Goal: Information Seeking & Learning: Learn about a topic

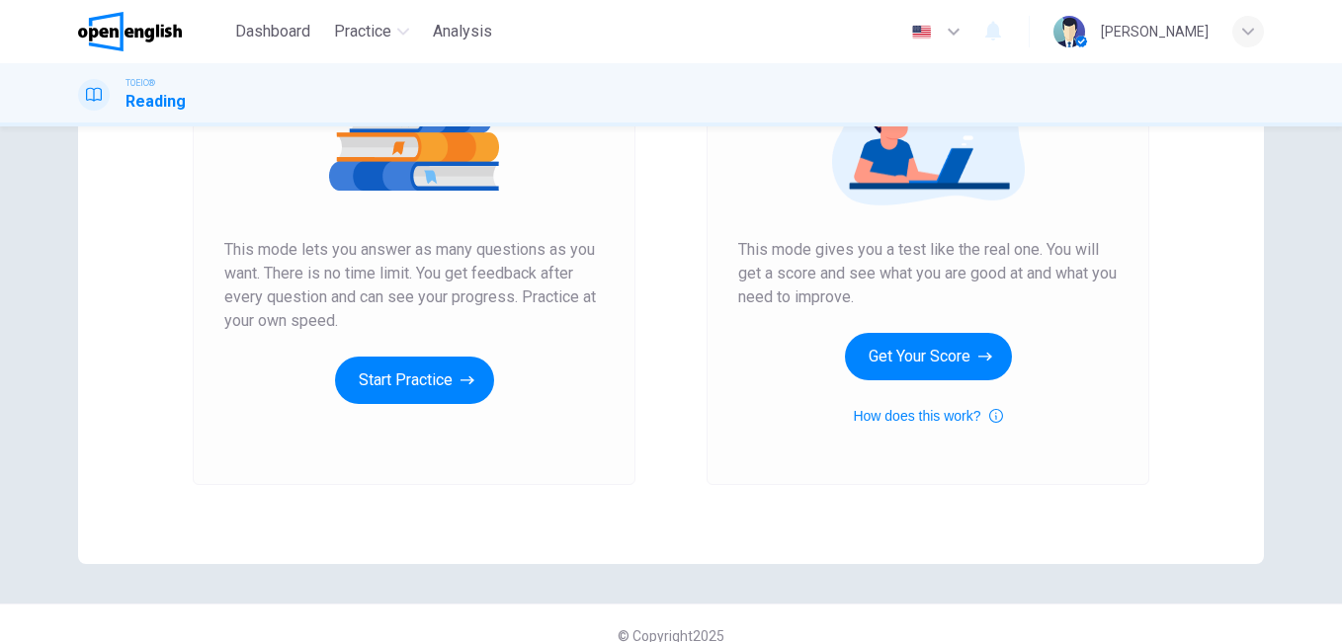
scroll to position [296, 0]
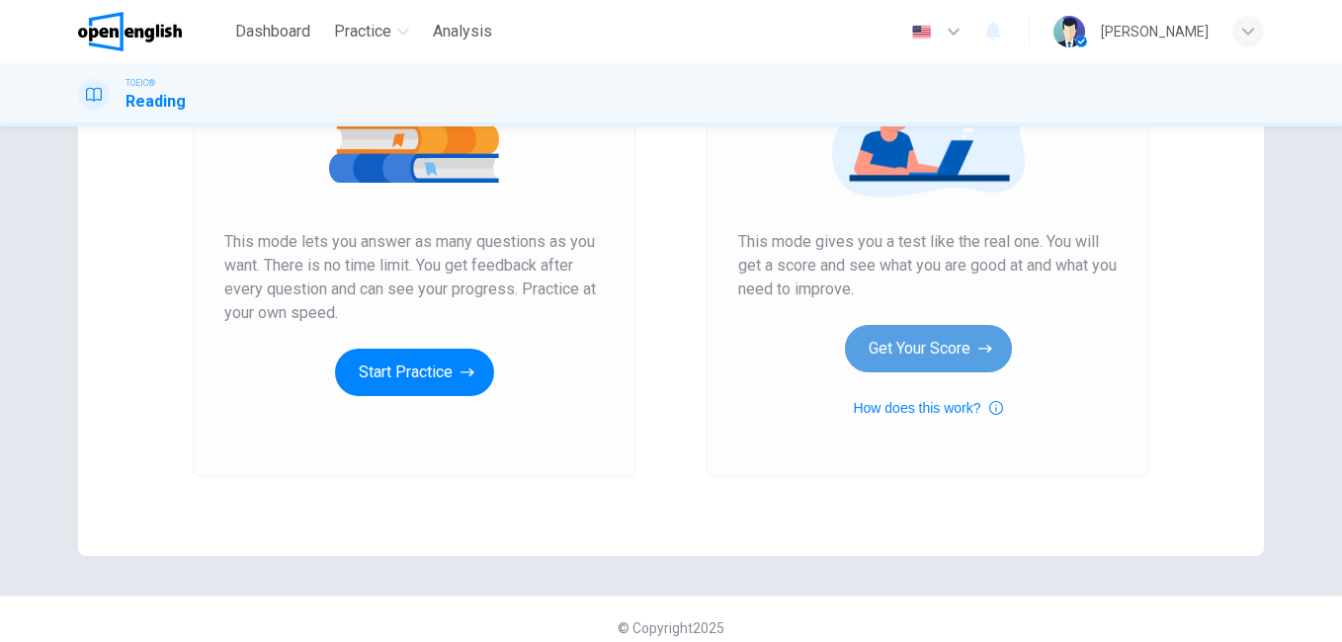
click at [936, 345] on button "Get Your Score" at bounding box center [928, 348] width 167 height 47
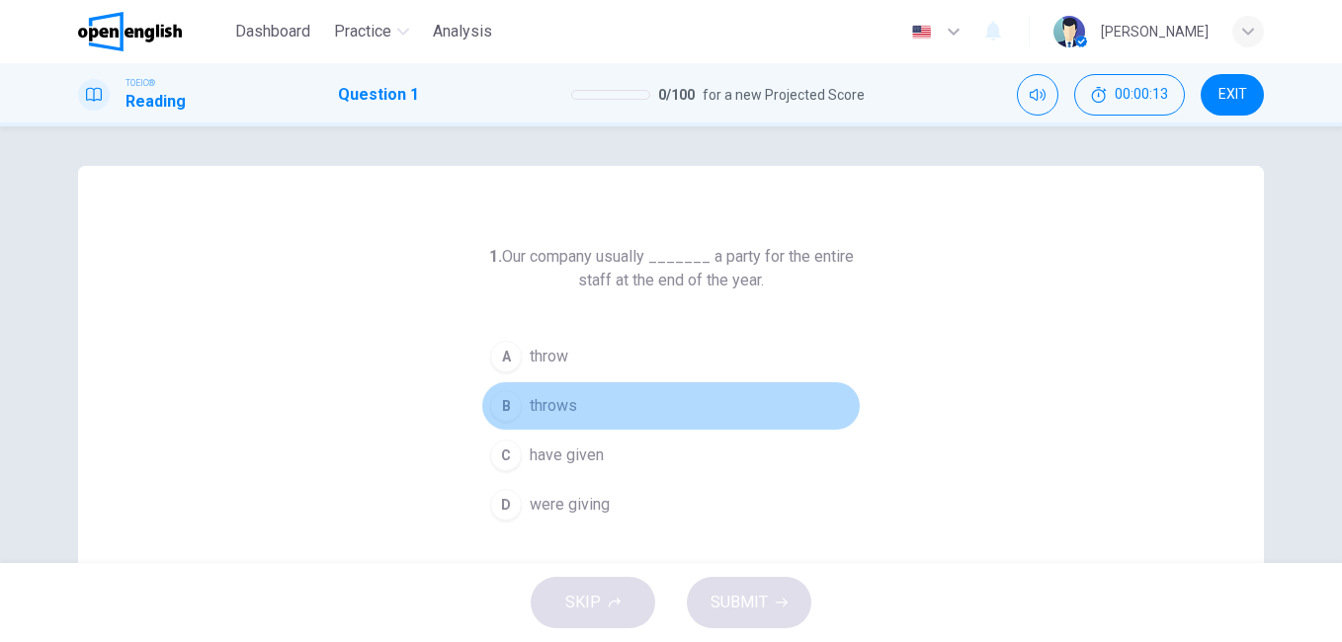
click at [497, 405] on div "B" at bounding box center [506, 406] width 32 height 32
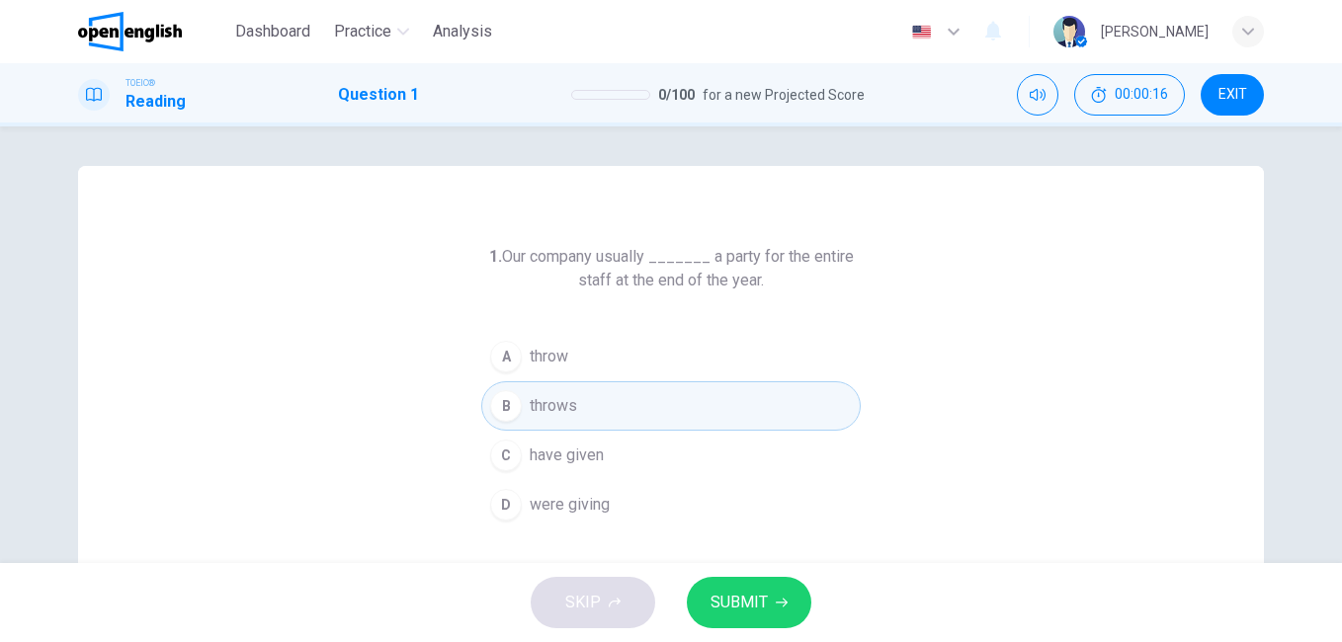
click at [741, 609] on span "SUBMIT" at bounding box center [739, 603] width 57 height 28
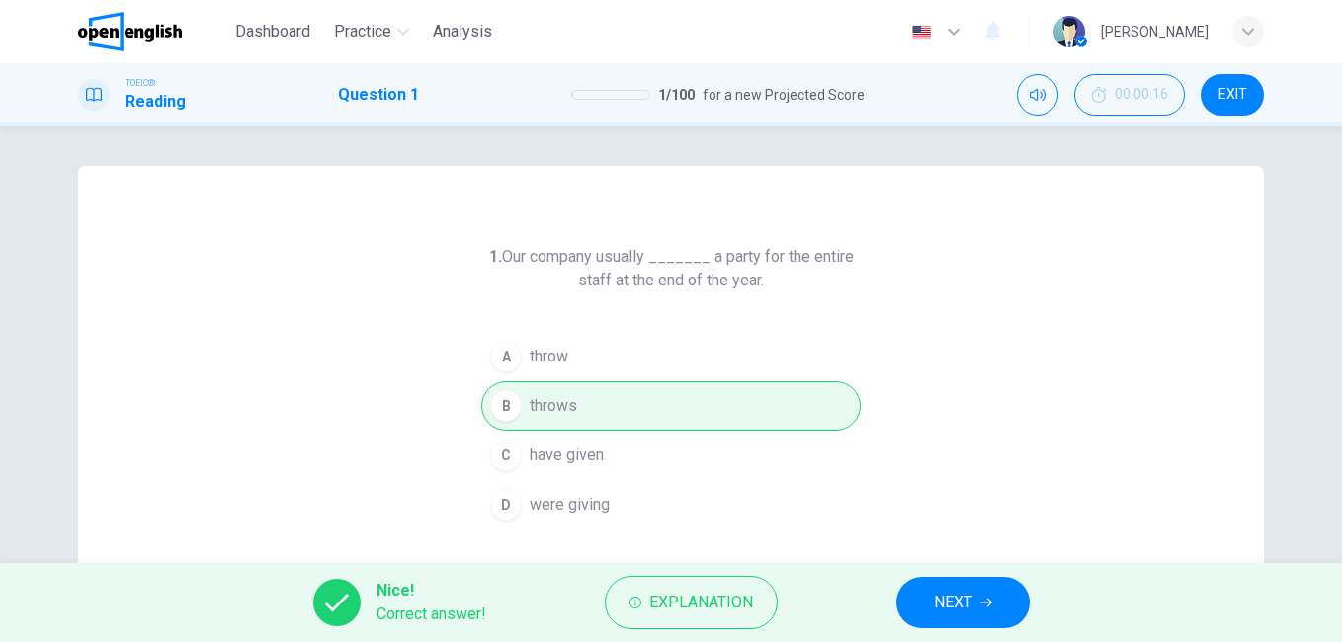
click at [989, 605] on icon "button" at bounding box center [986, 603] width 12 height 12
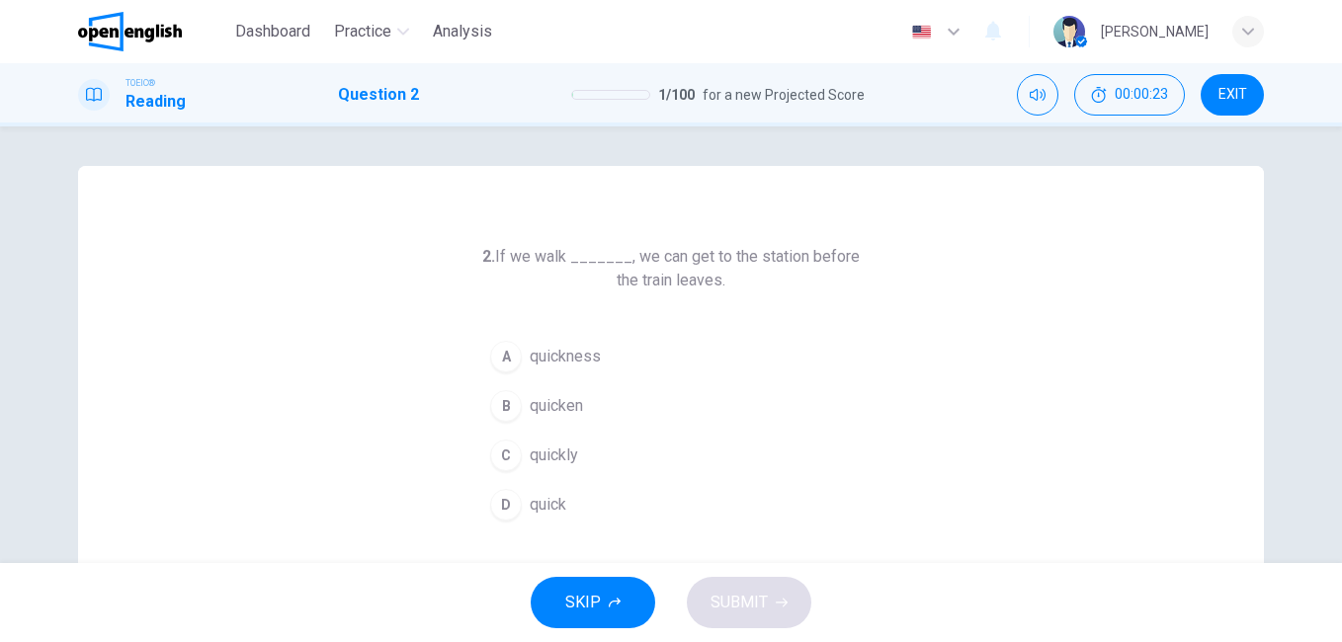
click at [499, 449] on div "C" at bounding box center [506, 456] width 32 height 32
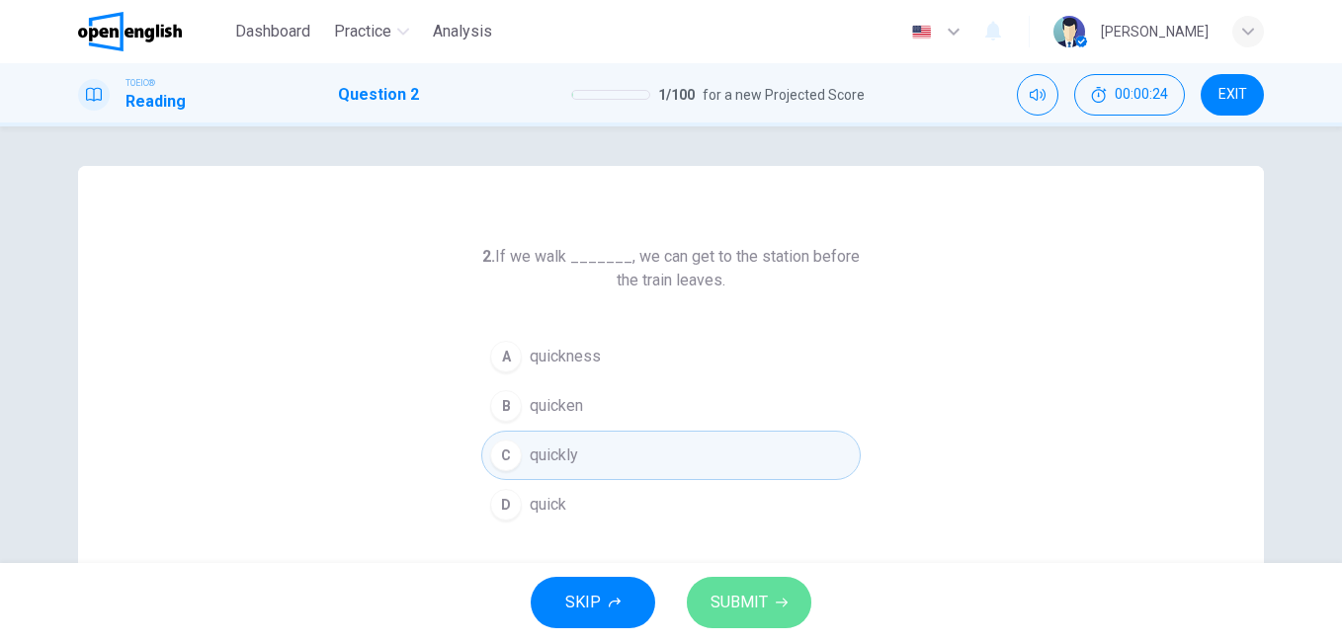
click at [778, 600] on icon "button" at bounding box center [782, 603] width 12 height 12
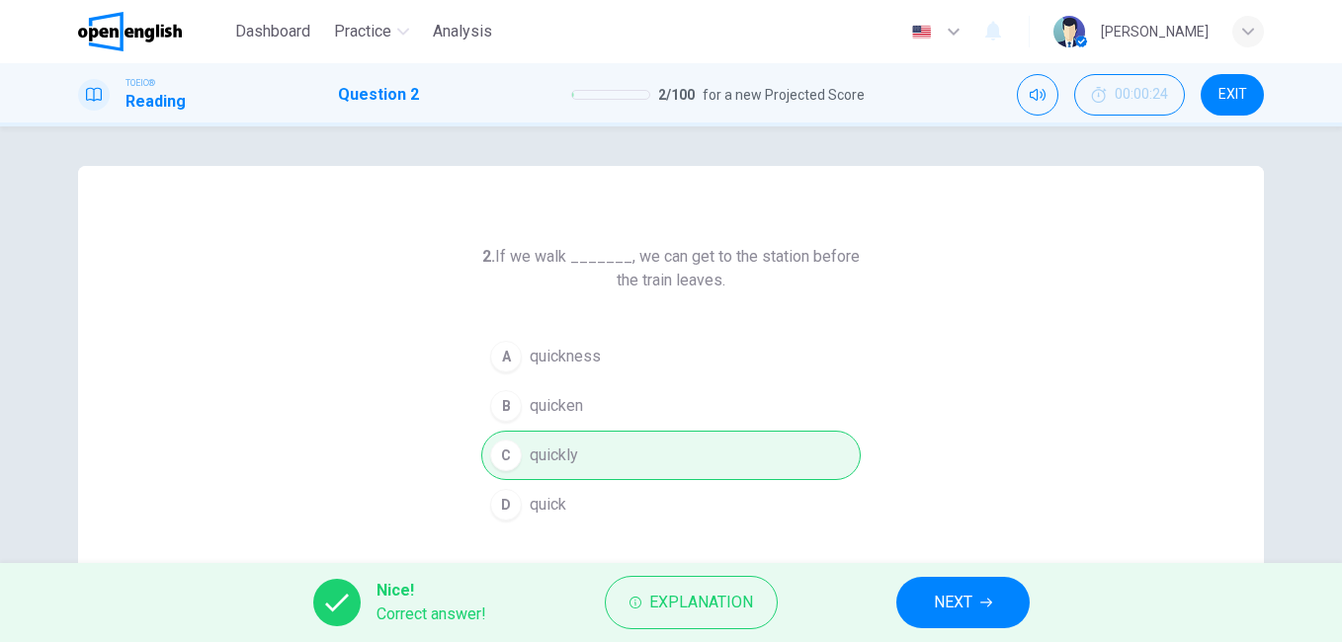
click at [951, 598] on span "NEXT" at bounding box center [953, 603] width 39 height 28
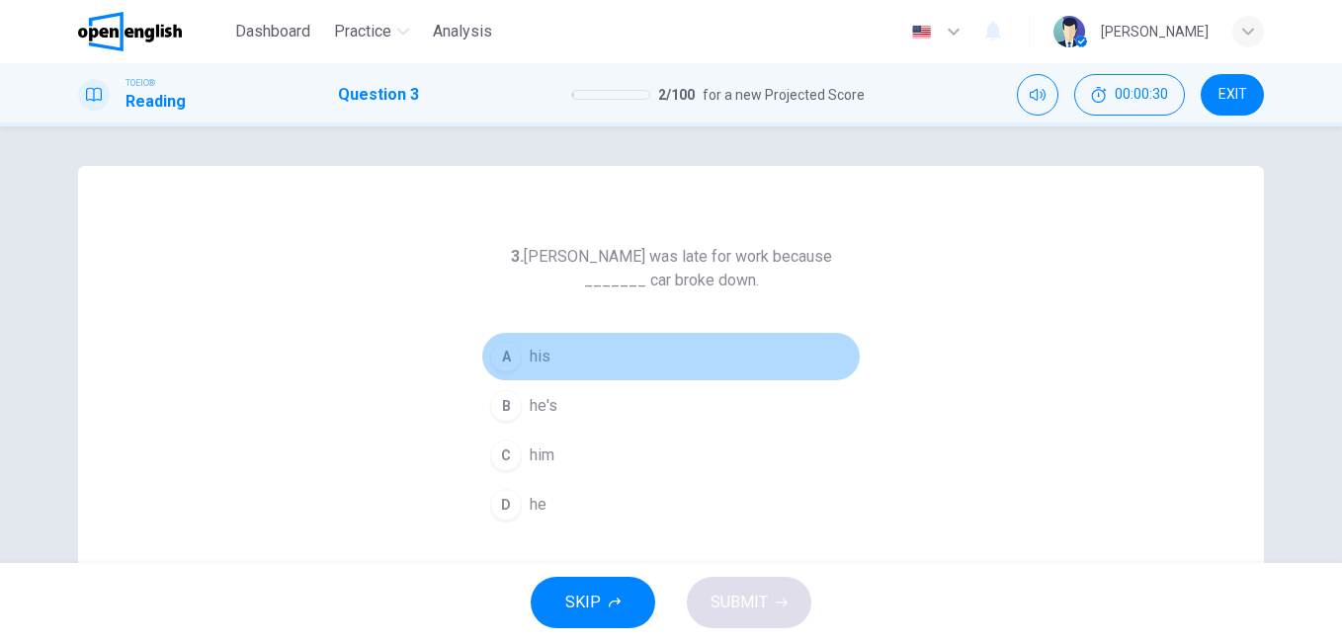
click at [498, 354] on div "A" at bounding box center [506, 357] width 32 height 32
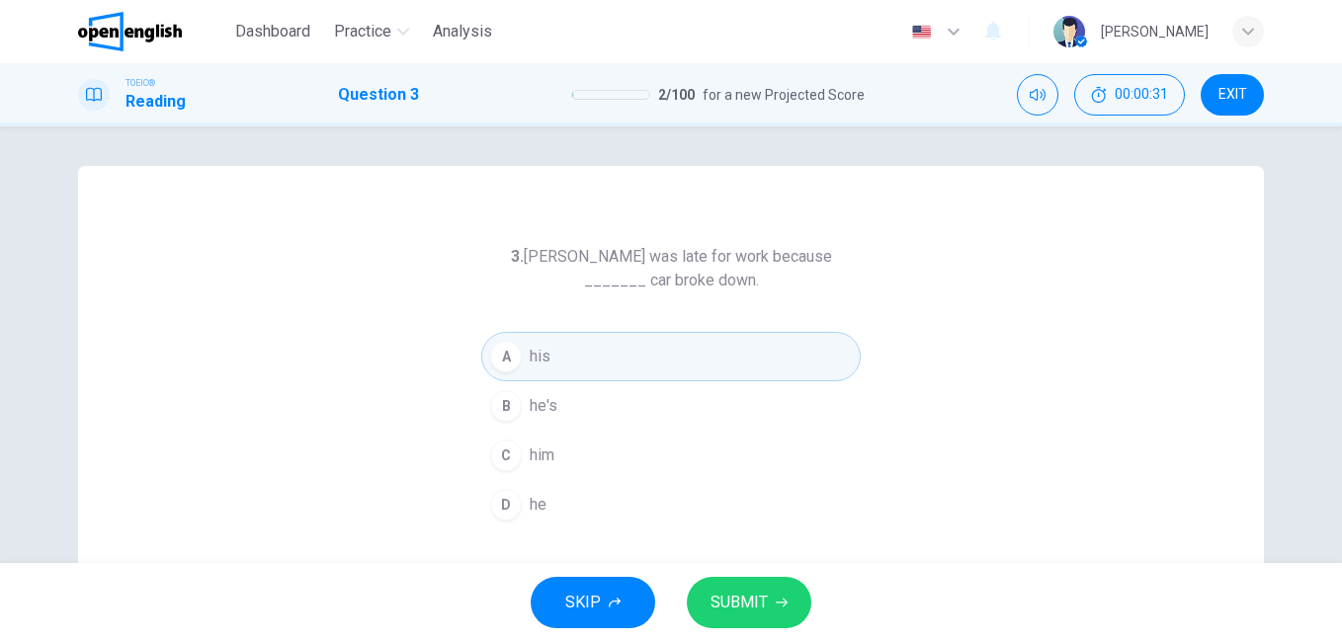
click at [748, 608] on span "SUBMIT" at bounding box center [739, 603] width 57 height 28
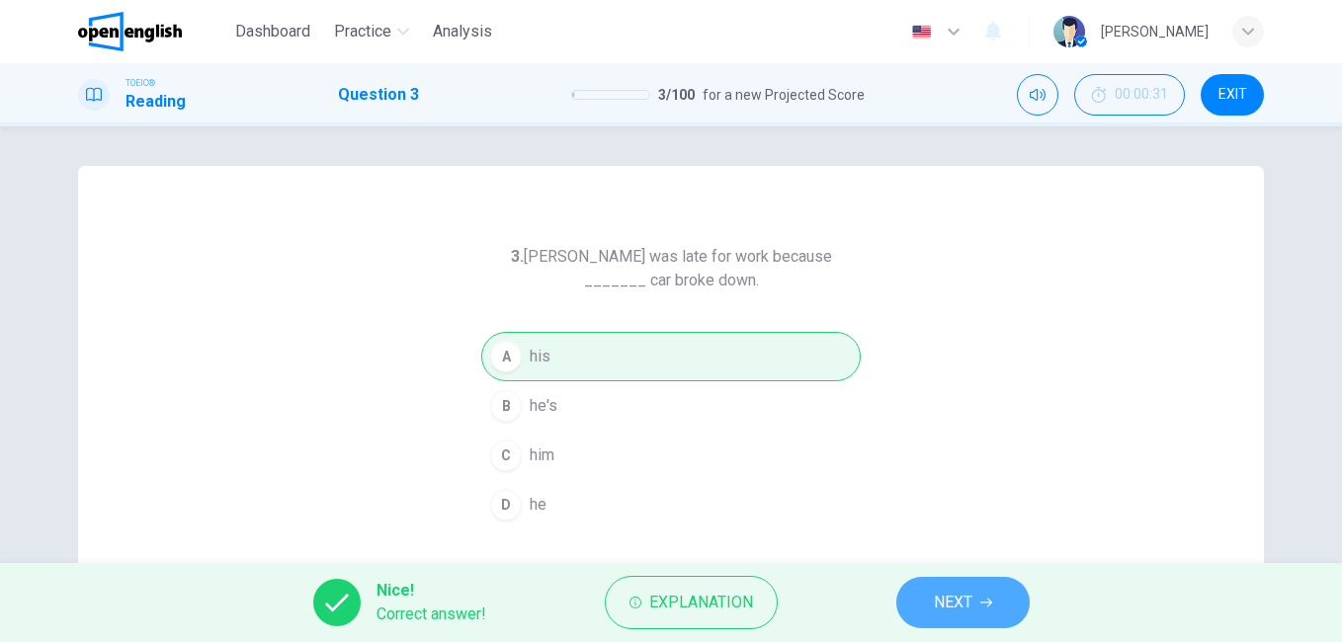
click at [957, 604] on span "NEXT" at bounding box center [953, 603] width 39 height 28
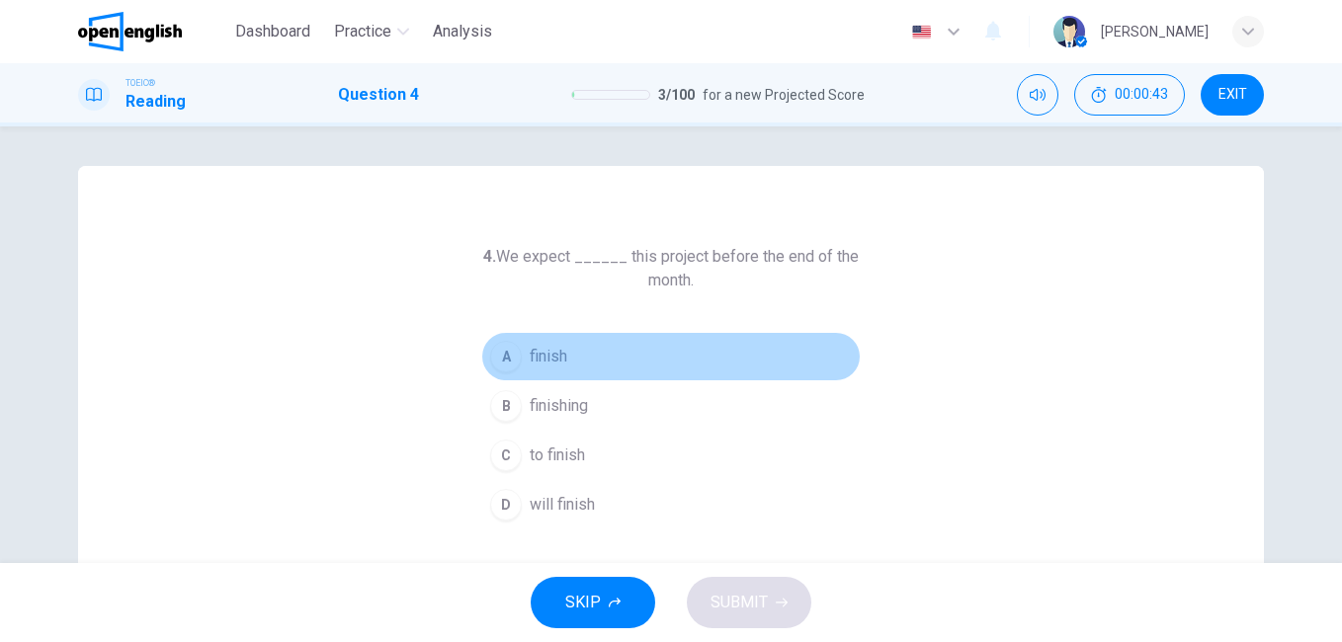
click at [545, 356] on span "finish" at bounding box center [549, 357] width 38 height 24
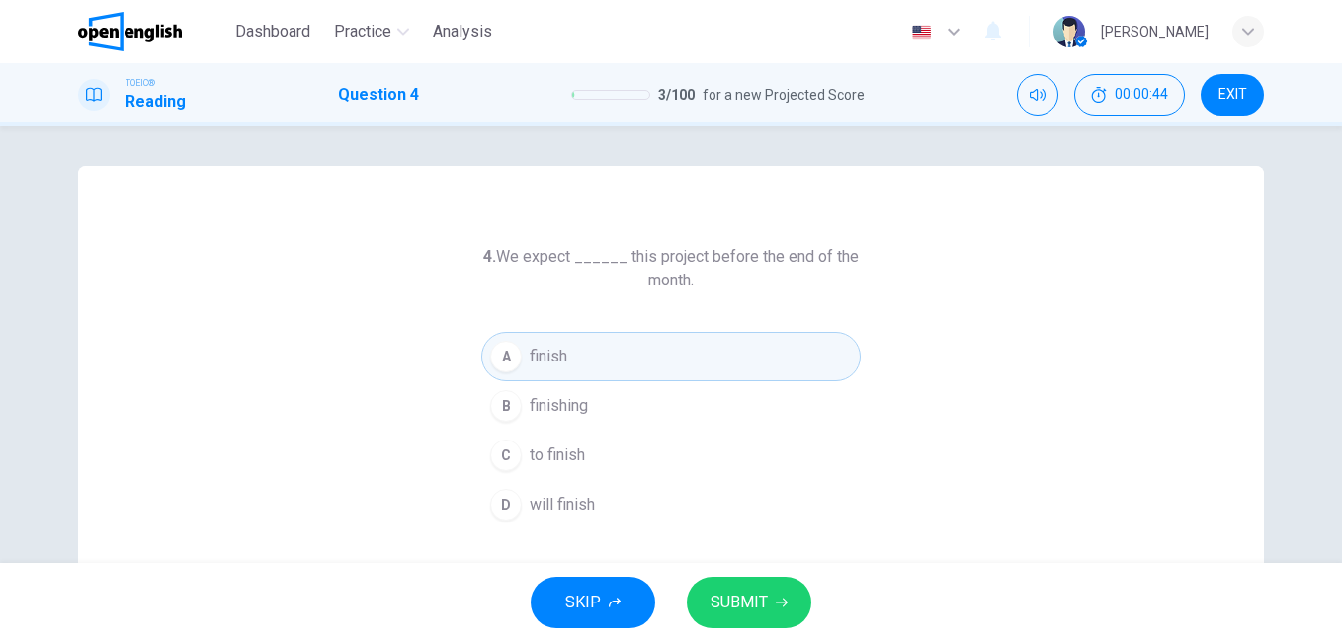
click at [758, 613] on span "SUBMIT" at bounding box center [739, 603] width 57 height 28
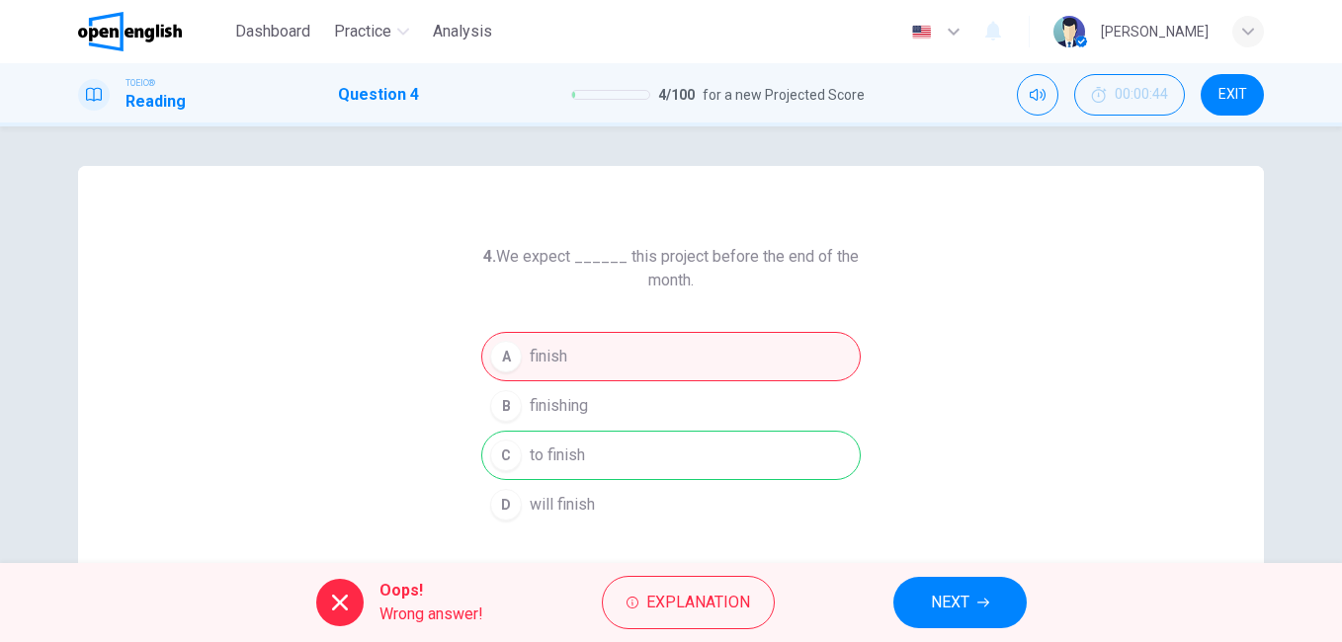
click at [964, 607] on span "NEXT" at bounding box center [950, 603] width 39 height 28
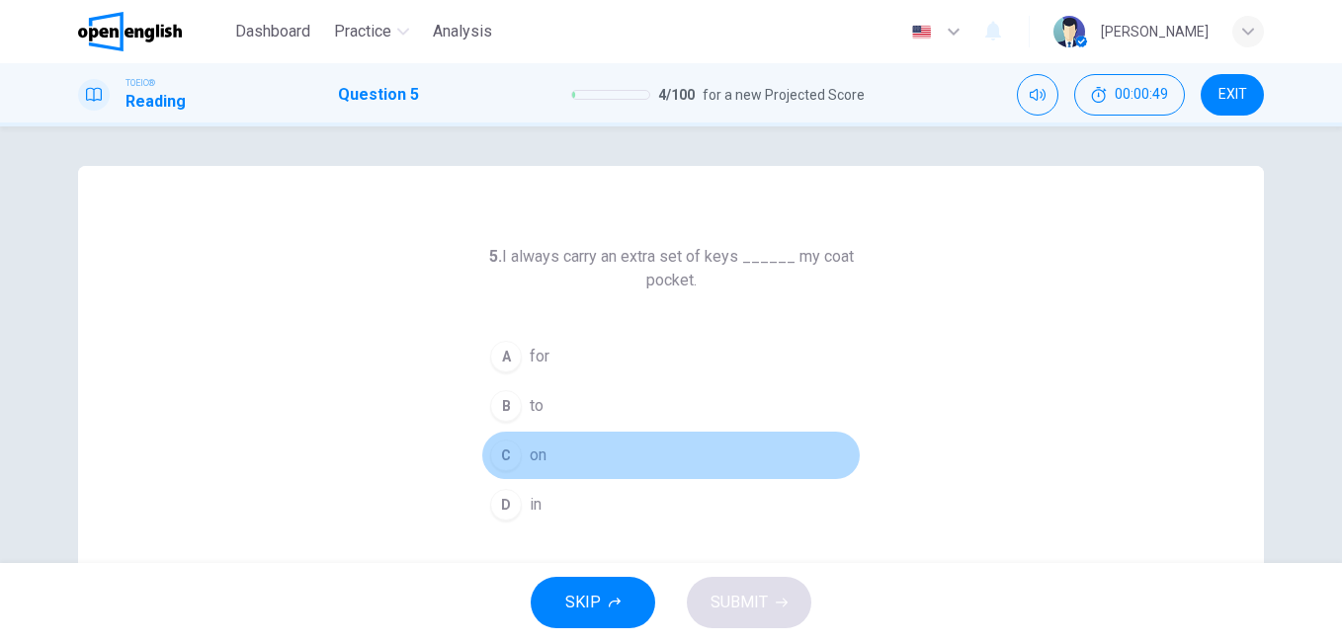
click at [507, 451] on div "C" at bounding box center [506, 456] width 32 height 32
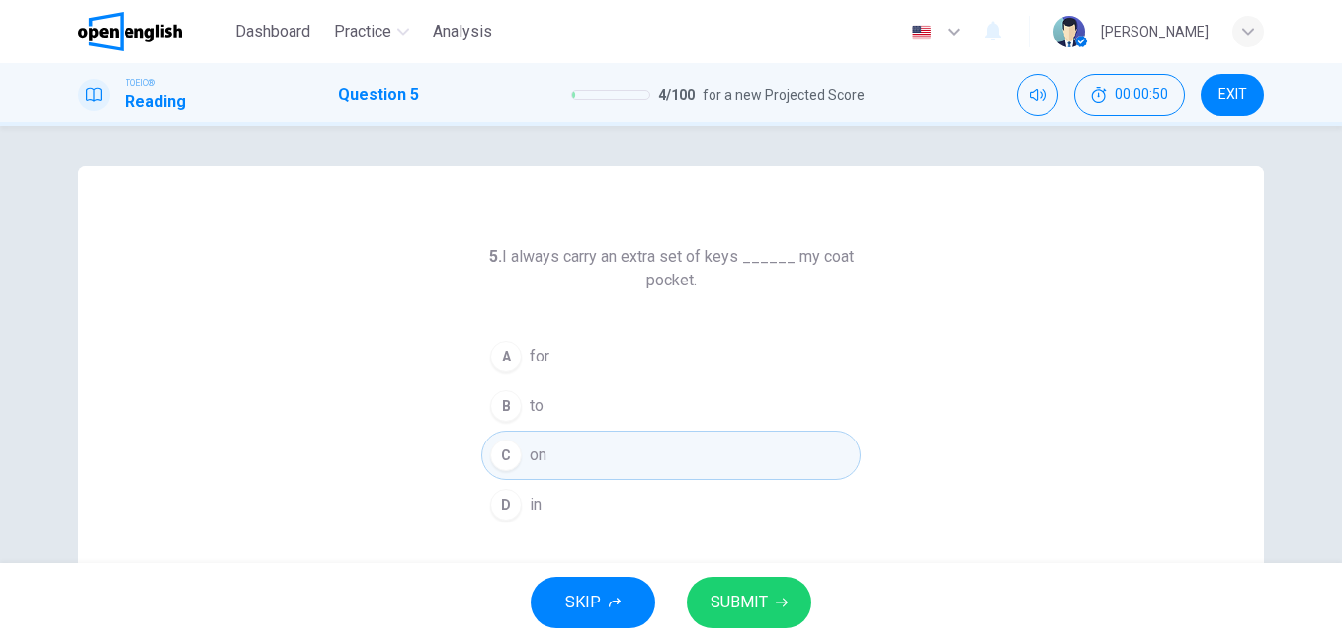
click at [515, 504] on div "D" at bounding box center [506, 505] width 32 height 32
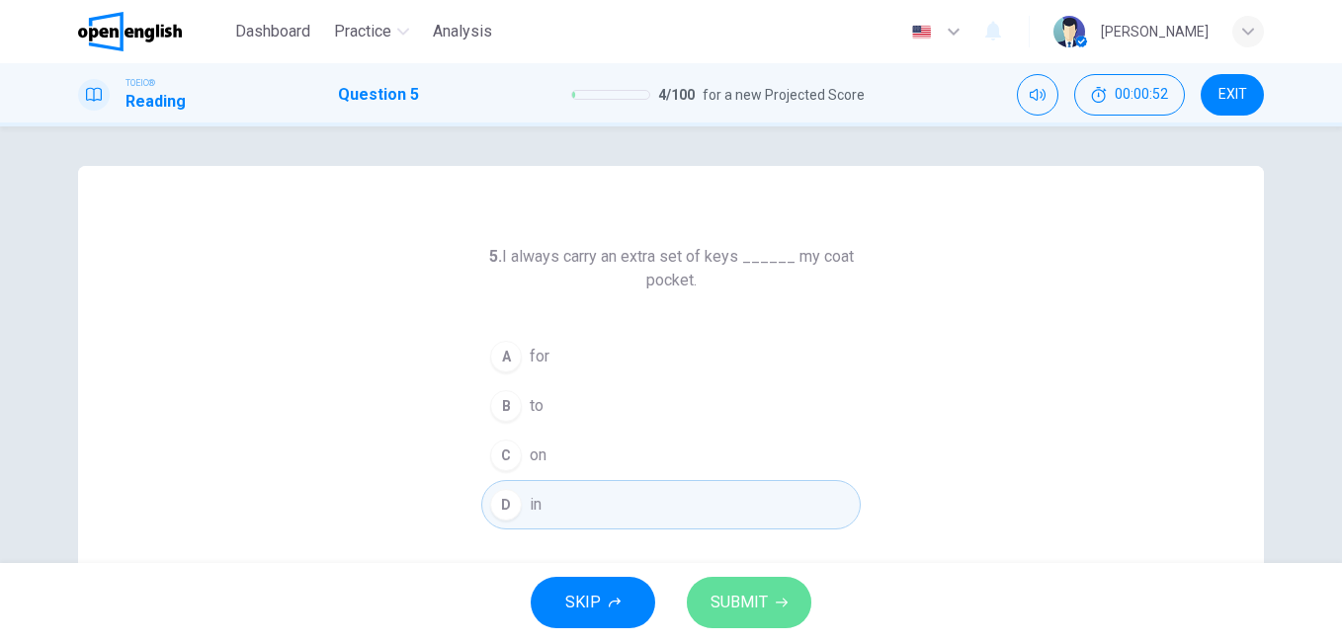
click at [762, 602] on span "SUBMIT" at bounding box center [739, 603] width 57 height 28
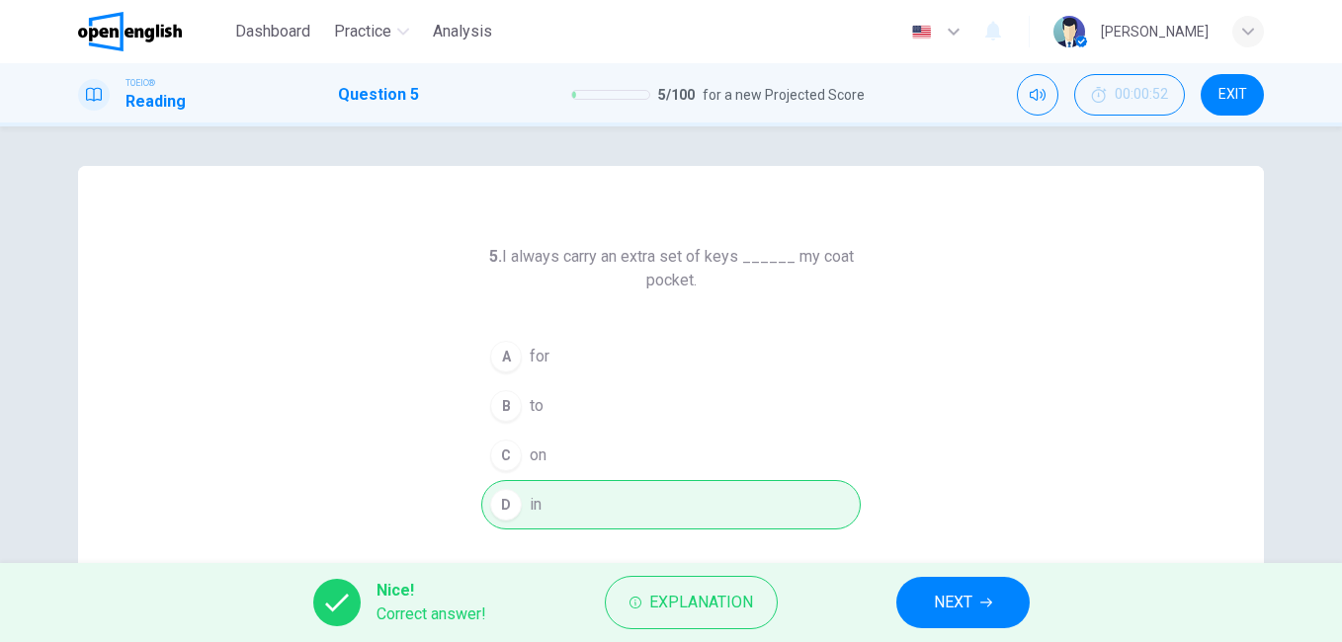
click at [964, 603] on span "NEXT" at bounding box center [953, 603] width 39 height 28
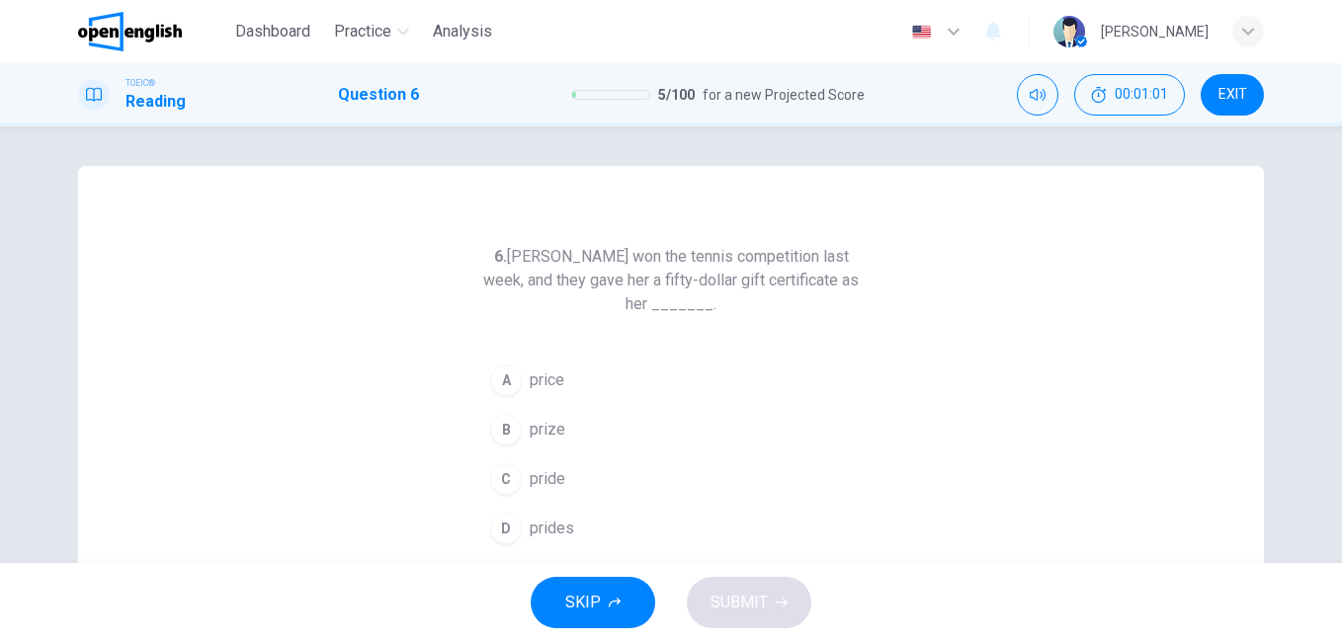
click at [530, 430] on span "prize" at bounding box center [548, 430] width 36 height 24
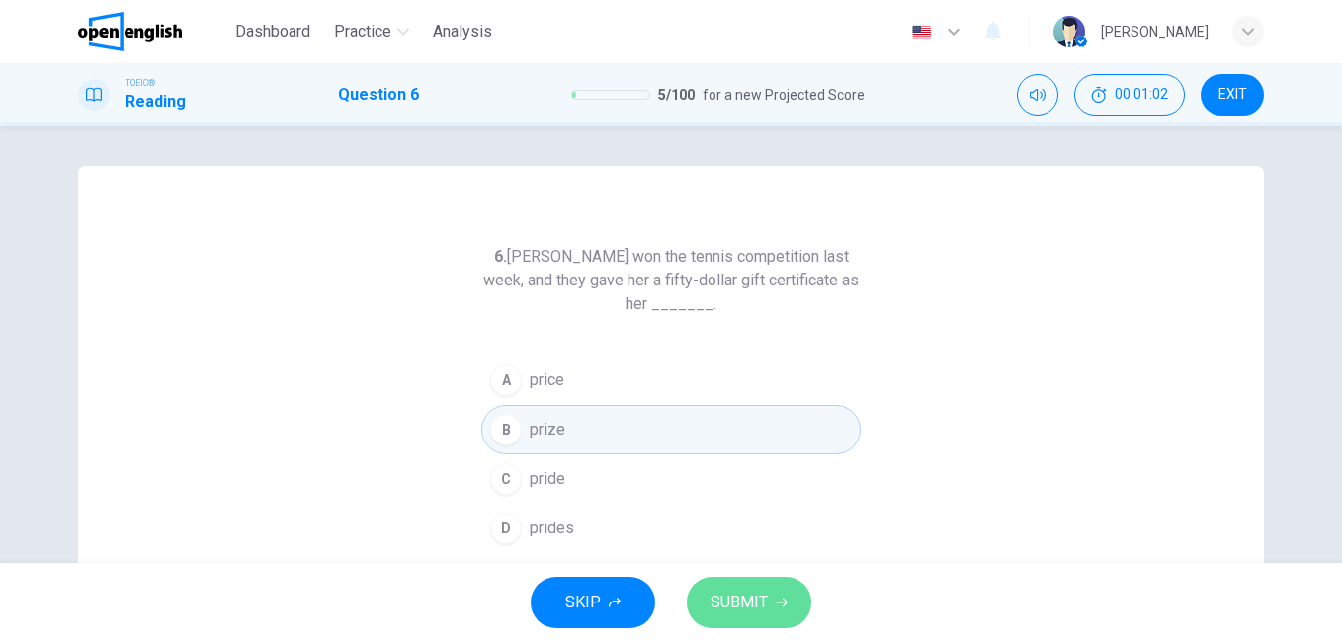
click at [770, 602] on button "SUBMIT" at bounding box center [749, 602] width 125 height 51
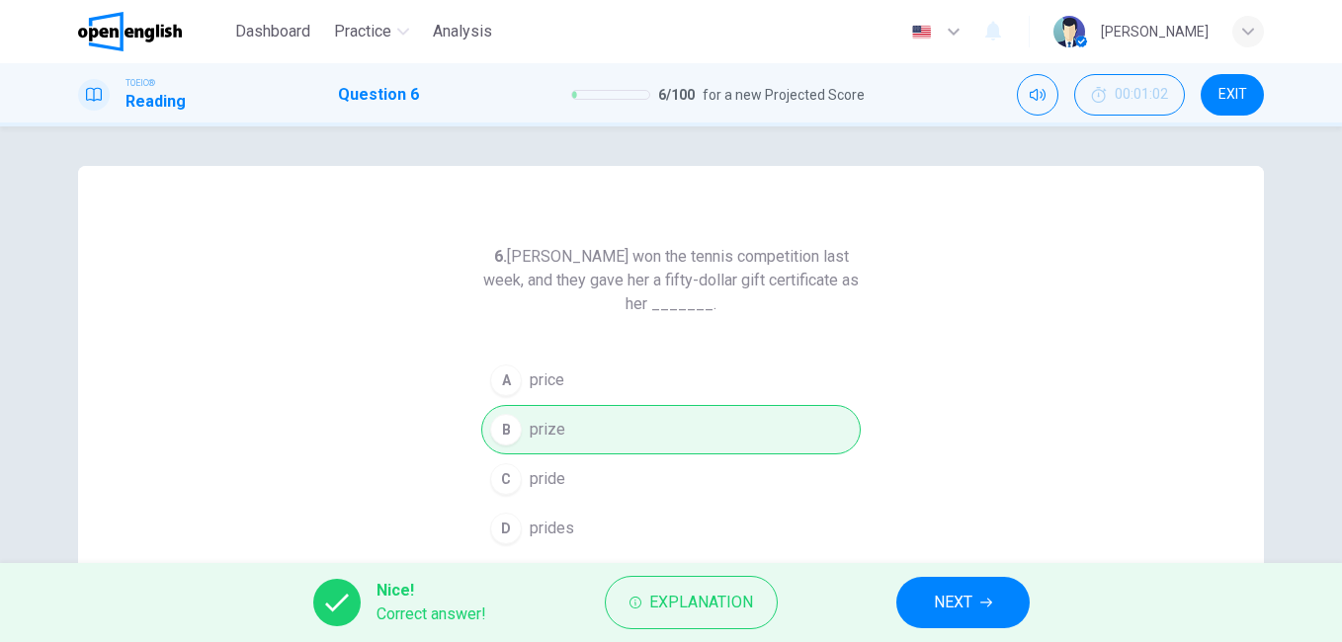
click at [967, 599] on span "NEXT" at bounding box center [953, 603] width 39 height 28
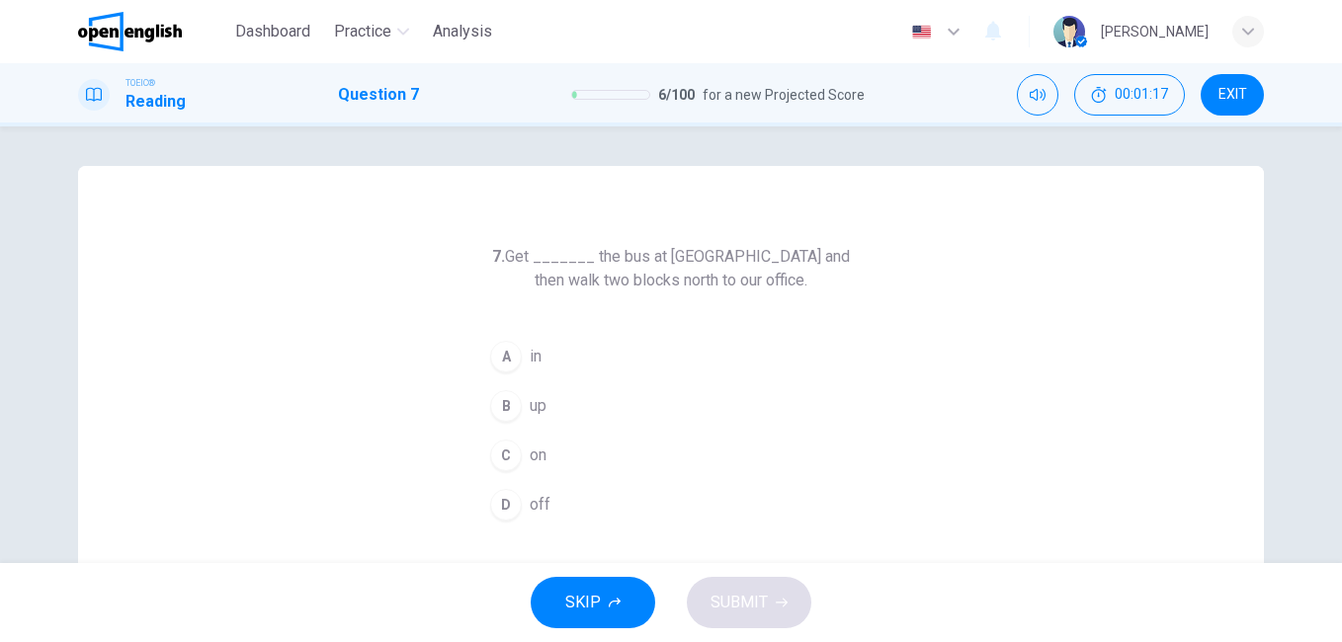
click at [533, 454] on span "on" at bounding box center [538, 456] width 17 height 24
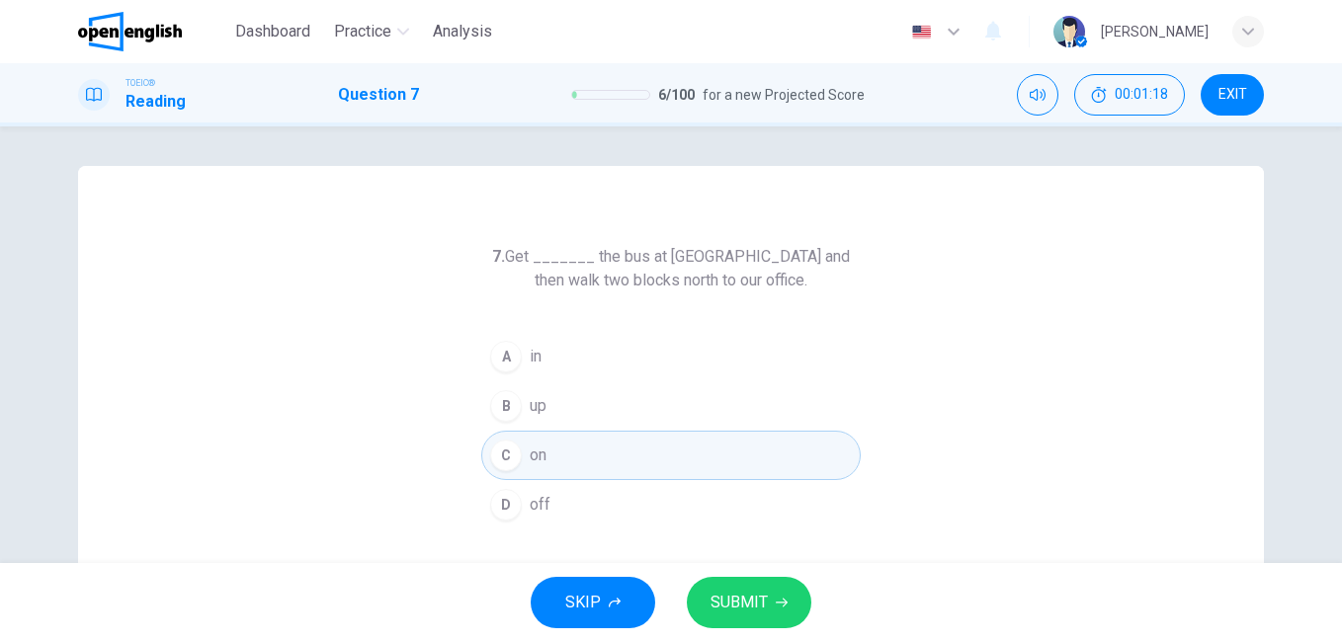
click at [763, 607] on span "SUBMIT" at bounding box center [739, 603] width 57 height 28
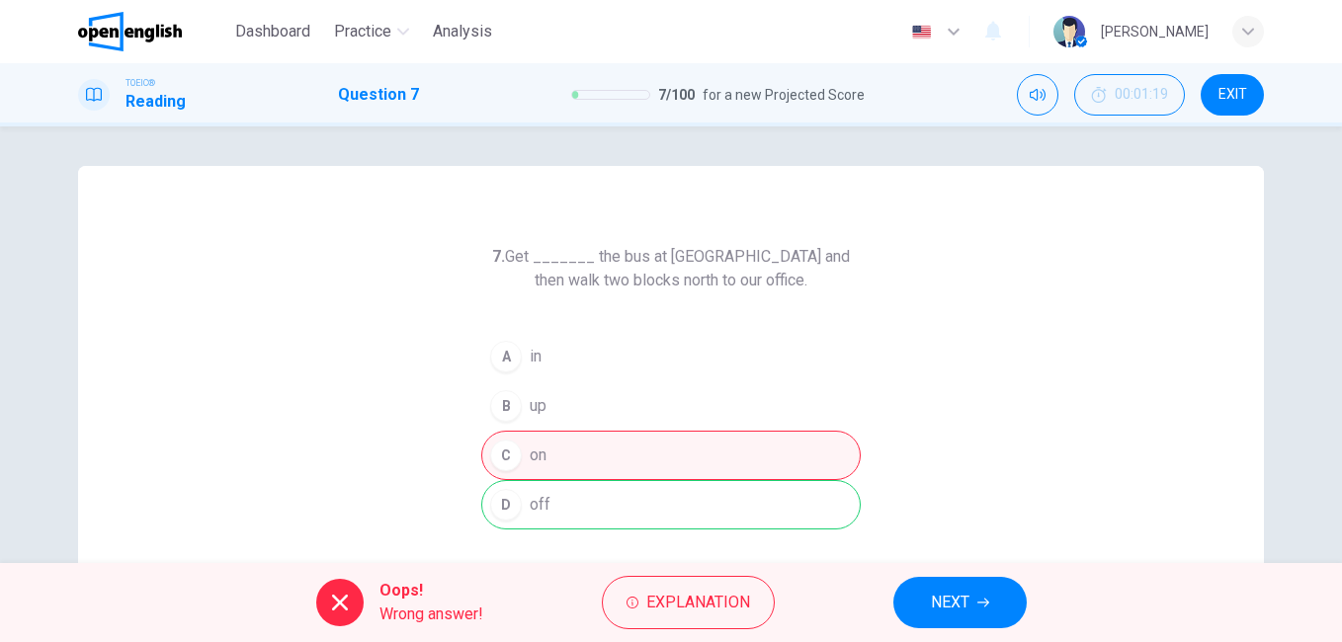
click at [964, 597] on span "NEXT" at bounding box center [950, 603] width 39 height 28
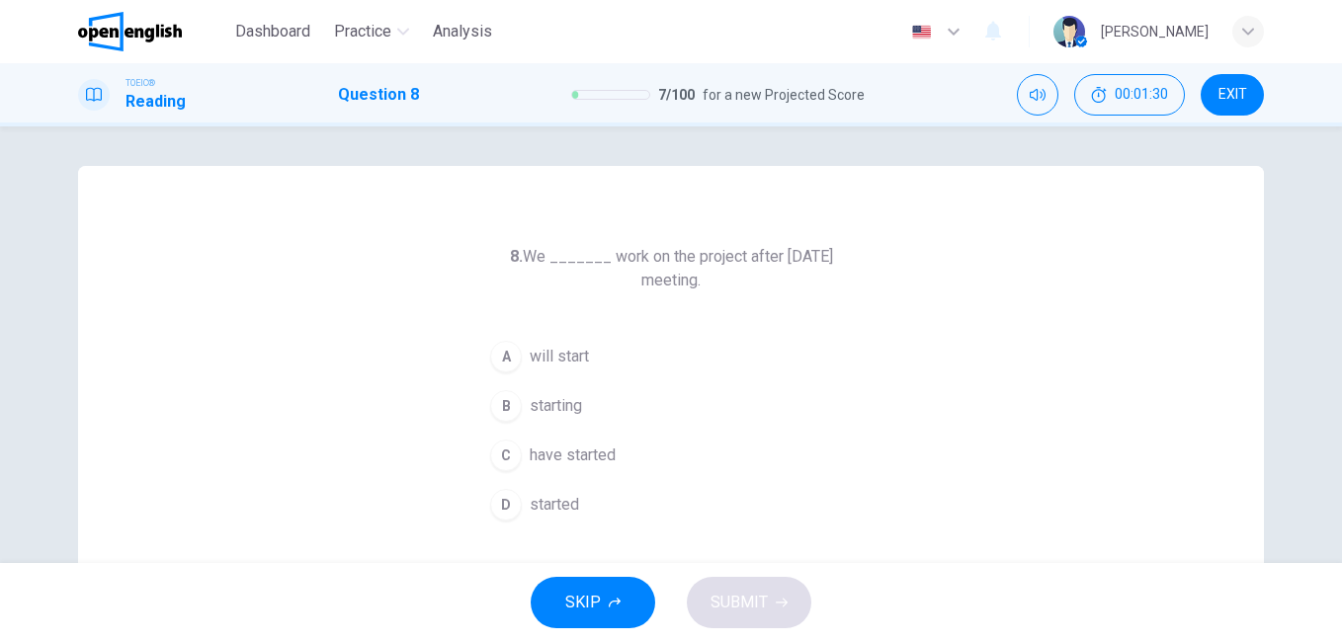
click at [564, 501] on span "started" at bounding box center [554, 505] width 49 height 24
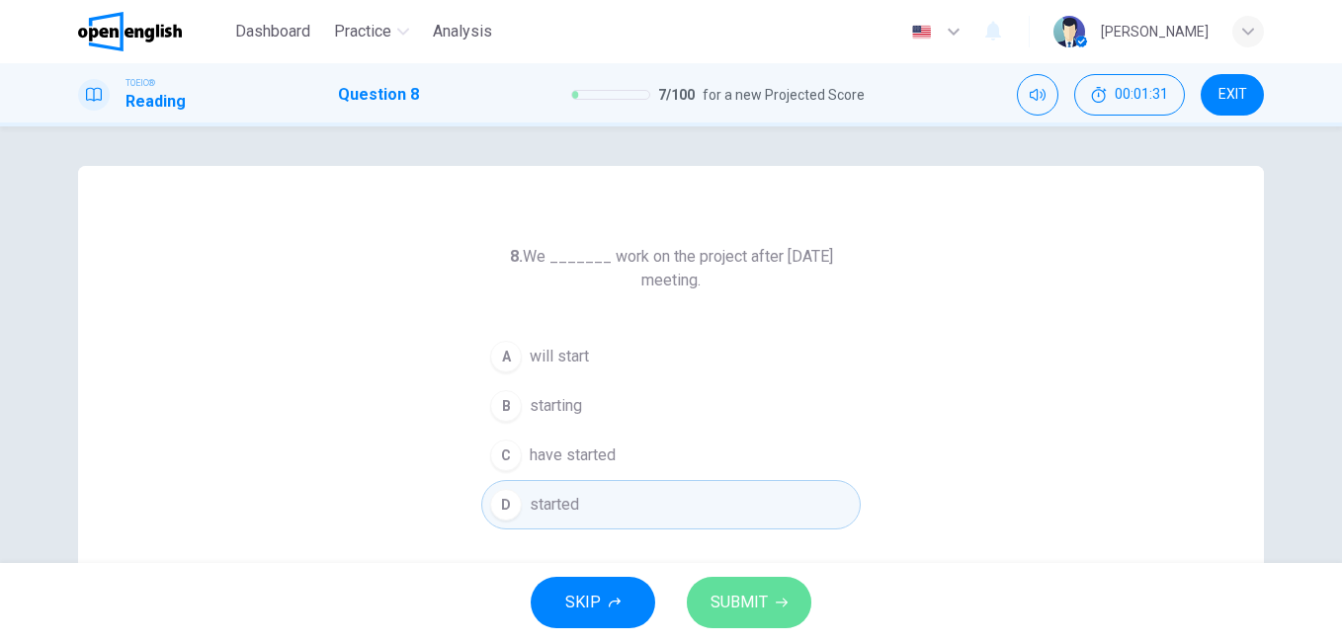
click at [740, 609] on span "SUBMIT" at bounding box center [739, 603] width 57 height 28
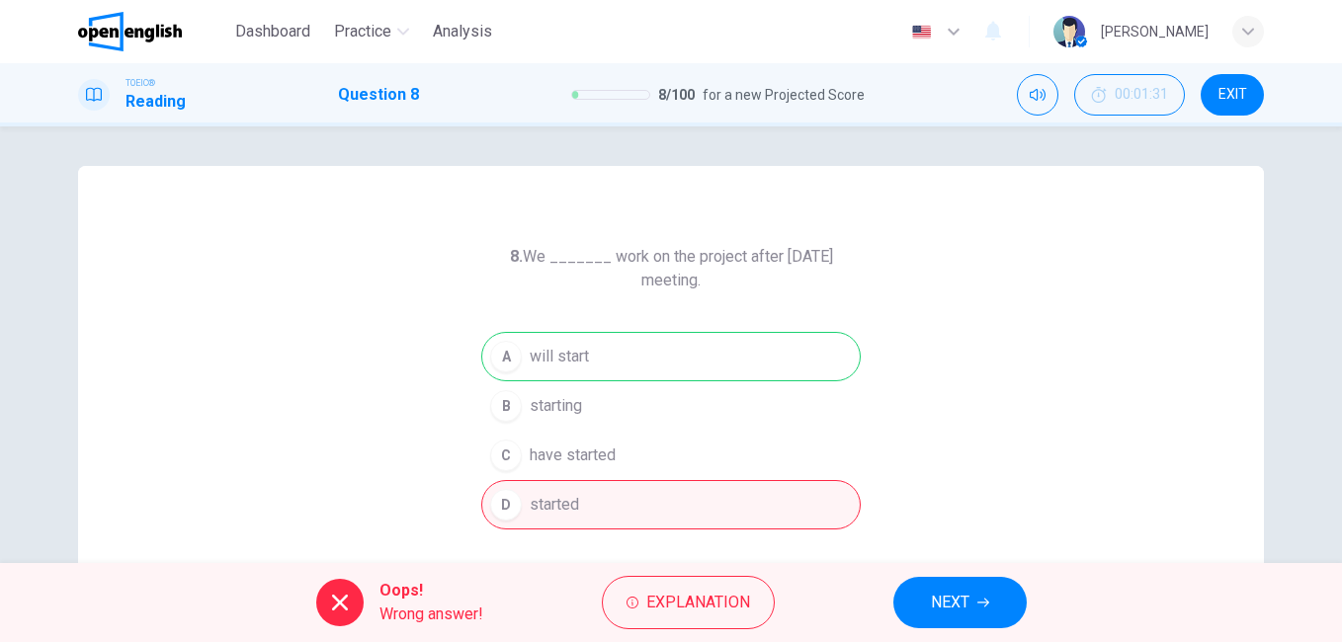
click at [965, 585] on button "NEXT" at bounding box center [959, 602] width 133 height 51
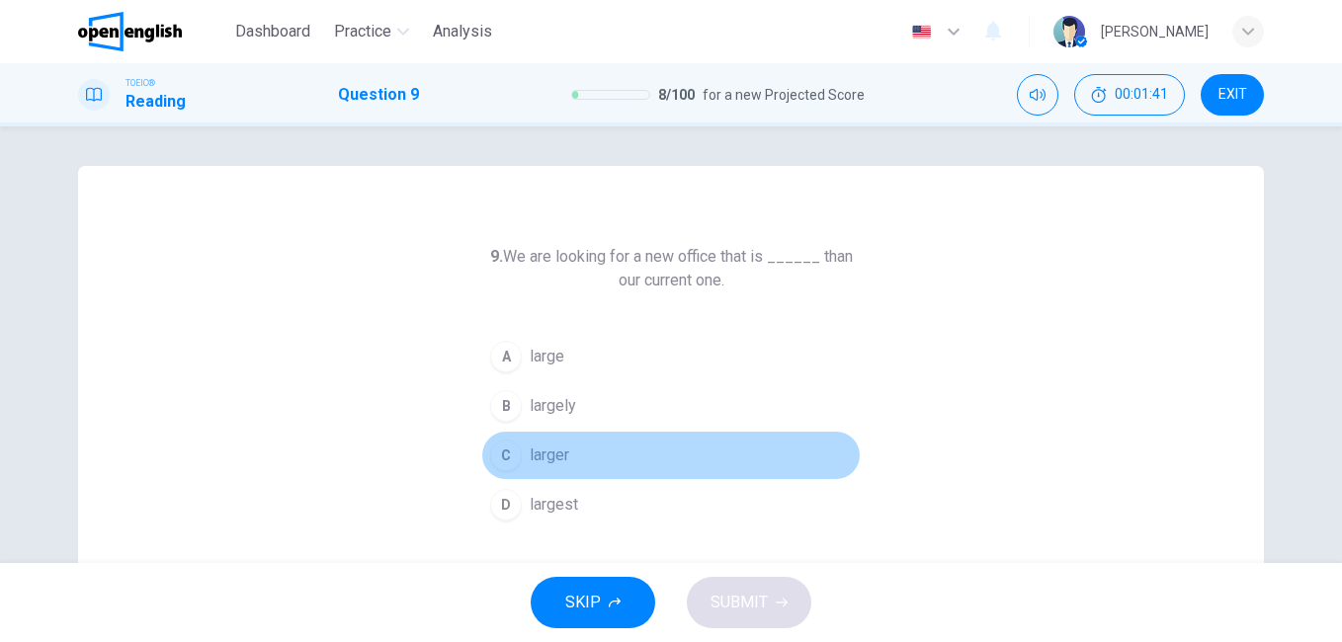
click at [546, 452] on span "larger" at bounding box center [550, 456] width 40 height 24
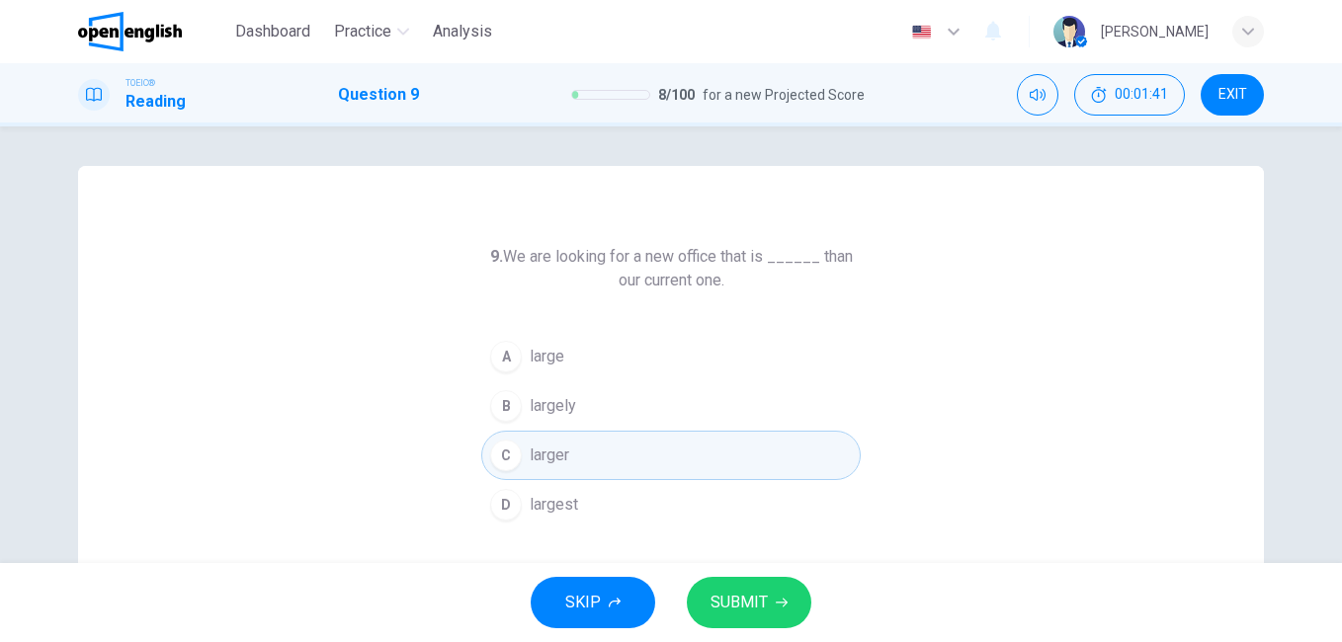
click at [770, 602] on button "SUBMIT" at bounding box center [749, 602] width 125 height 51
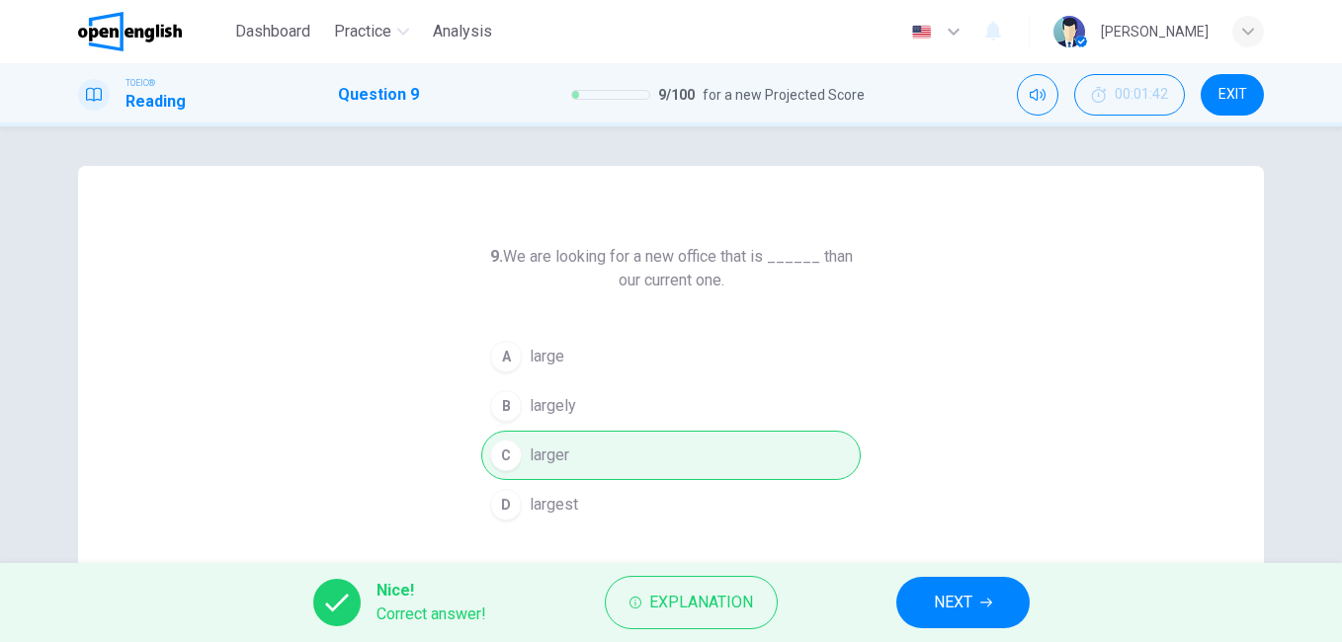
click at [944, 605] on span "NEXT" at bounding box center [953, 603] width 39 height 28
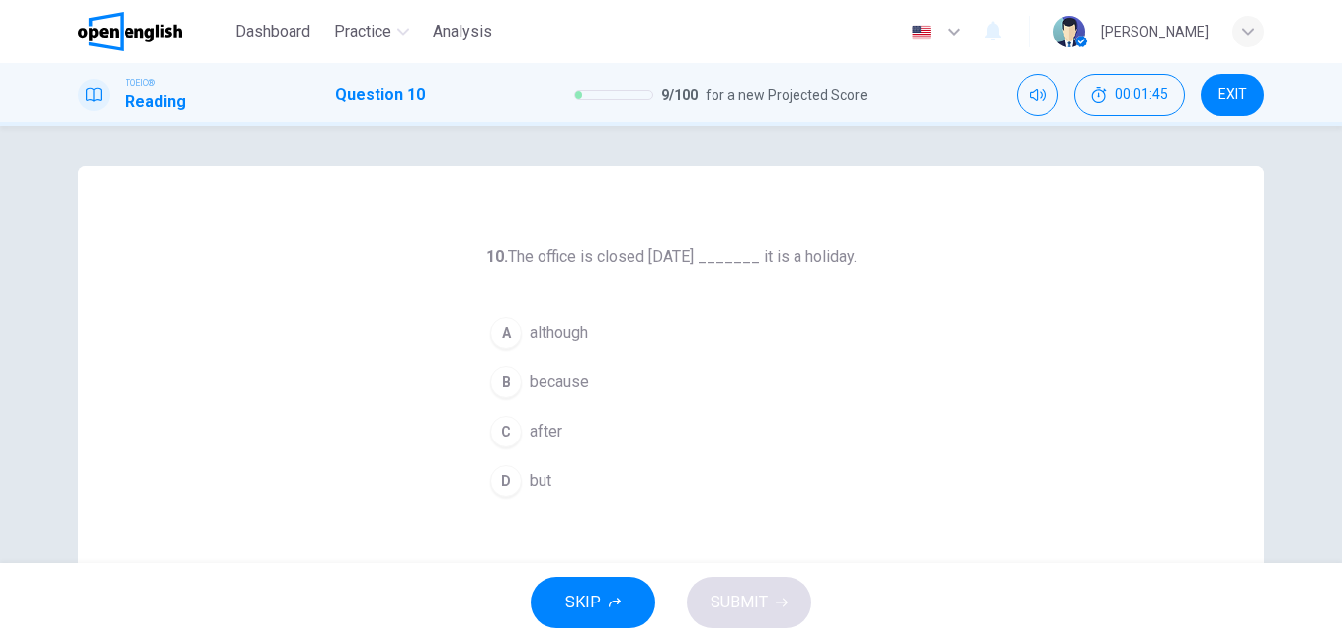
click at [557, 380] on span "because" at bounding box center [559, 383] width 59 height 24
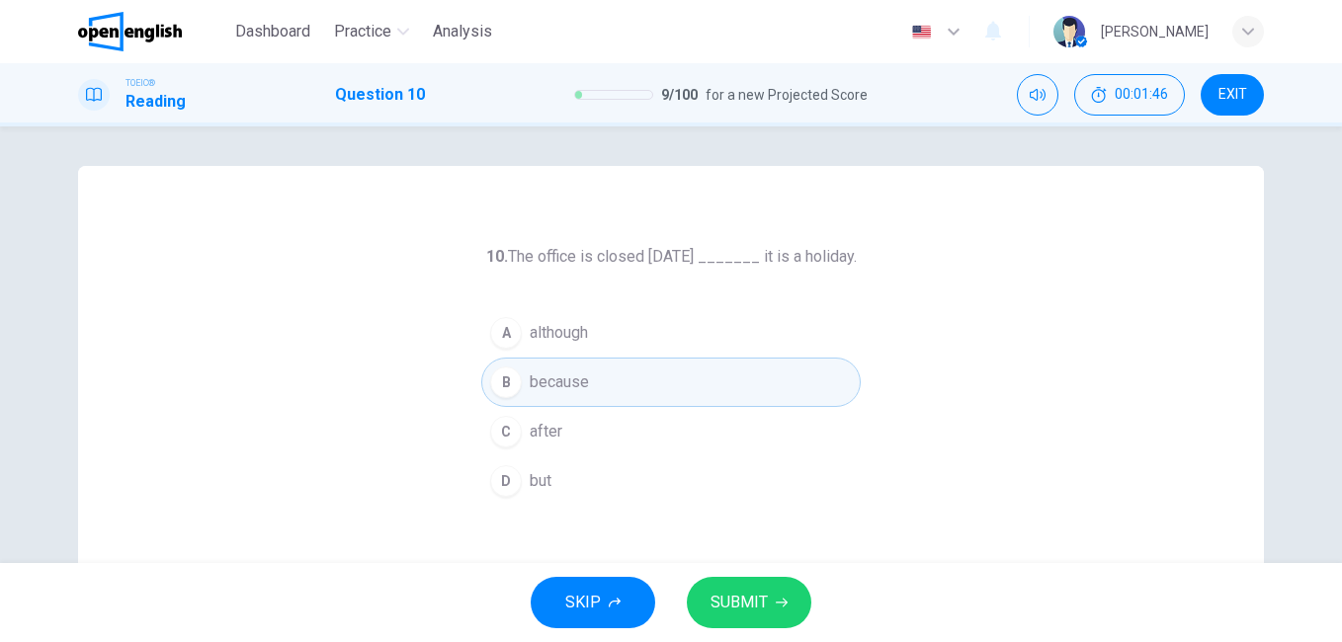
click at [772, 599] on button "SUBMIT" at bounding box center [749, 602] width 125 height 51
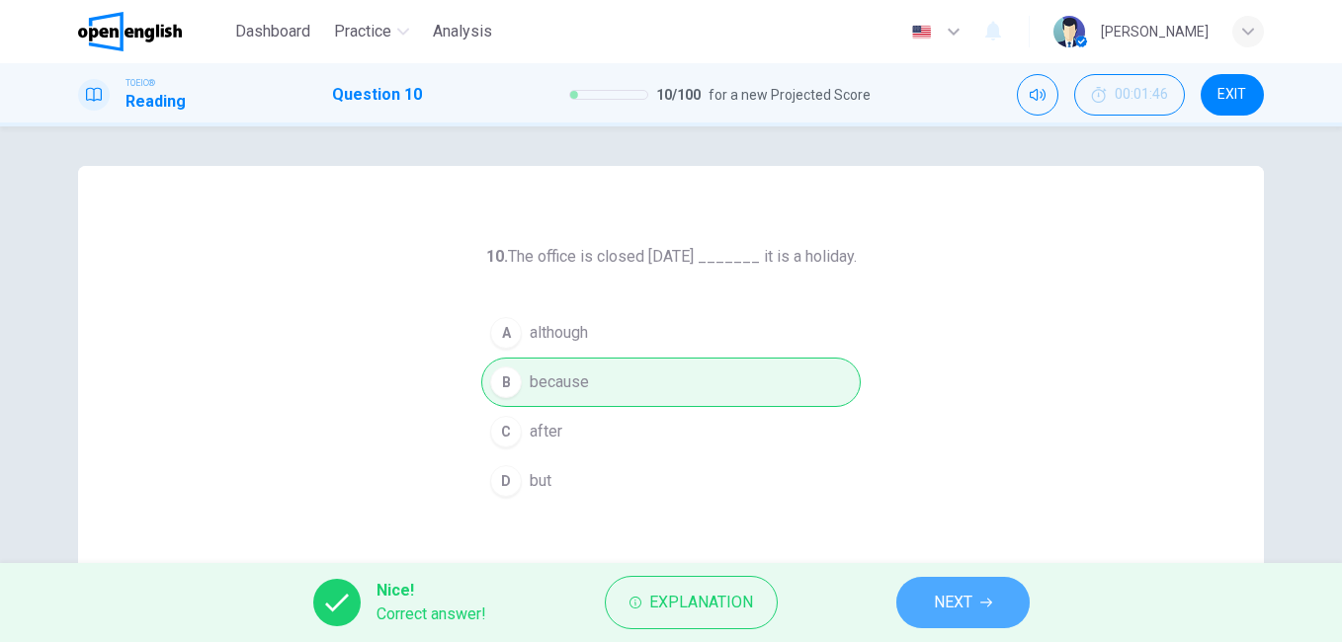
click at [958, 600] on span "NEXT" at bounding box center [953, 603] width 39 height 28
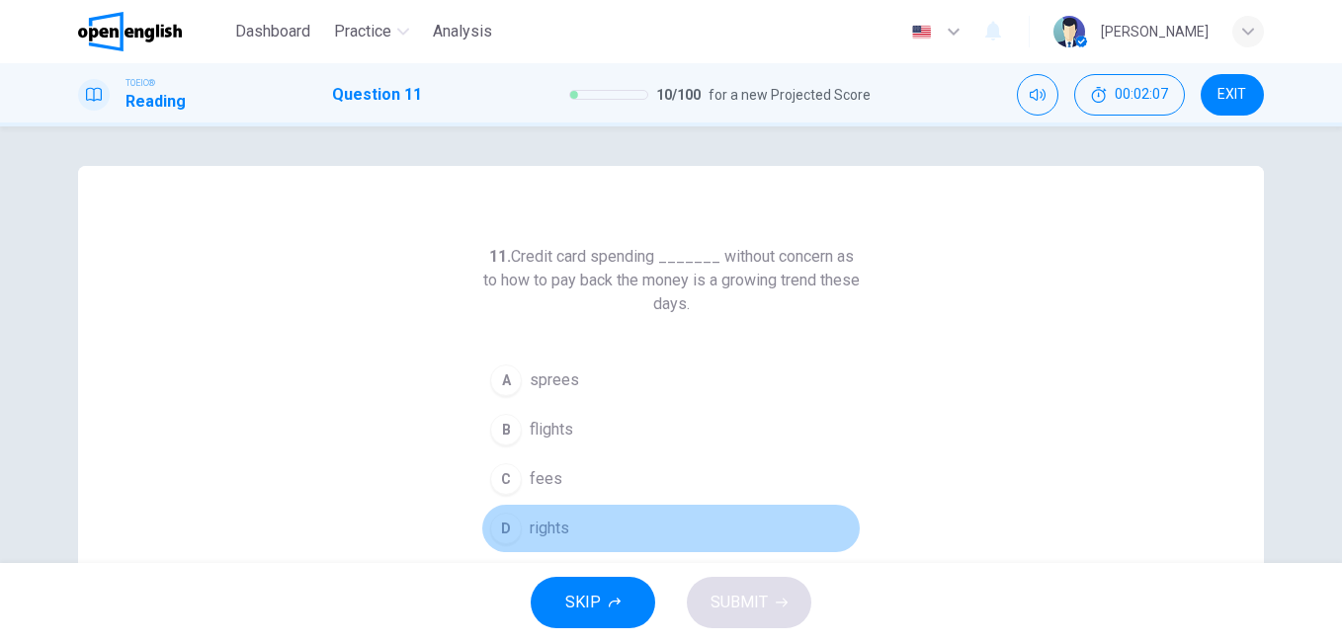
click at [538, 527] on span "rights" at bounding box center [550, 529] width 40 height 24
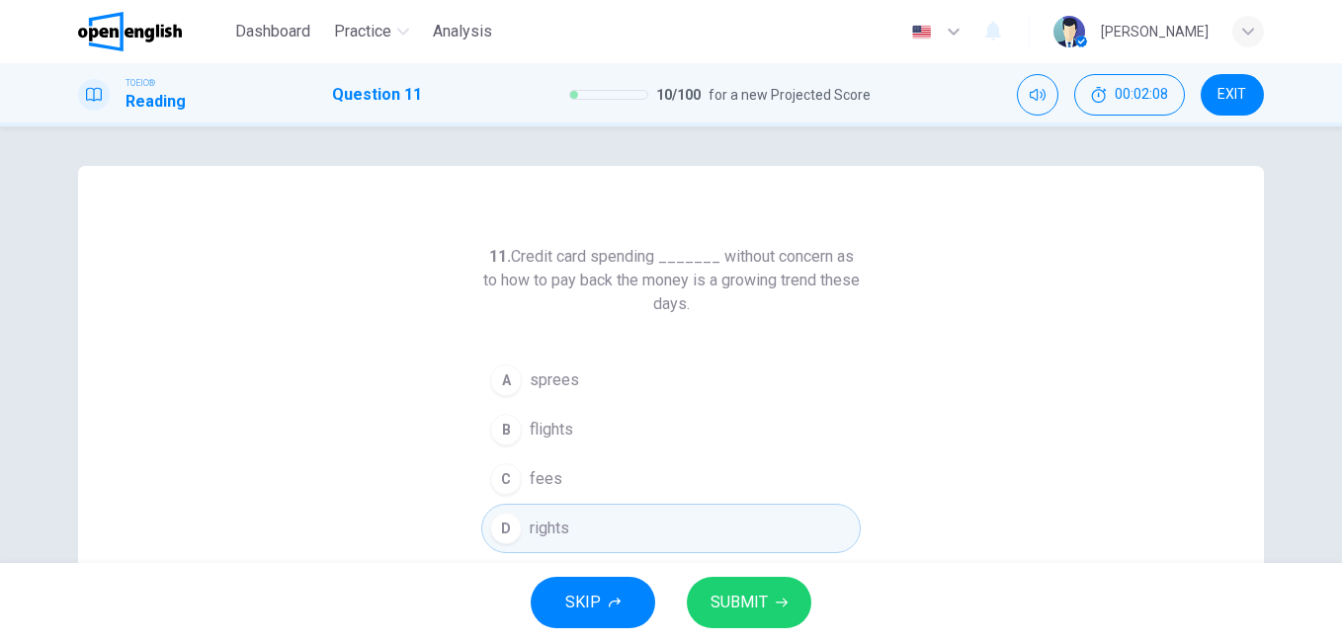
click at [763, 597] on span "SUBMIT" at bounding box center [739, 603] width 57 height 28
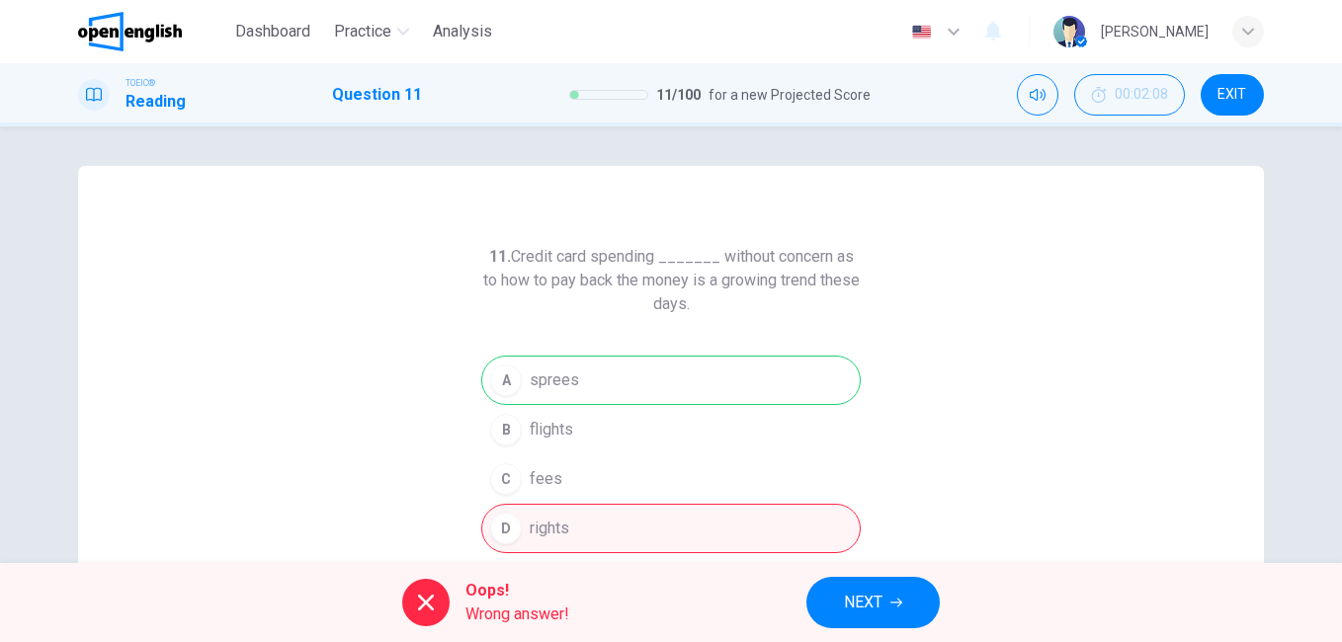
click at [880, 605] on span "NEXT" at bounding box center [863, 603] width 39 height 28
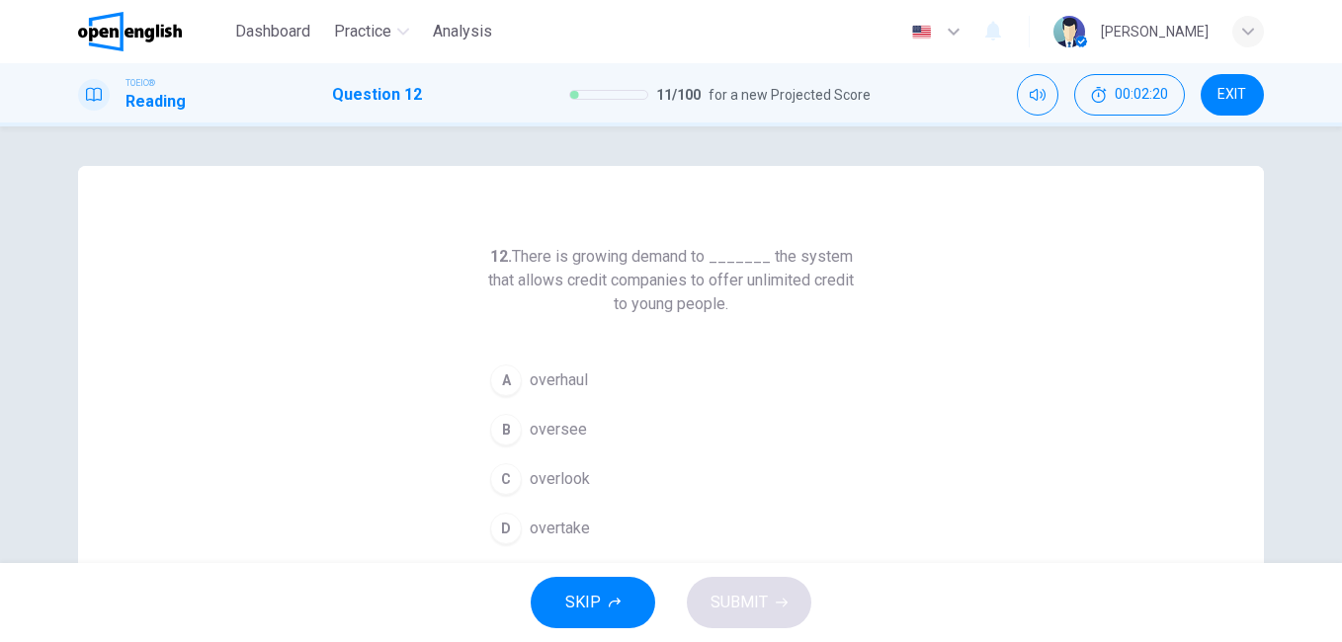
click at [570, 527] on span "overtake" at bounding box center [560, 529] width 60 height 24
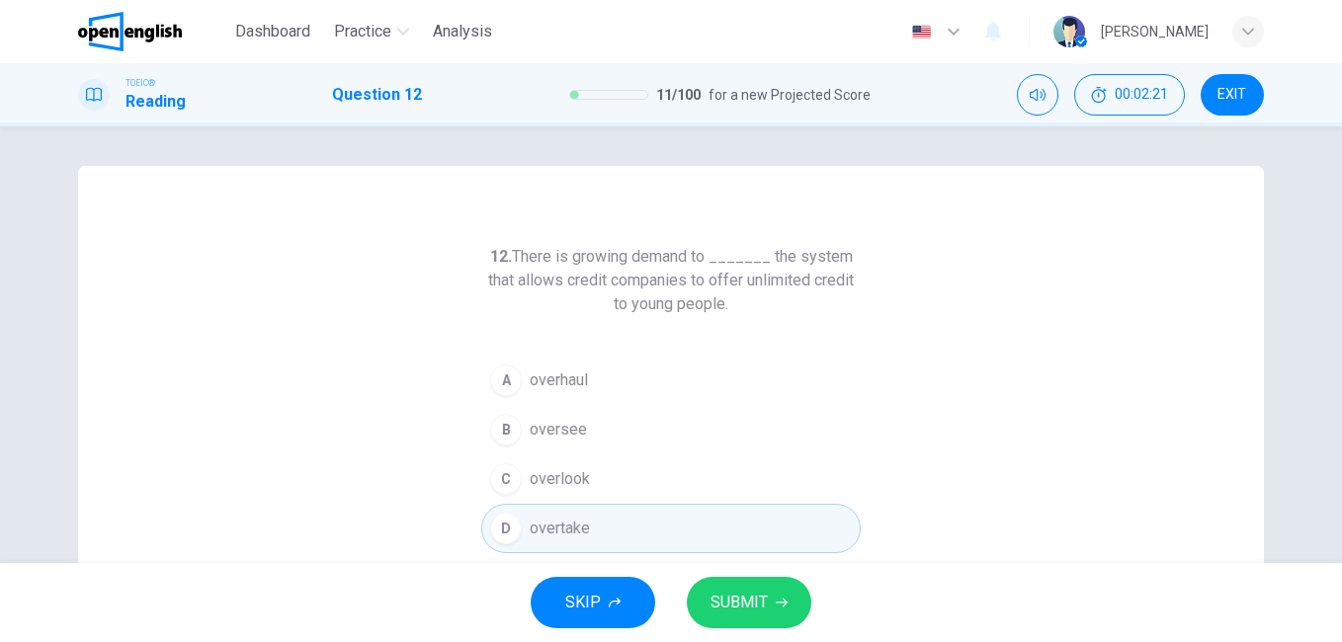
click at [758, 610] on span "SUBMIT" at bounding box center [739, 603] width 57 height 28
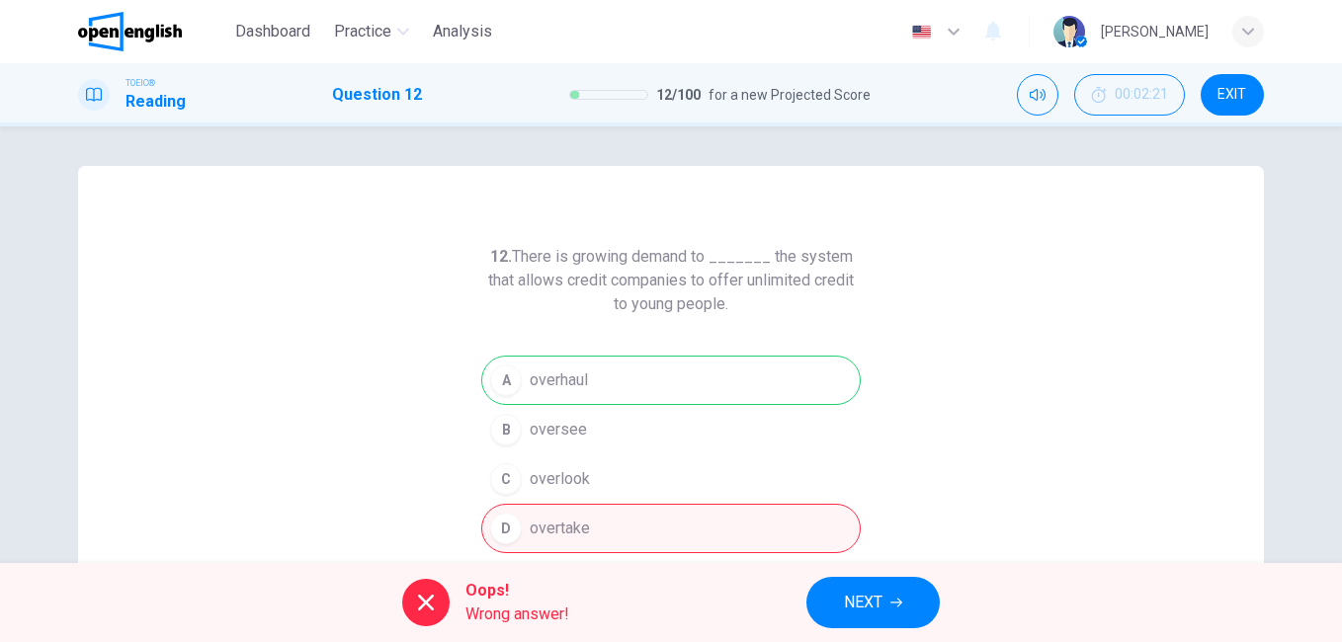
click at [867, 600] on span "NEXT" at bounding box center [863, 603] width 39 height 28
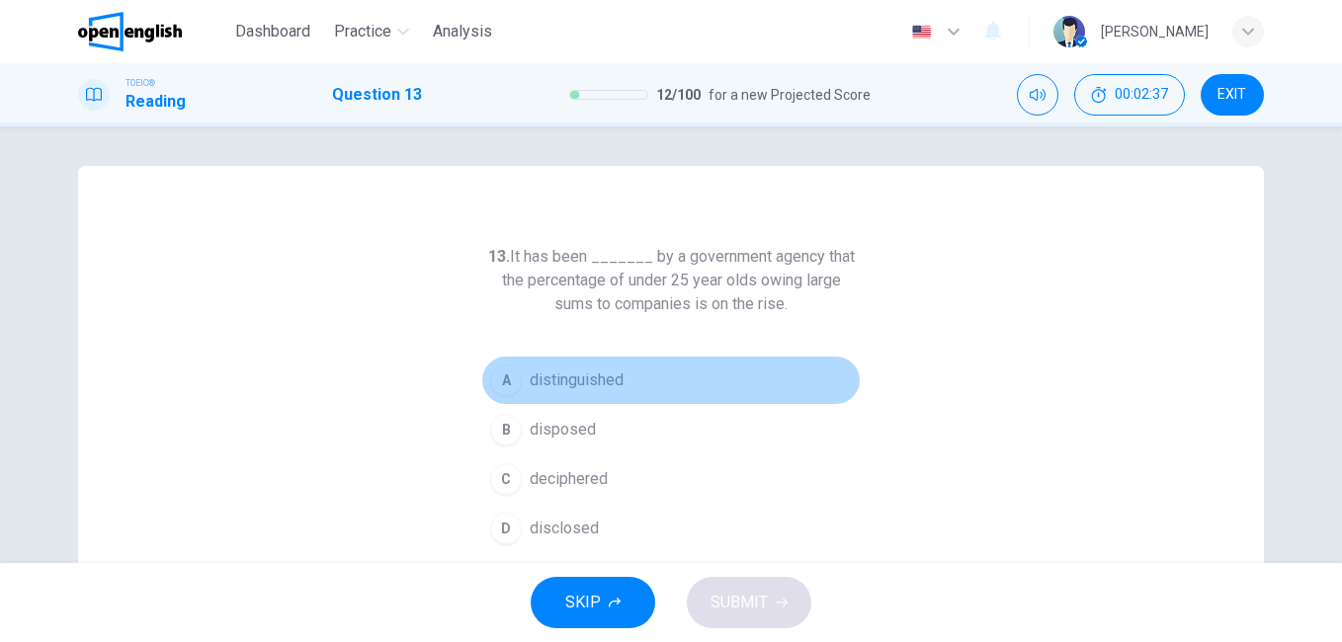
click at [572, 375] on span "distinguished" at bounding box center [577, 381] width 94 height 24
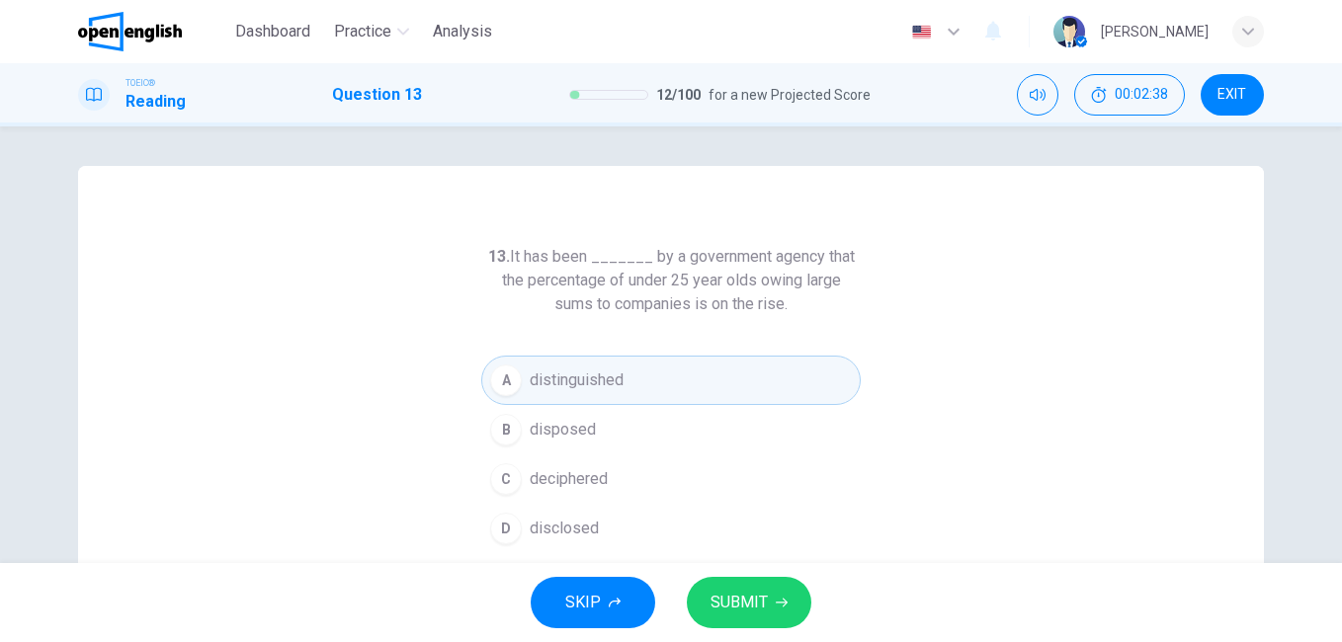
click at [752, 608] on span "SUBMIT" at bounding box center [739, 603] width 57 height 28
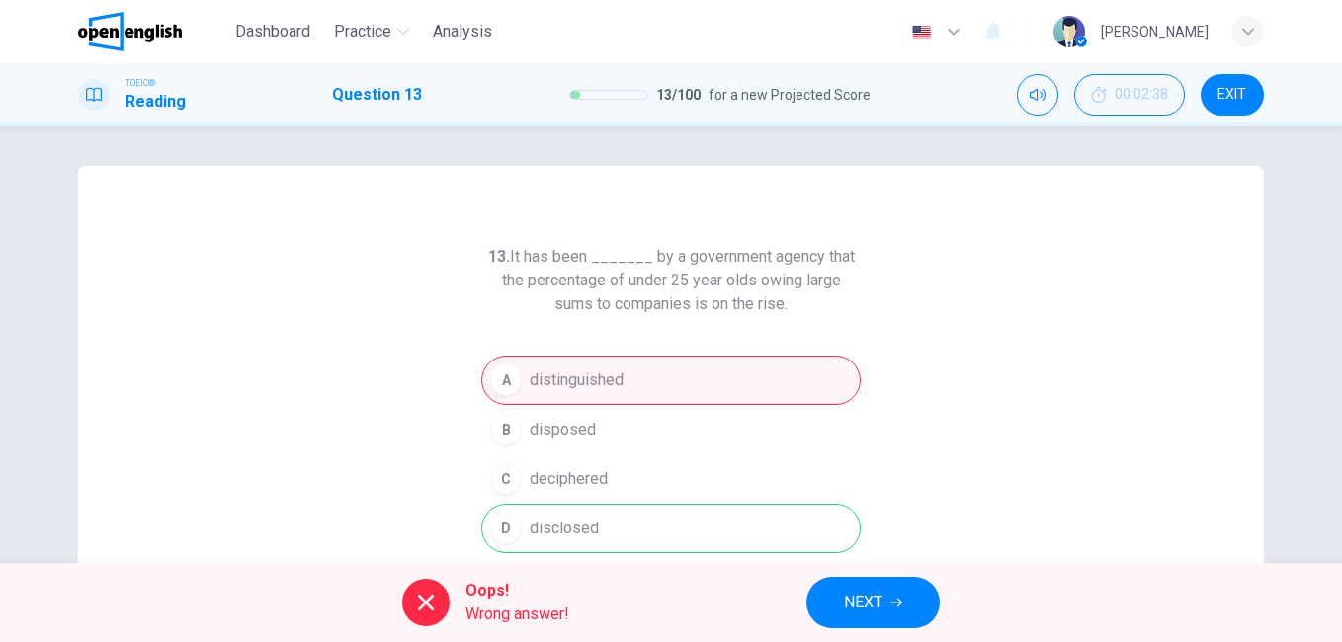
click at [879, 604] on span "NEXT" at bounding box center [863, 603] width 39 height 28
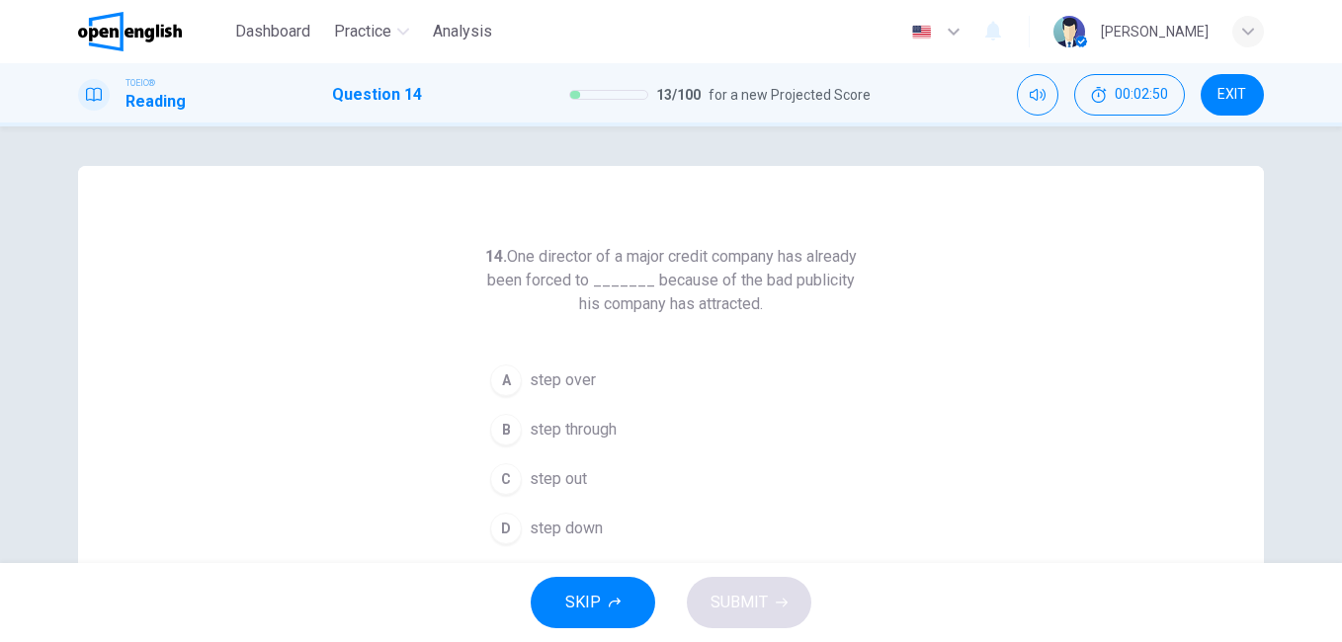
click at [565, 482] on span "step out" at bounding box center [558, 479] width 57 height 24
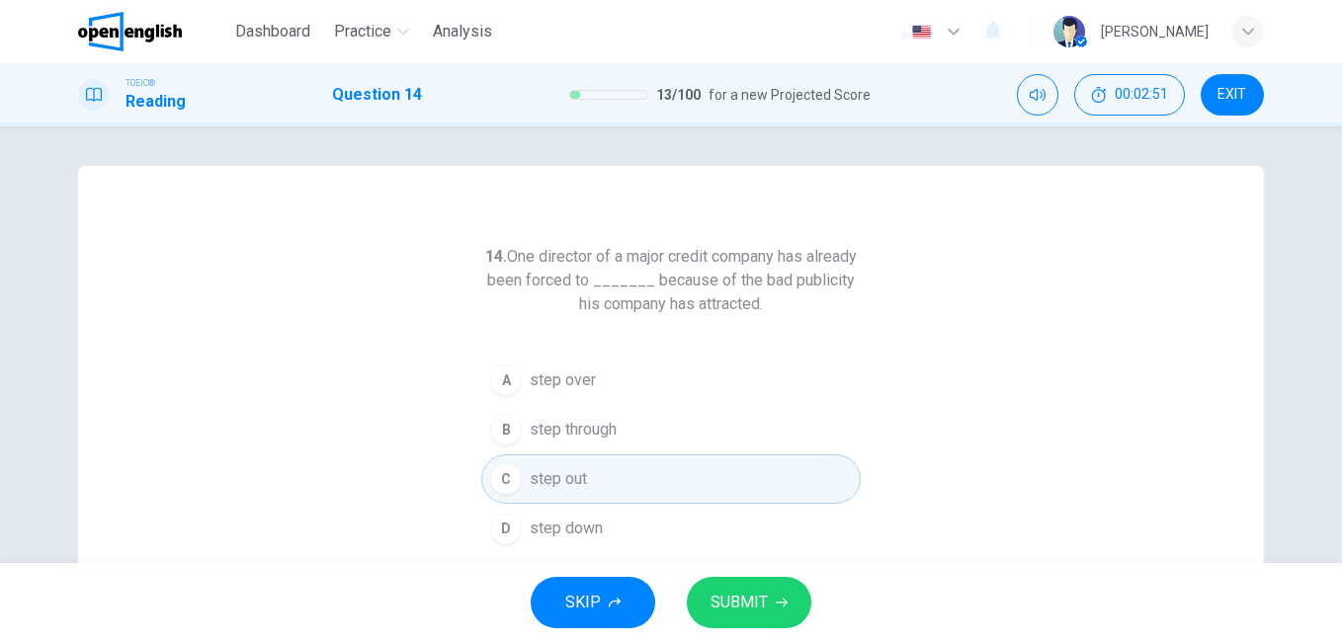
click at [750, 599] on span "SUBMIT" at bounding box center [739, 603] width 57 height 28
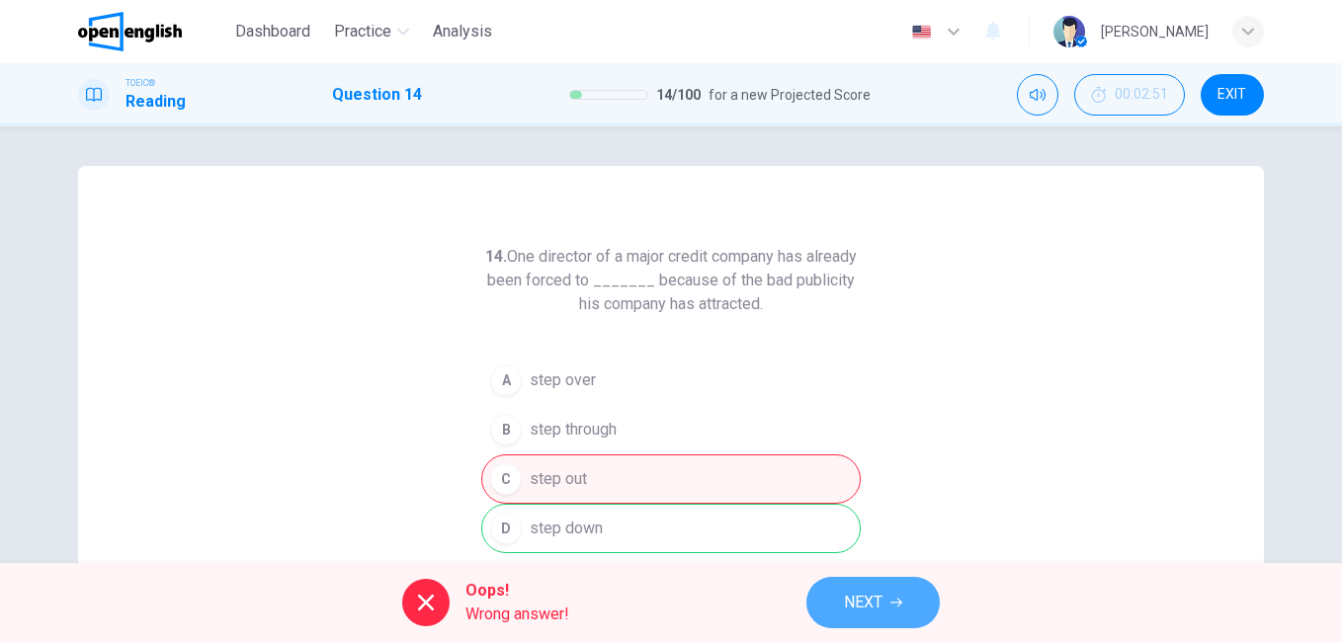
click at [871, 600] on span "NEXT" at bounding box center [863, 603] width 39 height 28
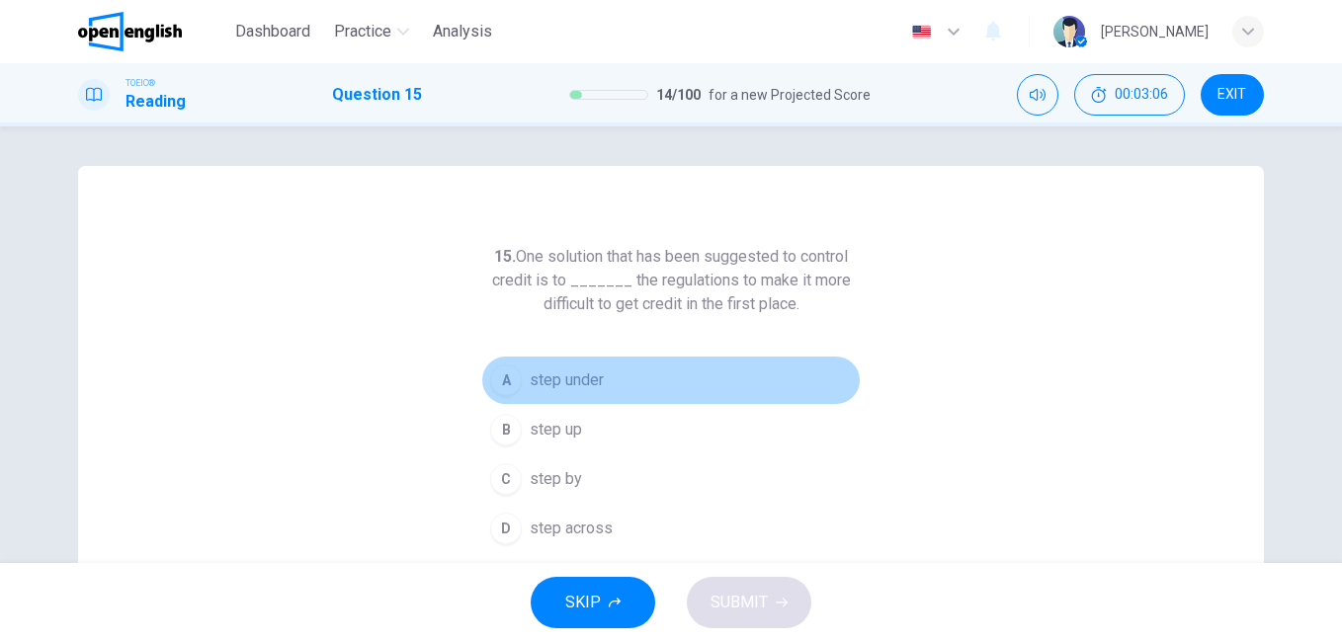
click at [575, 378] on span "step under" at bounding box center [567, 381] width 74 height 24
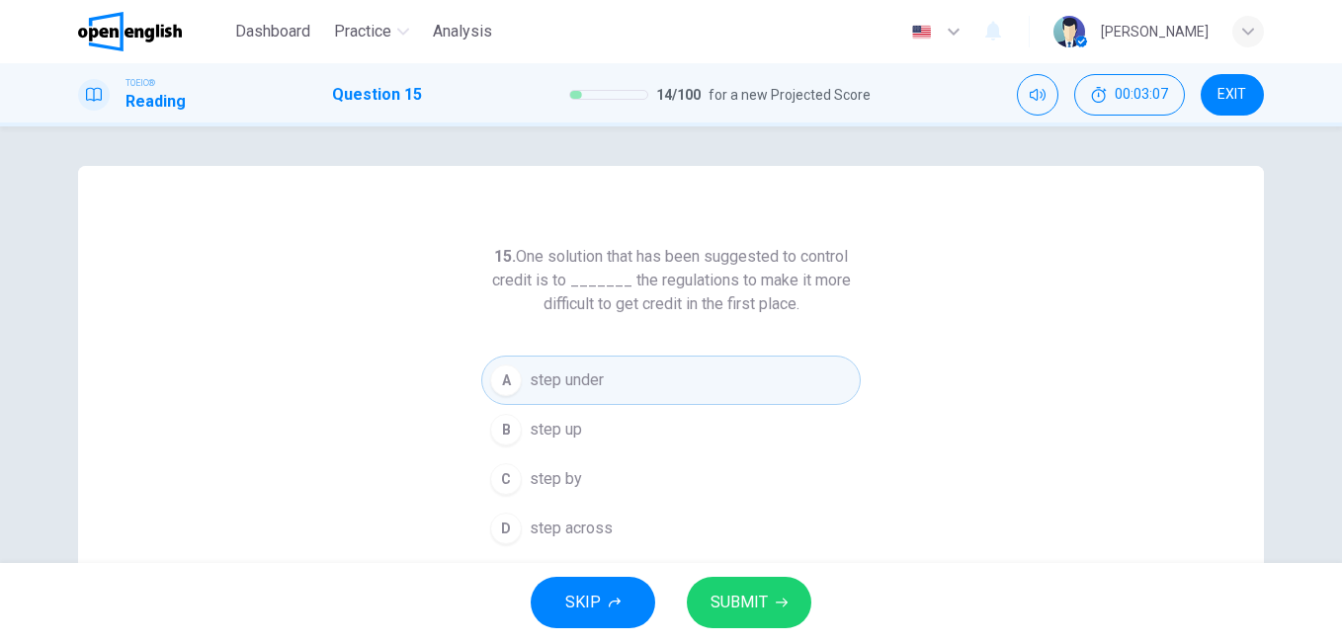
click at [765, 600] on span "SUBMIT" at bounding box center [739, 603] width 57 height 28
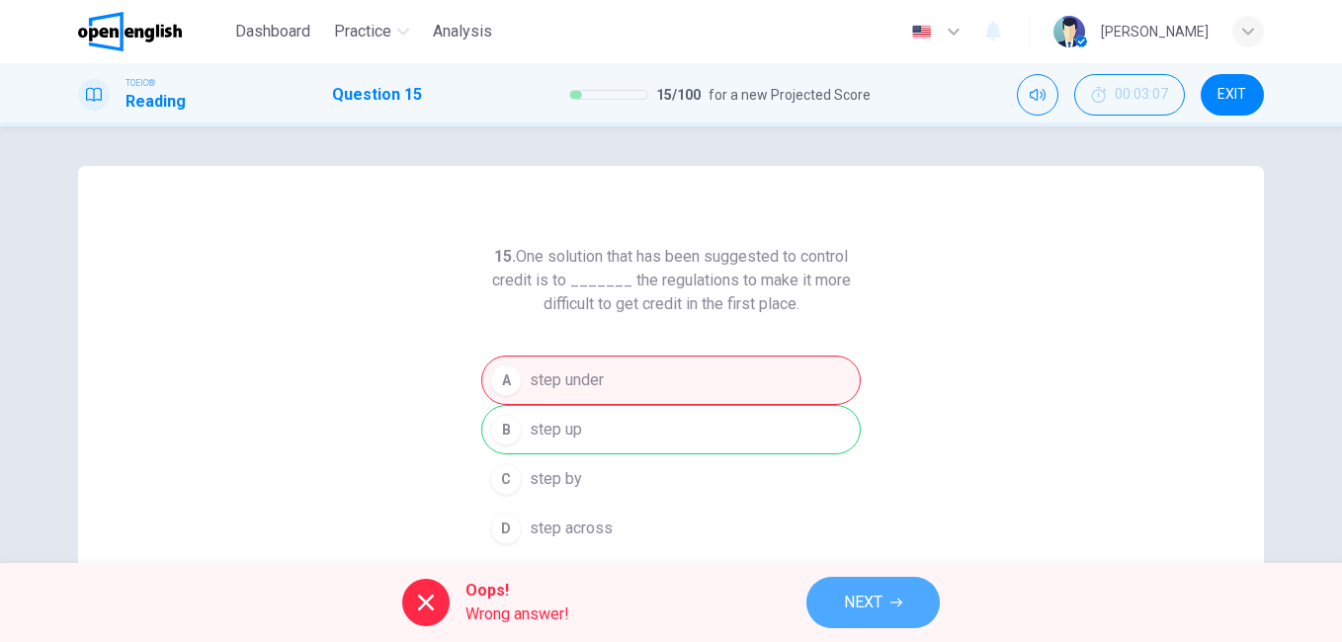
click at [879, 598] on span "NEXT" at bounding box center [863, 603] width 39 height 28
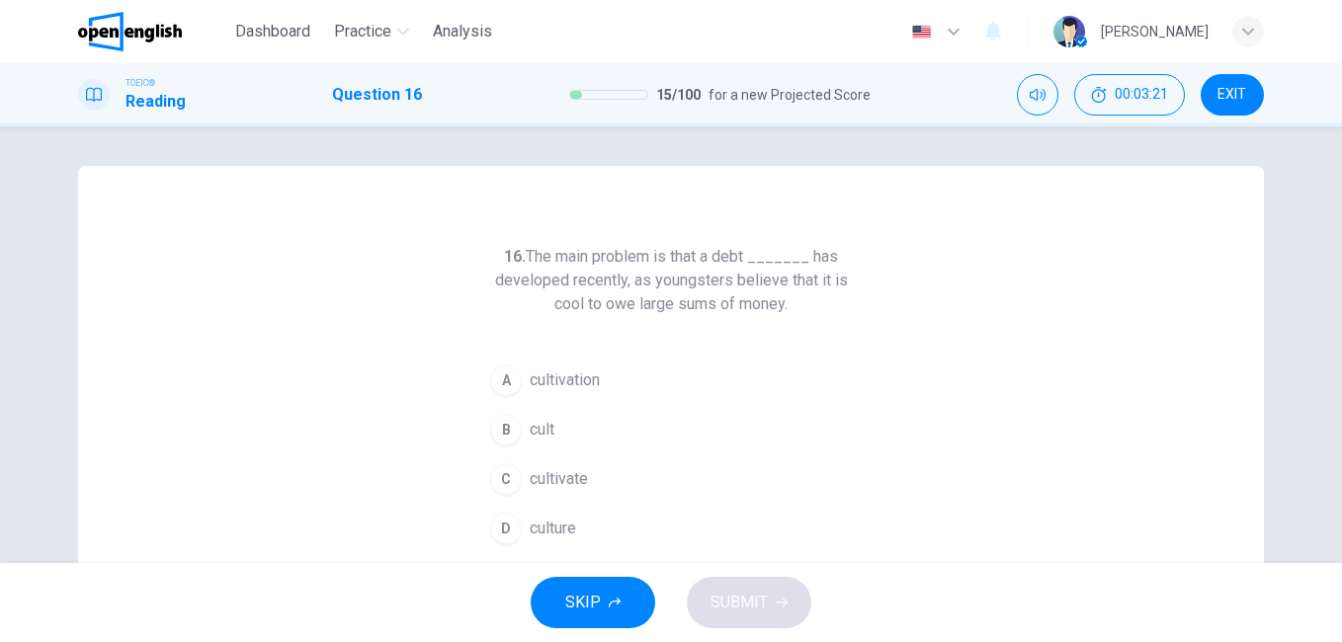
click at [554, 527] on span "culture" at bounding box center [553, 529] width 46 height 24
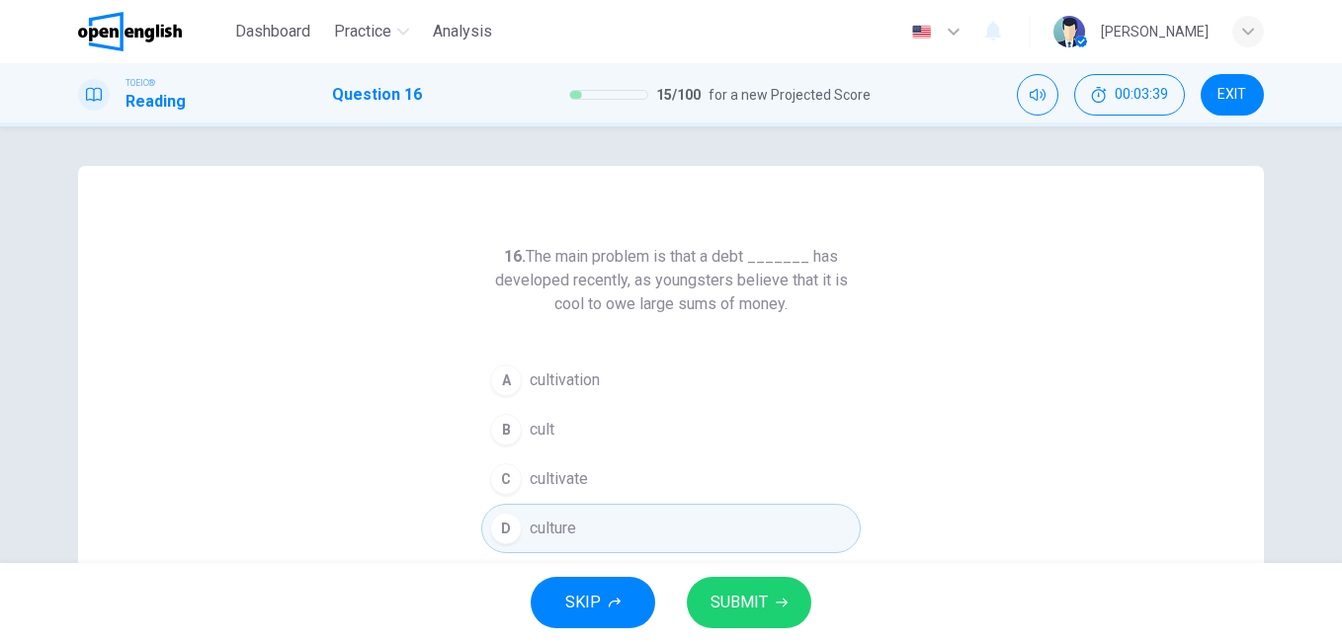
click at [770, 592] on button "SUBMIT" at bounding box center [749, 602] width 125 height 51
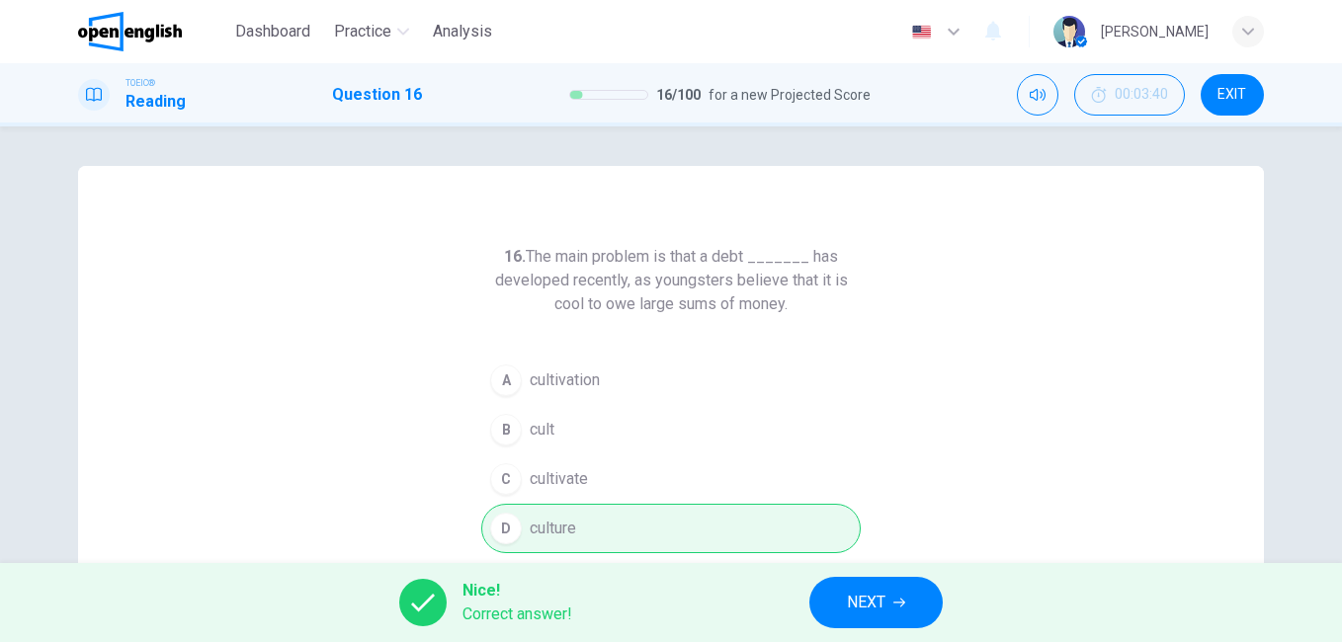
click at [875, 607] on span "NEXT" at bounding box center [866, 603] width 39 height 28
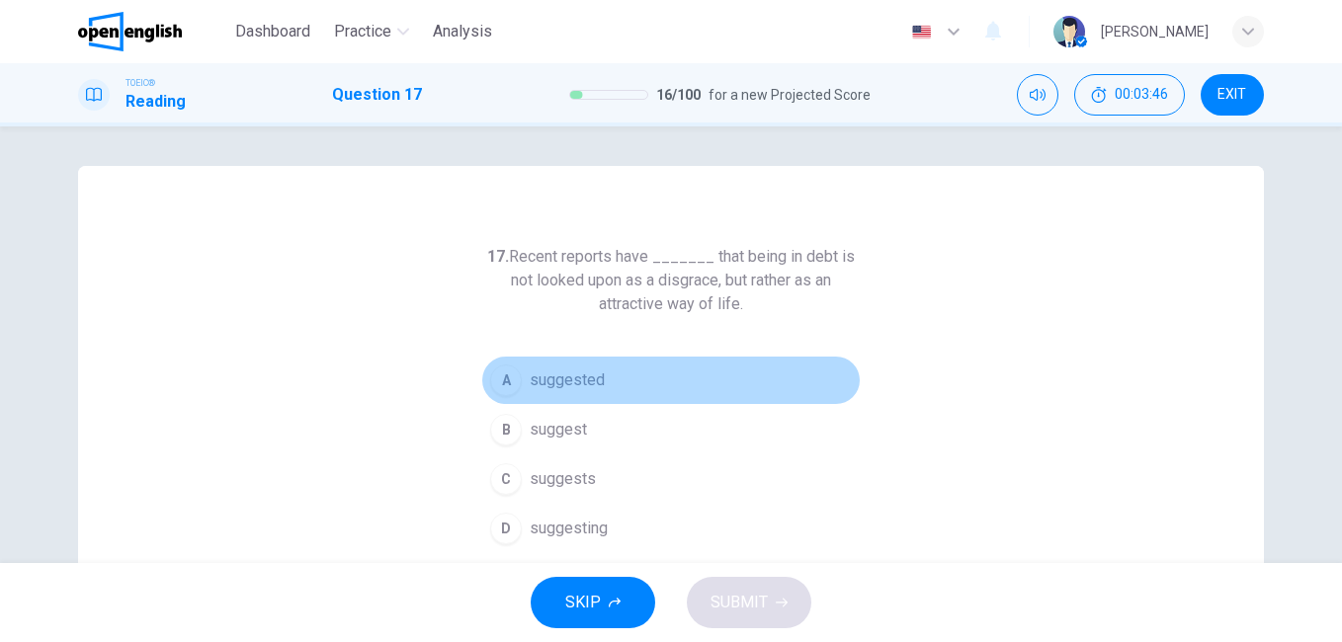
click at [574, 377] on span "suggested" at bounding box center [567, 381] width 75 height 24
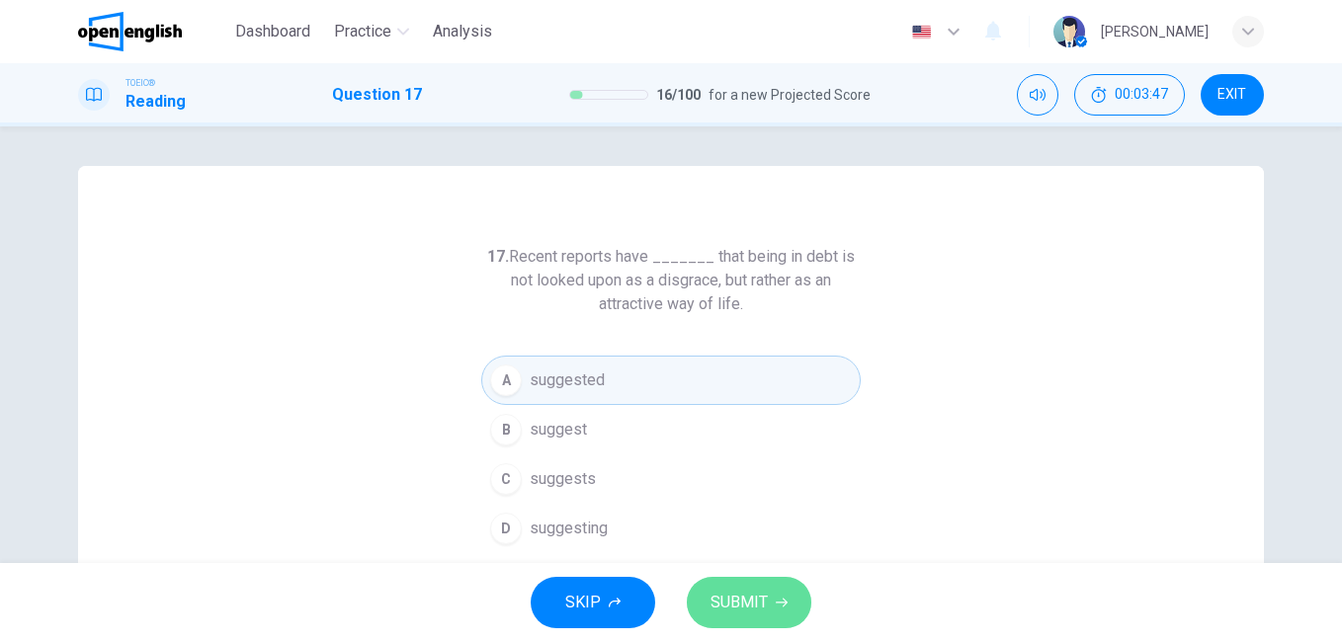
click at [764, 600] on span "SUBMIT" at bounding box center [739, 603] width 57 height 28
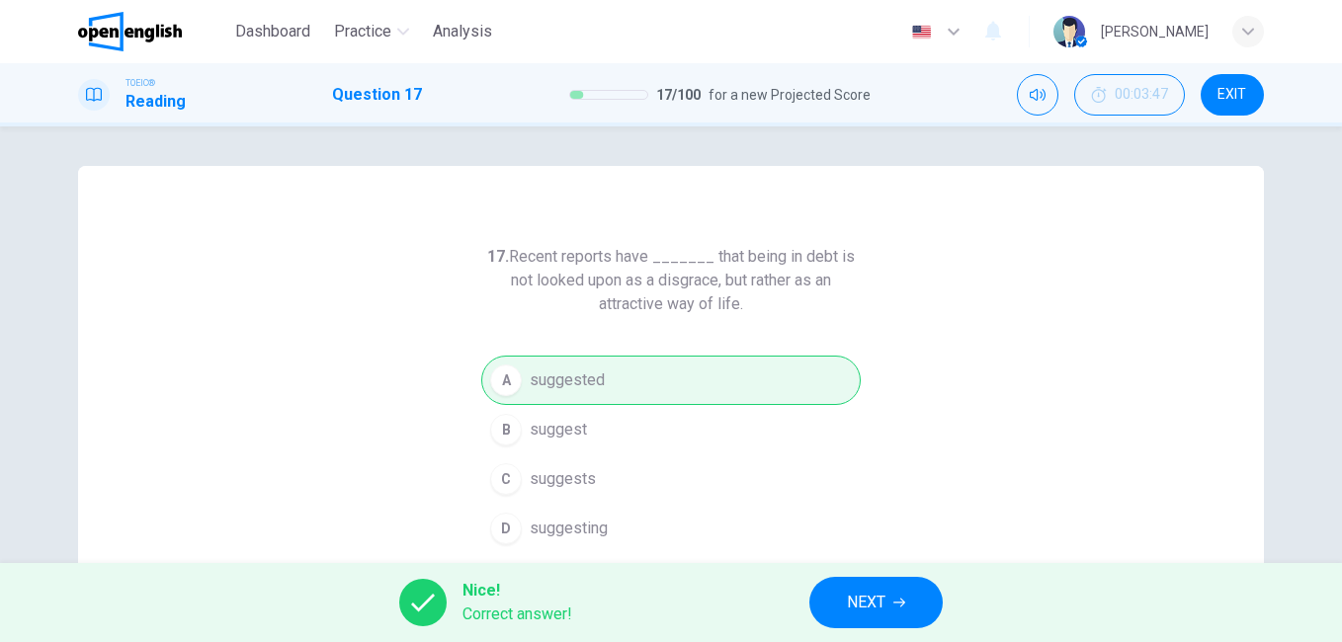
click at [870, 600] on span "NEXT" at bounding box center [866, 603] width 39 height 28
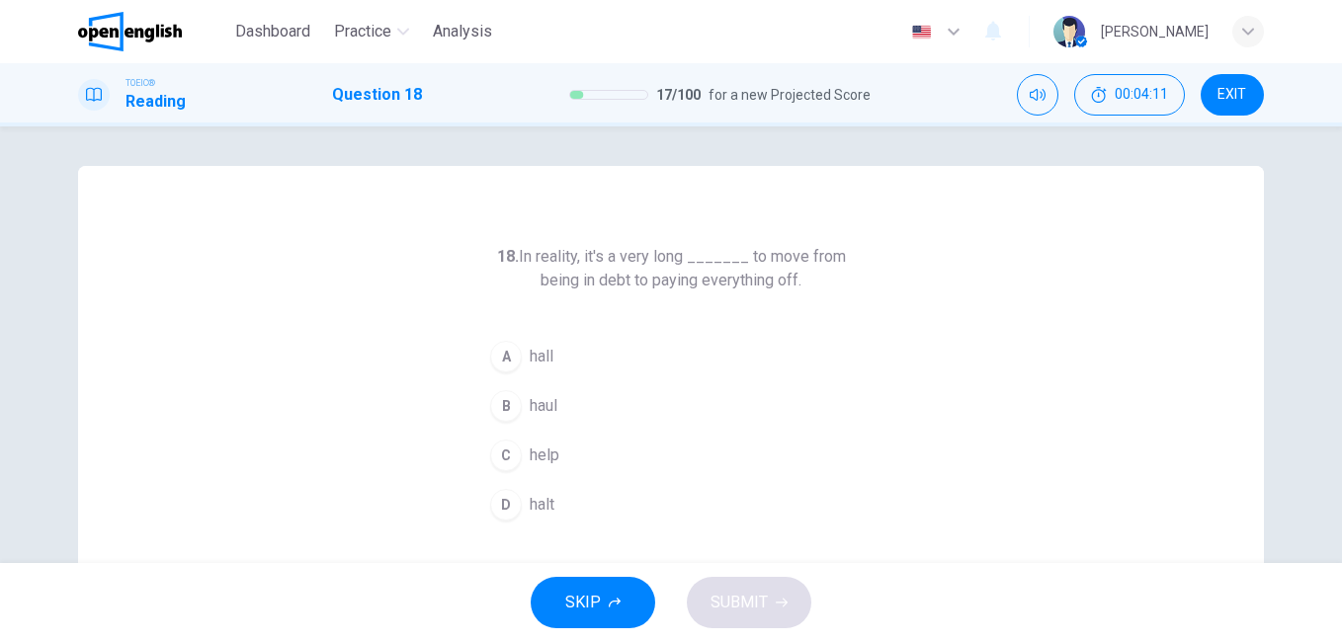
click at [533, 503] on span "halt" at bounding box center [542, 505] width 25 height 24
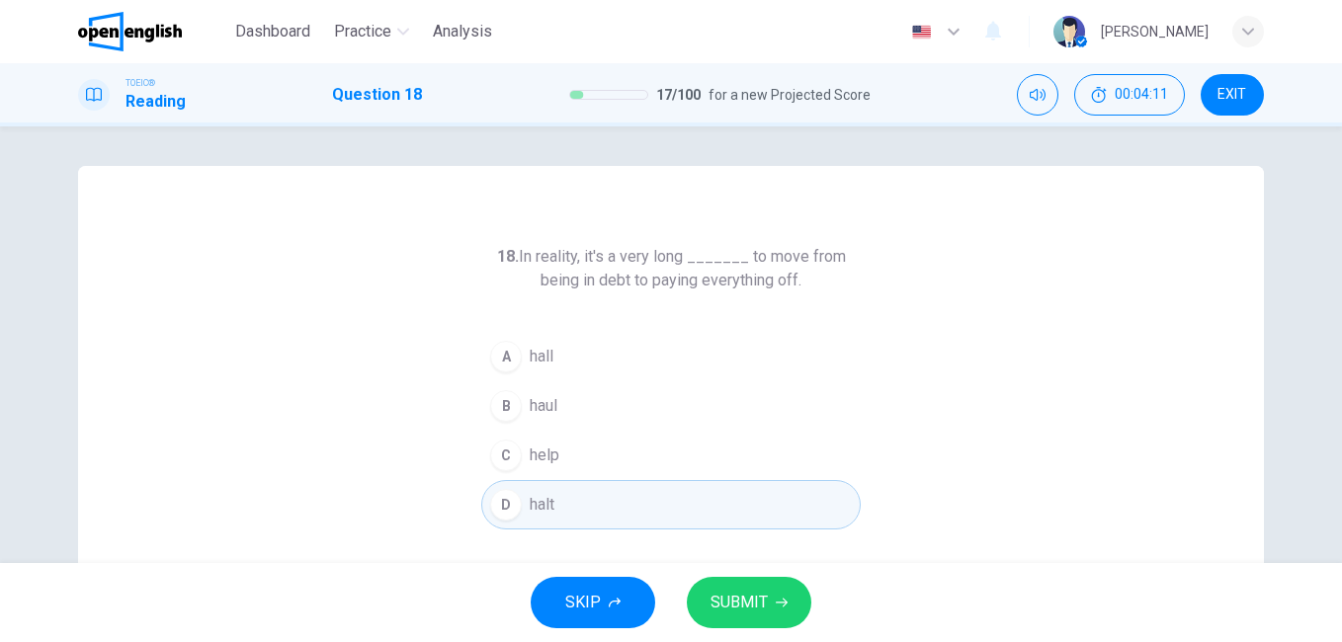
click at [749, 602] on span "SUBMIT" at bounding box center [739, 603] width 57 height 28
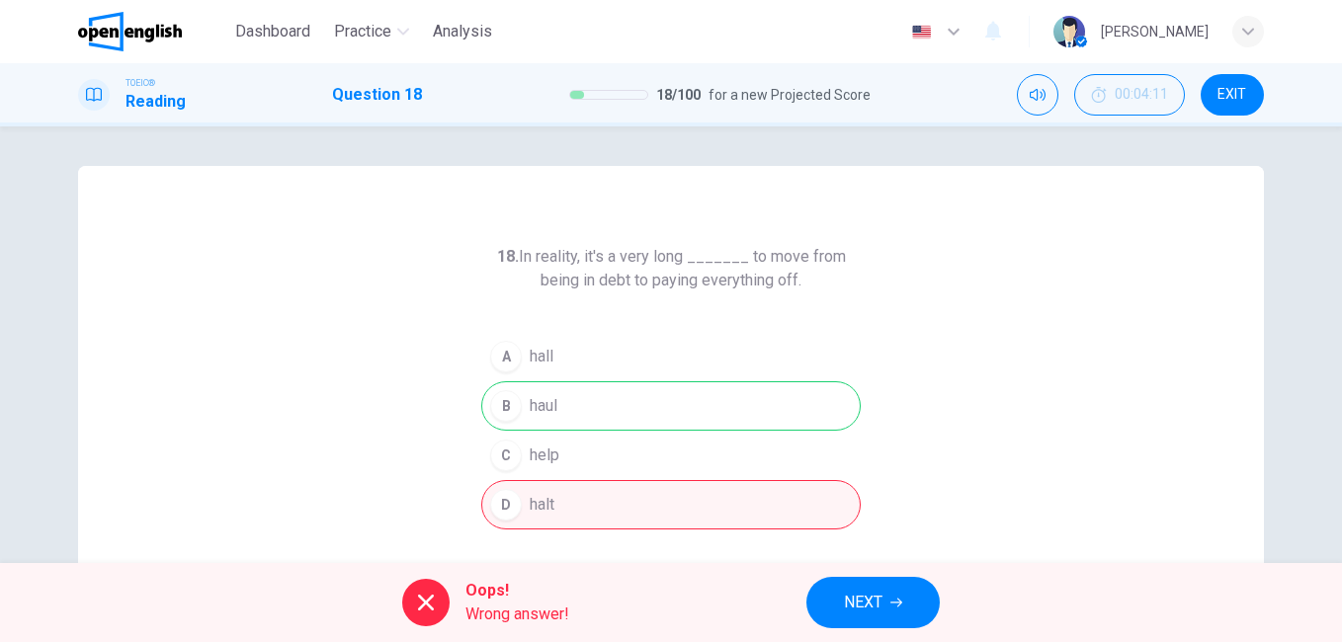
click at [885, 605] on button "NEXT" at bounding box center [872, 602] width 133 height 51
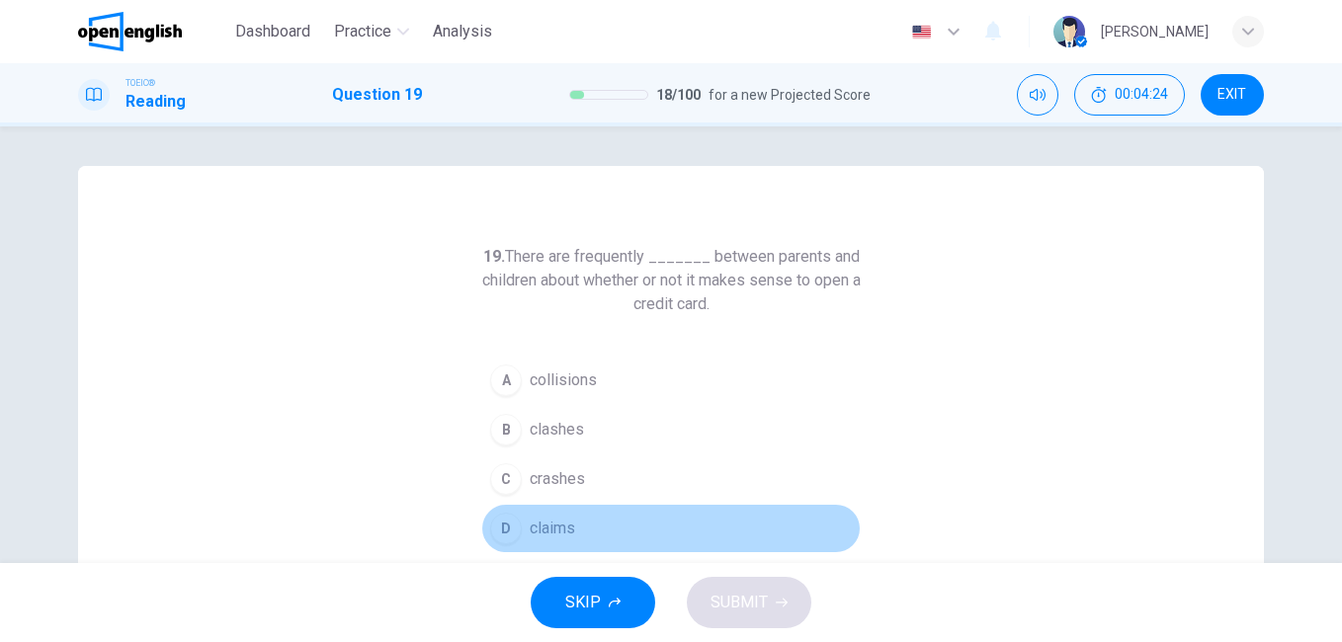
click at [545, 527] on span "claims" at bounding box center [552, 529] width 45 height 24
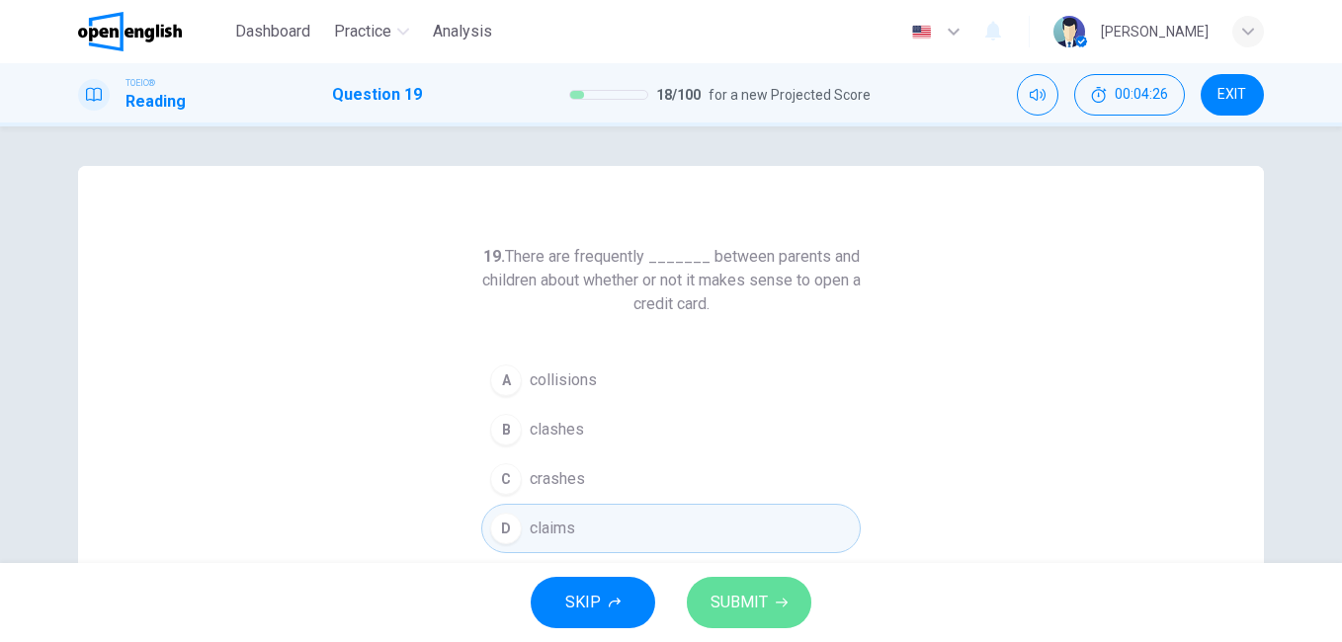
click at [761, 600] on span "SUBMIT" at bounding box center [739, 603] width 57 height 28
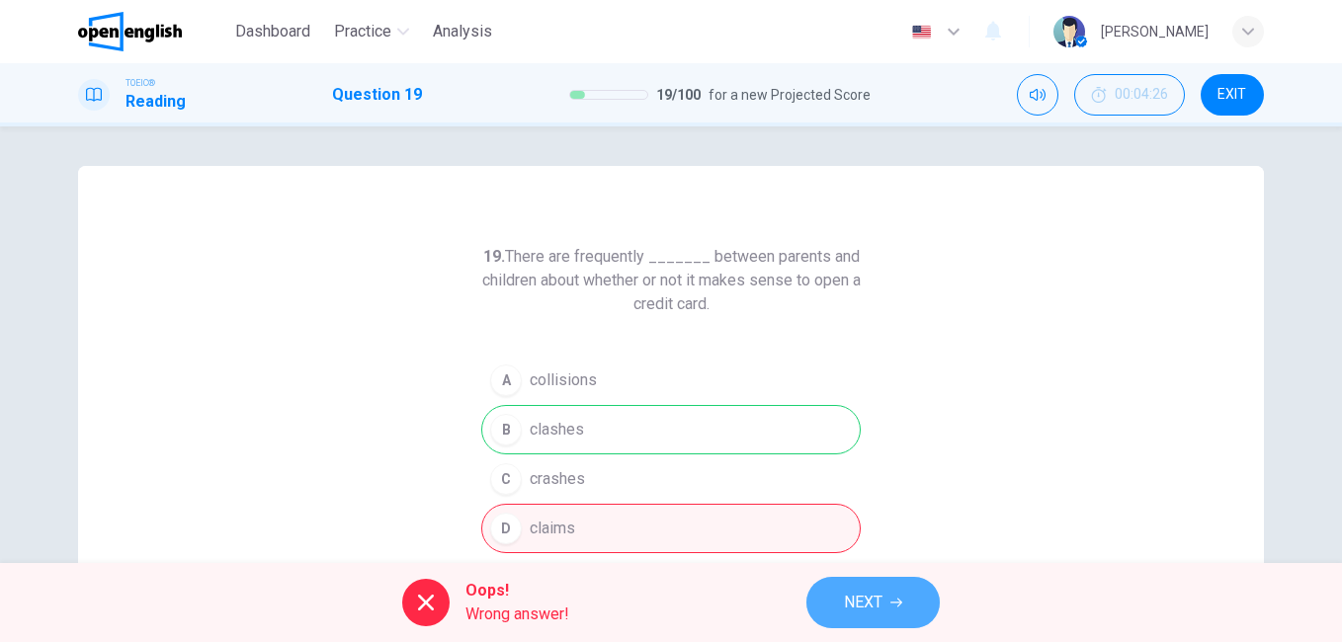
click at [872, 614] on span "NEXT" at bounding box center [863, 603] width 39 height 28
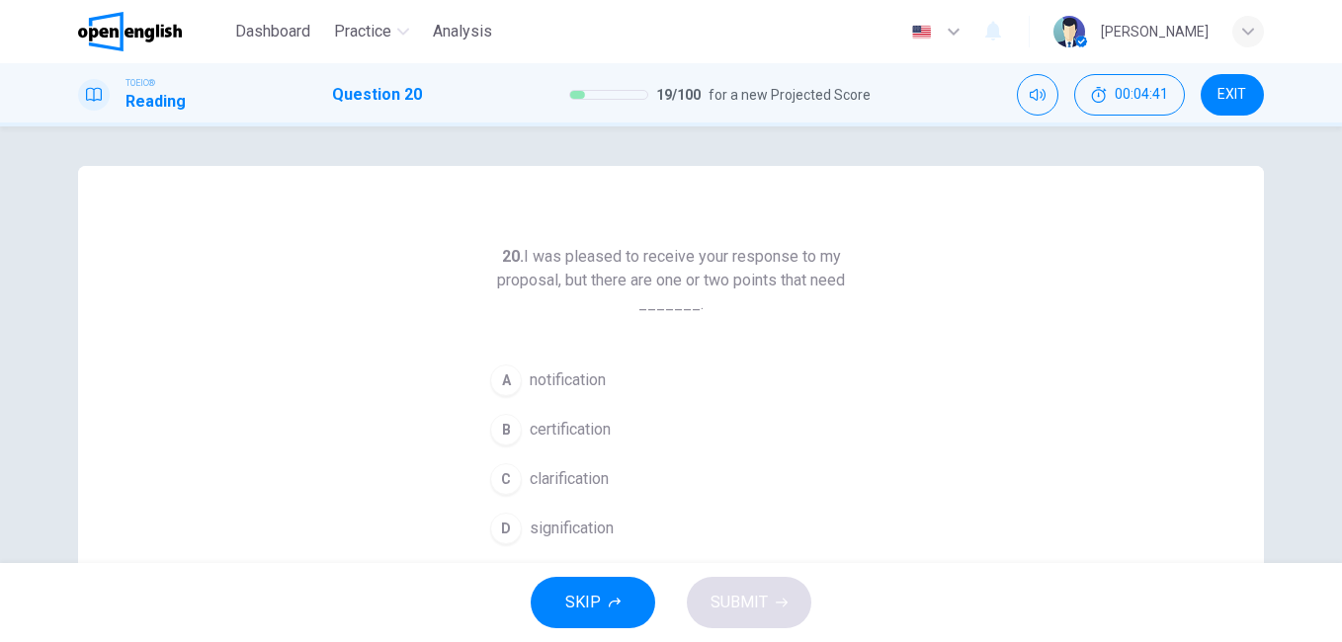
click at [584, 479] on span "clarification" at bounding box center [569, 479] width 79 height 24
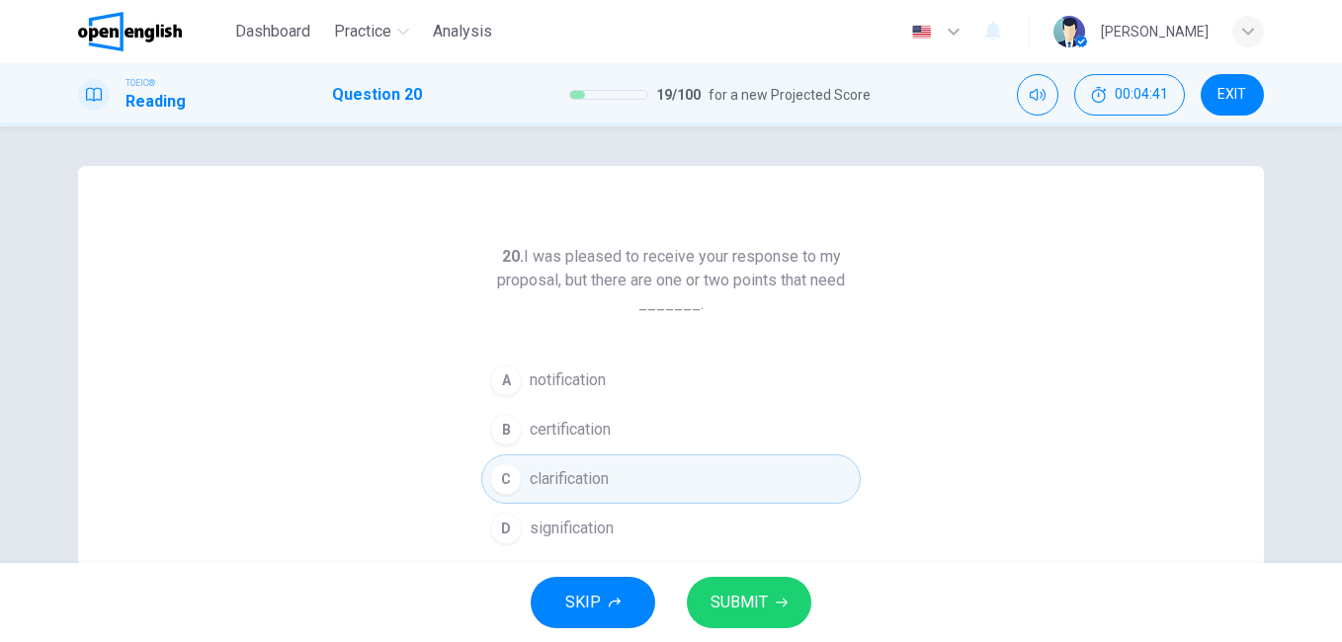
click at [761, 595] on span "SUBMIT" at bounding box center [739, 603] width 57 height 28
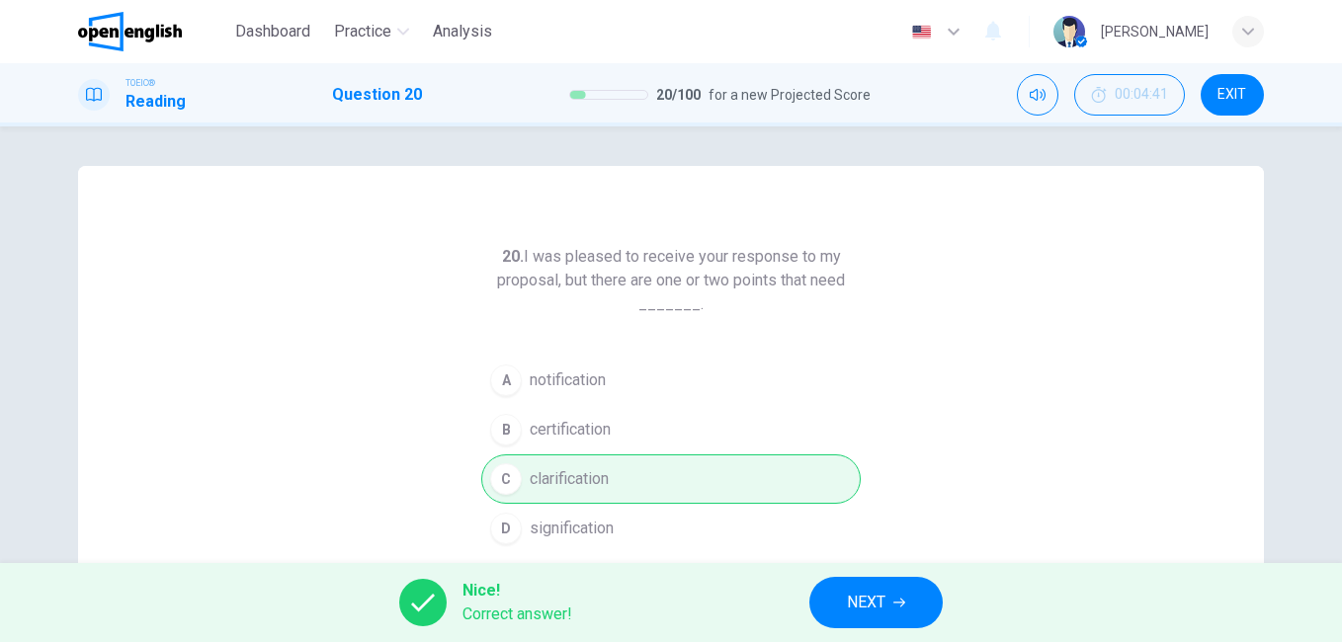
click at [880, 610] on span "NEXT" at bounding box center [866, 603] width 39 height 28
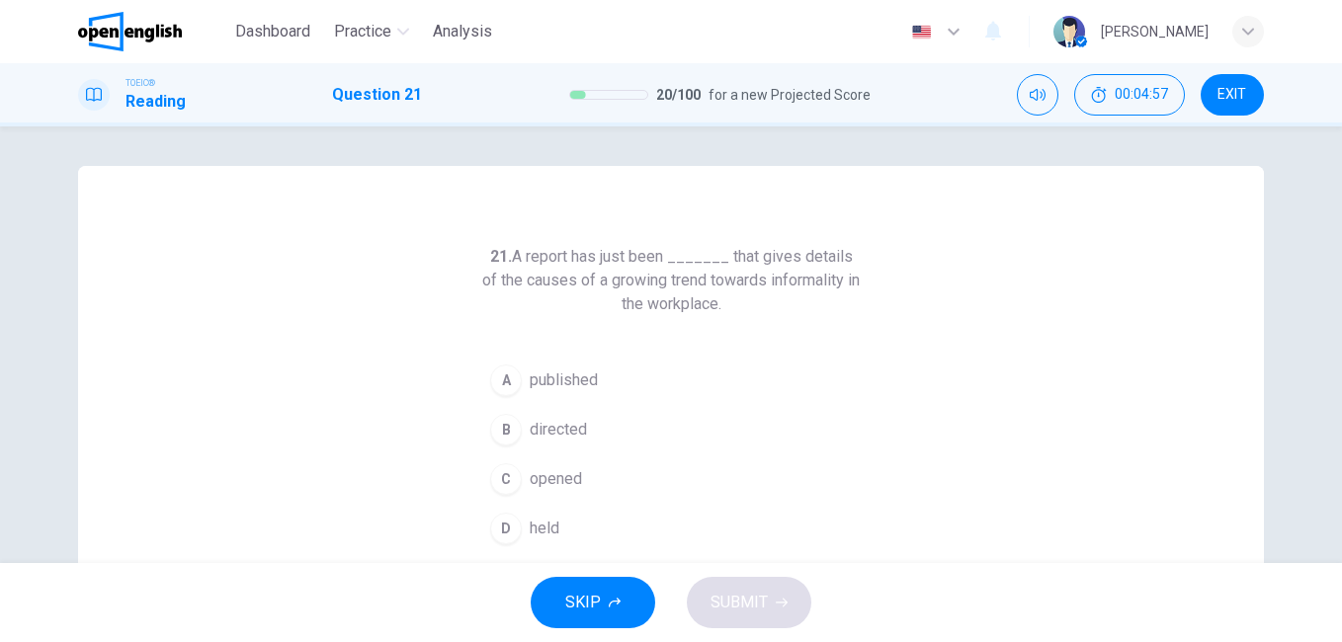
click at [554, 480] on span "opened" at bounding box center [556, 479] width 52 height 24
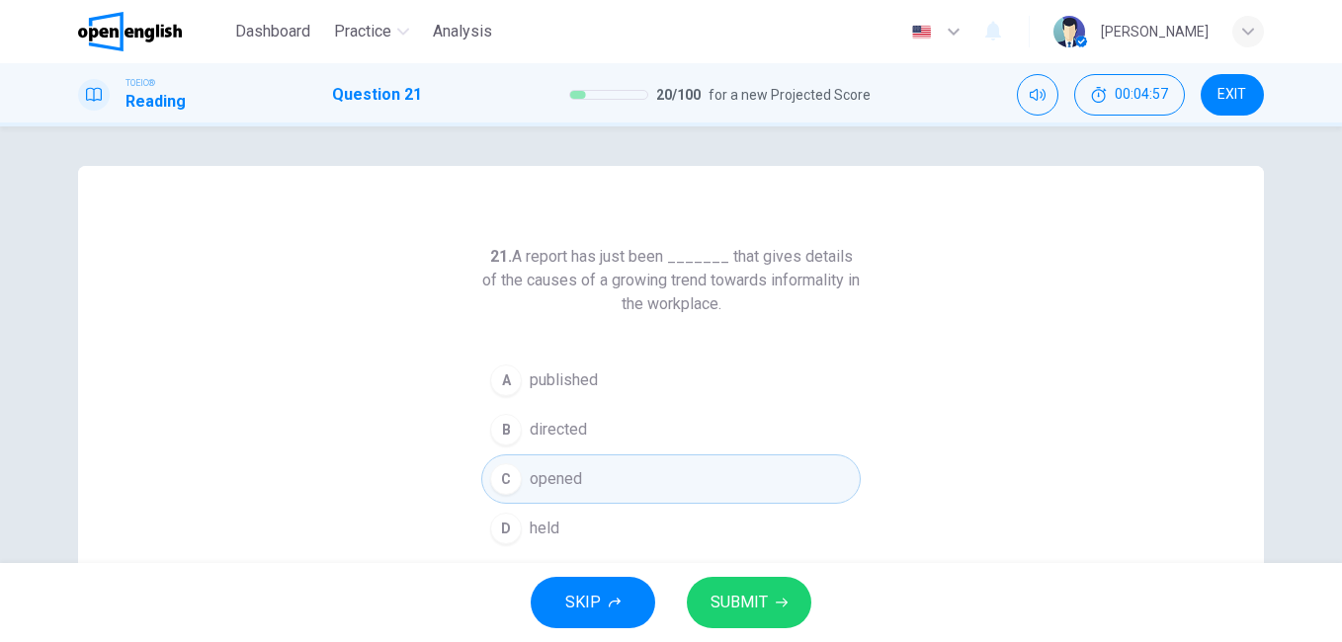
click at [763, 604] on span "SUBMIT" at bounding box center [739, 603] width 57 height 28
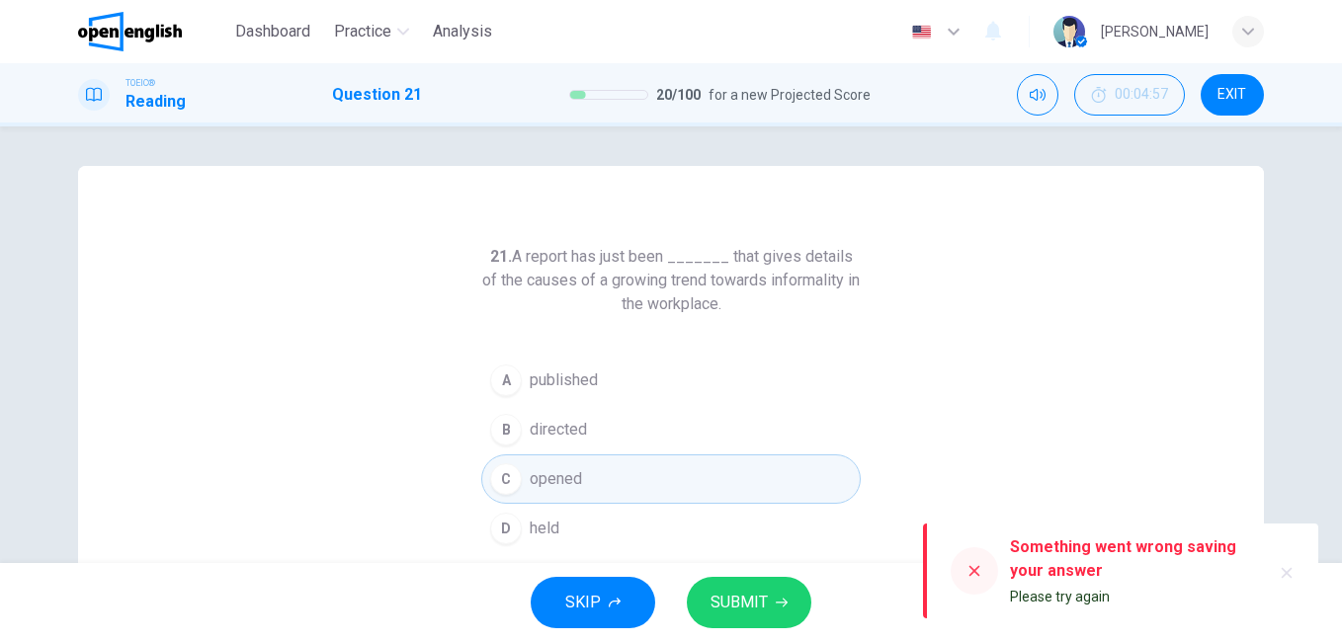
click at [562, 481] on span "opened" at bounding box center [556, 479] width 52 height 24
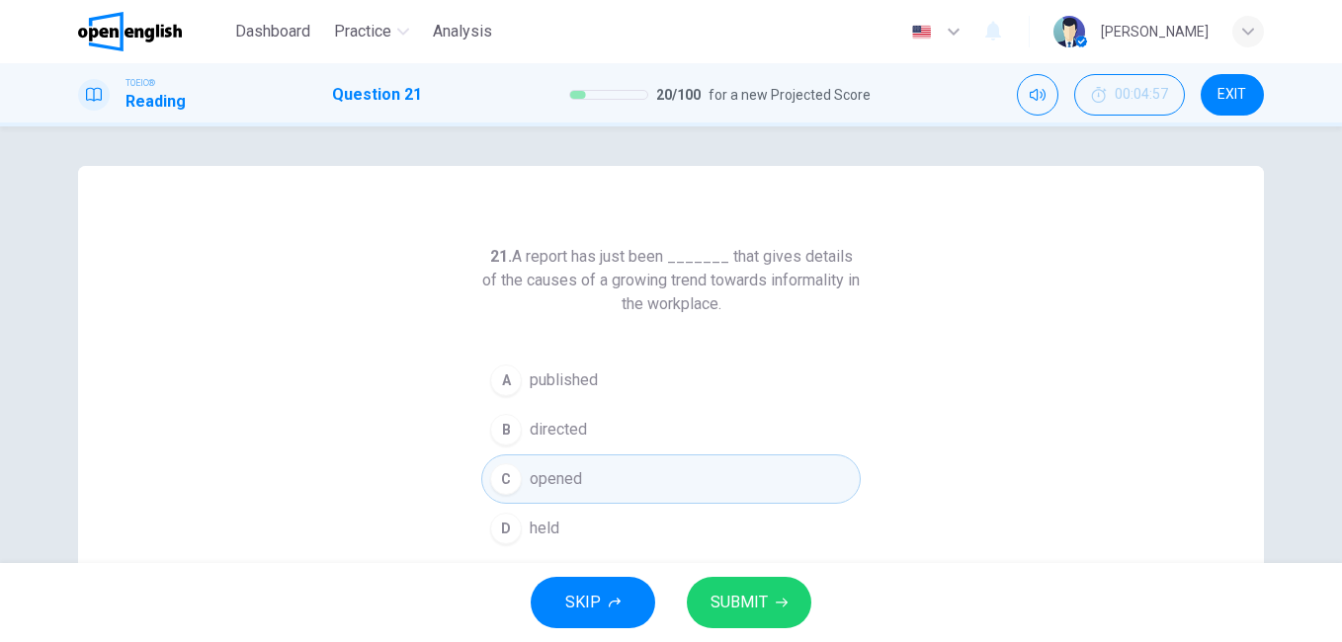
click at [755, 602] on span "SUBMIT" at bounding box center [739, 603] width 57 height 28
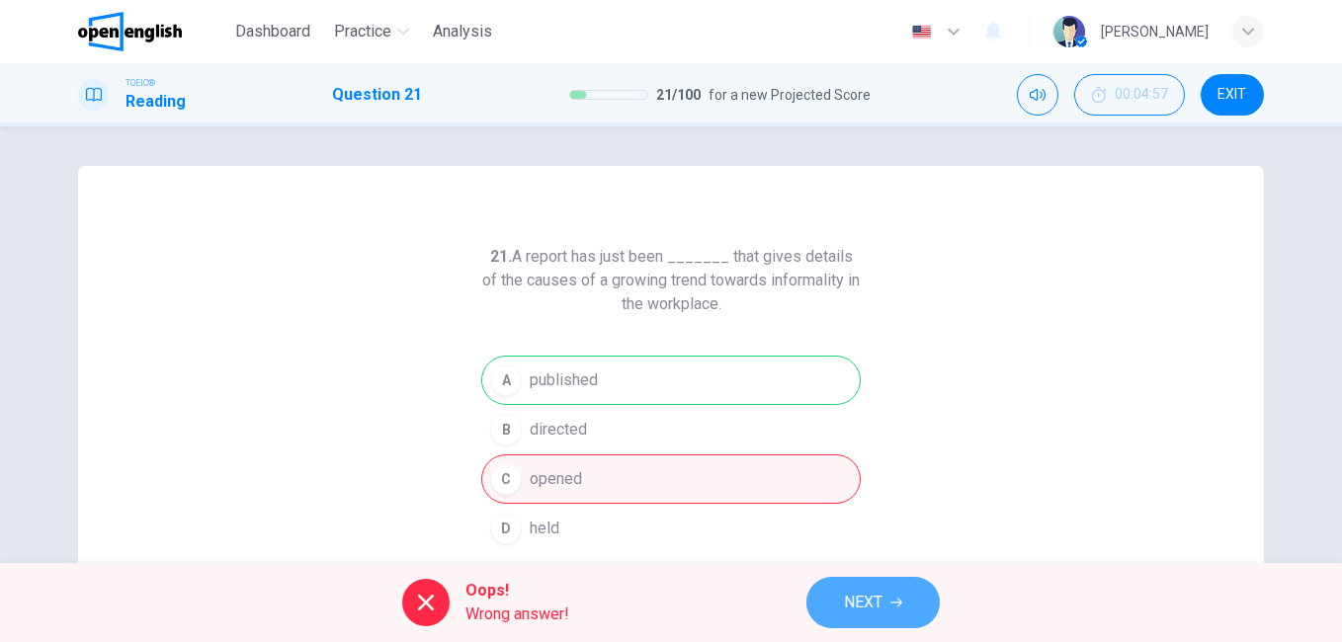
click at [871, 603] on span "NEXT" at bounding box center [863, 603] width 39 height 28
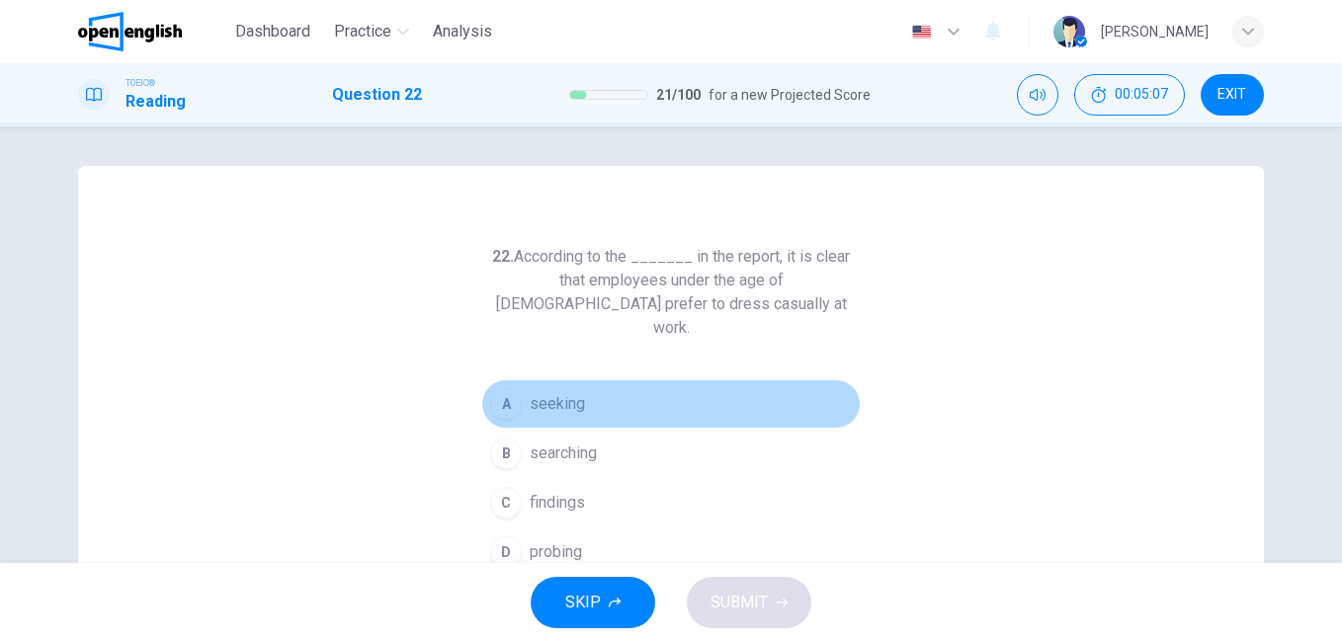
click at [565, 392] on span "seeking" at bounding box center [557, 404] width 55 height 24
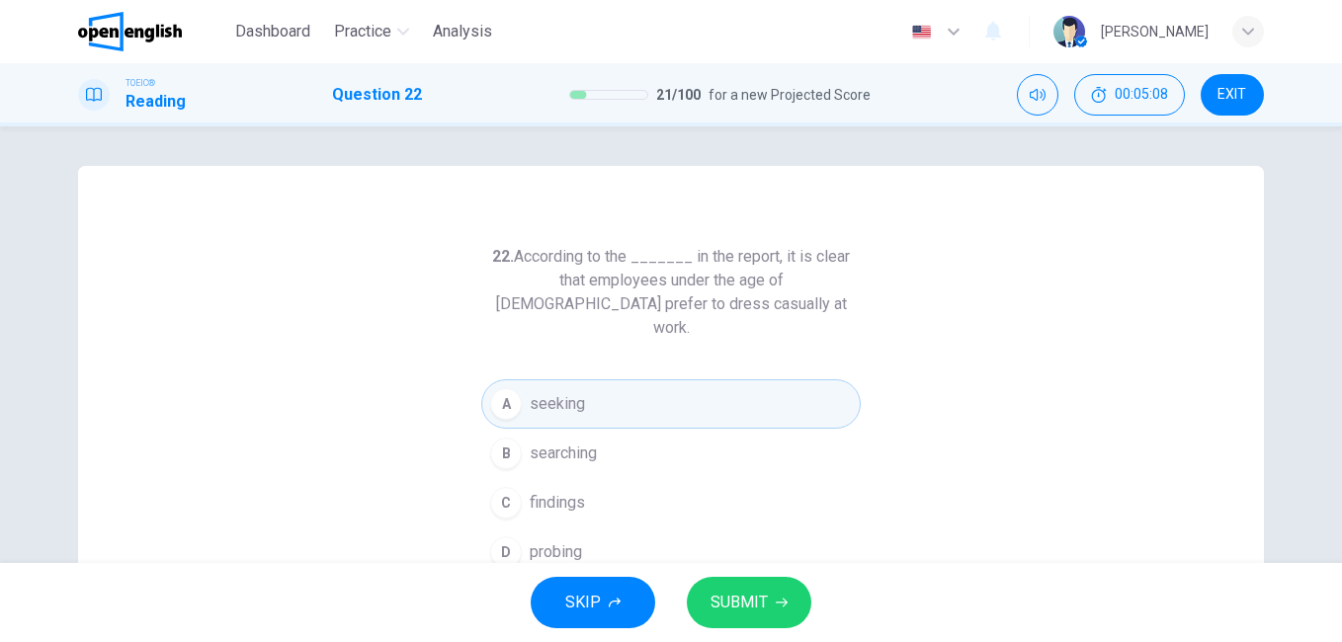
click at [758, 599] on span "SUBMIT" at bounding box center [739, 603] width 57 height 28
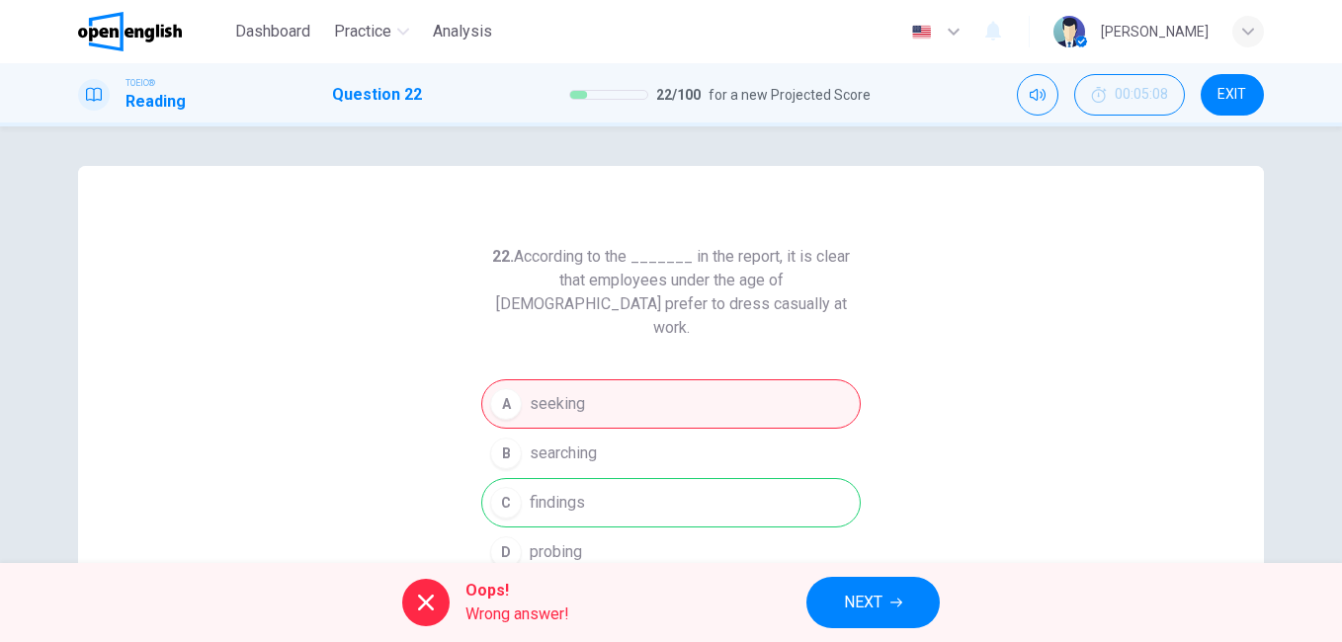
click at [869, 605] on span "NEXT" at bounding box center [863, 603] width 39 height 28
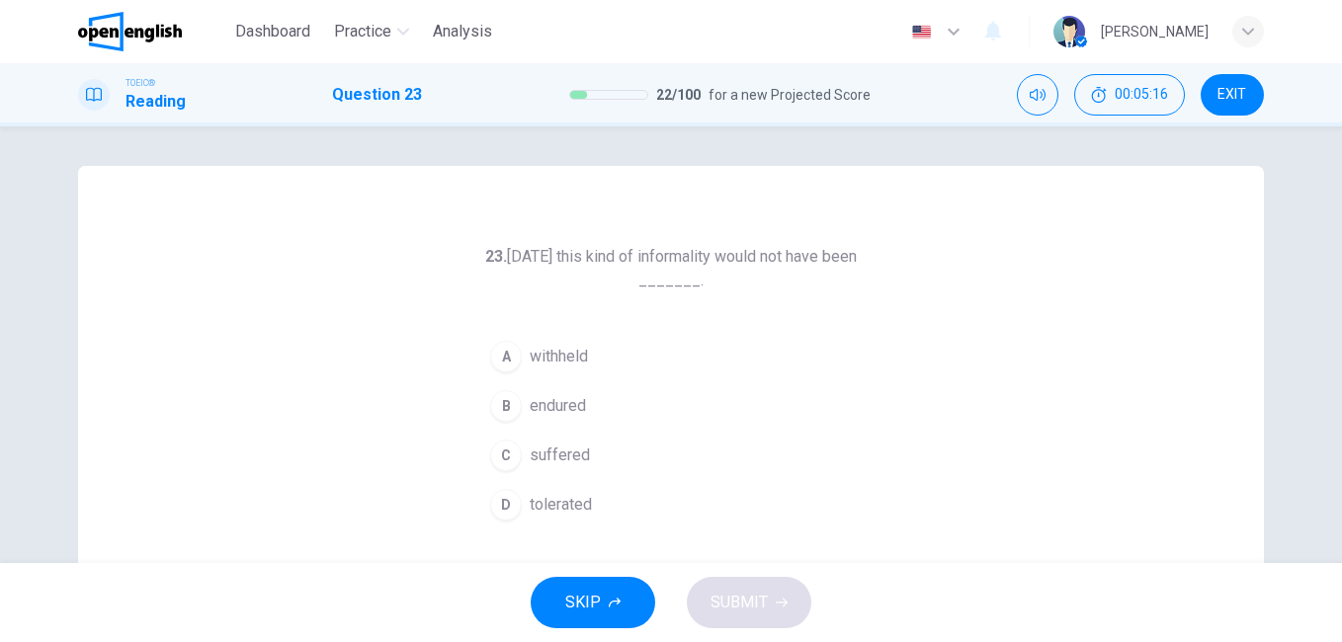
click at [557, 504] on span "tolerated" at bounding box center [561, 505] width 62 height 24
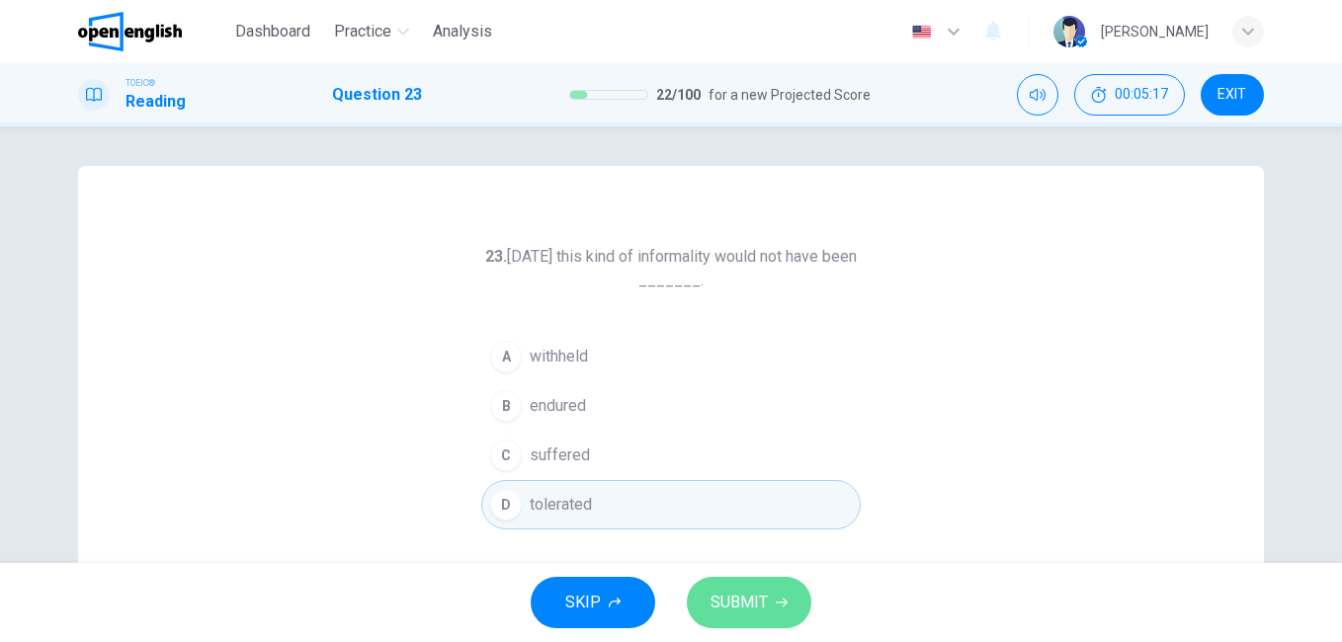
click at [785, 622] on button "SUBMIT" at bounding box center [749, 602] width 125 height 51
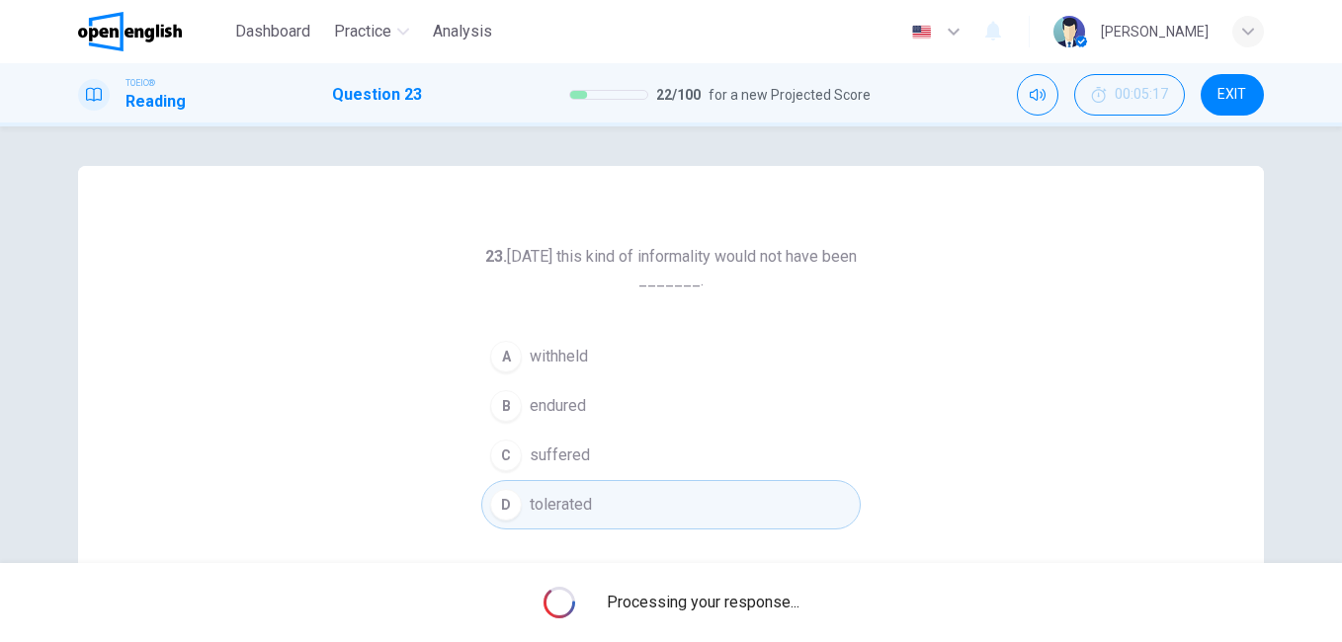
click at [776, 606] on span "Processing your response..." at bounding box center [703, 603] width 193 height 24
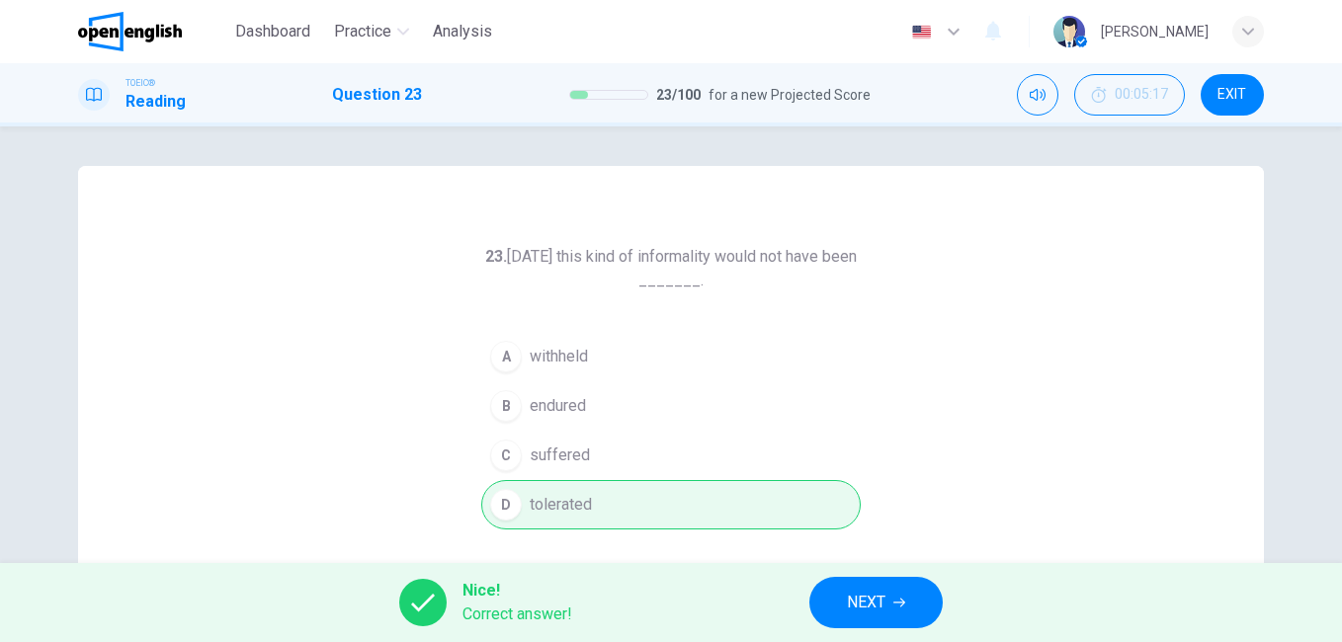
click at [884, 598] on span "NEXT" at bounding box center [866, 603] width 39 height 28
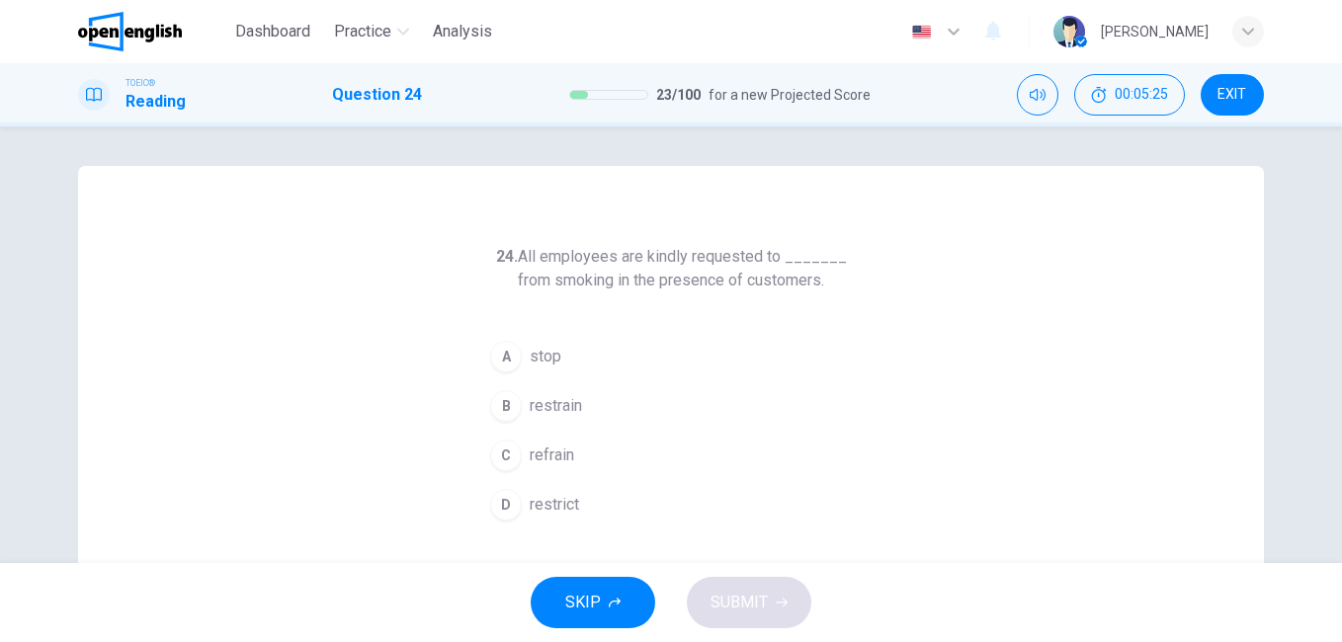
click at [538, 354] on span "stop" at bounding box center [546, 357] width 32 height 24
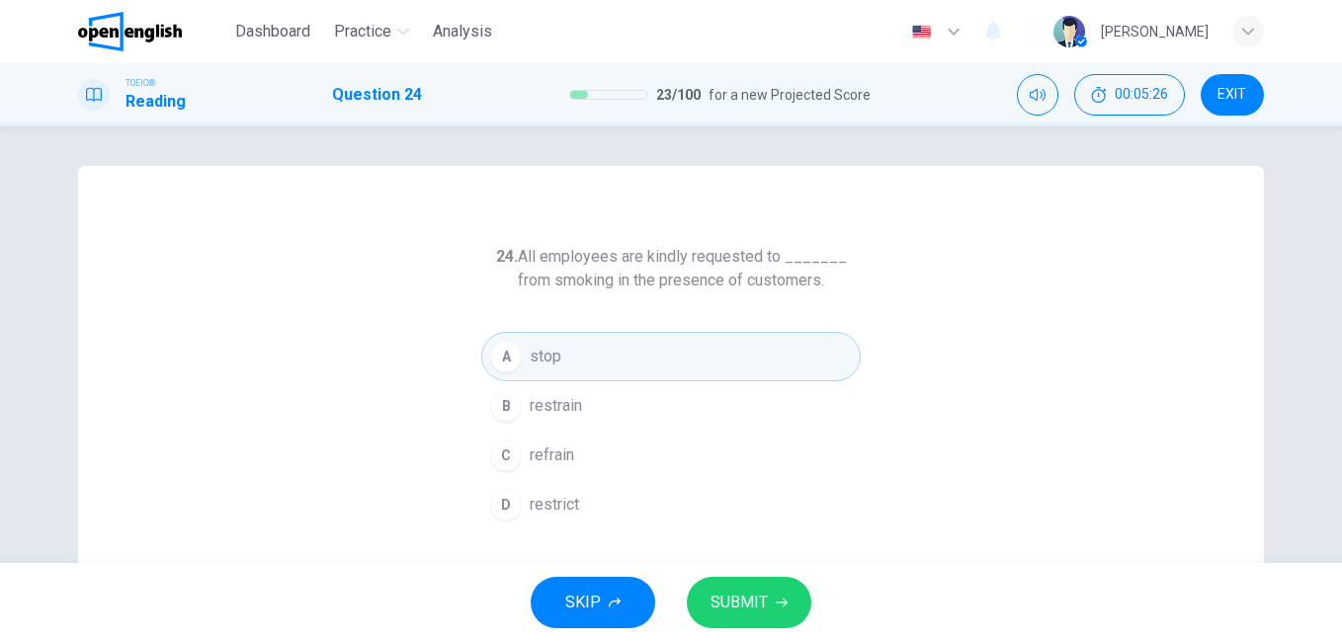
click at [756, 606] on span "SUBMIT" at bounding box center [739, 603] width 57 height 28
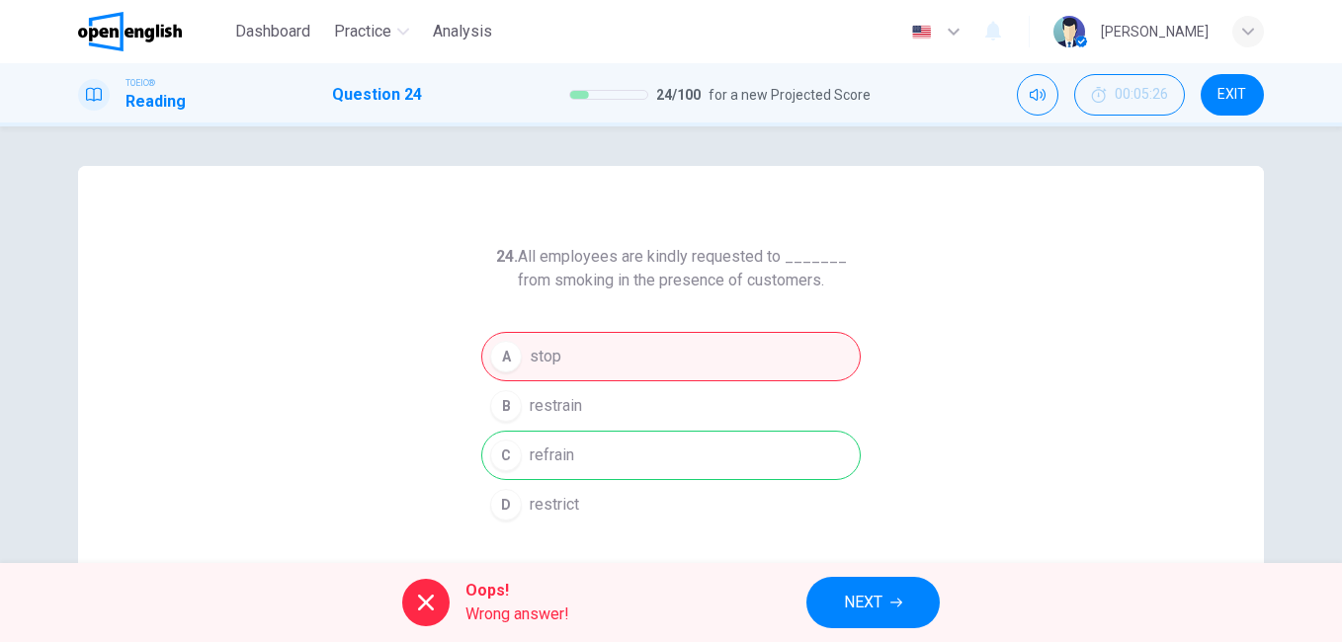
click at [880, 593] on span "NEXT" at bounding box center [863, 603] width 39 height 28
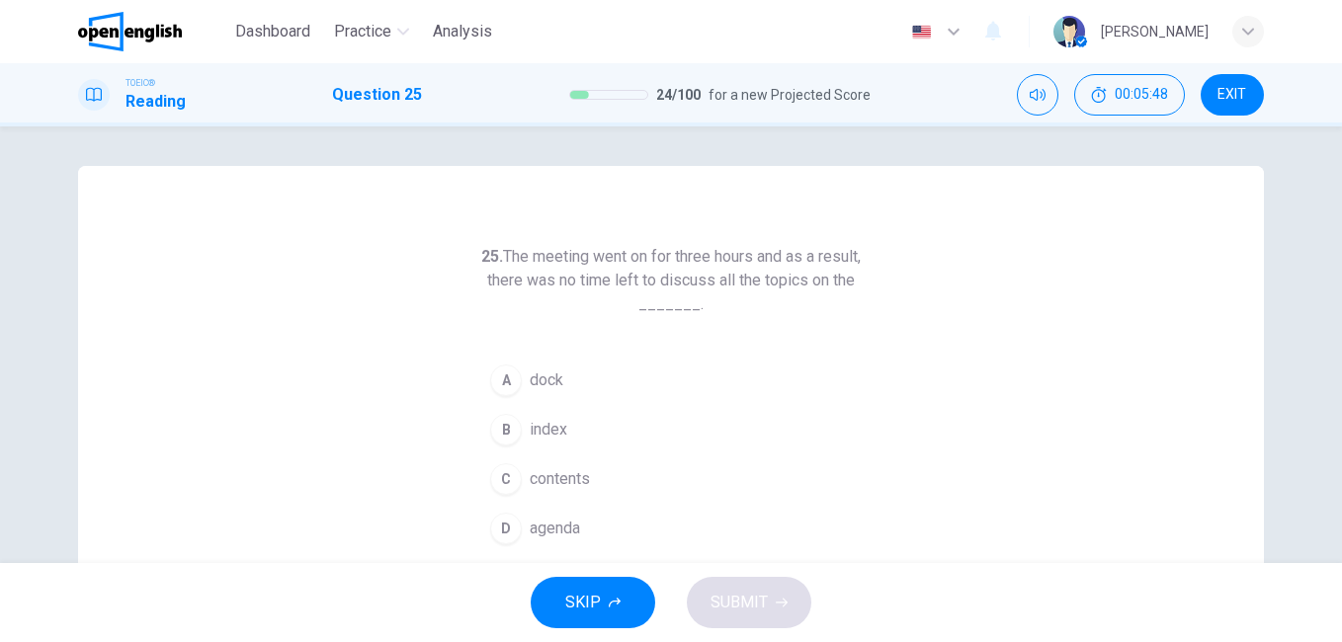
click at [566, 527] on span "agenda" at bounding box center [555, 529] width 50 height 24
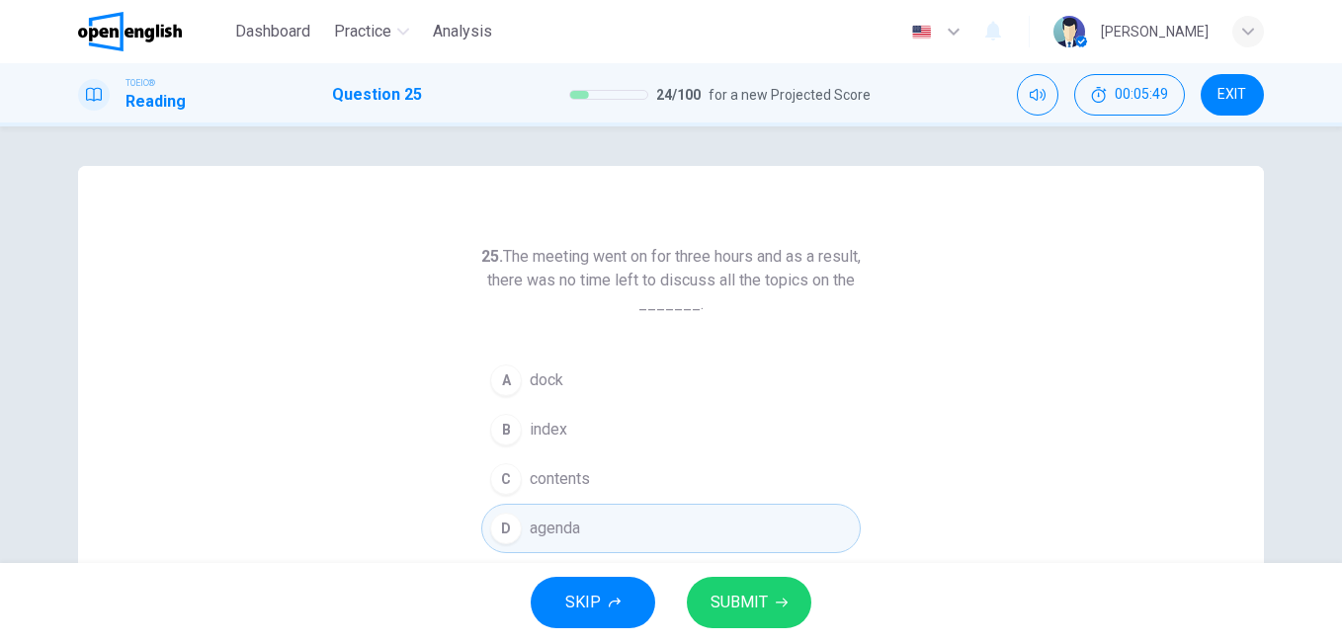
click at [795, 612] on button "SUBMIT" at bounding box center [749, 602] width 125 height 51
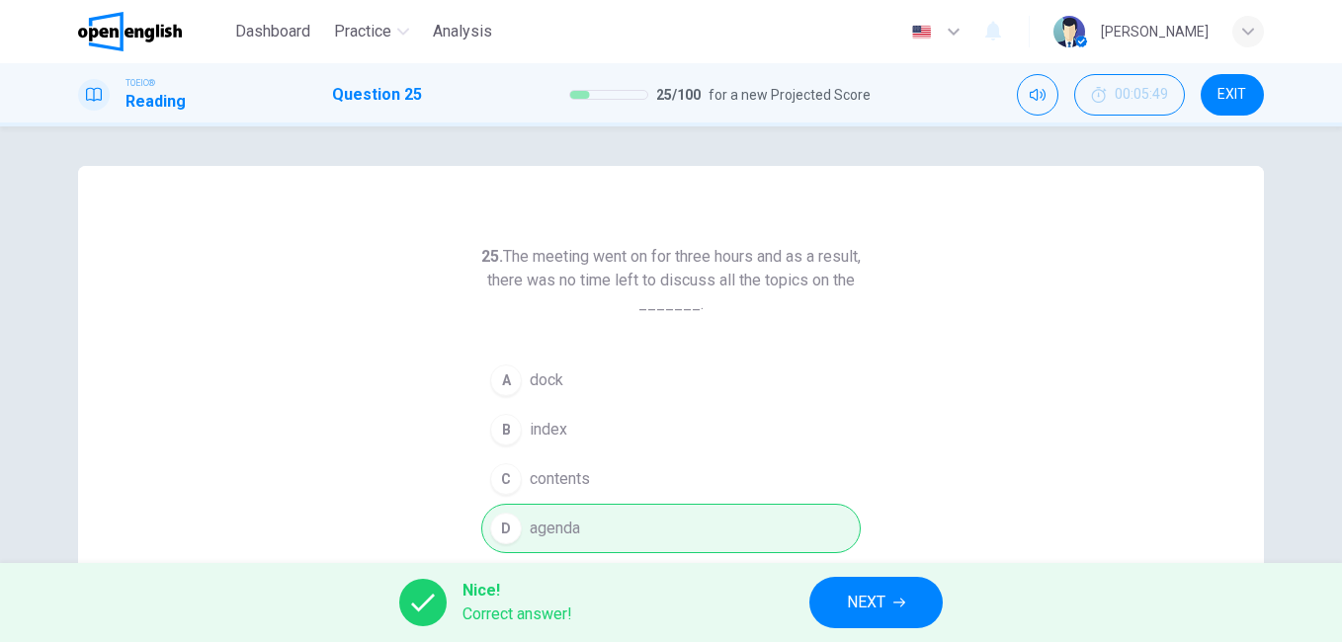
click at [873, 605] on span "NEXT" at bounding box center [866, 603] width 39 height 28
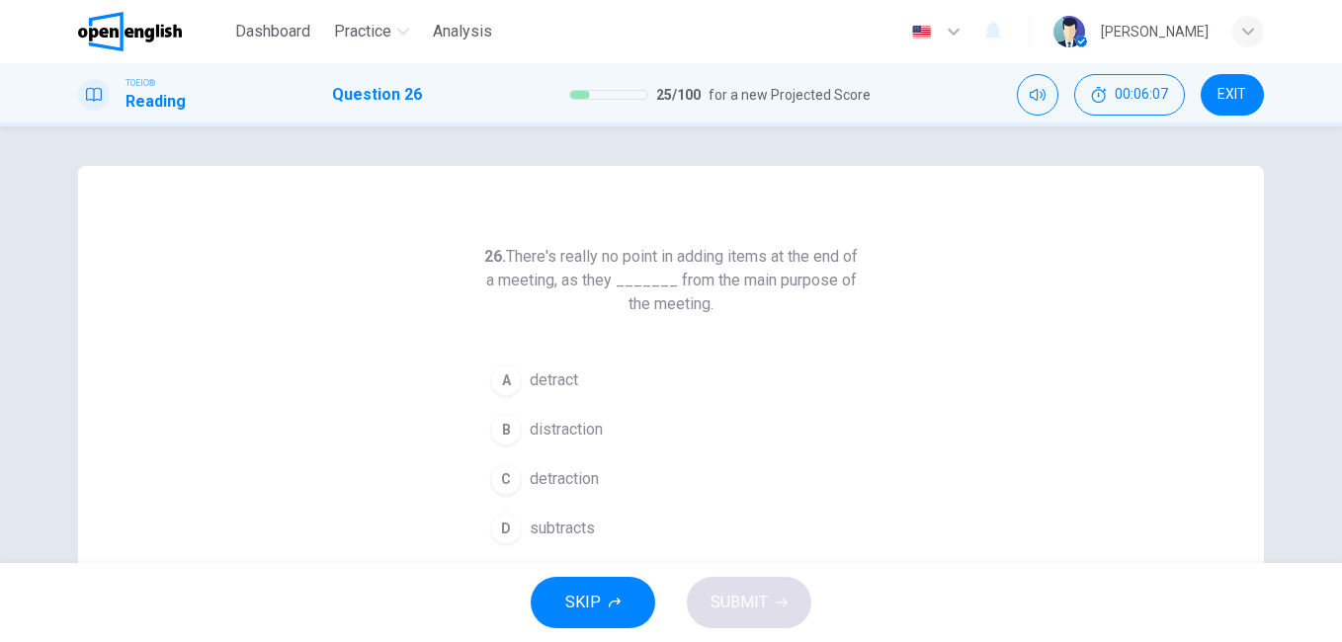
click at [562, 382] on span "detract" at bounding box center [554, 381] width 48 height 24
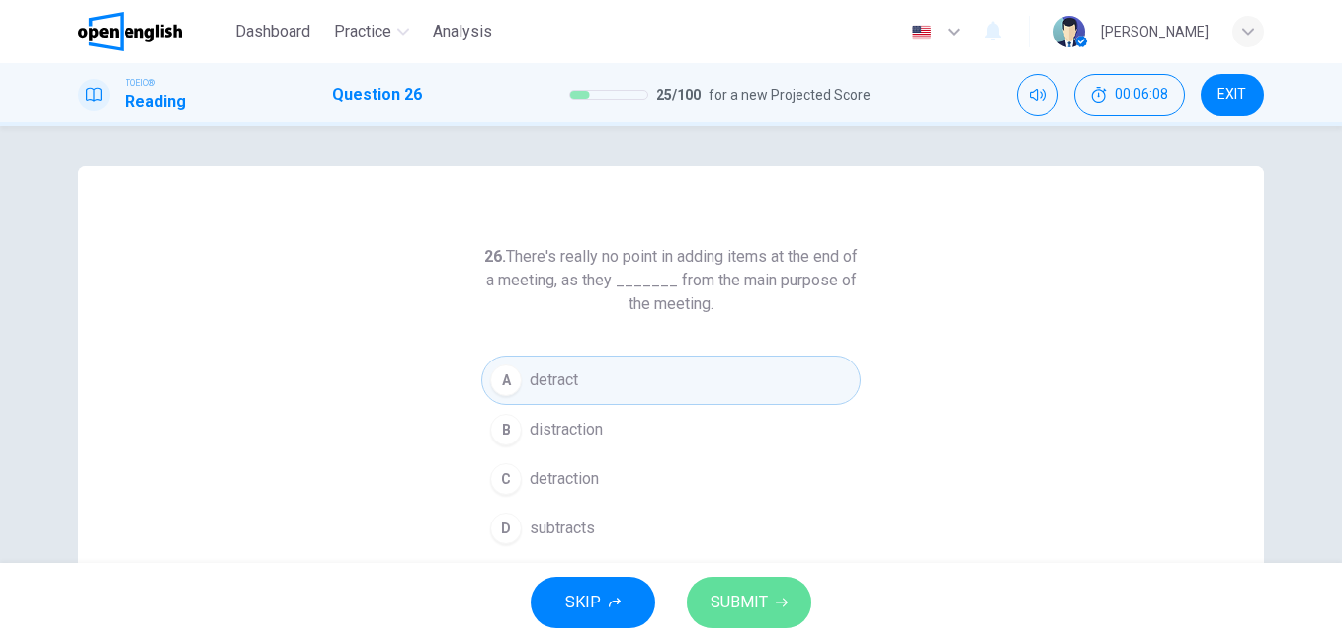
click at [762, 610] on span "SUBMIT" at bounding box center [739, 603] width 57 height 28
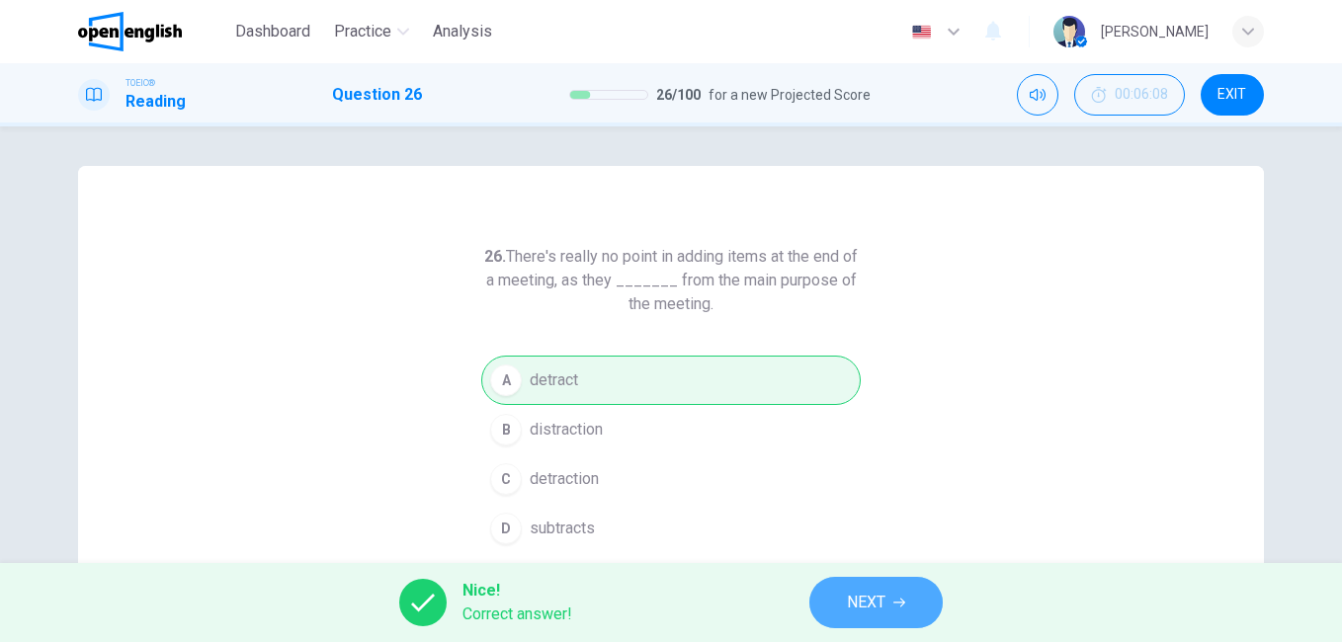
click at [885, 595] on span "NEXT" at bounding box center [866, 603] width 39 height 28
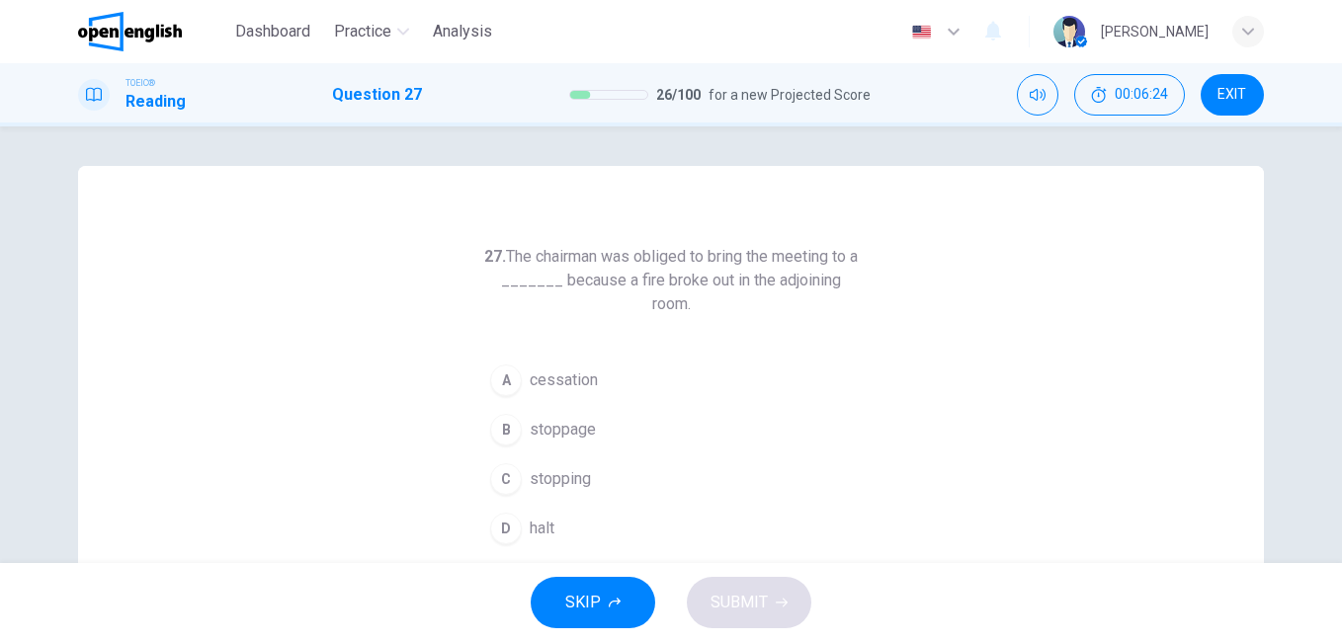
click at [559, 378] on span "cessation" at bounding box center [564, 381] width 68 height 24
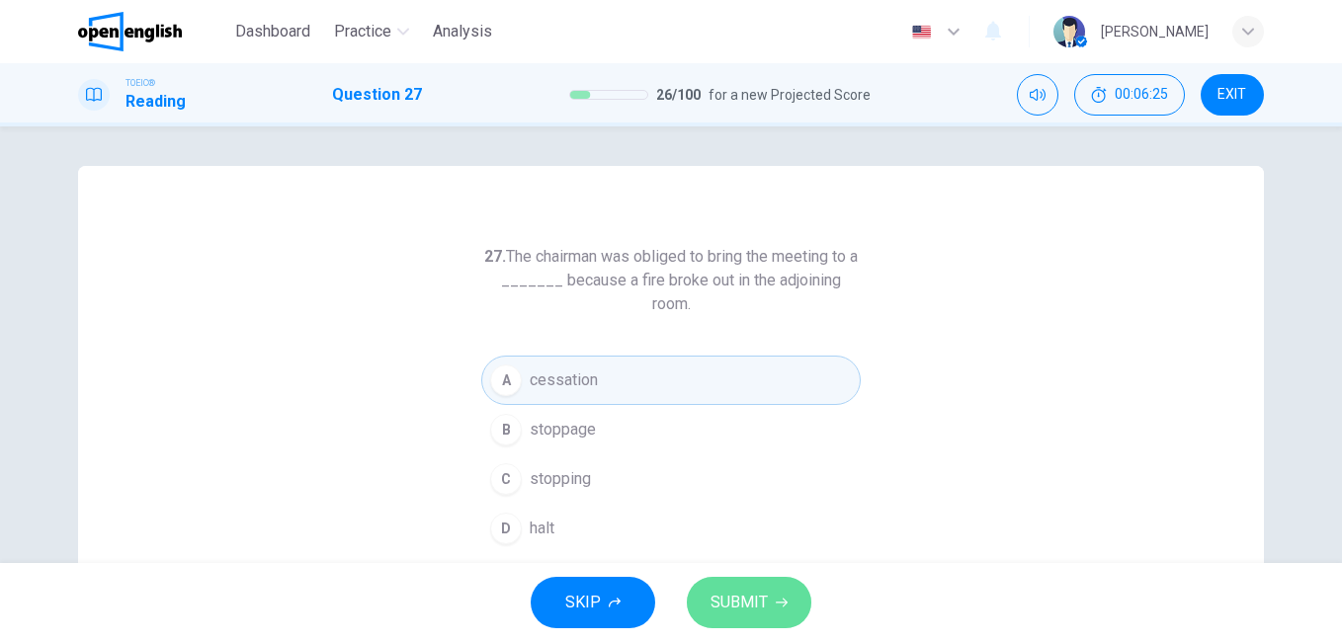
click at [764, 597] on span "SUBMIT" at bounding box center [739, 603] width 57 height 28
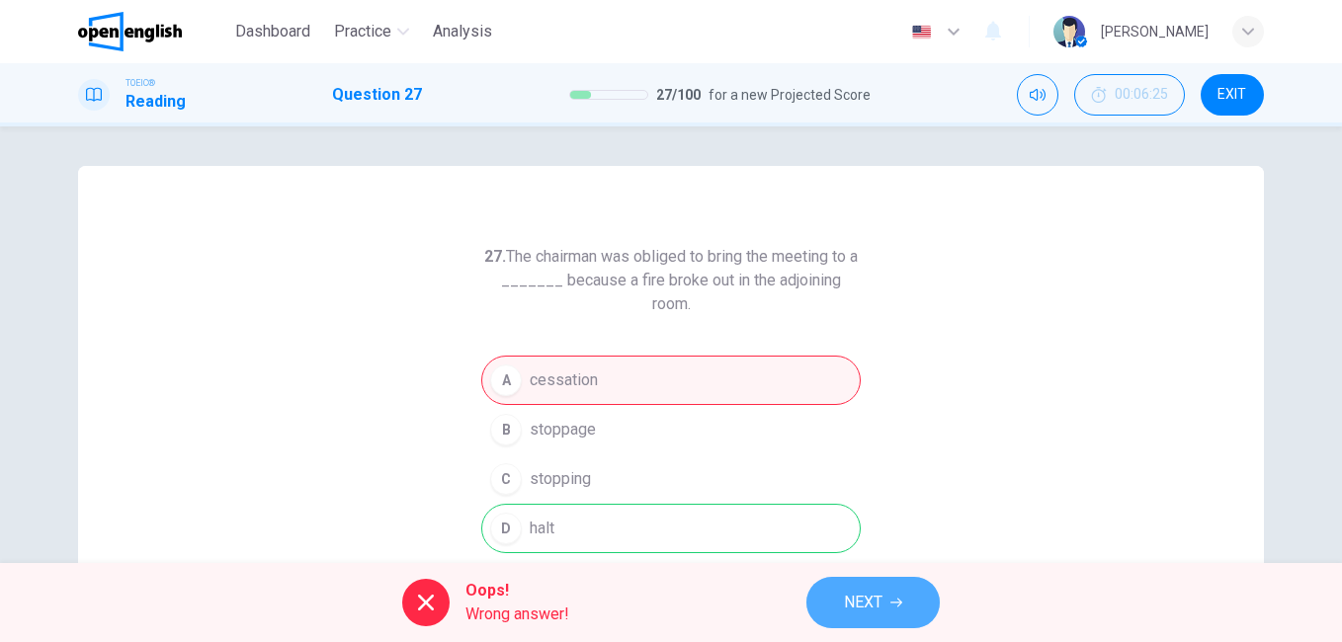
click at [872, 605] on span "NEXT" at bounding box center [863, 603] width 39 height 28
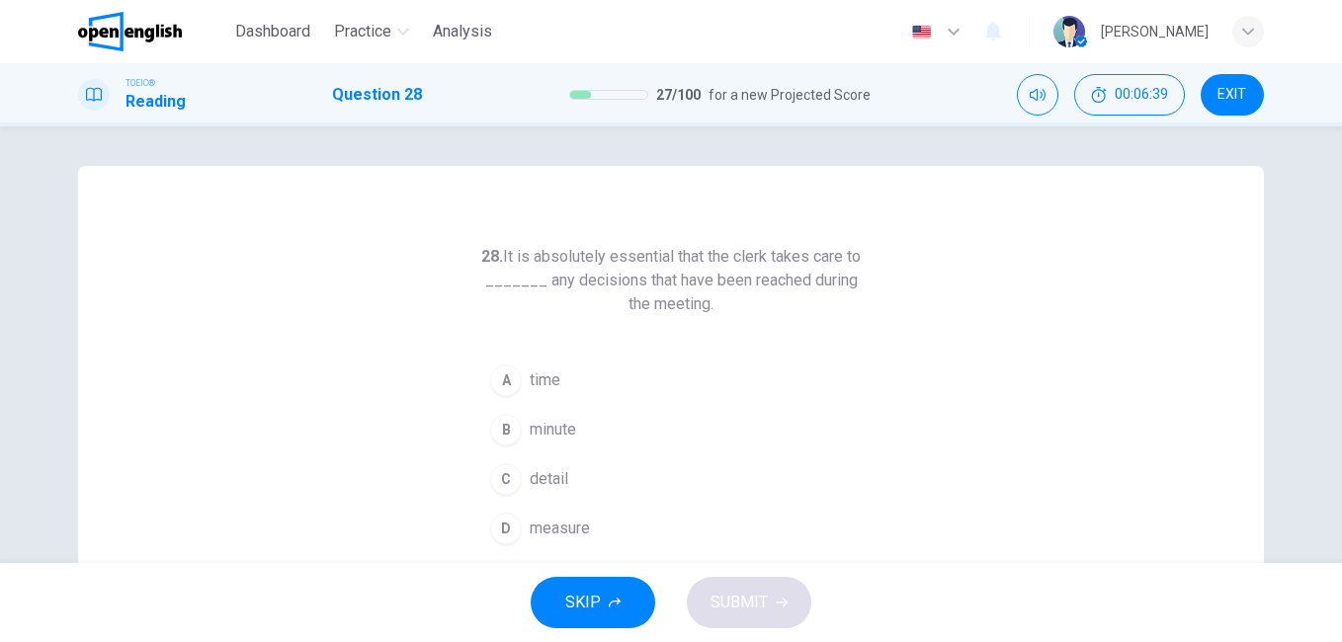
click at [551, 480] on span "detail" at bounding box center [549, 479] width 39 height 24
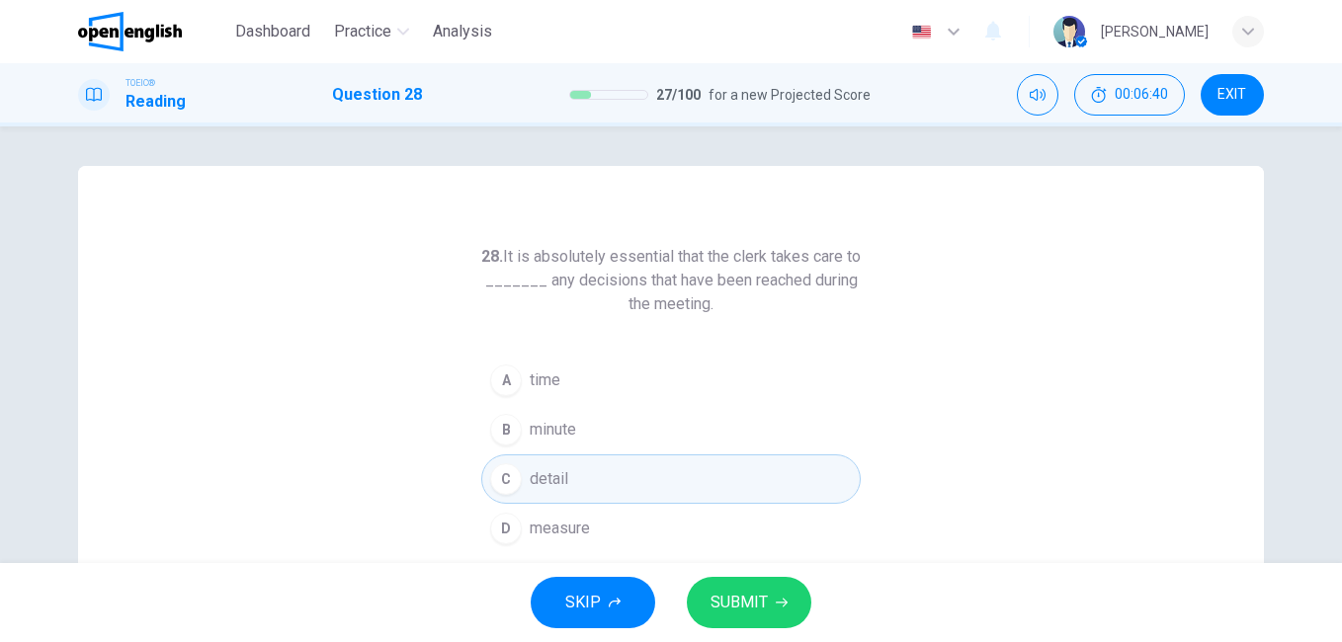
click at [770, 602] on button "SUBMIT" at bounding box center [749, 602] width 125 height 51
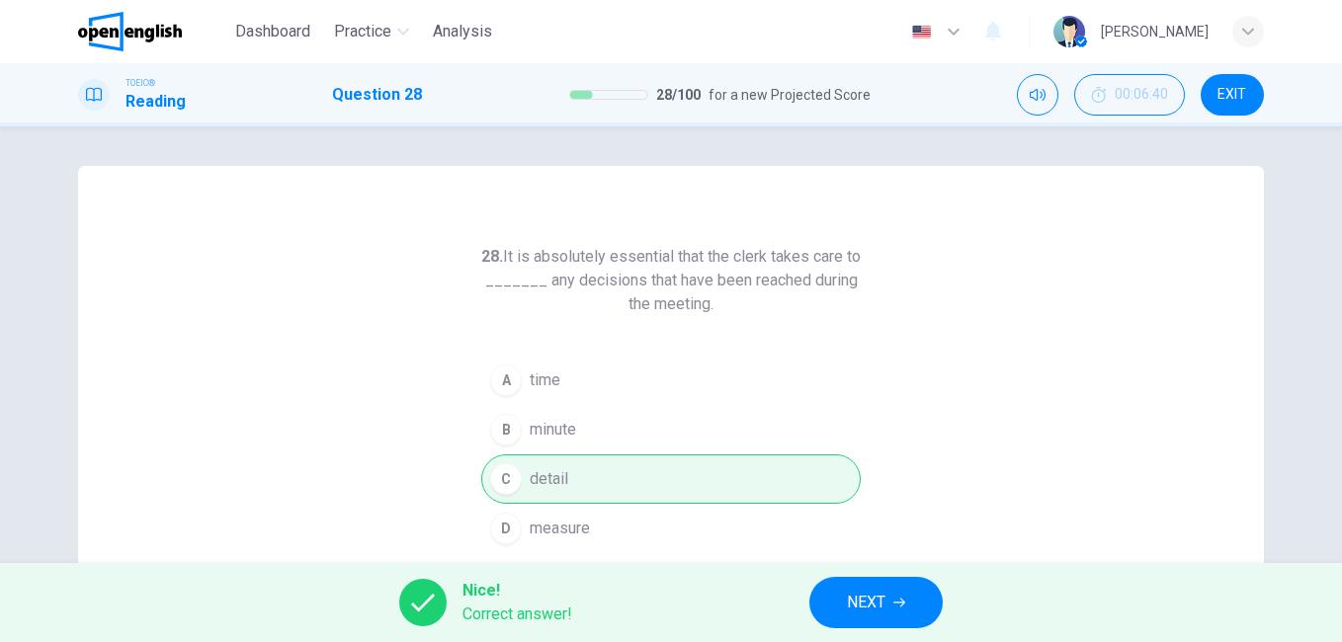
click at [870, 608] on span "NEXT" at bounding box center [866, 603] width 39 height 28
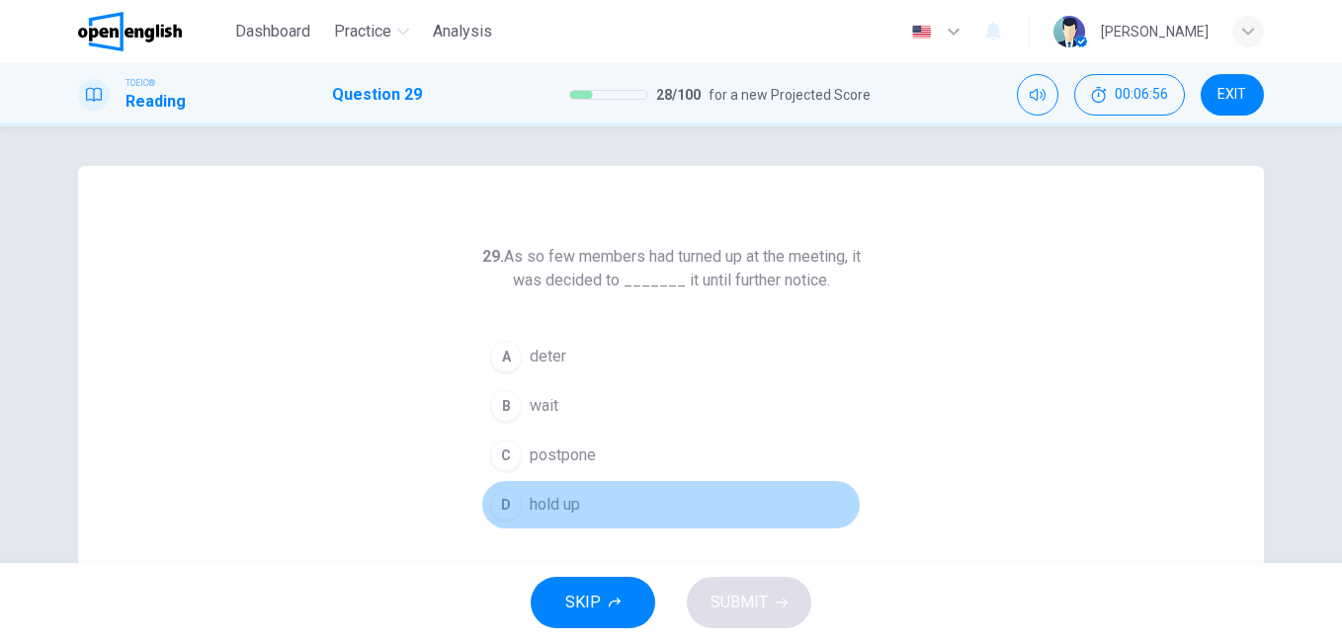
click at [556, 505] on span "hold up" at bounding box center [555, 505] width 50 height 24
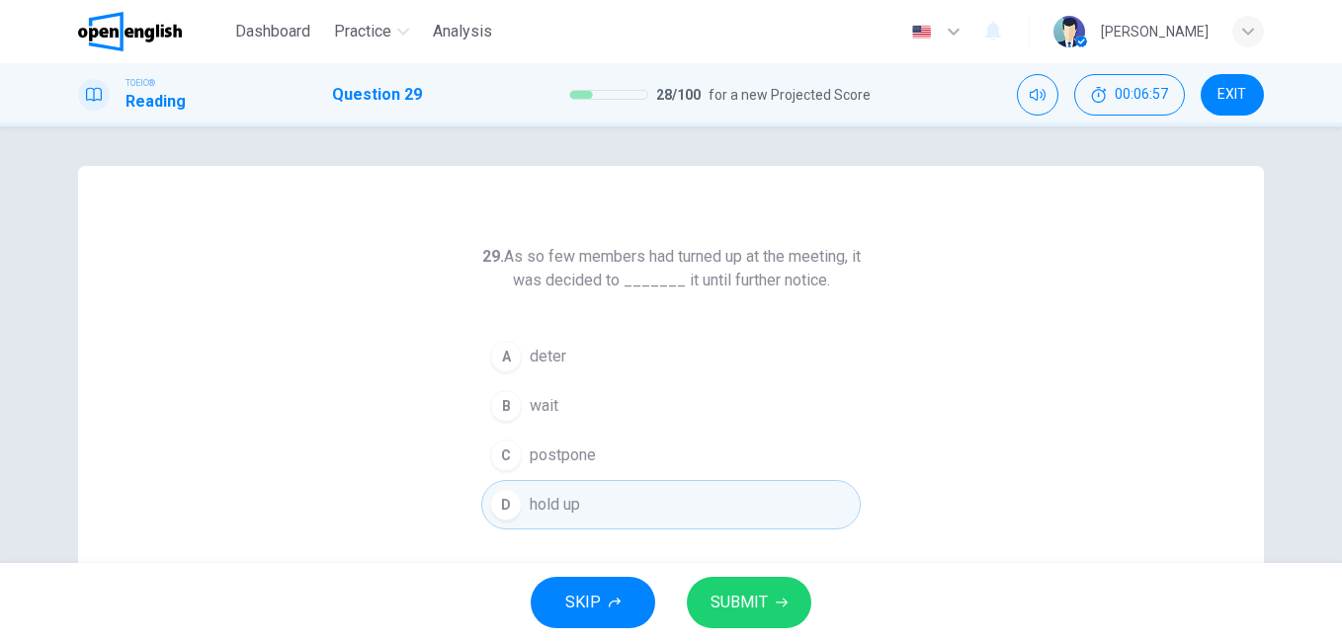
click at [745, 607] on span "SUBMIT" at bounding box center [739, 603] width 57 height 28
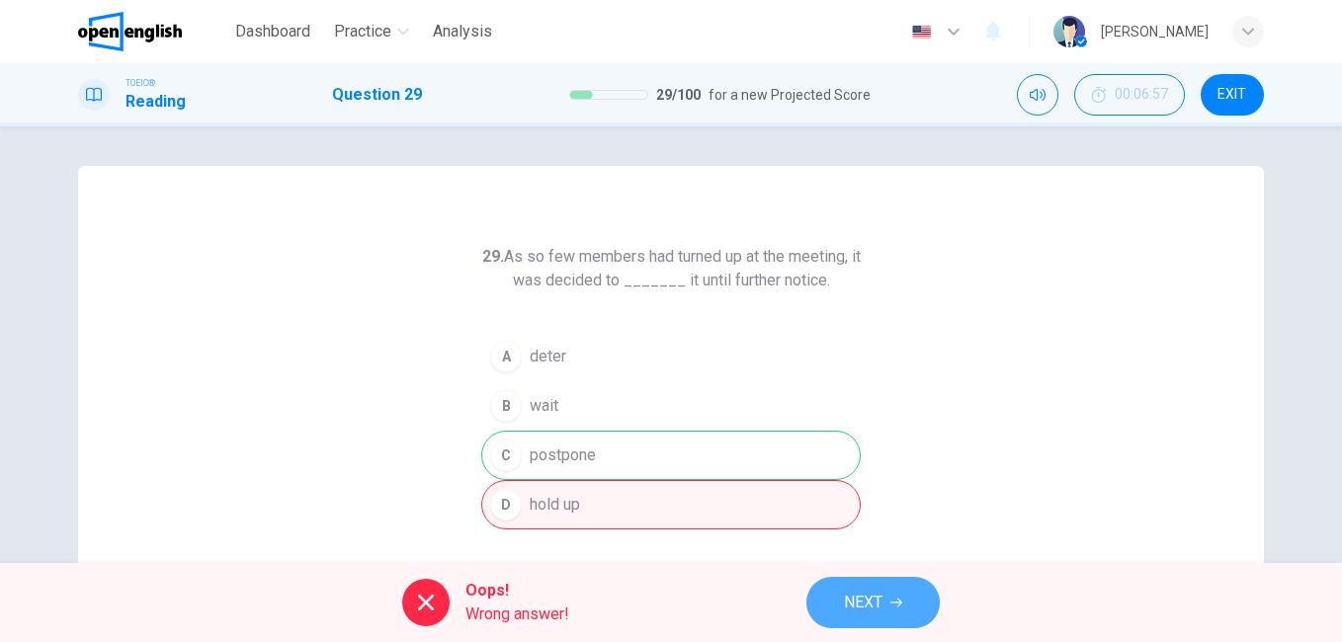
click at [879, 603] on span "NEXT" at bounding box center [863, 603] width 39 height 28
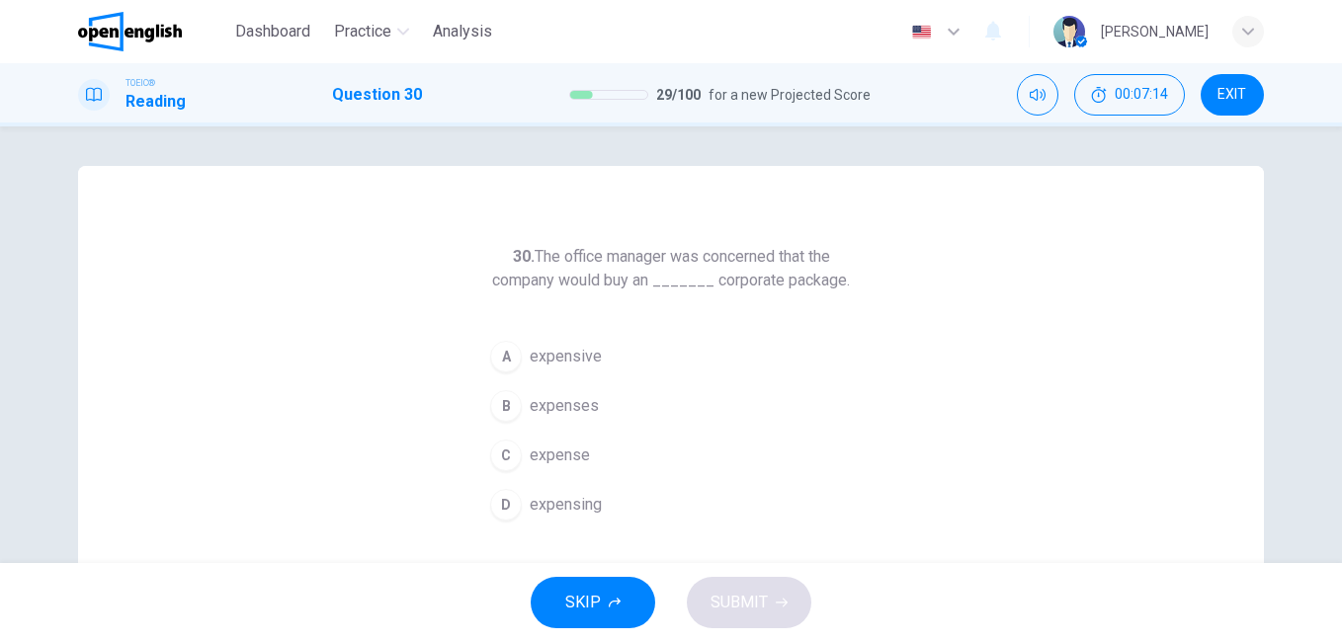
click at [572, 355] on span "expensive" at bounding box center [566, 357] width 72 height 24
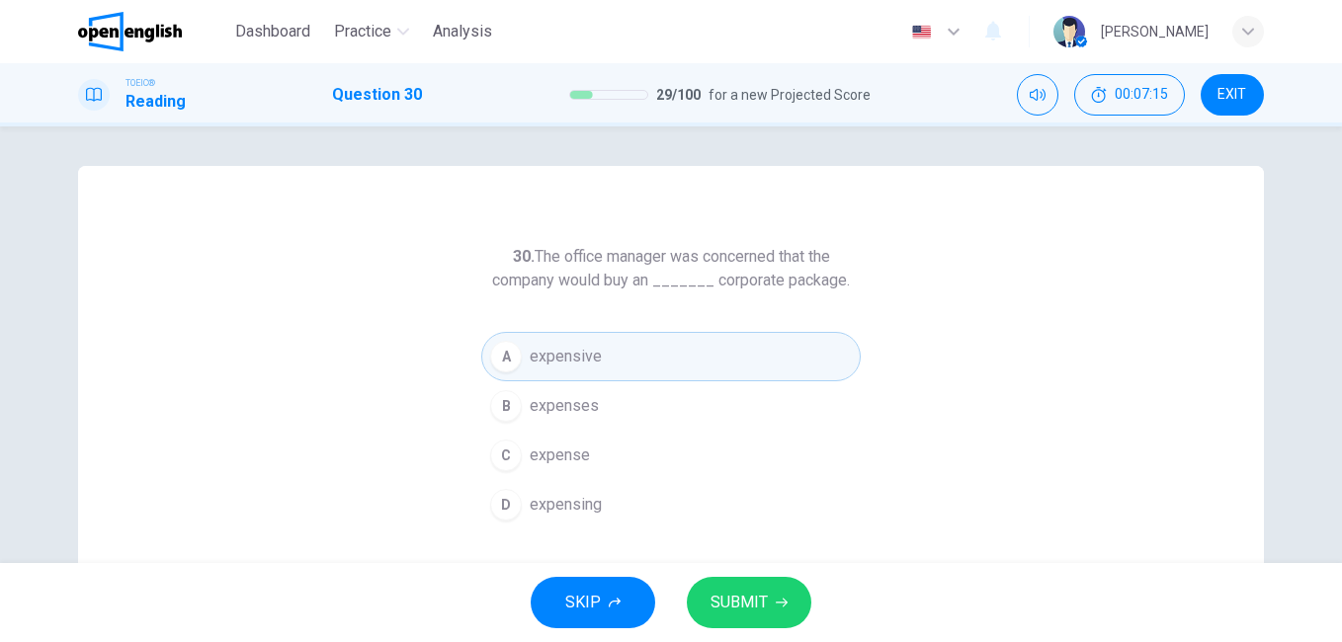
click at [769, 603] on button "SUBMIT" at bounding box center [749, 602] width 125 height 51
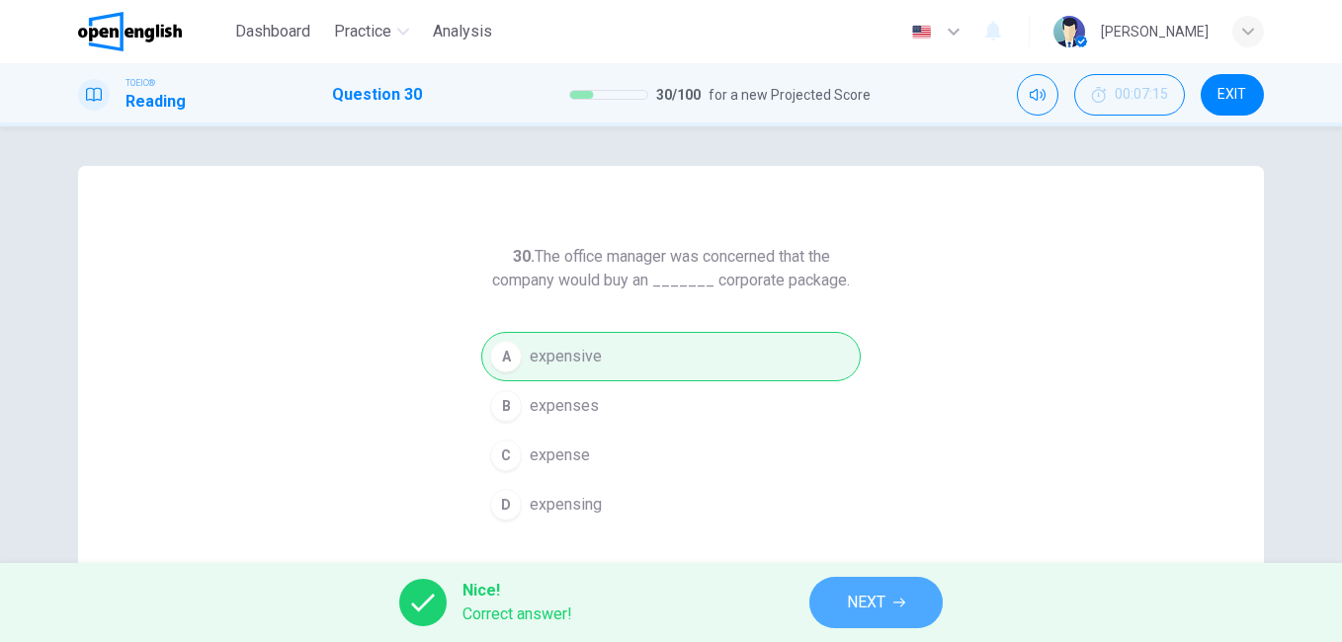
click at [874, 599] on span "NEXT" at bounding box center [866, 603] width 39 height 28
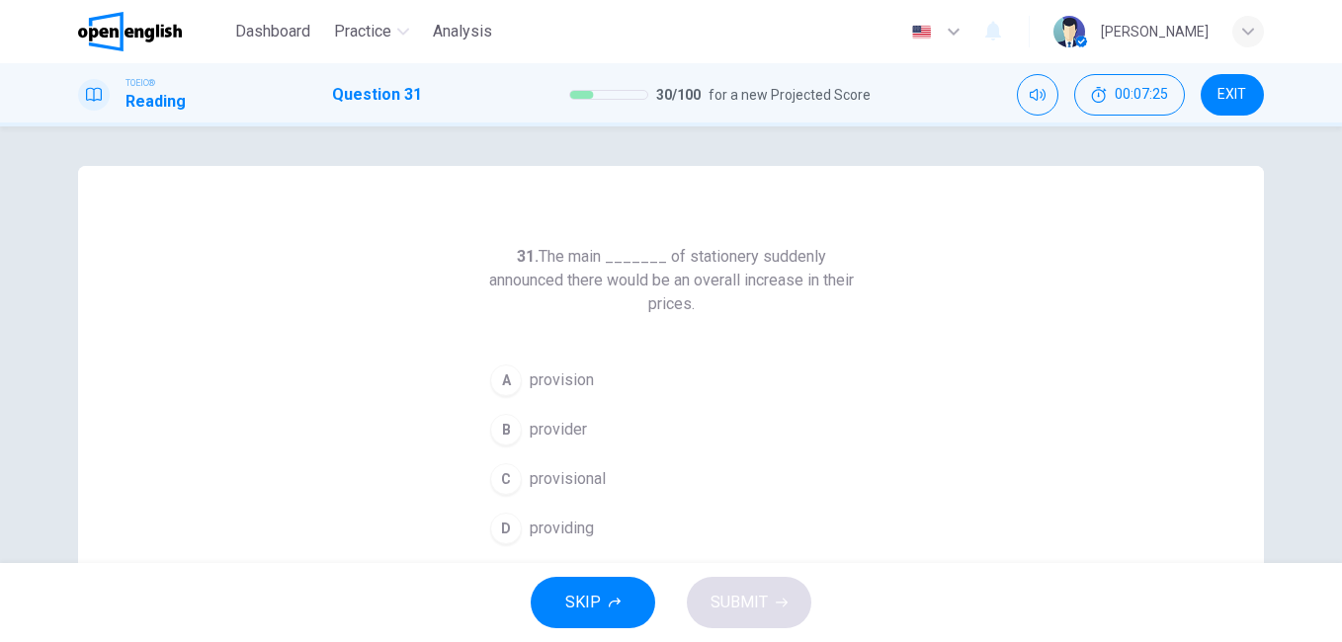
click at [548, 428] on span "provider" at bounding box center [558, 430] width 57 height 24
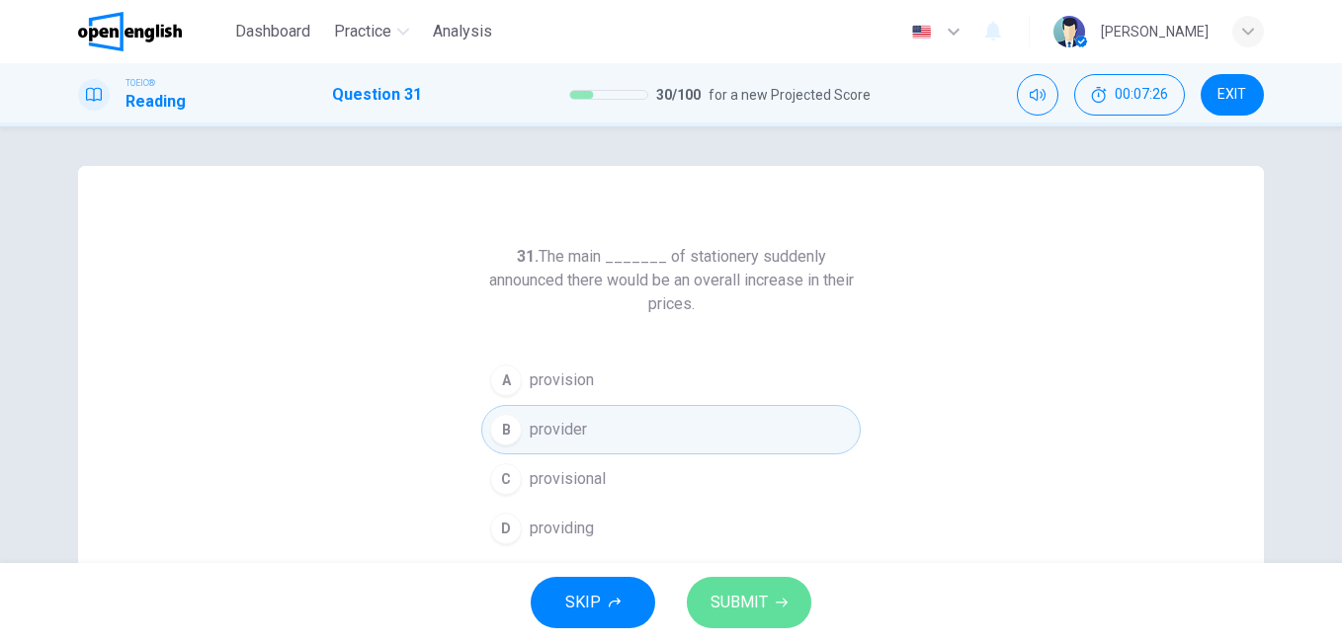
click at [778, 603] on icon "button" at bounding box center [782, 603] width 12 height 9
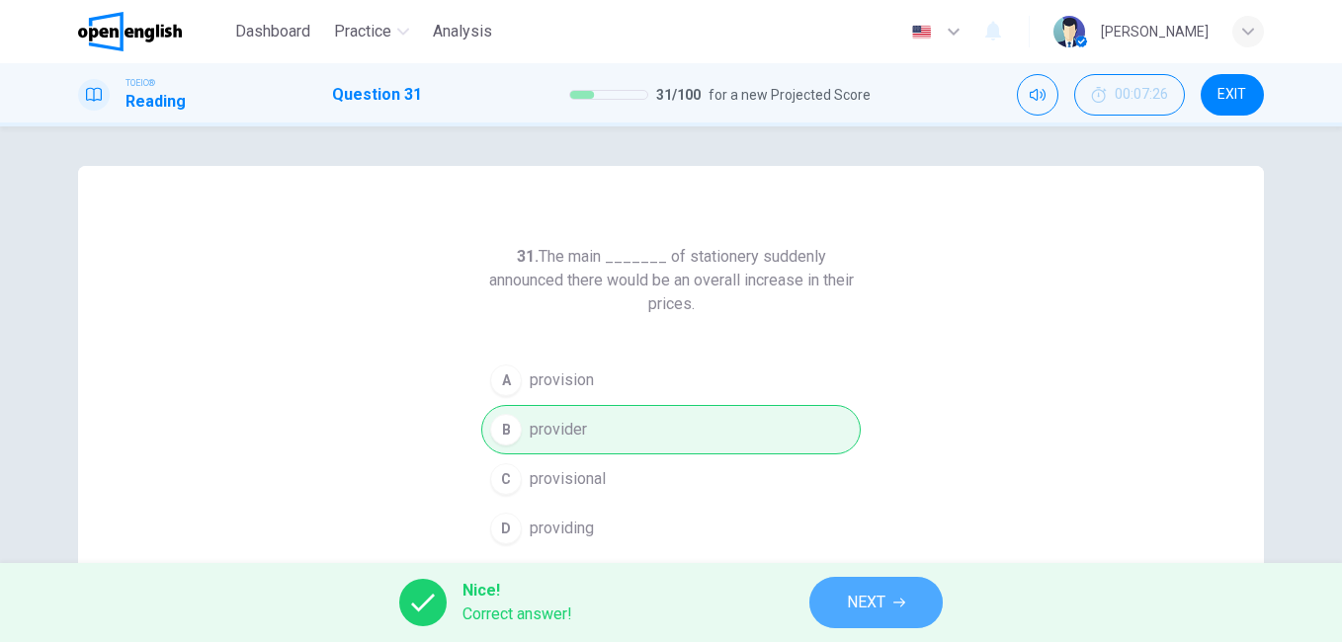
click at [878, 599] on span "NEXT" at bounding box center [866, 603] width 39 height 28
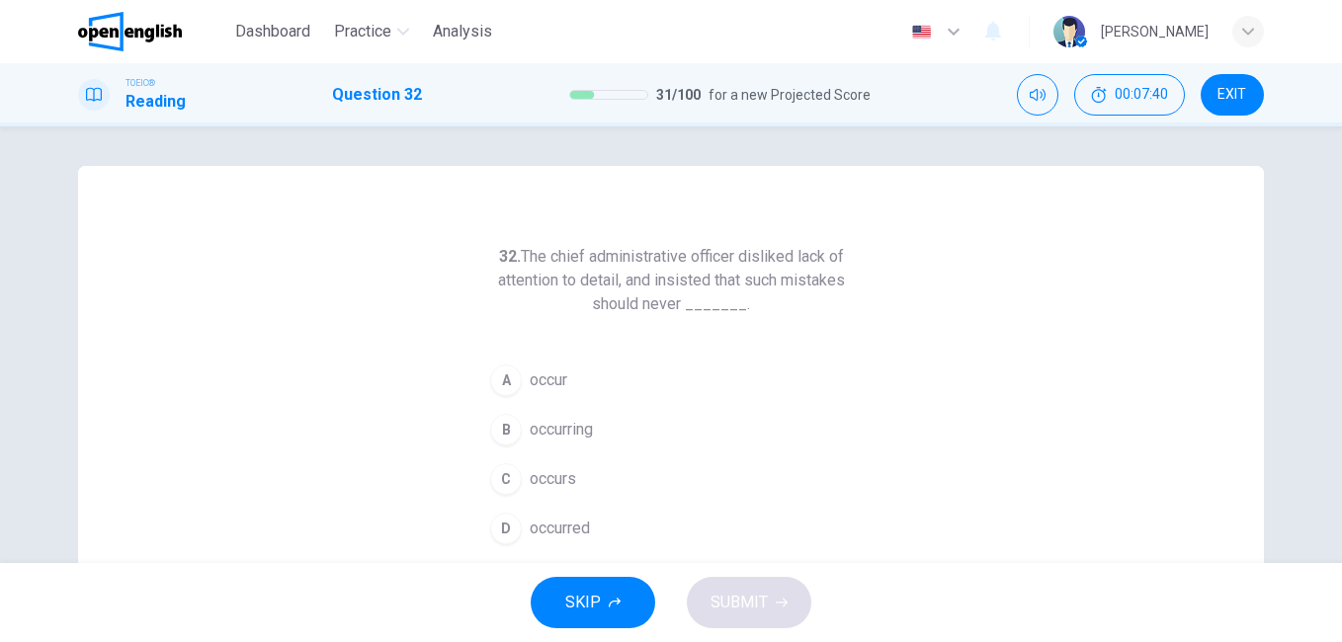
click at [585, 526] on span "occurred" at bounding box center [560, 529] width 60 height 24
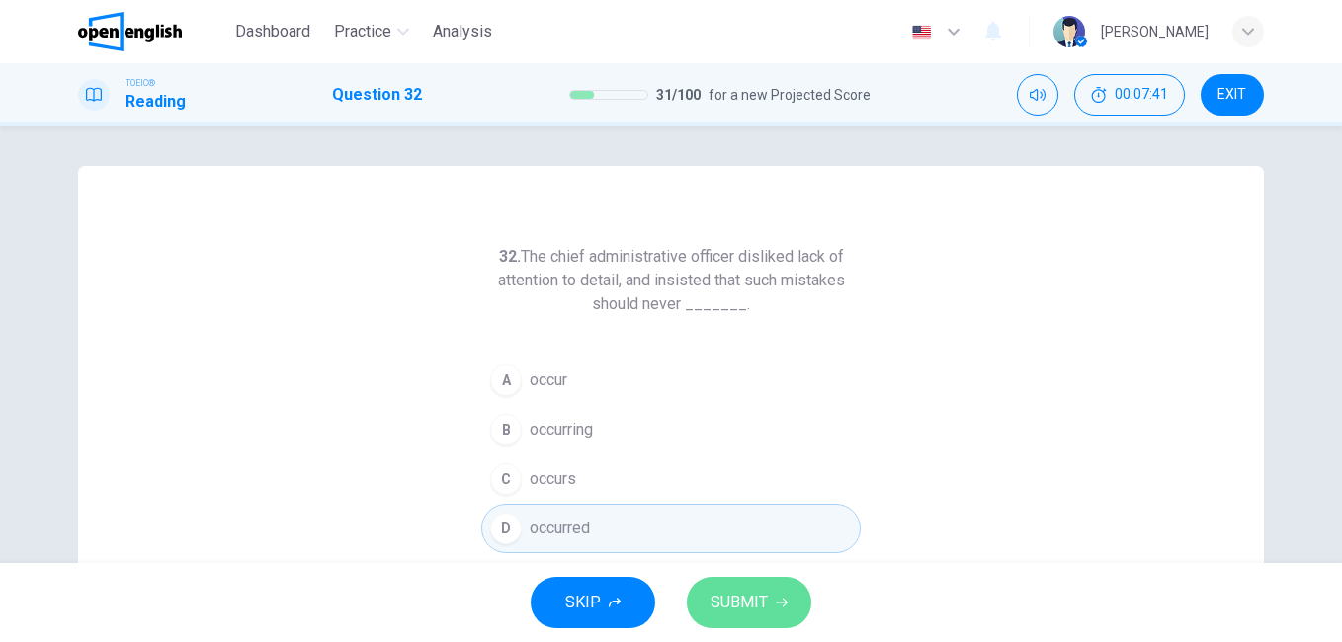
click at [763, 600] on span "SUBMIT" at bounding box center [739, 603] width 57 height 28
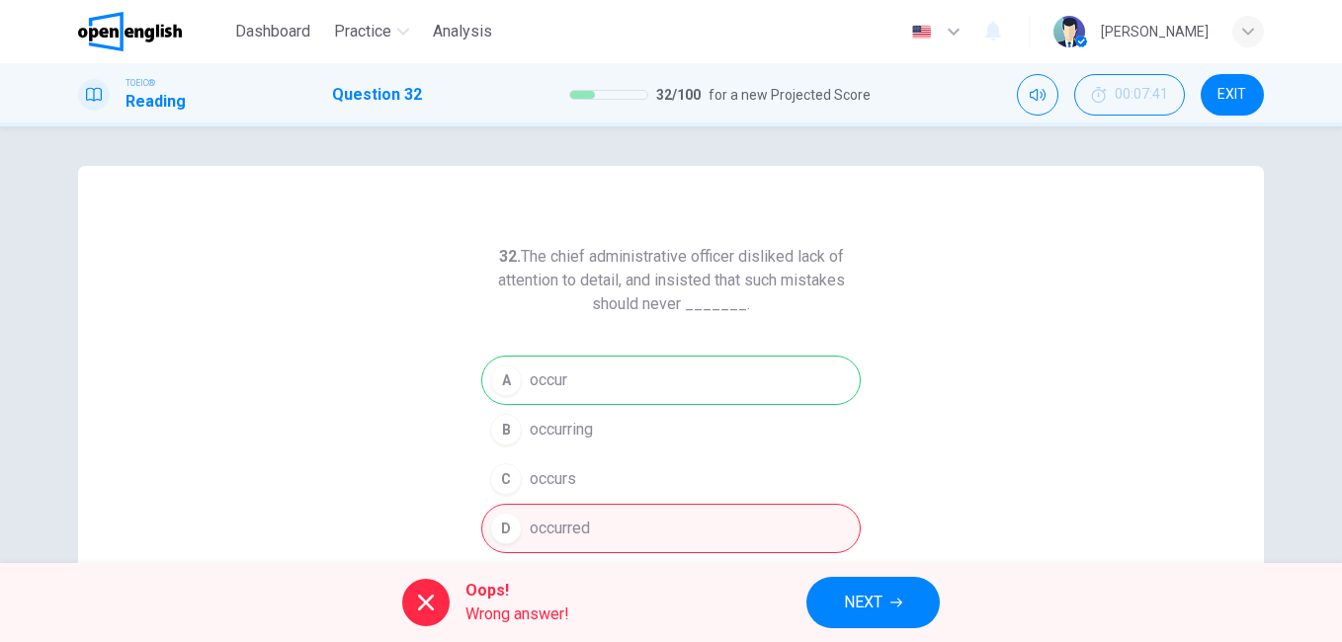
click at [873, 595] on span "NEXT" at bounding box center [863, 603] width 39 height 28
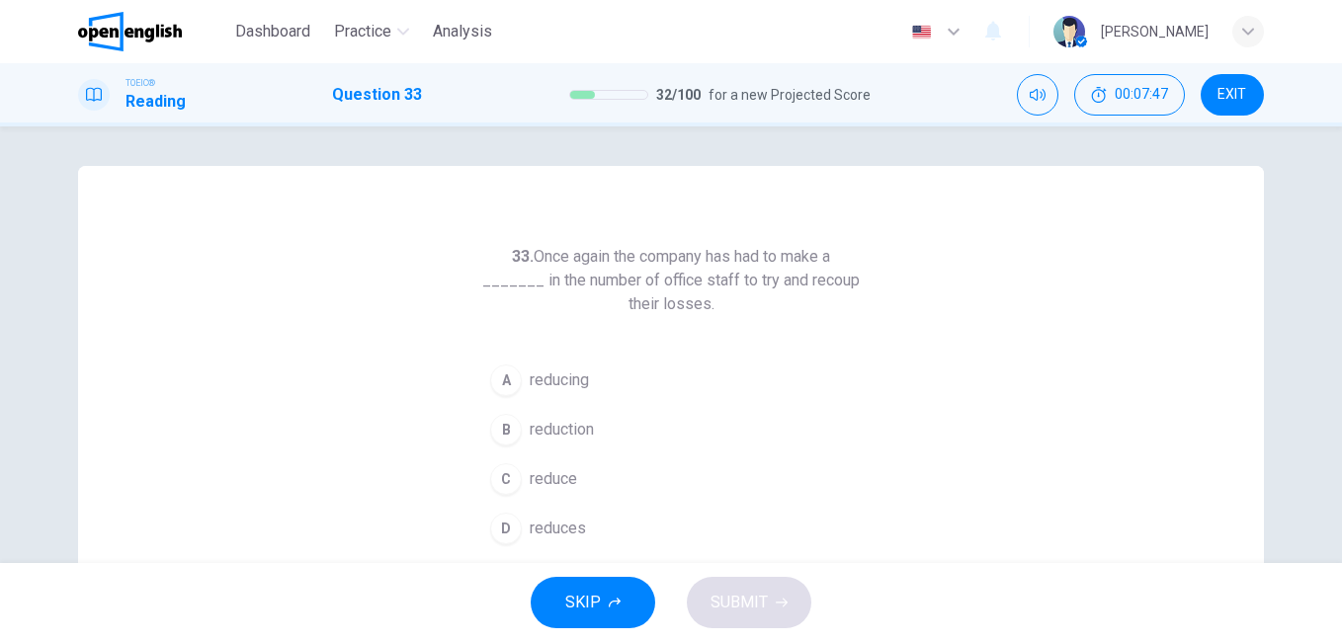
click at [582, 430] on span "reduction" at bounding box center [562, 430] width 64 height 24
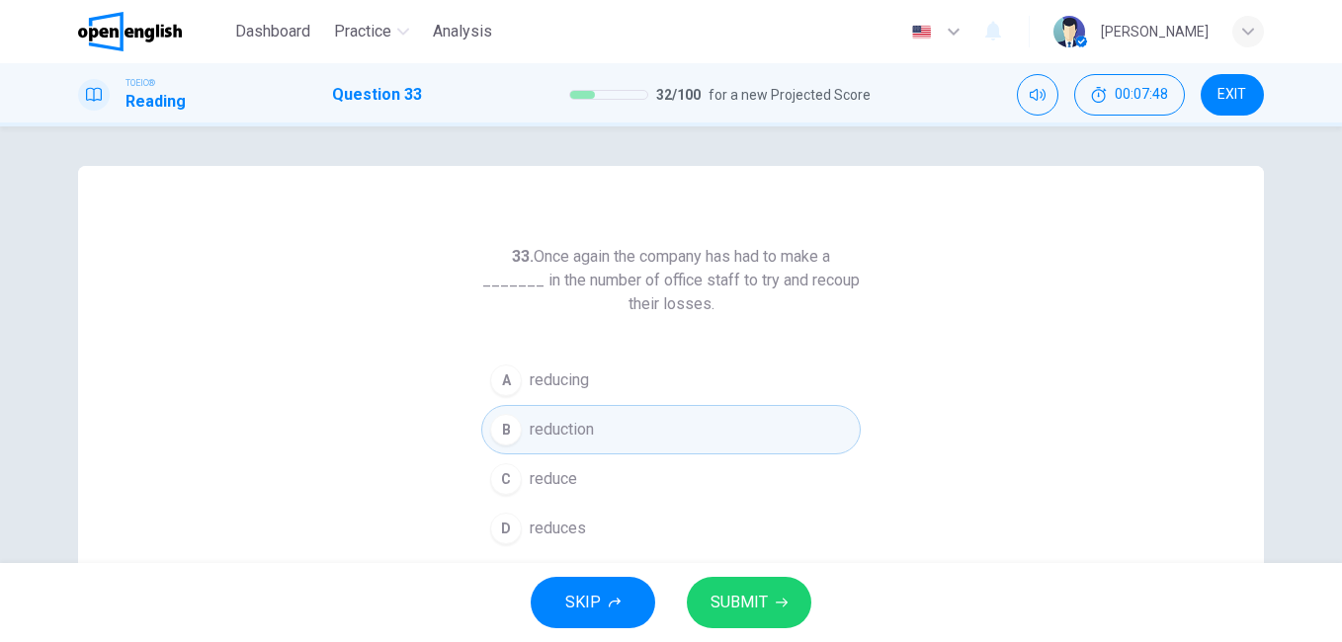
click at [776, 602] on icon "button" at bounding box center [782, 603] width 12 height 12
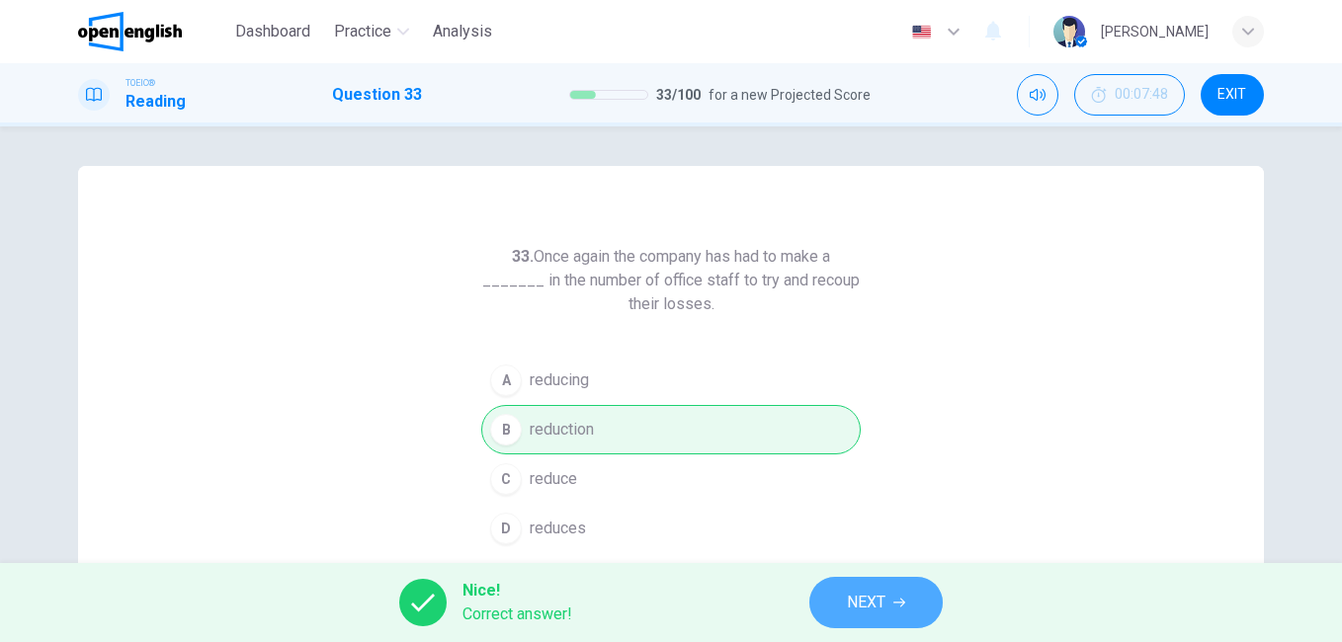
click at [884, 596] on span "NEXT" at bounding box center [866, 603] width 39 height 28
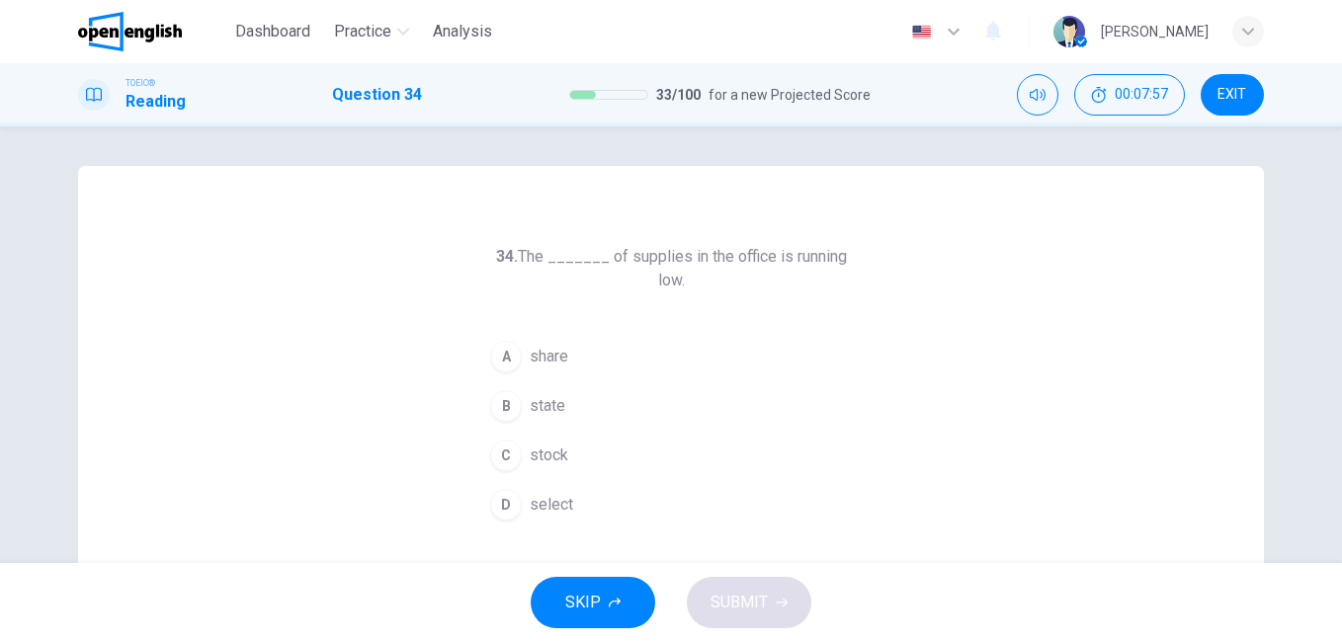
click at [554, 444] on span "stock" at bounding box center [549, 456] width 39 height 24
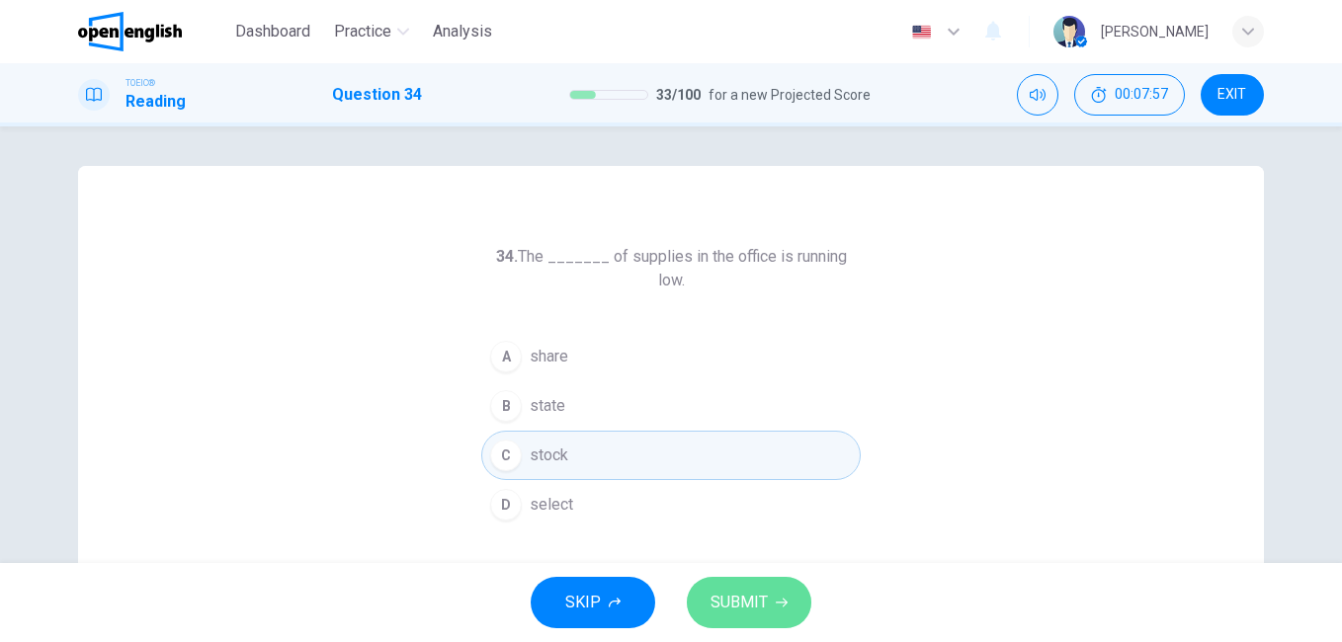
click at [766, 596] on span "SUBMIT" at bounding box center [739, 603] width 57 height 28
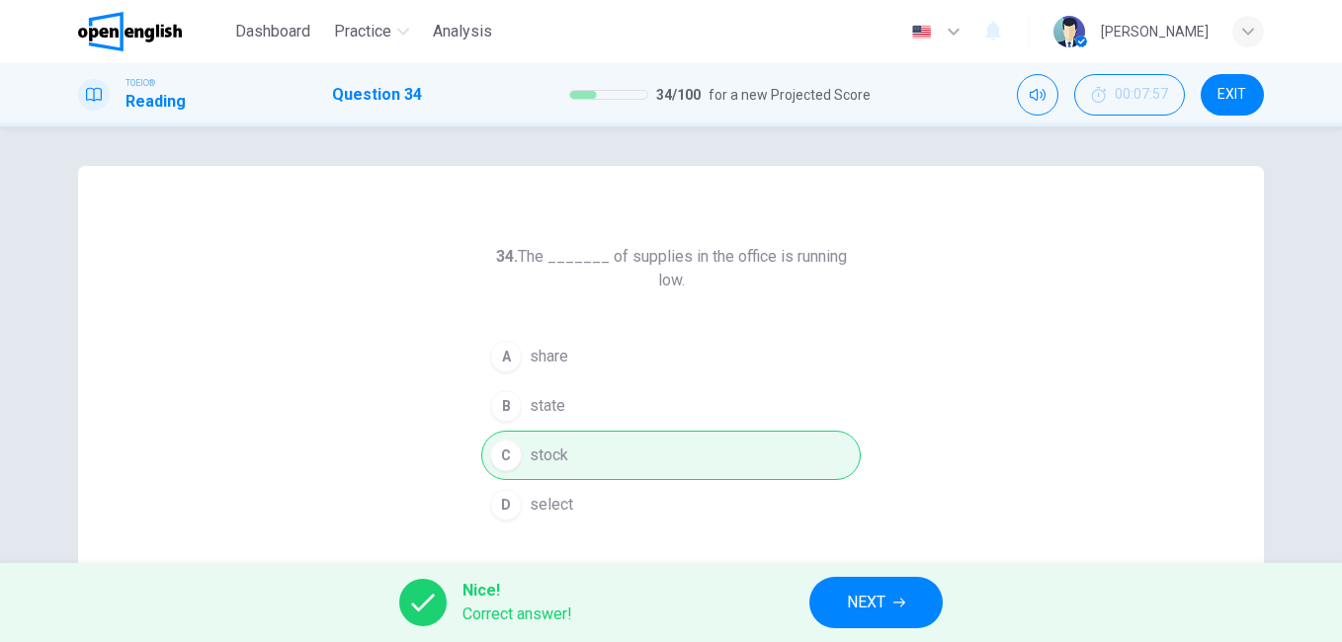
click at [881, 605] on span "NEXT" at bounding box center [866, 603] width 39 height 28
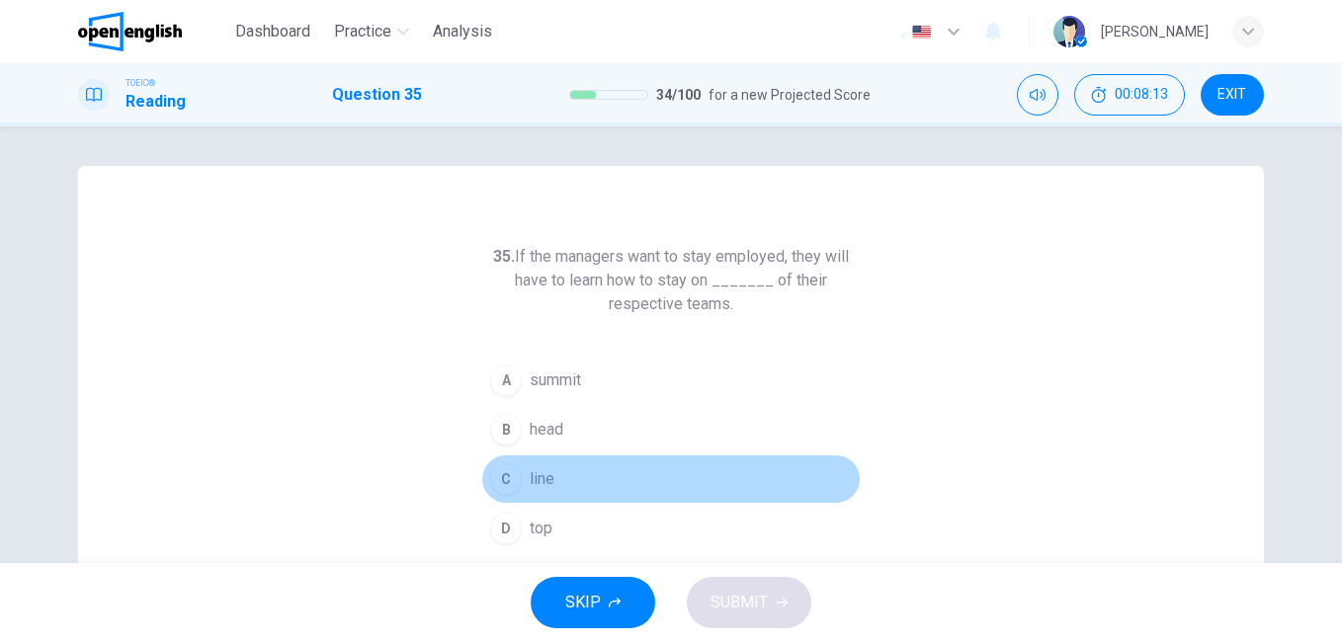
click at [539, 483] on span "line" at bounding box center [542, 479] width 25 height 24
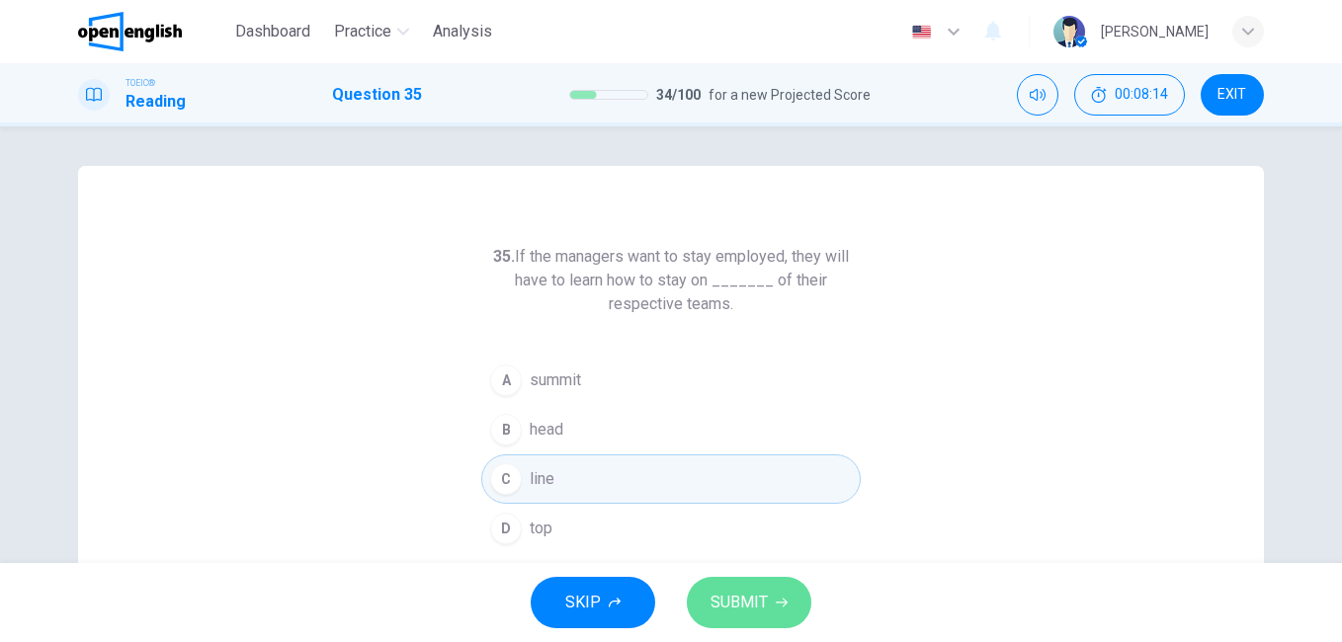
click at [755, 594] on span "SUBMIT" at bounding box center [739, 603] width 57 height 28
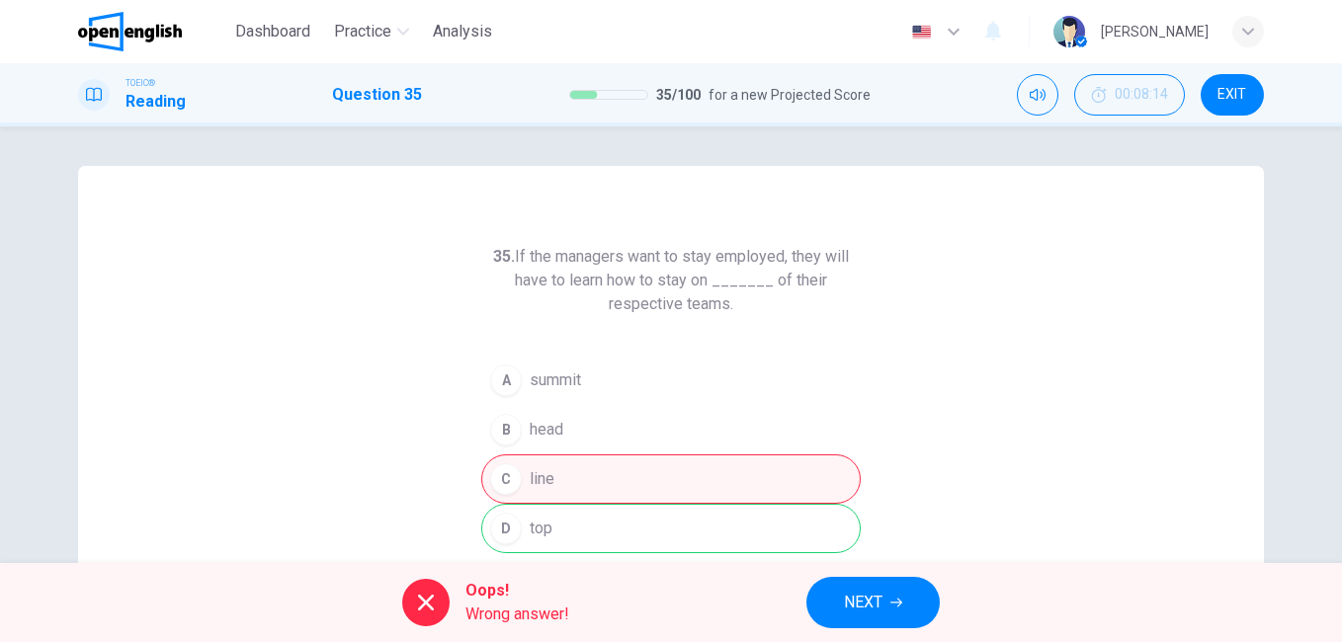
click at [894, 607] on icon "button" at bounding box center [896, 603] width 12 height 12
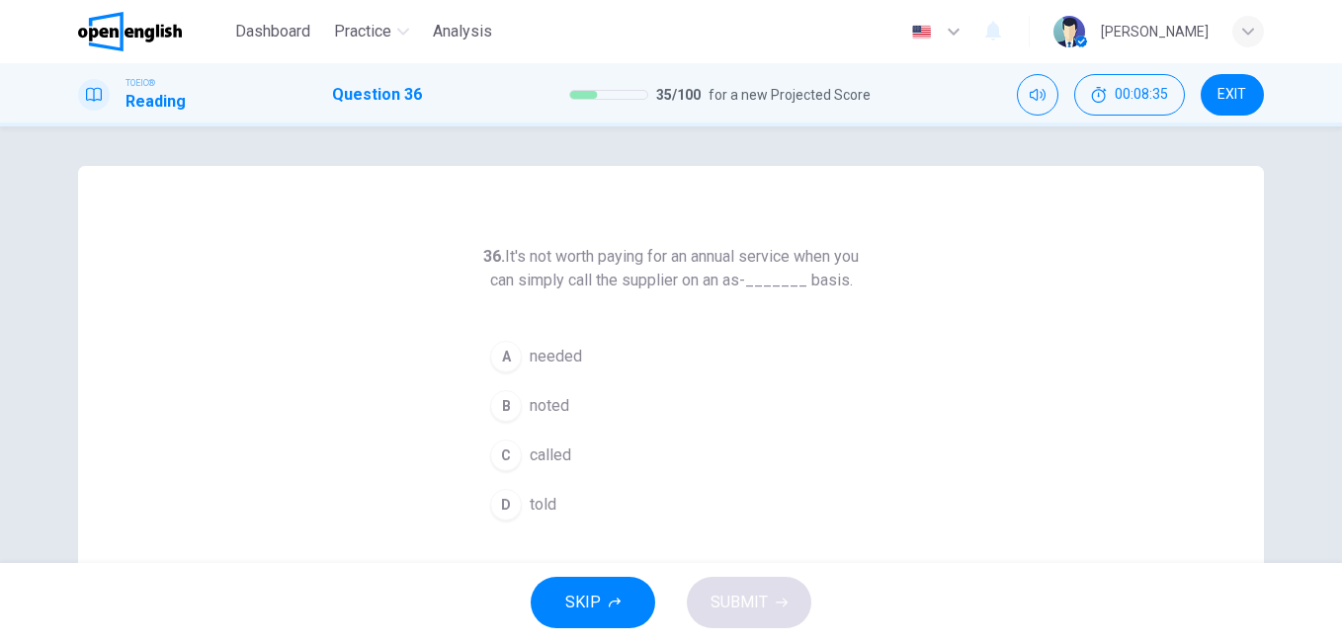
click at [554, 369] on span "needed" at bounding box center [556, 357] width 52 height 24
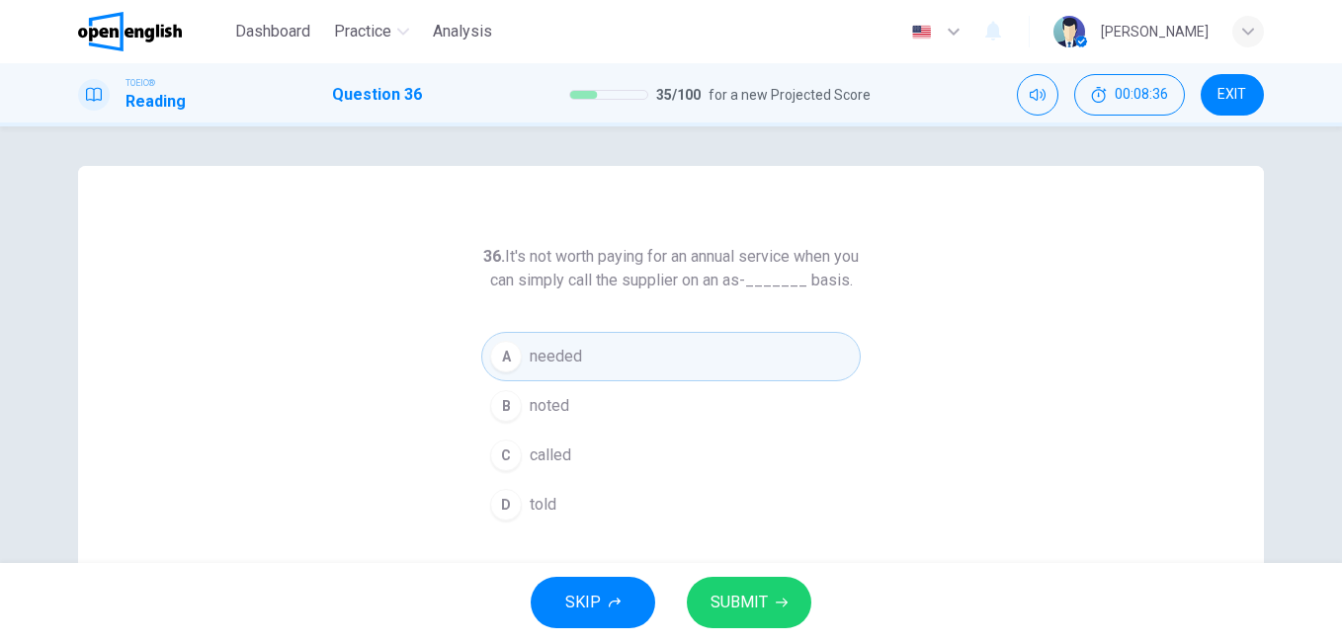
click at [756, 602] on span "SUBMIT" at bounding box center [739, 603] width 57 height 28
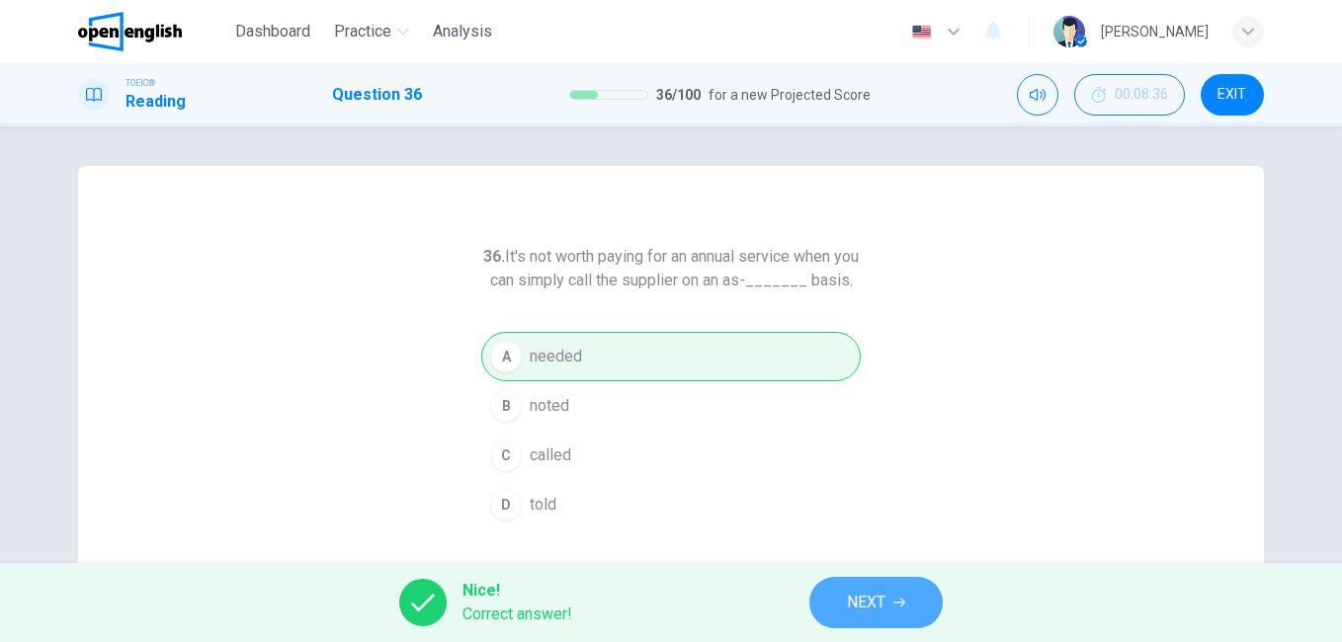
click at [895, 606] on icon "button" at bounding box center [899, 603] width 12 height 12
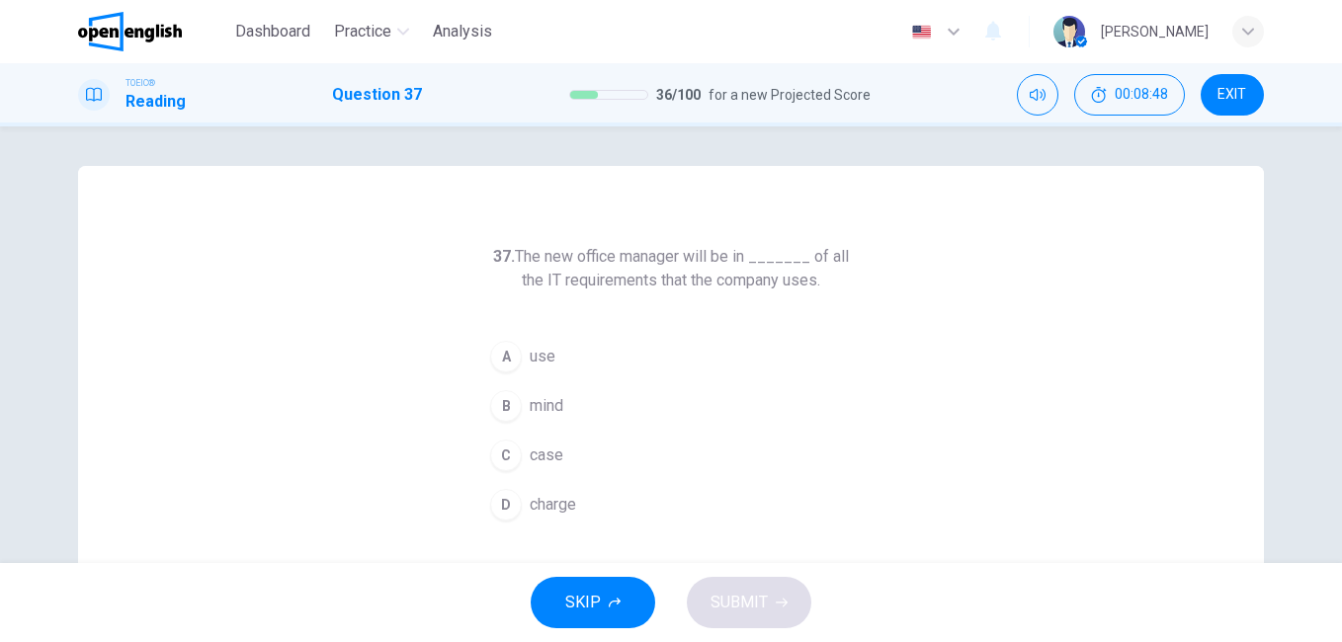
click at [571, 502] on span "charge" at bounding box center [553, 505] width 46 height 24
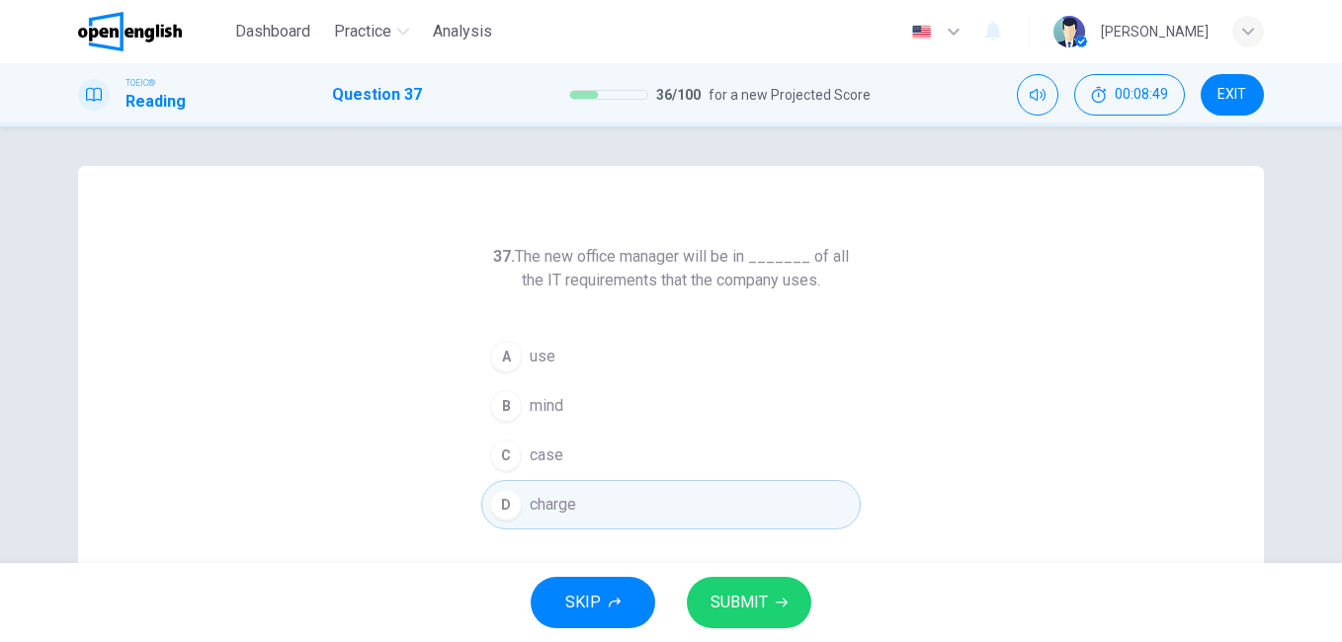
click at [762, 597] on span "SUBMIT" at bounding box center [739, 603] width 57 height 28
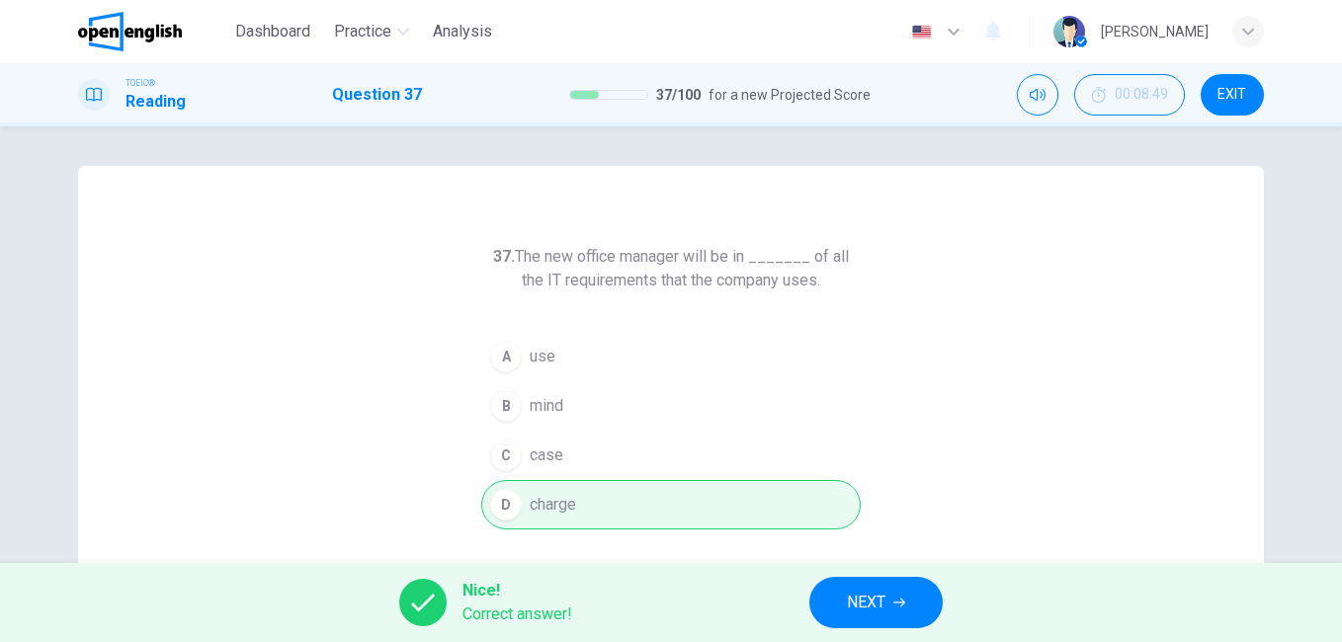
click at [872, 603] on span "NEXT" at bounding box center [866, 603] width 39 height 28
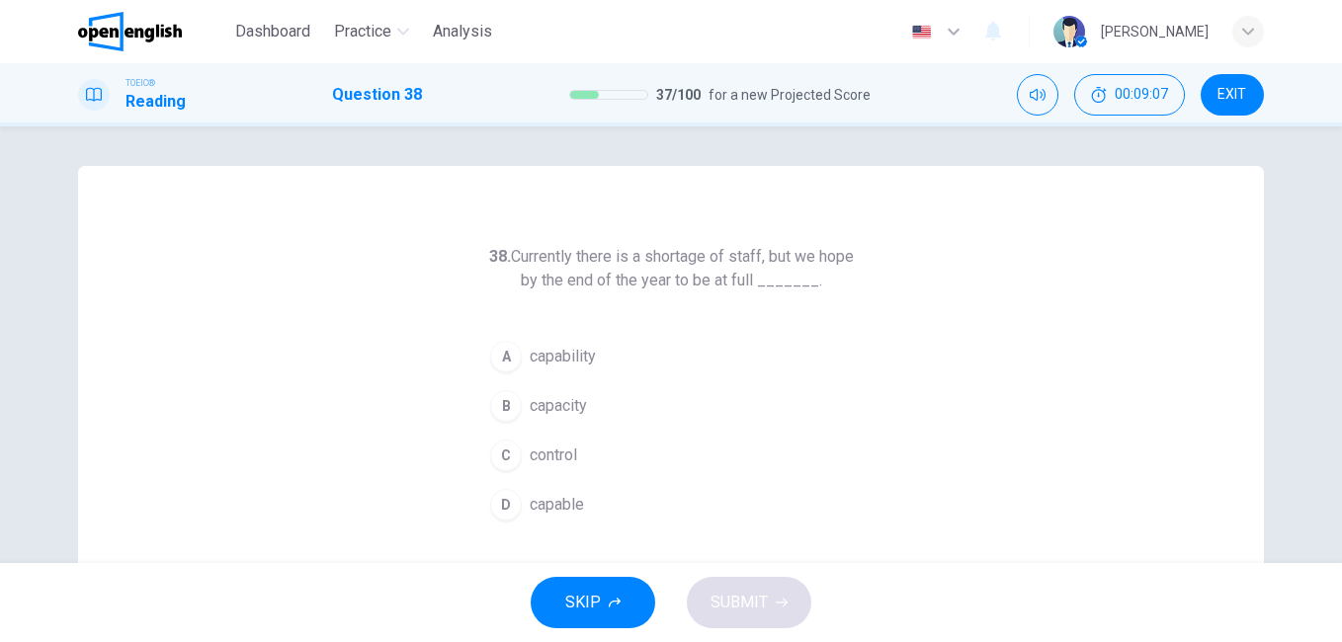
click at [580, 403] on span "capacity" at bounding box center [558, 406] width 57 height 24
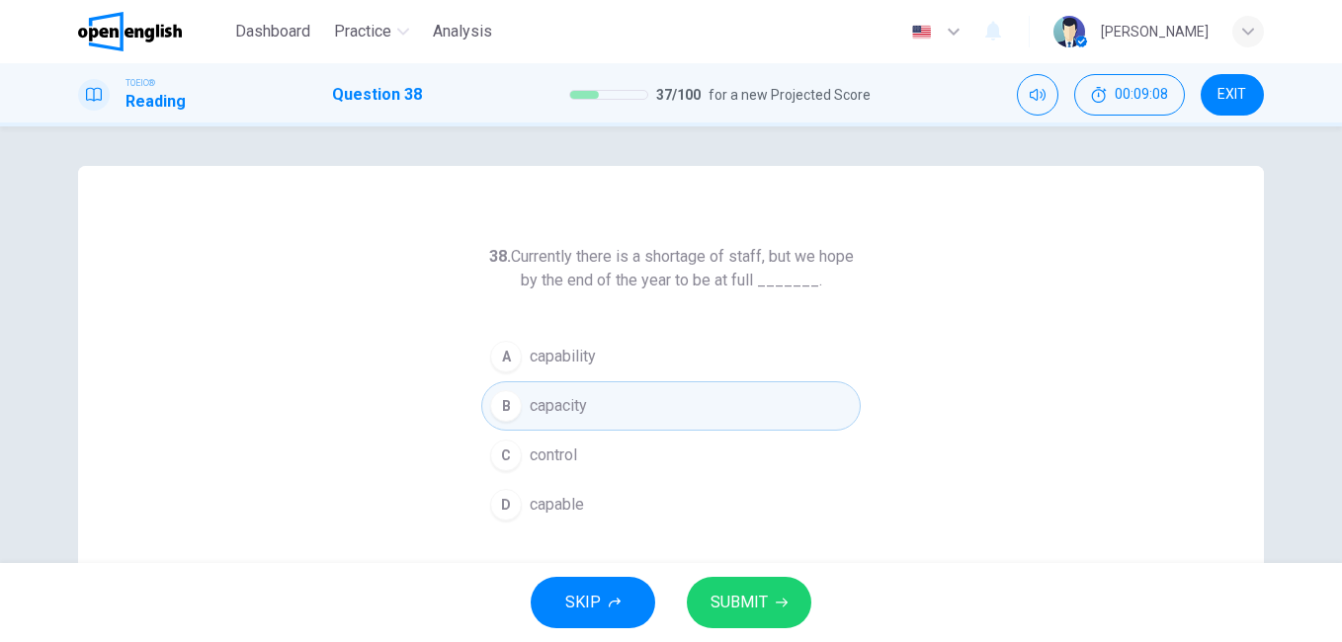
click at [757, 596] on span "SUBMIT" at bounding box center [739, 603] width 57 height 28
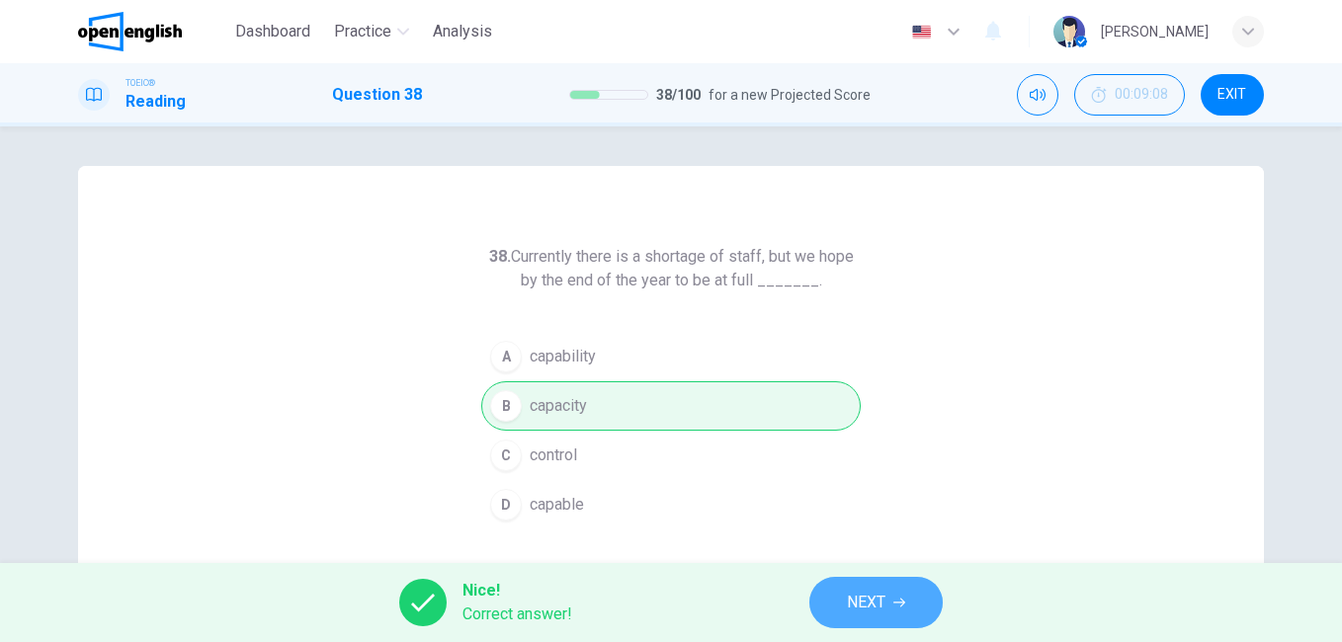
click at [873, 606] on span "NEXT" at bounding box center [866, 603] width 39 height 28
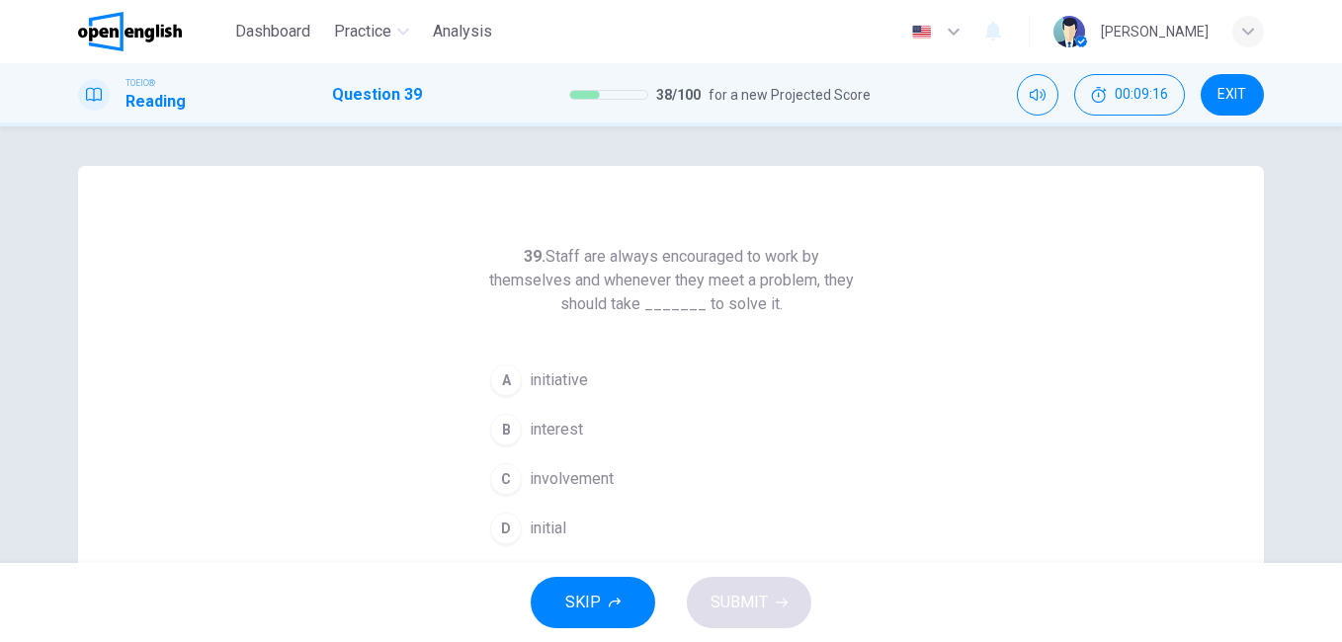
click at [545, 378] on span "initiative" at bounding box center [559, 381] width 58 height 24
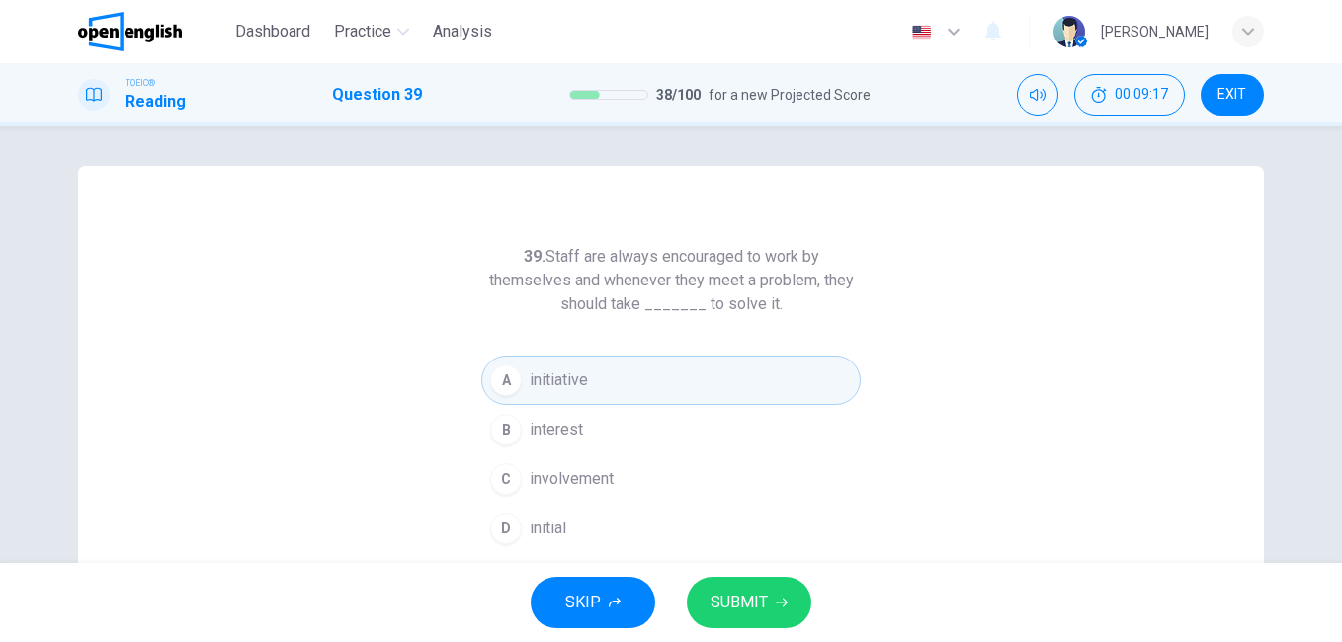
click at [787, 597] on button "SUBMIT" at bounding box center [749, 602] width 125 height 51
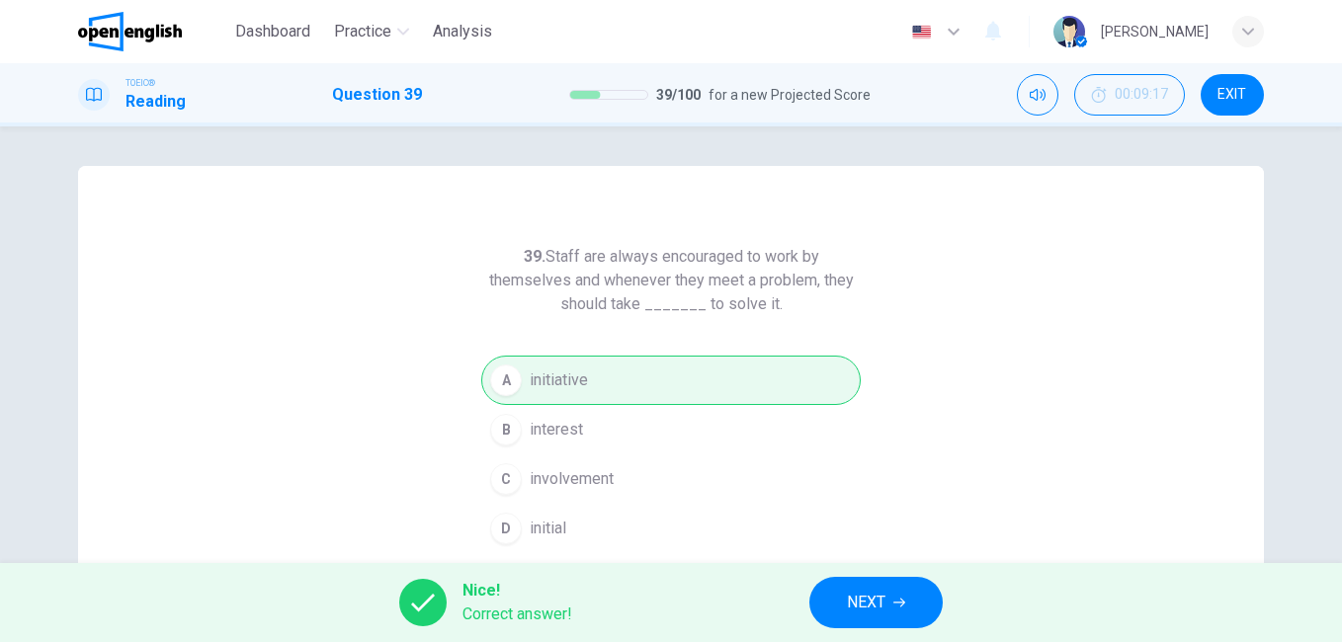
click at [894, 609] on button "NEXT" at bounding box center [875, 602] width 133 height 51
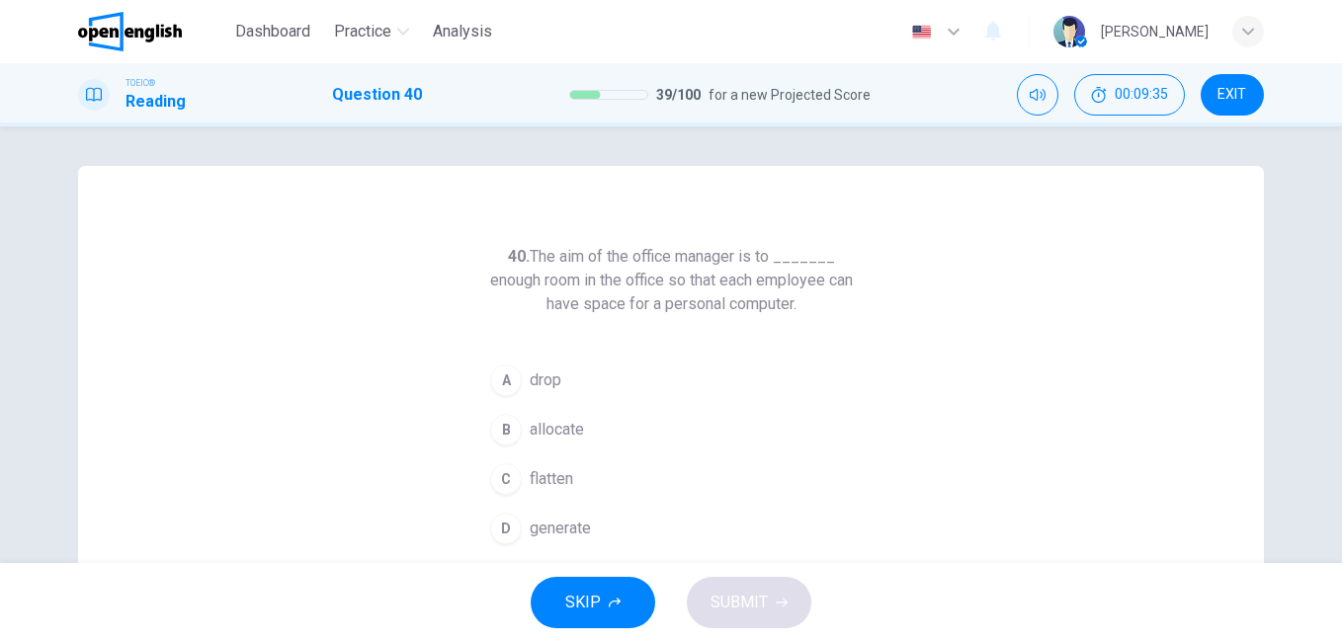
click at [558, 477] on span "flatten" at bounding box center [551, 479] width 43 height 24
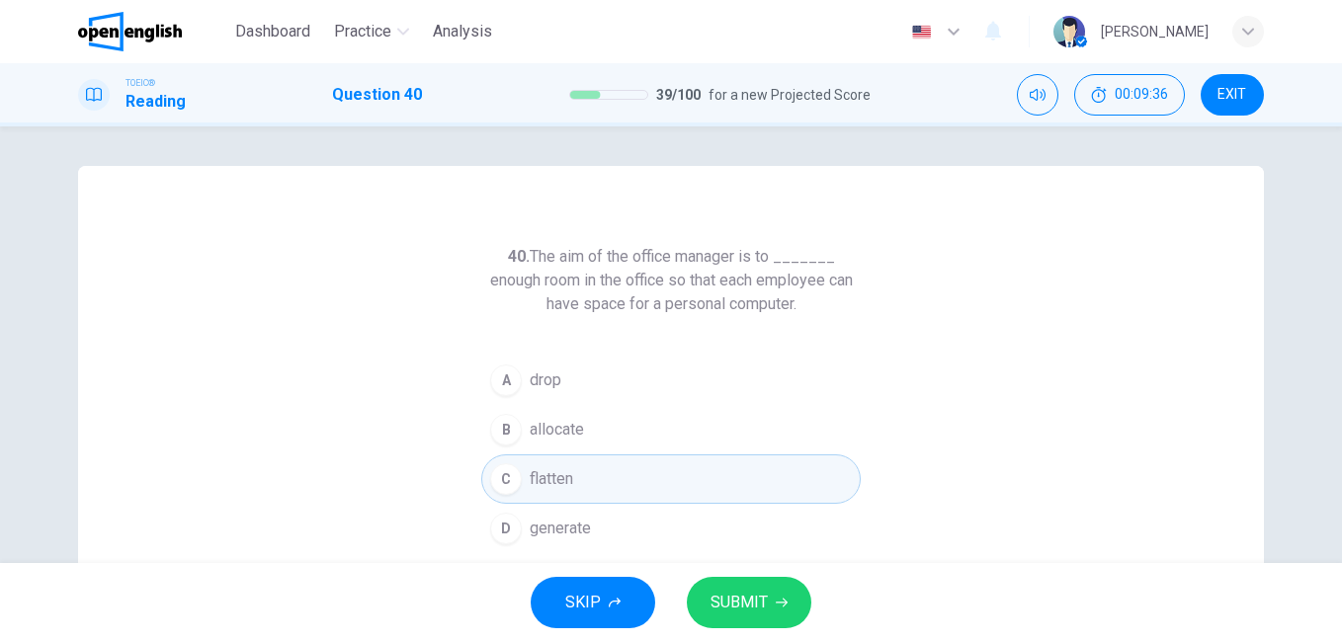
click at [762, 596] on span "SUBMIT" at bounding box center [739, 603] width 57 height 28
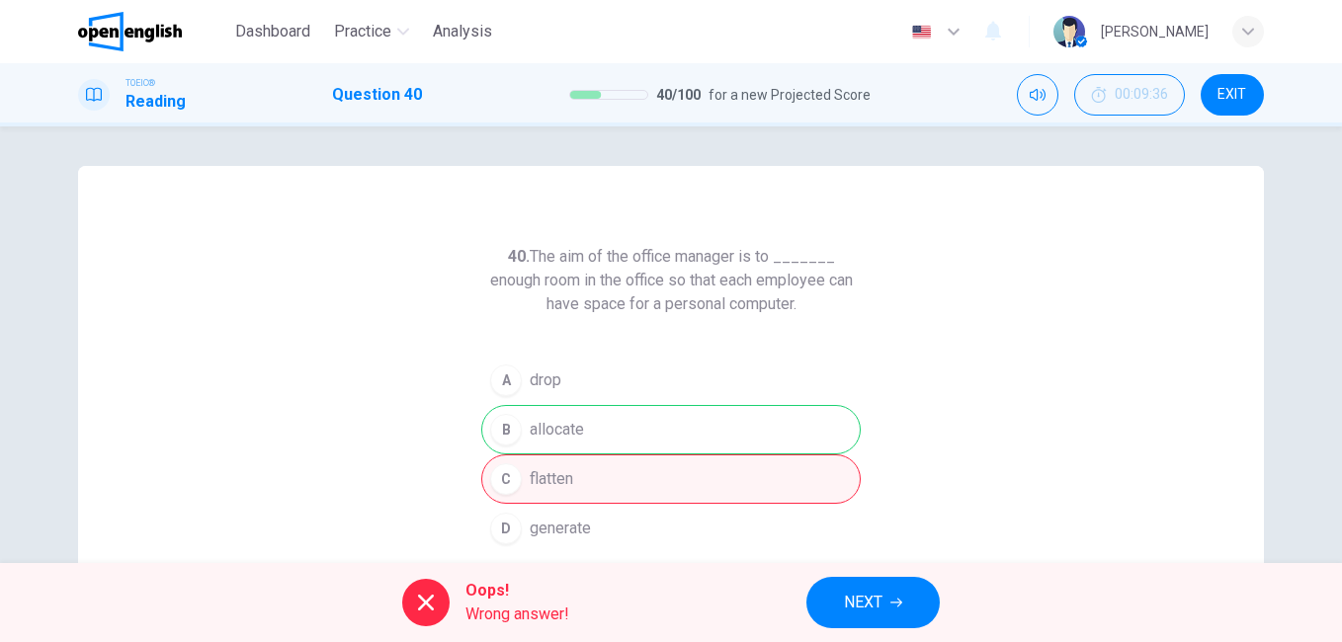
click at [891, 605] on icon "button" at bounding box center [896, 603] width 12 height 12
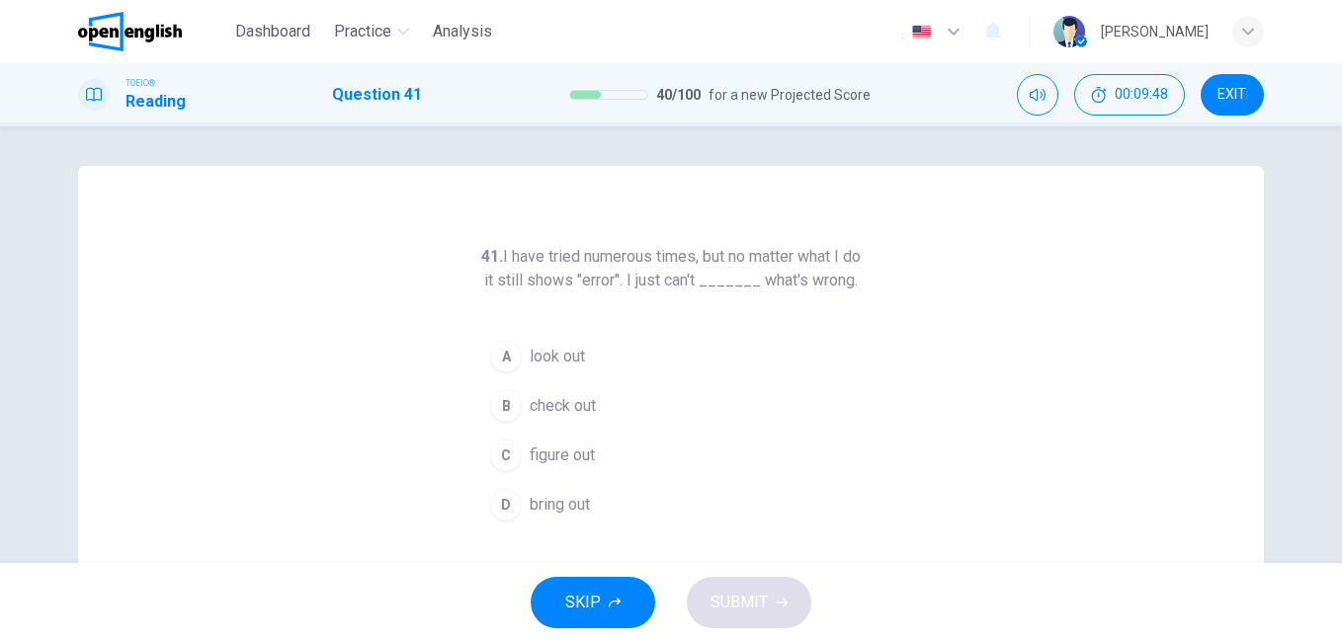
click at [575, 418] on span "check out" at bounding box center [563, 406] width 66 height 24
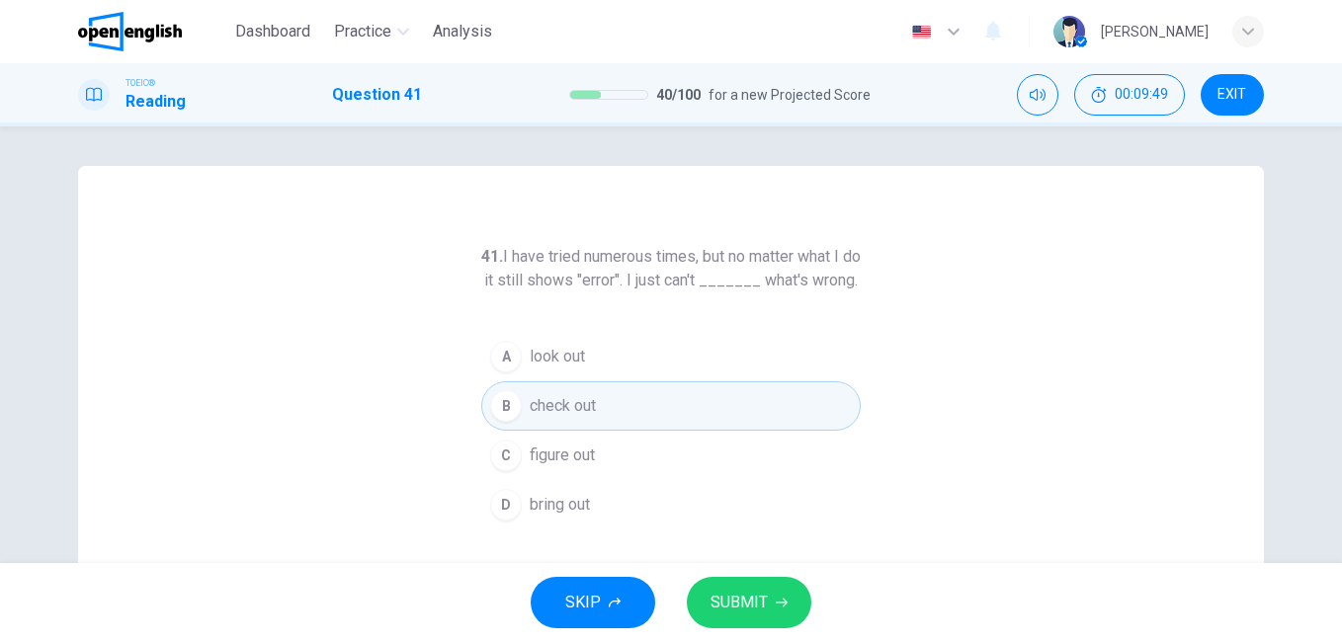
click at [762, 599] on span "SUBMIT" at bounding box center [739, 603] width 57 height 28
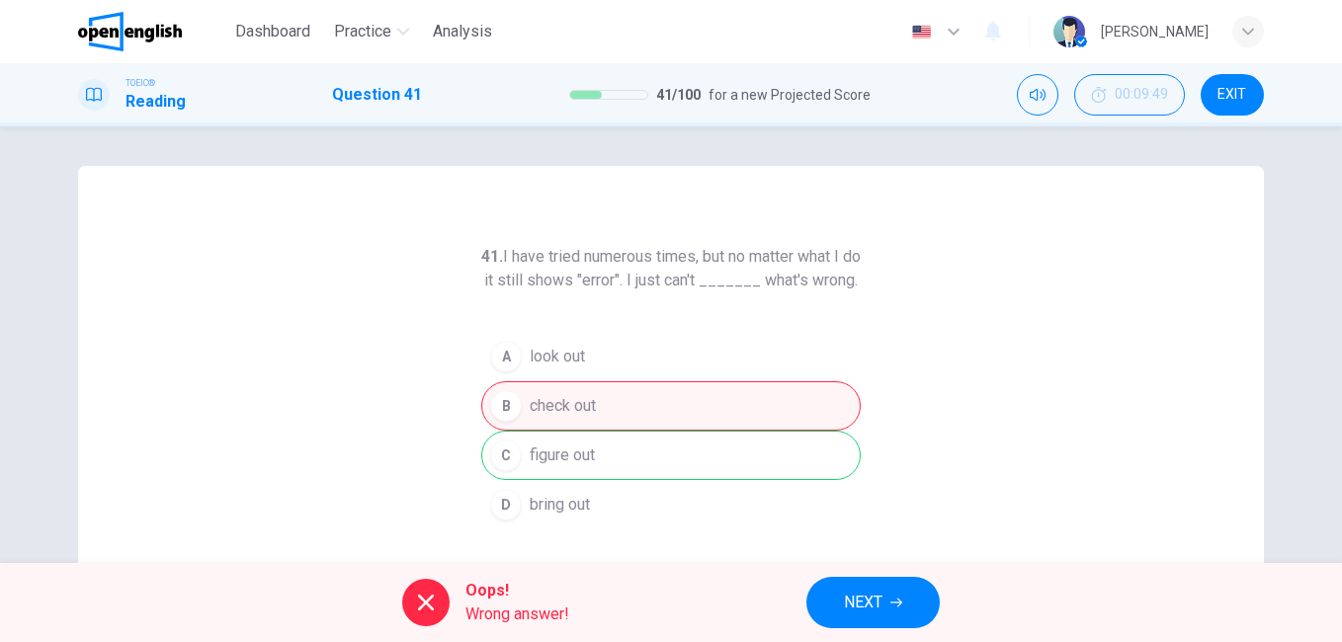
click at [882, 598] on span "NEXT" at bounding box center [863, 603] width 39 height 28
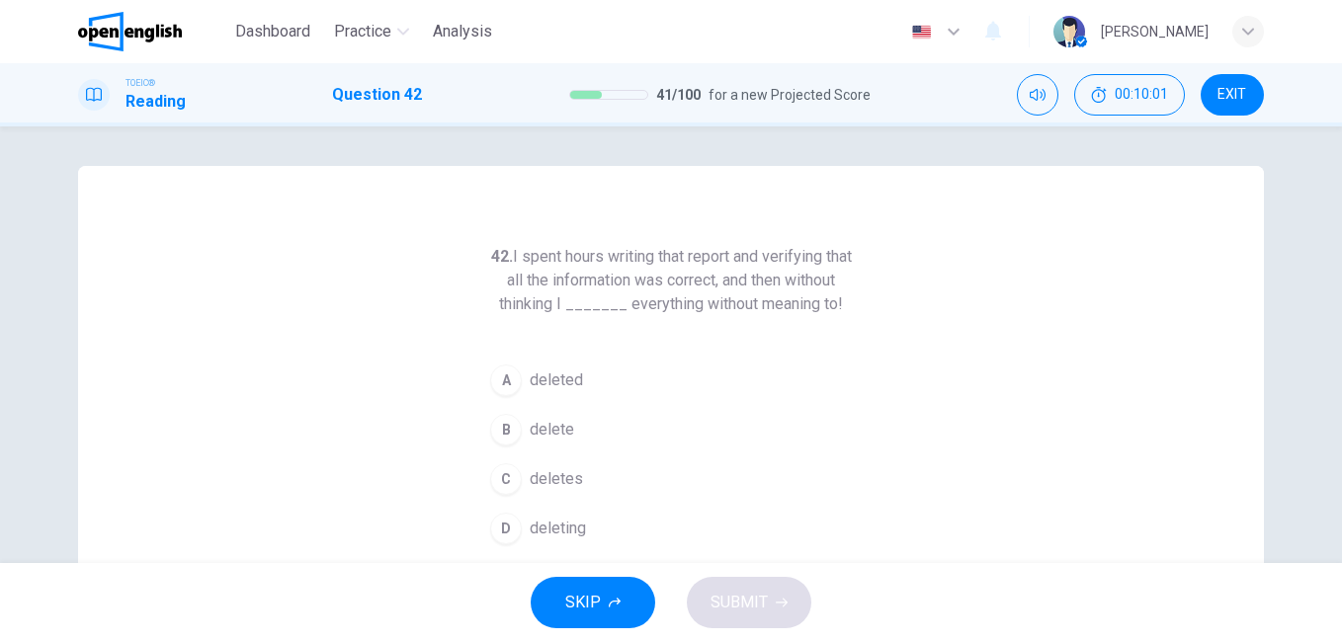
click at [550, 380] on span "deleted" at bounding box center [556, 381] width 53 height 24
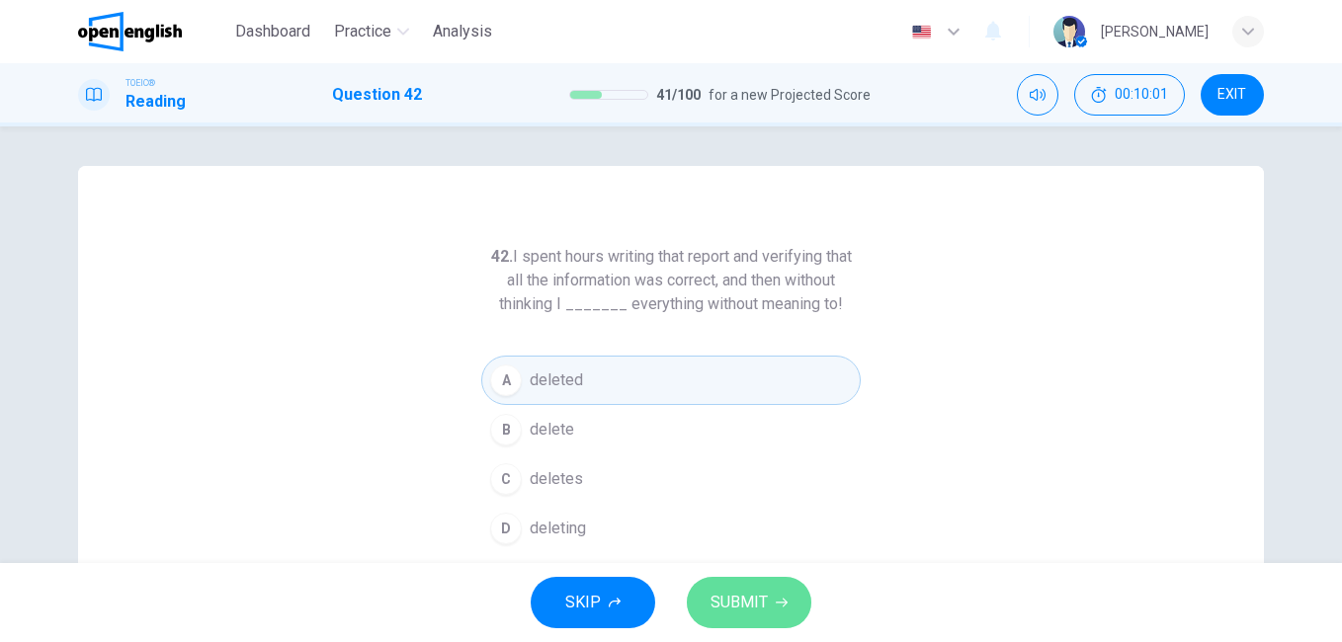
click at [773, 604] on button "SUBMIT" at bounding box center [749, 602] width 125 height 51
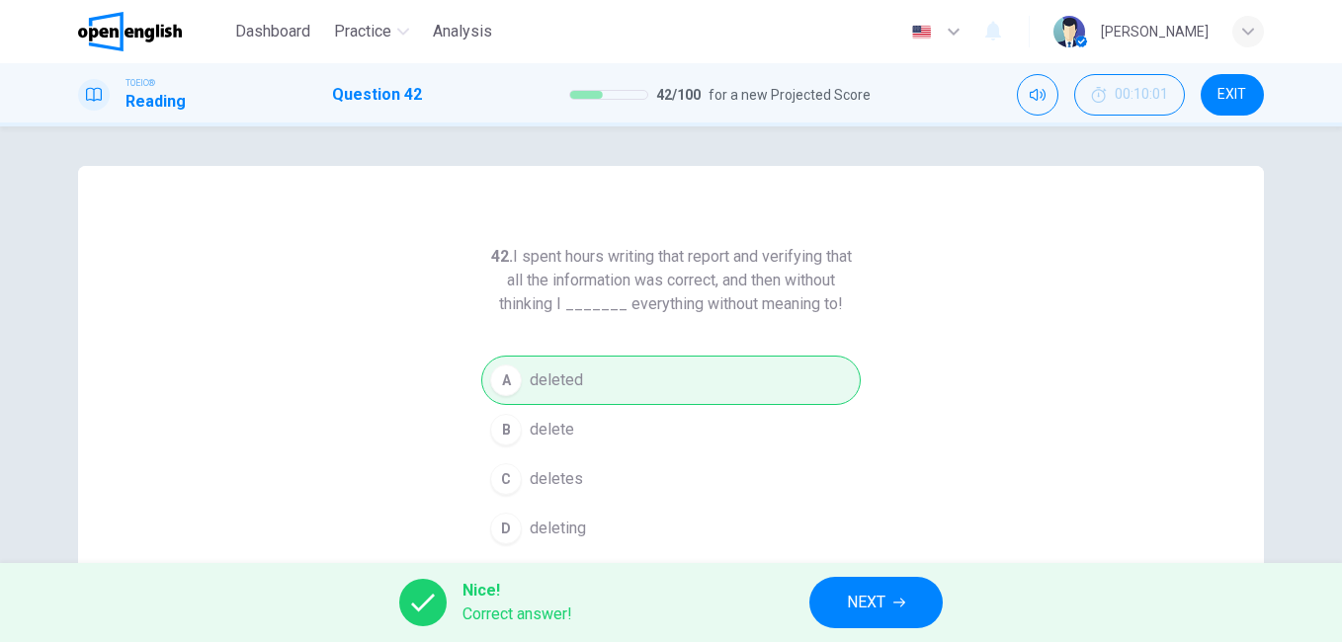
click at [861, 596] on span "NEXT" at bounding box center [866, 603] width 39 height 28
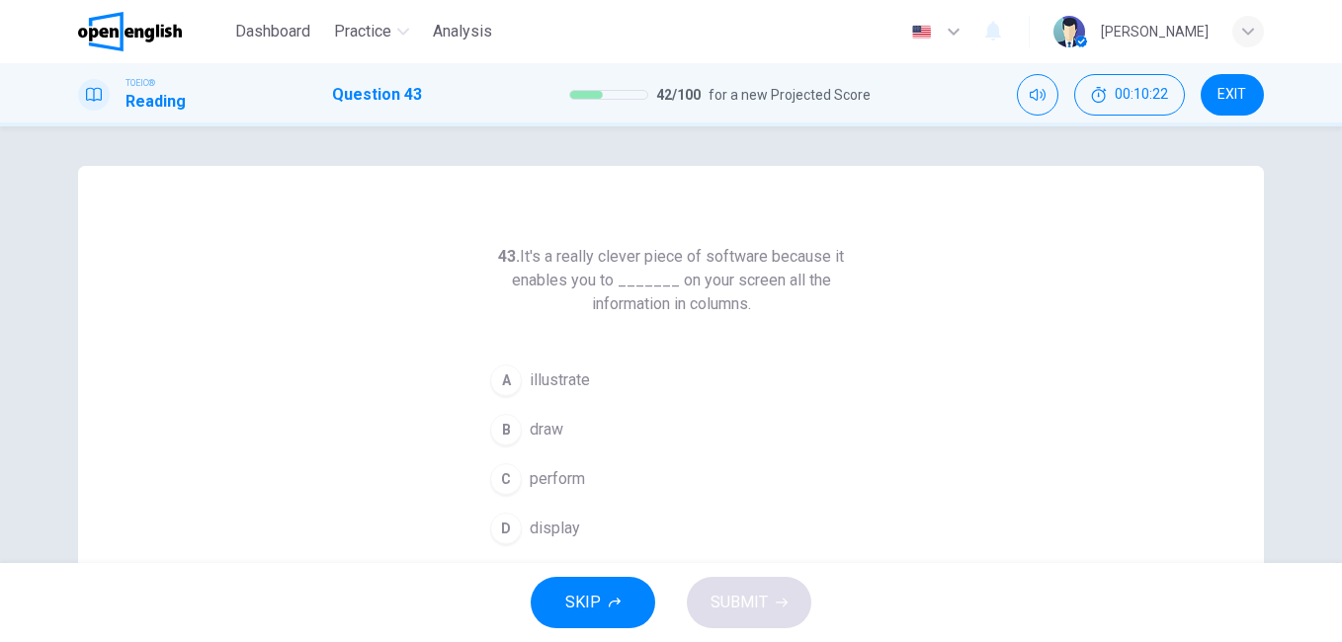
click at [555, 385] on span "illustrate" at bounding box center [560, 381] width 60 height 24
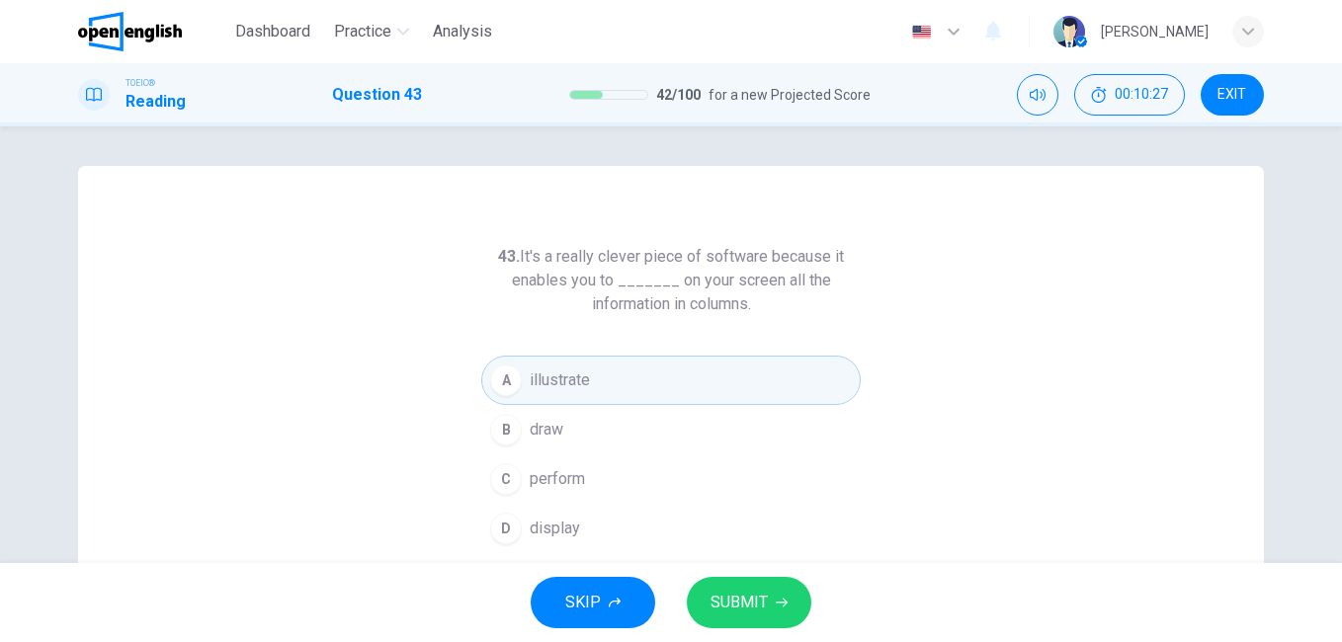
click at [555, 530] on span "display" at bounding box center [555, 529] width 50 height 24
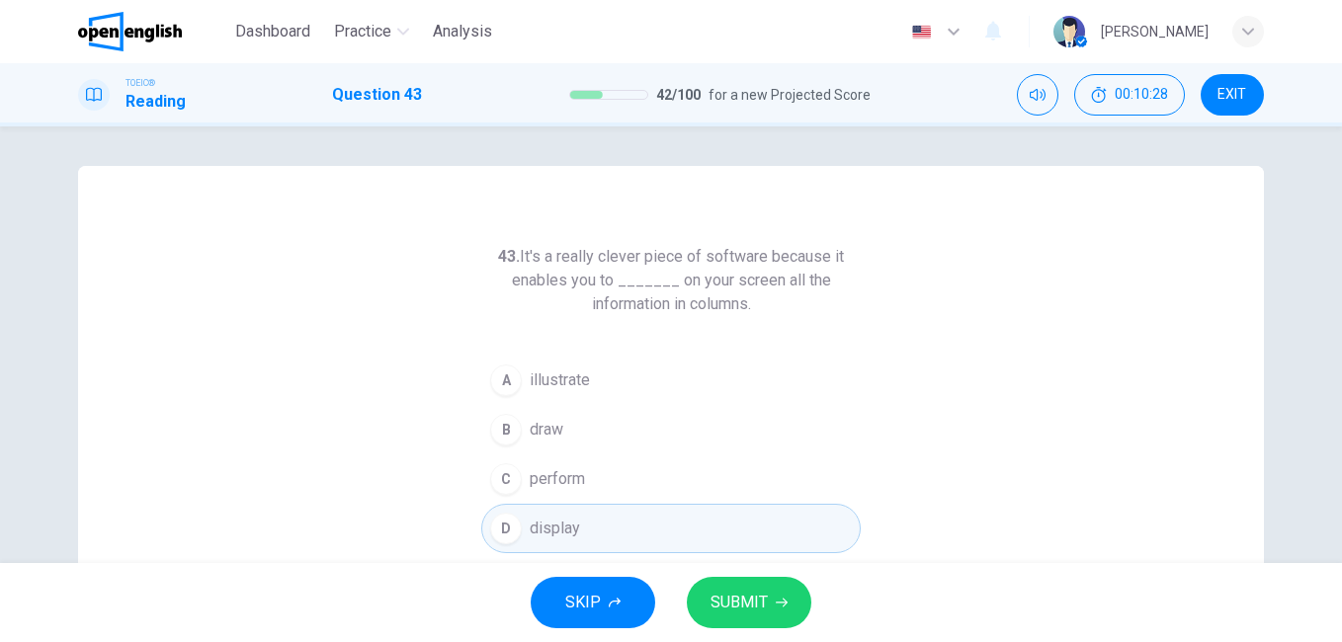
click at [770, 609] on button "SUBMIT" at bounding box center [749, 602] width 125 height 51
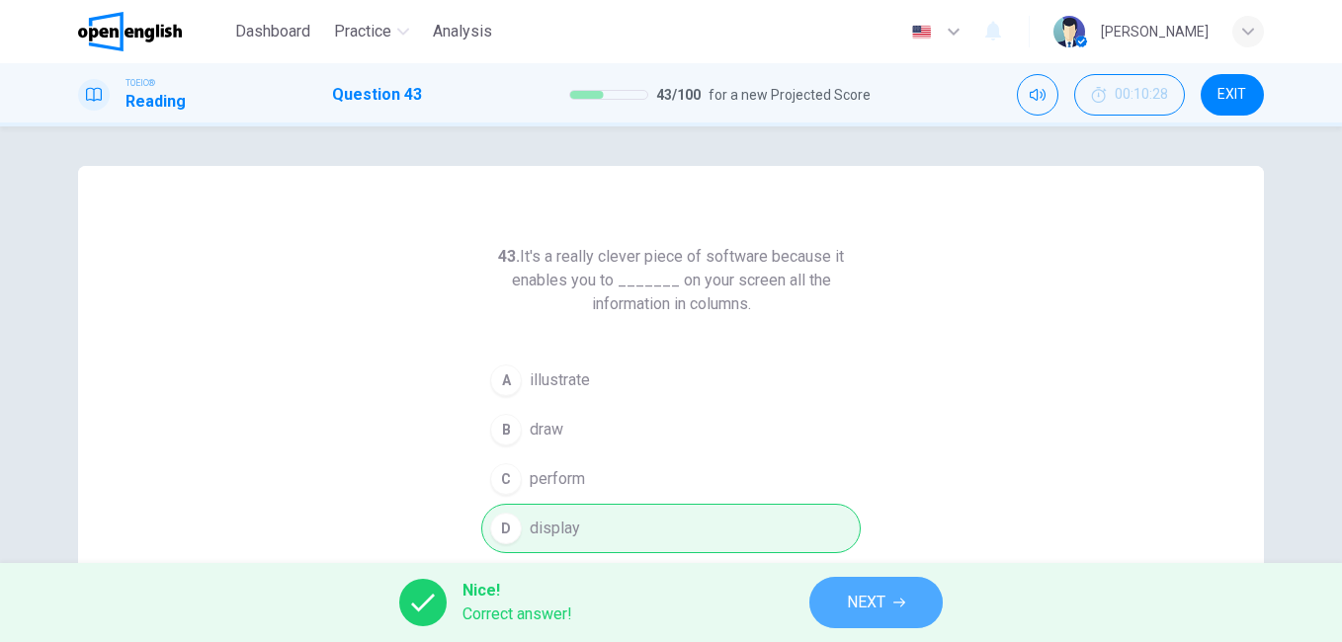
click at [905, 608] on icon "button" at bounding box center [899, 603] width 12 height 12
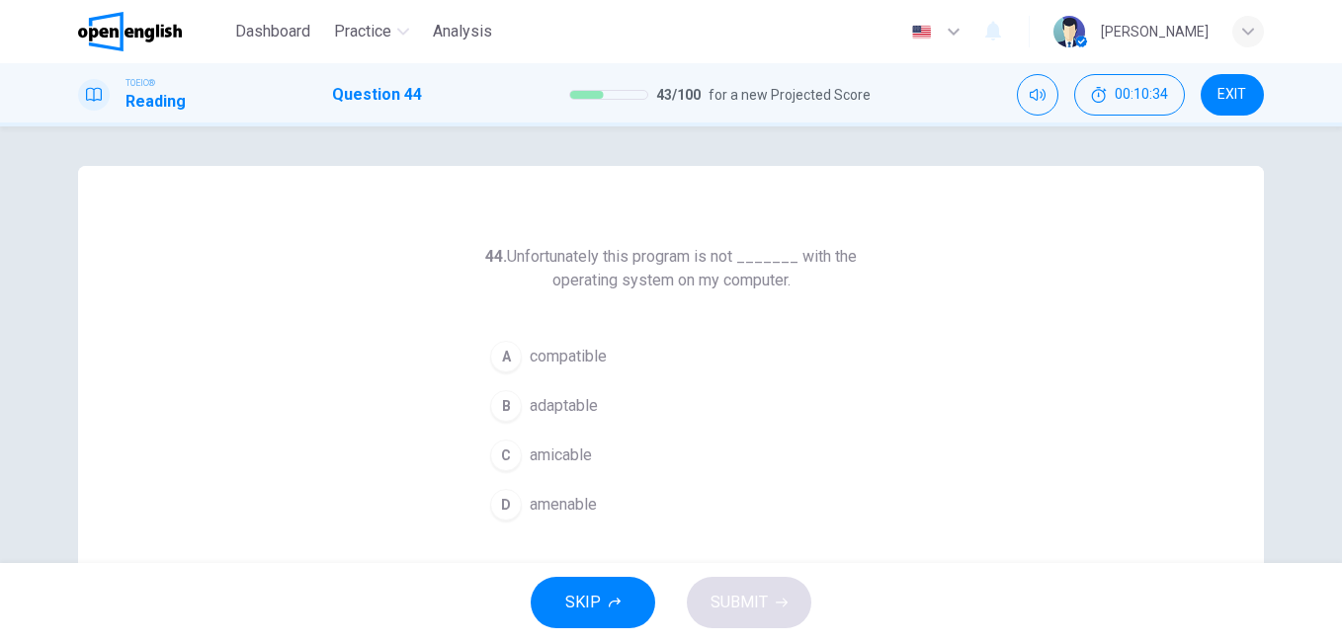
click at [561, 352] on span "compatible" at bounding box center [568, 357] width 77 height 24
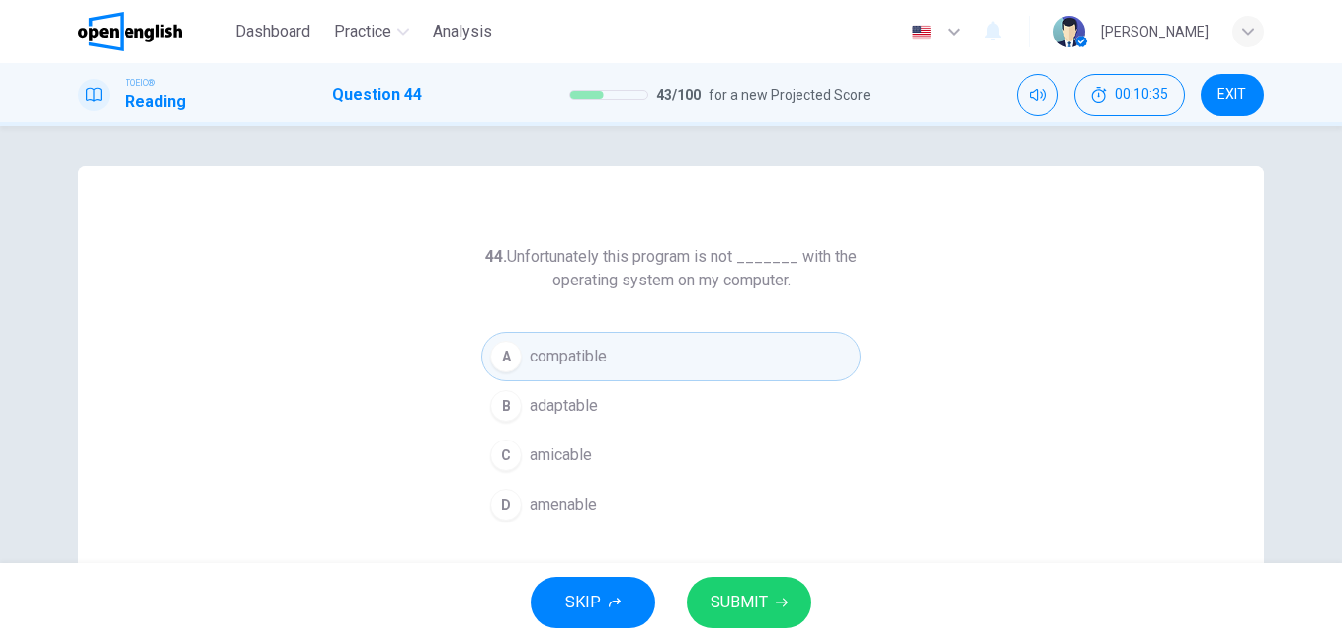
click at [755, 598] on span "SUBMIT" at bounding box center [739, 603] width 57 height 28
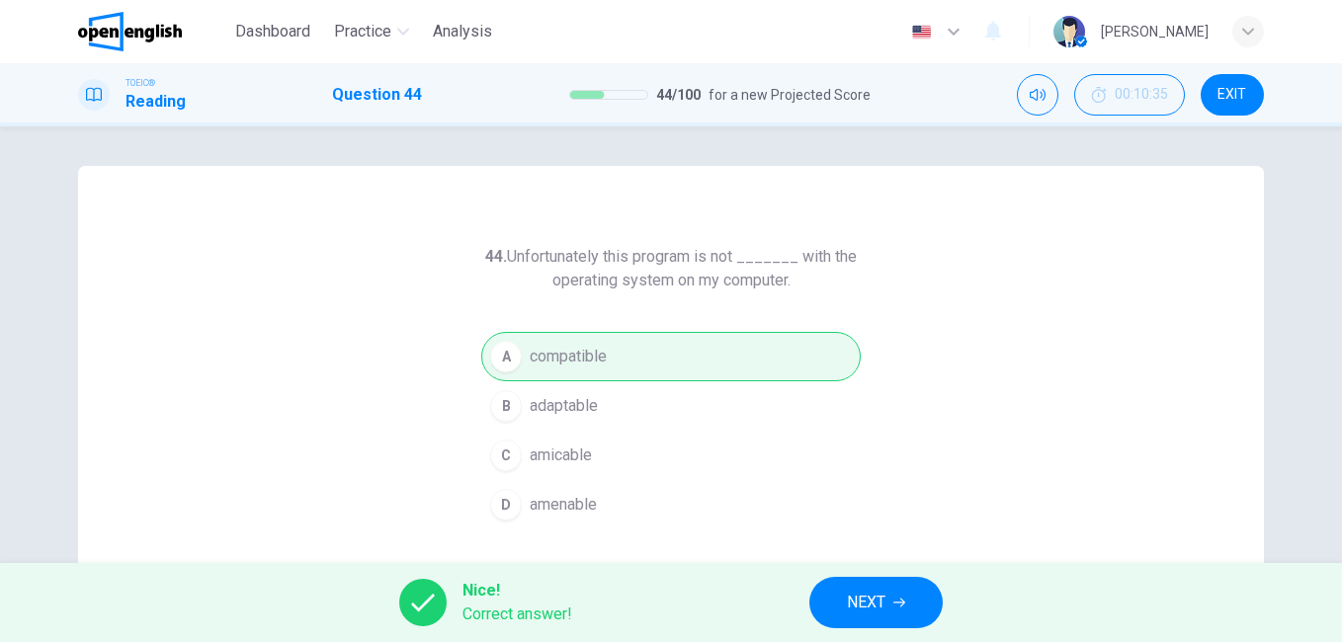
click at [871, 606] on span "NEXT" at bounding box center [866, 603] width 39 height 28
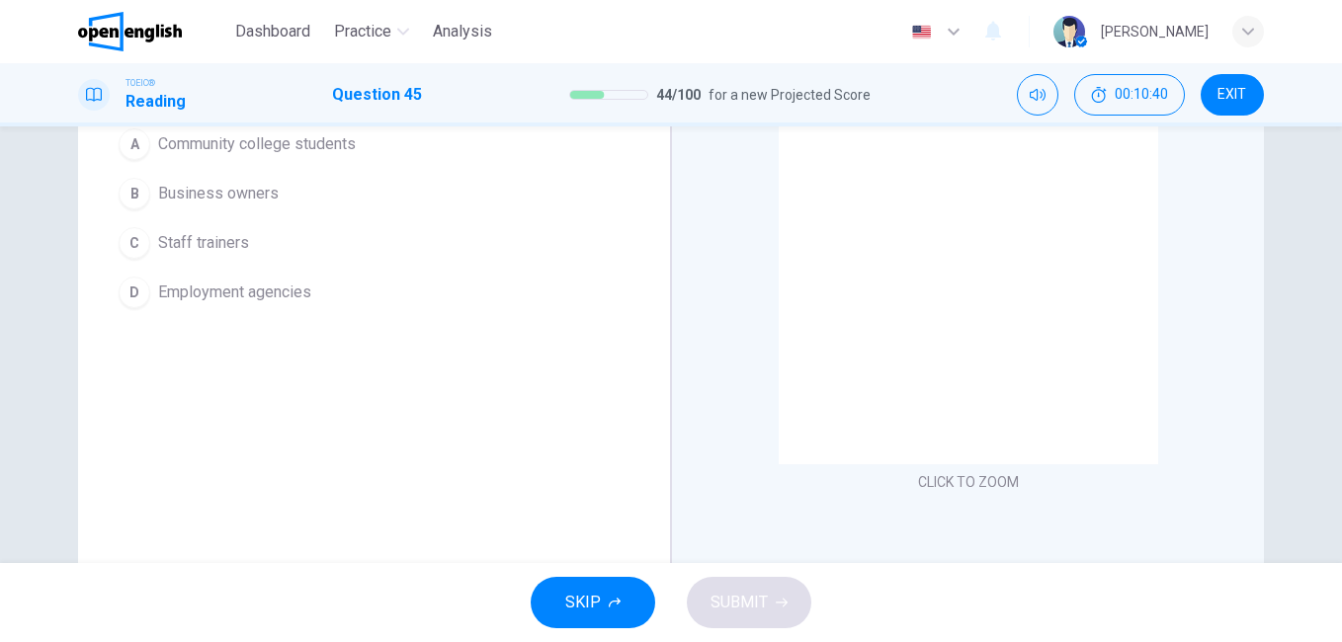
scroll to position [99, 0]
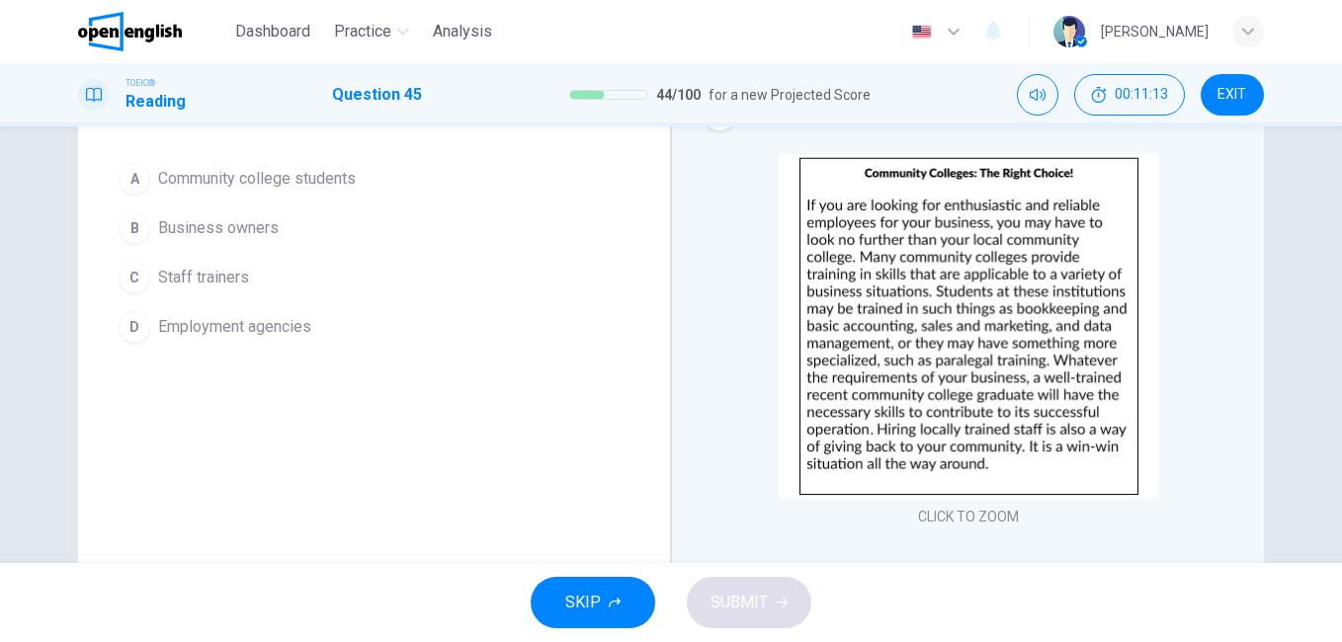
click at [305, 178] on span "Community college students" at bounding box center [257, 179] width 198 height 24
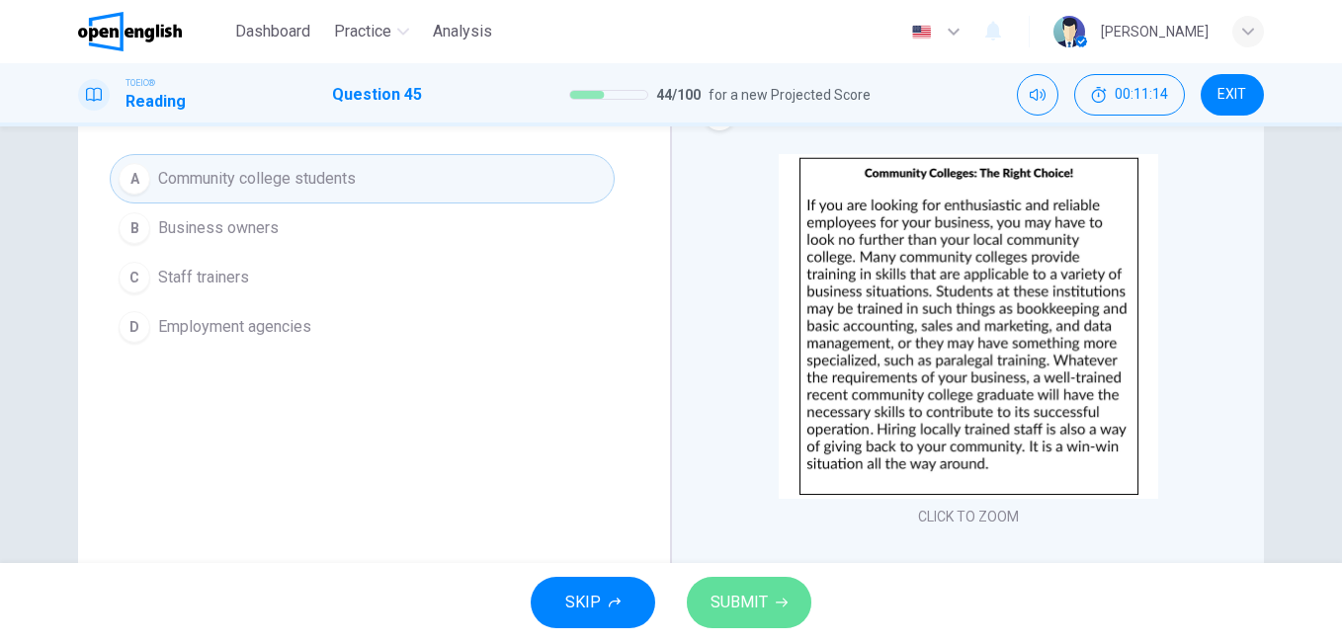
click at [733, 603] on span "SUBMIT" at bounding box center [739, 603] width 57 height 28
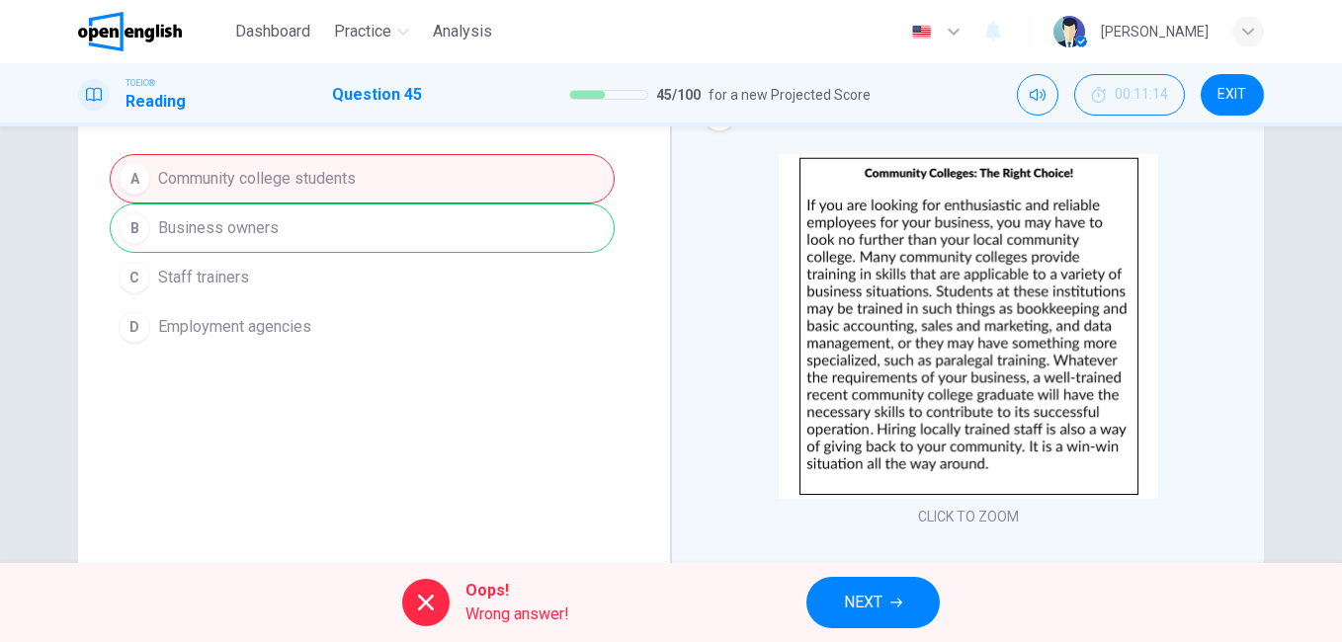
click at [889, 609] on button "NEXT" at bounding box center [872, 602] width 133 height 51
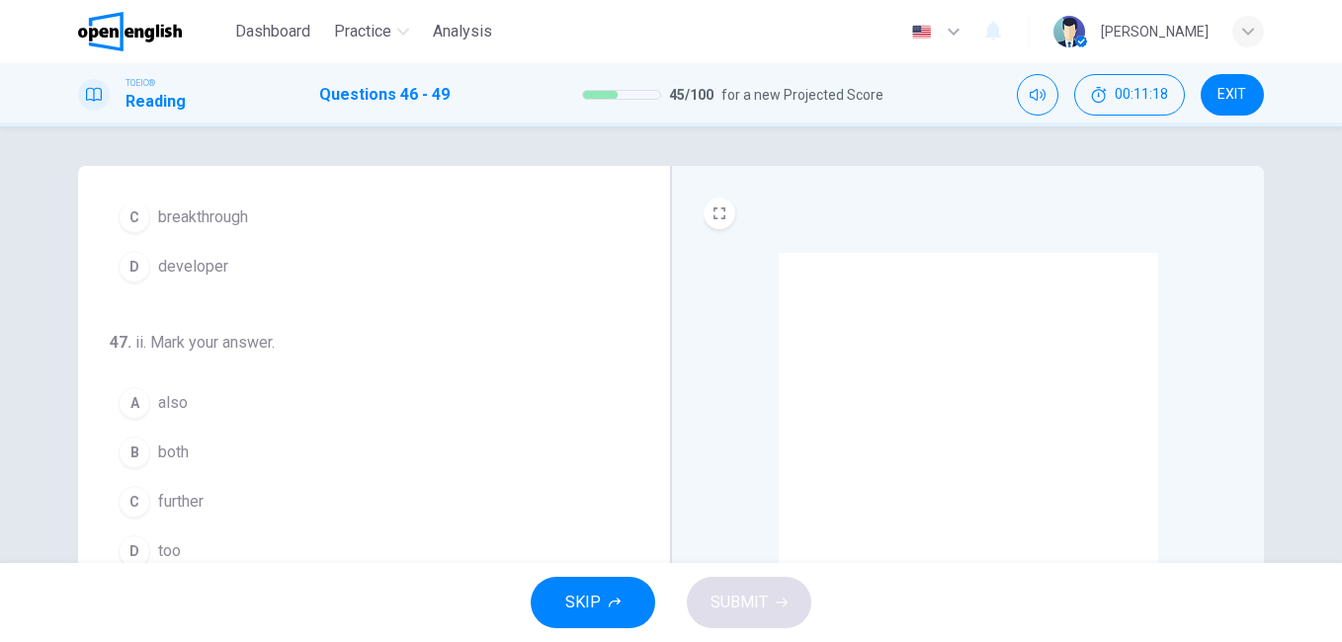
scroll to position [0, 0]
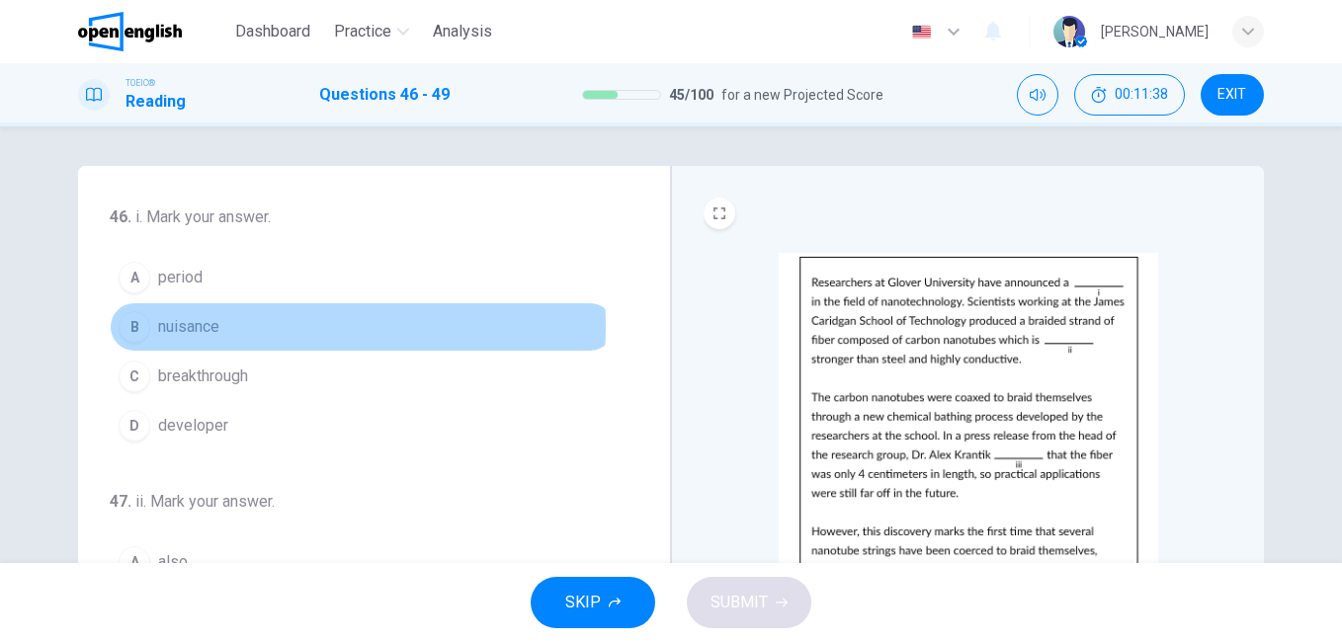
click at [227, 326] on button "B nuisance" at bounding box center [362, 326] width 505 height 49
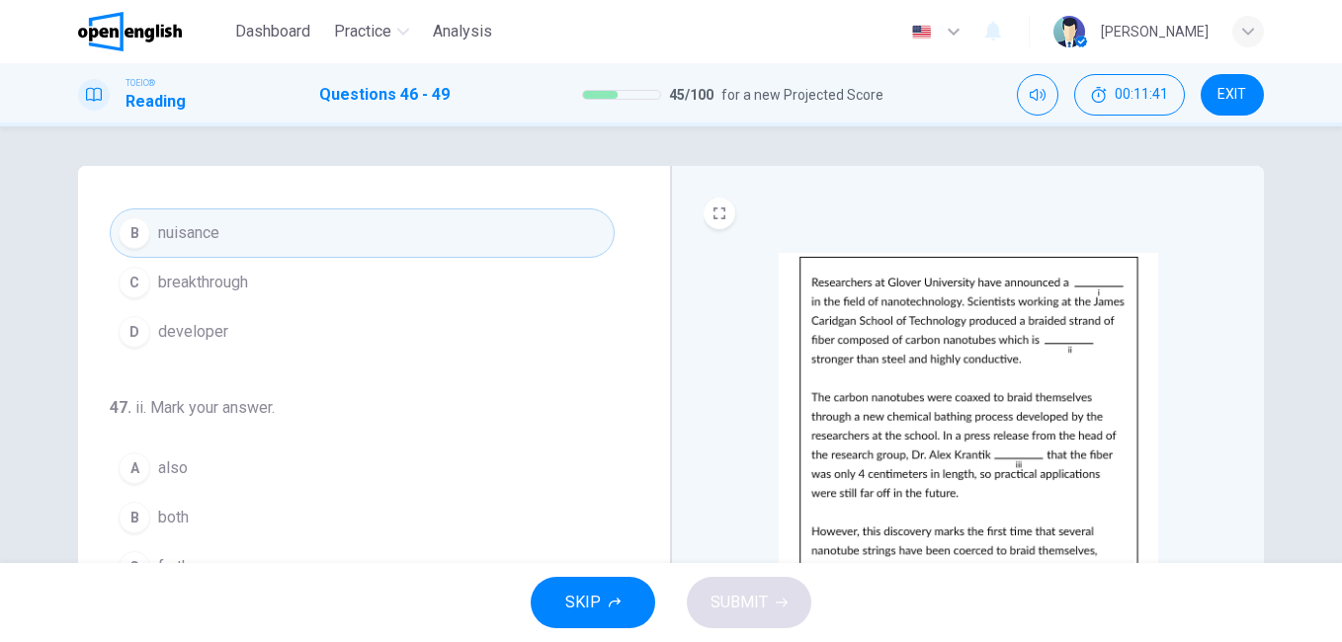
scroll to position [198, 0]
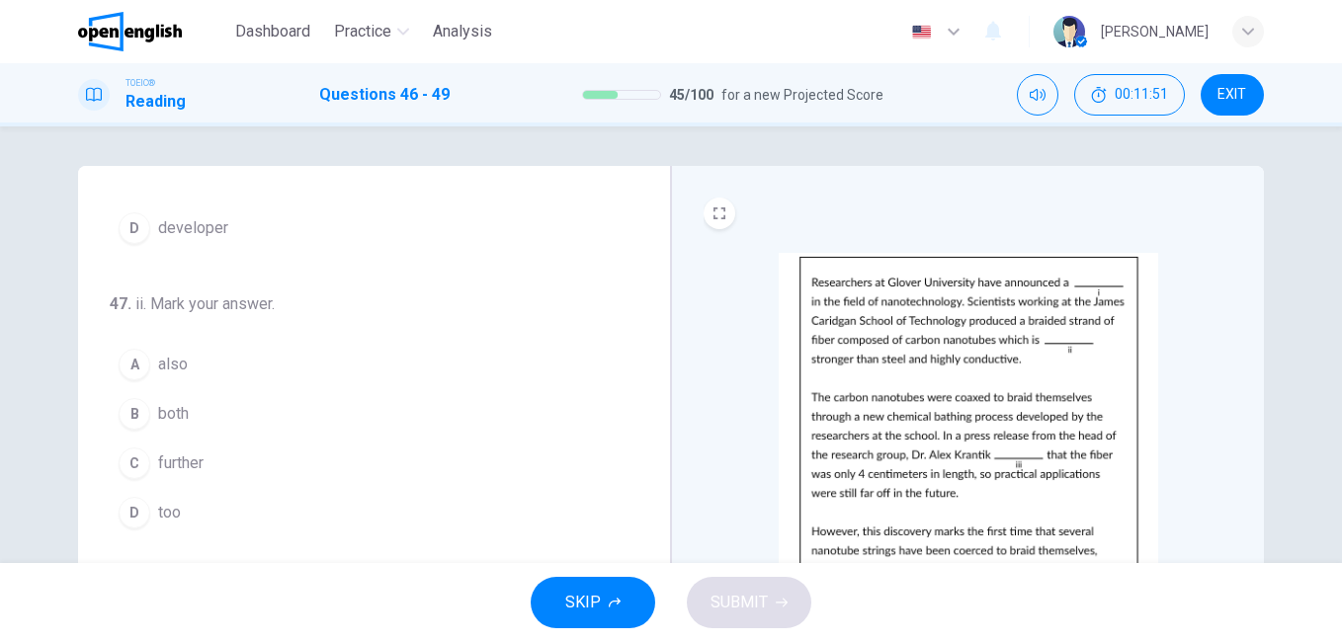
click at [158, 511] on span "too" at bounding box center [169, 513] width 23 height 24
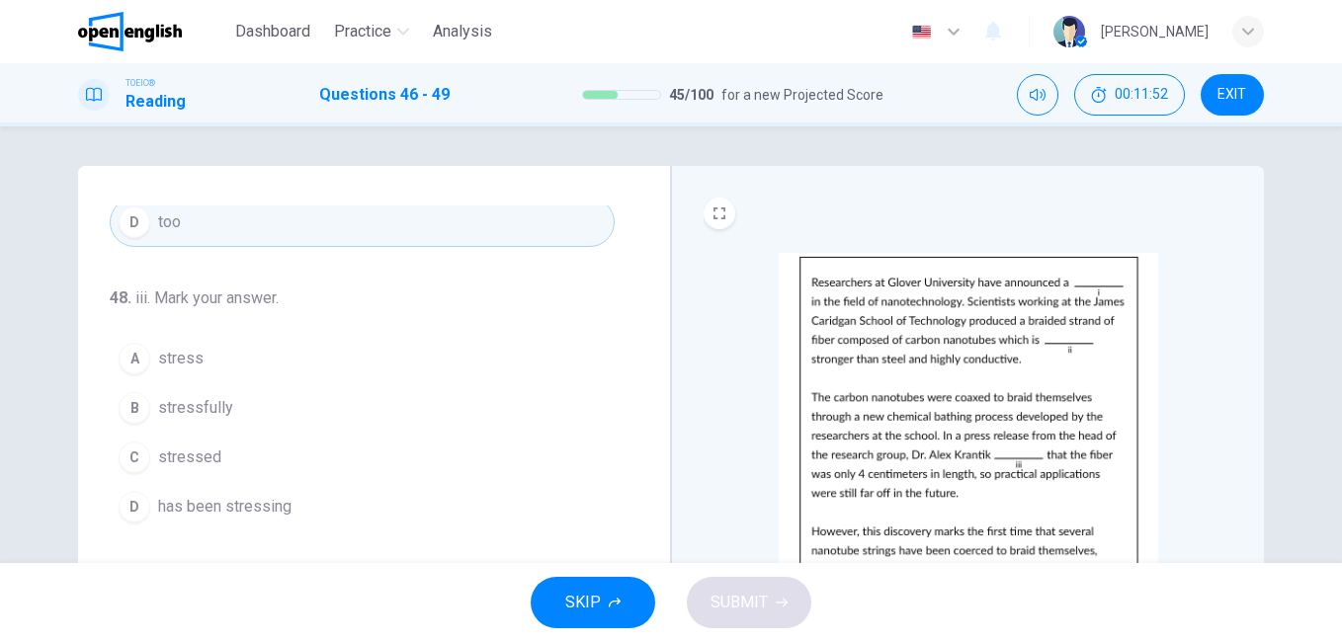
scroll to position [491, 0]
click at [203, 455] on span "stressed" at bounding box center [189, 455] width 63 height 24
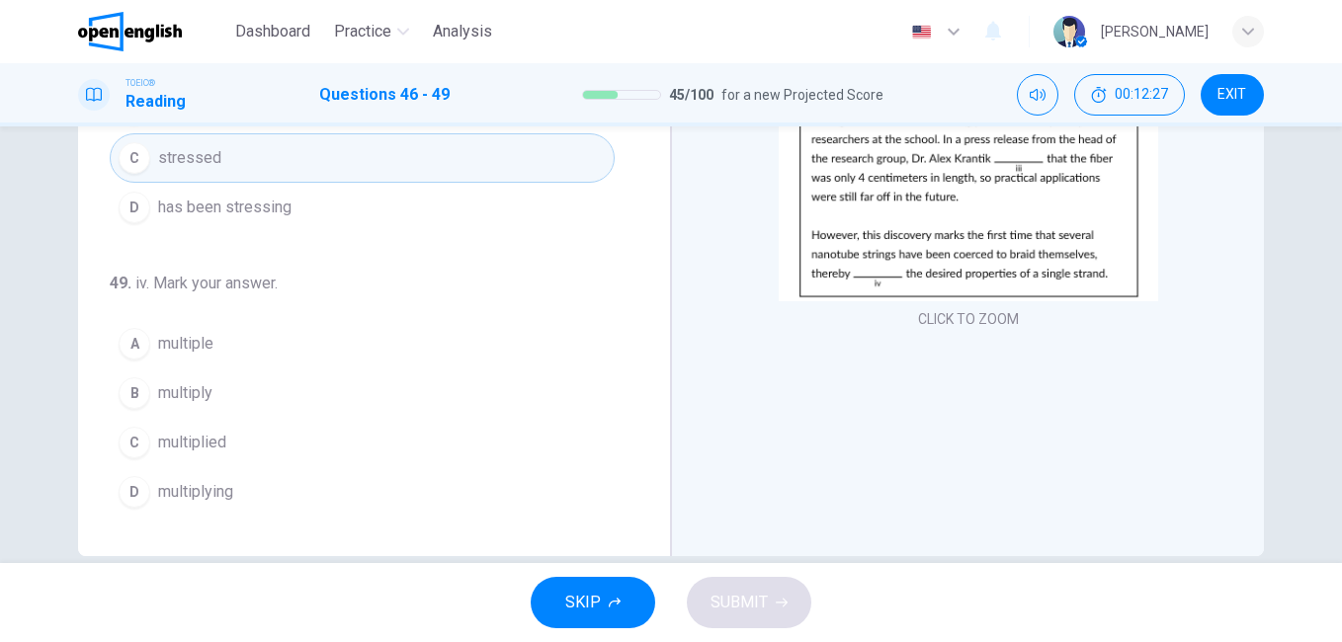
scroll to position [329, 0]
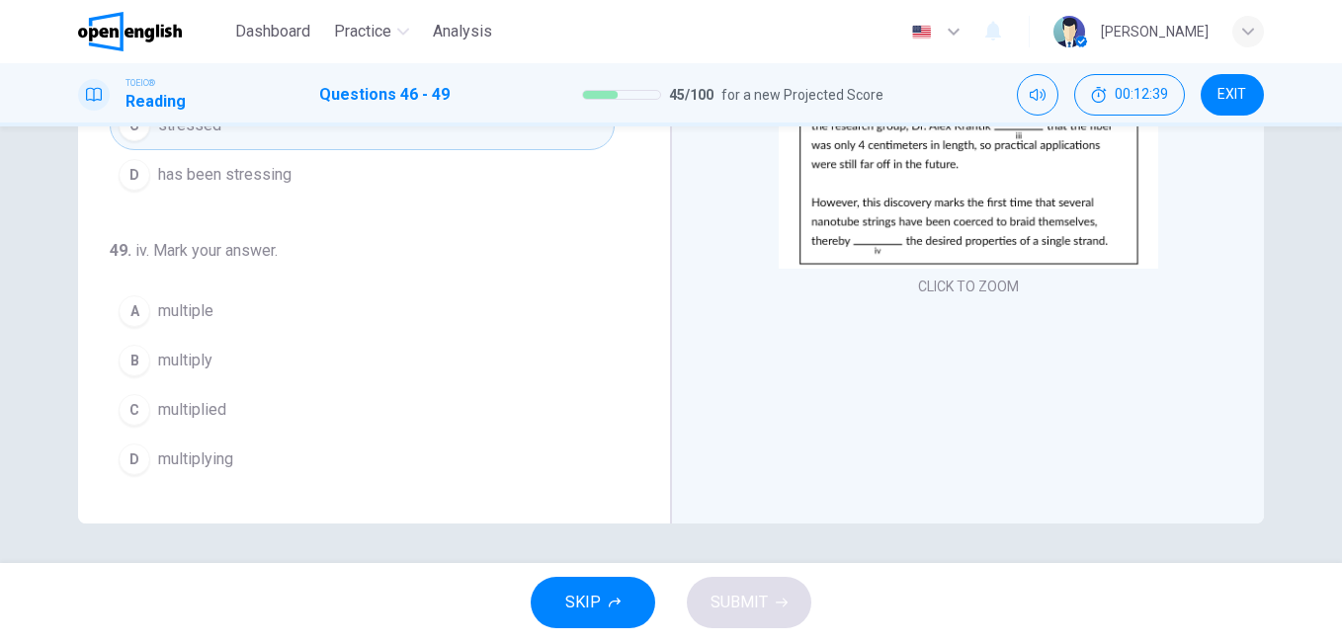
click at [203, 410] on span "multiplied" at bounding box center [192, 410] width 68 height 24
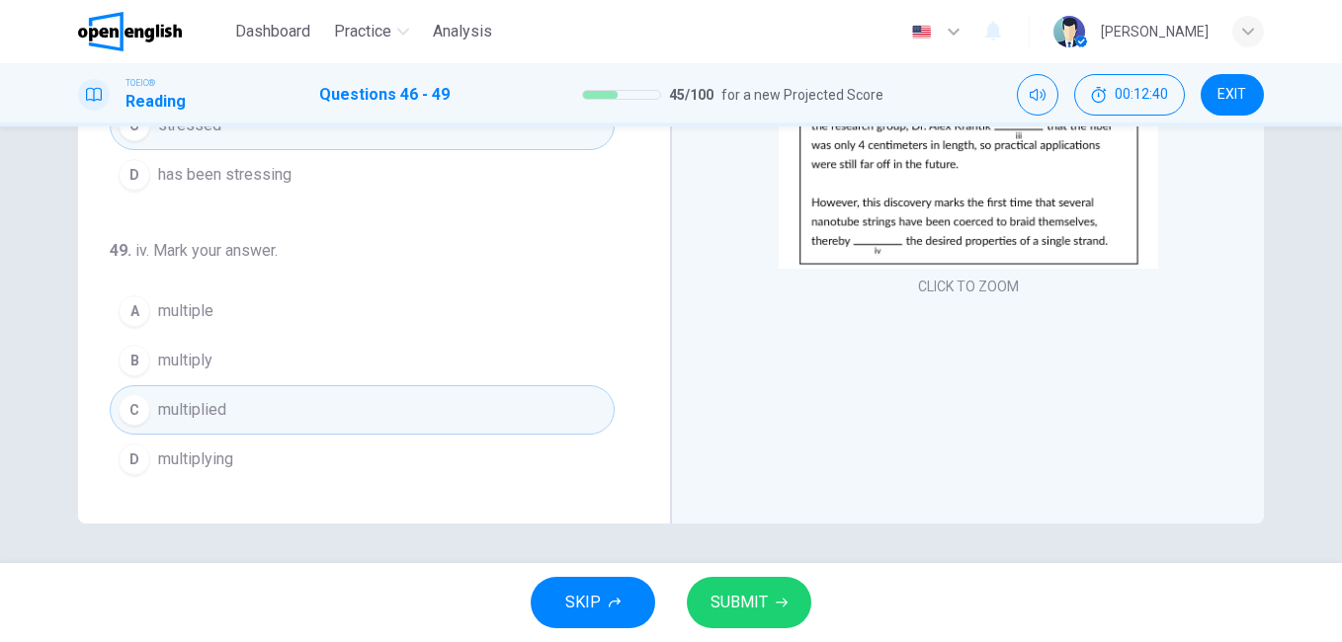
click at [744, 606] on span "SUBMIT" at bounding box center [739, 603] width 57 height 28
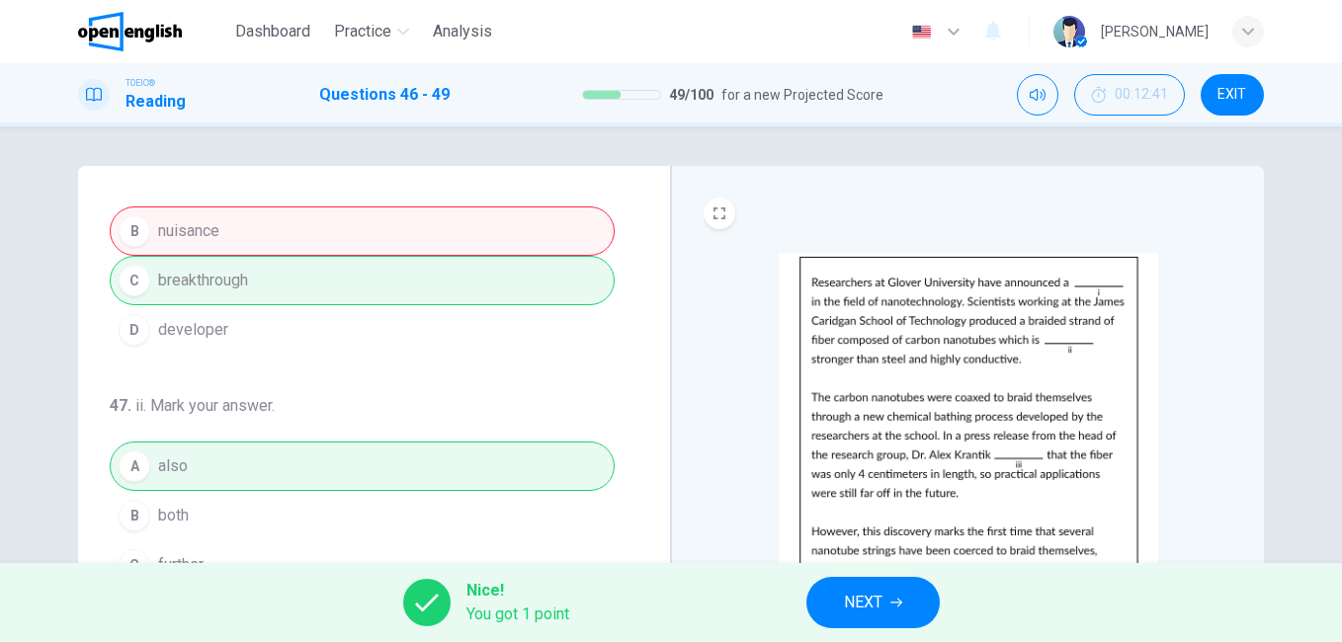
scroll to position [0, 0]
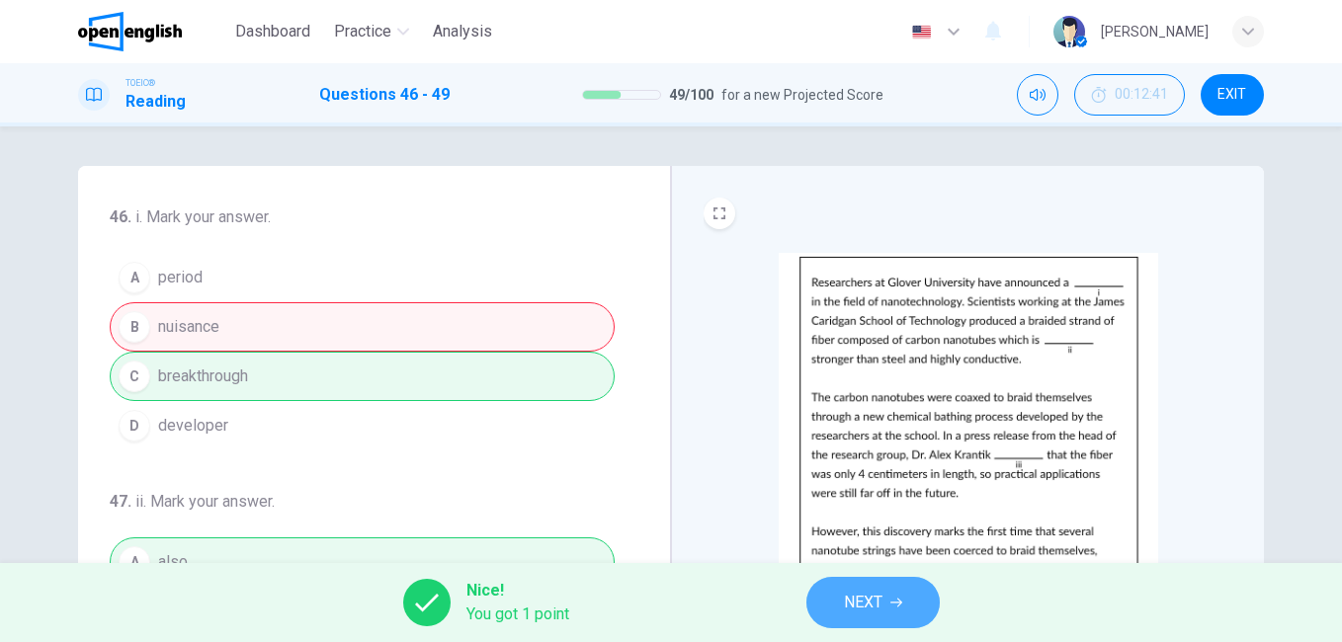
click at [874, 608] on span "NEXT" at bounding box center [863, 603] width 39 height 28
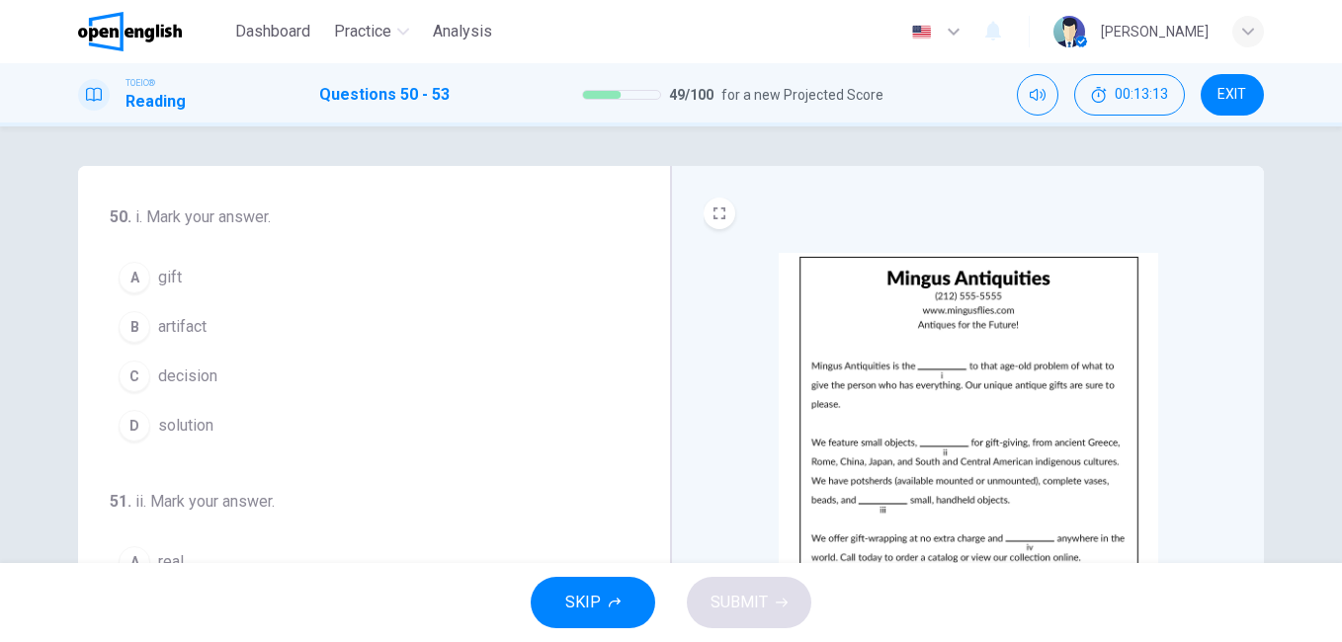
click at [167, 276] on span "gift" at bounding box center [170, 278] width 24 height 24
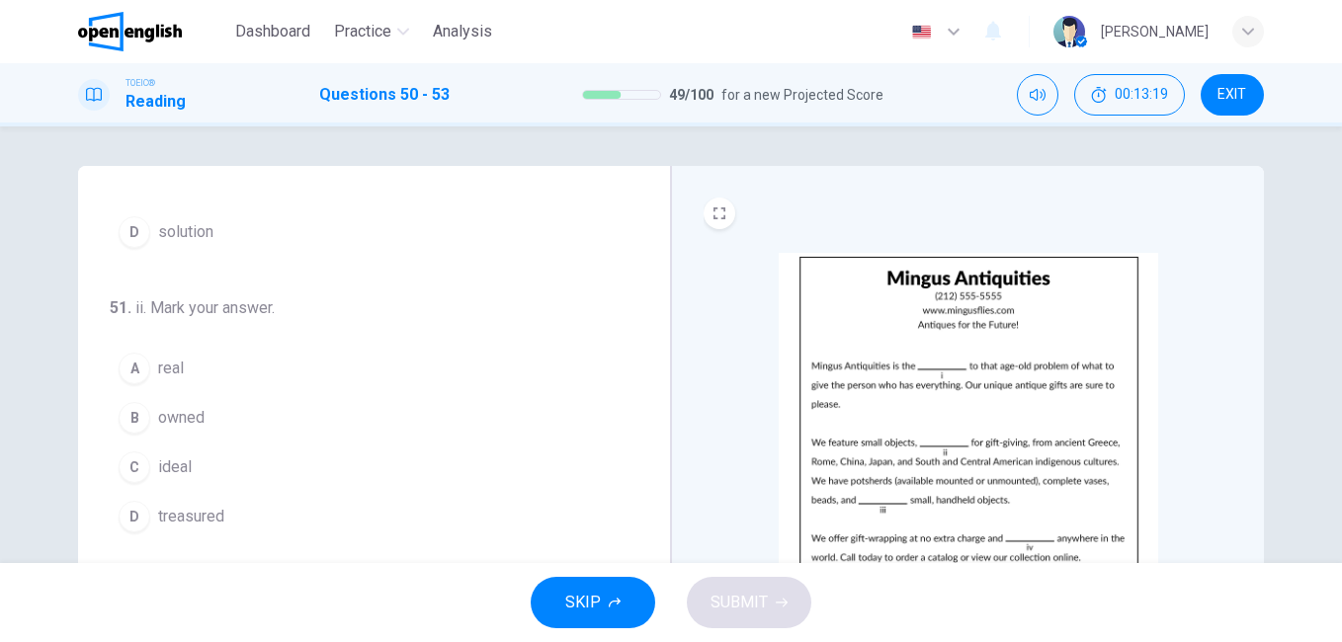
scroll to position [198, 0]
click at [176, 411] on span "owned" at bounding box center [181, 414] width 46 height 24
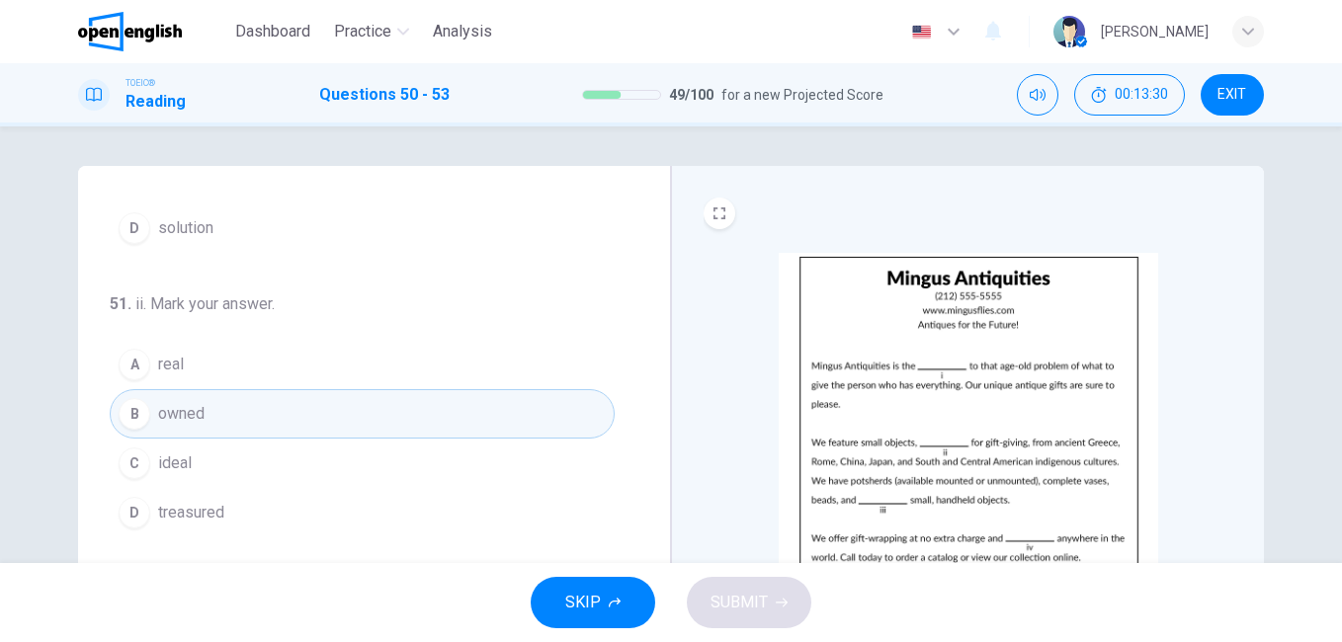
click at [202, 467] on button "C ideal" at bounding box center [362, 463] width 505 height 49
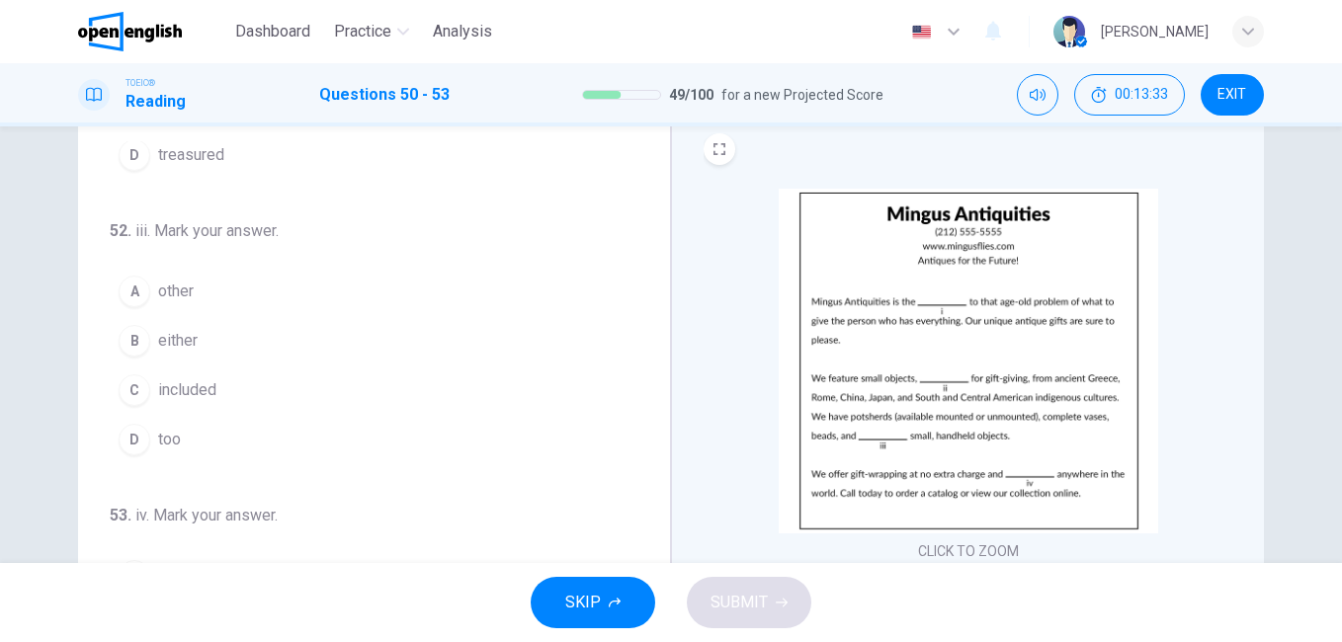
scroll to position [99, 0]
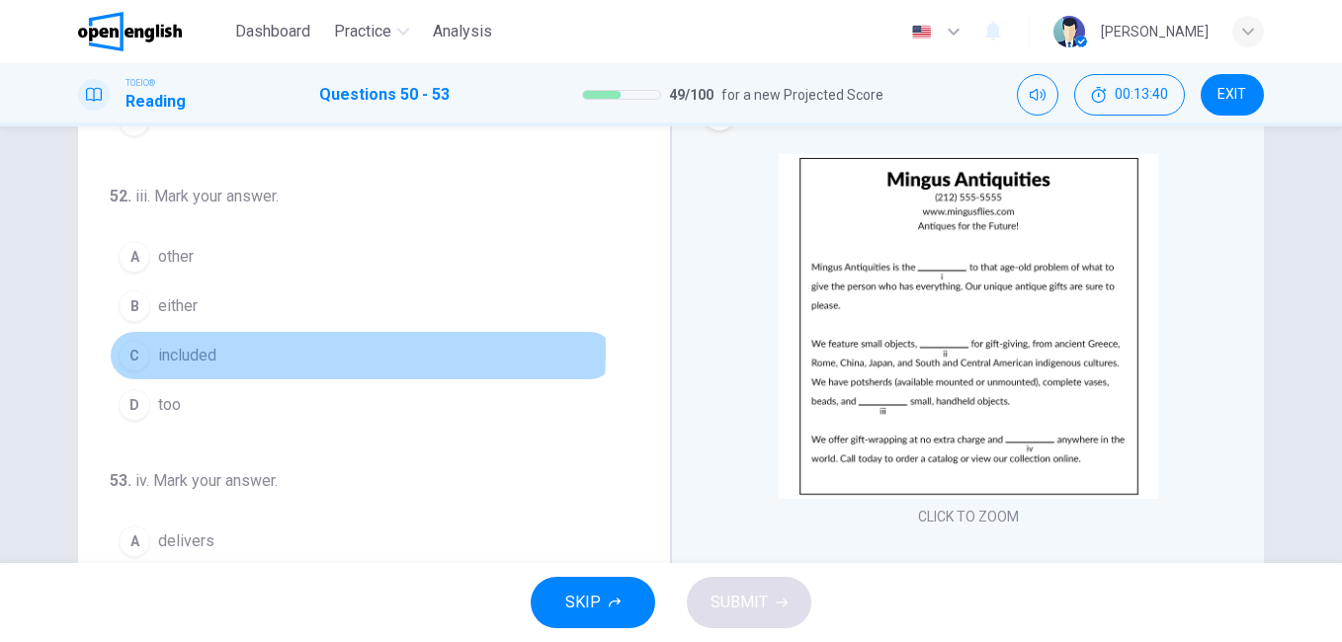
click at [185, 351] on span "included" at bounding box center [187, 356] width 58 height 24
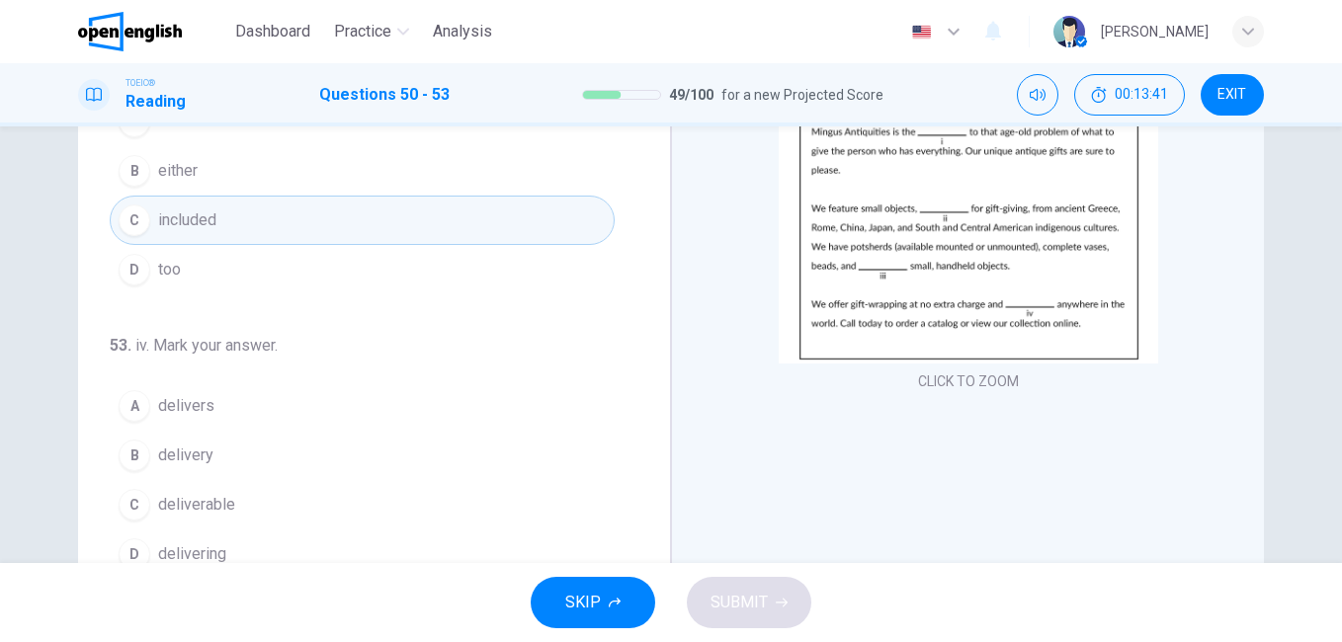
scroll to position [296, 0]
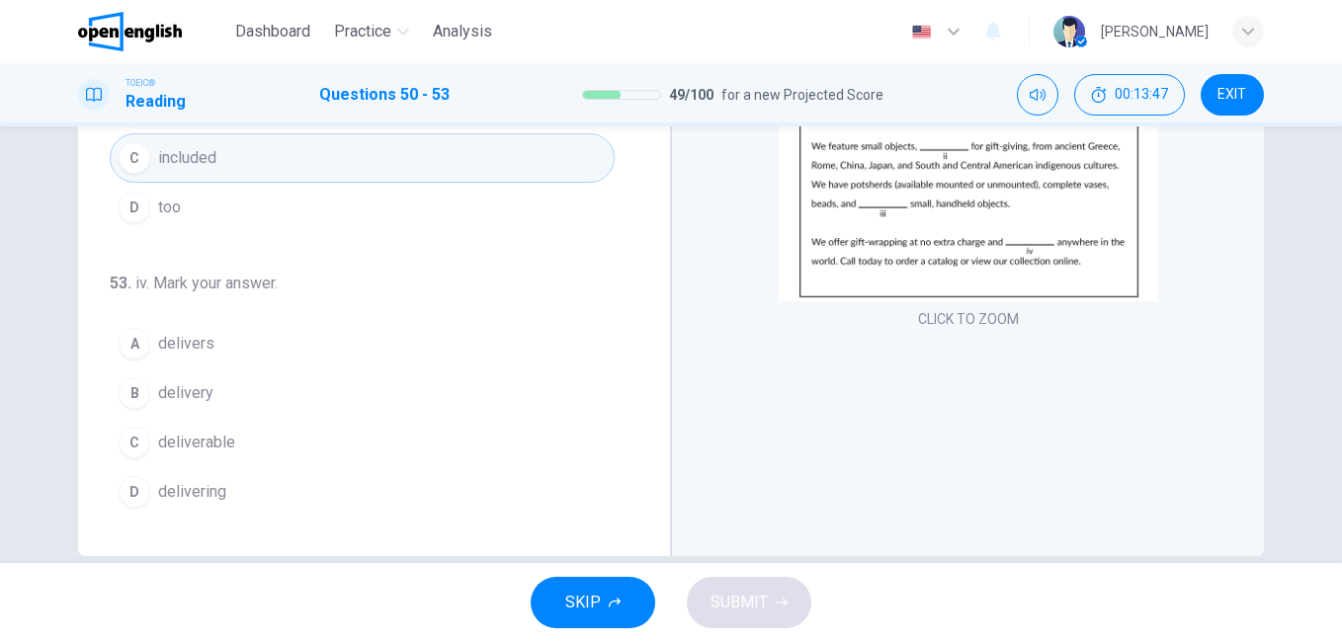
click at [178, 395] on span "delivery" at bounding box center [185, 393] width 55 height 24
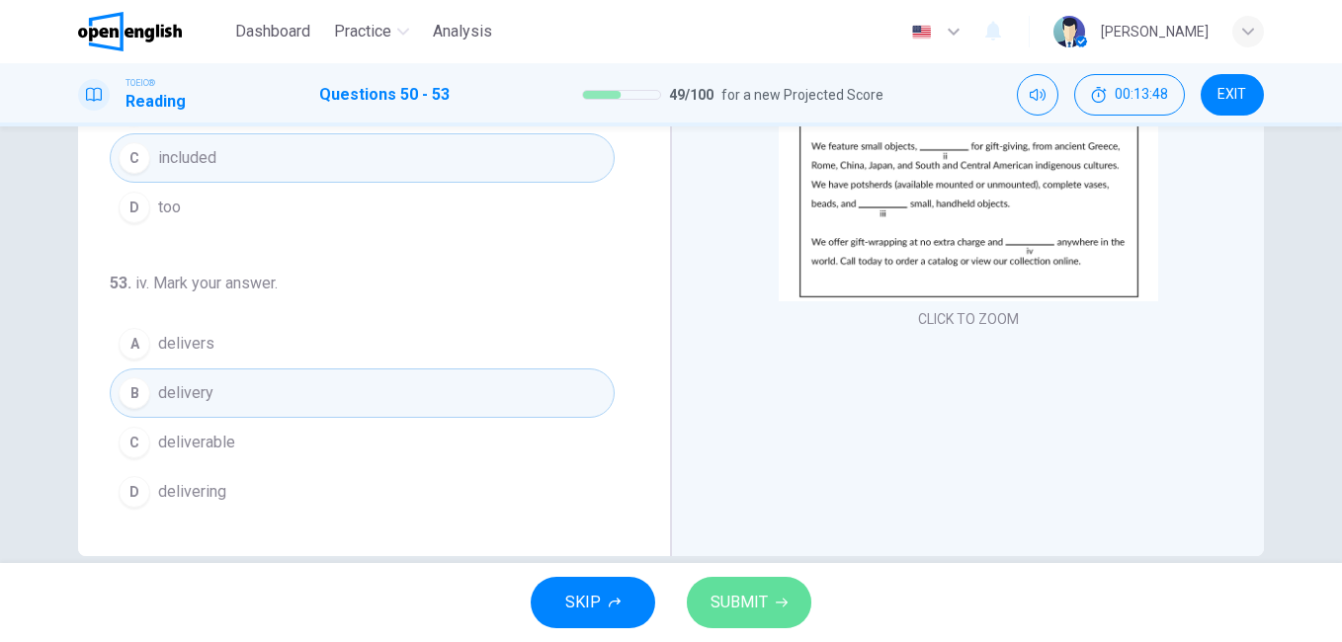
click at [753, 606] on span "SUBMIT" at bounding box center [739, 603] width 57 height 28
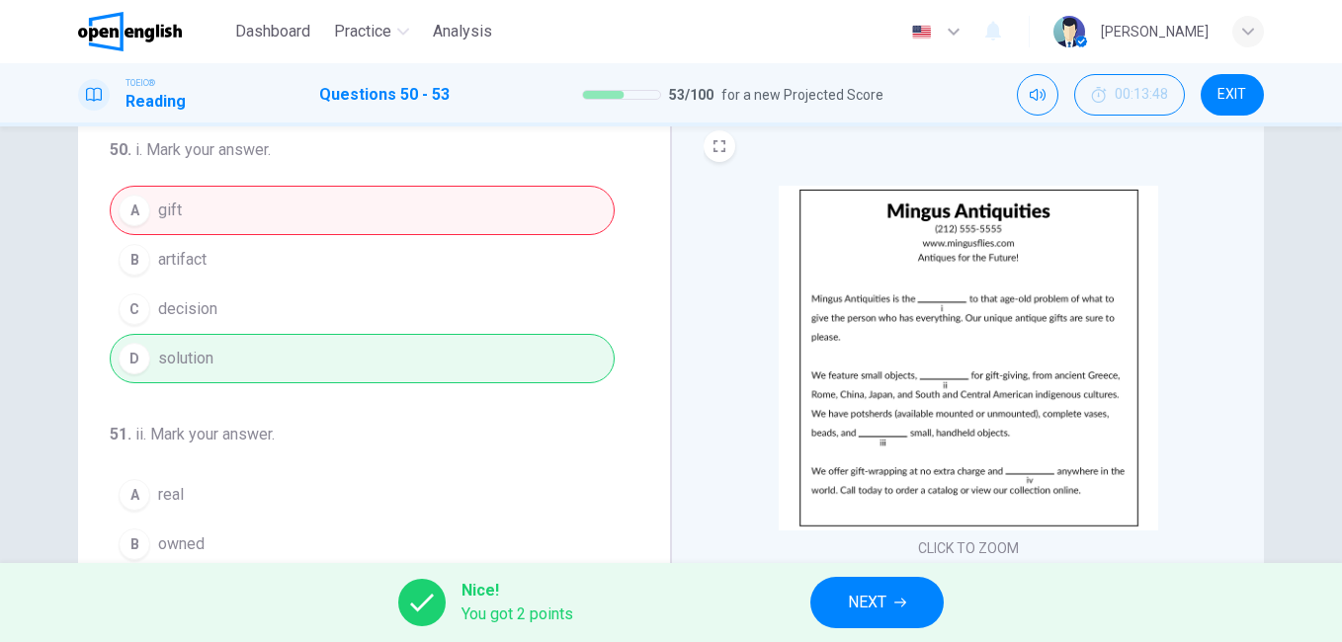
scroll to position [99, 0]
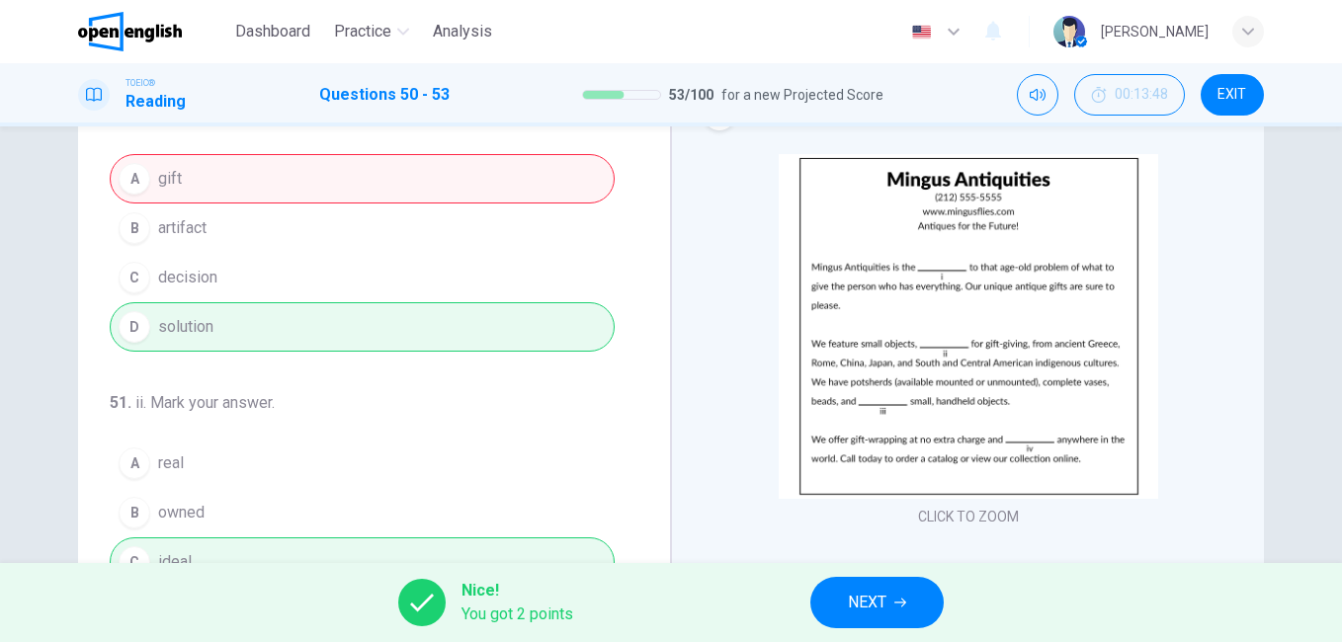
click at [908, 595] on button "NEXT" at bounding box center [876, 602] width 133 height 51
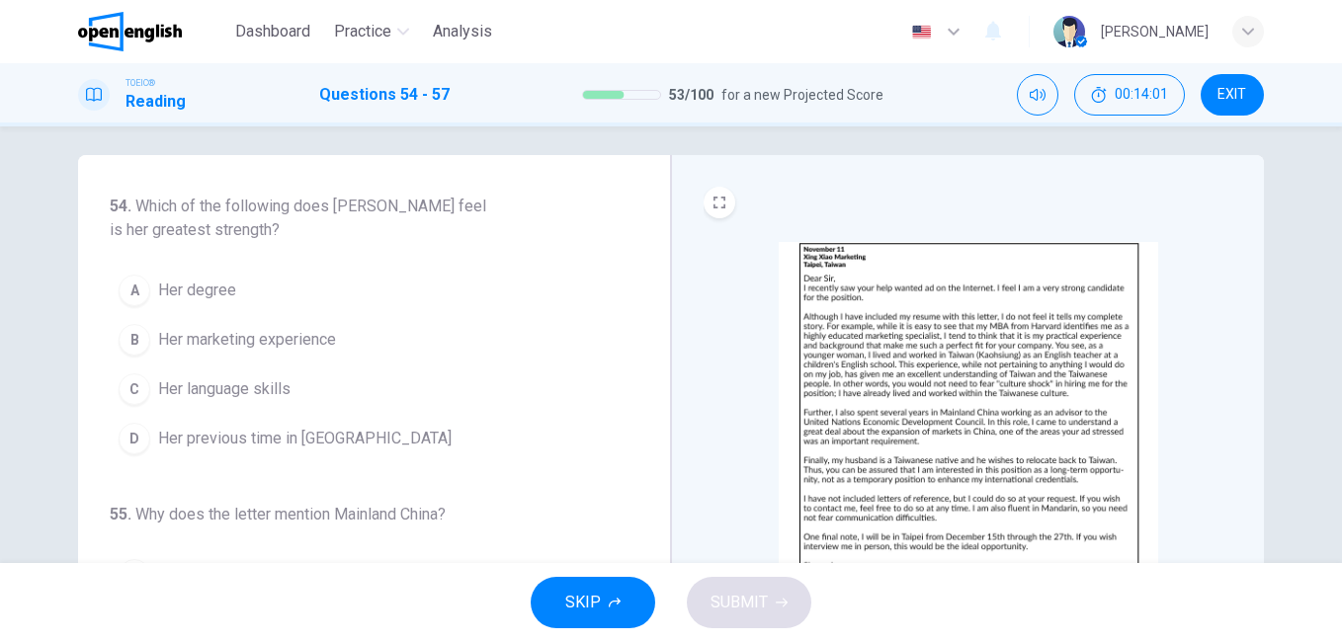
scroll to position [0, 0]
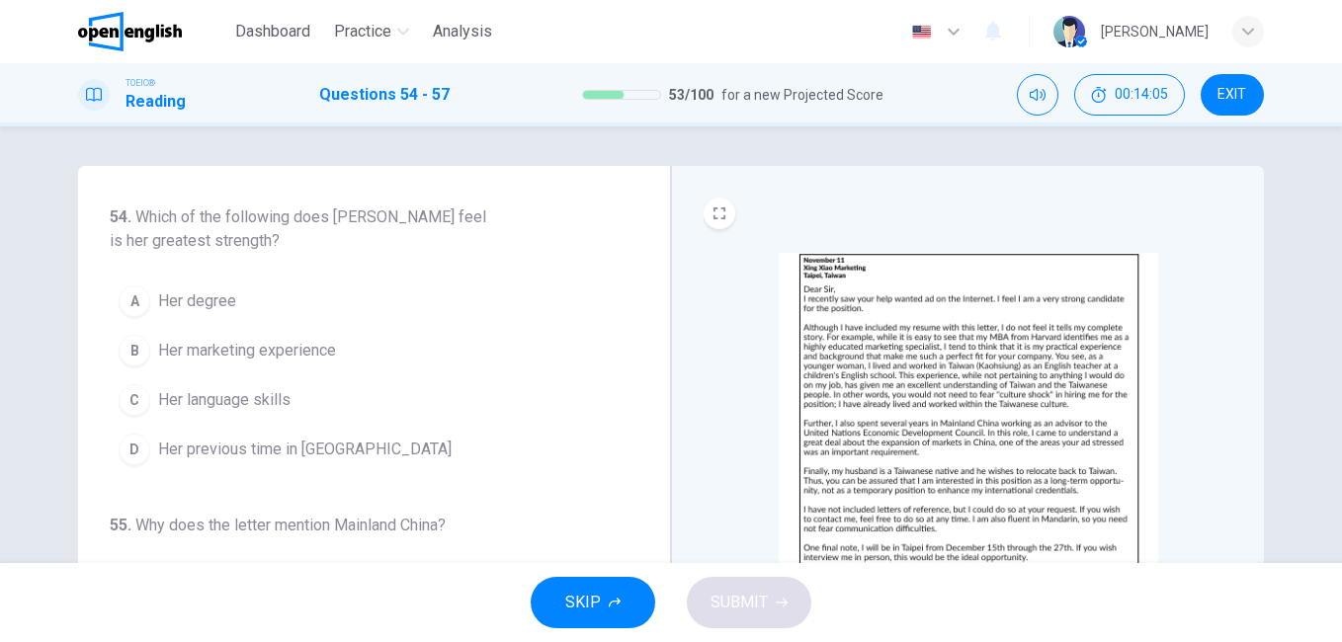
click at [940, 414] on img at bounding box center [968, 425] width 379 height 345
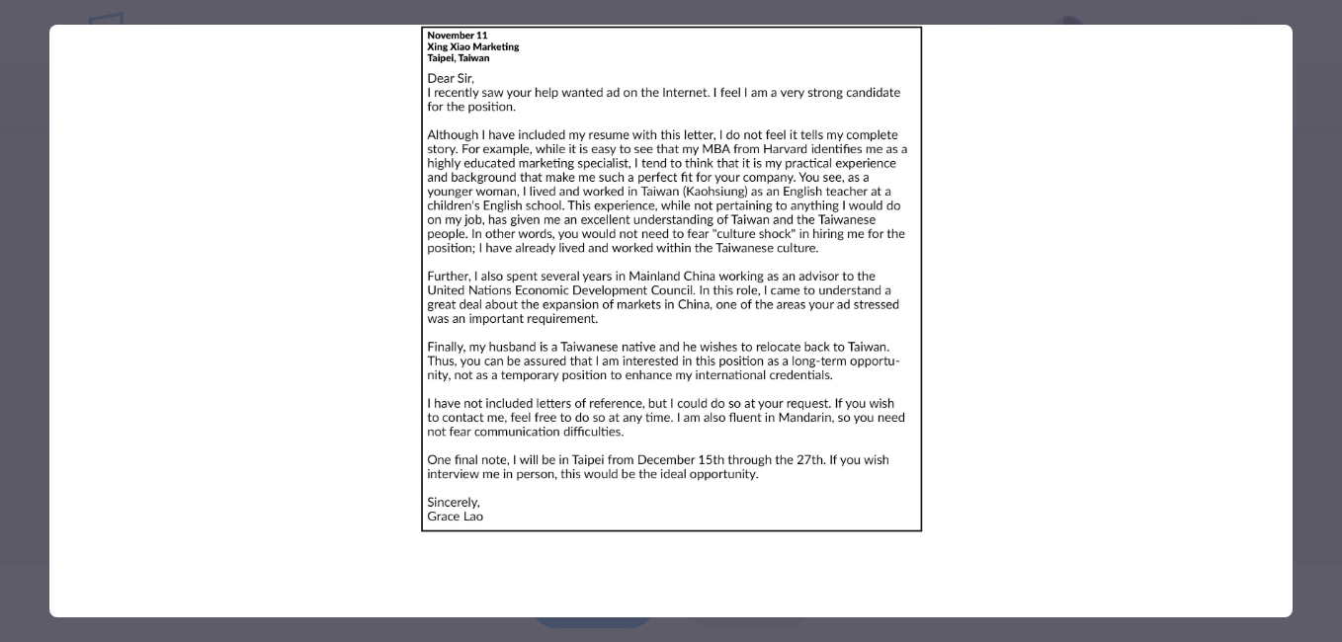
click at [1177, 314] on img at bounding box center [670, 279] width 1243 height 509
click at [755, 276] on img at bounding box center [670, 279] width 1243 height 509
click at [311, 420] on img at bounding box center [670, 279] width 1243 height 509
click at [651, 263] on img at bounding box center [670, 279] width 1243 height 509
drag, startPoint x: 625, startPoint y: 100, endPoint x: 844, endPoint y: 77, distance: 220.6
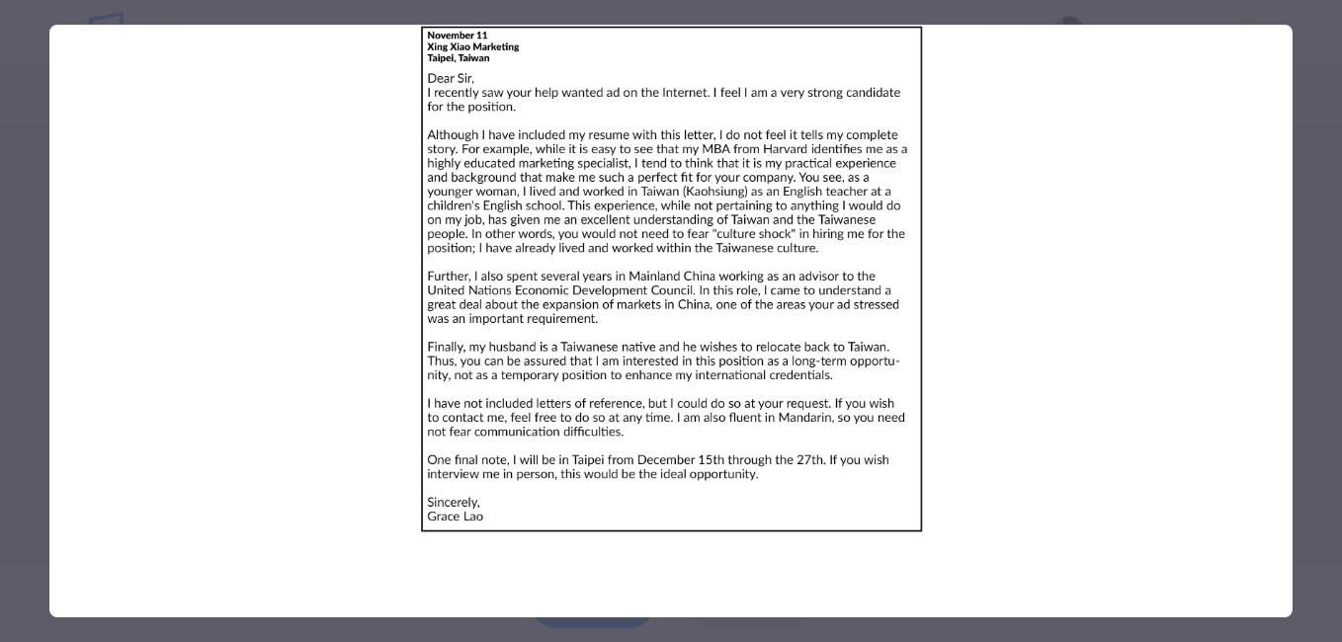
click at [625, 98] on img at bounding box center [670, 279] width 1243 height 509
click at [1314, 105] on div at bounding box center [671, 321] width 1342 height 642
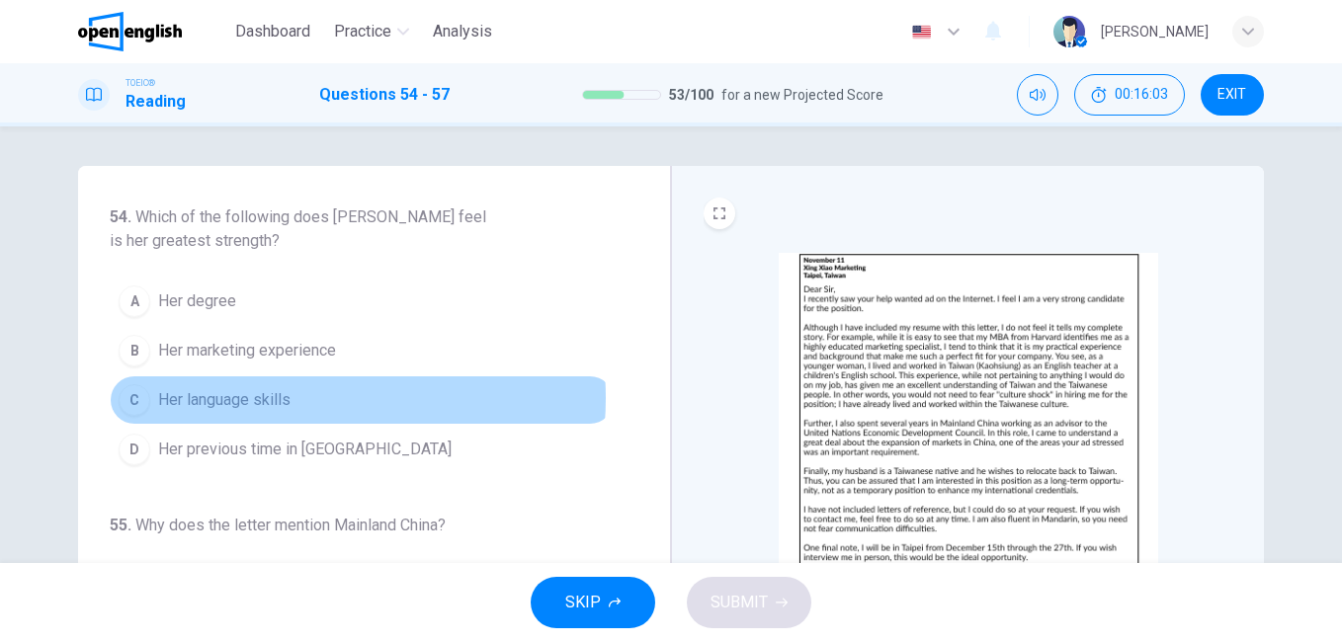
click at [268, 398] on span "Her language skills" at bounding box center [224, 400] width 132 height 24
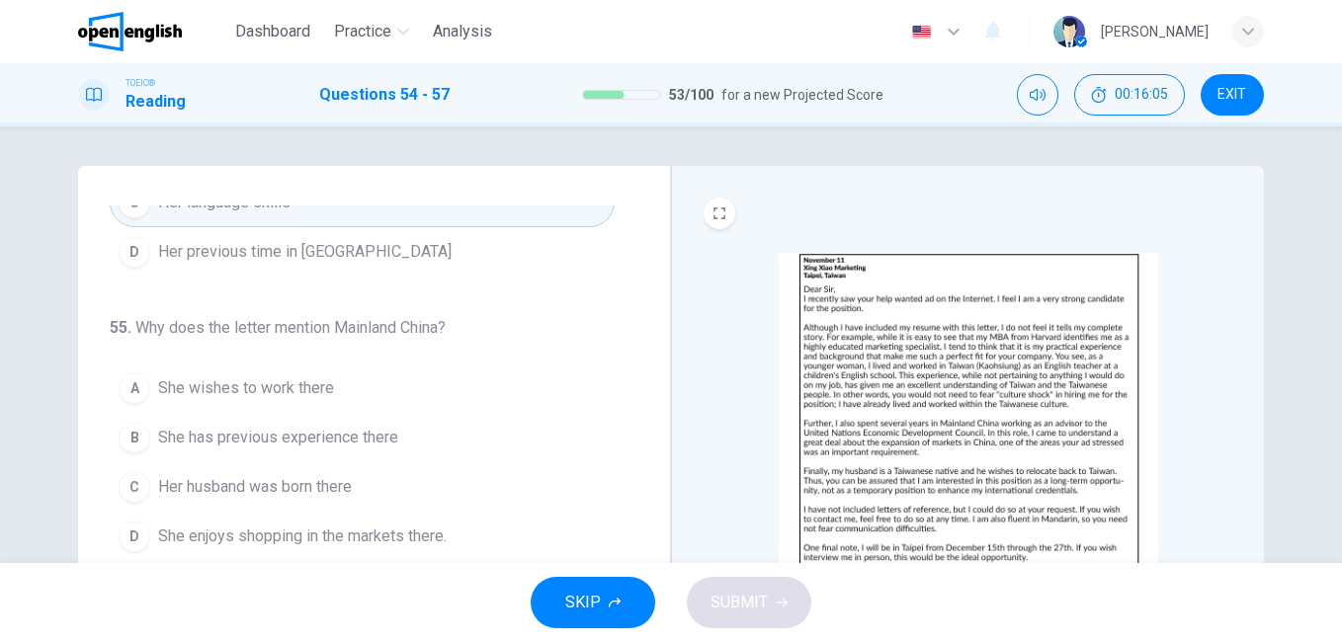
scroll to position [296, 0]
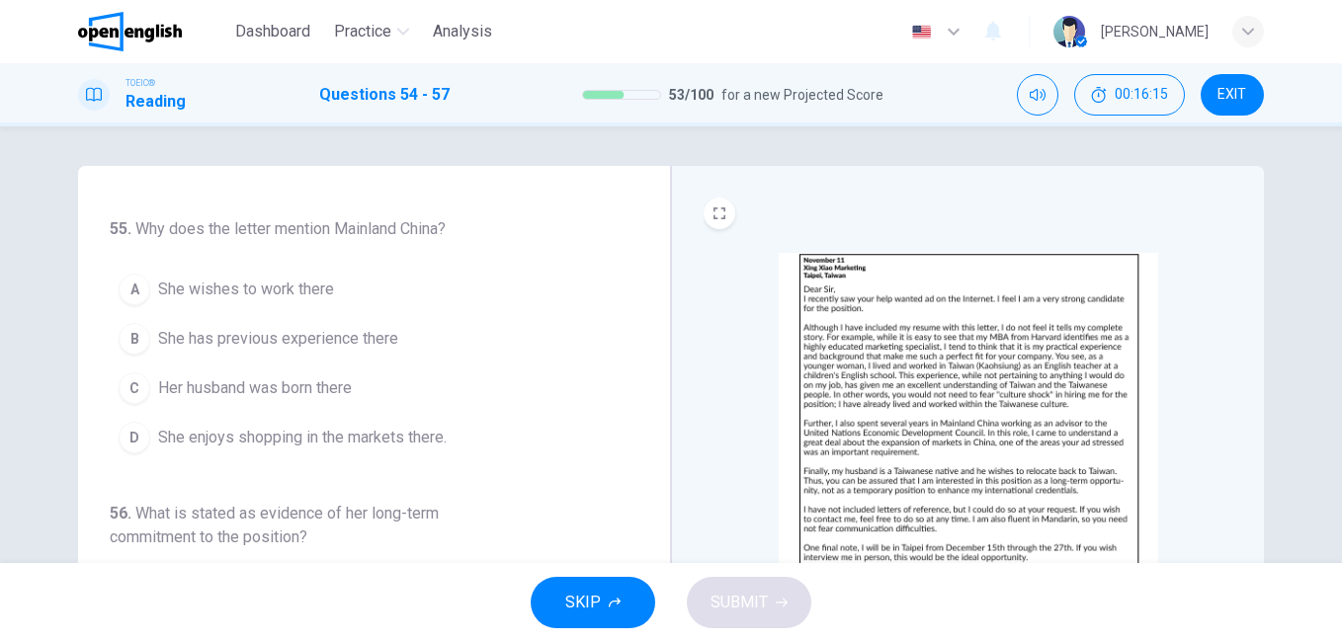
click at [264, 333] on span "She has previous experience there" at bounding box center [278, 339] width 240 height 24
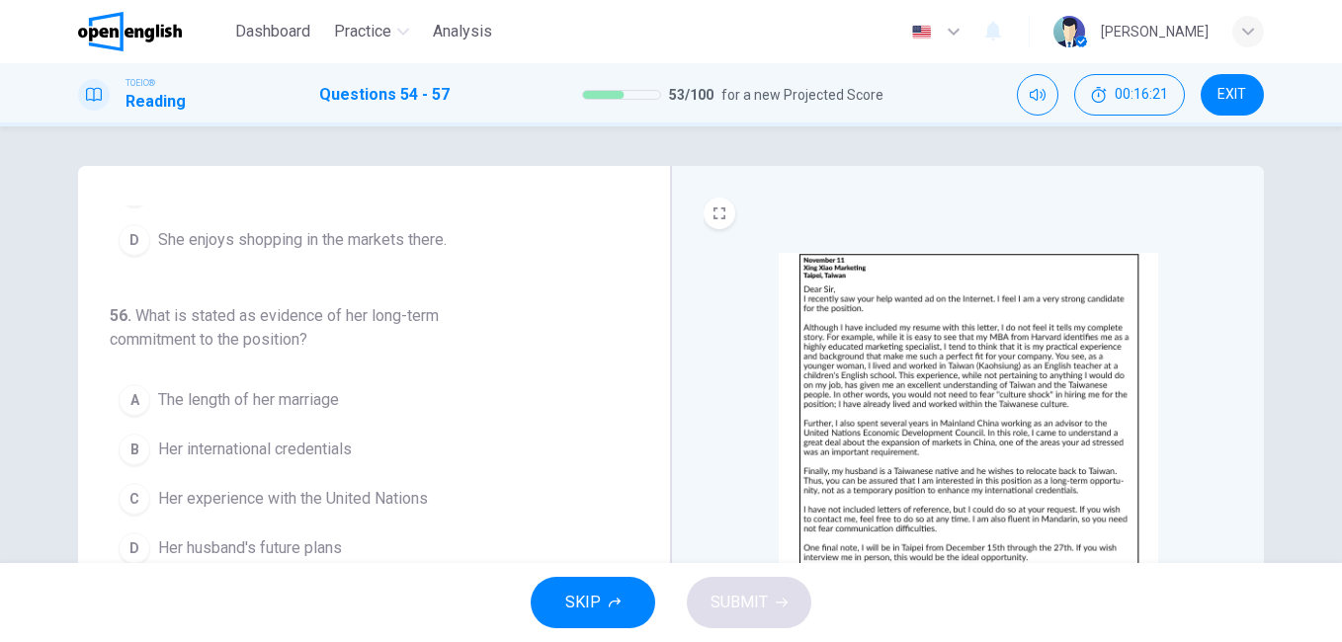
scroll to position [539, 0]
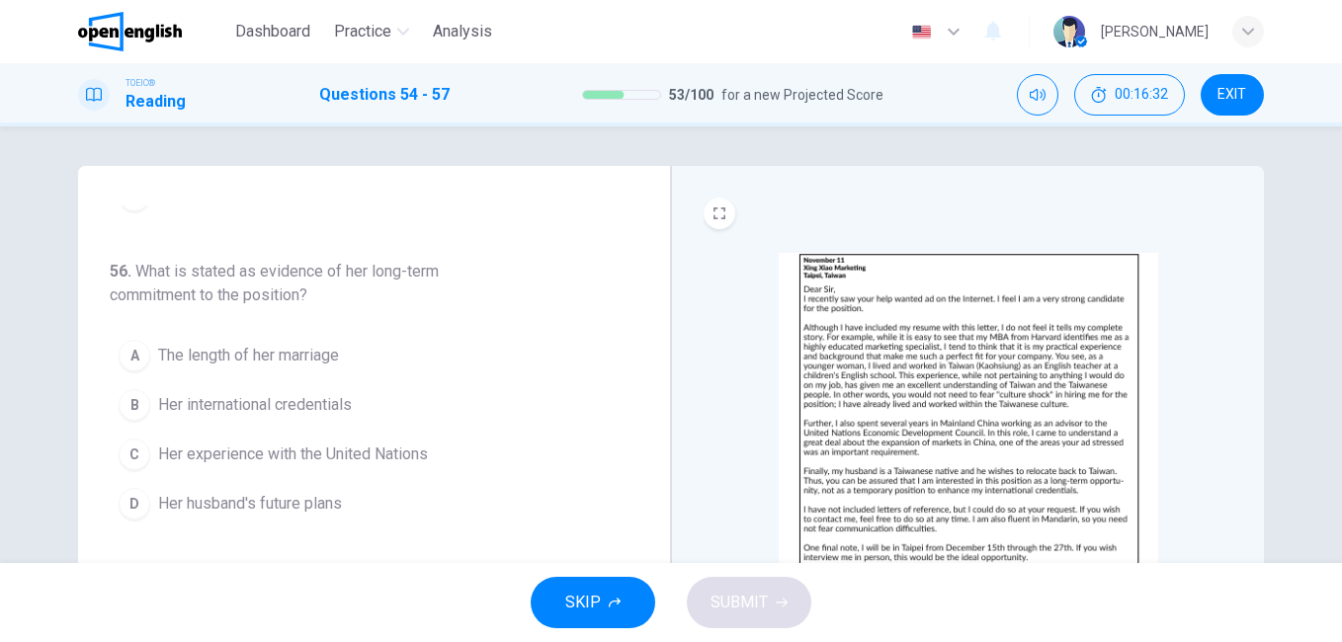
click at [269, 409] on span "Her international credentials" at bounding box center [255, 405] width 194 height 24
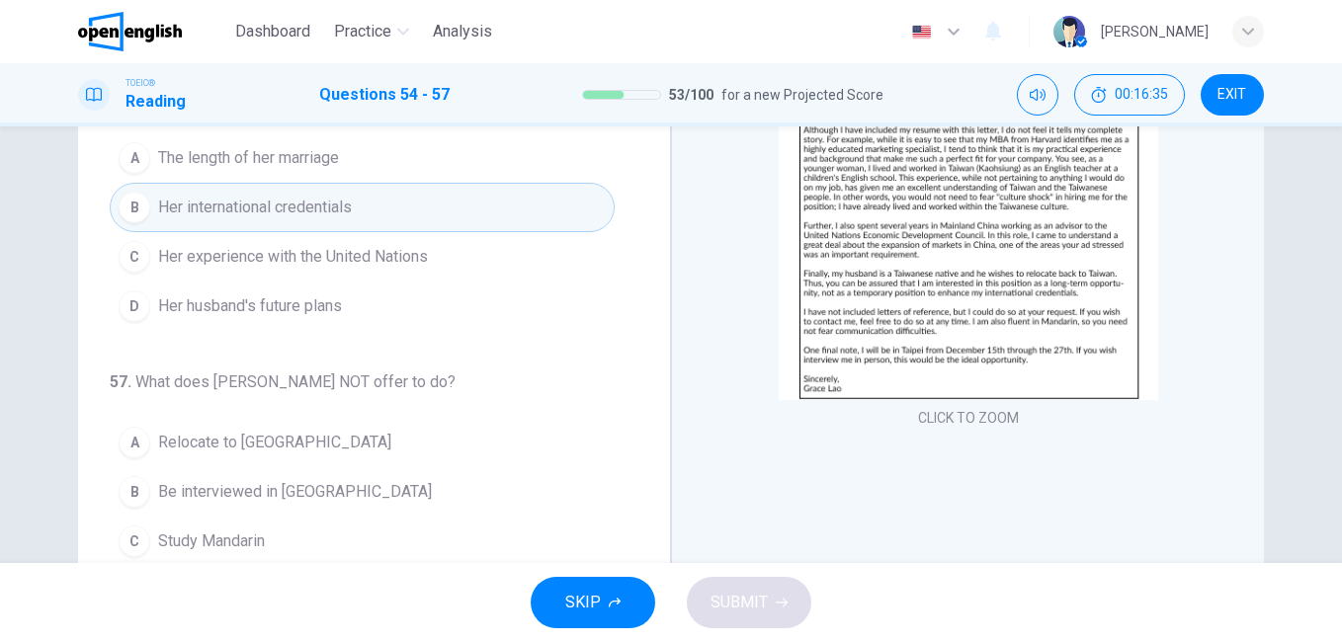
scroll to position [296, 0]
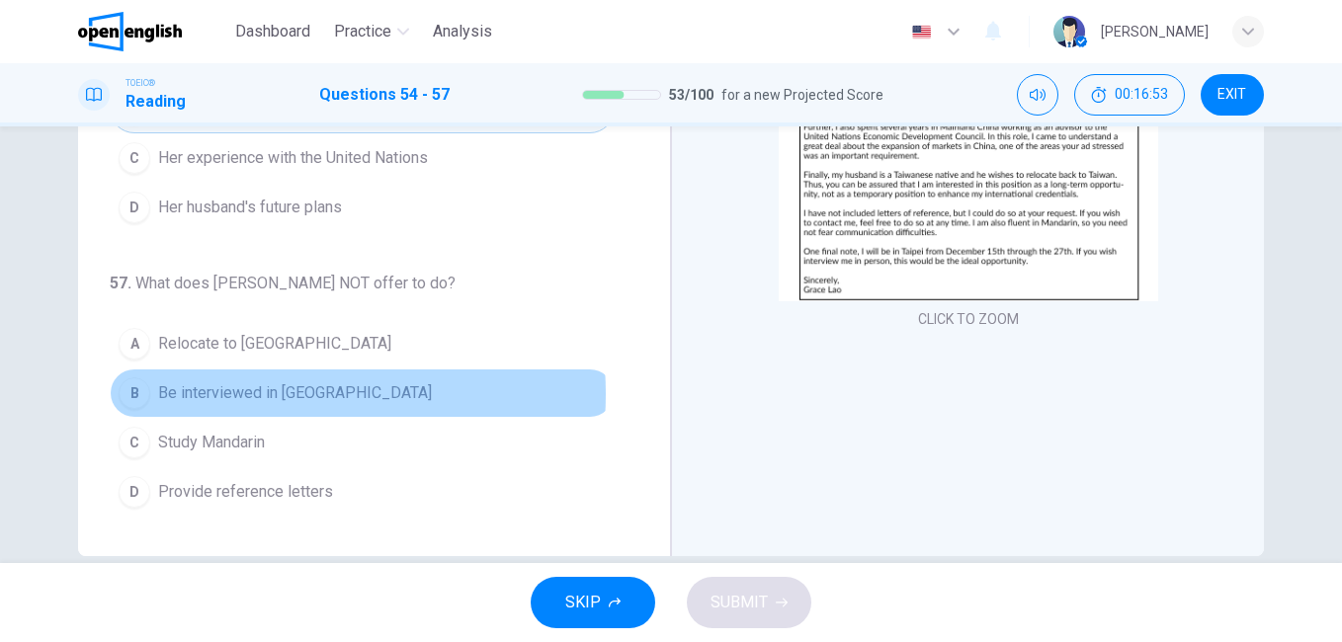
click at [238, 394] on span "Be interviewed in [GEOGRAPHIC_DATA]" at bounding box center [295, 393] width 274 height 24
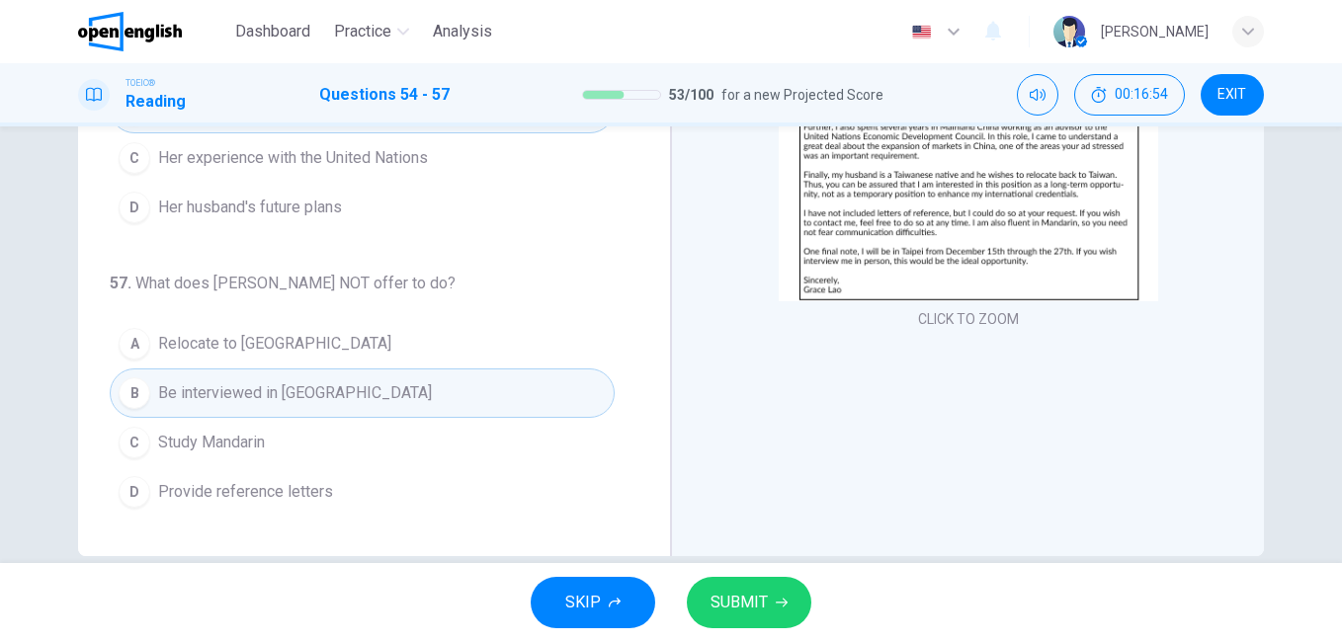
click at [762, 610] on span "SUBMIT" at bounding box center [739, 603] width 57 height 28
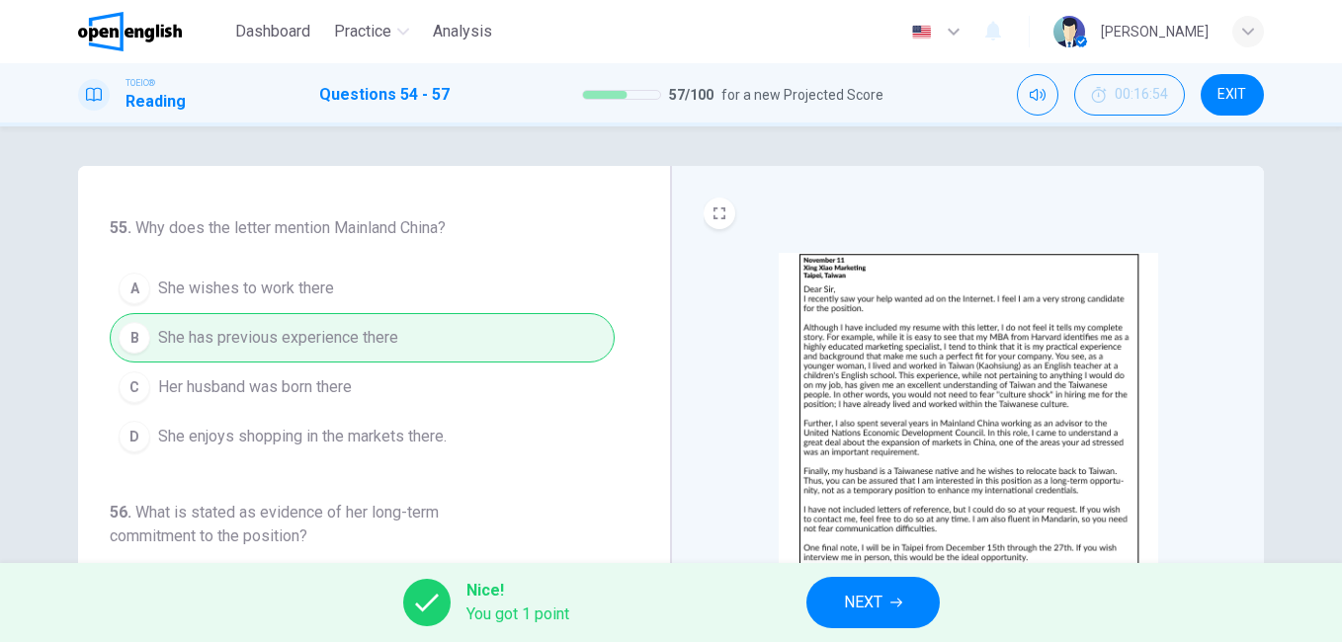
scroll to position [395, 0]
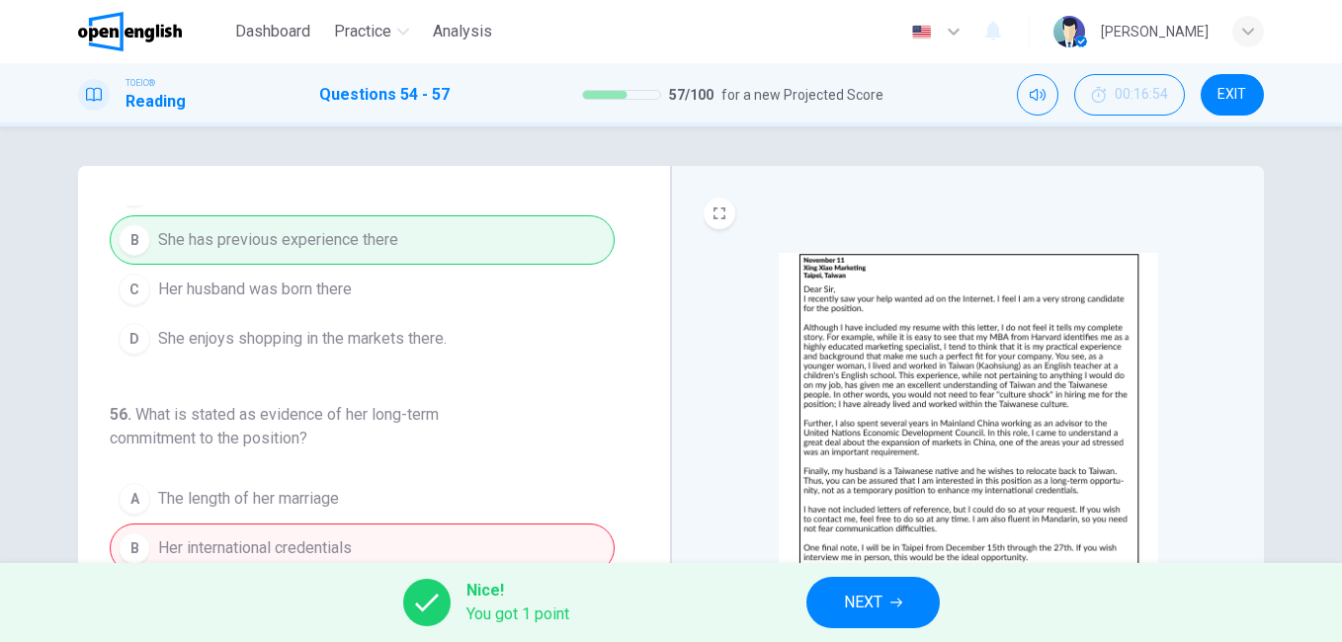
click at [873, 607] on span "NEXT" at bounding box center [863, 603] width 39 height 28
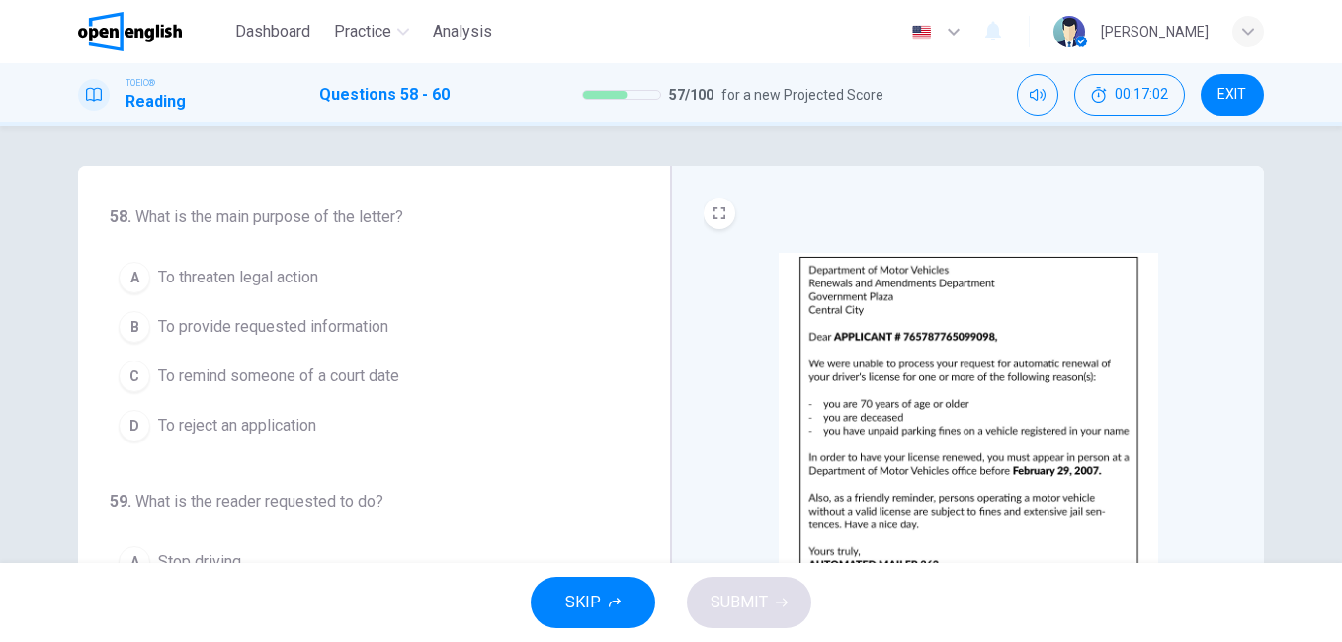
click at [930, 404] on img at bounding box center [968, 425] width 379 height 345
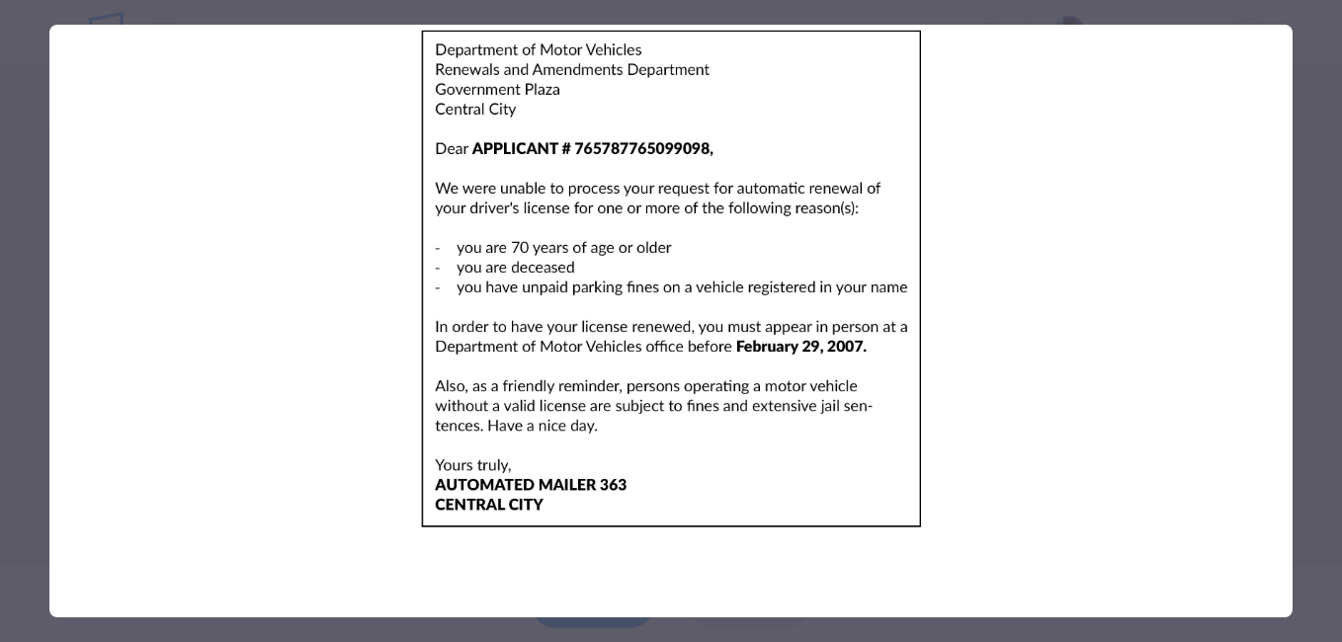
click at [1317, 366] on div at bounding box center [671, 321] width 1342 height 642
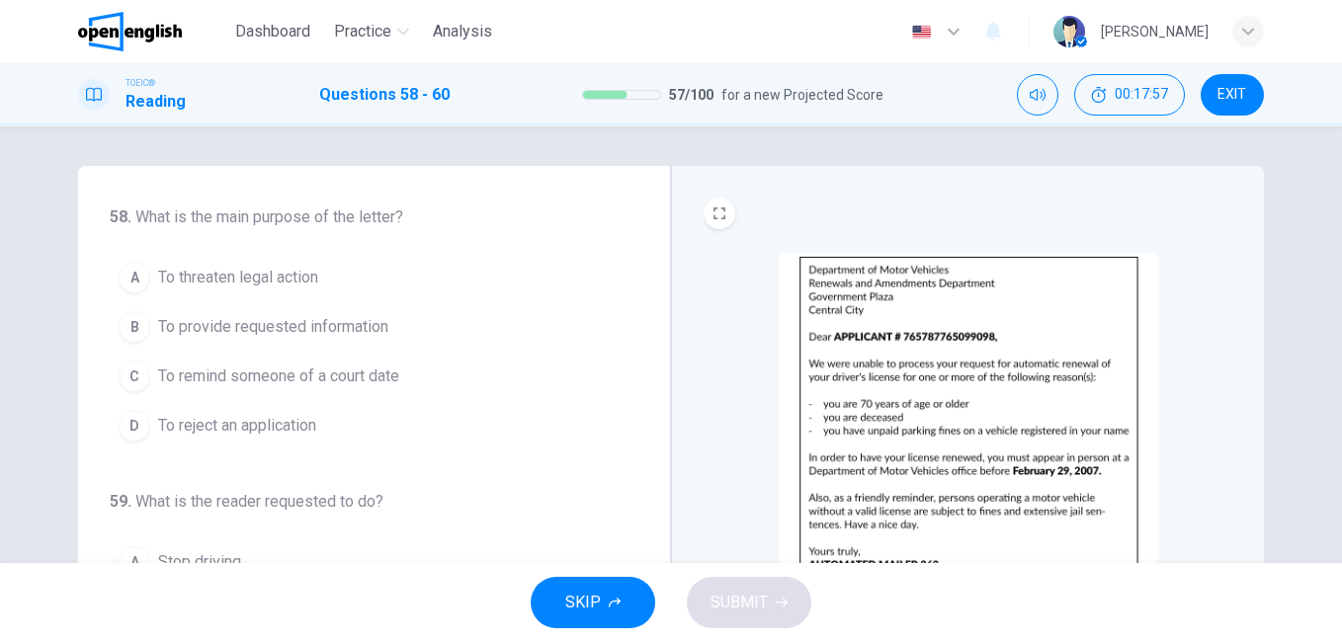
click at [381, 326] on span "To provide requested information" at bounding box center [273, 327] width 230 height 24
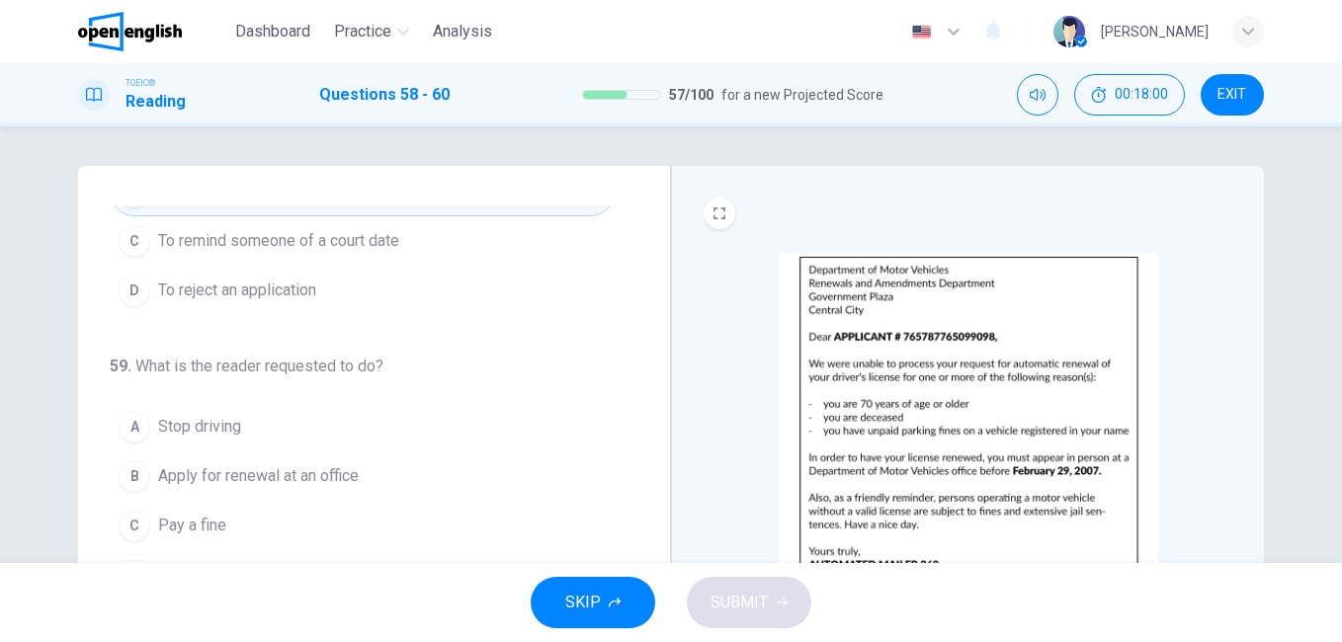
scroll to position [0, 0]
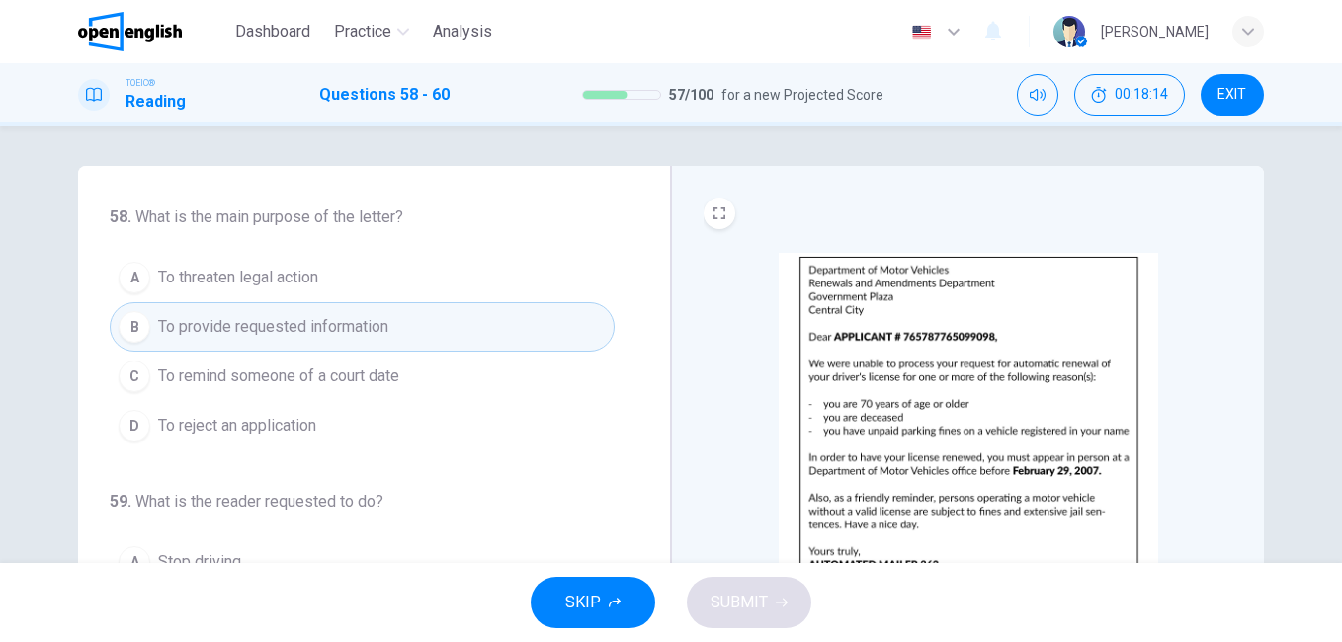
click at [313, 429] on span "To reject an application" at bounding box center [237, 426] width 158 height 24
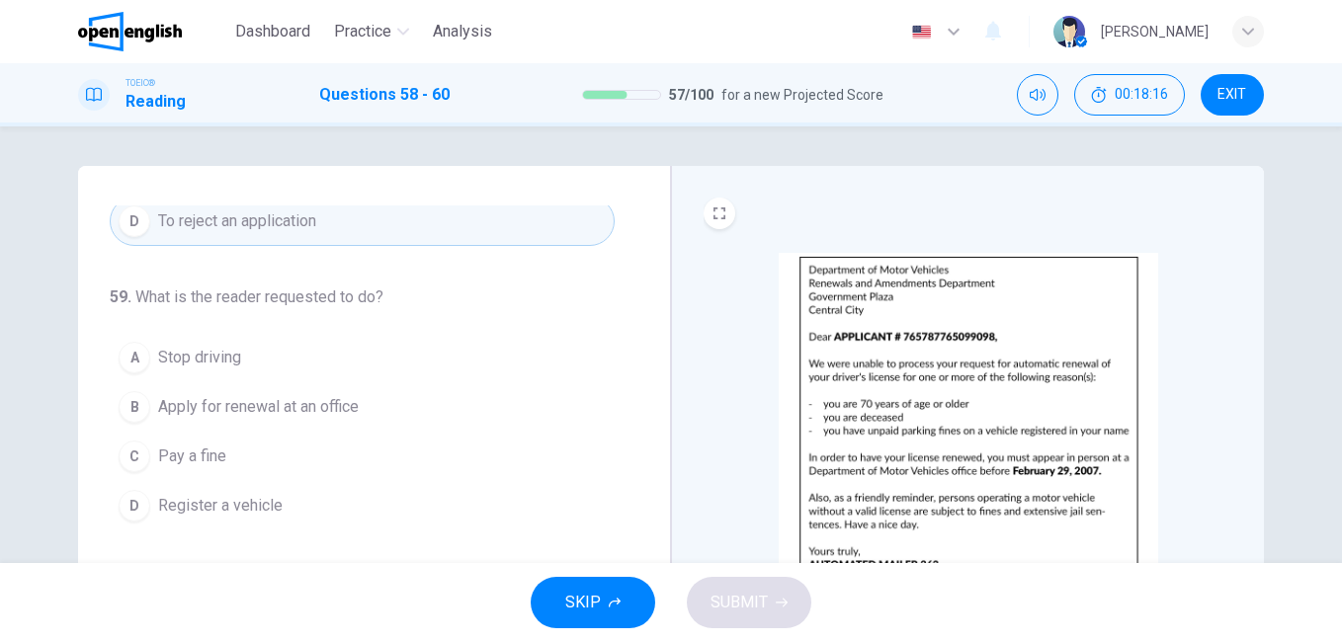
scroll to position [207, 0]
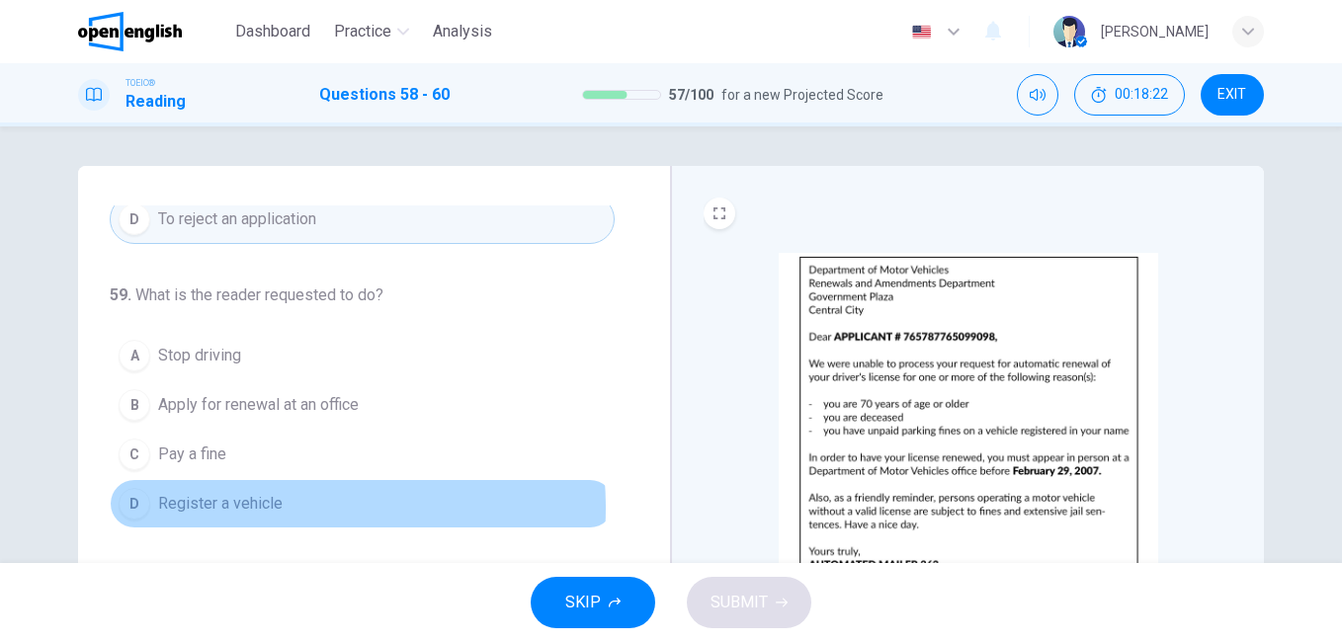
click at [260, 508] on span "Register a vehicle" at bounding box center [220, 504] width 125 height 24
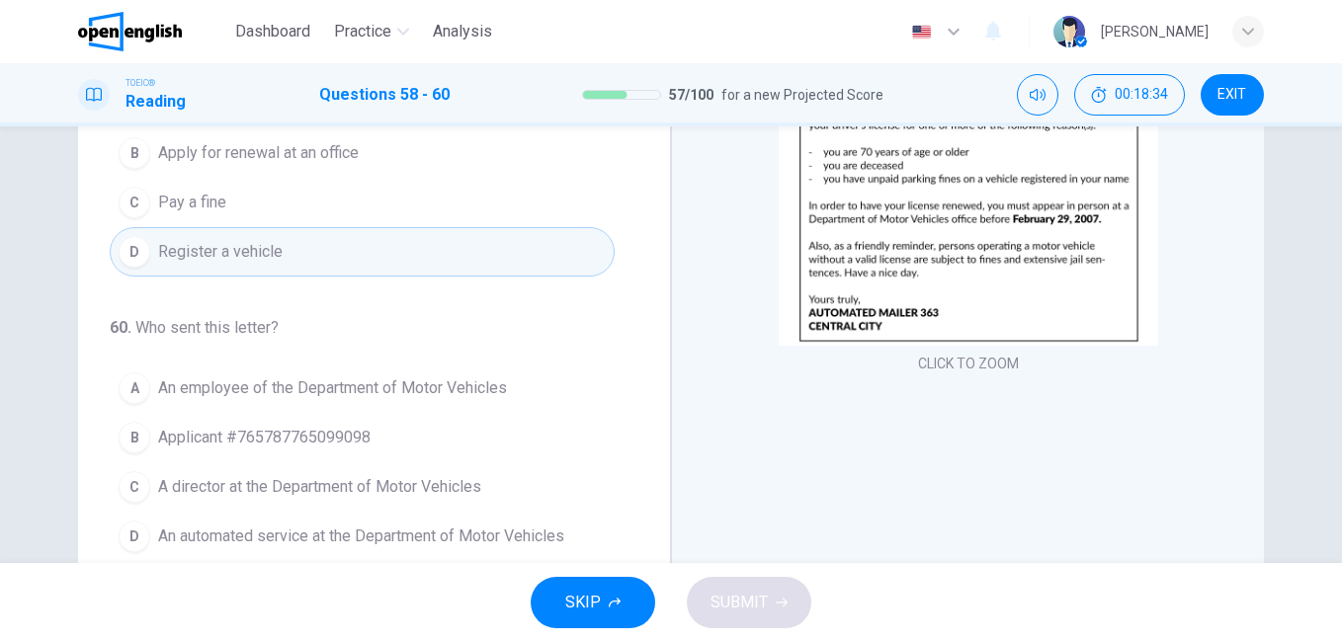
scroll to position [296, 0]
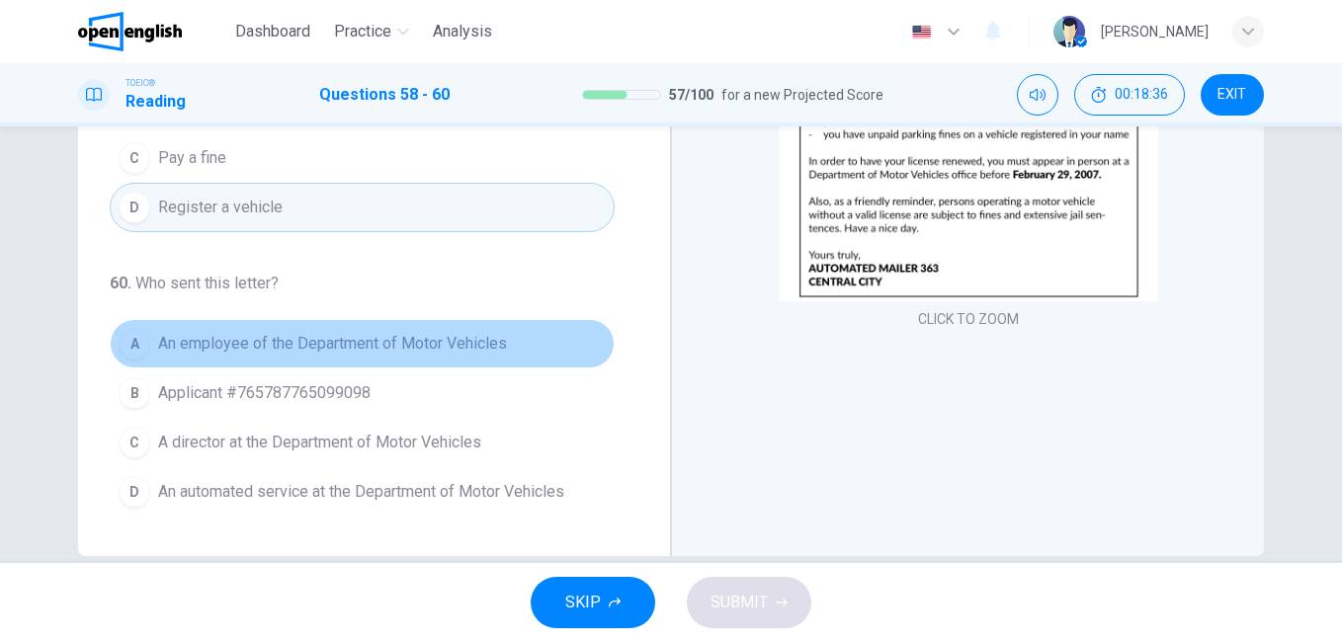
click at [426, 342] on span "An employee of the Department of Motor Vehicles" at bounding box center [332, 344] width 349 height 24
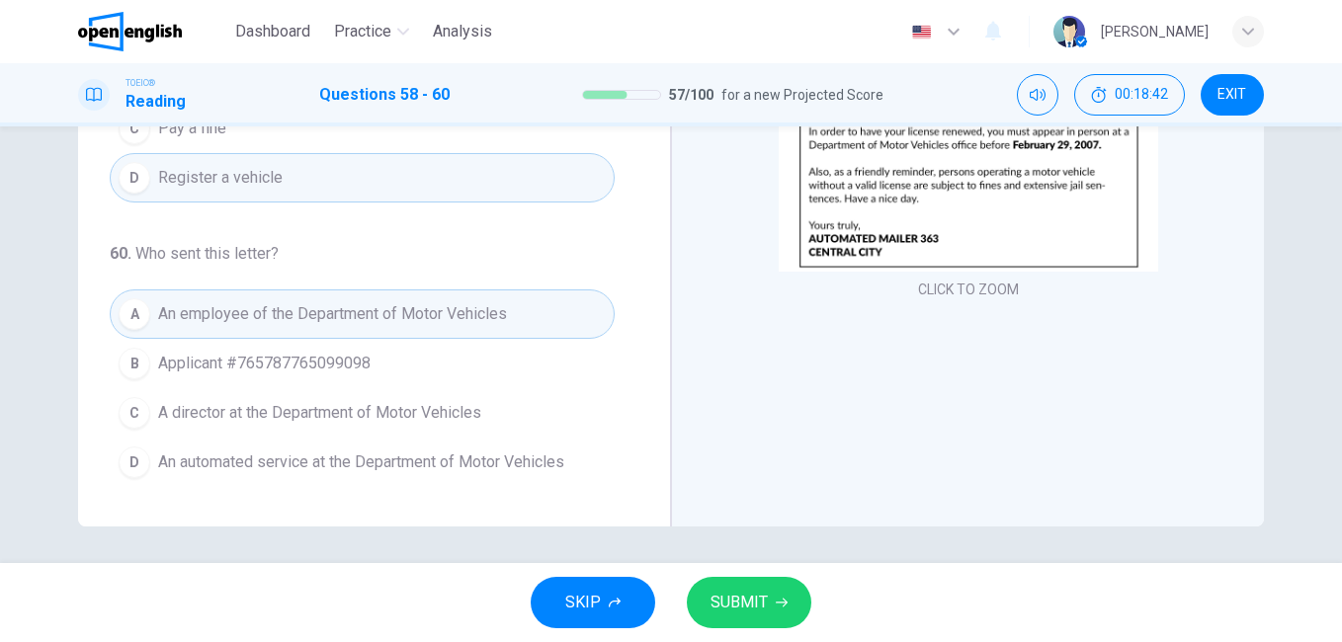
scroll to position [329, 0]
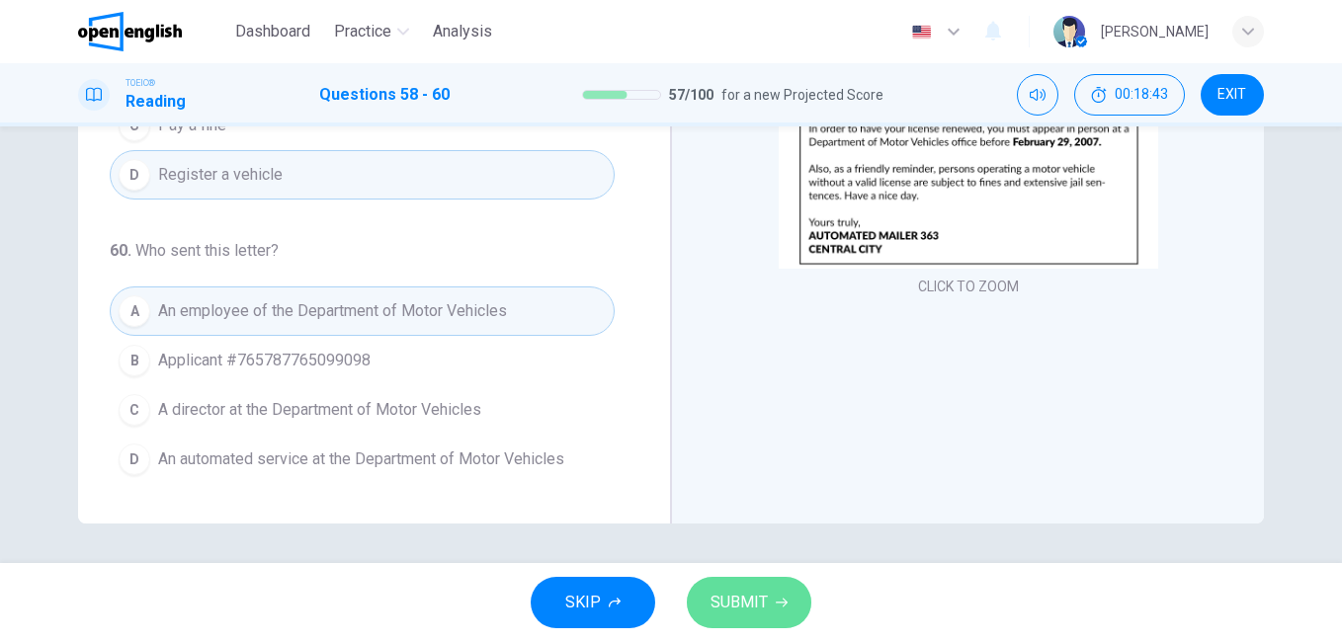
click at [773, 603] on button "SUBMIT" at bounding box center [749, 602] width 125 height 51
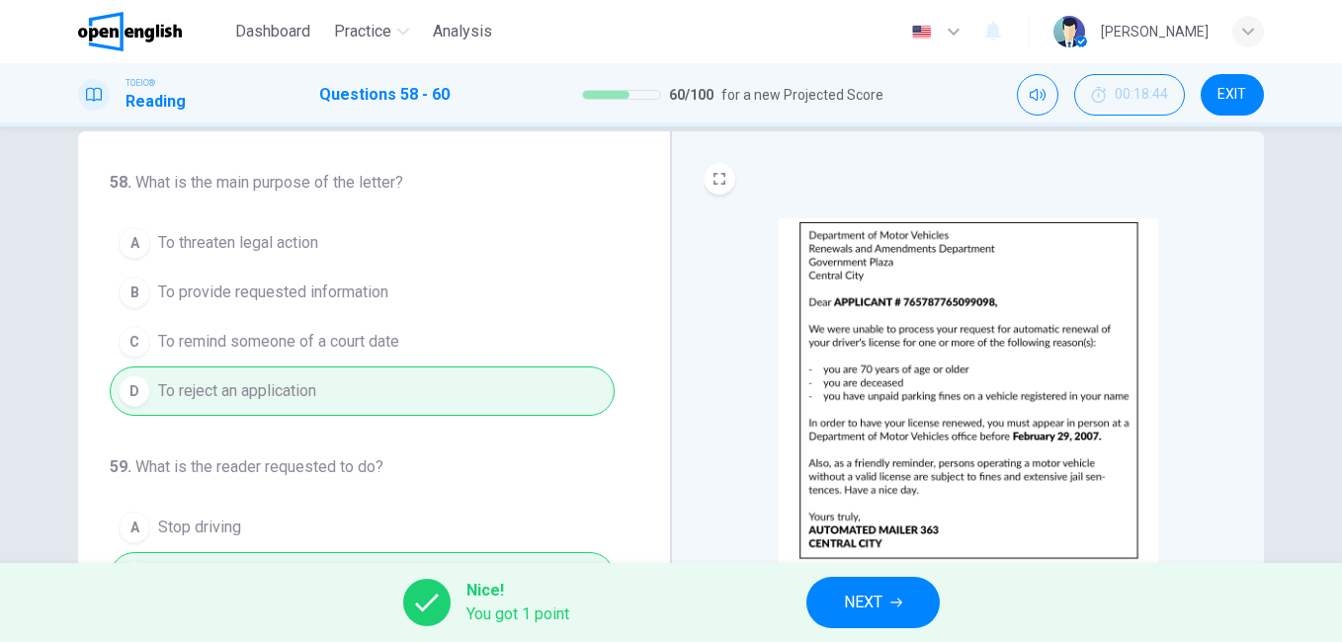
scroll to position [33, 0]
click at [890, 606] on button "NEXT" at bounding box center [872, 602] width 133 height 51
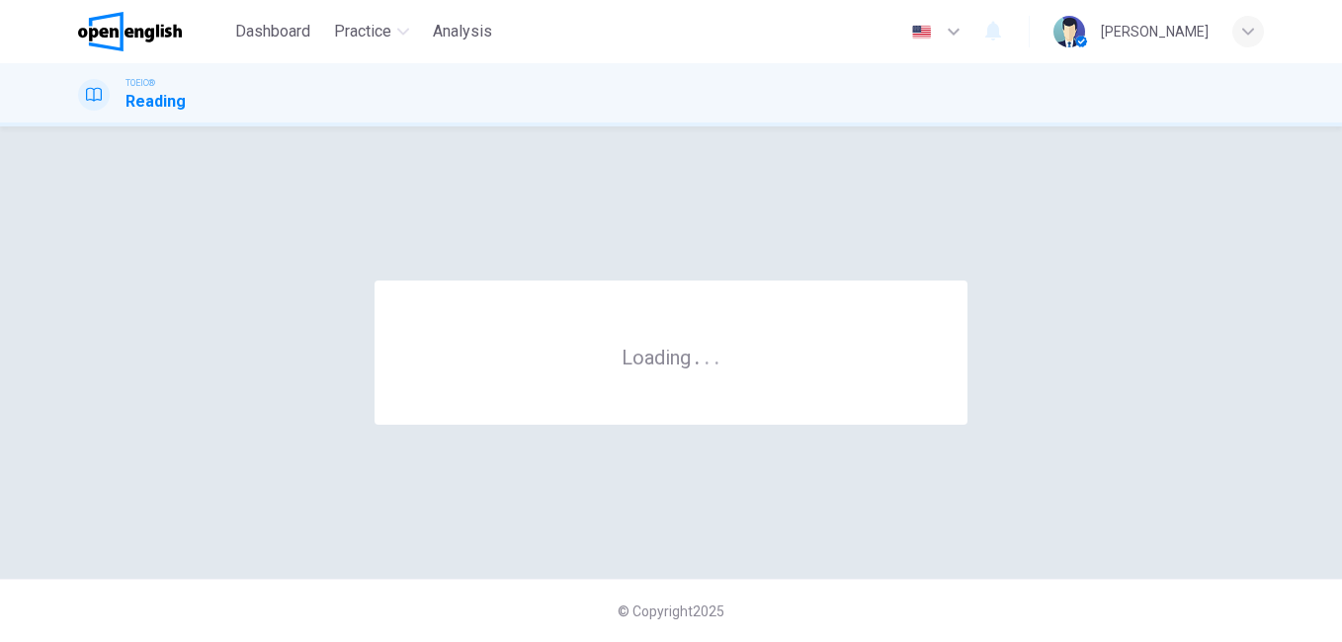
scroll to position [0, 0]
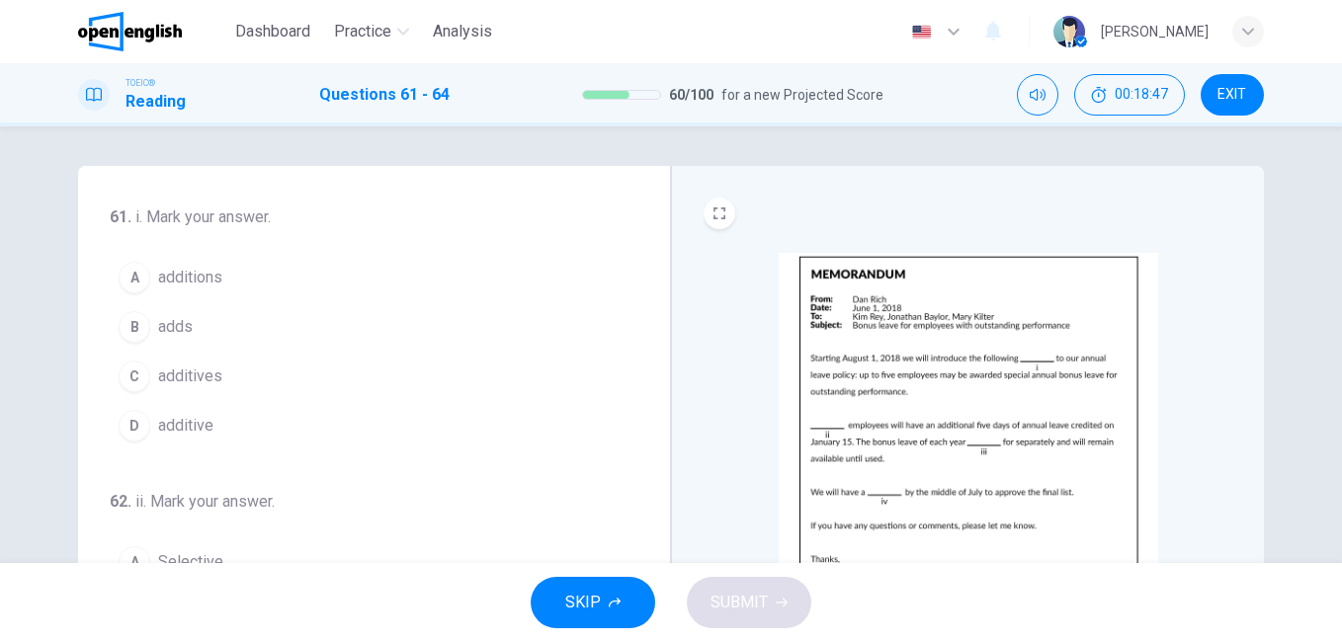
click at [893, 385] on img at bounding box center [968, 425] width 379 height 345
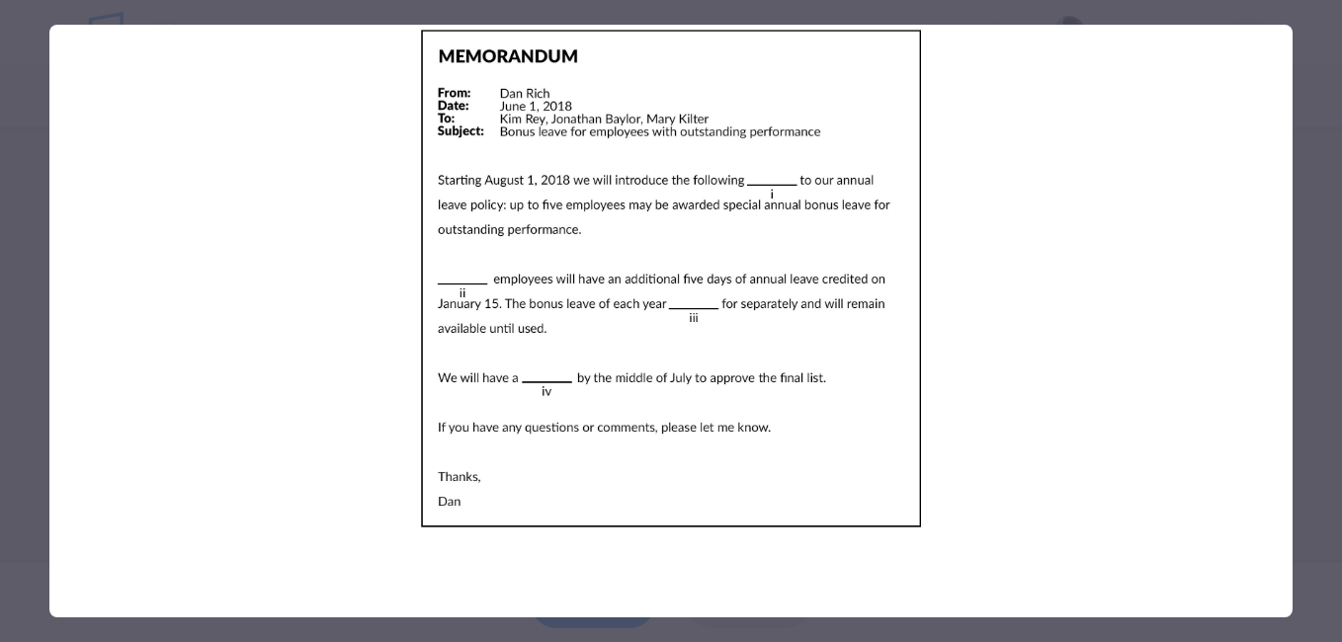
click at [1317, 382] on div at bounding box center [671, 321] width 1342 height 642
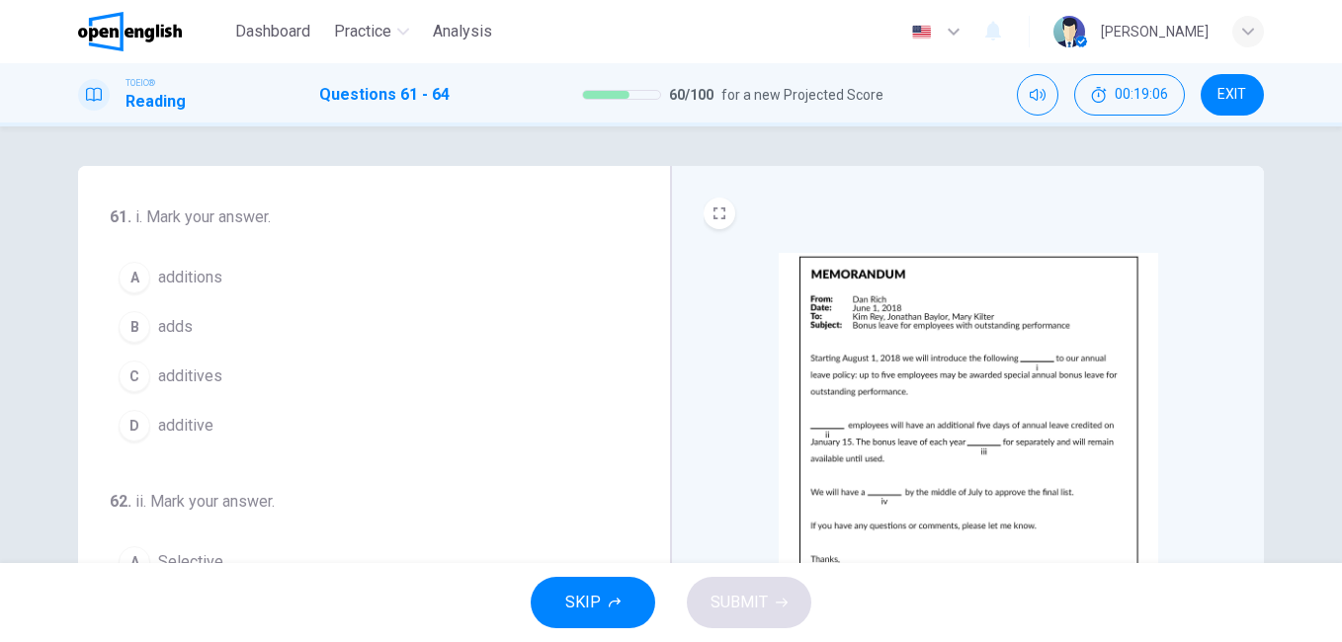
click at [934, 377] on img at bounding box center [968, 425] width 379 height 345
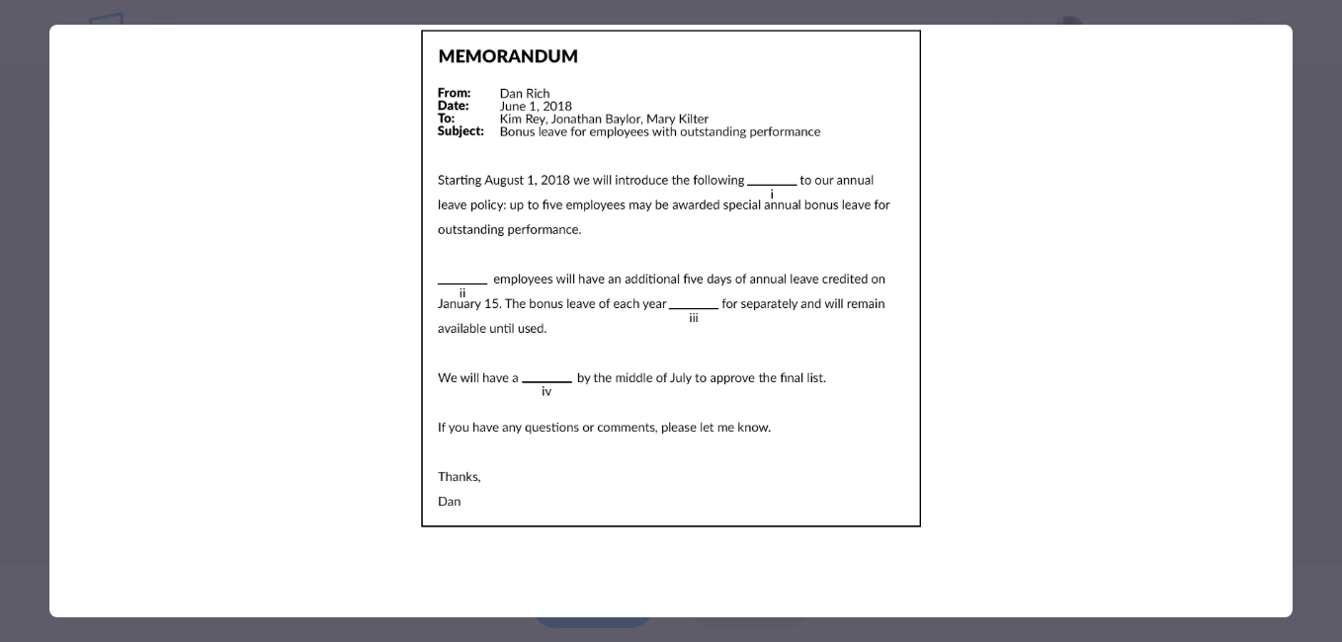
click at [1313, 384] on div at bounding box center [671, 321] width 1342 height 642
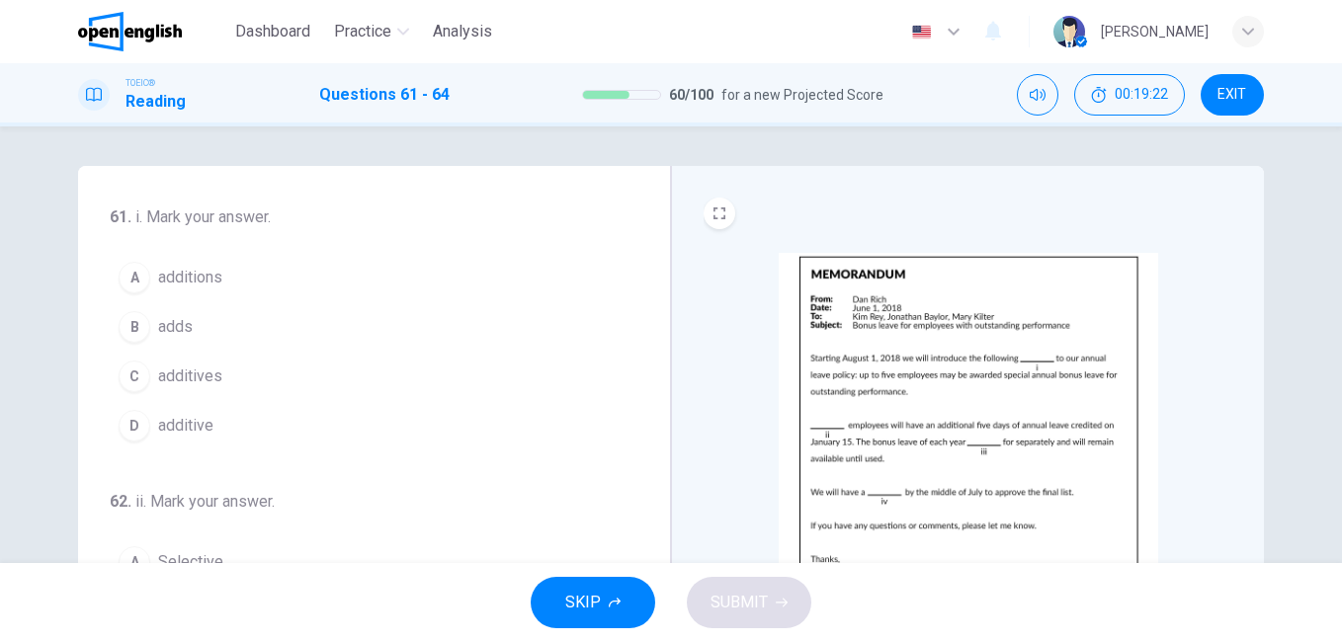
click at [172, 325] on span "adds" at bounding box center [175, 327] width 35 height 24
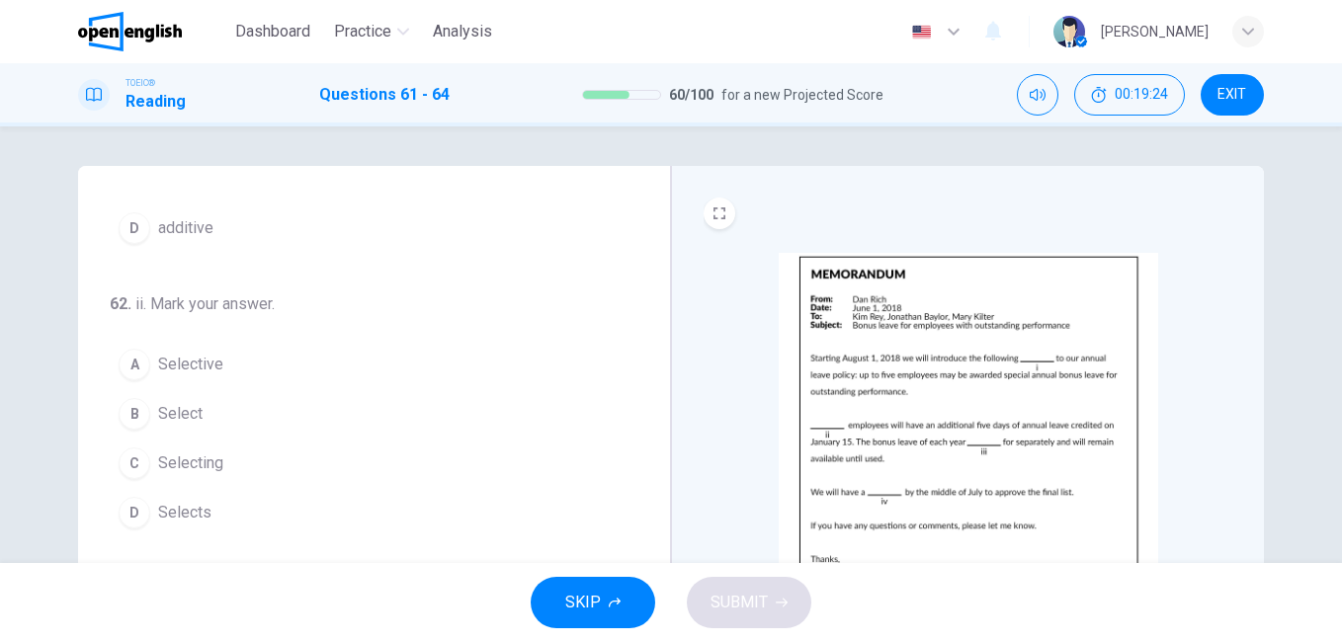
scroll to position [296, 0]
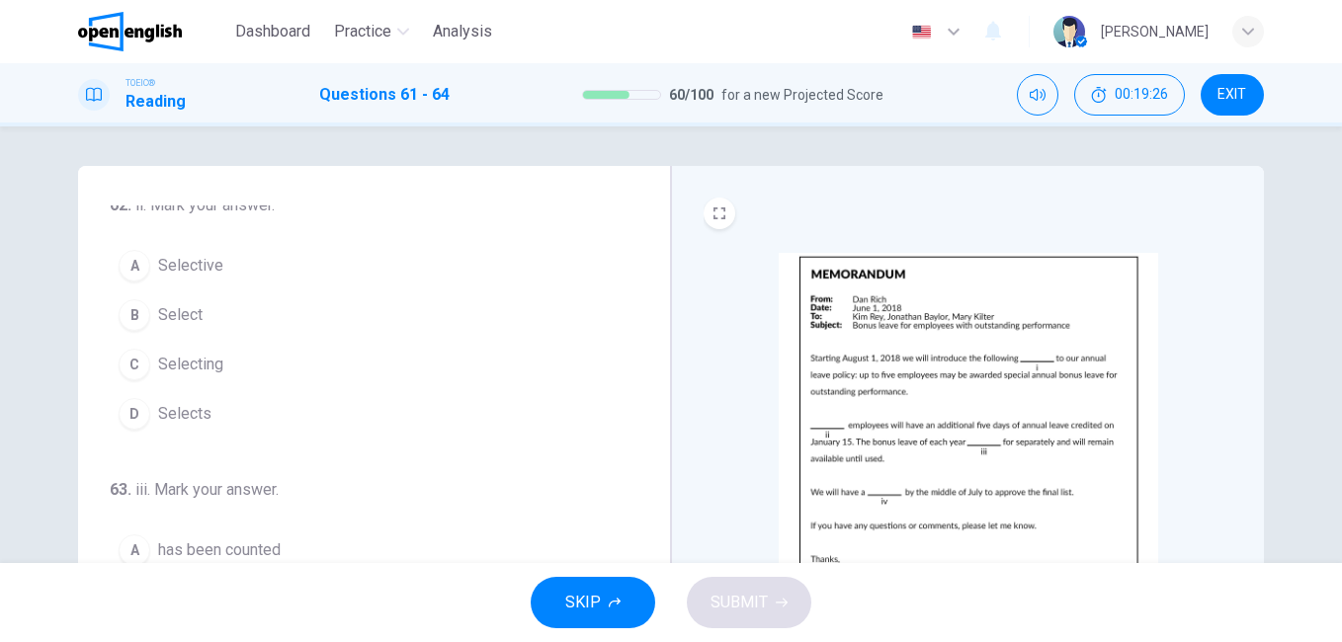
click at [912, 418] on img at bounding box center [968, 425] width 379 height 345
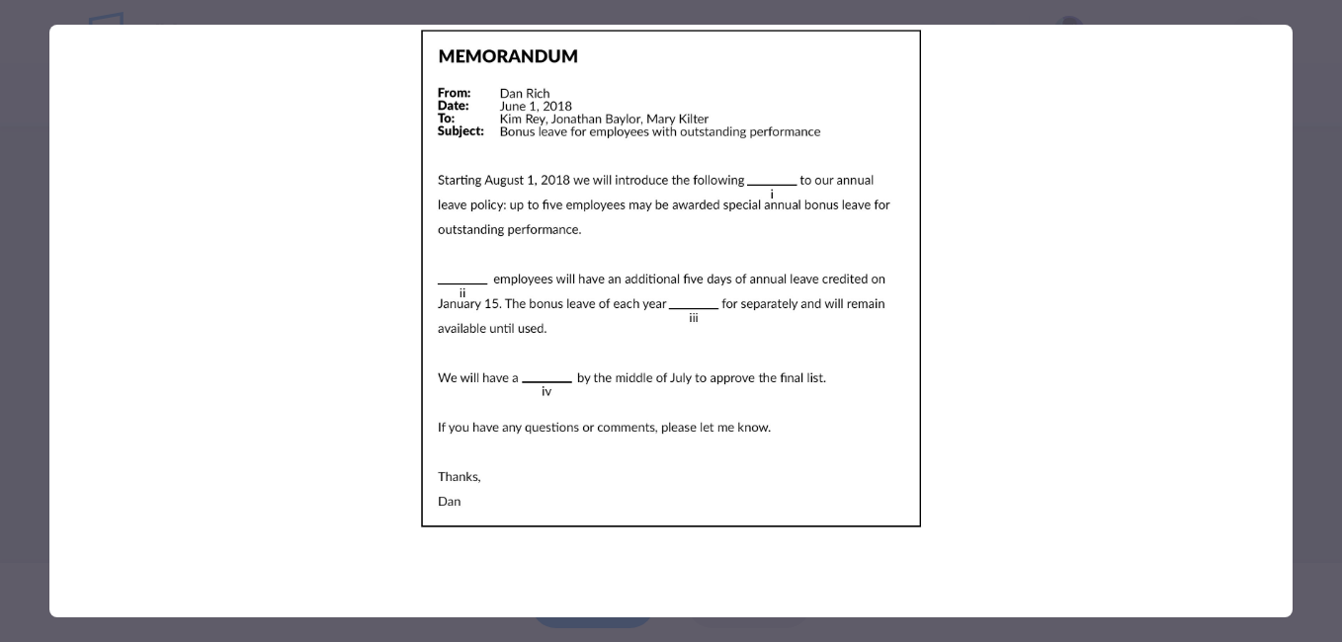
click at [1302, 394] on div at bounding box center [671, 321] width 1342 height 642
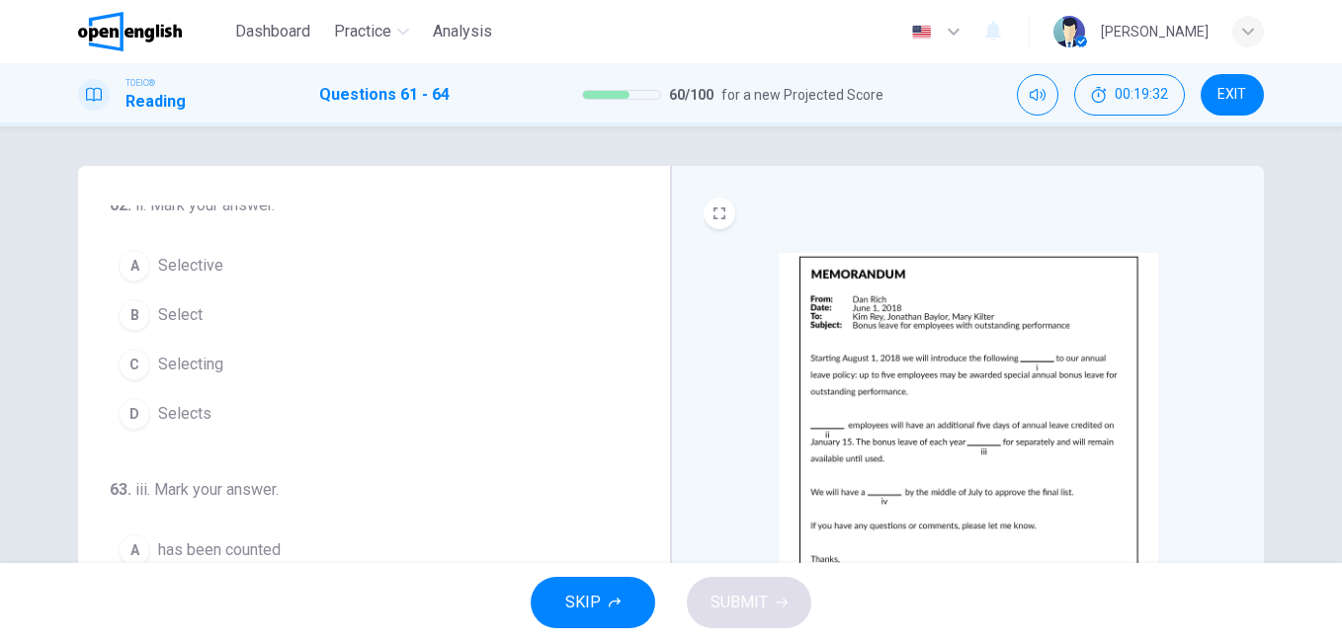
click at [215, 414] on button "D Selects" at bounding box center [362, 413] width 505 height 49
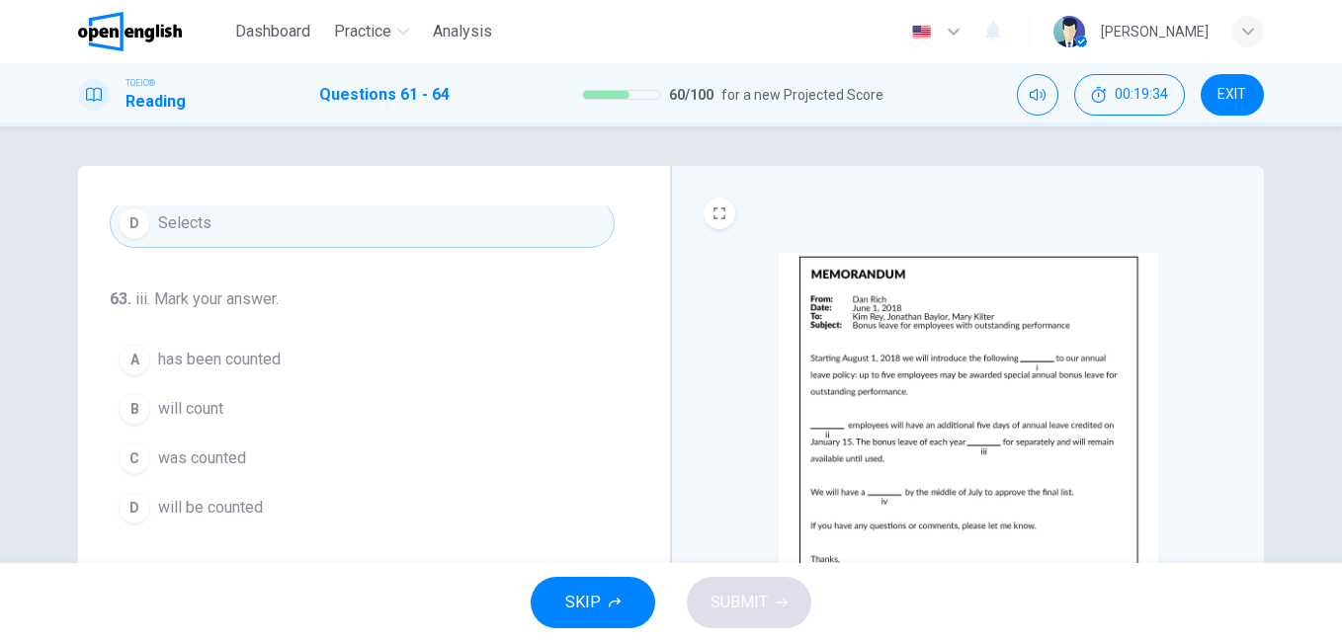
scroll to position [491, 0]
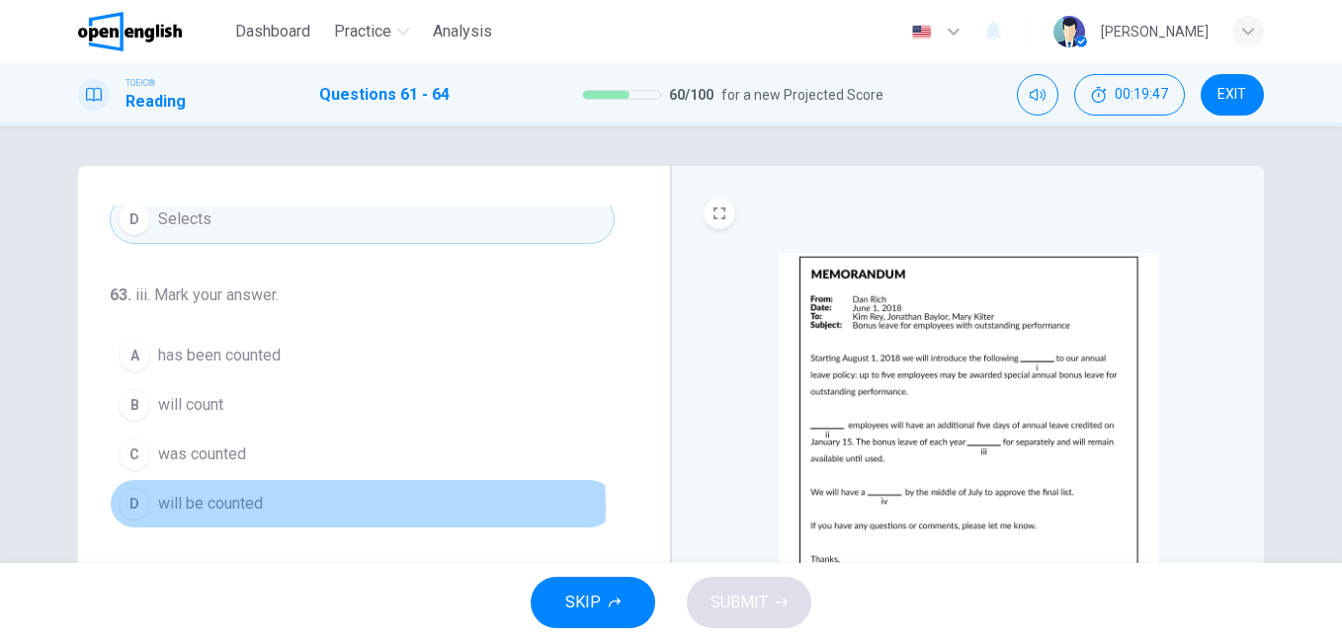
click at [235, 508] on span "will be counted" at bounding box center [210, 504] width 105 height 24
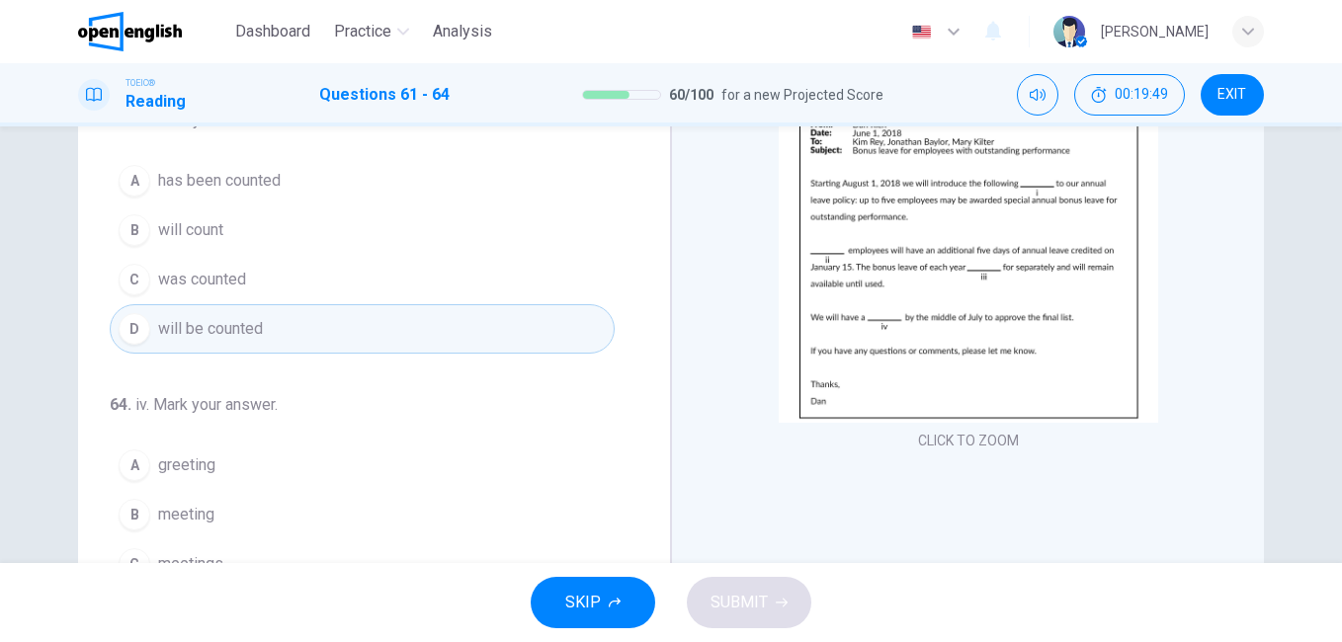
scroll to position [198, 0]
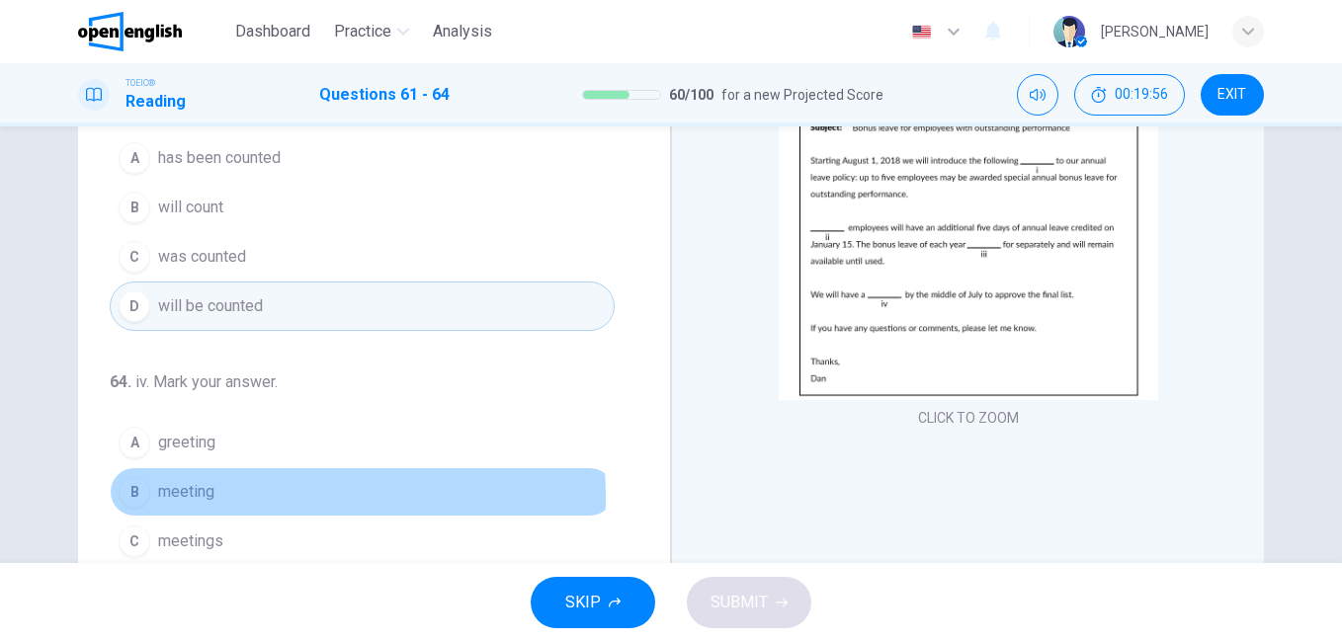
click at [166, 497] on span "meeting" at bounding box center [186, 492] width 56 height 24
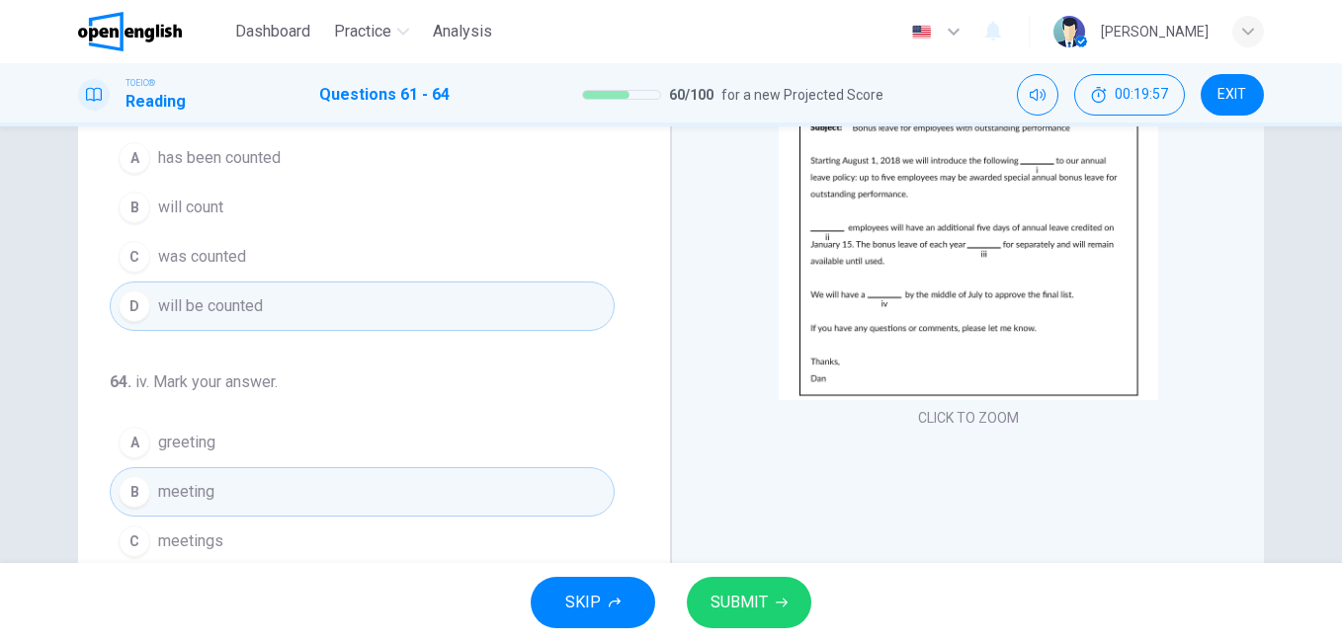
click at [752, 597] on span "SUBMIT" at bounding box center [739, 603] width 57 height 28
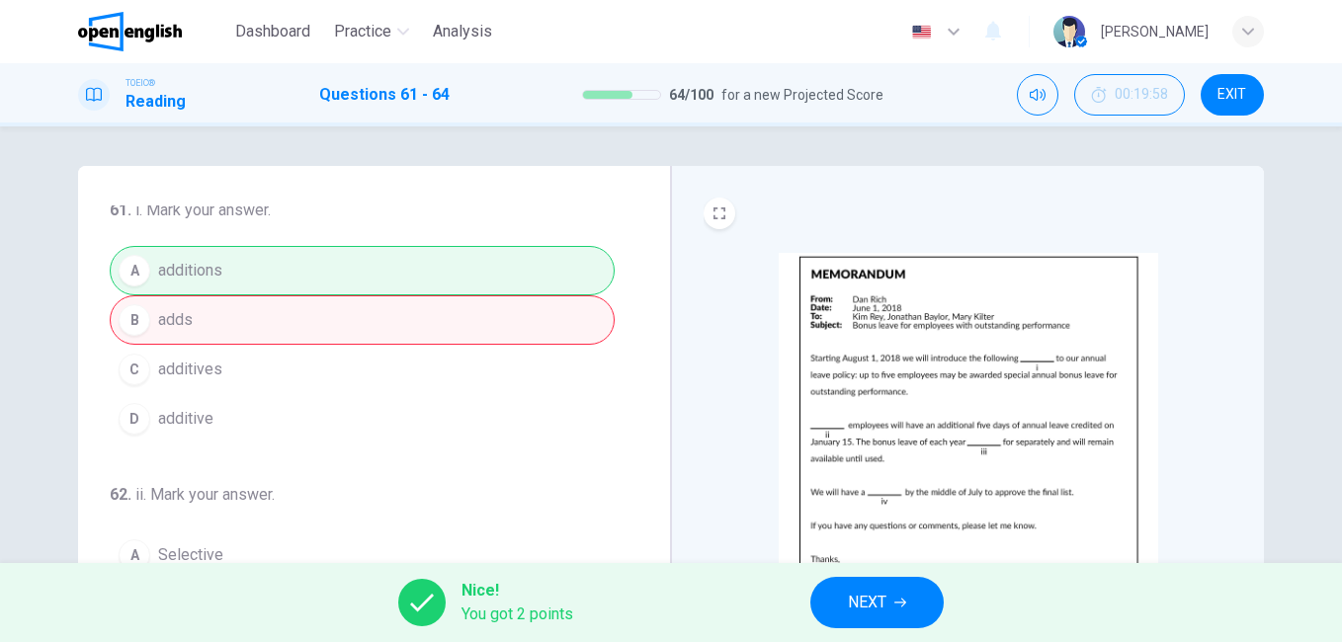
scroll to position [0, 0]
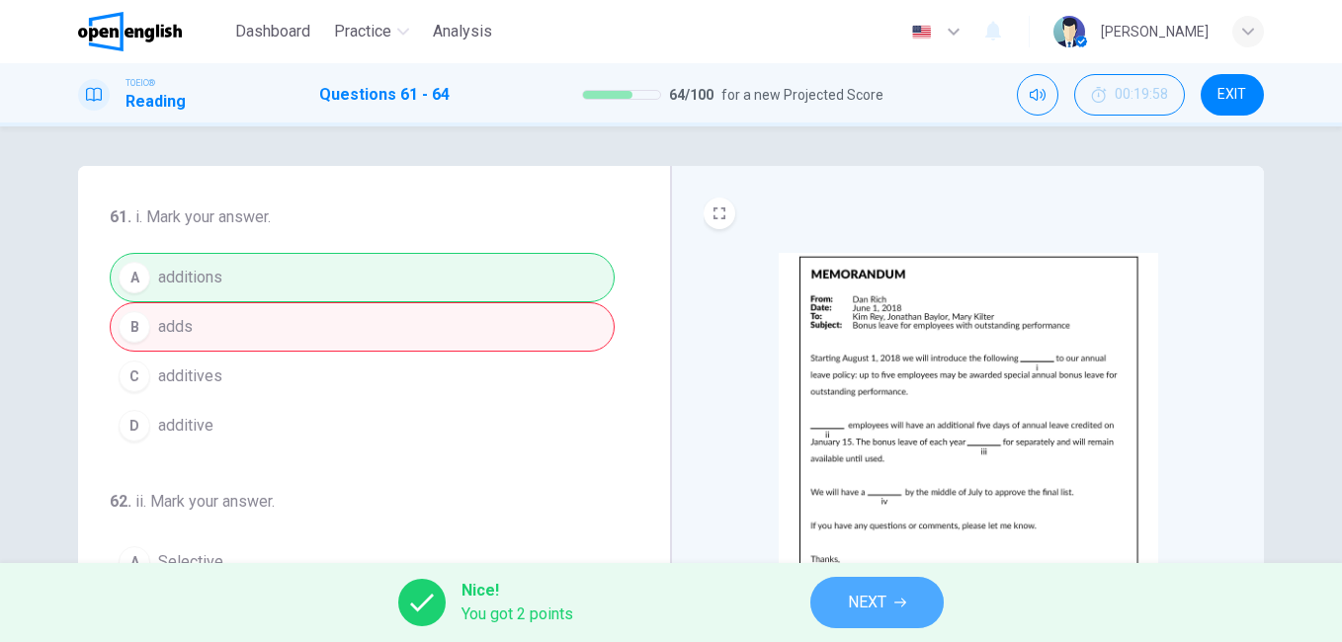
click at [886, 610] on span "NEXT" at bounding box center [867, 603] width 39 height 28
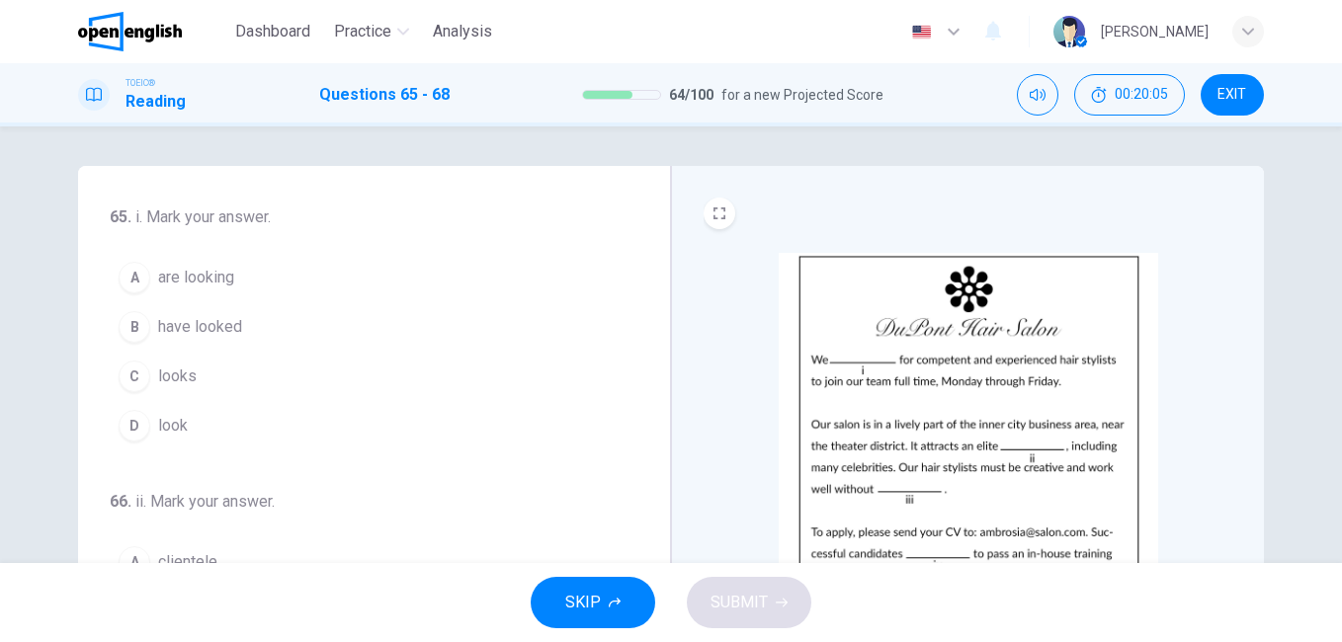
click at [960, 390] on img at bounding box center [968, 425] width 379 height 345
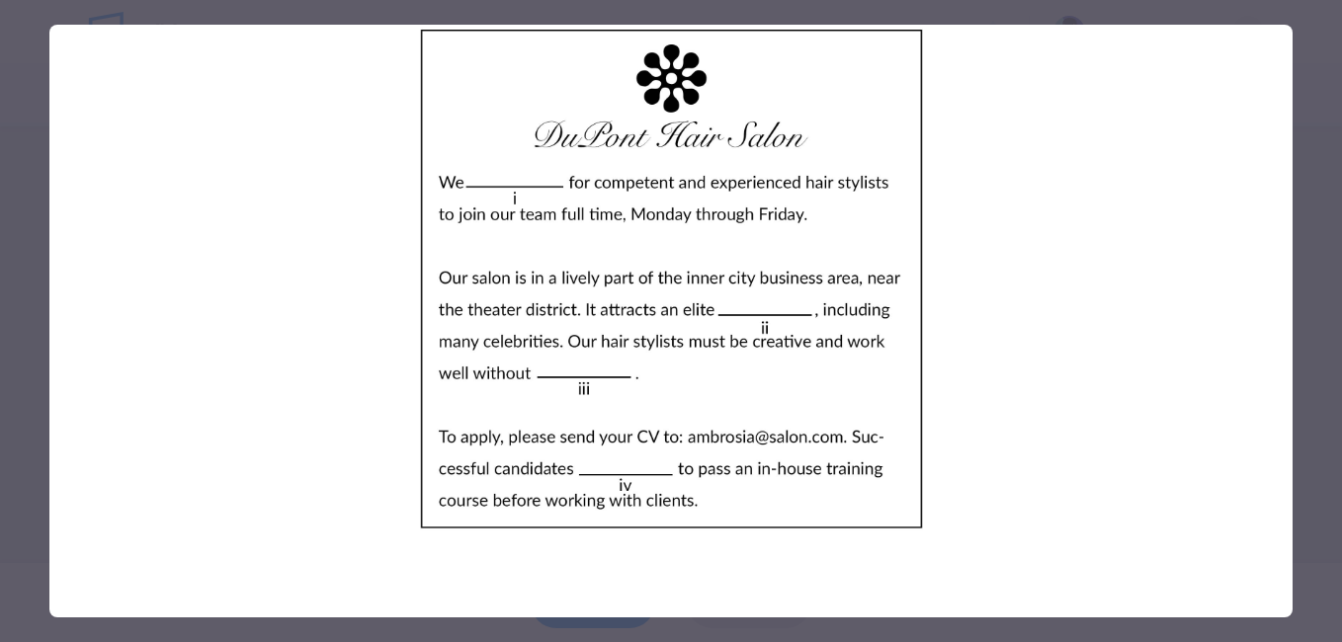
click at [1314, 412] on div at bounding box center [671, 321] width 1342 height 642
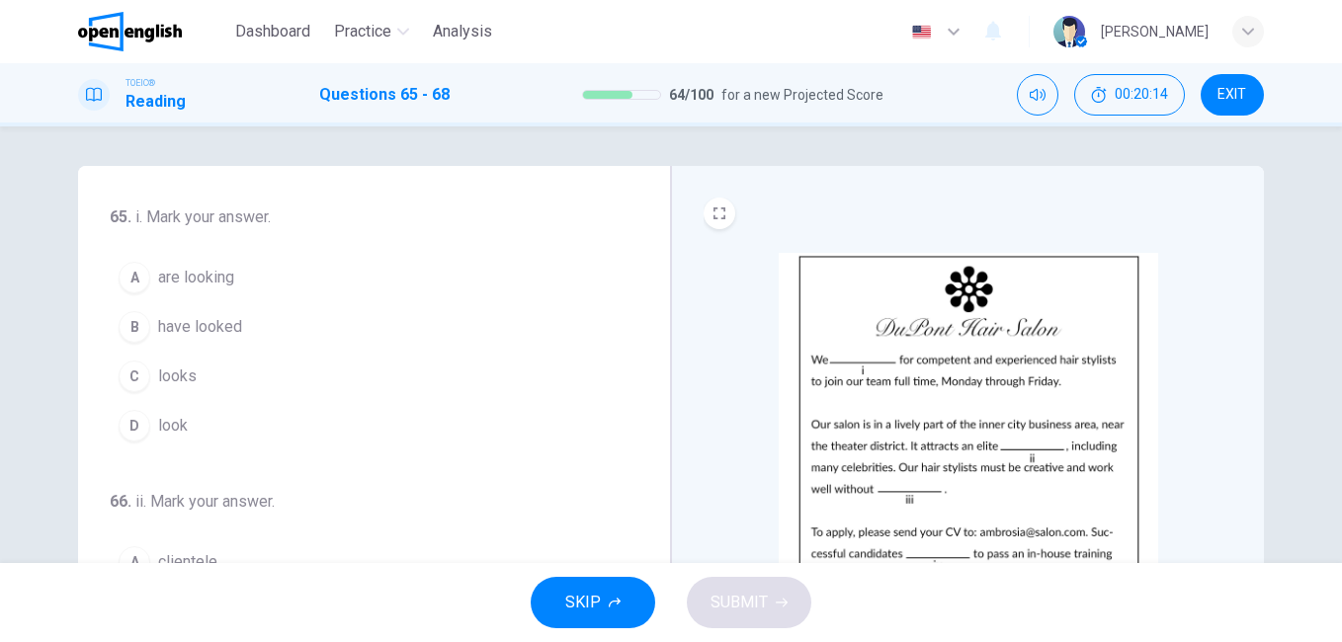
click at [206, 272] on span "are looking" at bounding box center [196, 278] width 76 height 24
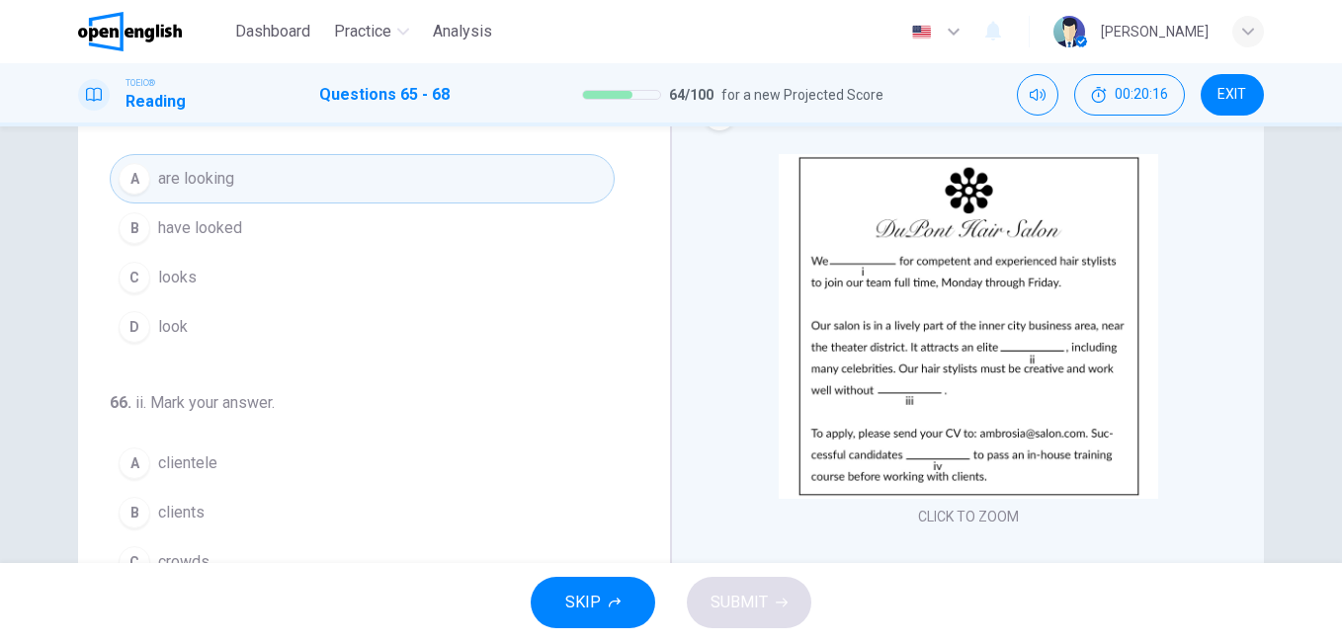
scroll to position [99, 0]
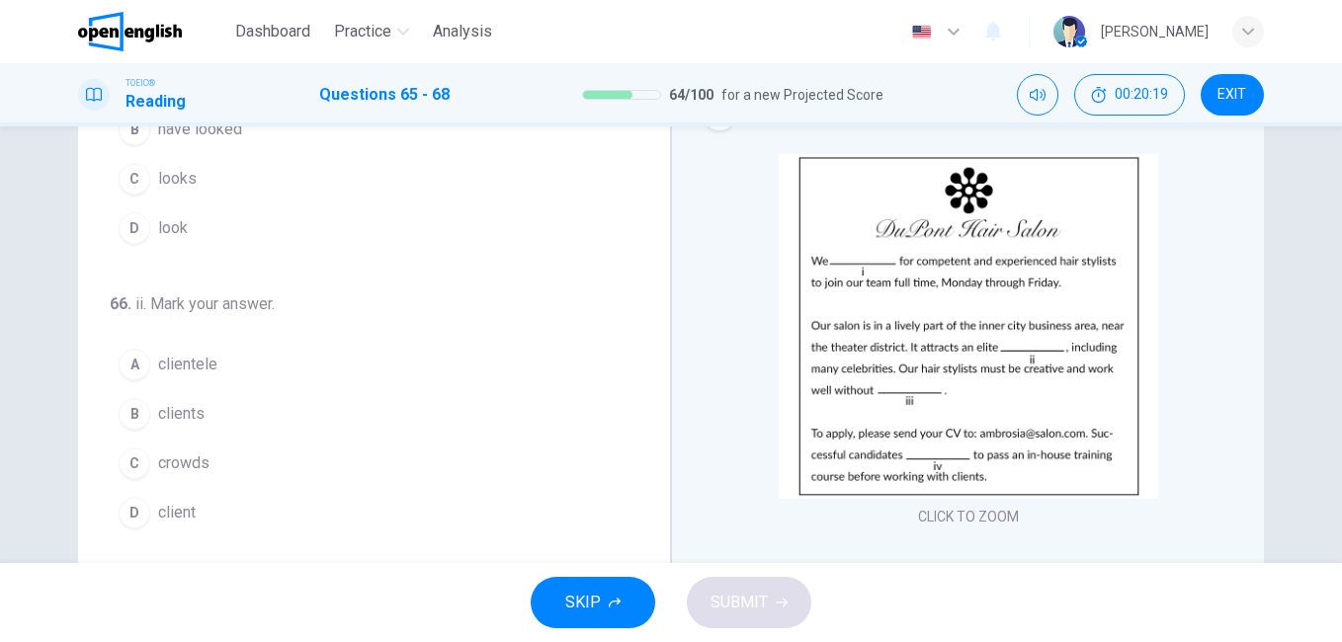
click at [945, 380] on img at bounding box center [968, 326] width 379 height 345
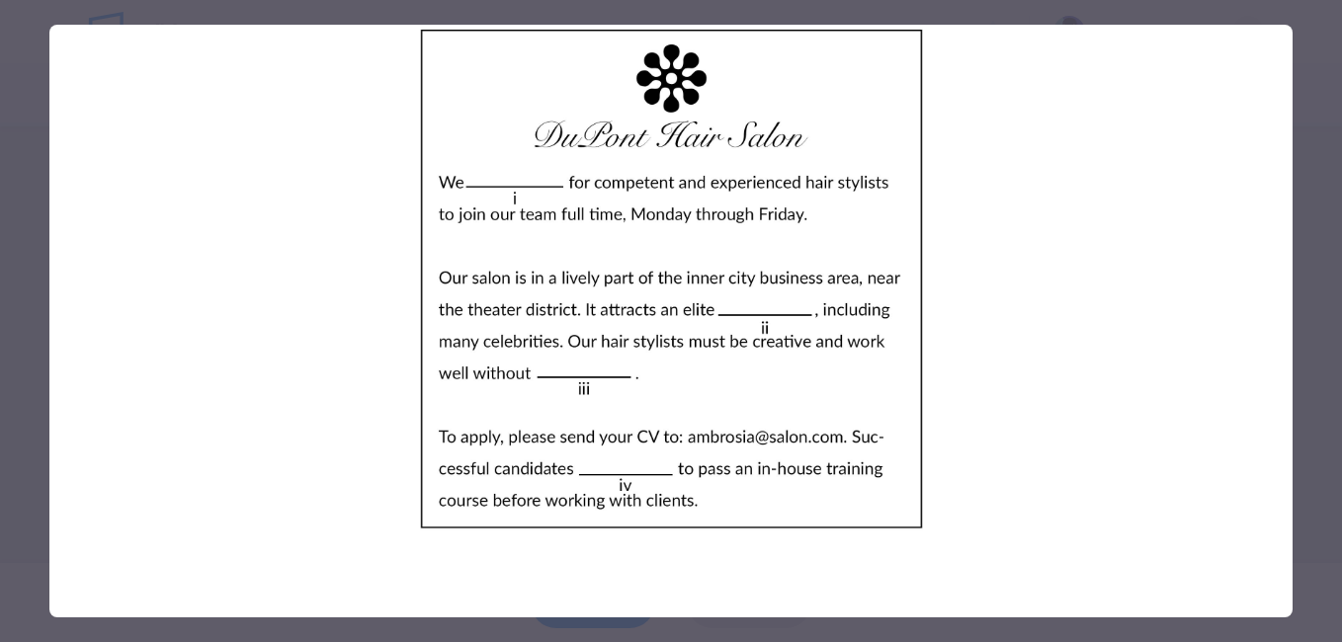
click at [1314, 391] on div at bounding box center [671, 321] width 1342 height 642
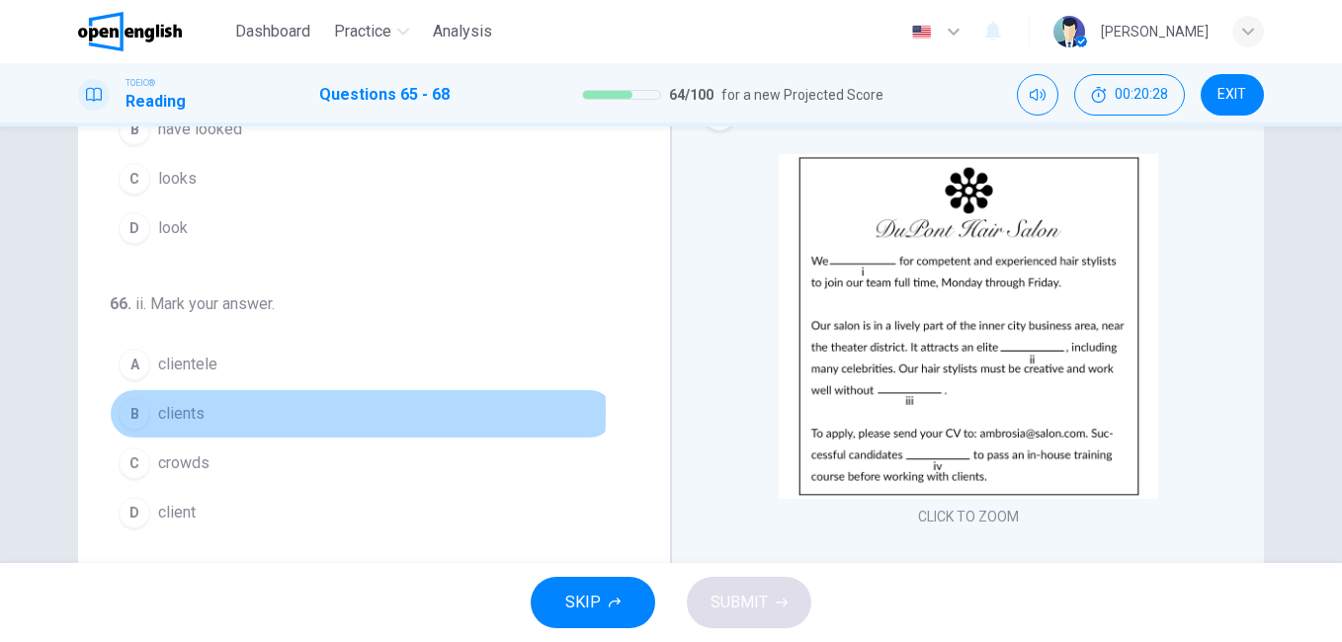
click at [195, 412] on span "clients" at bounding box center [181, 414] width 46 height 24
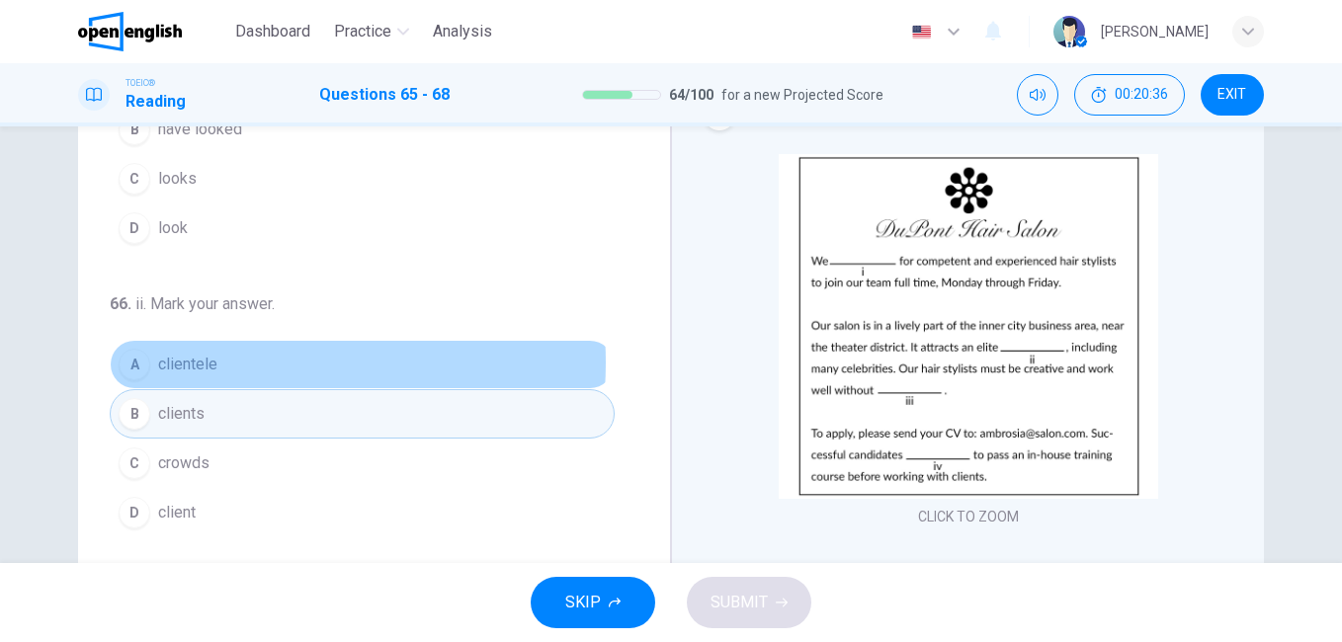
click at [213, 363] on button "A clientele" at bounding box center [362, 364] width 505 height 49
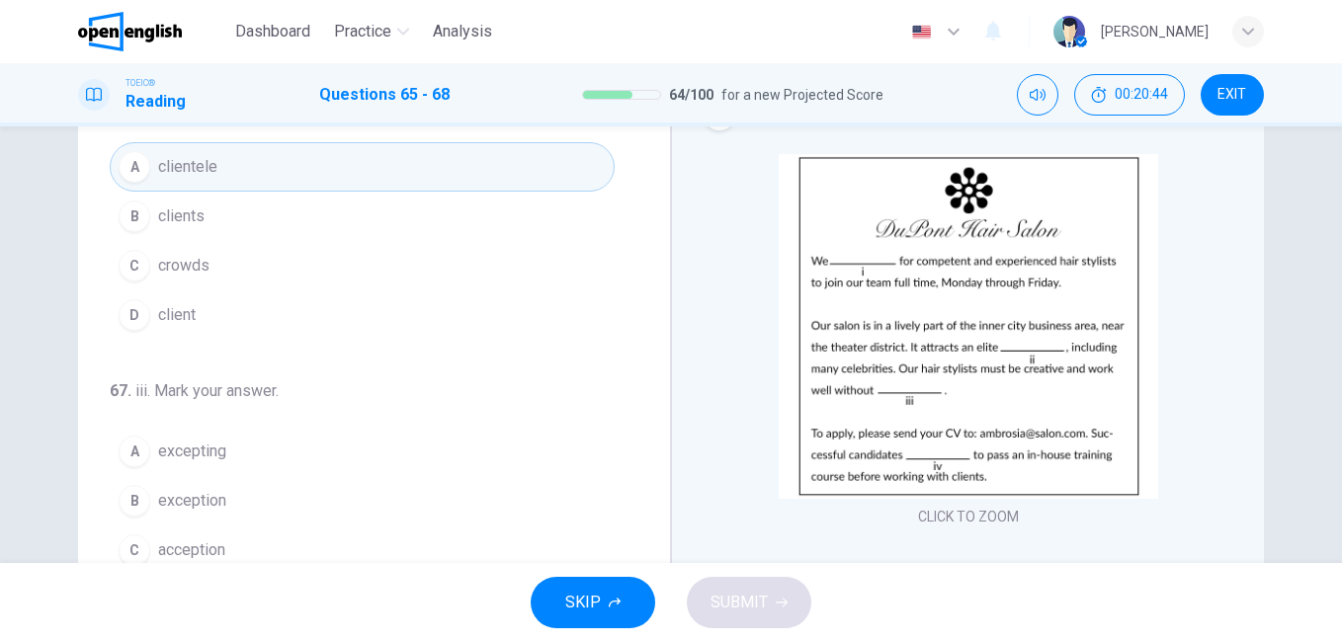
scroll to position [395, 0]
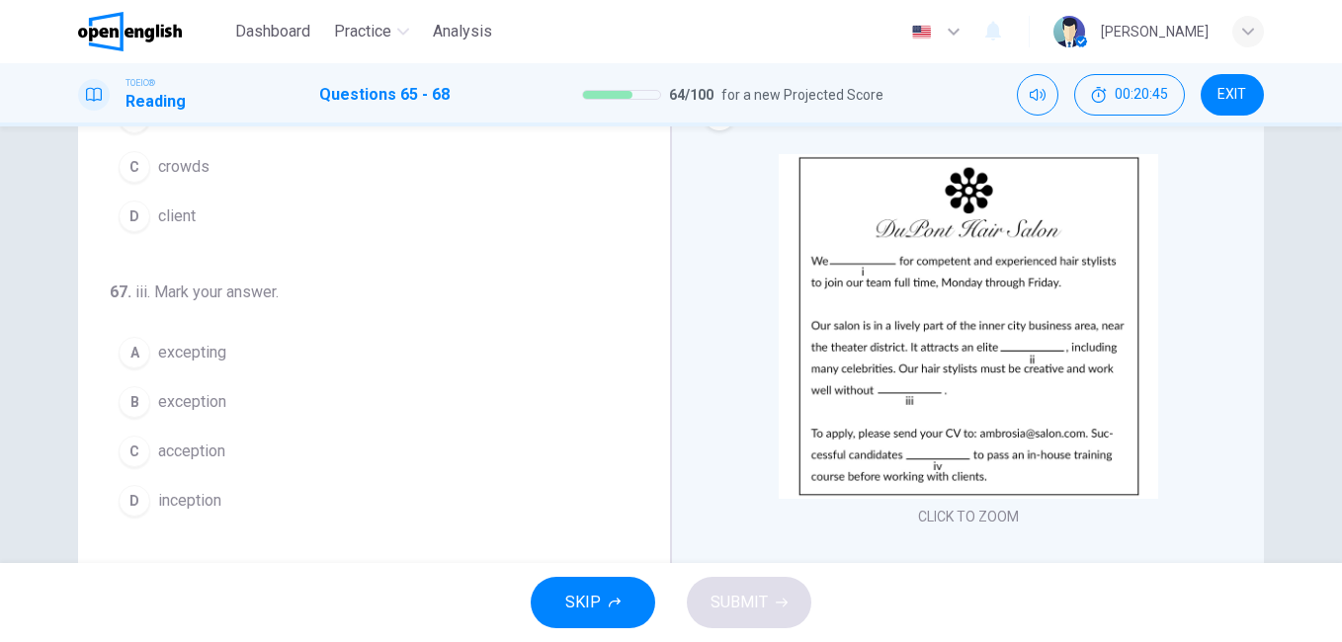
click at [184, 401] on span "exception" at bounding box center [192, 402] width 68 height 24
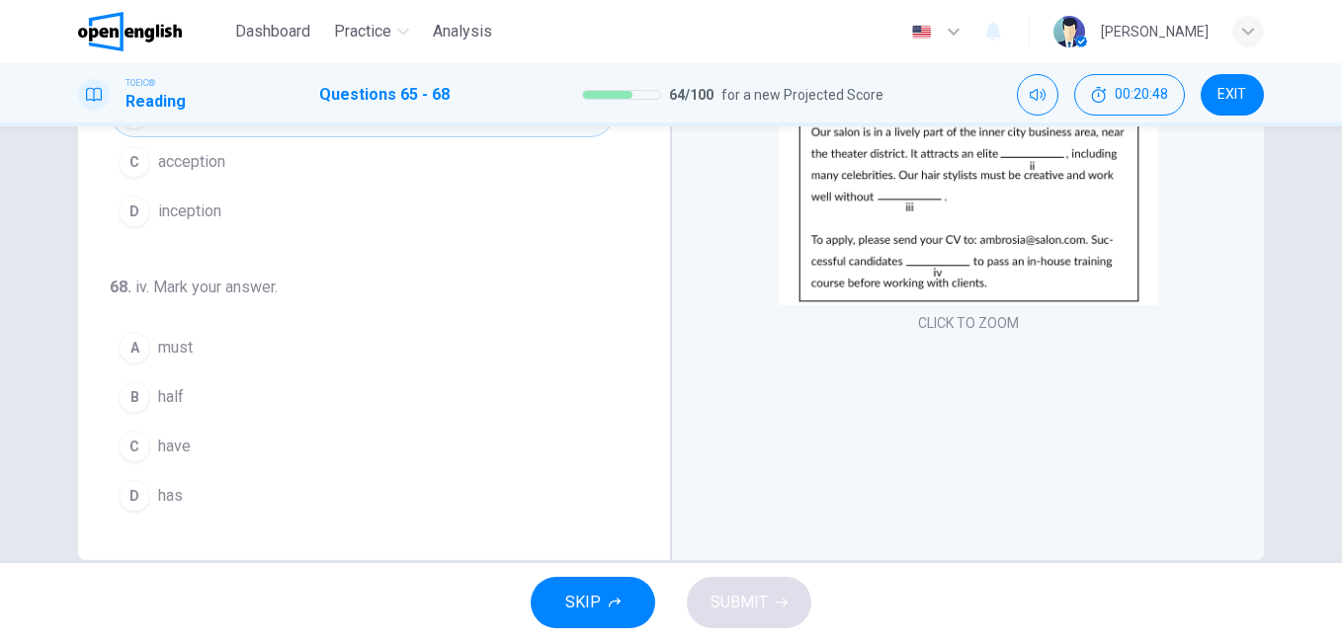
scroll to position [296, 0]
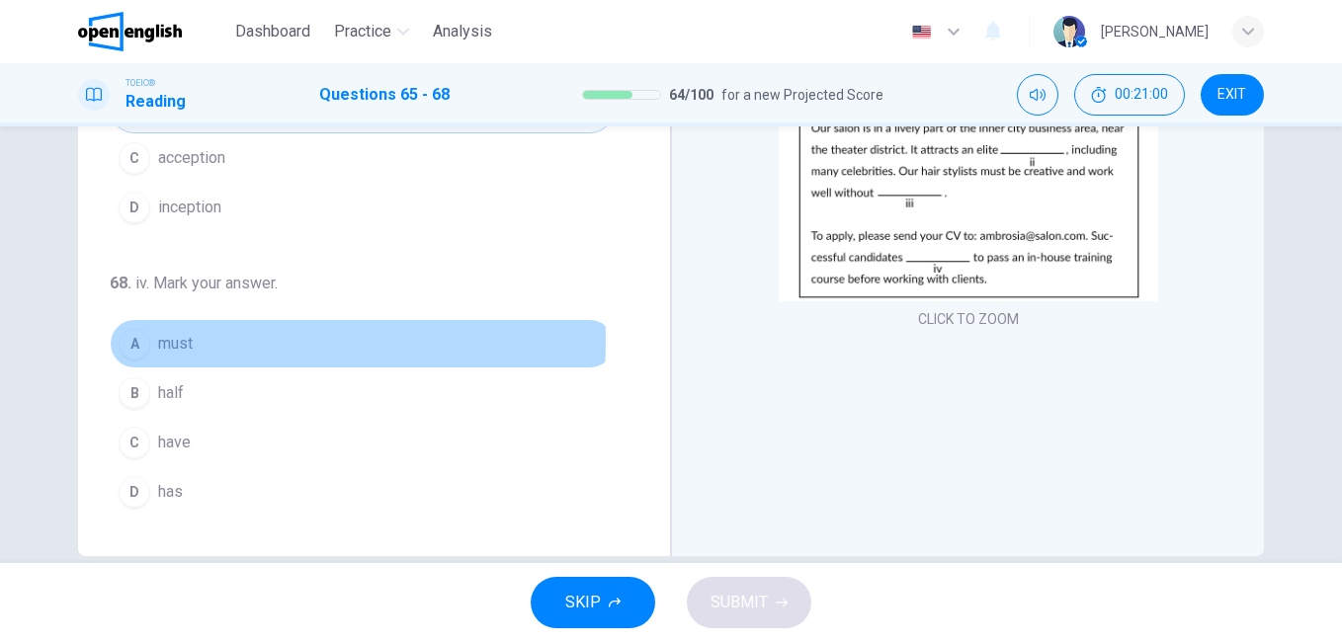
click at [172, 341] on span "must" at bounding box center [175, 344] width 35 height 24
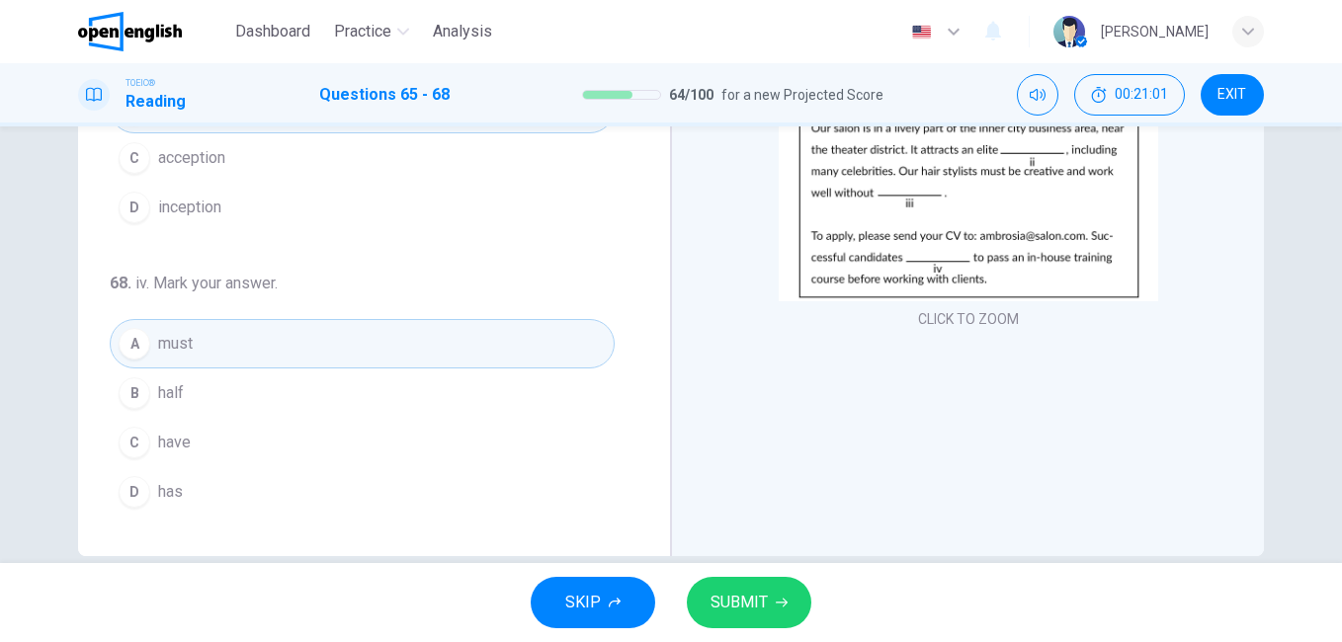
click at [755, 602] on span "SUBMIT" at bounding box center [739, 603] width 57 height 28
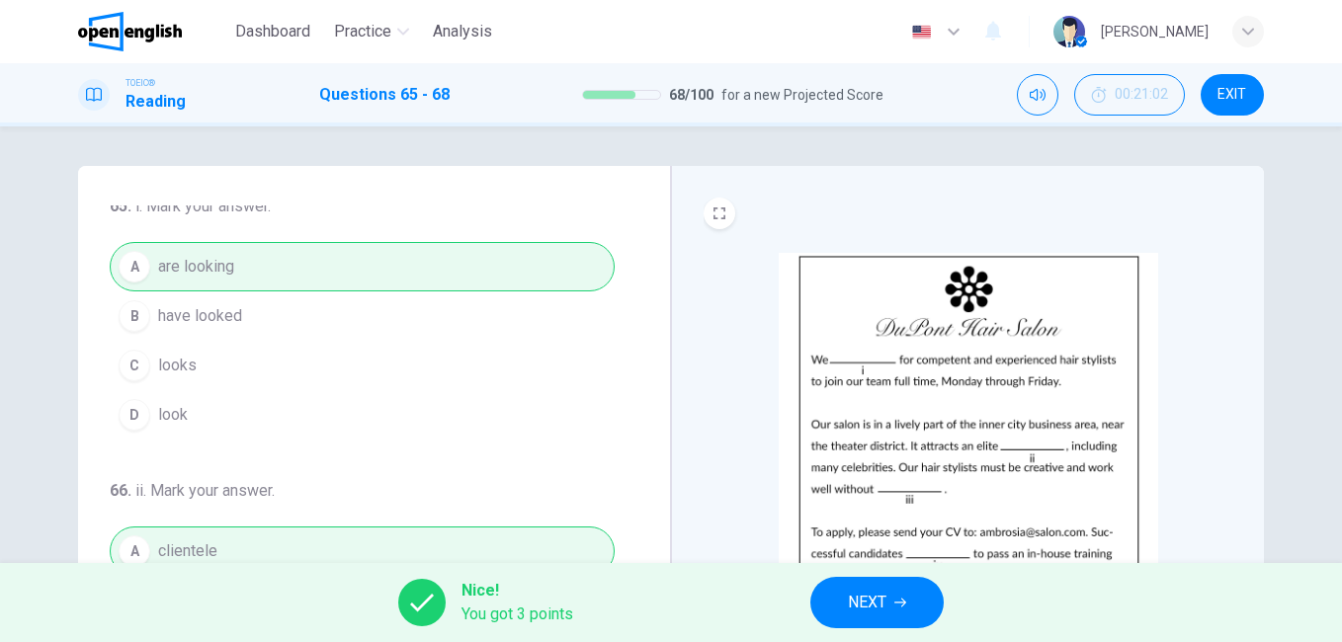
scroll to position [0, 0]
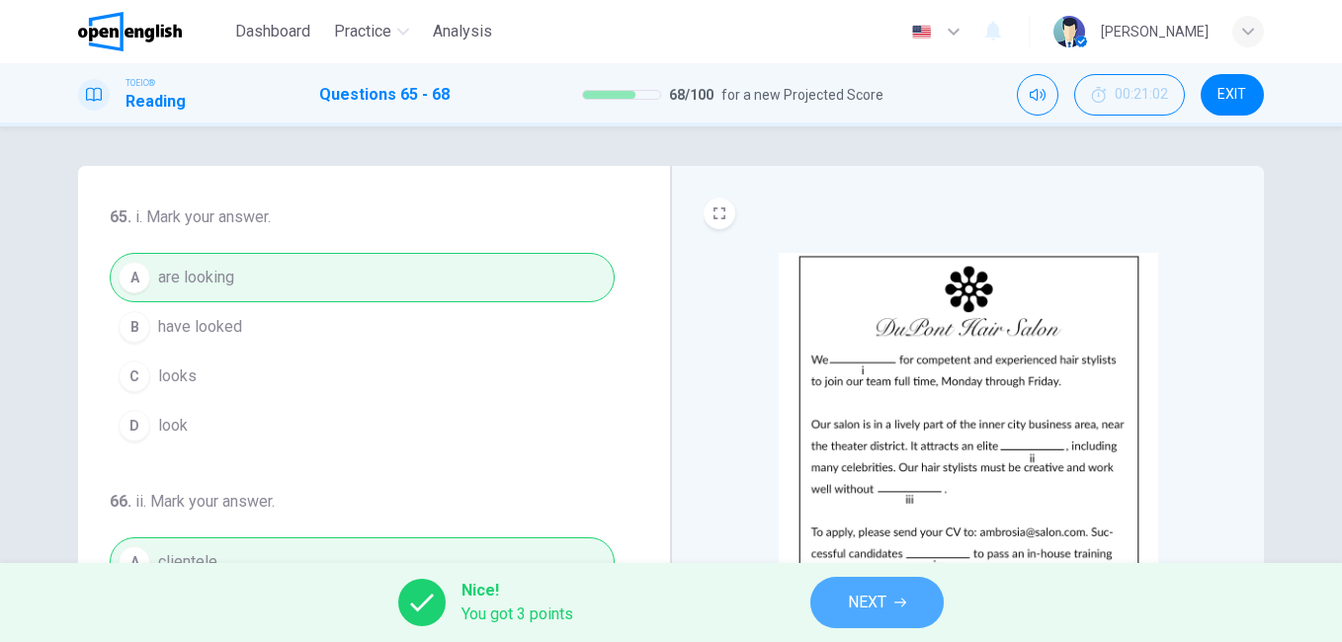
click at [901, 608] on icon "button" at bounding box center [900, 603] width 12 height 12
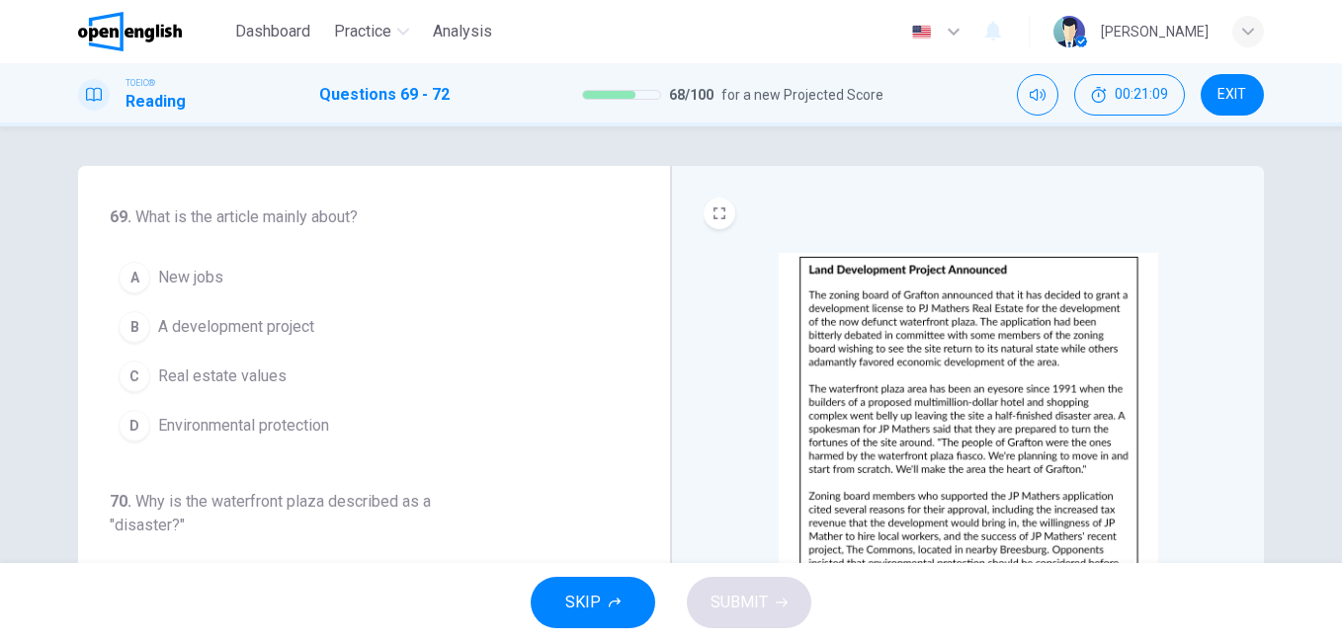
click at [951, 384] on img at bounding box center [968, 425] width 379 height 345
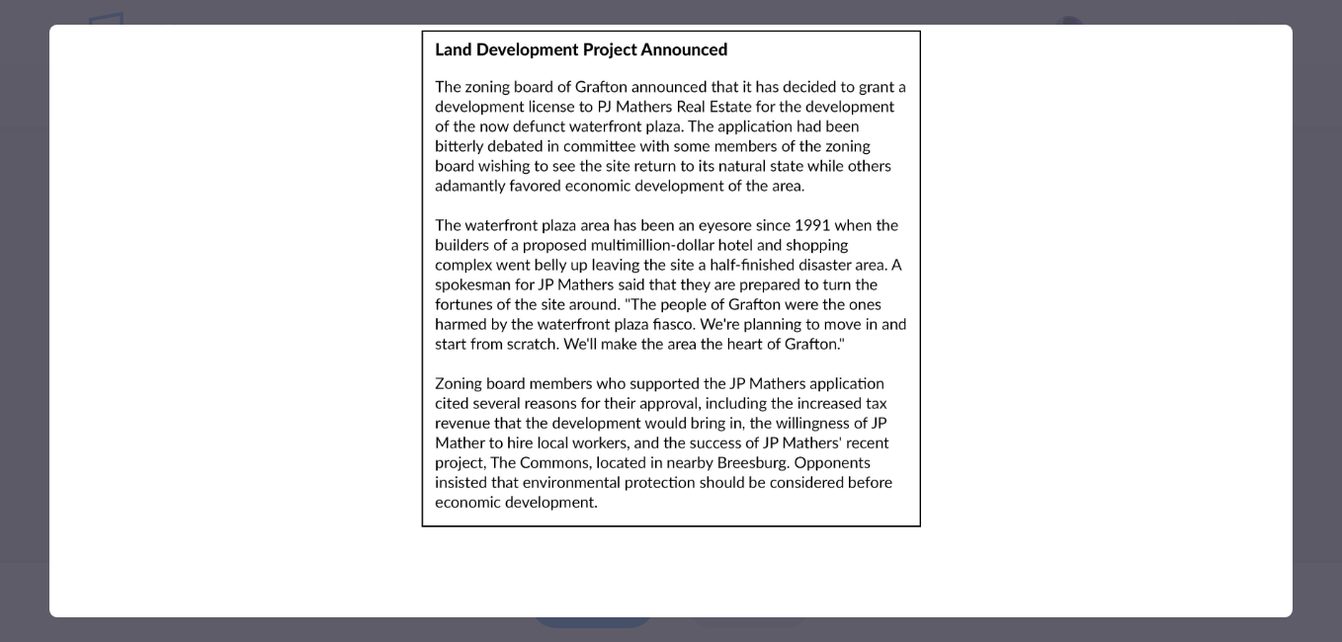
click at [1329, 390] on div at bounding box center [671, 321] width 1342 height 642
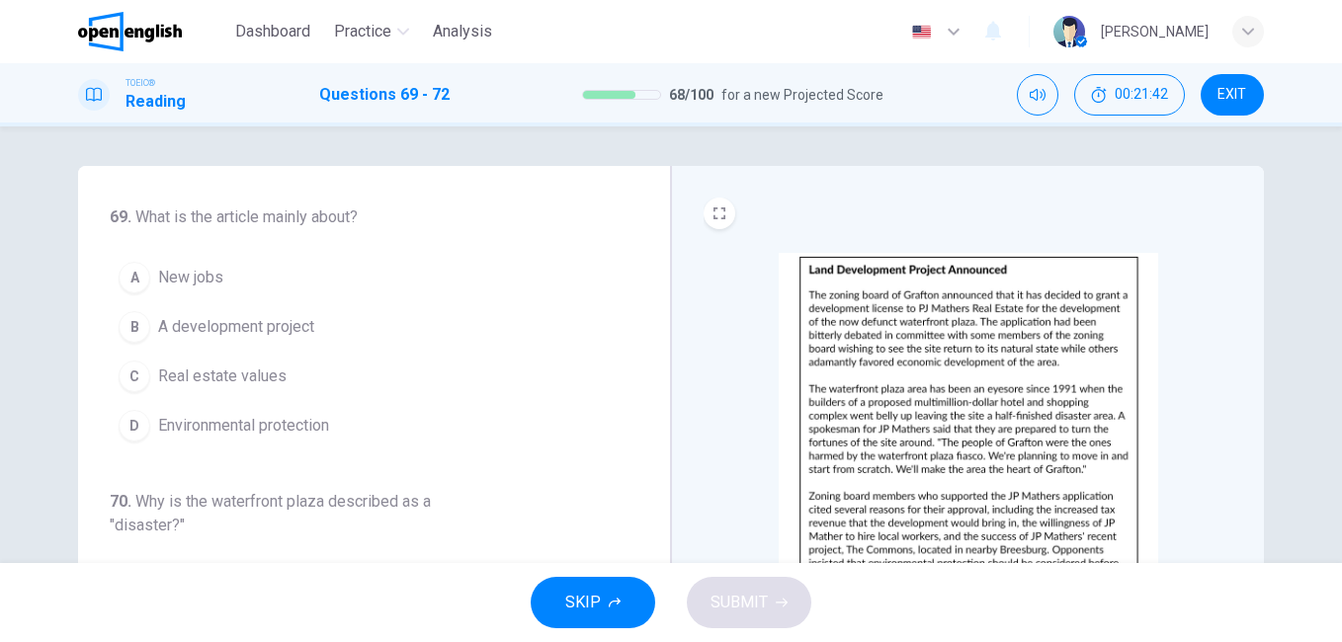
click at [289, 329] on span "A development project" at bounding box center [236, 327] width 156 height 24
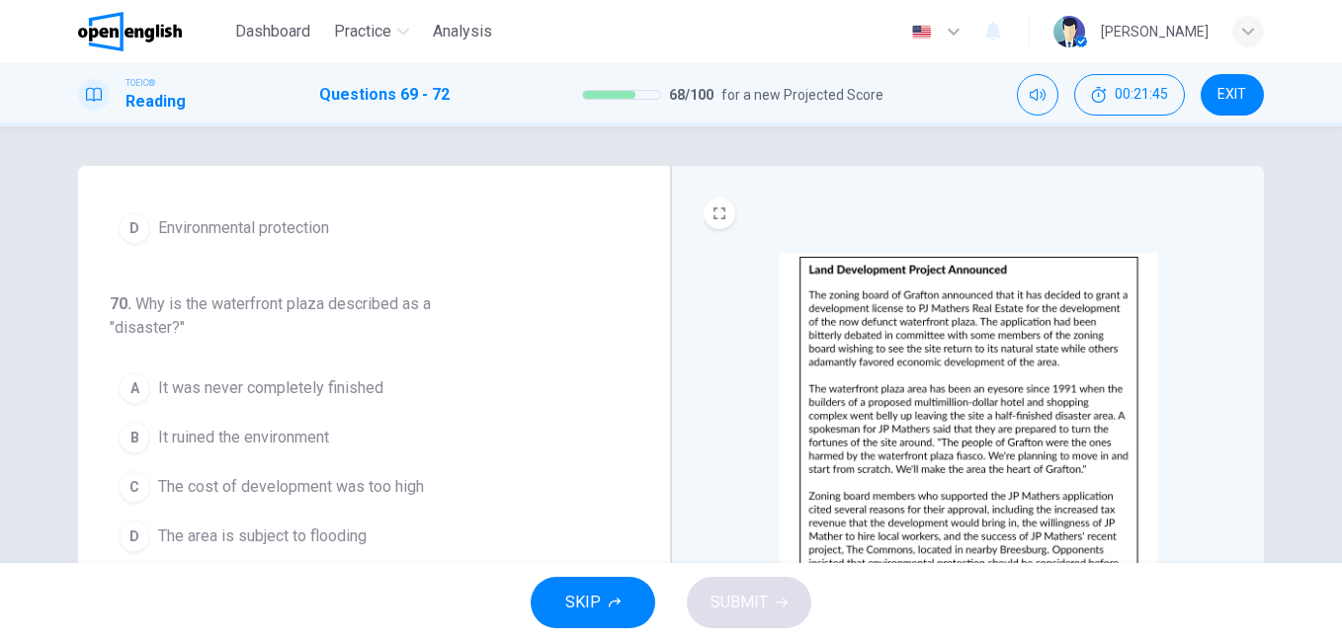
scroll to position [296, 0]
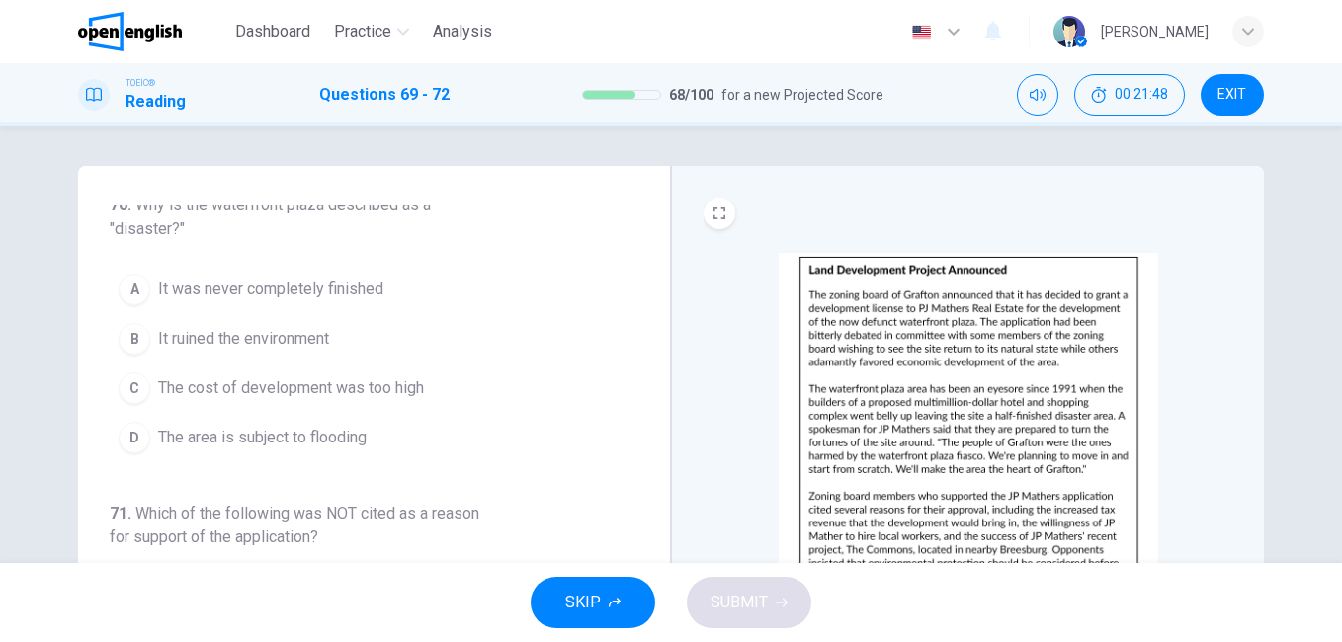
click at [902, 422] on img at bounding box center [968, 425] width 379 height 345
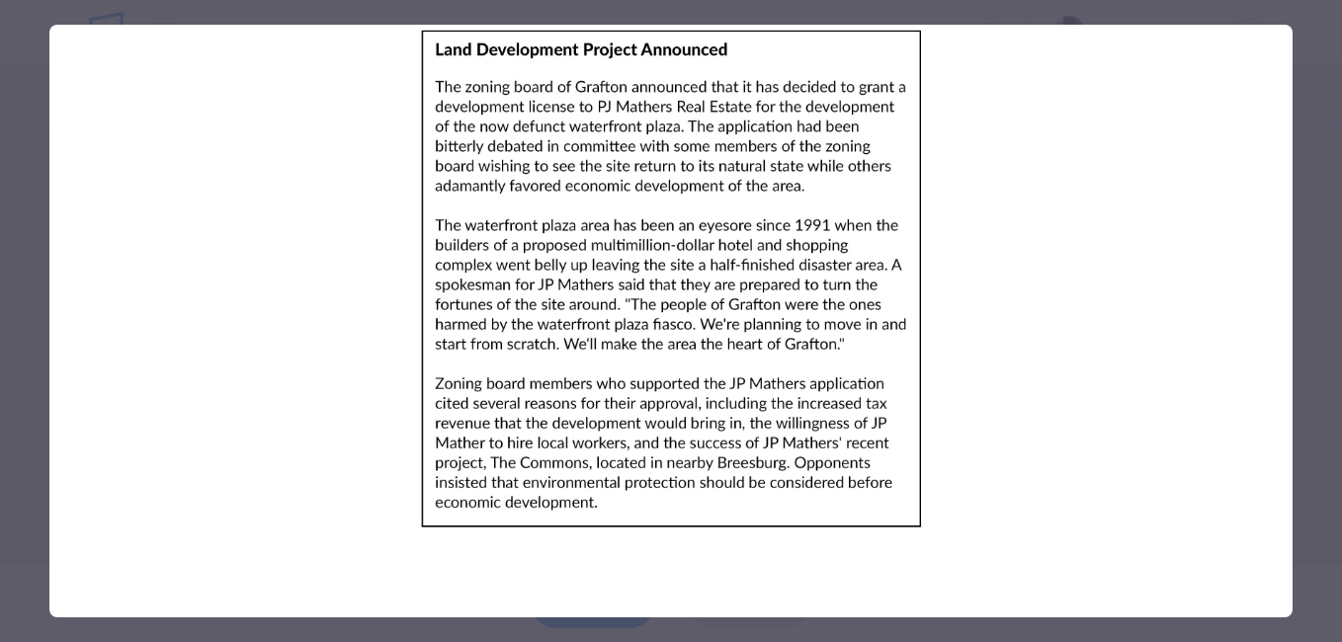
click at [1317, 433] on div at bounding box center [671, 321] width 1342 height 642
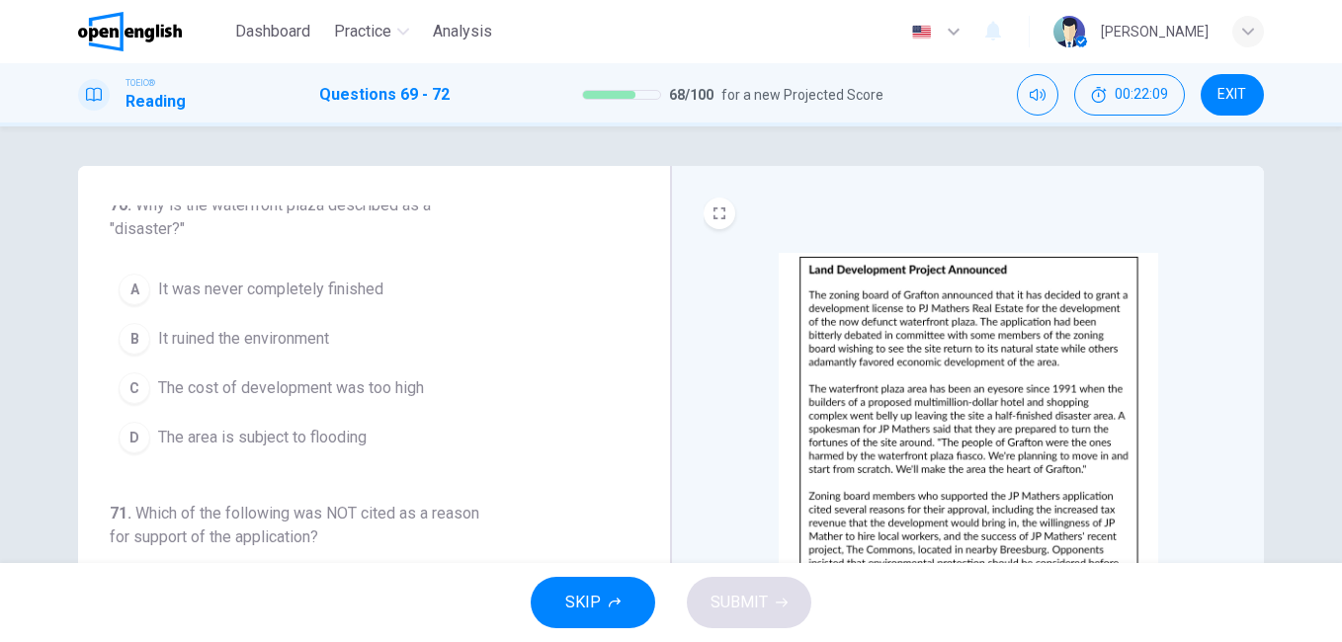
click at [390, 391] on span "The cost of development was too high" at bounding box center [291, 389] width 266 height 24
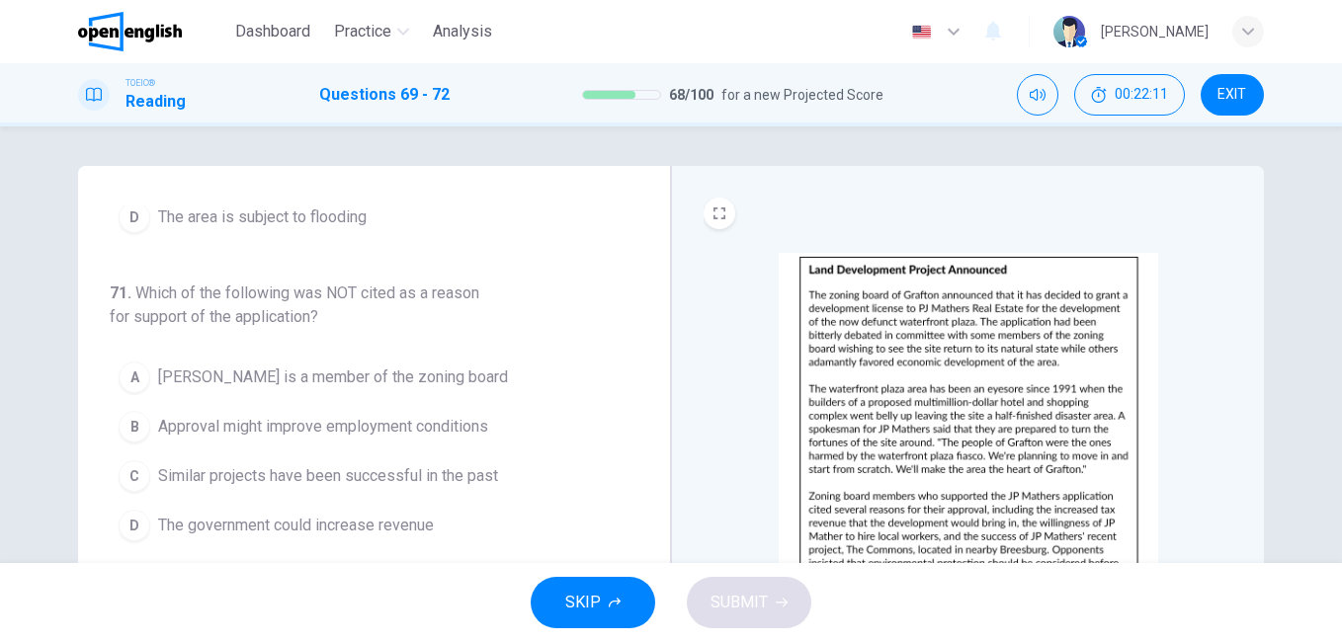
scroll to position [539, 0]
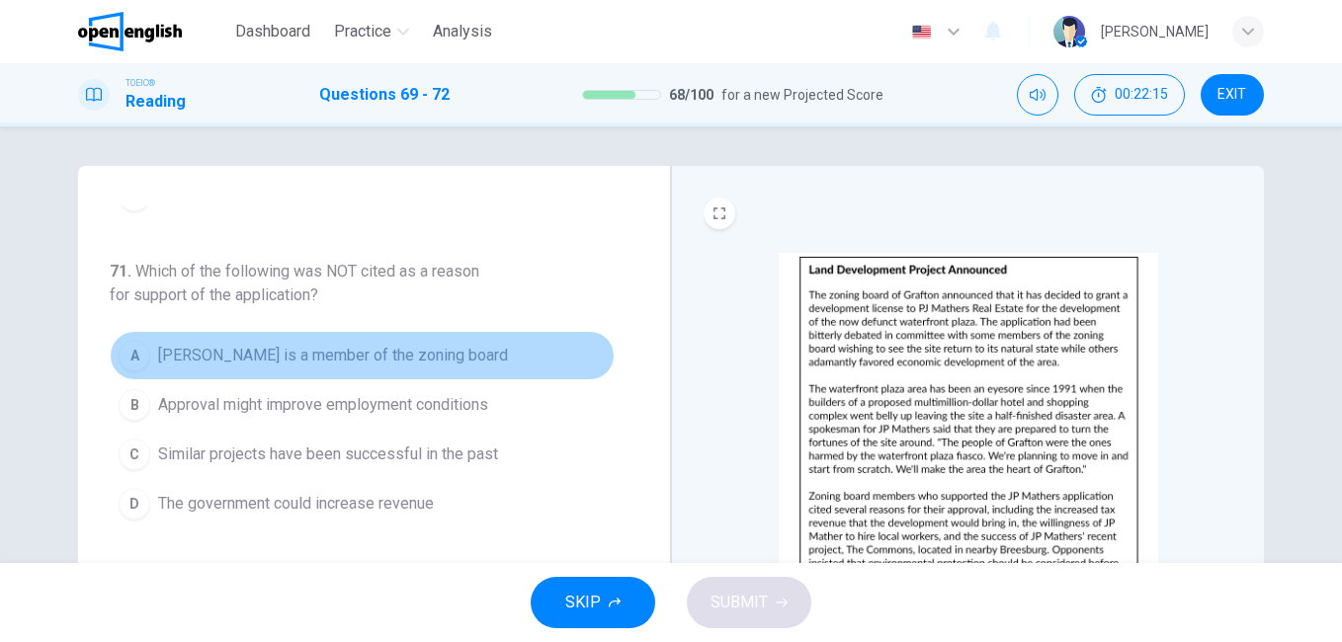
click at [445, 353] on span "[PERSON_NAME] is a member of the zoning board" at bounding box center [333, 356] width 350 height 24
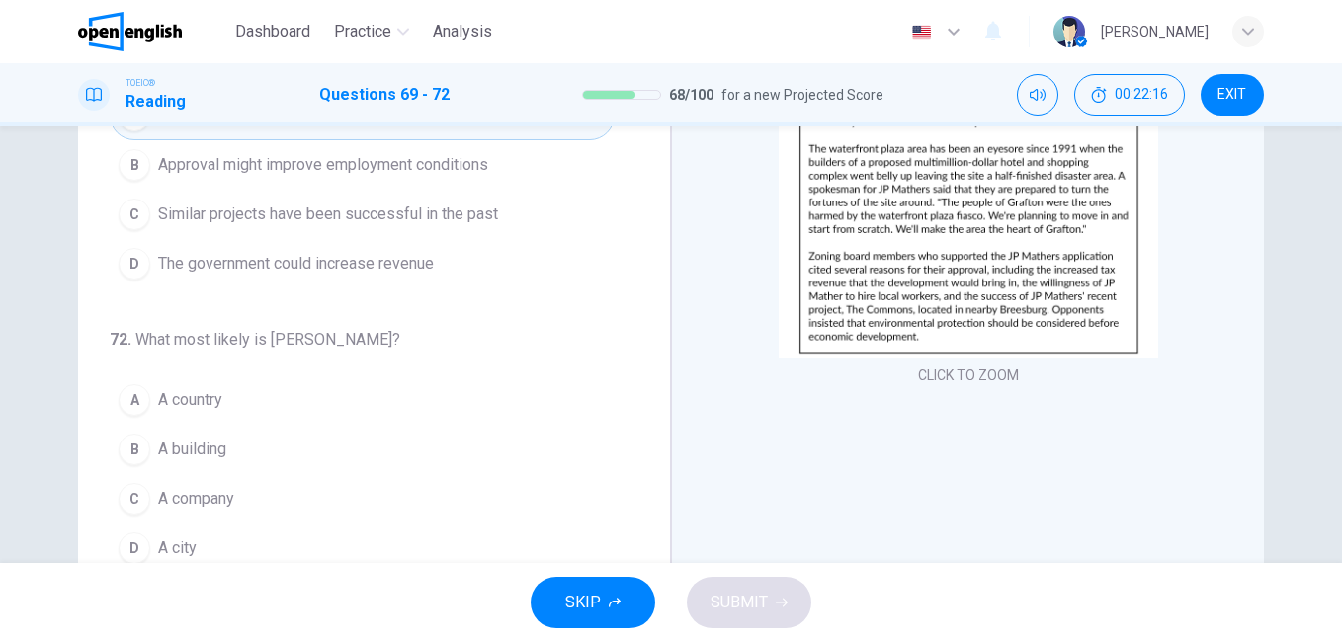
scroll to position [296, 0]
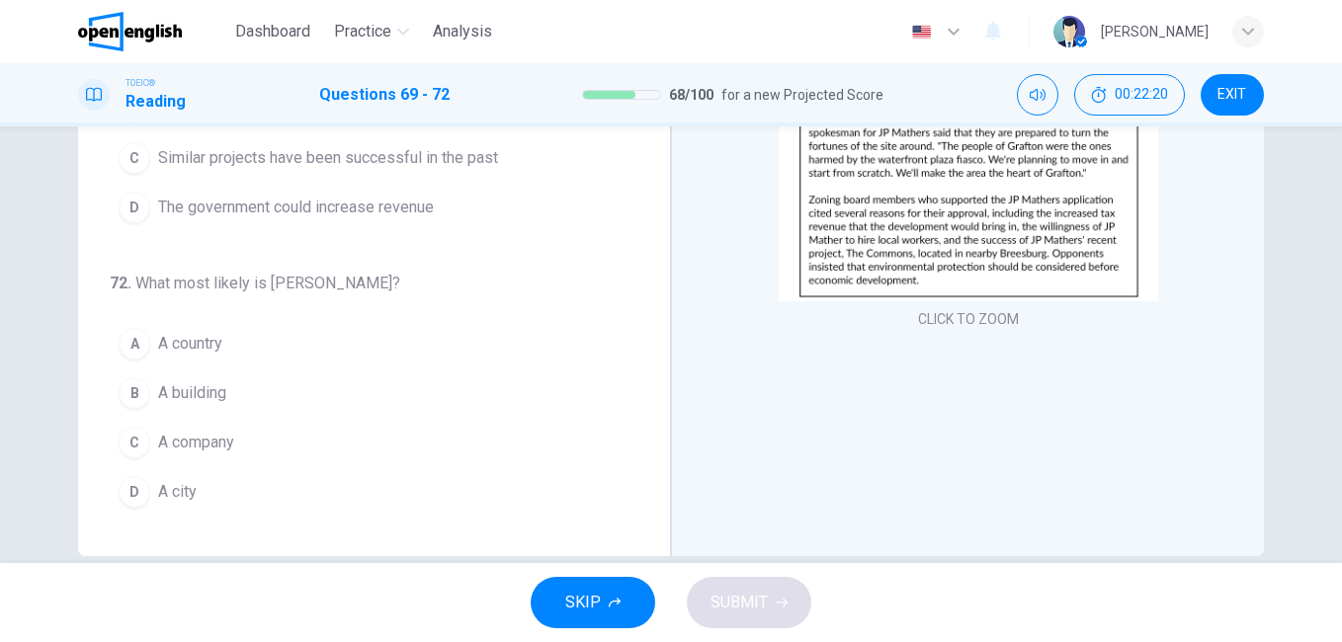
click at [158, 389] on span "A building" at bounding box center [192, 393] width 68 height 24
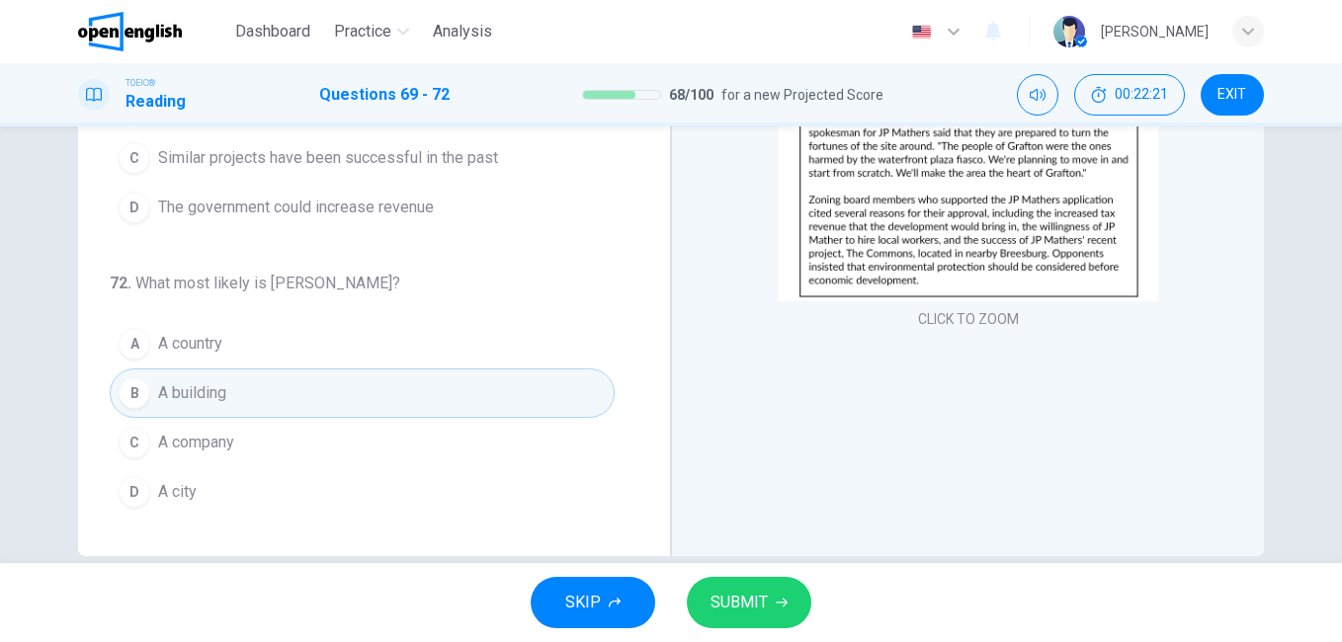
click at [747, 590] on span "SUBMIT" at bounding box center [739, 603] width 57 height 28
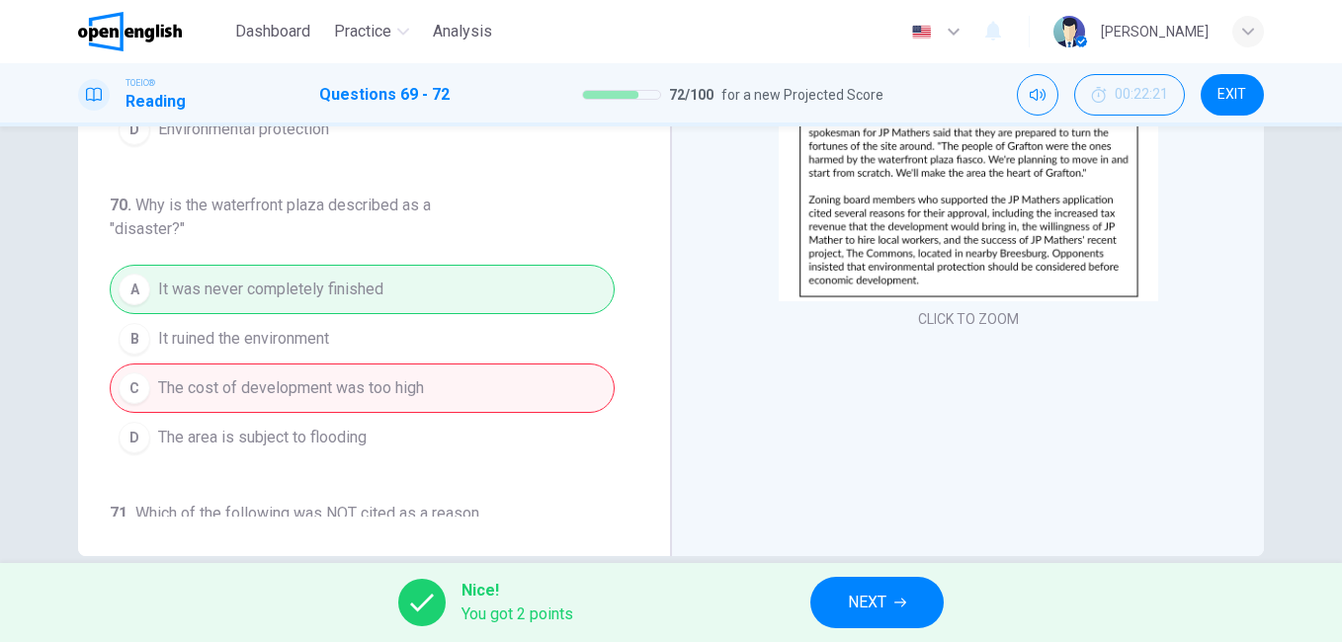
scroll to position [99, 0]
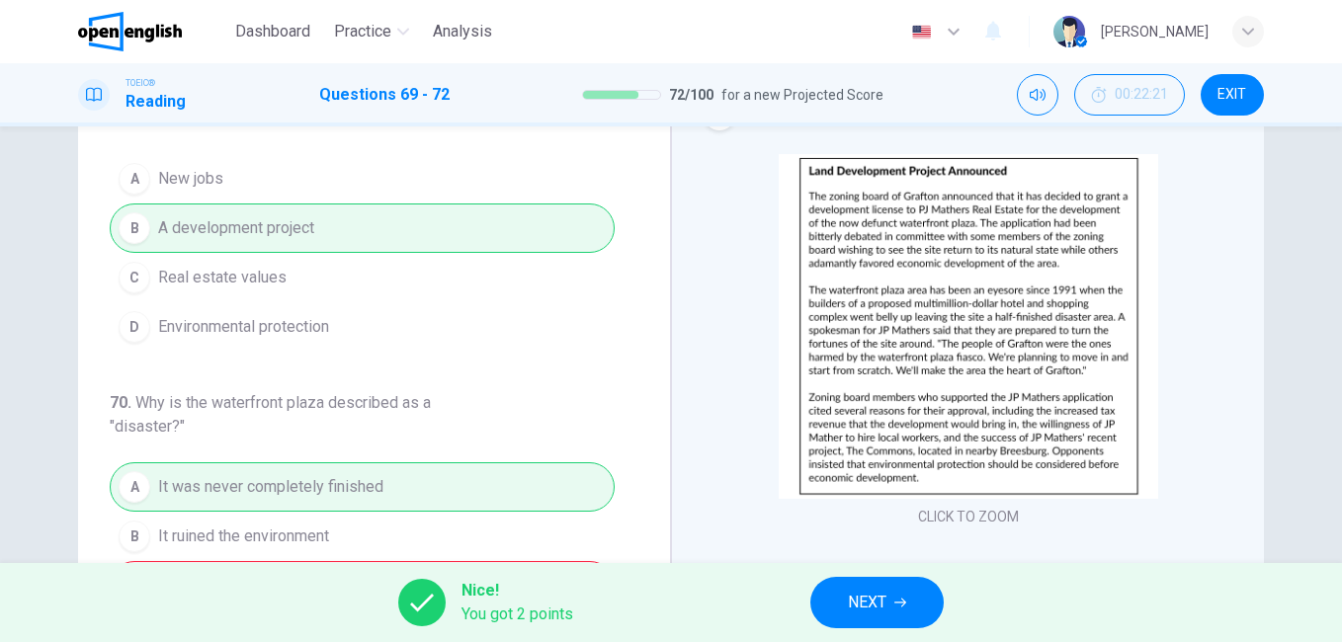
click at [913, 611] on button "NEXT" at bounding box center [876, 602] width 133 height 51
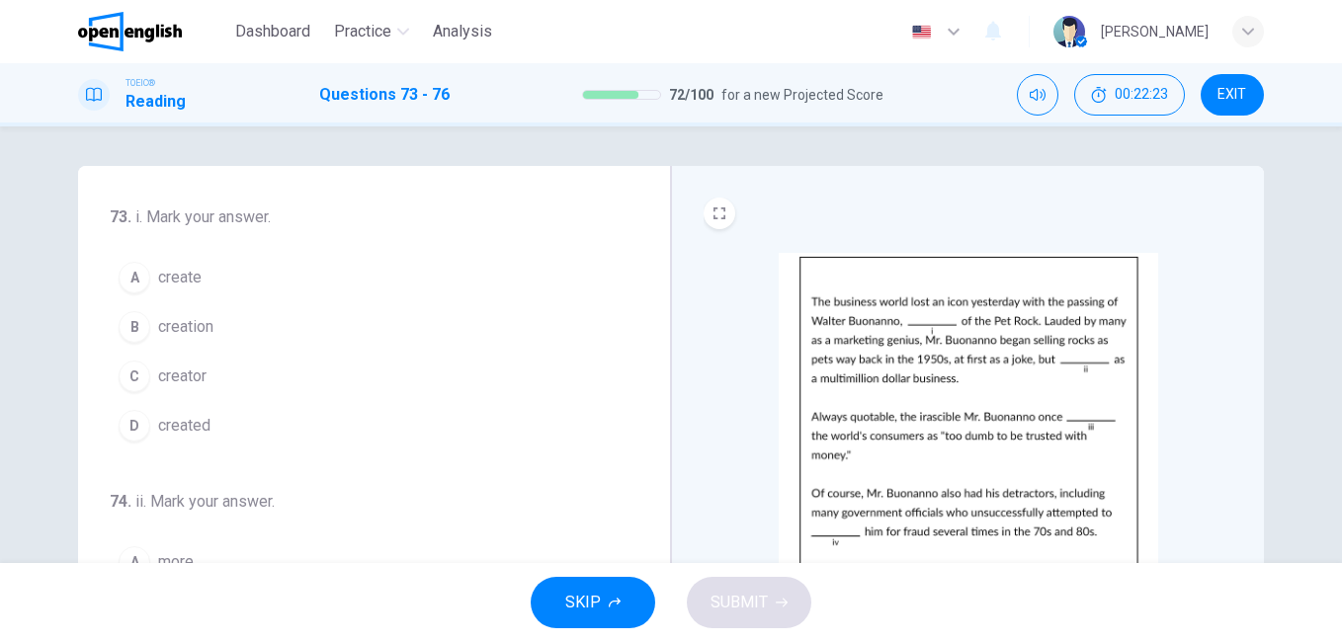
click at [945, 420] on img at bounding box center [968, 425] width 379 height 345
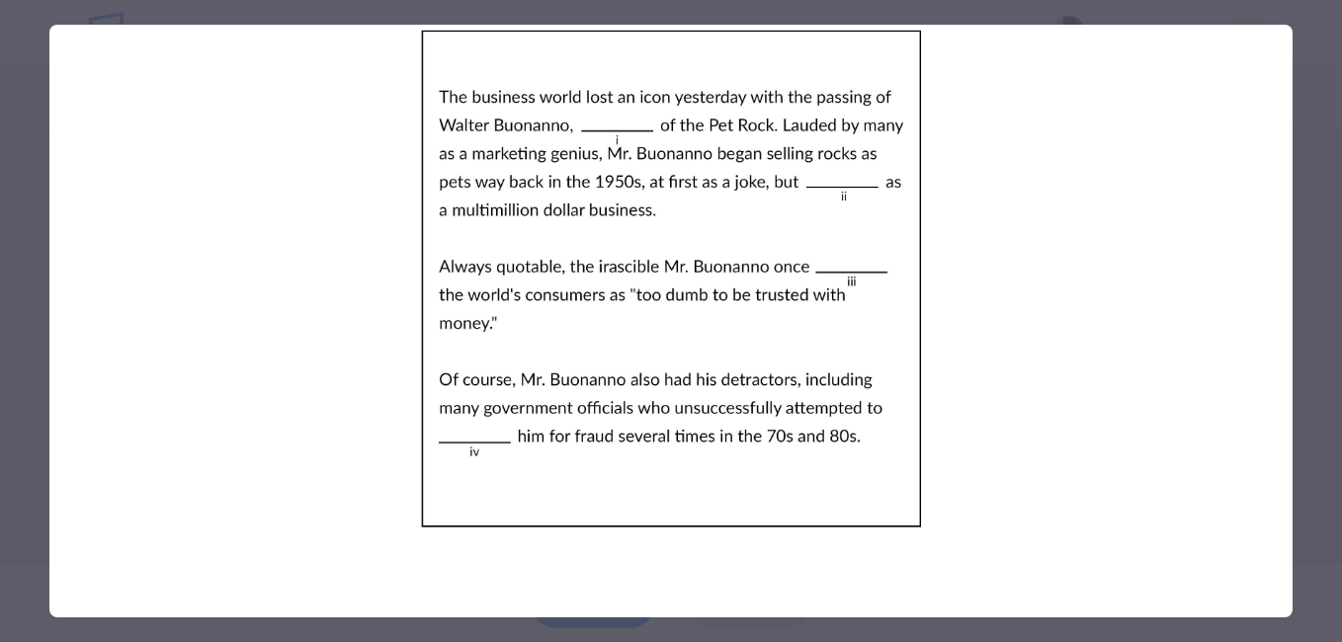
click at [1312, 455] on div at bounding box center [671, 321] width 1342 height 642
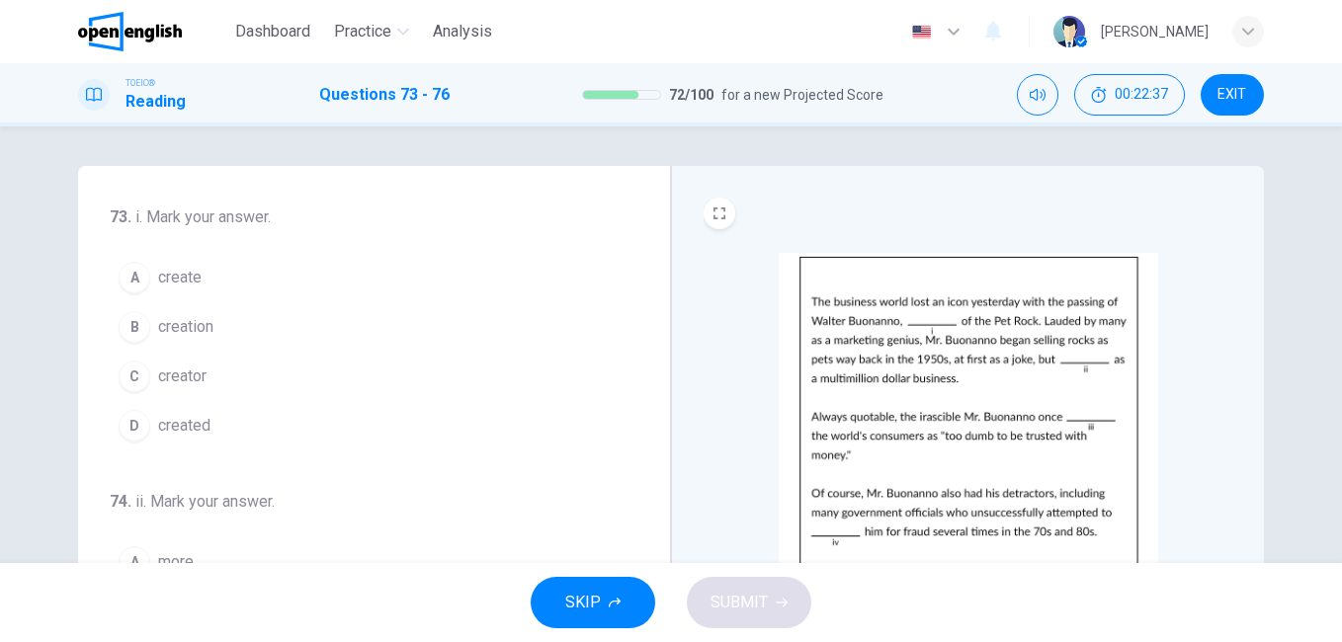
click at [184, 379] on span "creator" at bounding box center [182, 377] width 48 height 24
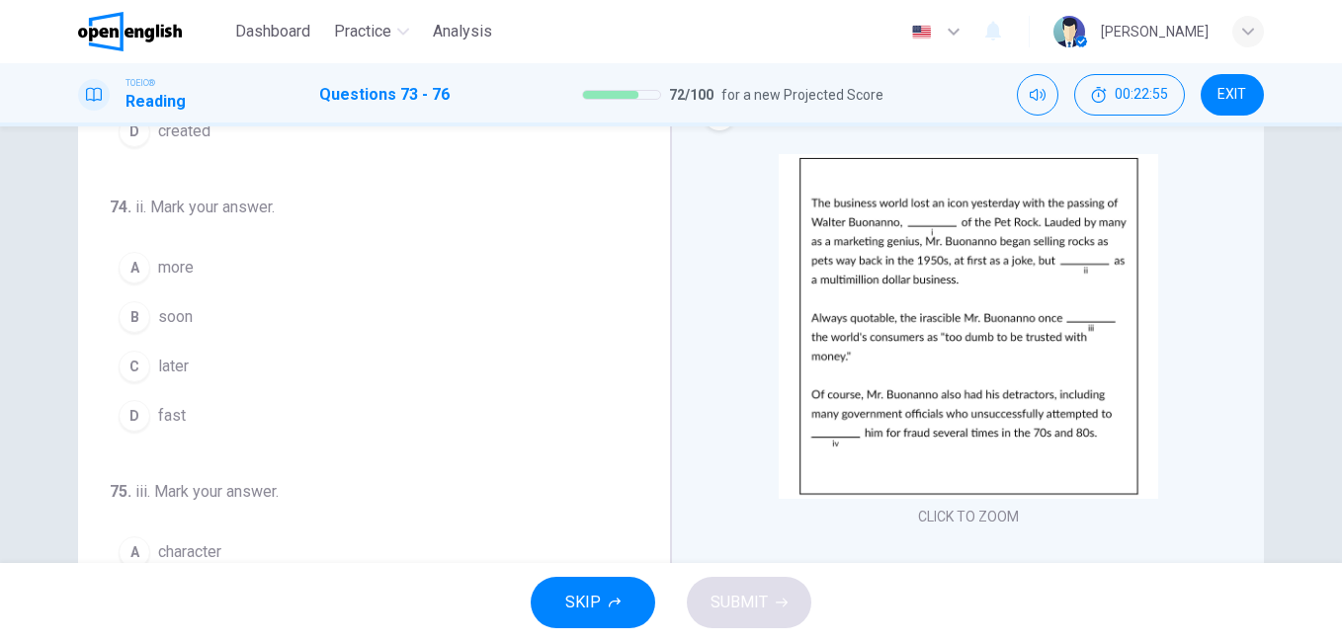
scroll to position [198, 0]
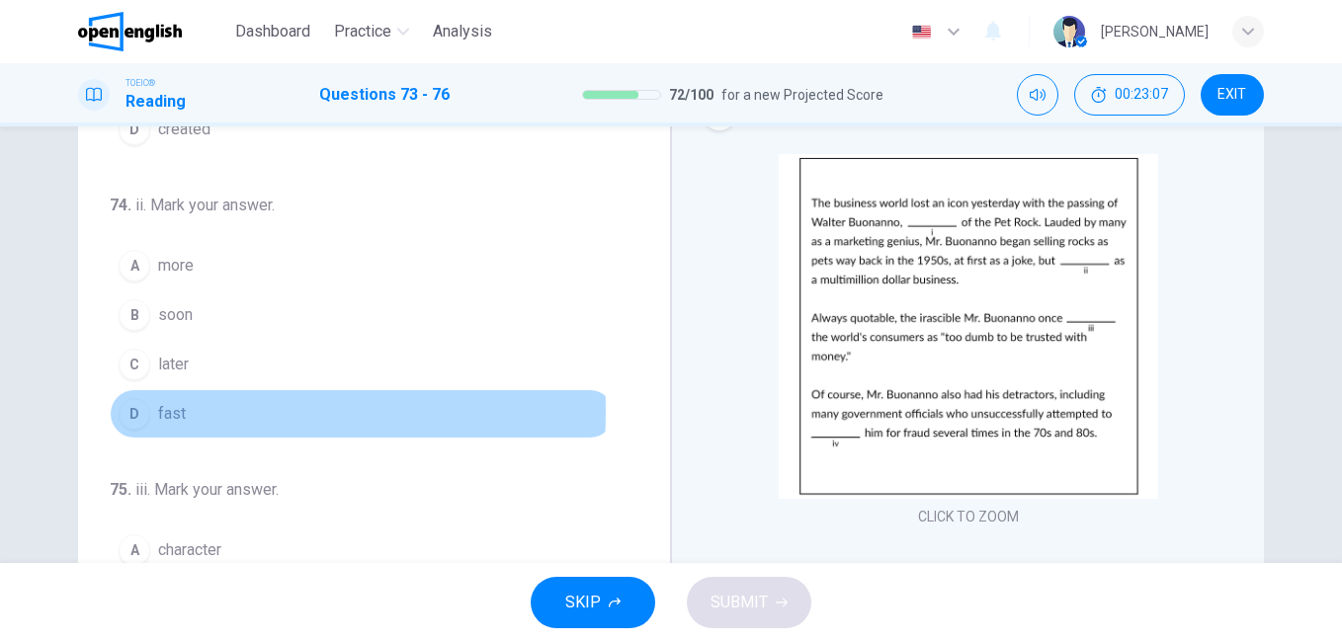
click at [170, 412] on span "fast" at bounding box center [172, 414] width 28 height 24
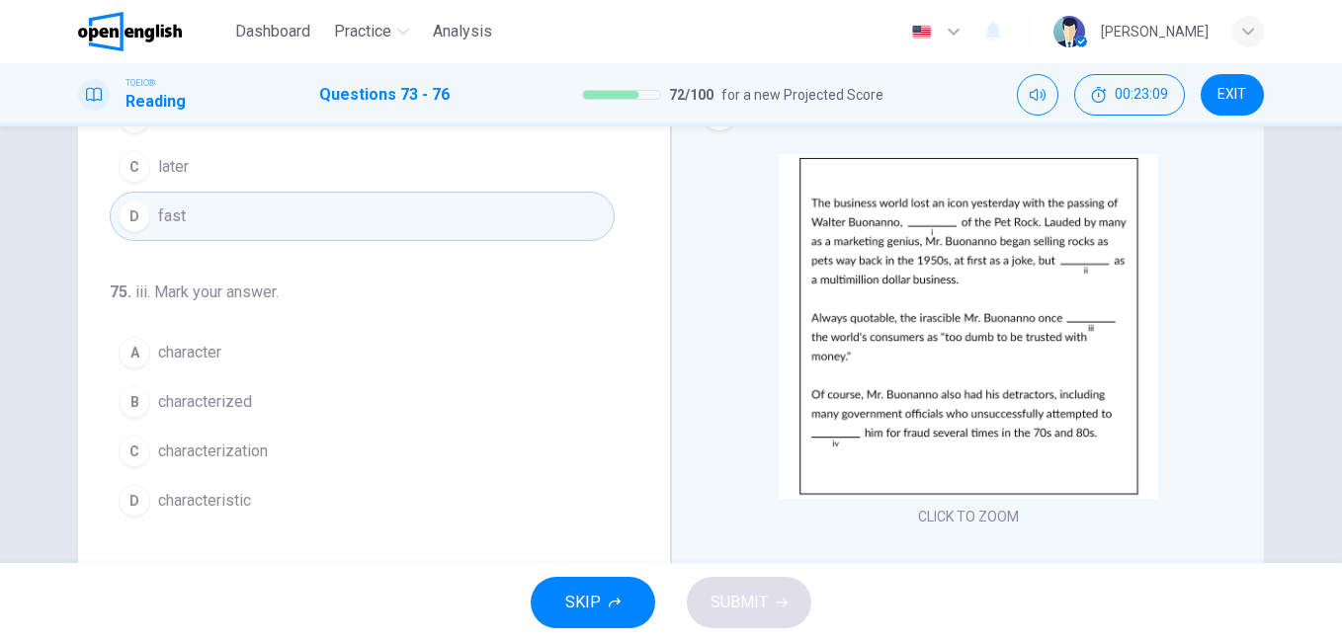
scroll to position [491, 0]
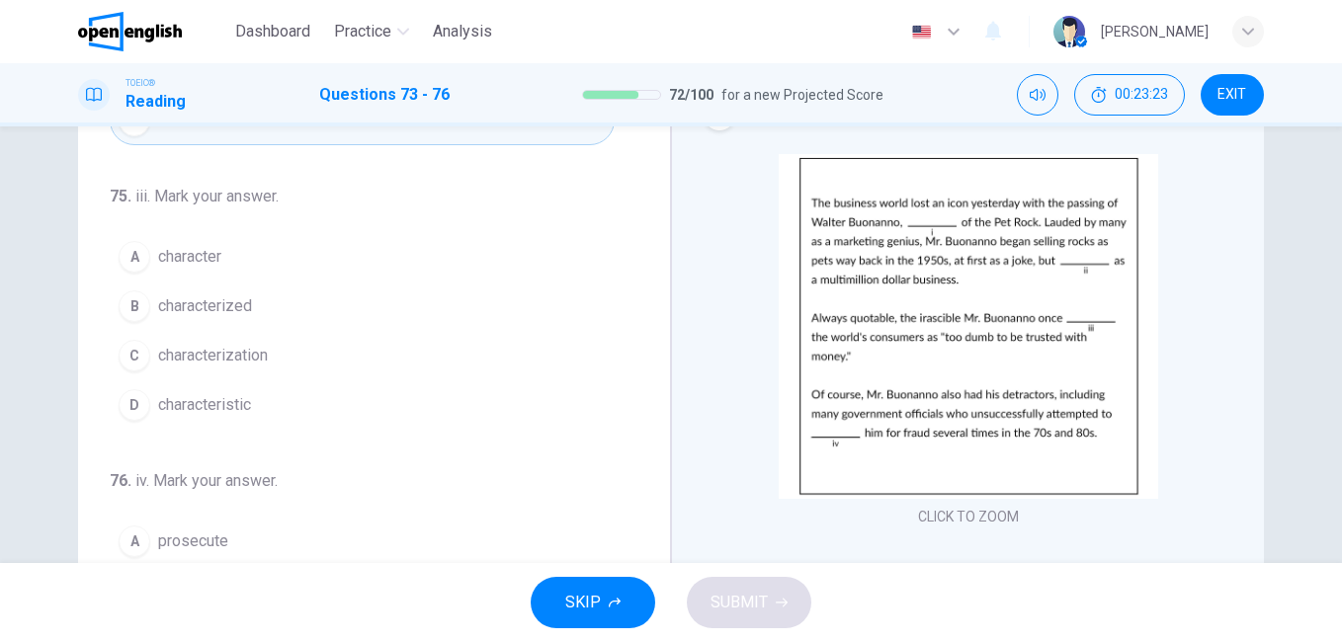
click at [225, 310] on span "characterized" at bounding box center [205, 306] width 94 height 24
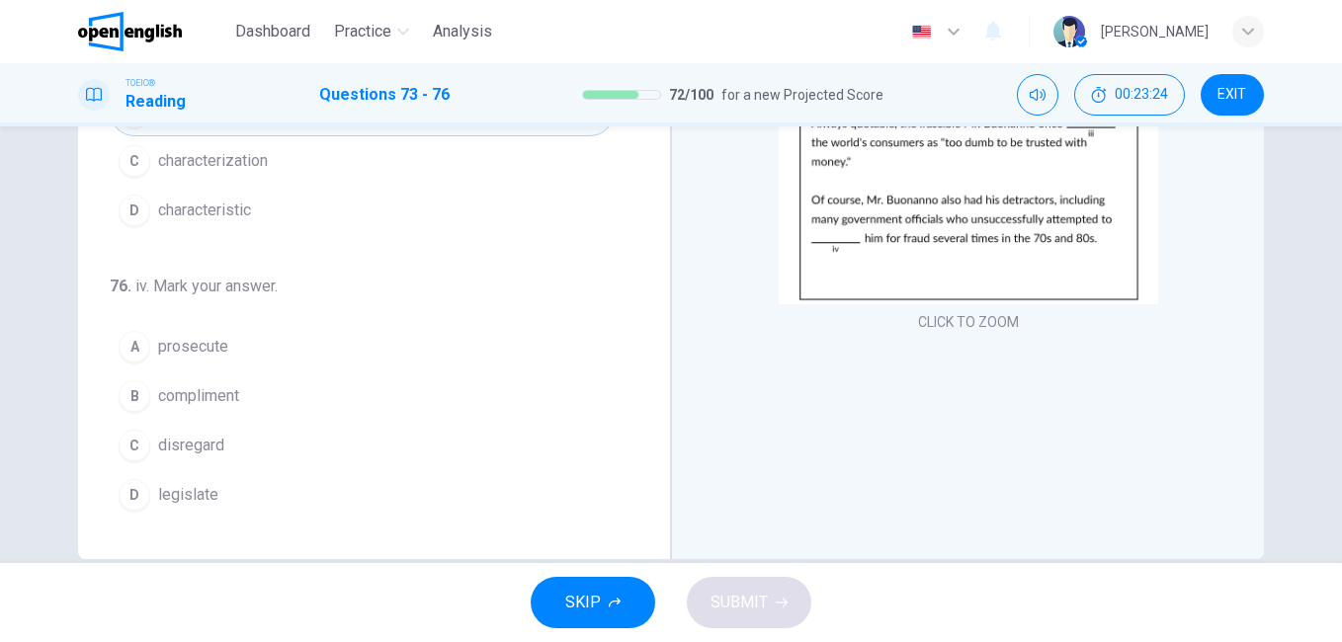
scroll to position [296, 0]
click at [195, 348] on span "prosecute" at bounding box center [193, 344] width 70 height 24
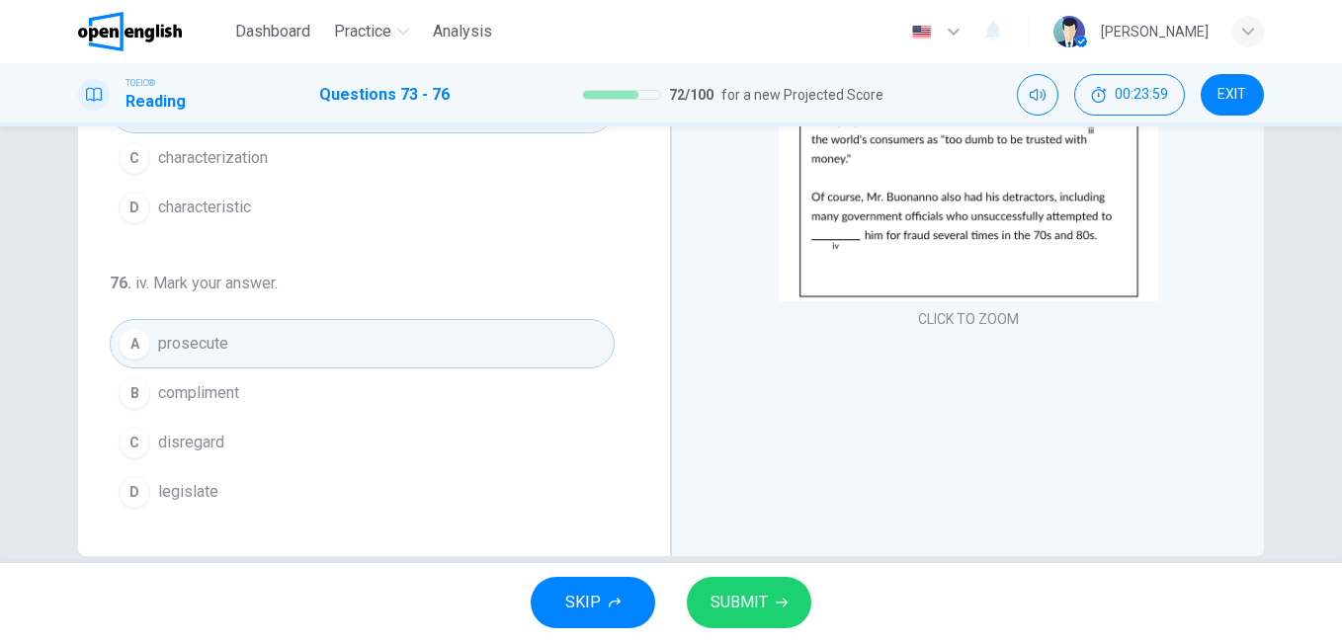
click at [735, 593] on span "SUBMIT" at bounding box center [739, 603] width 57 height 28
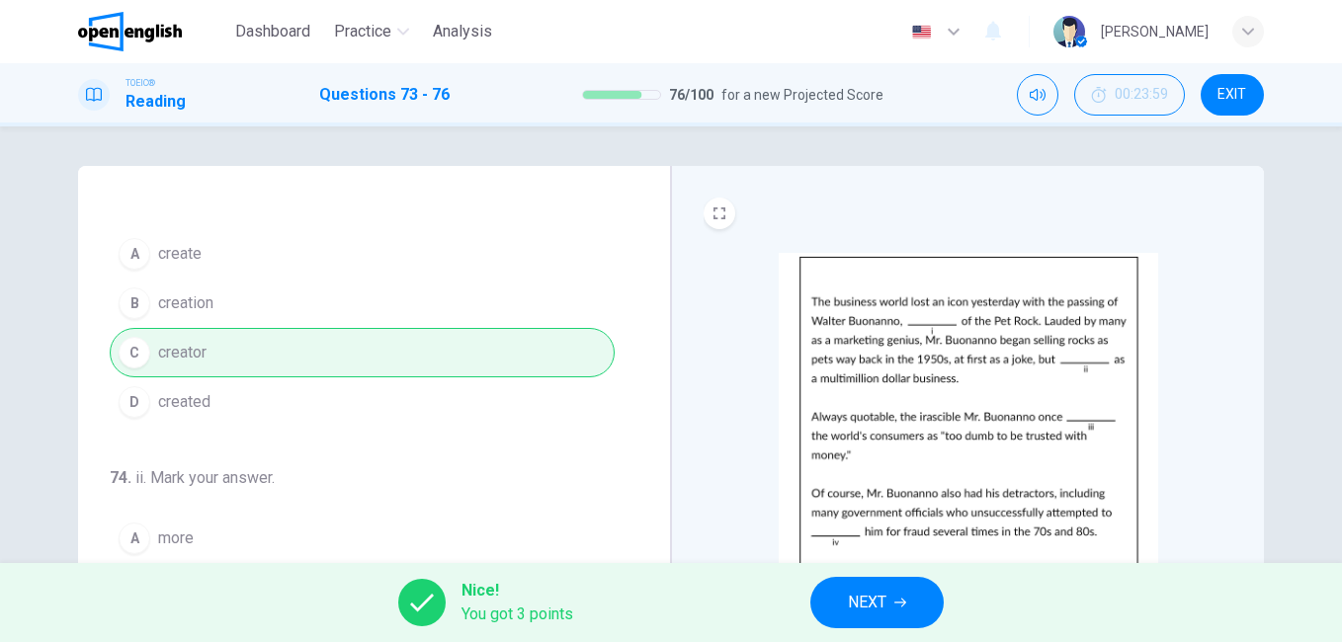
scroll to position [0, 0]
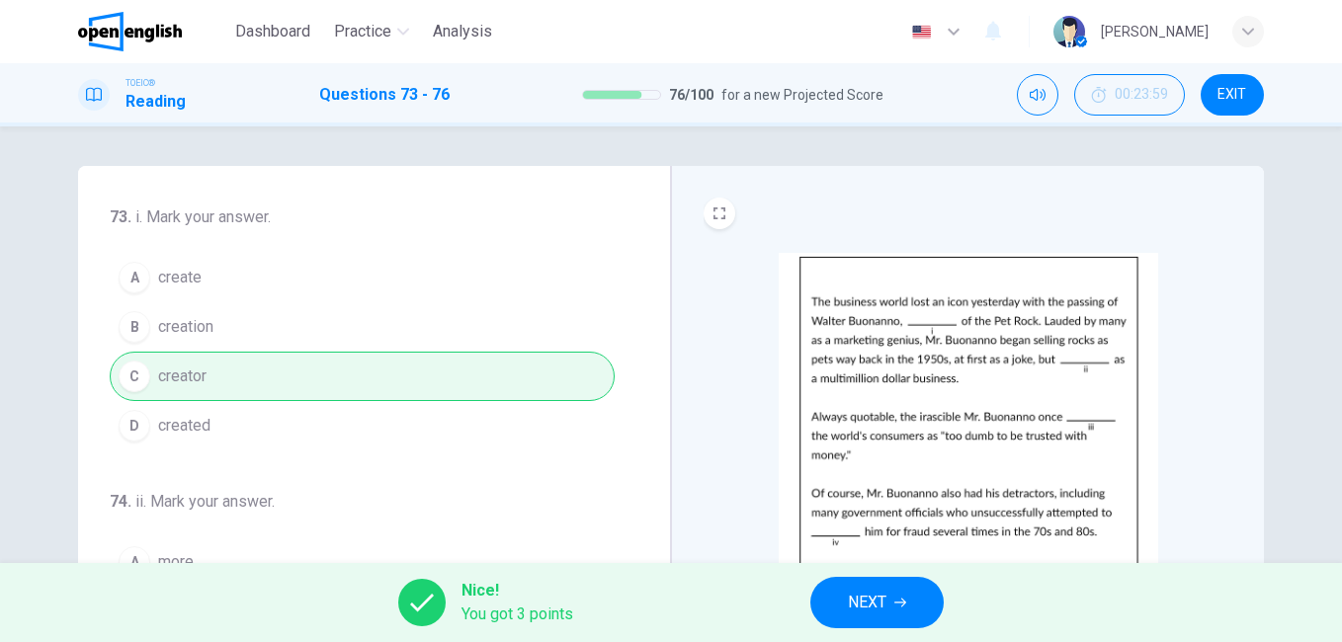
click at [906, 605] on icon "button" at bounding box center [900, 603] width 12 height 12
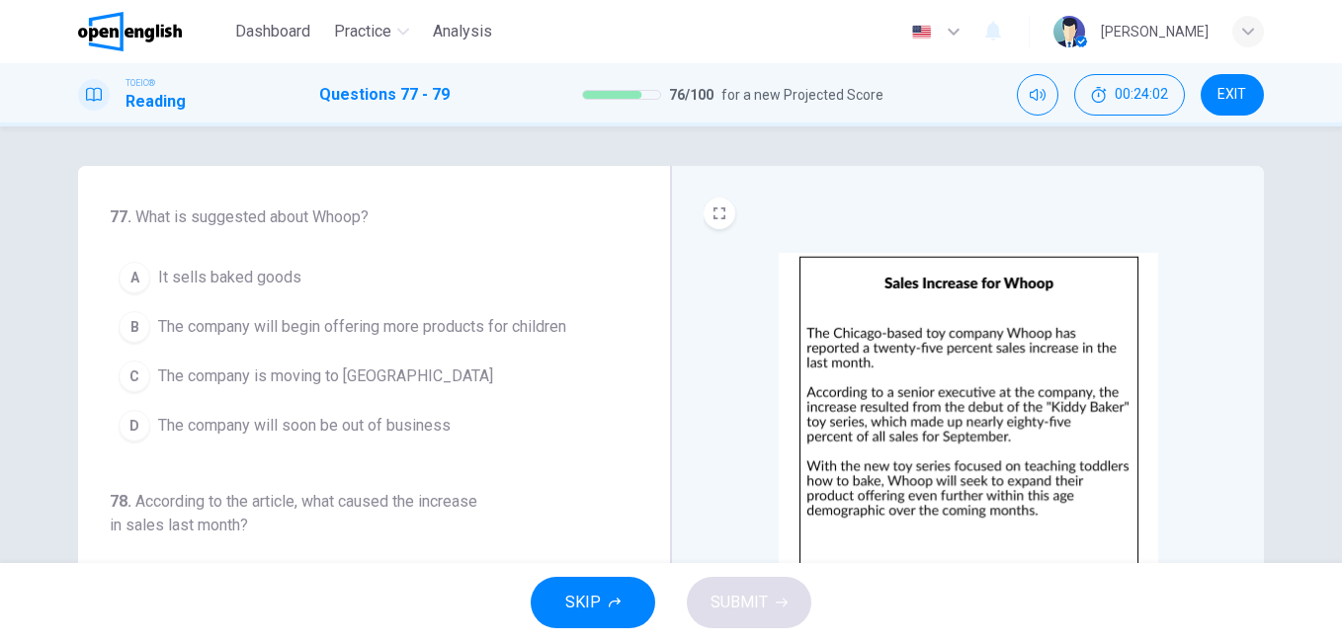
click at [914, 436] on img at bounding box center [968, 425] width 379 height 345
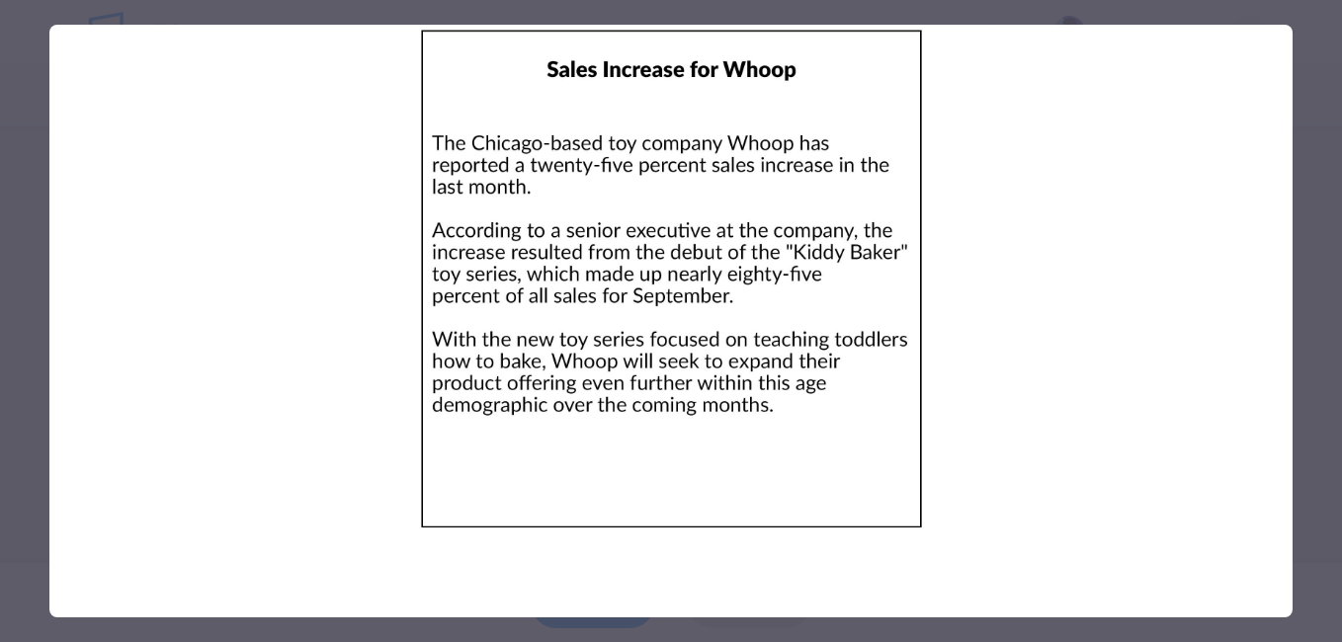
click at [1320, 416] on div at bounding box center [671, 321] width 1342 height 642
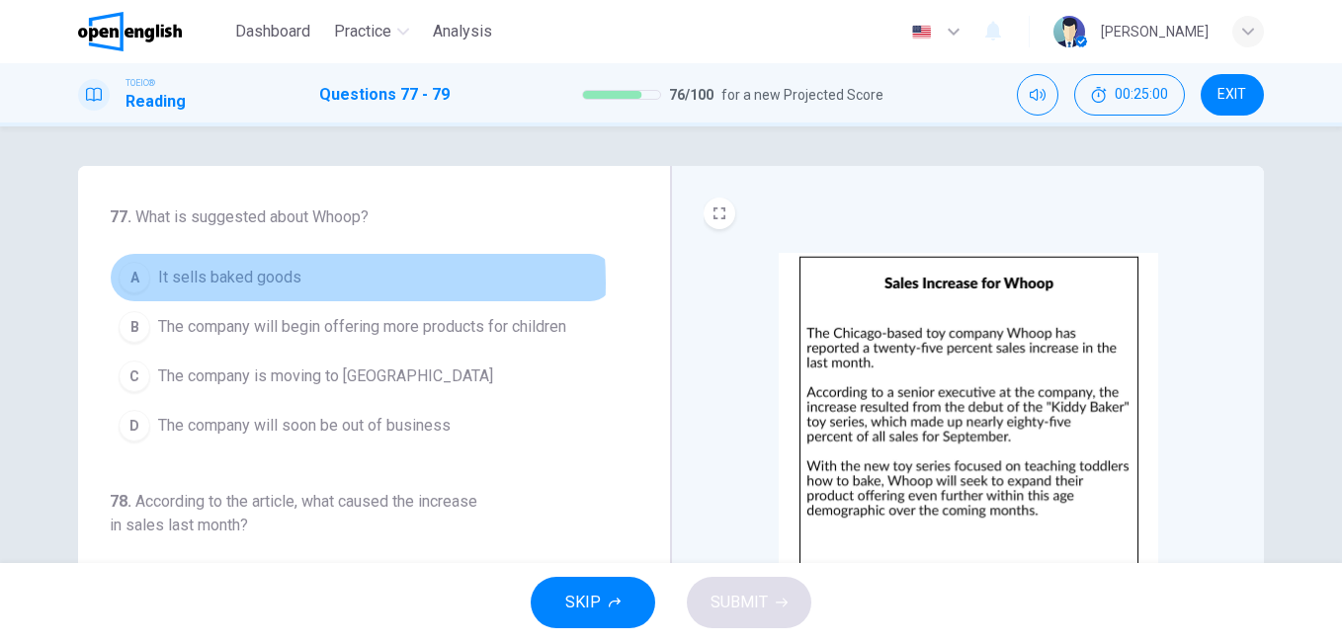
click at [250, 283] on span "It sells baked goods" at bounding box center [229, 278] width 143 height 24
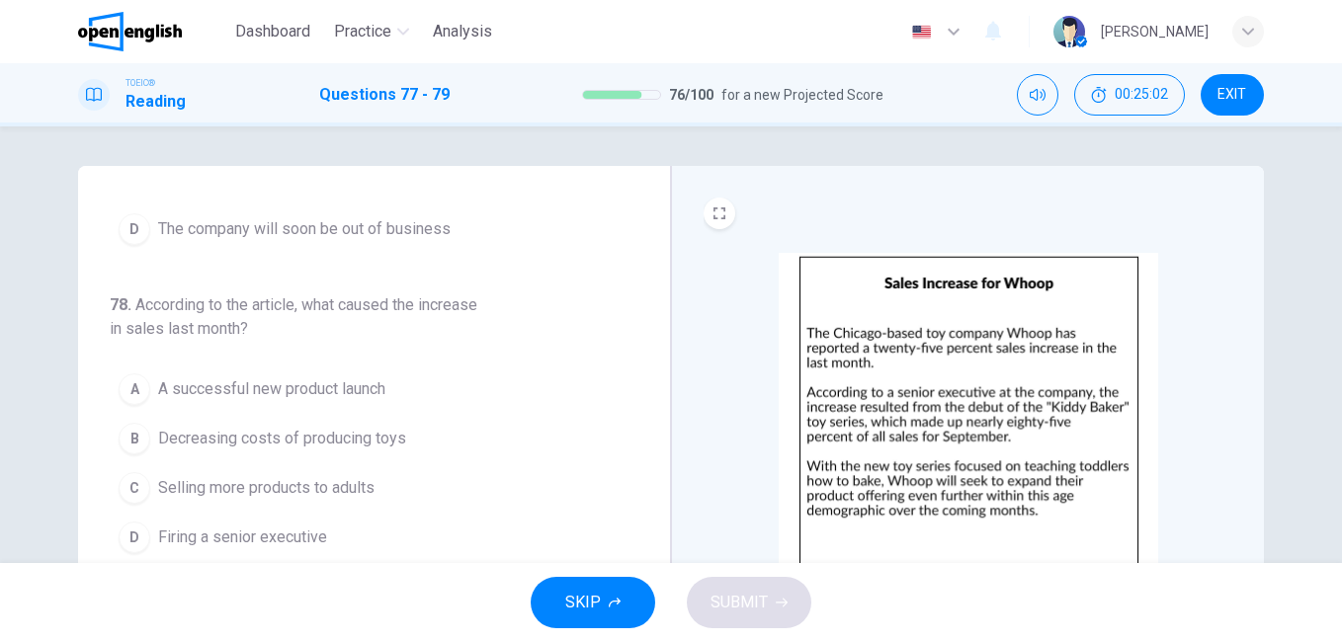
scroll to position [198, 0]
click at [296, 390] on span "A successful new product launch" at bounding box center [271, 389] width 227 height 24
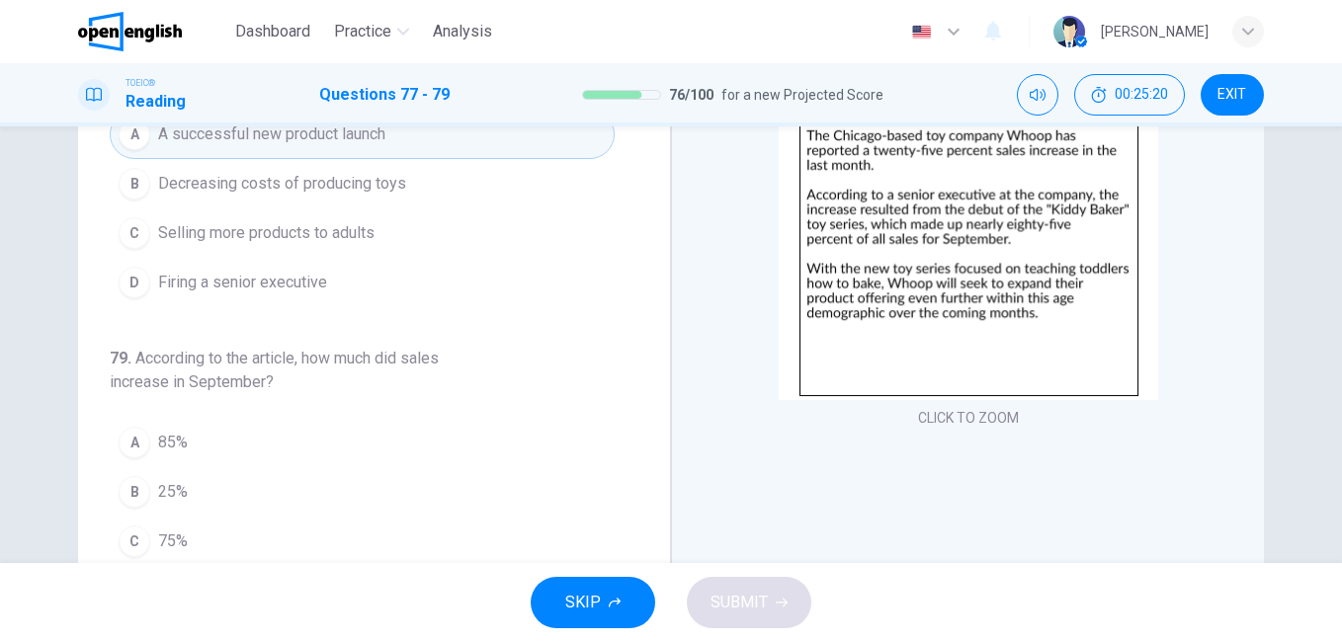
click at [161, 447] on span "85%" at bounding box center [173, 443] width 30 height 24
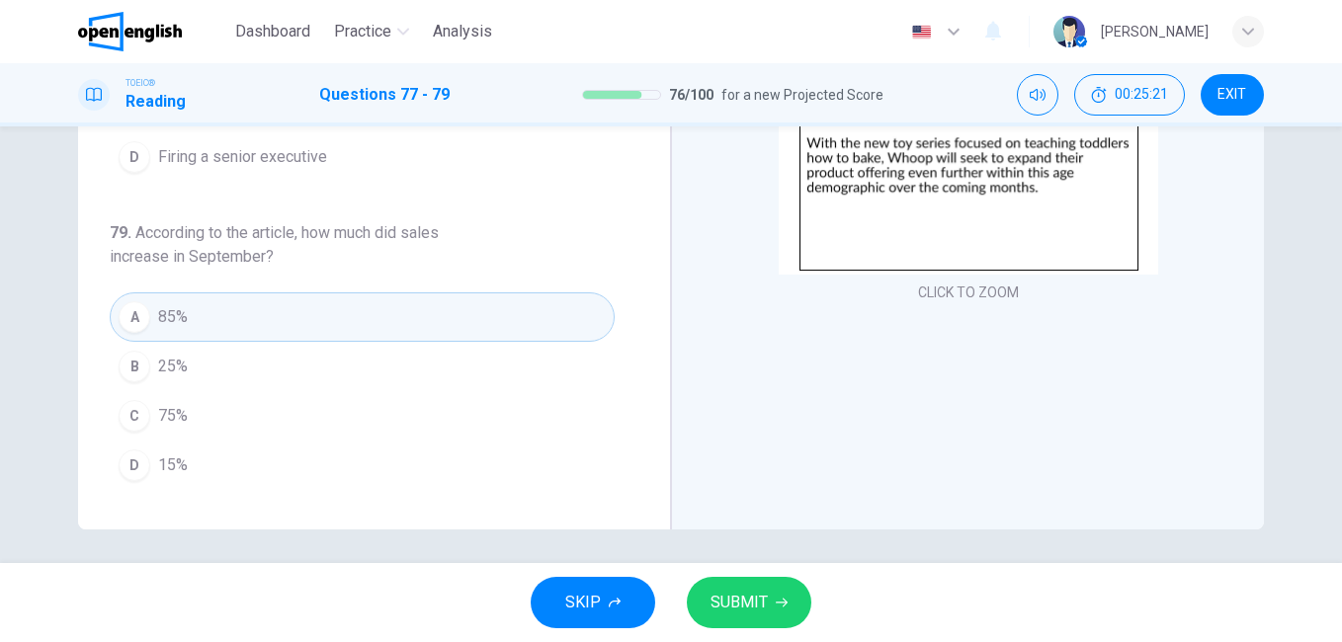
scroll to position [329, 0]
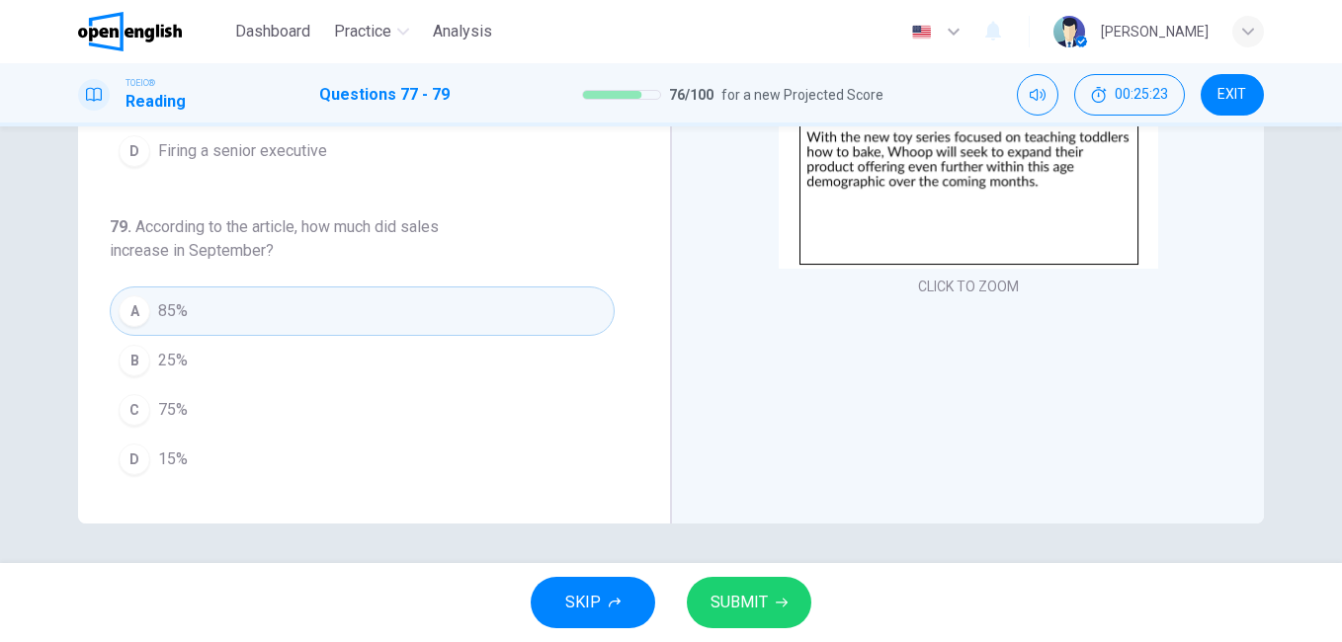
click at [749, 603] on span "SUBMIT" at bounding box center [739, 603] width 57 height 28
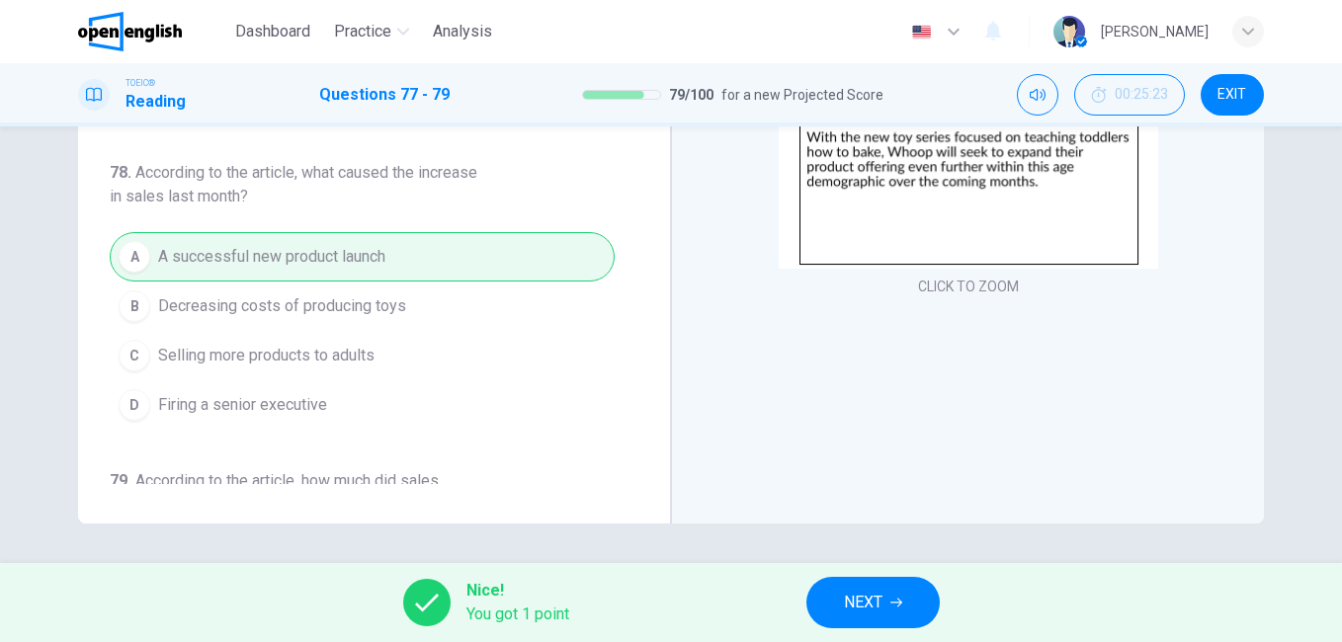
scroll to position [131, 0]
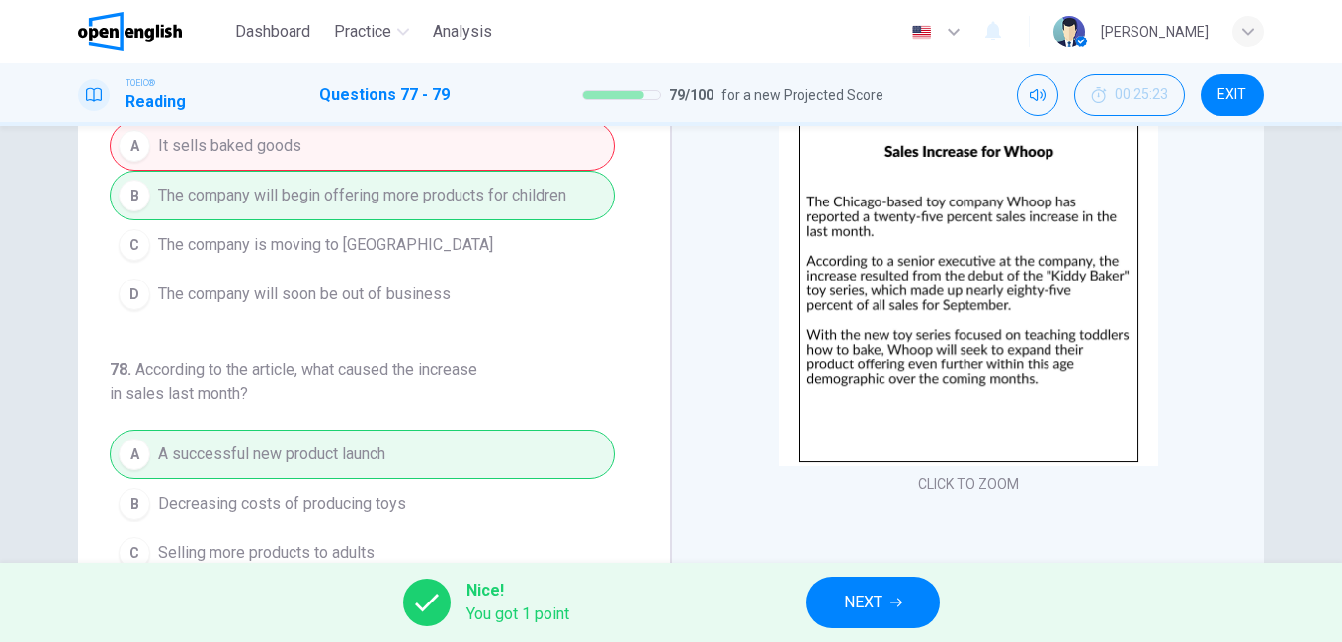
click at [873, 605] on span "NEXT" at bounding box center [863, 603] width 39 height 28
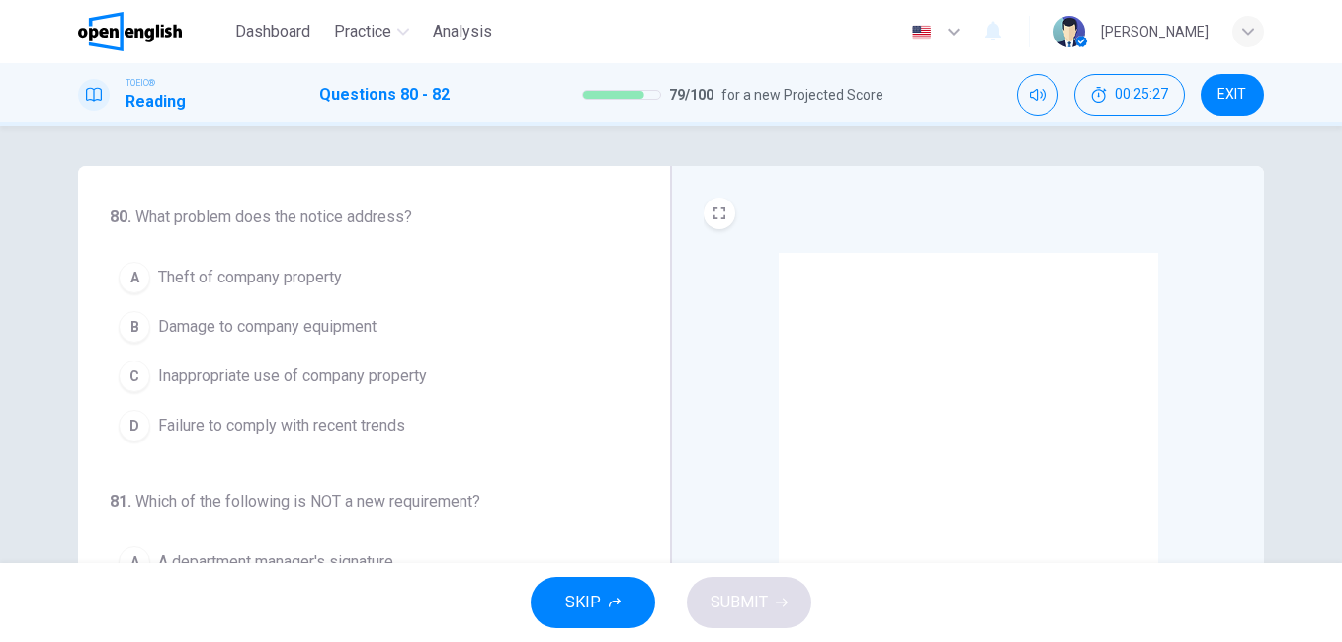
scroll to position [99, 0]
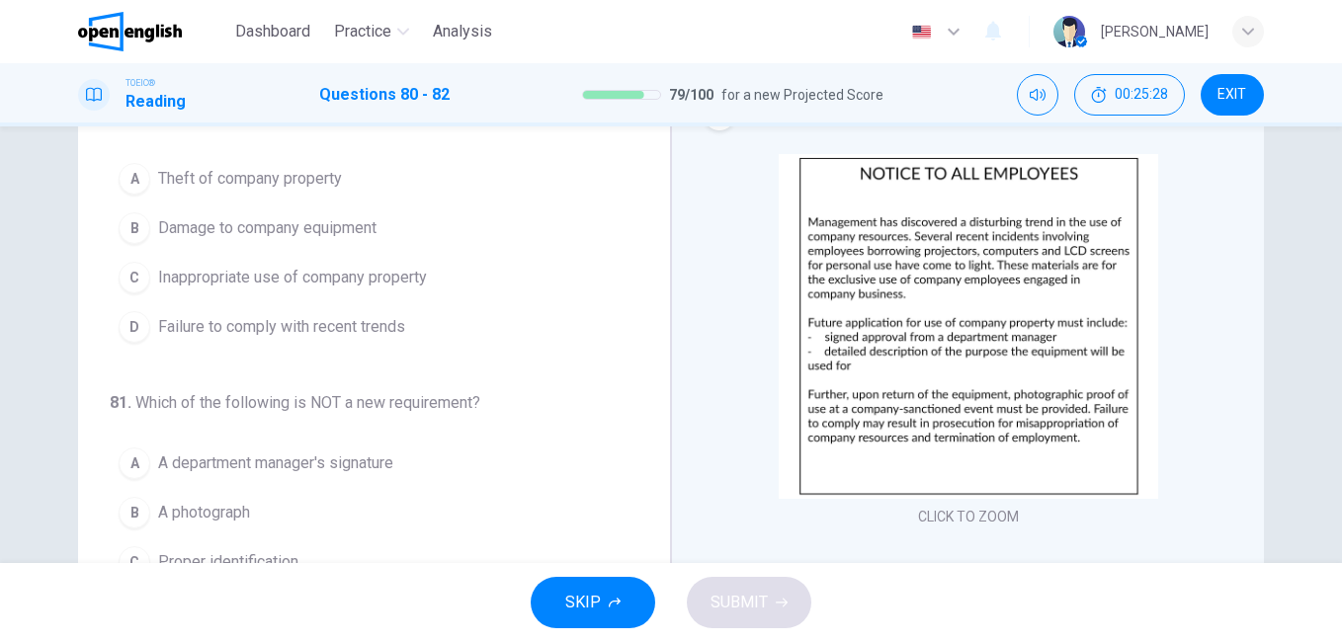
click at [853, 362] on img at bounding box center [968, 326] width 379 height 345
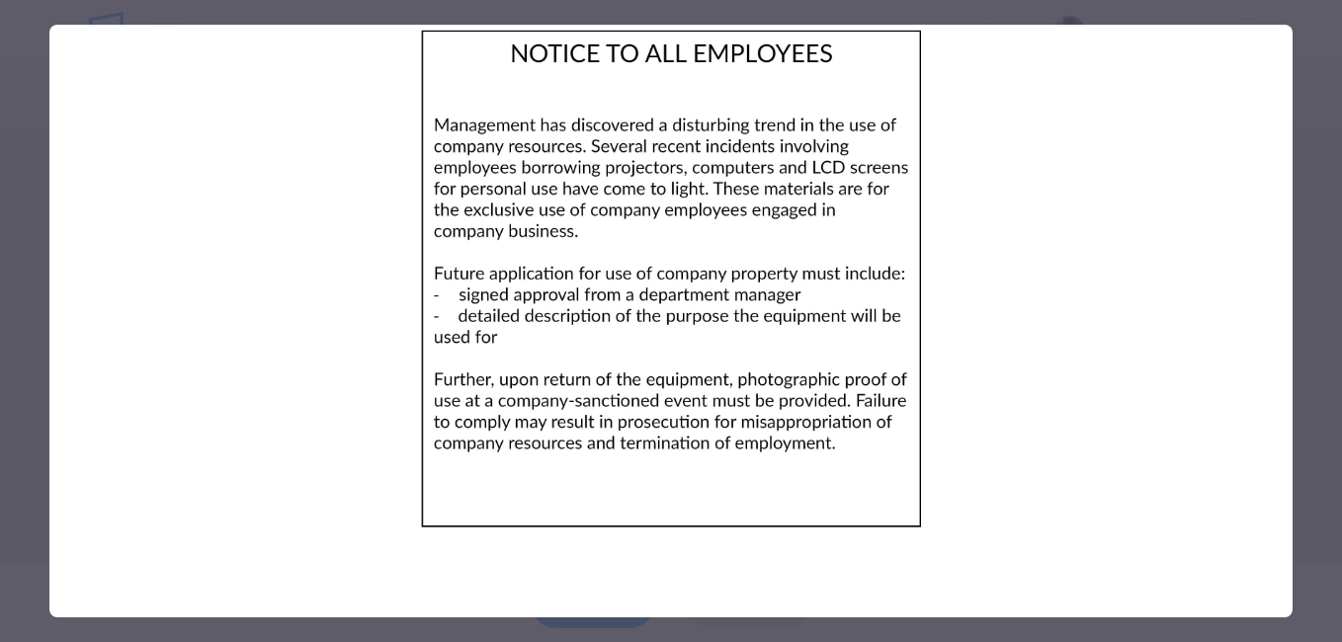
click at [1309, 305] on div at bounding box center [671, 321] width 1342 height 642
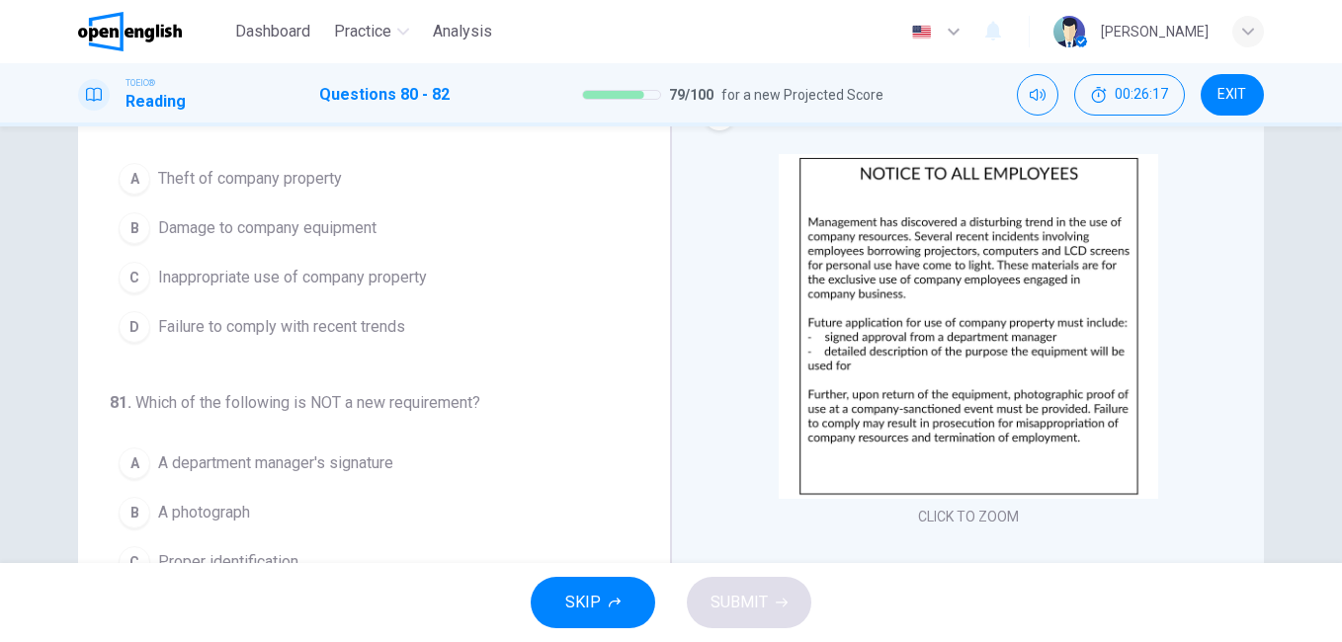
scroll to position [0, 0]
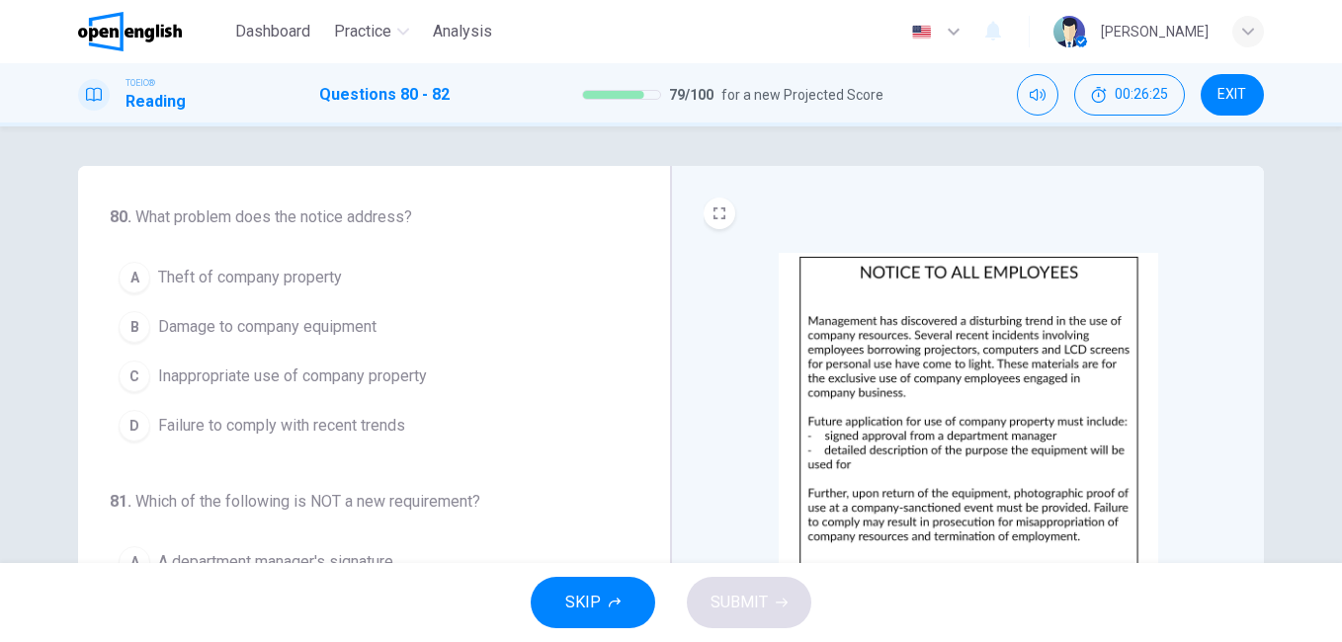
click at [402, 376] on span "Inappropriate use of company property" at bounding box center [292, 377] width 269 height 24
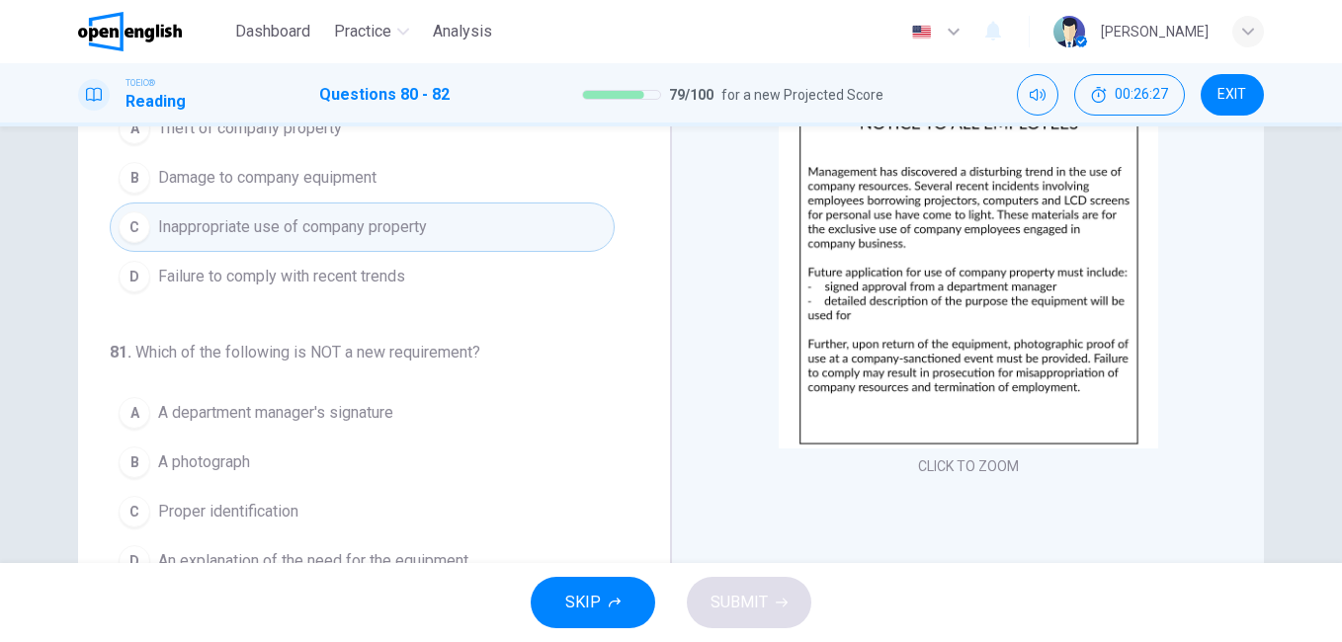
scroll to position [198, 0]
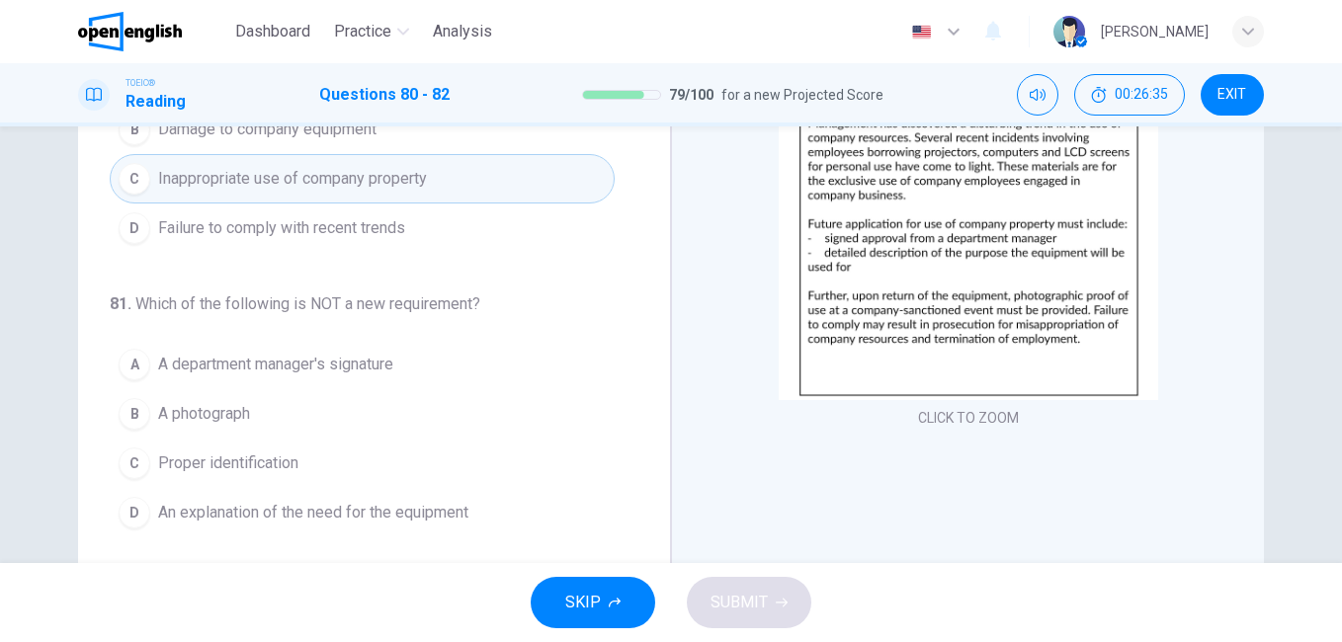
click at [232, 416] on span "A photograph" at bounding box center [204, 414] width 92 height 24
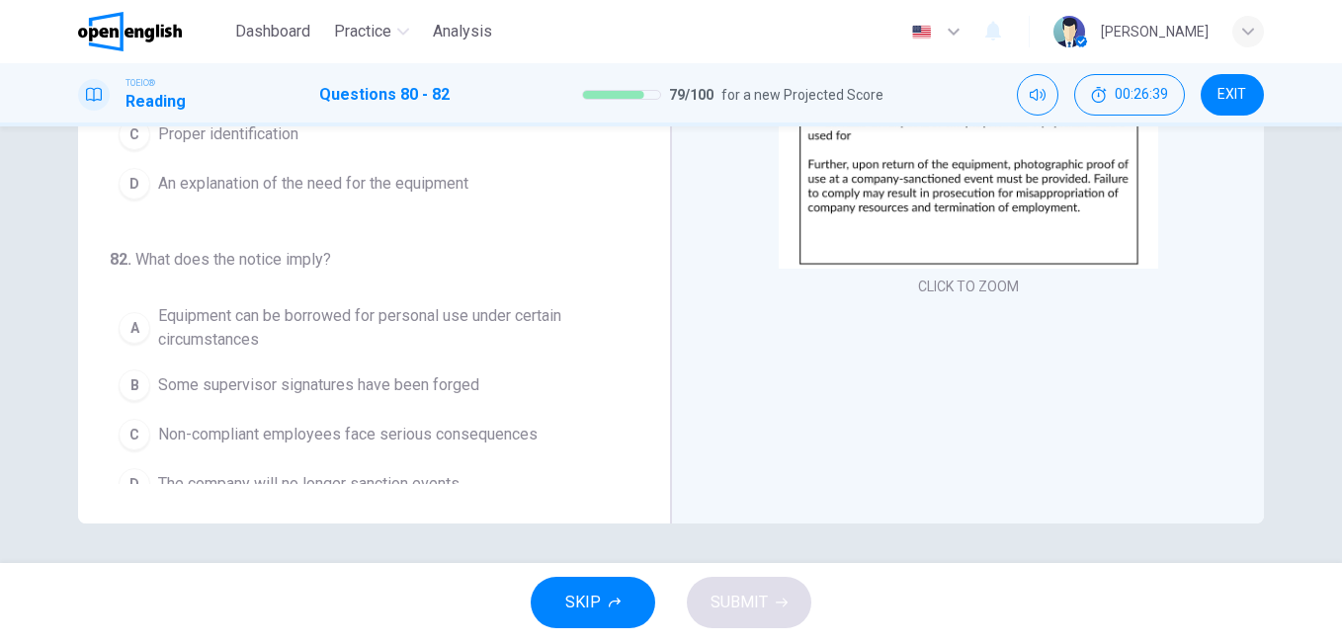
scroll to position [222, 0]
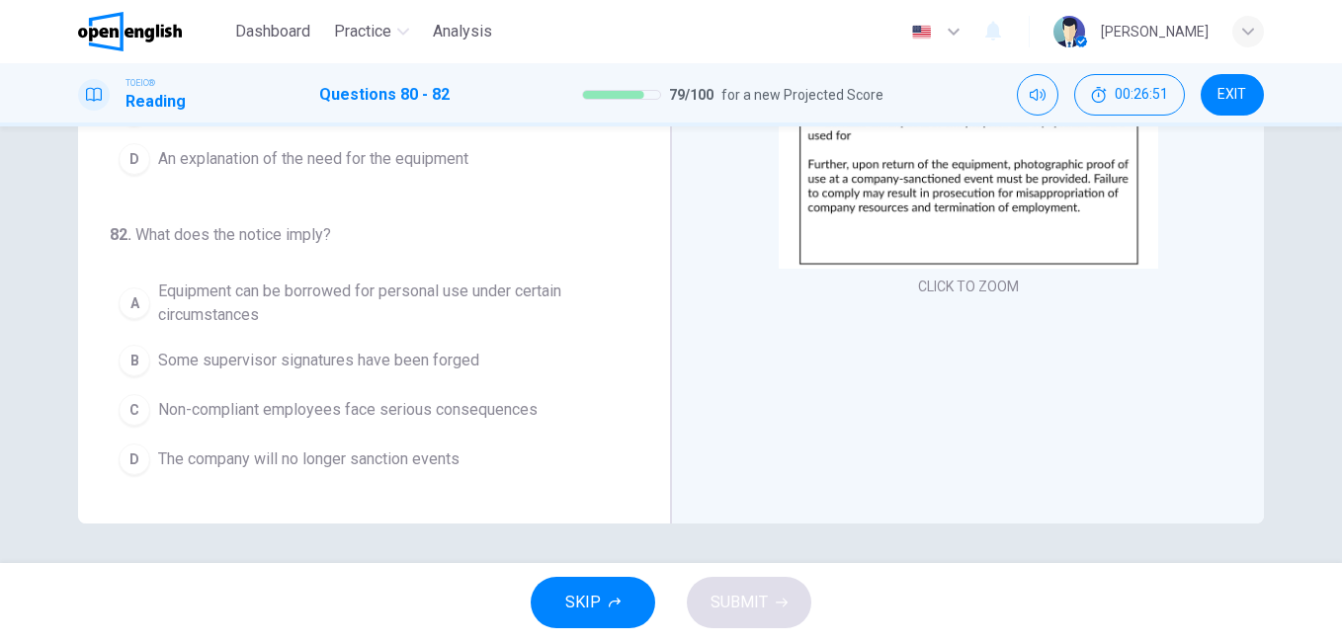
click at [260, 300] on span "Equipment can be borrowed for personal use under certain circumstances" at bounding box center [382, 303] width 448 height 47
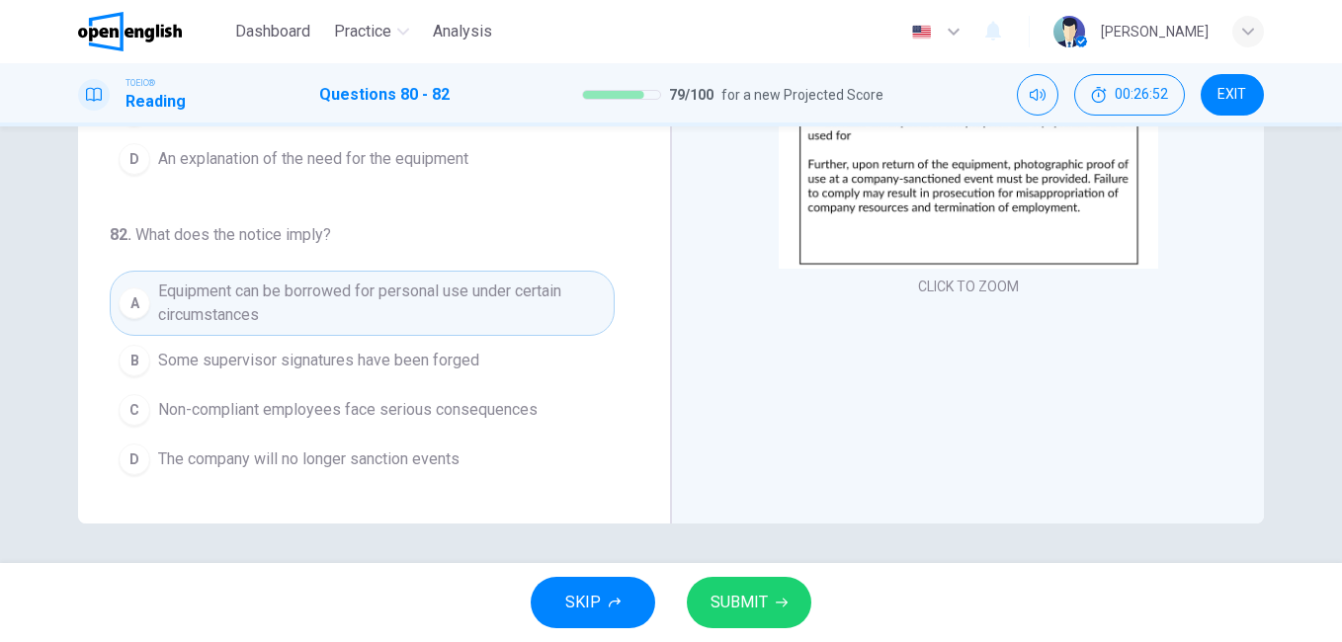
click at [741, 609] on span "SUBMIT" at bounding box center [739, 603] width 57 height 28
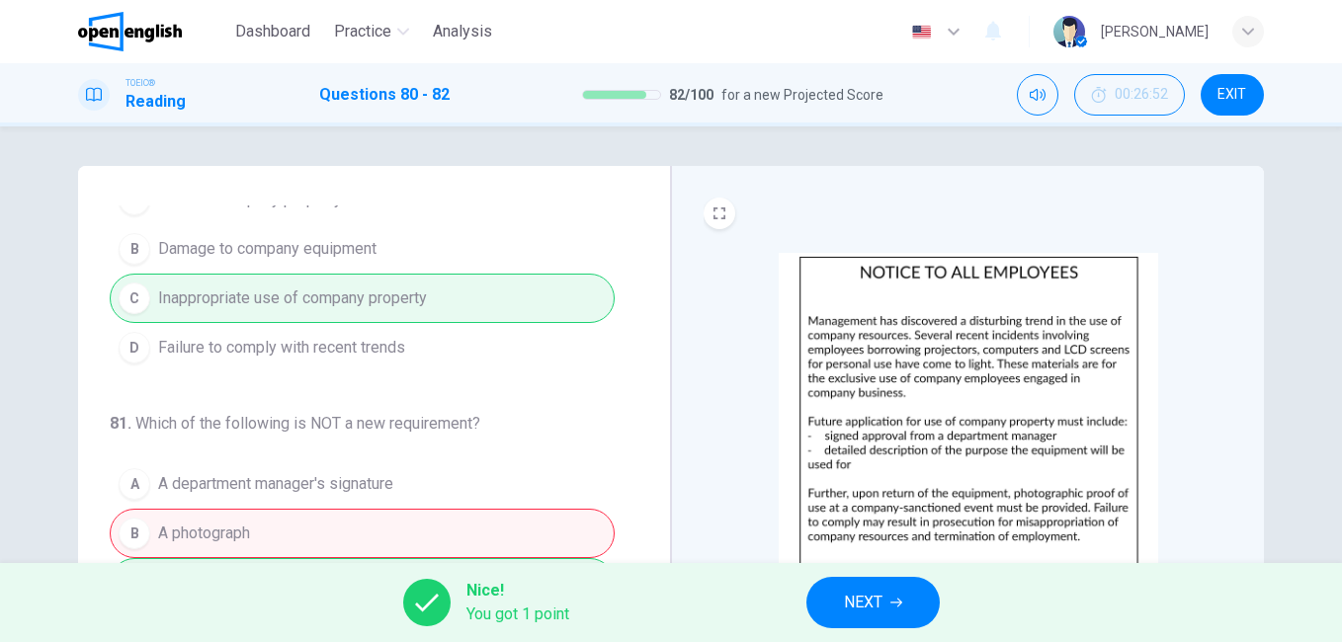
scroll to position [0, 0]
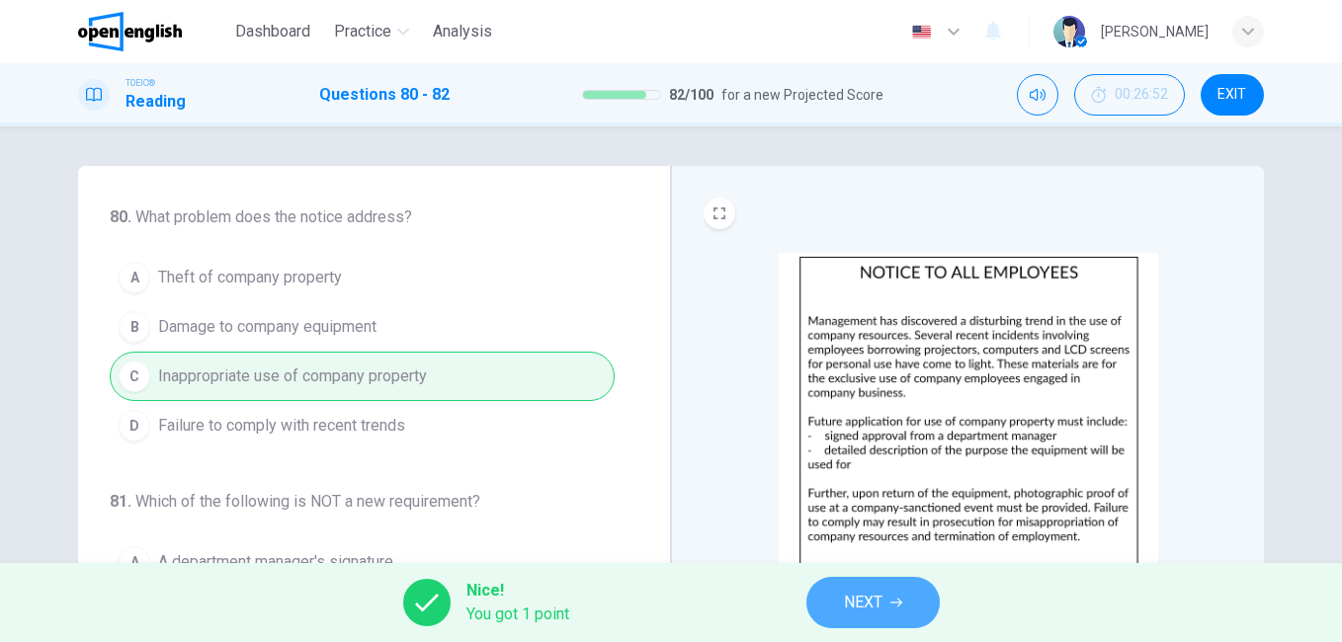
click at [890, 609] on button "NEXT" at bounding box center [872, 602] width 133 height 51
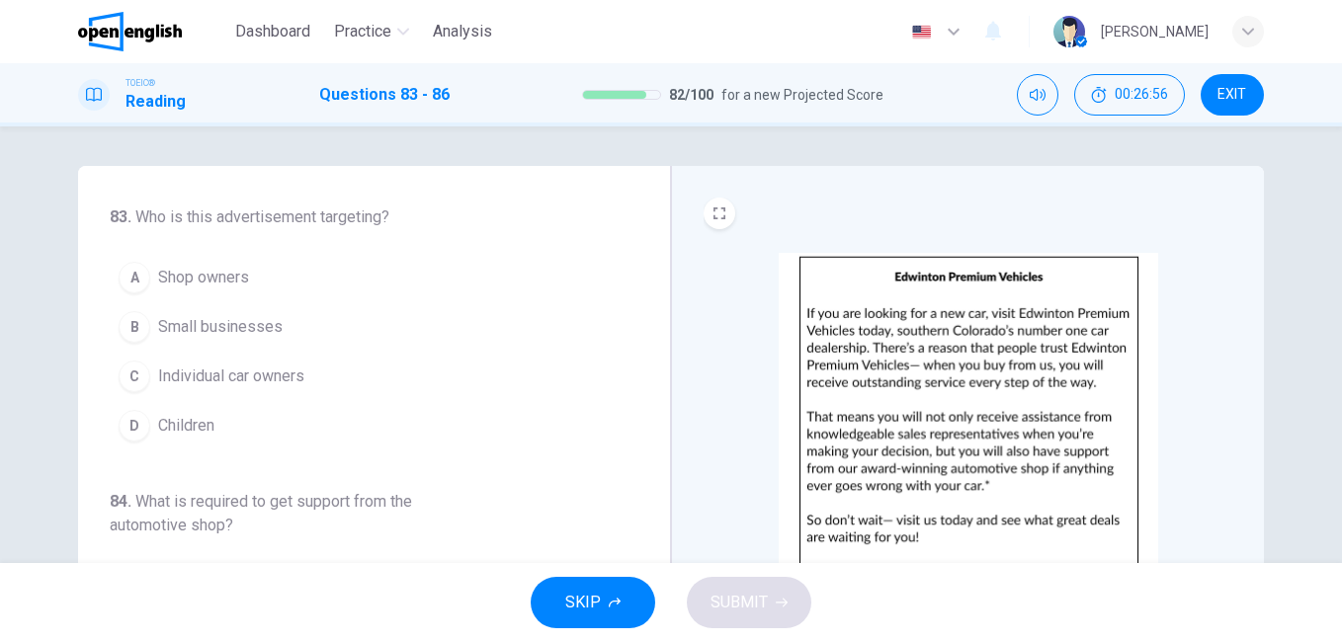
click at [917, 415] on img at bounding box center [968, 425] width 379 height 345
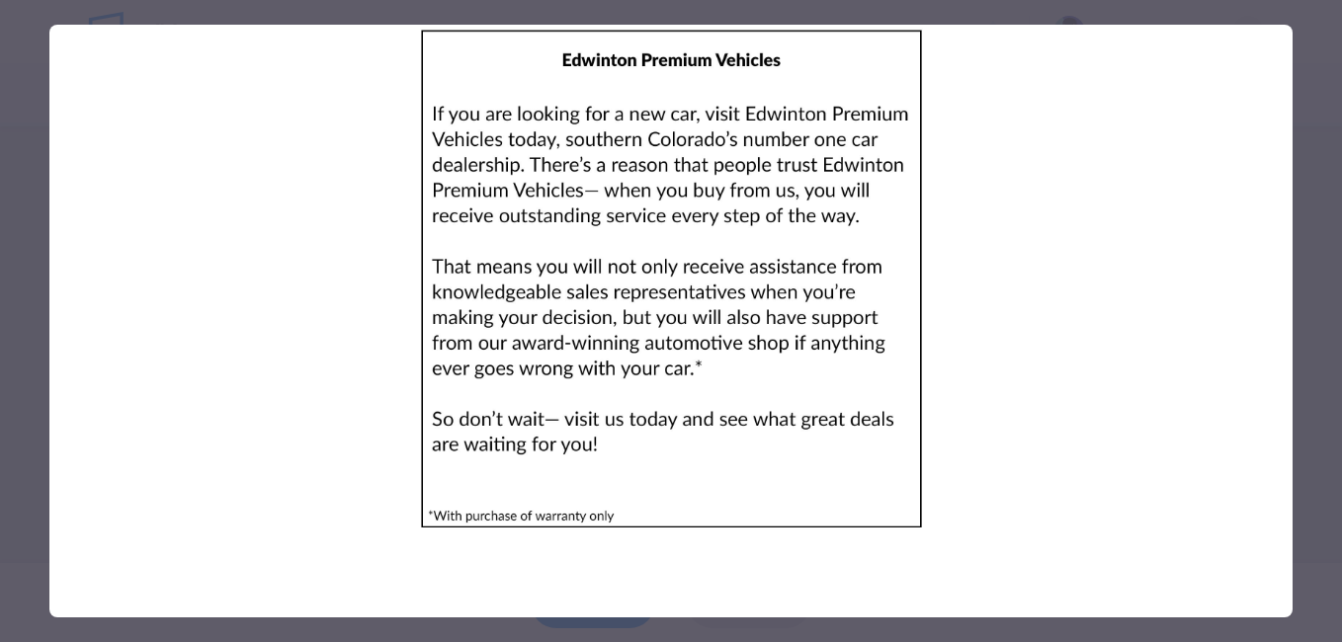
click at [1306, 411] on div at bounding box center [671, 321] width 1342 height 642
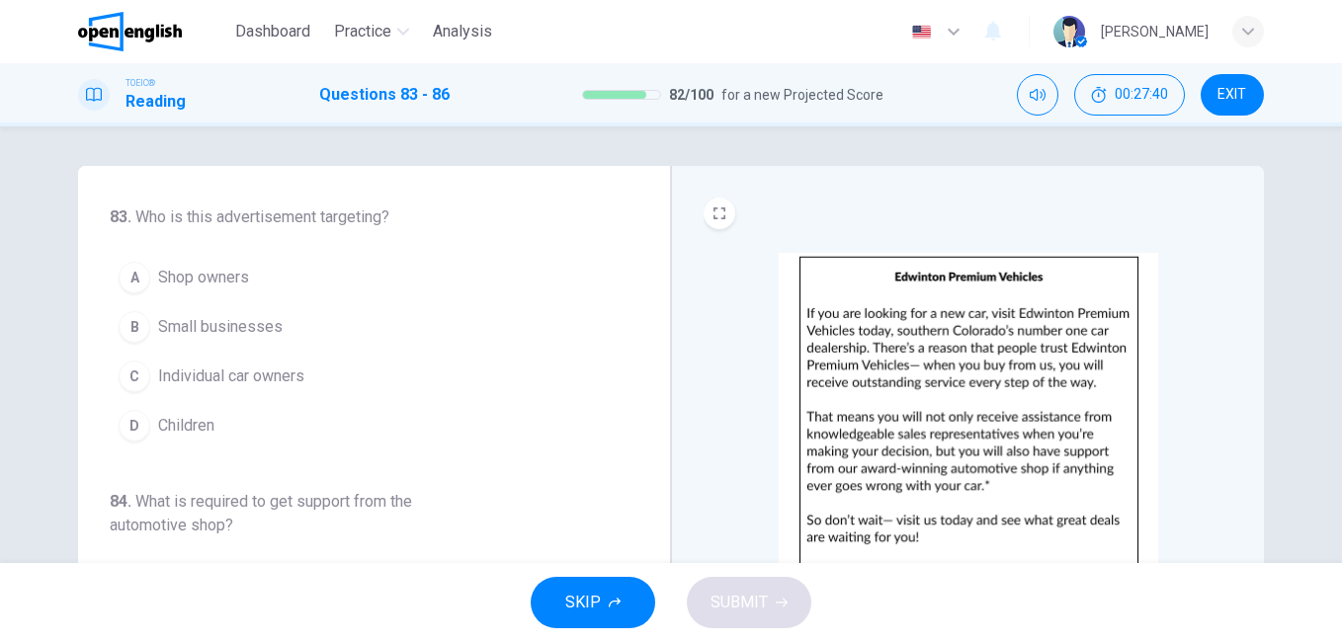
click at [290, 377] on span "Individual car owners" at bounding box center [231, 377] width 146 height 24
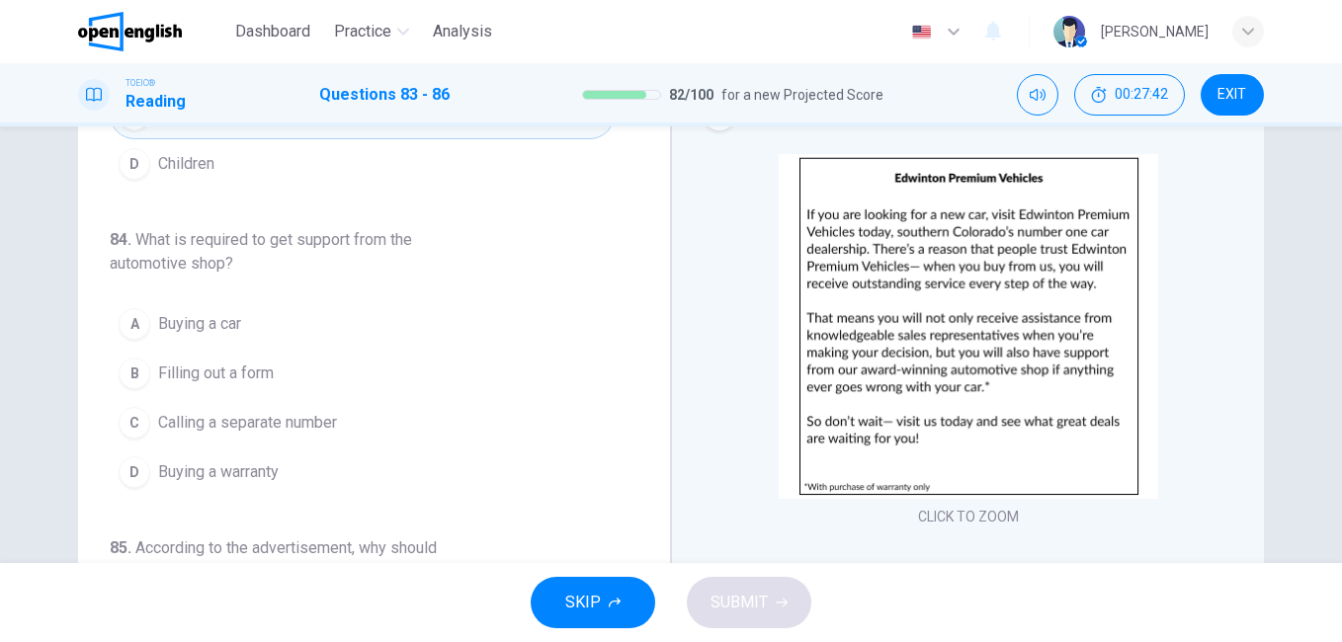
scroll to position [198, 0]
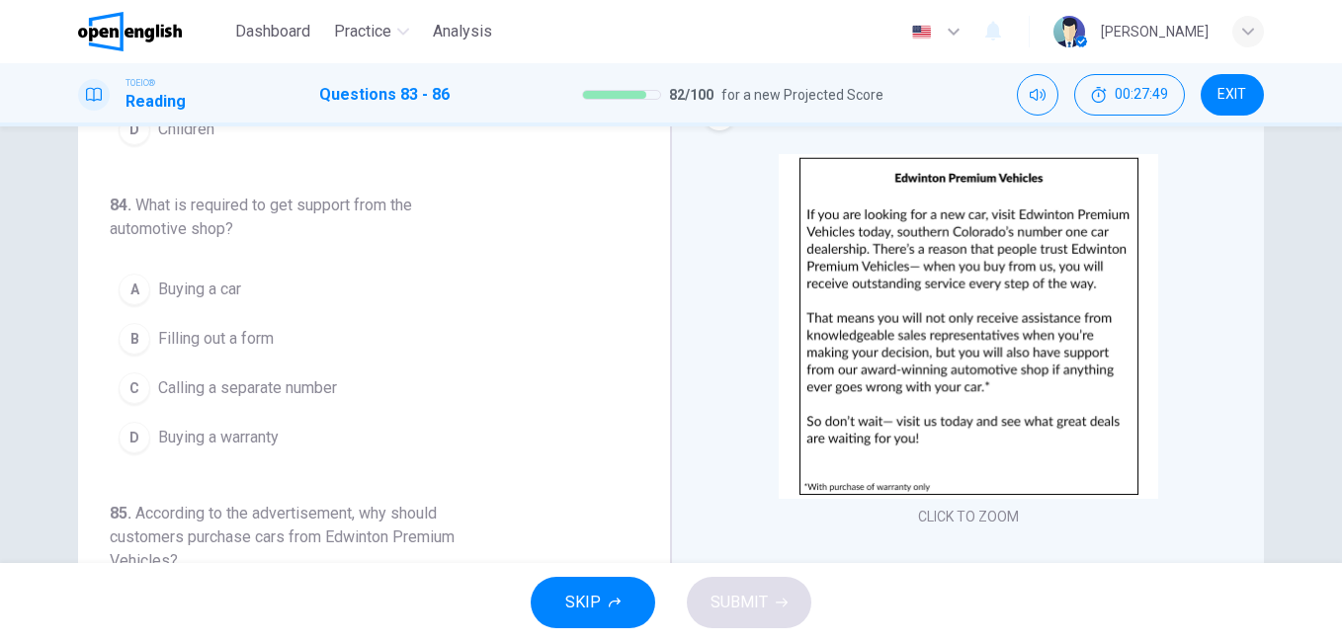
click at [249, 434] on span "Buying a warranty" at bounding box center [218, 438] width 121 height 24
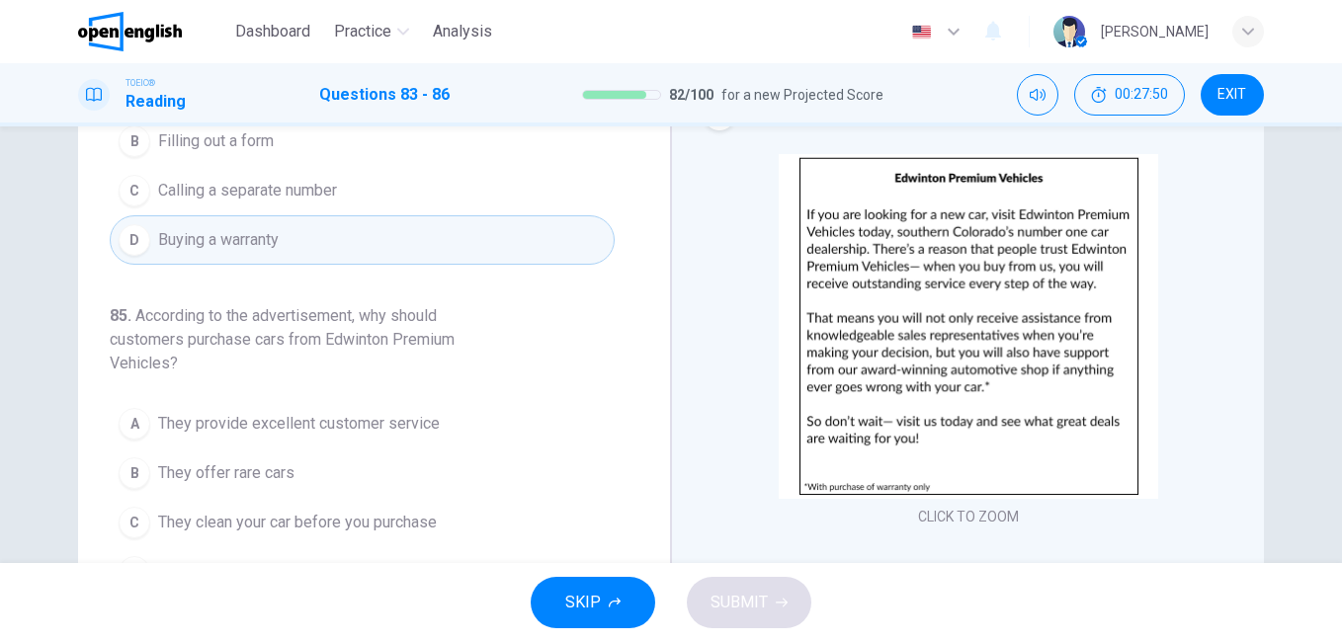
scroll to position [494, 0]
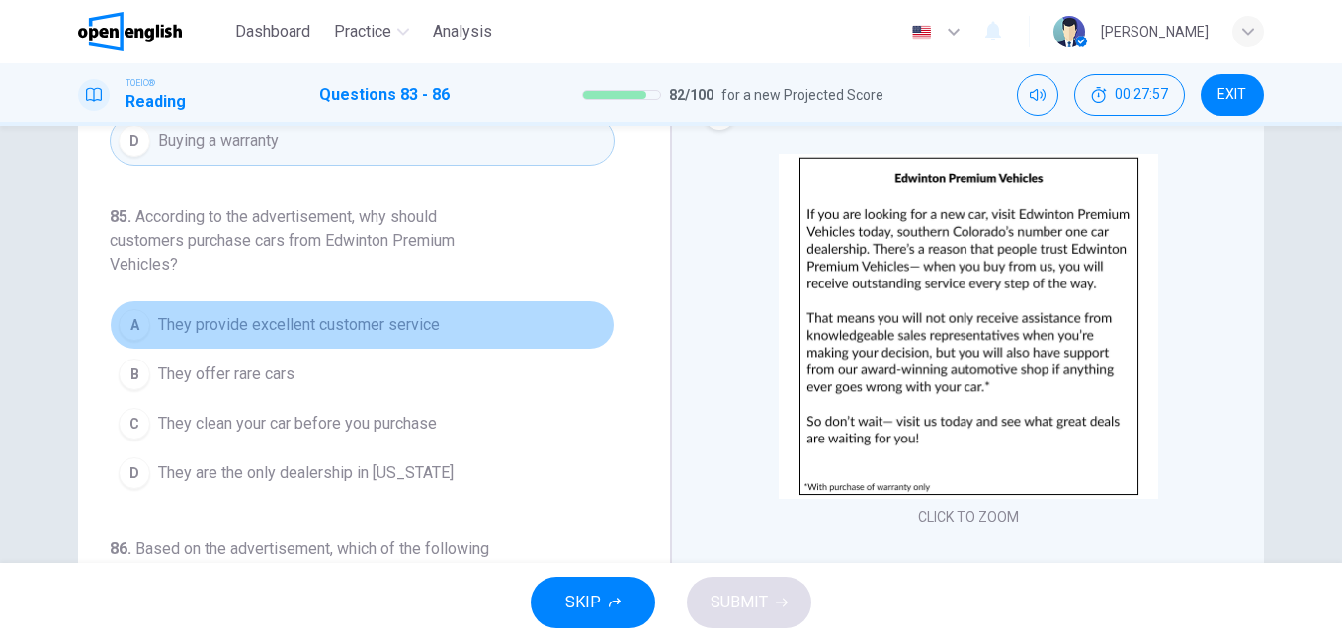
click at [368, 327] on span "They provide excellent customer service" at bounding box center [299, 325] width 282 height 24
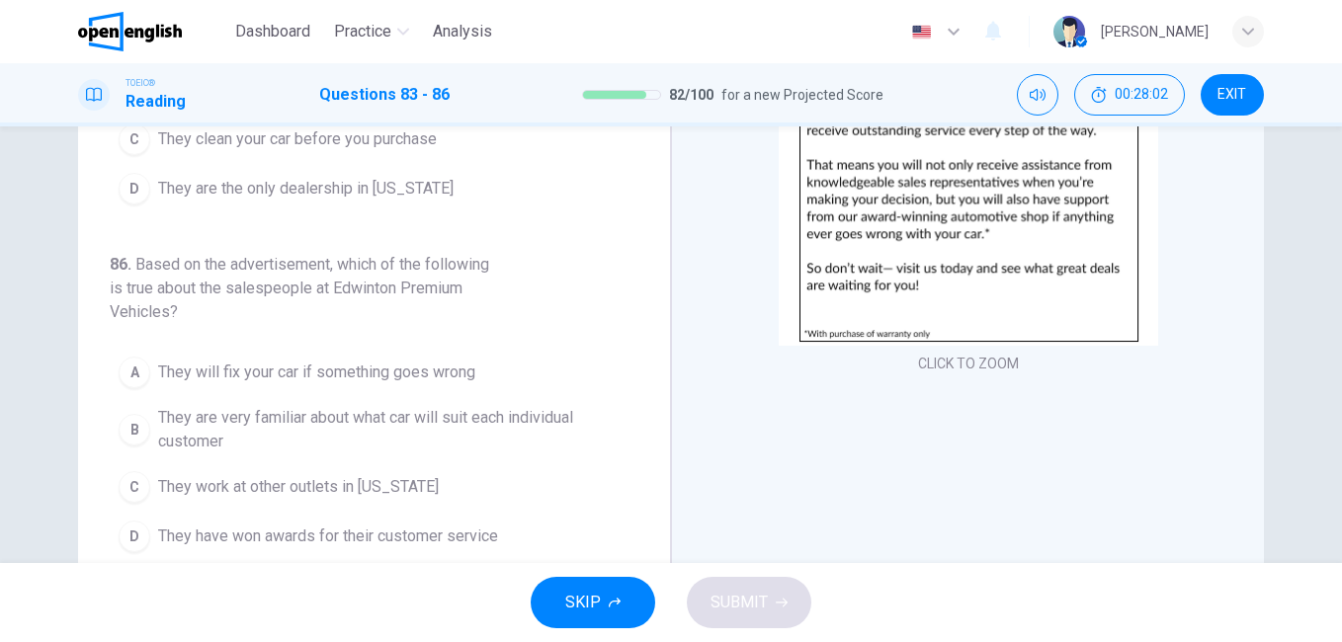
scroll to position [296, 0]
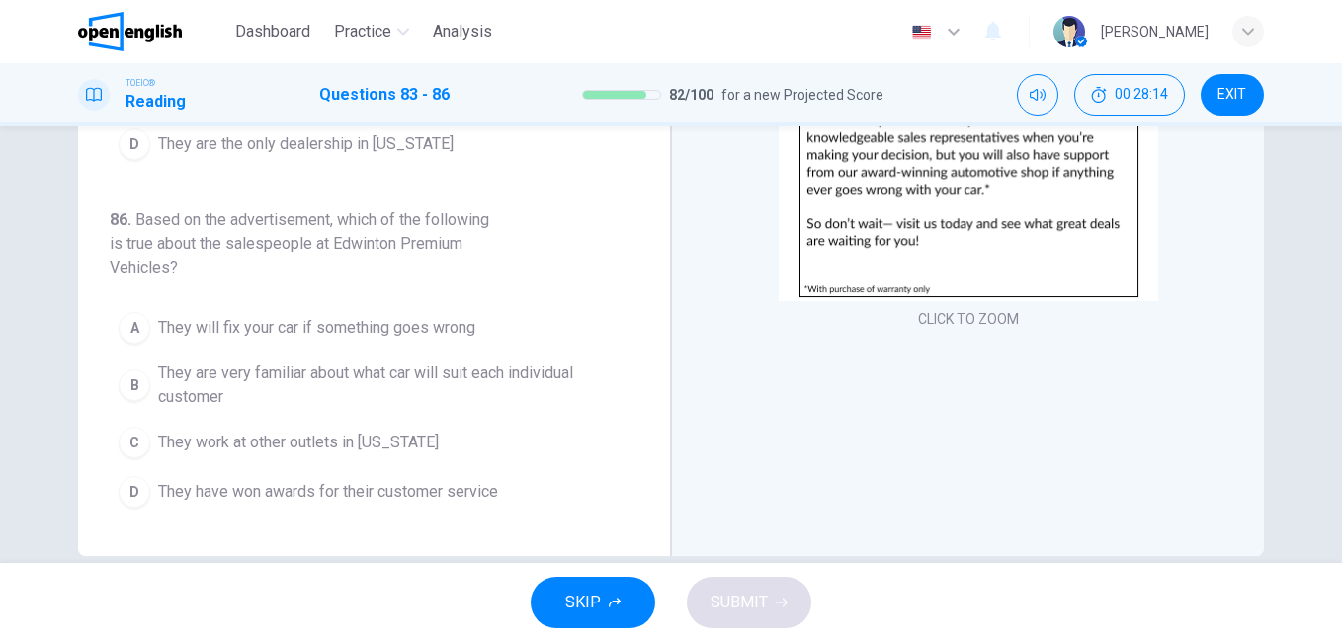
click at [415, 325] on span "They will fix your car if something goes wrong" at bounding box center [316, 328] width 317 height 24
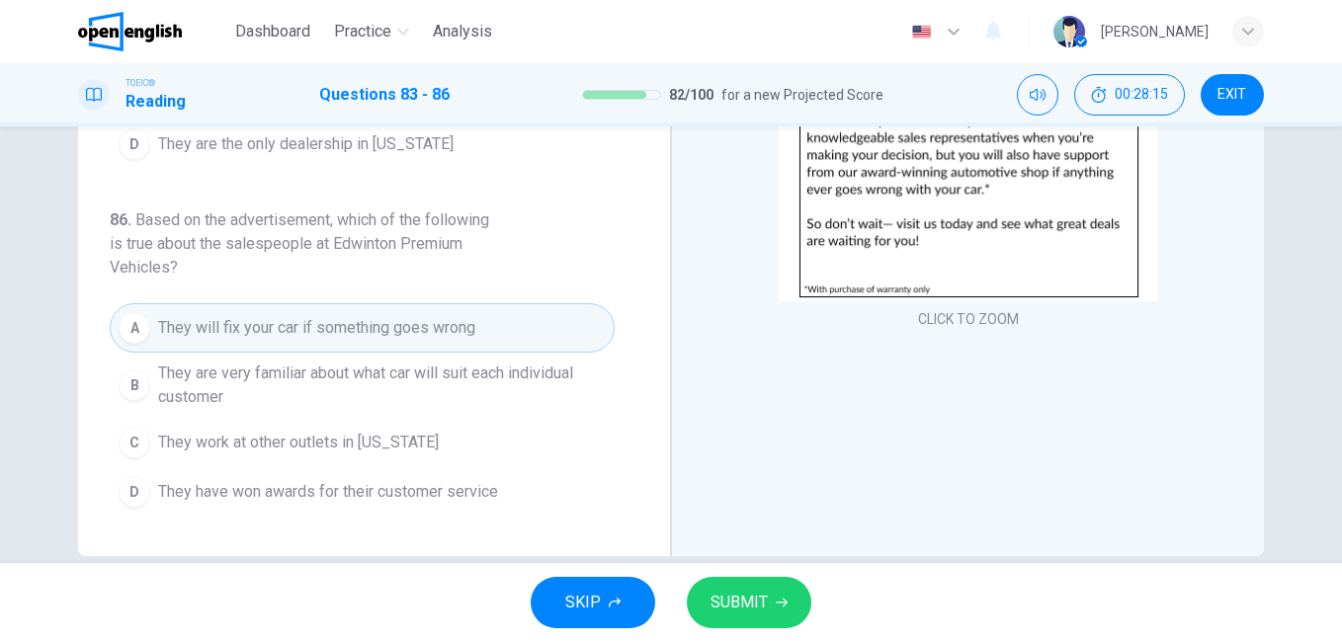
click at [751, 607] on span "SUBMIT" at bounding box center [739, 603] width 57 height 28
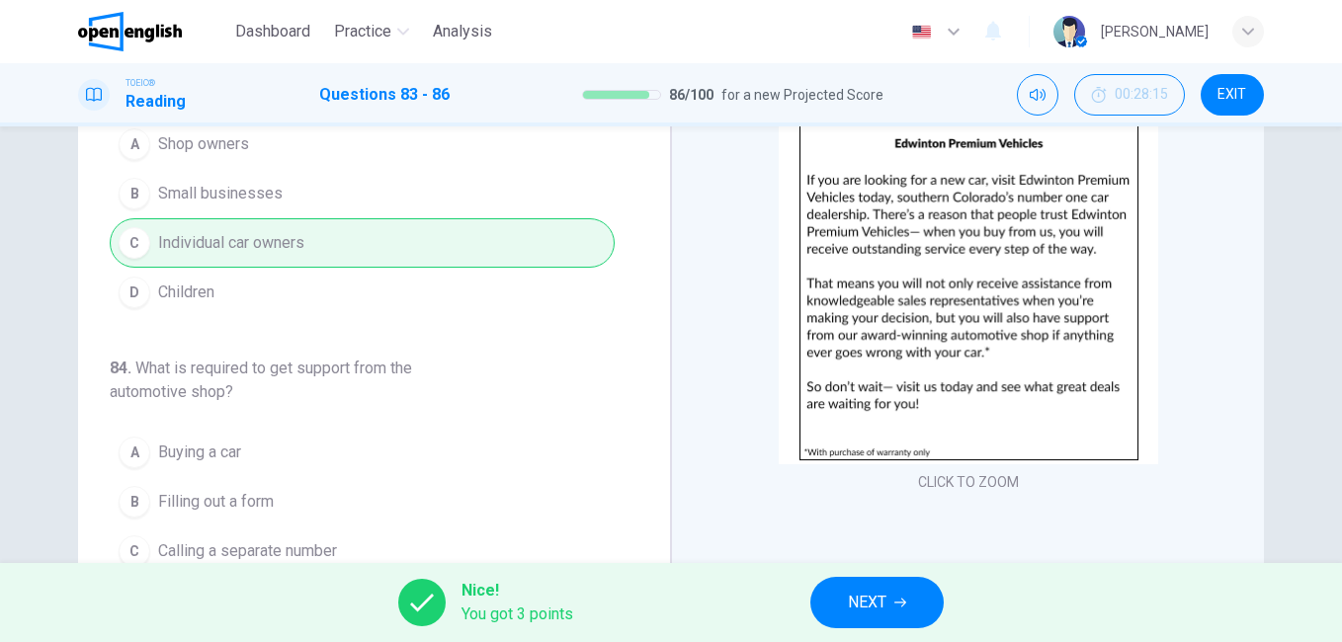
scroll to position [99, 0]
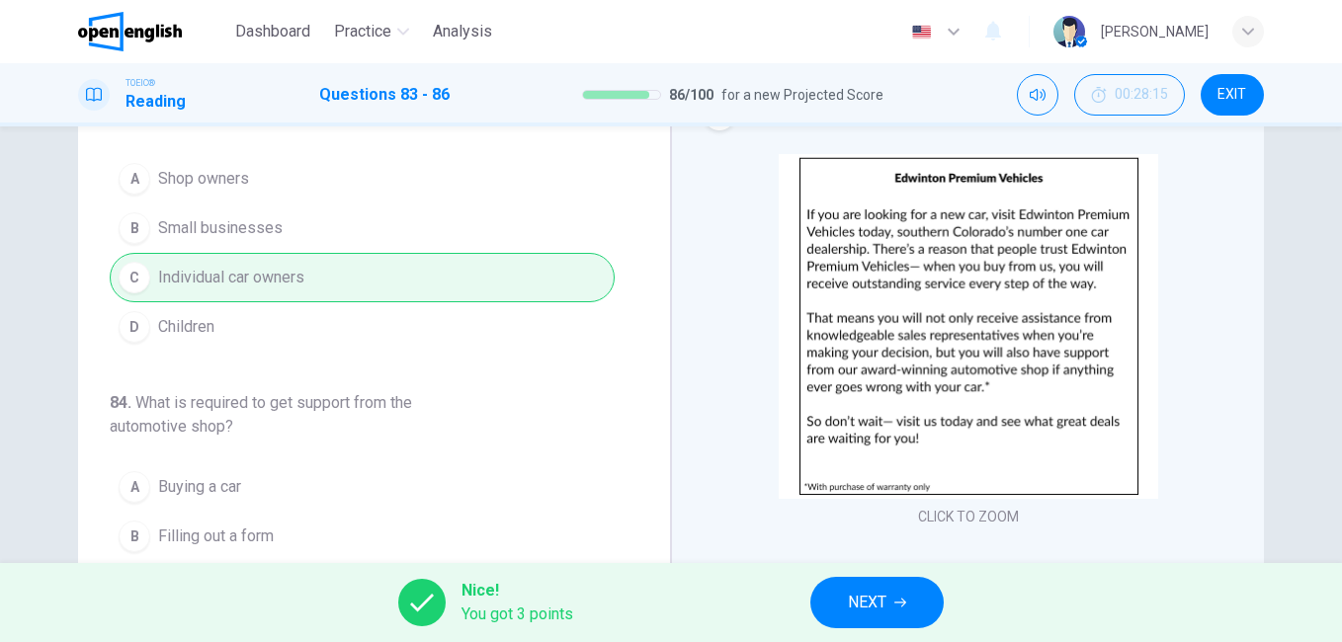
click at [890, 602] on button "NEXT" at bounding box center [876, 602] width 133 height 51
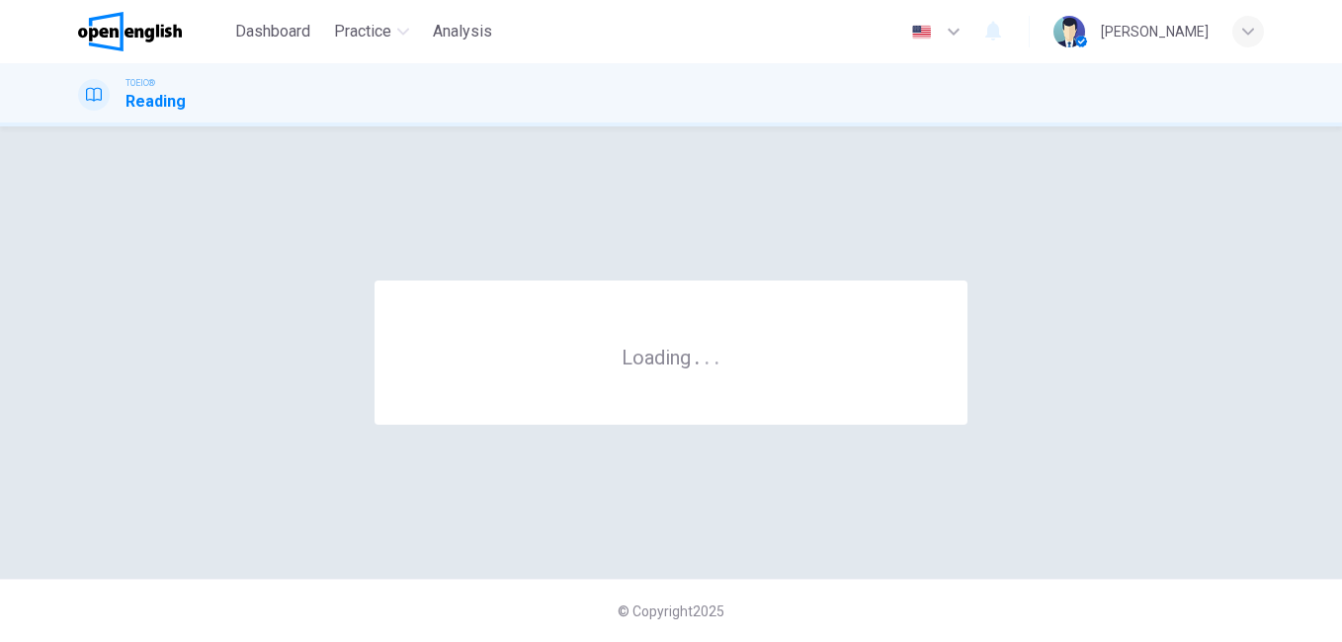
scroll to position [0, 0]
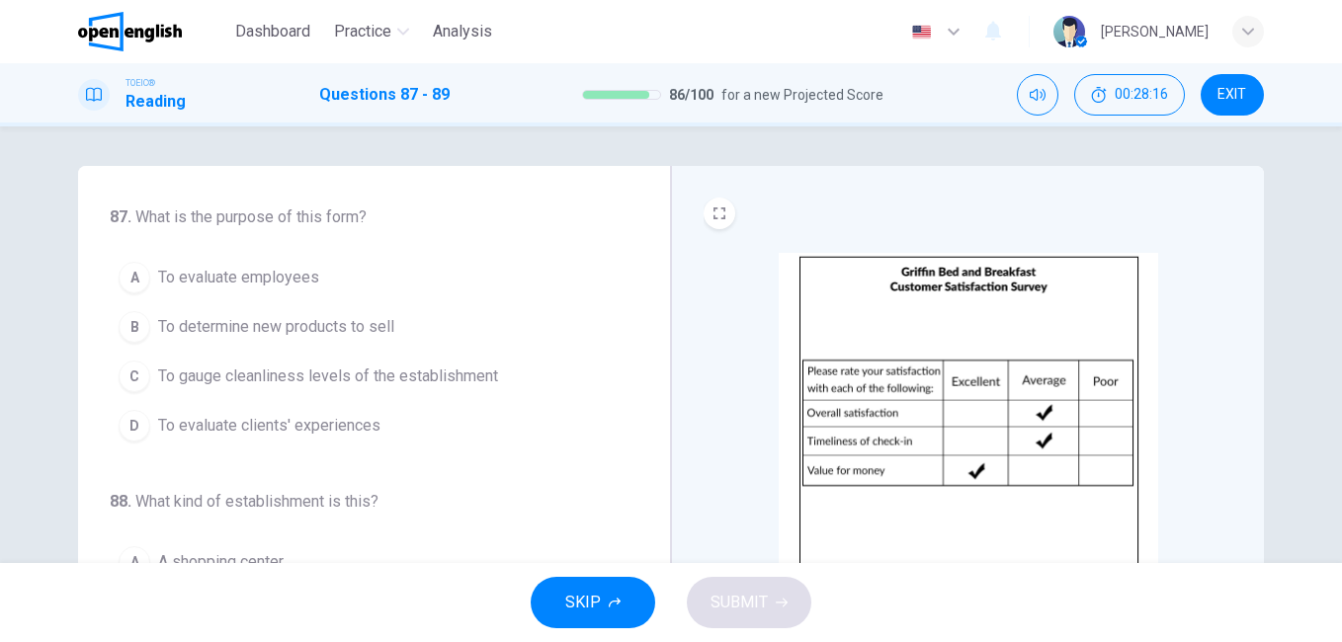
click at [881, 451] on img at bounding box center [968, 425] width 379 height 345
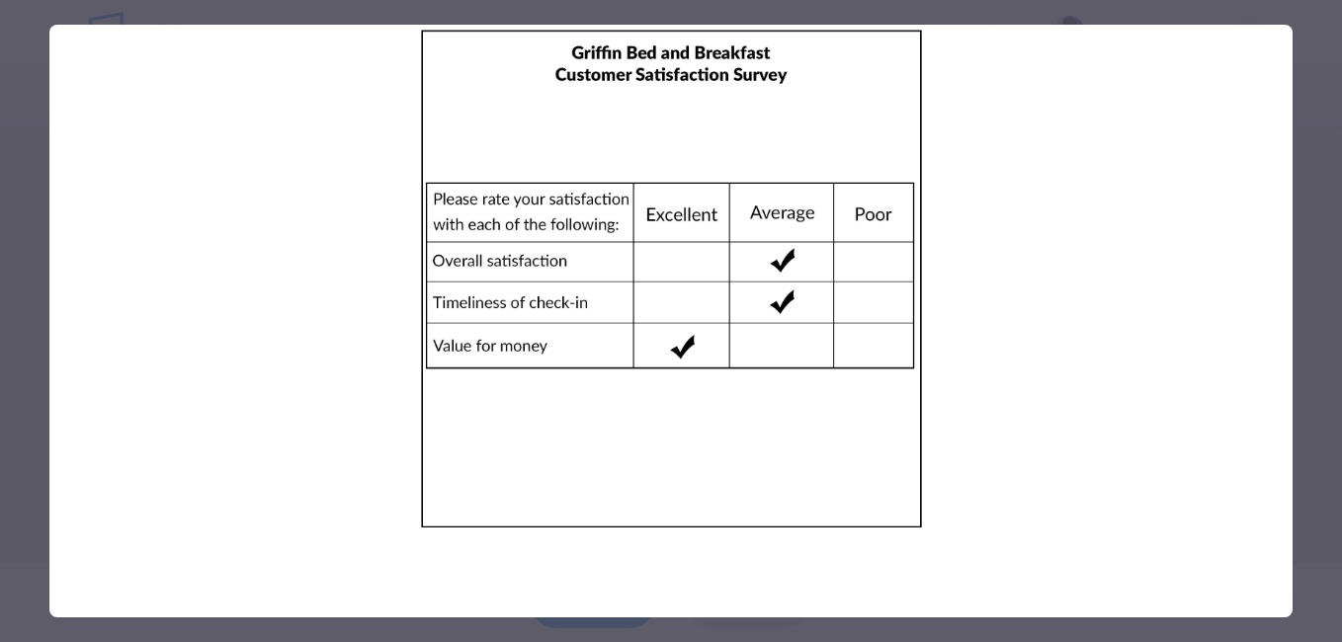
click at [1312, 417] on div at bounding box center [671, 321] width 1342 height 642
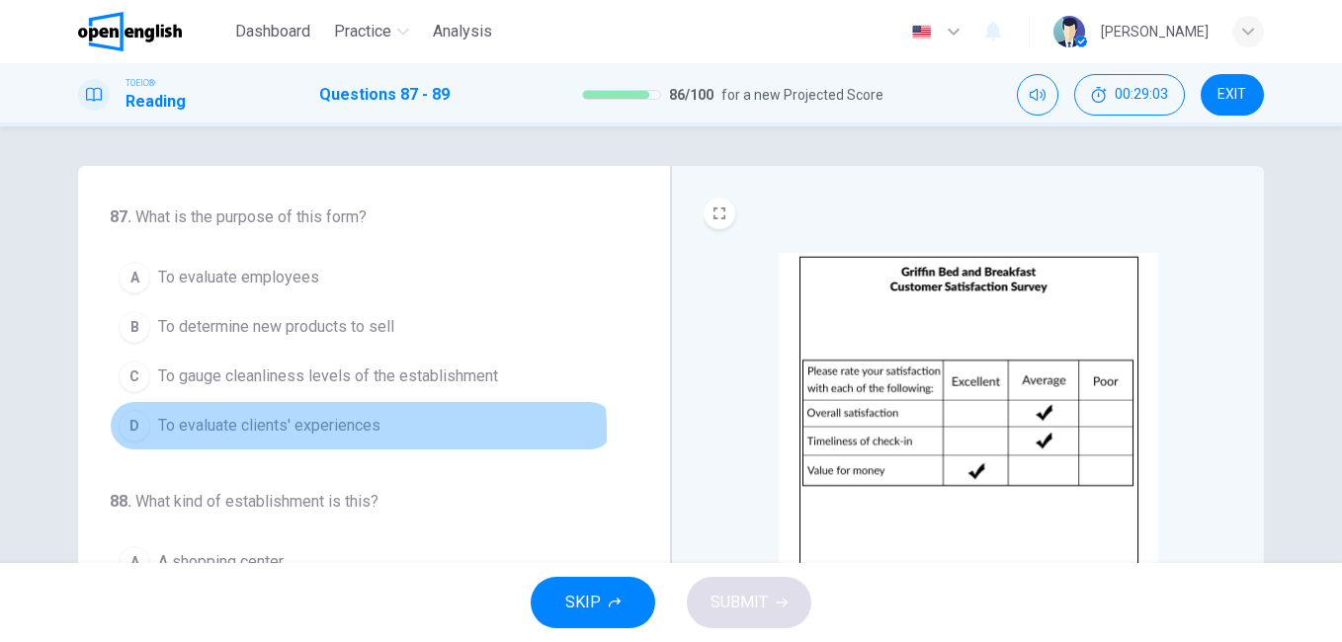
click at [333, 432] on span "To evaluate clients' experiences" at bounding box center [269, 426] width 222 height 24
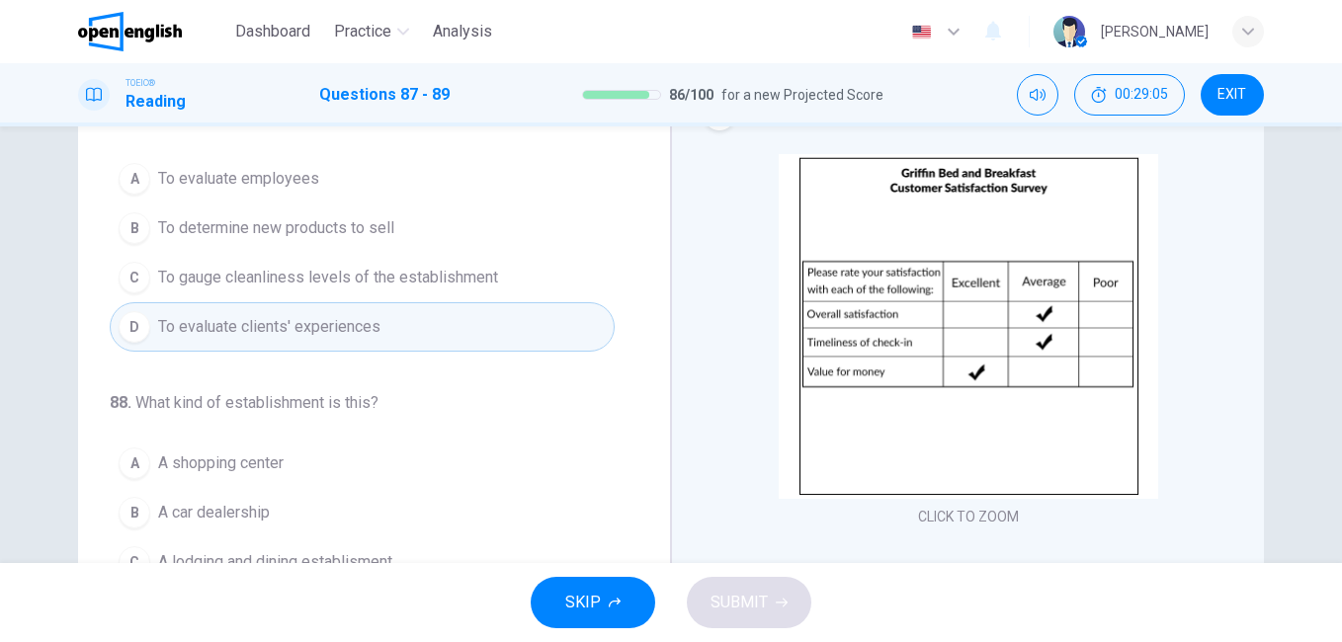
scroll to position [99, 0]
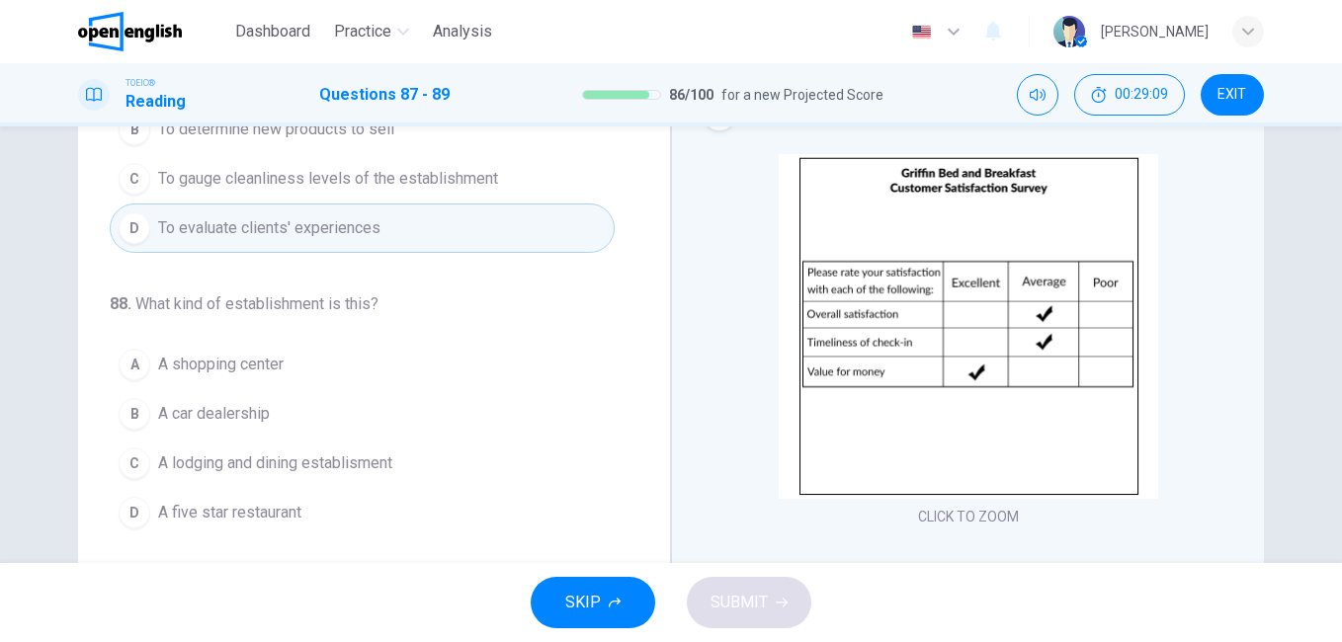
click at [418, 179] on span "To gauge cleanliness levels of the establishment" at bounding box center [328, 179] width 340 height 24
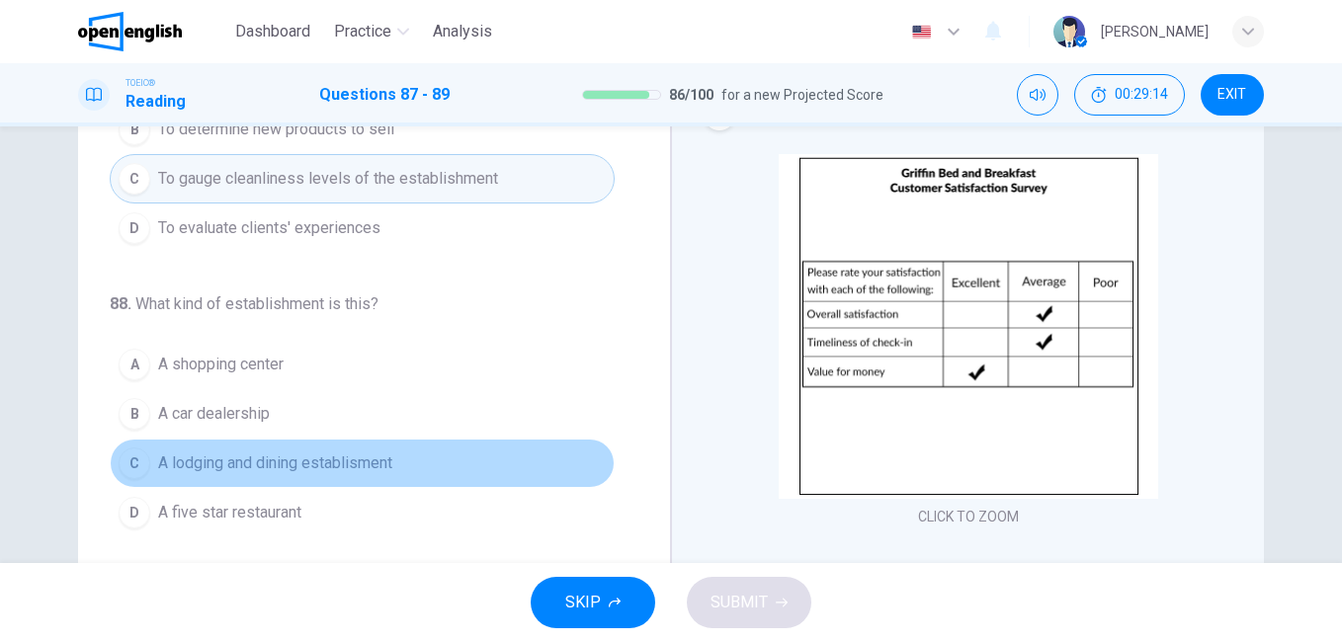
click at [361, 469] on span "A lodging and dining establisment" at bounding box center [275, 464] width 234 height 24
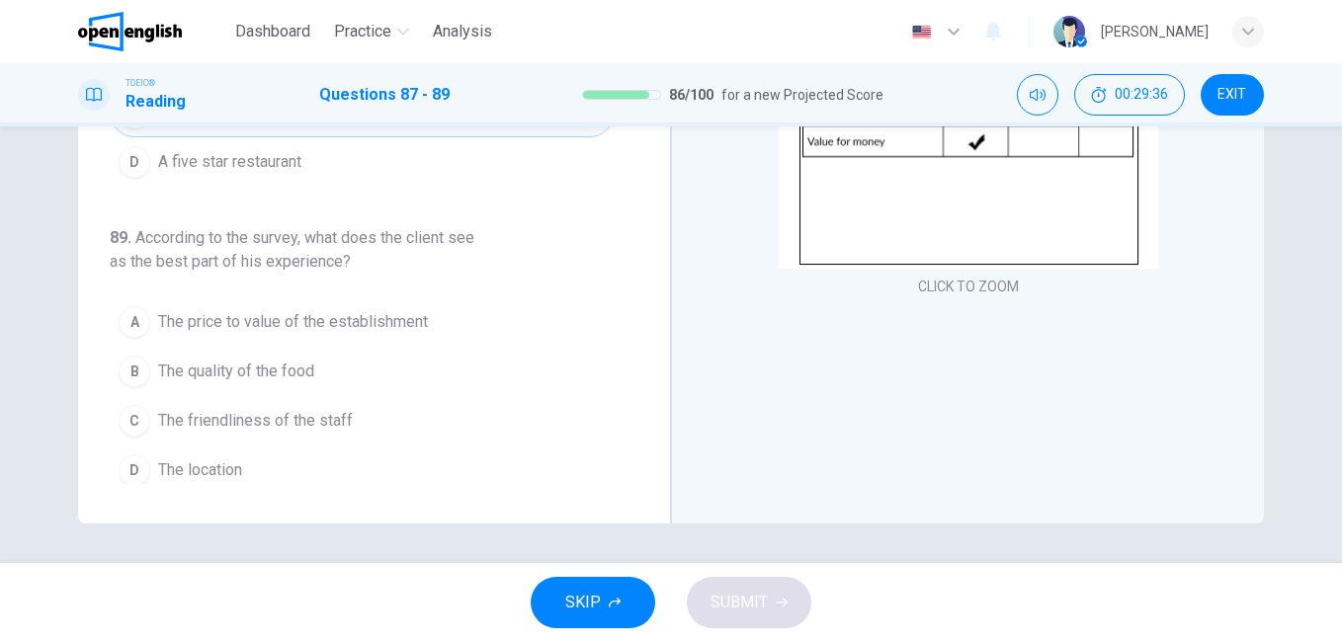
scroll to position [230, 0]
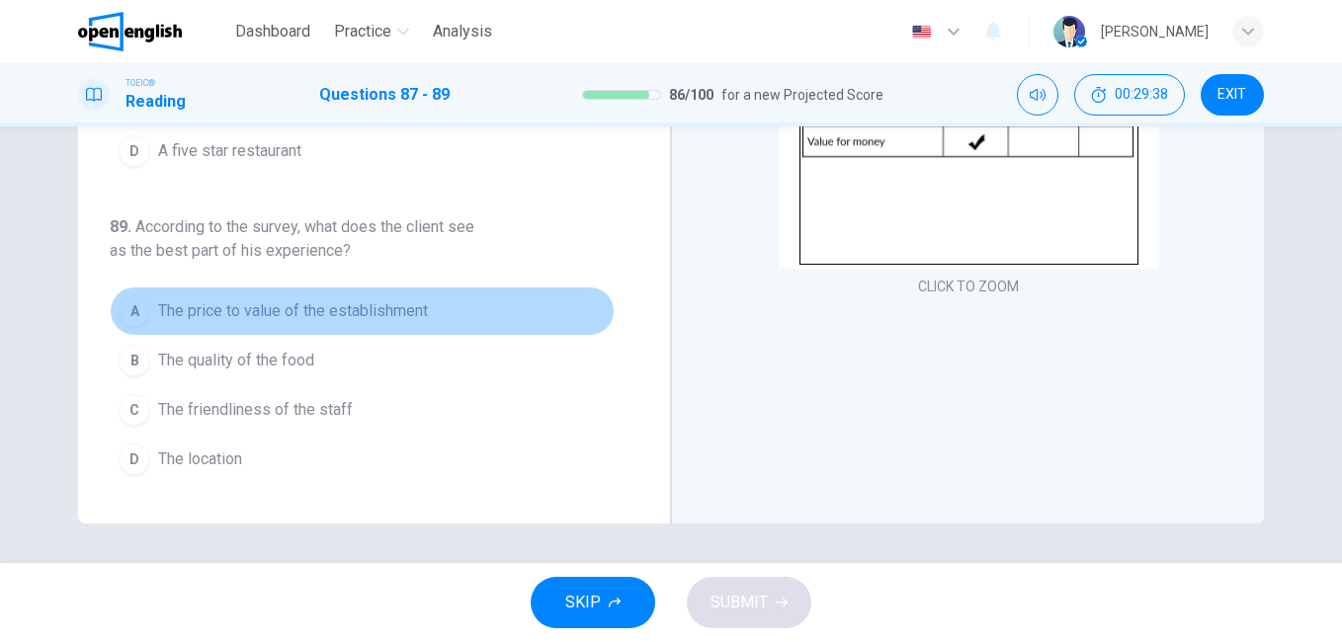
click at [369, 312] on span "The price to value of the establishment" at bounding box center [293, 311] width 270 height 24
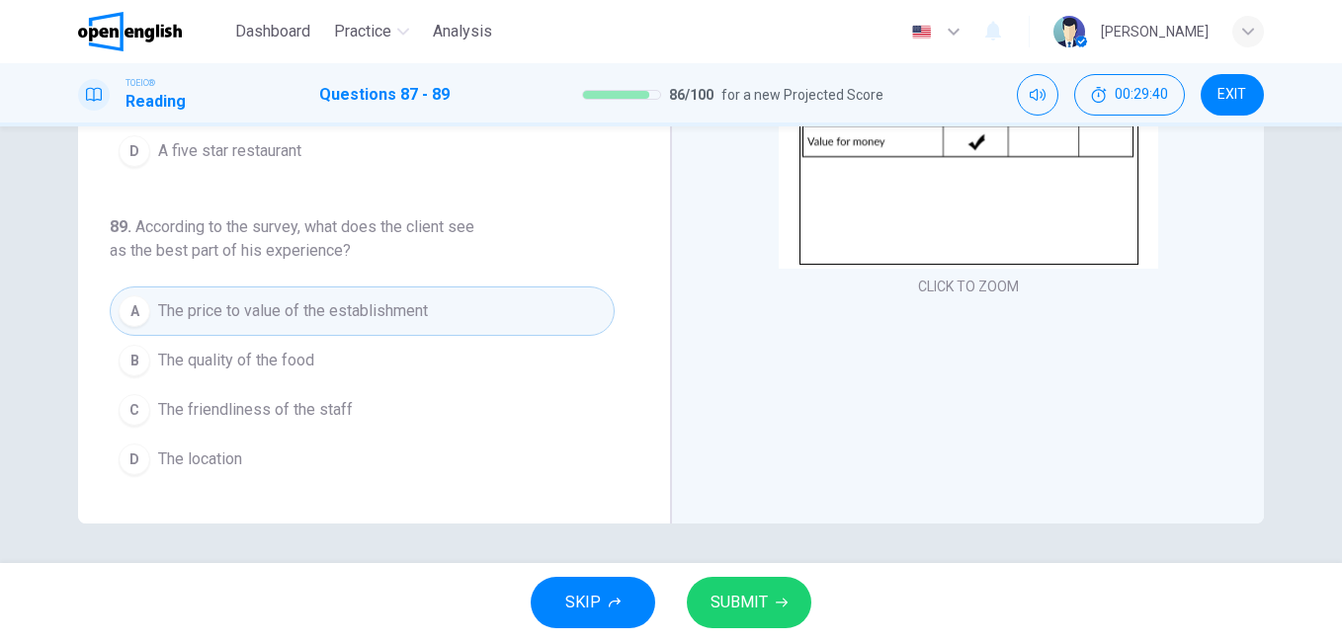
click at [751, 606] on span "SUBMIT" at bounding box center [739, 603] width 57 height 28
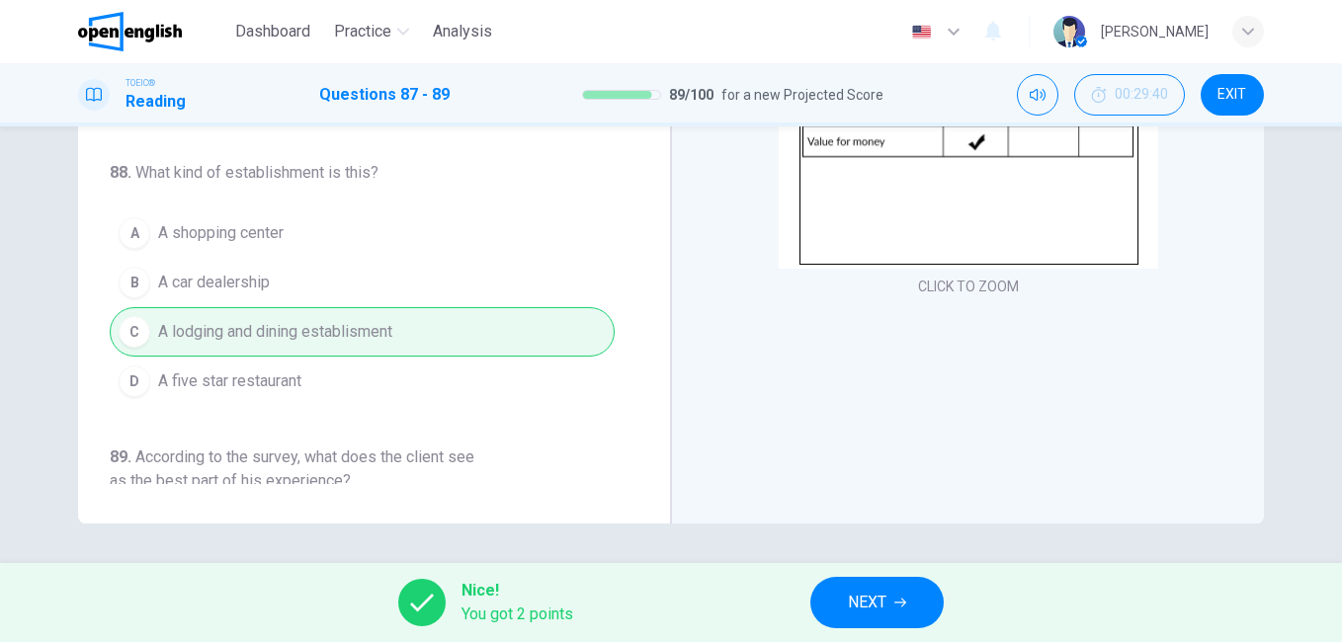
scroll to position [33, 0]
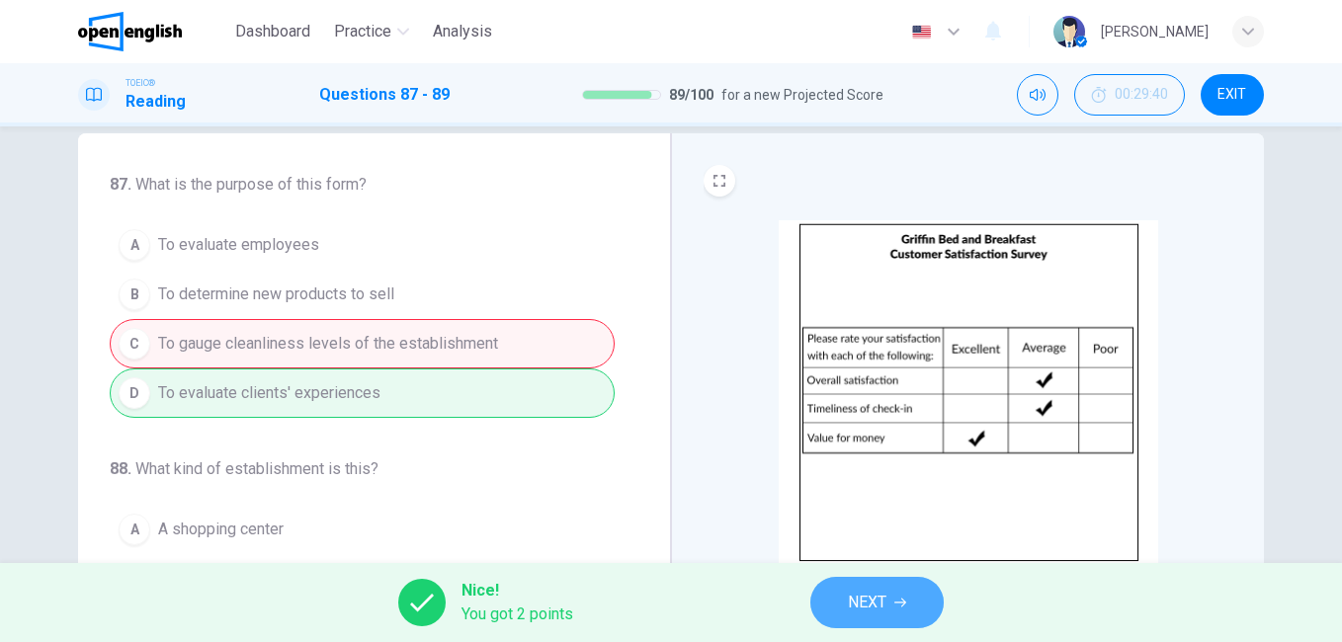
click at [902, 600] on icon "button" at bounding box center [900, 603] width 12 height 12
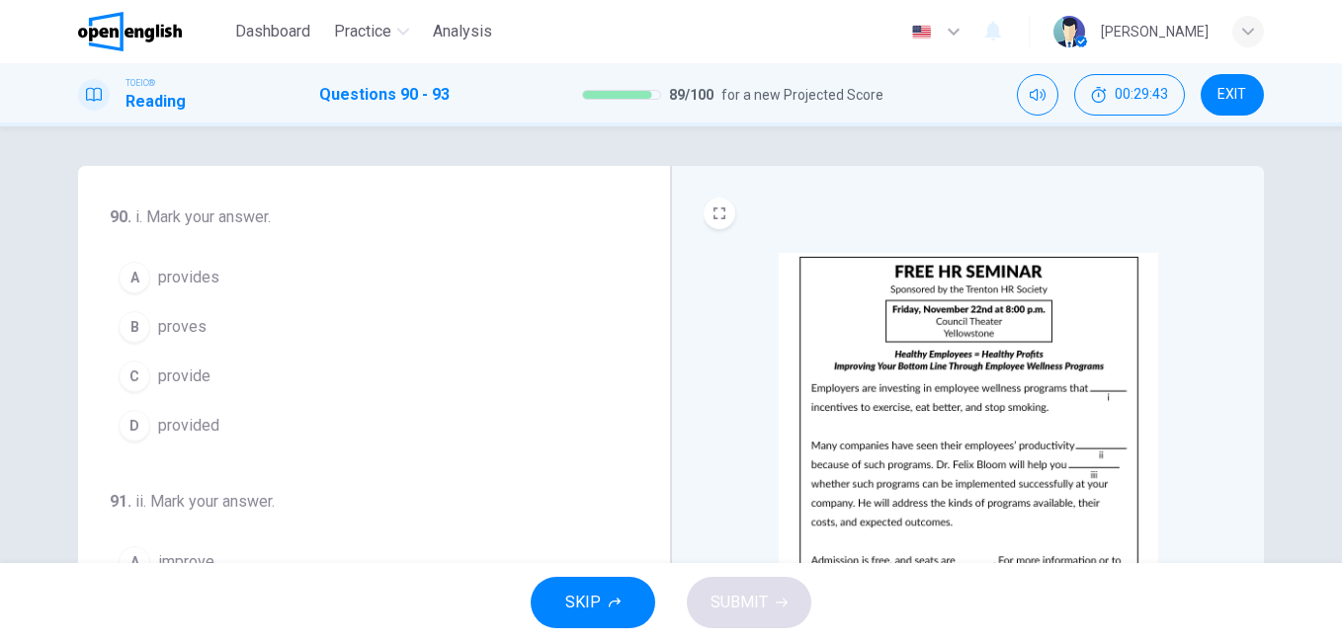
click at [908, 404] on img at bounding box center [968, 425] width 379 height 345
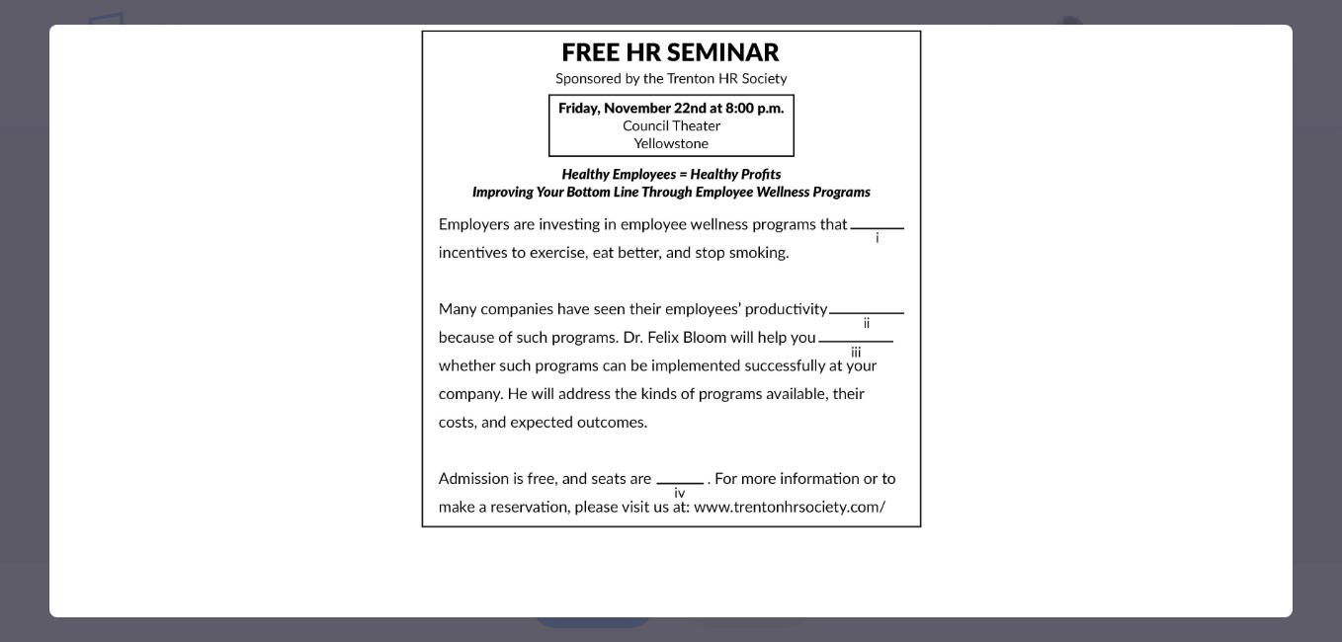
click at [1295, 372] on div at bounding box center [671, 321] width 1342 height 642
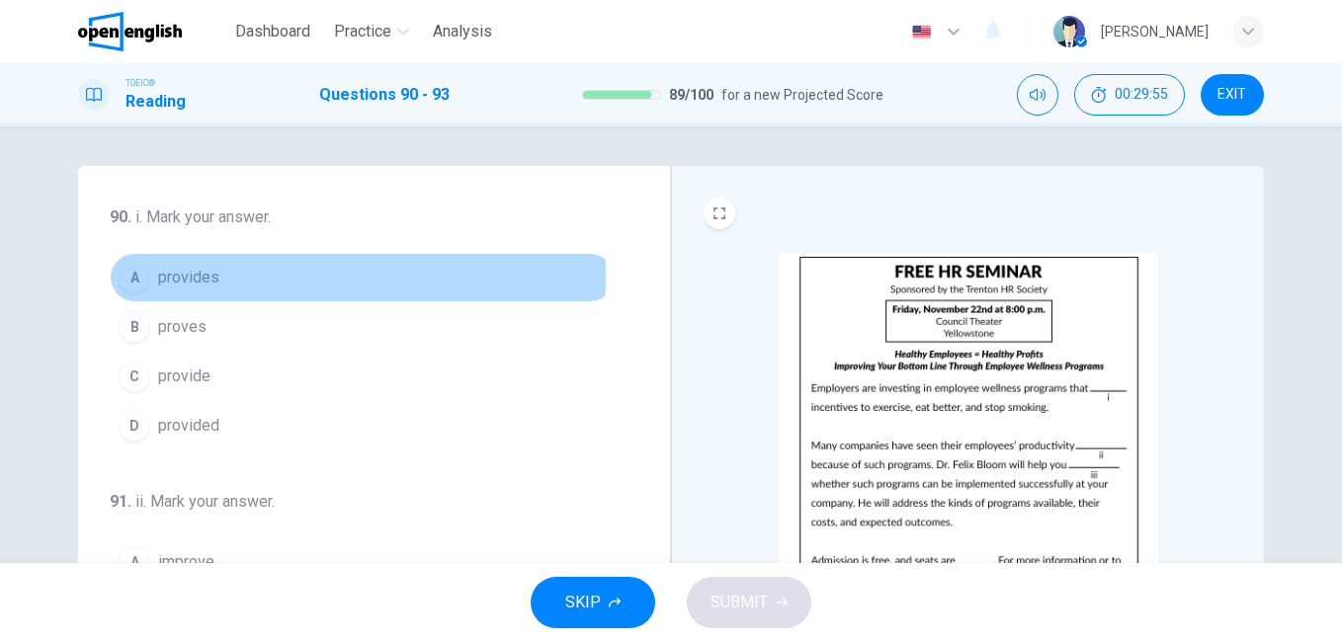
click at [212, 277] on span "provides" at bounding box center [188, 278] width 61 height 24
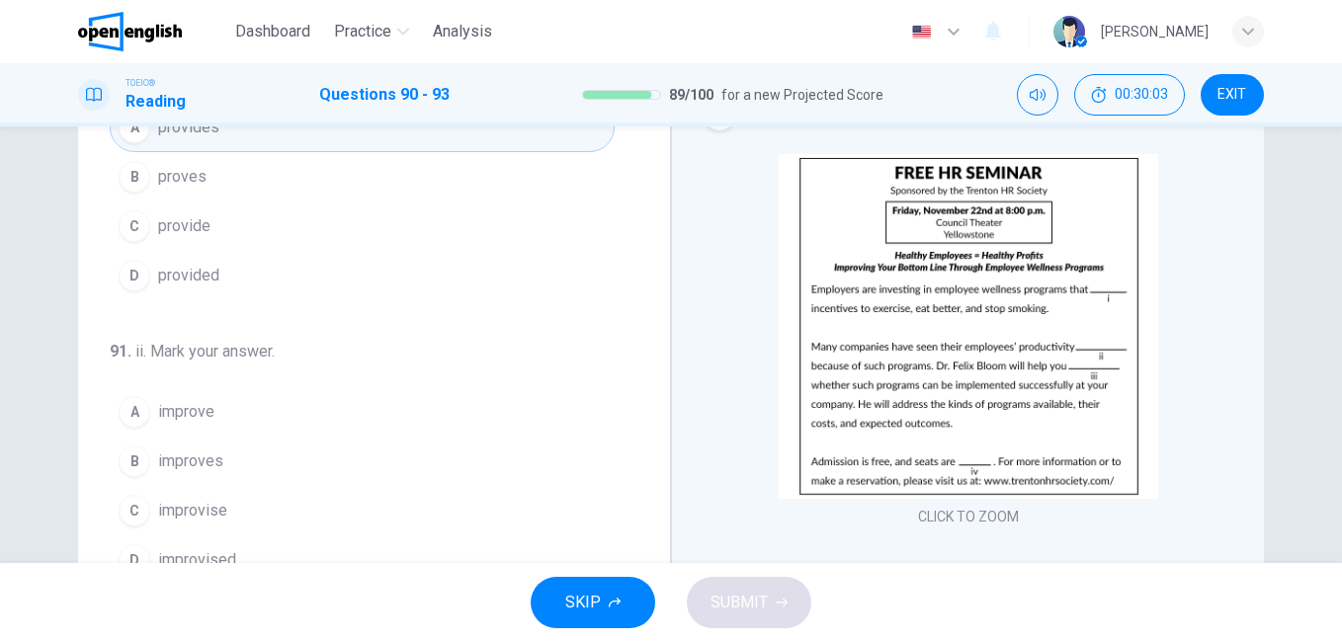
scroll to position [99, 0]
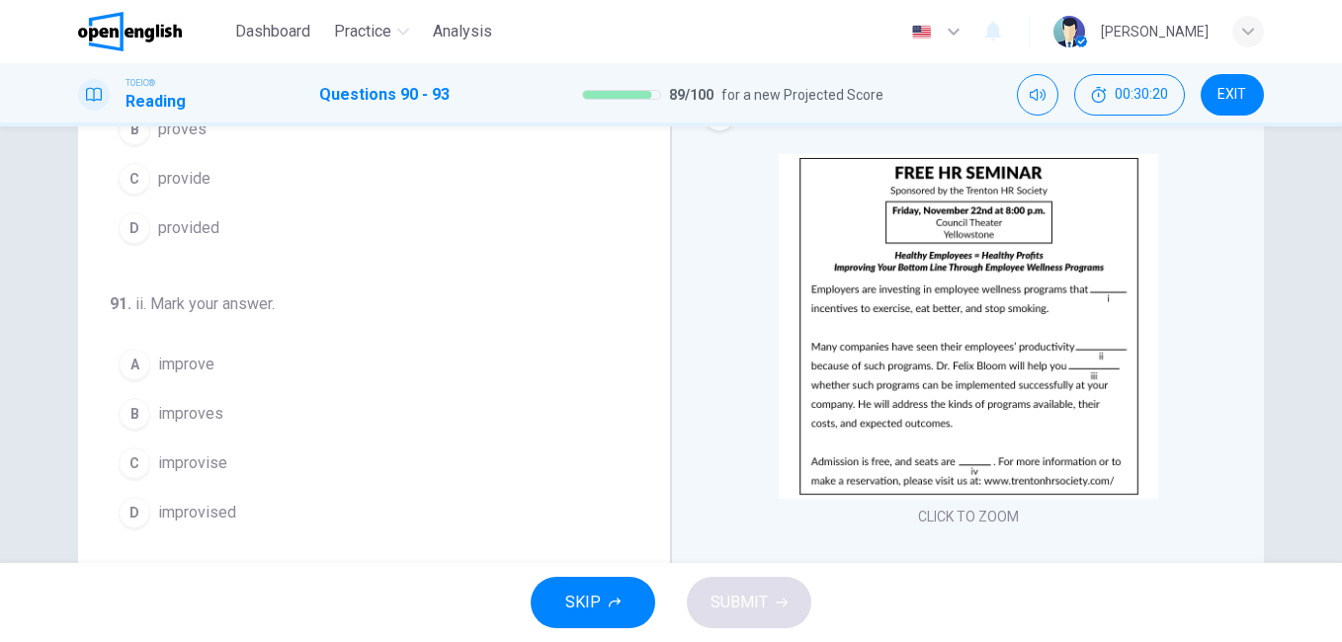
click at [192, 364] on span "improve" at bounding box center [186, 365] width 56 height 24
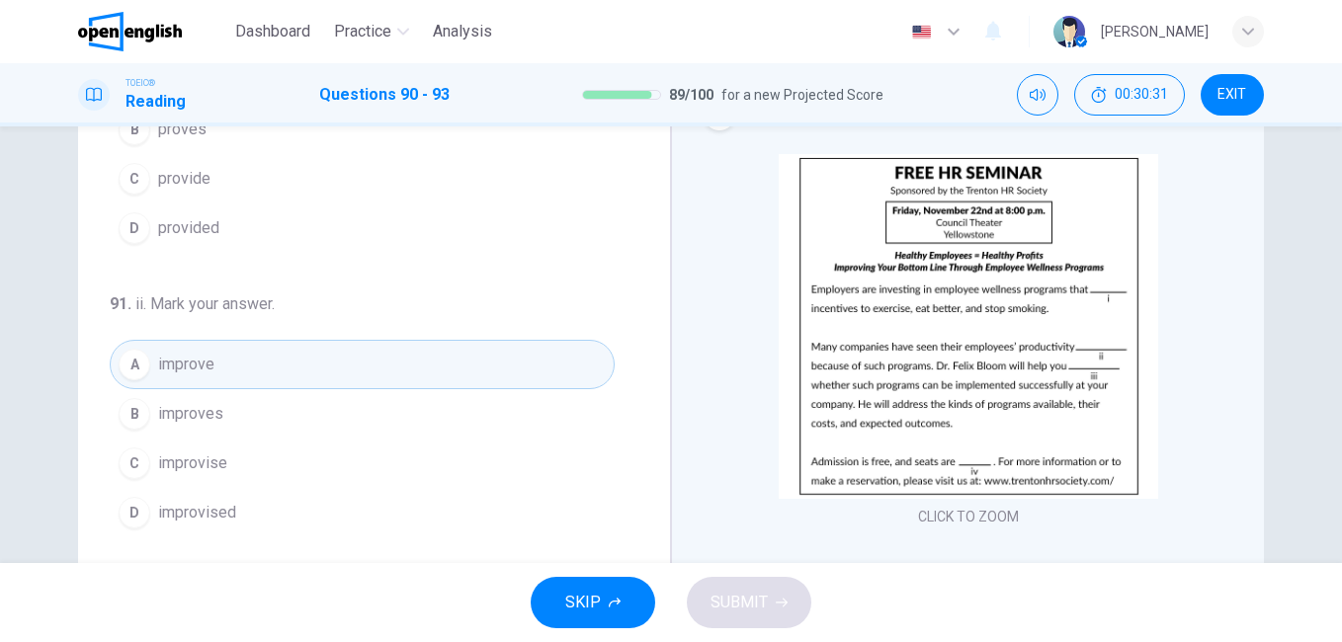
scroll to position [395, 0]
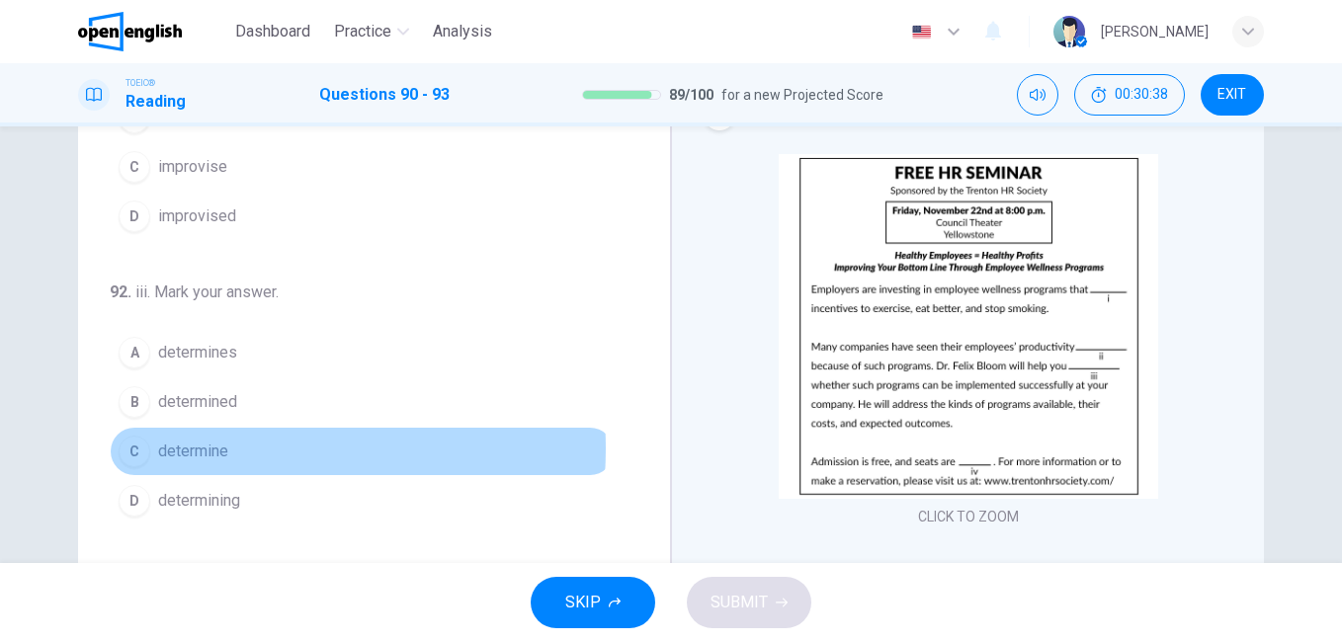
click at [212, 449] on span "determine" at bounding box center [193, 452] width 70 height 24
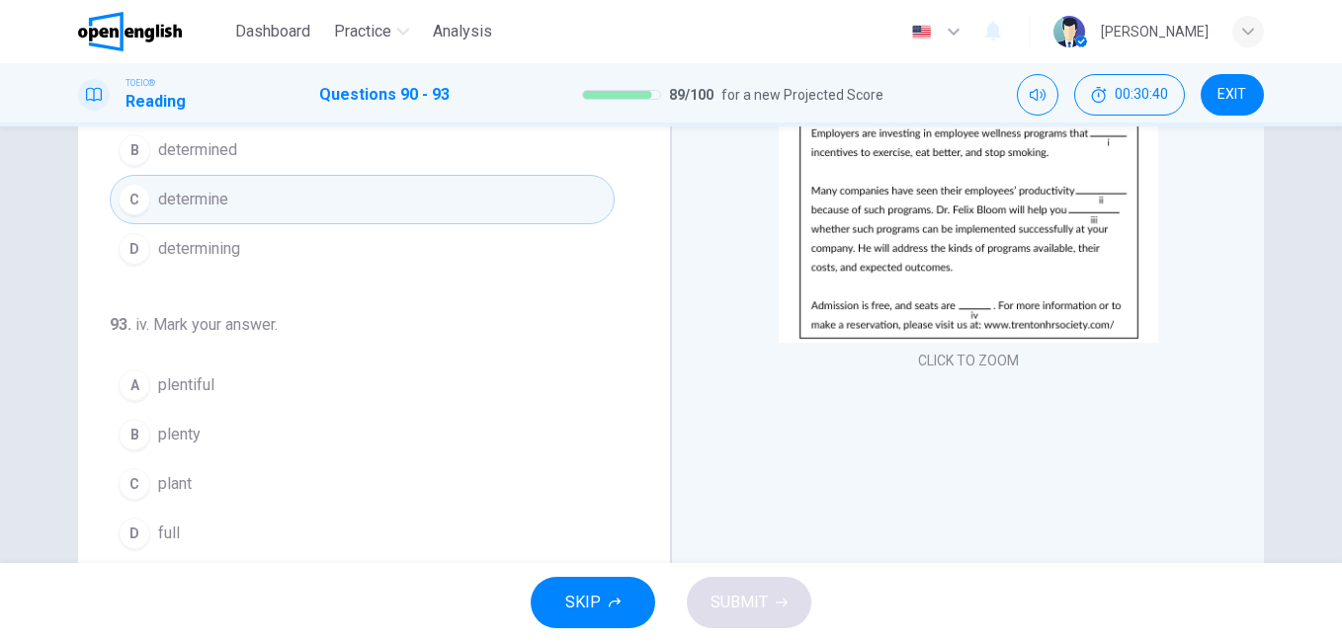
scroll to position [296, 0]
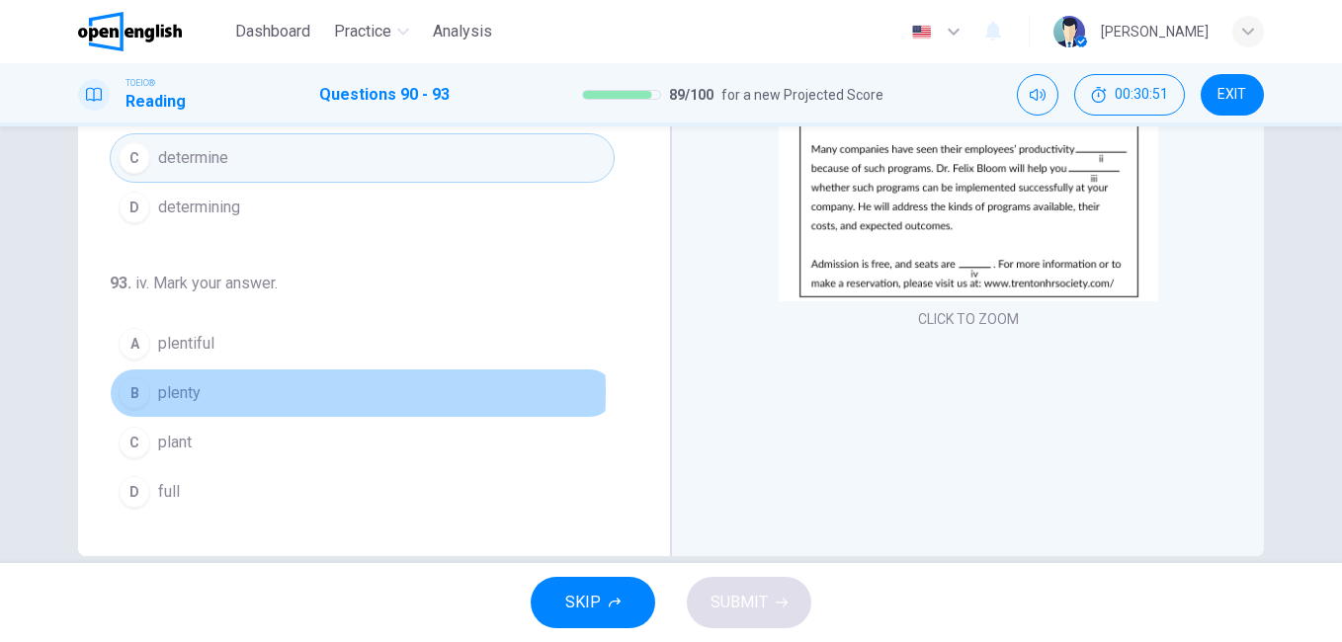
click at [196, 392] on button "B plenty" at bounding box center [362, 393] width 505 height 49
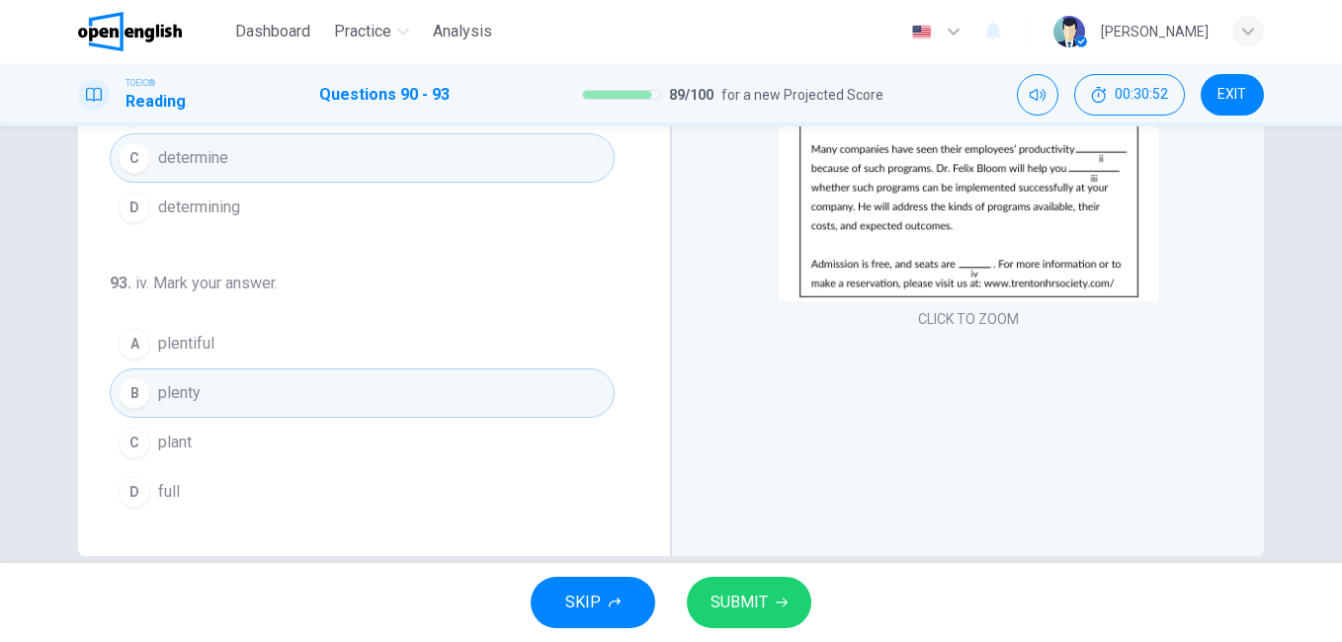
click at [796, 602] on button "SUBMIT" at bounding box center [749, 602] width 125 height 51
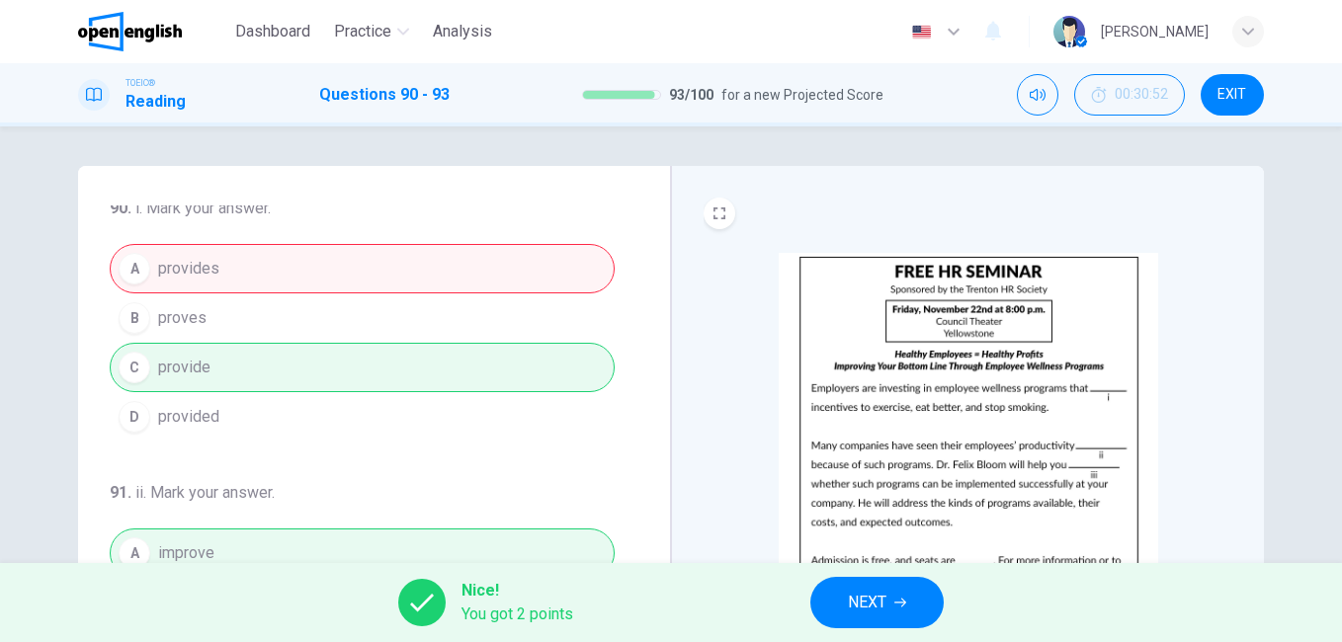
scroll to position [0, 0]
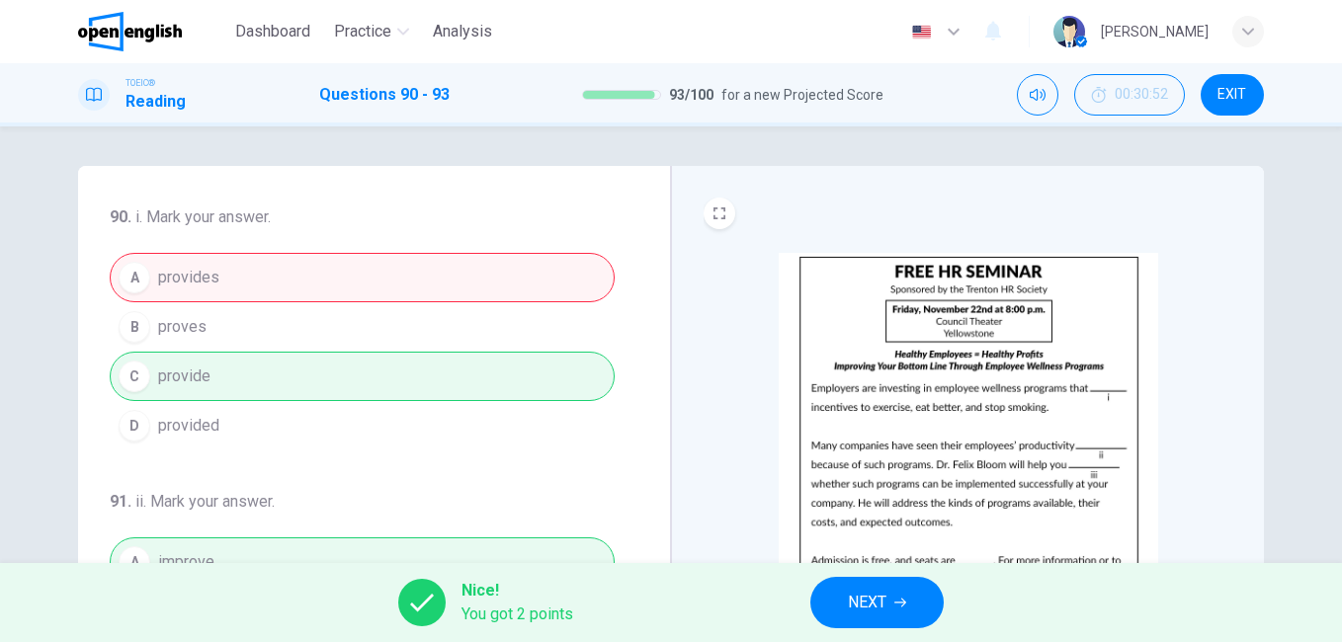
click at [899, 600] on icon "button" at bounding box center [900, 603] width 12 height 12
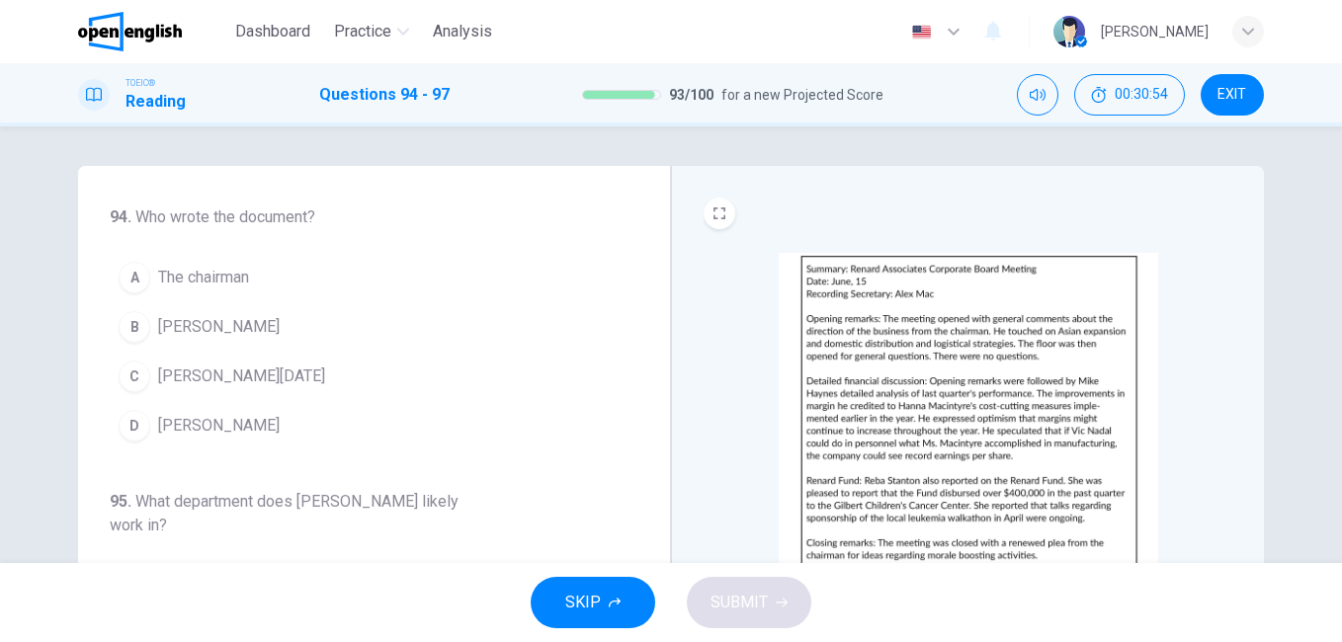
click at [903, 408] on img at bounding box center [968, 425] width 379 height 345
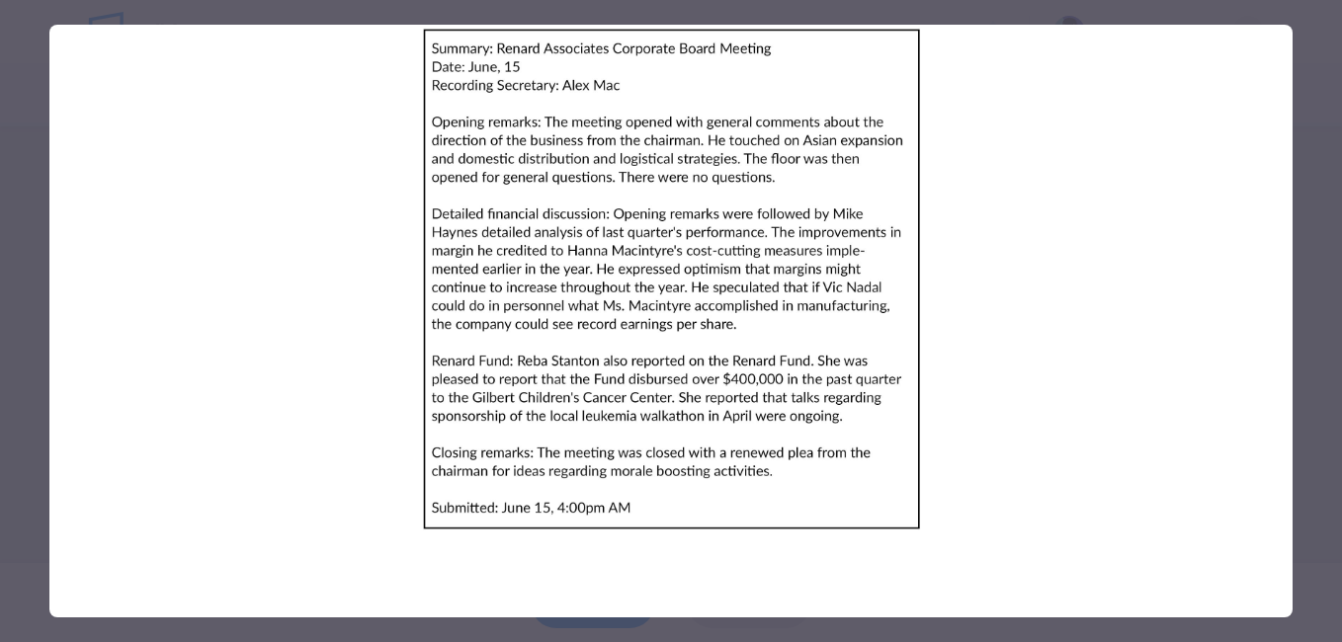
click at [1307, 396] on div at bounding box center [671, 321] width 1342 height 642
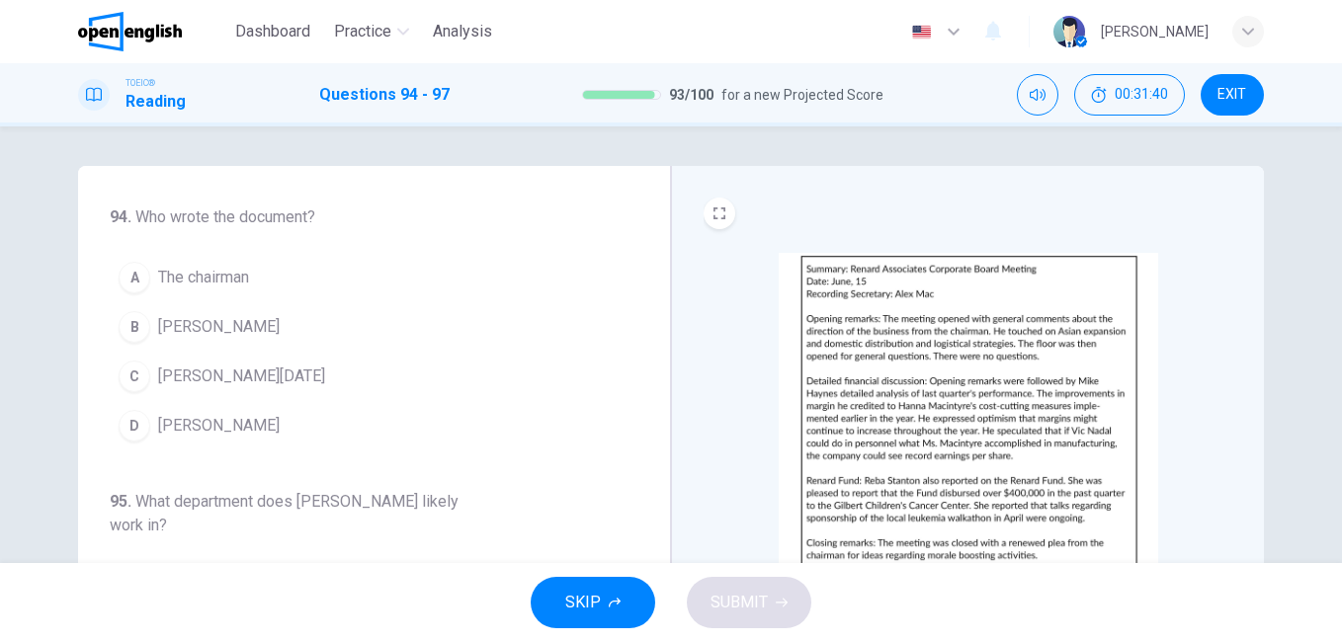
click at [199, 324] on span "[PERSON_NAME]" at bounding box center [219, 327] width 122 height 24
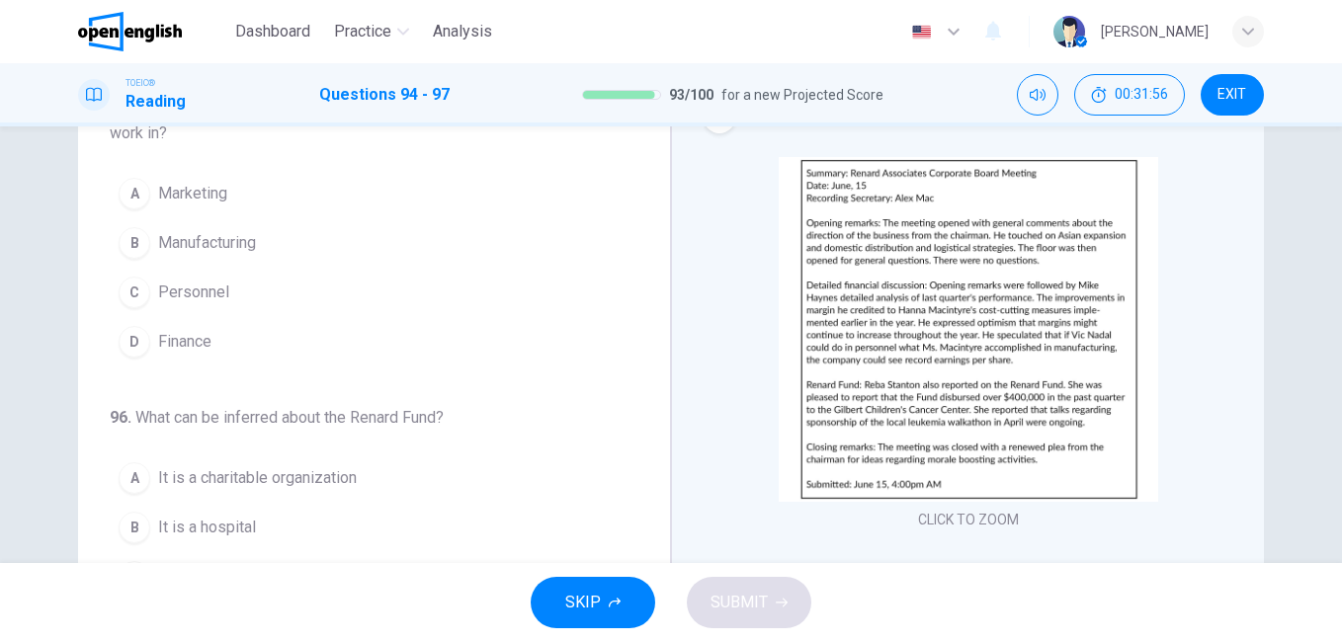
scroll to position [99, 0]
click at [204, 337] on span "Finance" at bounding box center [184, 339] width 53 height 24
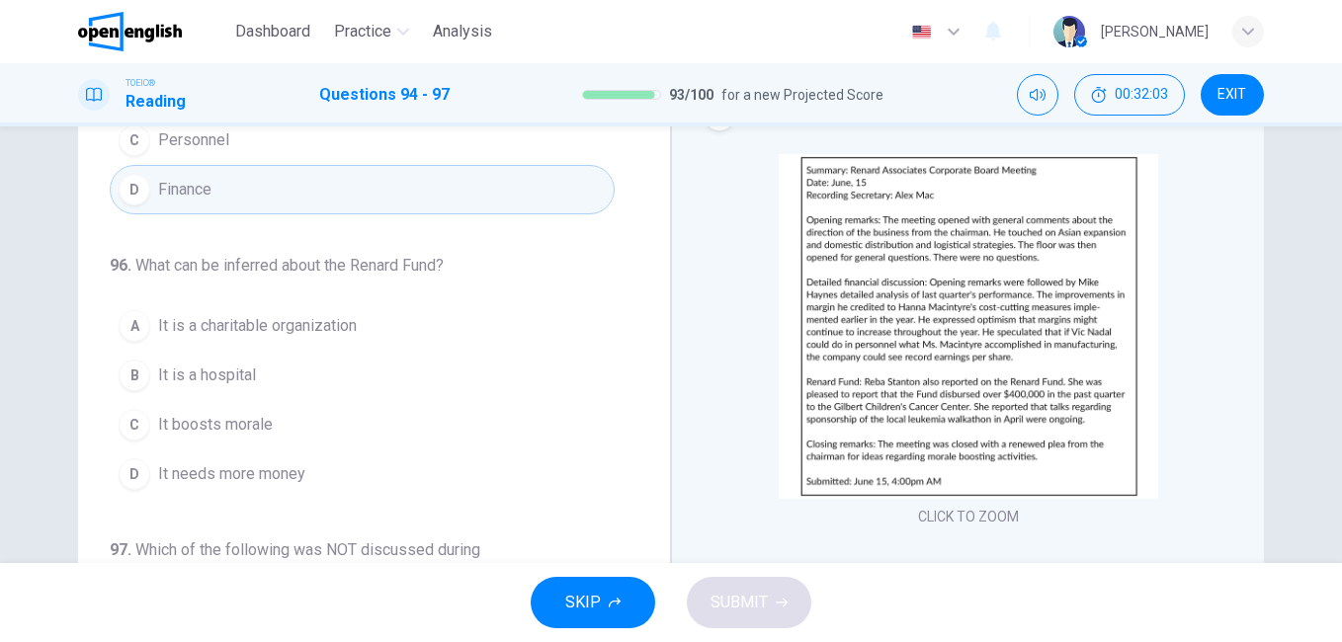
scroll to position [494, 0]
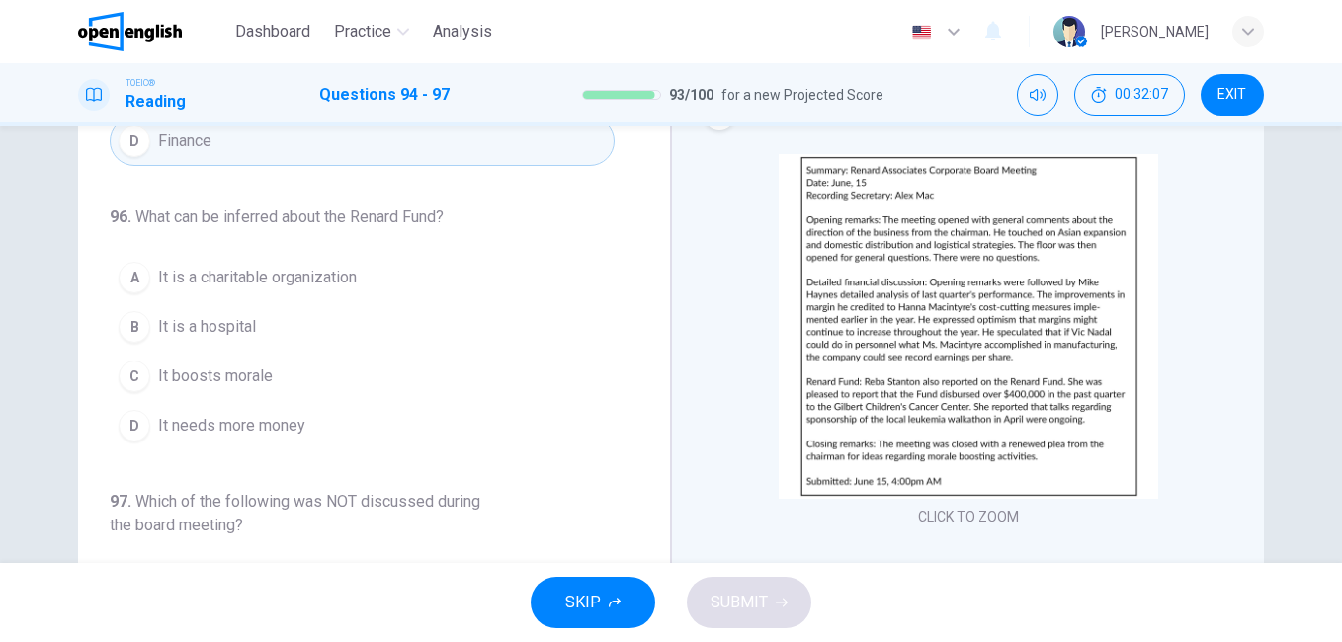
click at [858, 410] on img at bounding box center [968, 326] width 379 height 345
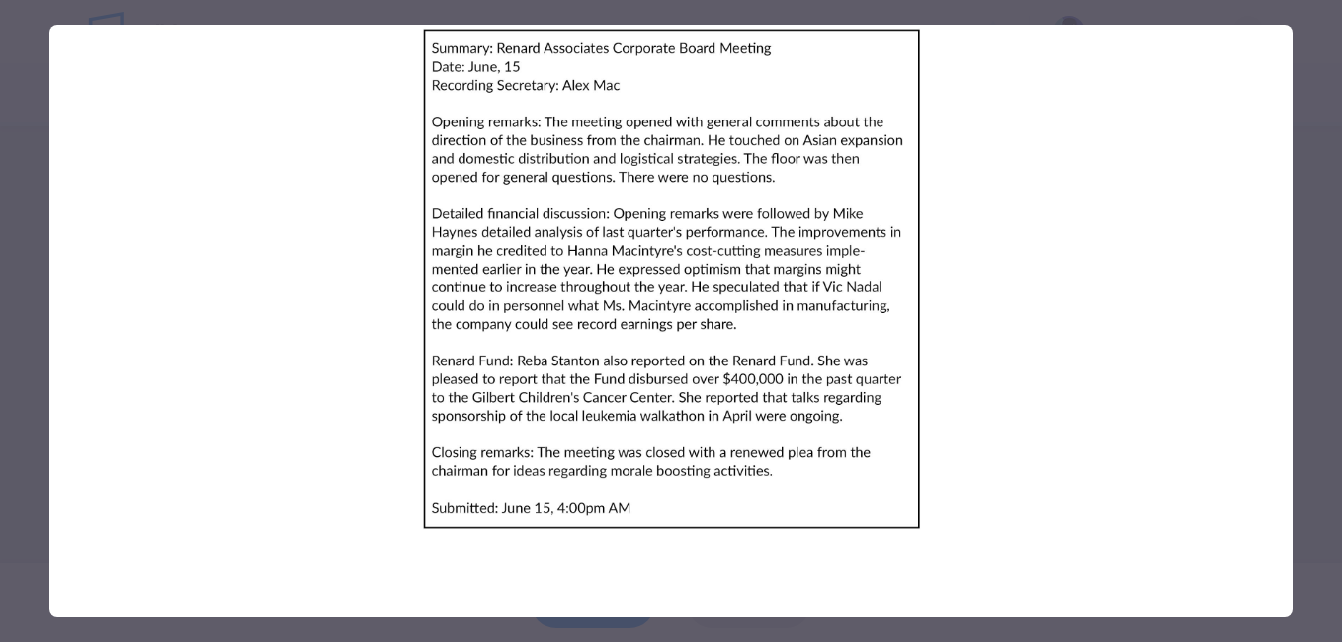
click at [1306, 409] on div at bounding box center [671, 321] width 1342 height 642
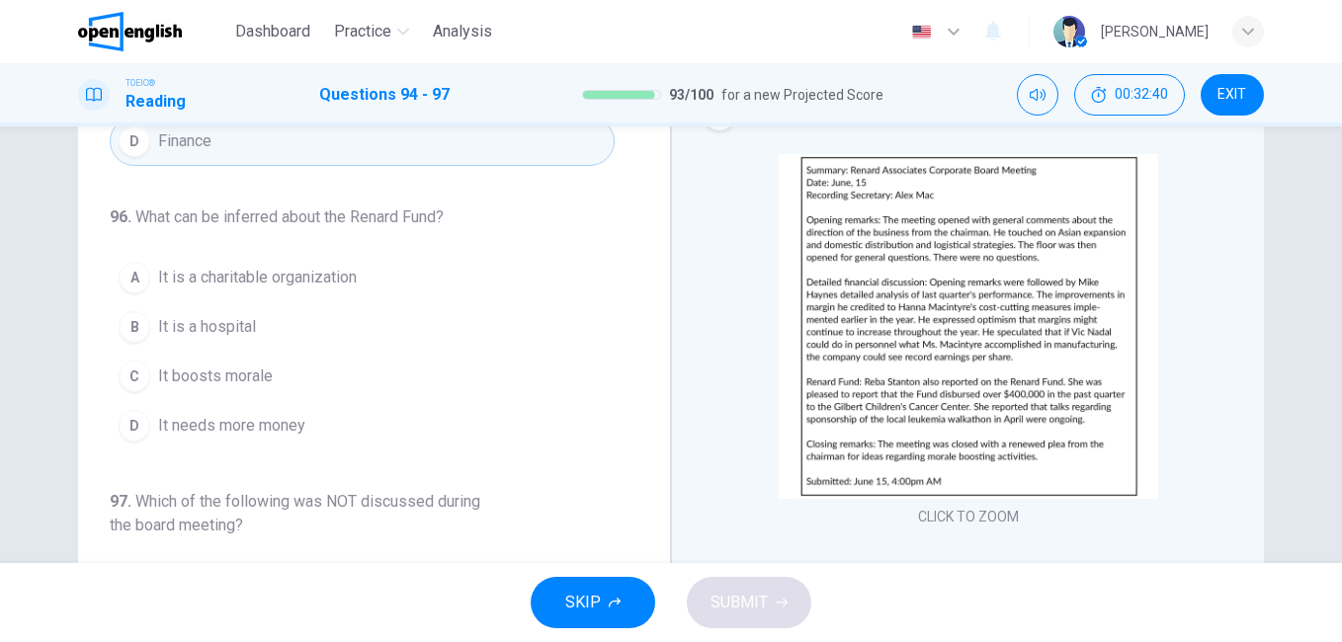
click at [246, 278] on span "It is a charitable organization" at bounding box center [257, 278] width 199 height 24
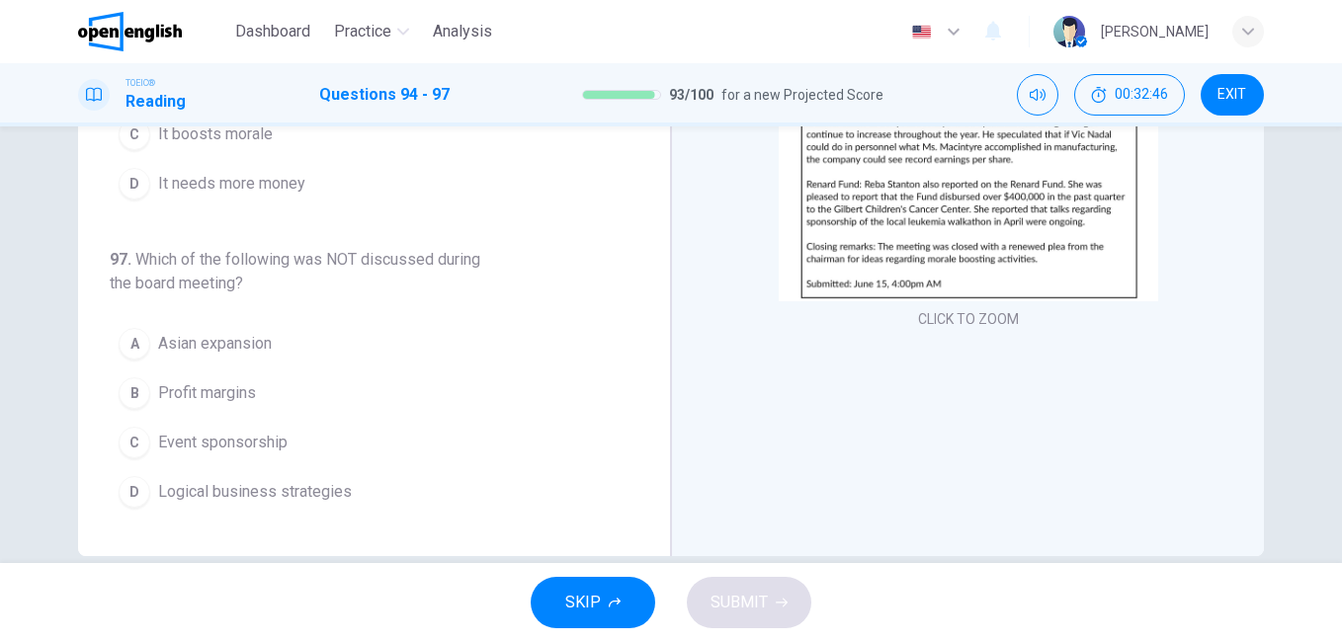
scroll to position [329, 0]
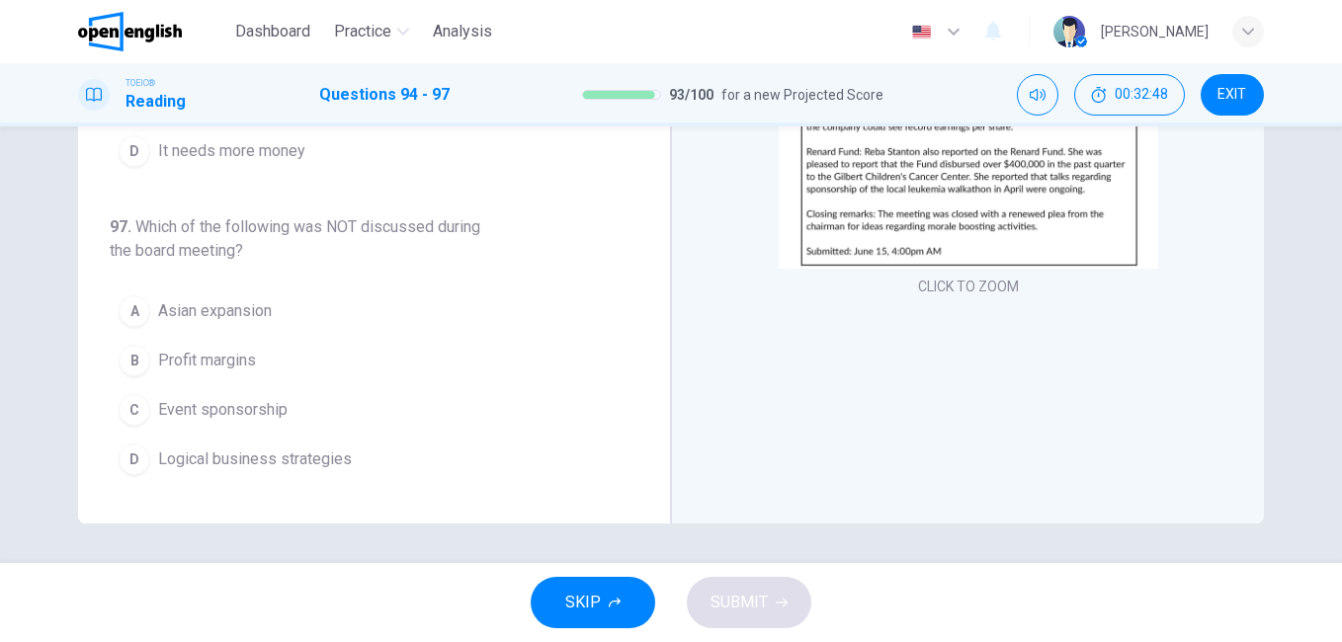
click at [232, 310] on span "Asian expansion" at bounding box center [215, 311] width 114 height 24
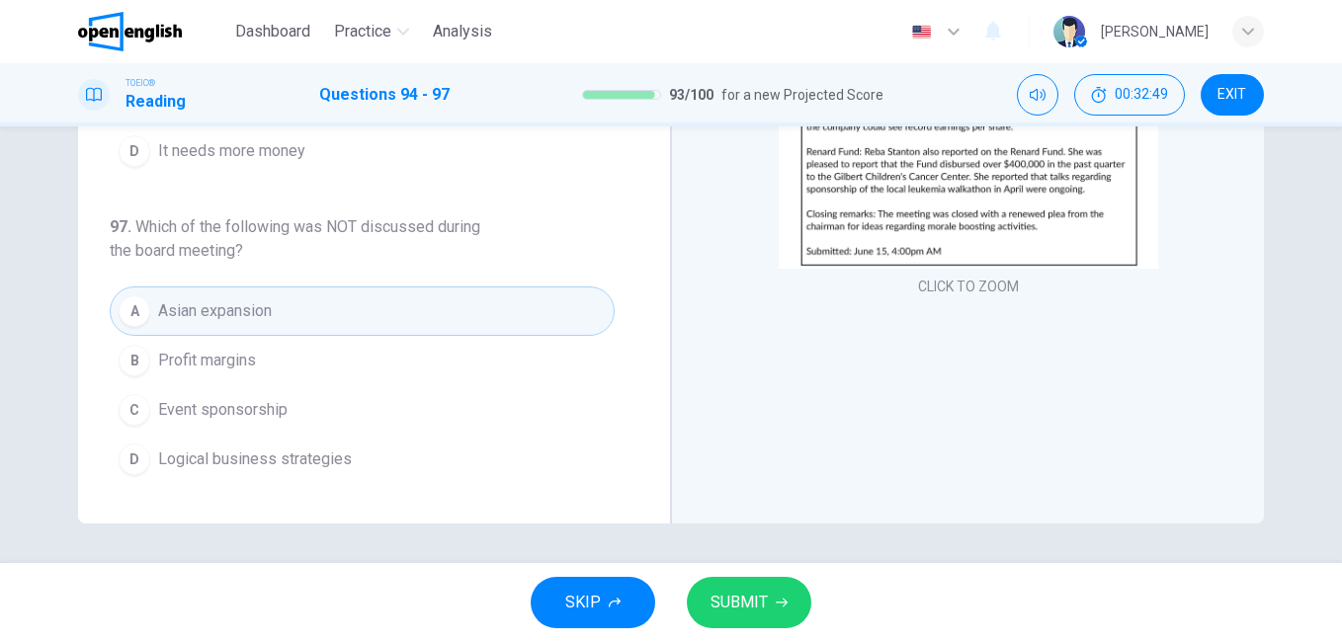
click at [747, 607] on span "SUBMIT" at bounding box center [739, 603] width 57 height 28
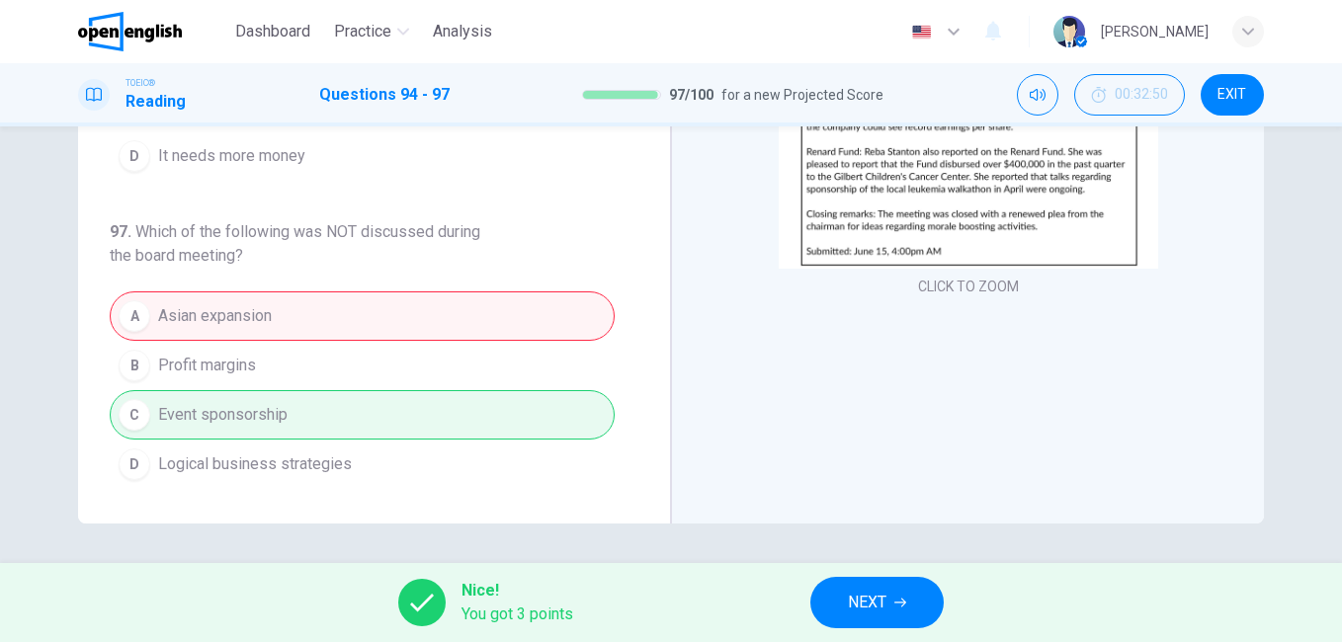
scroll to position [539, 0]
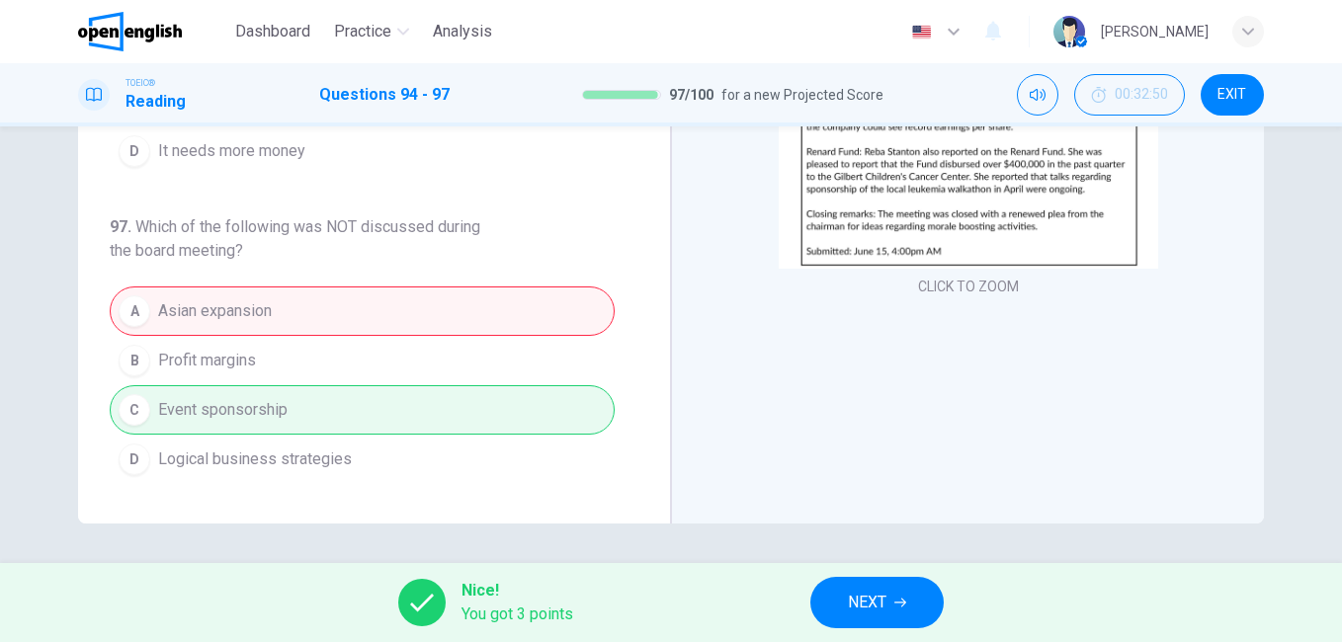
click at [895, 607] on icon "button" at bounding box center [900, 603] width 12 height 12
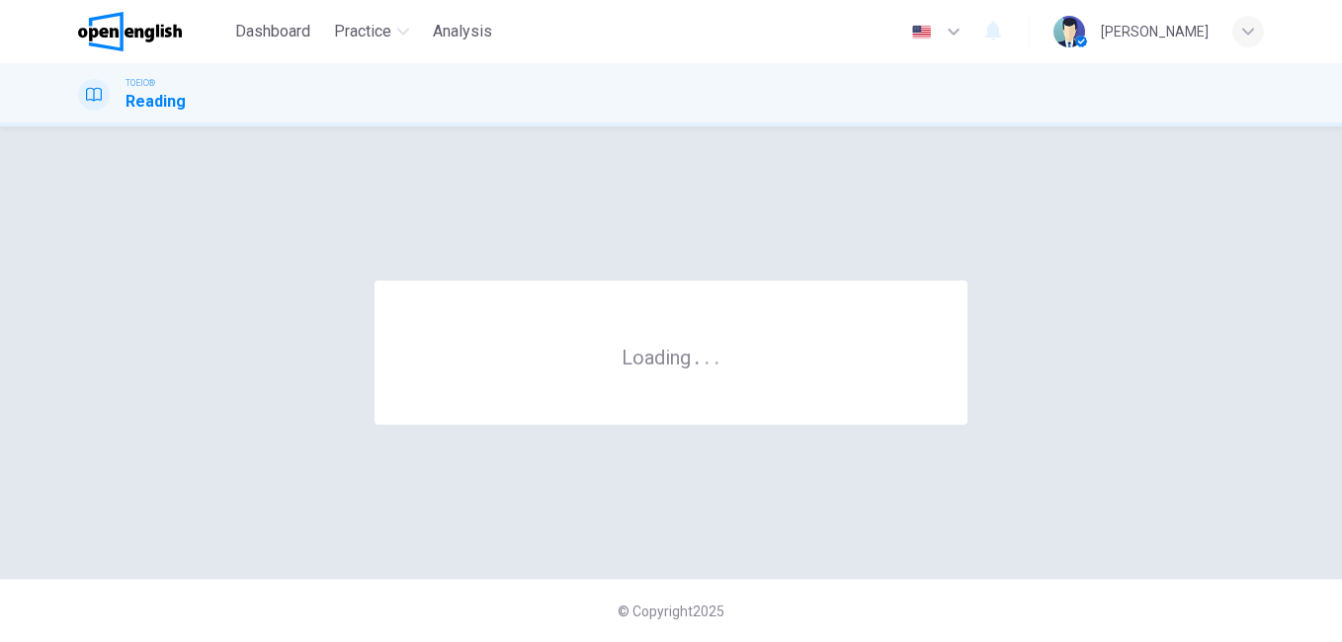
scroll to position [0, 0]
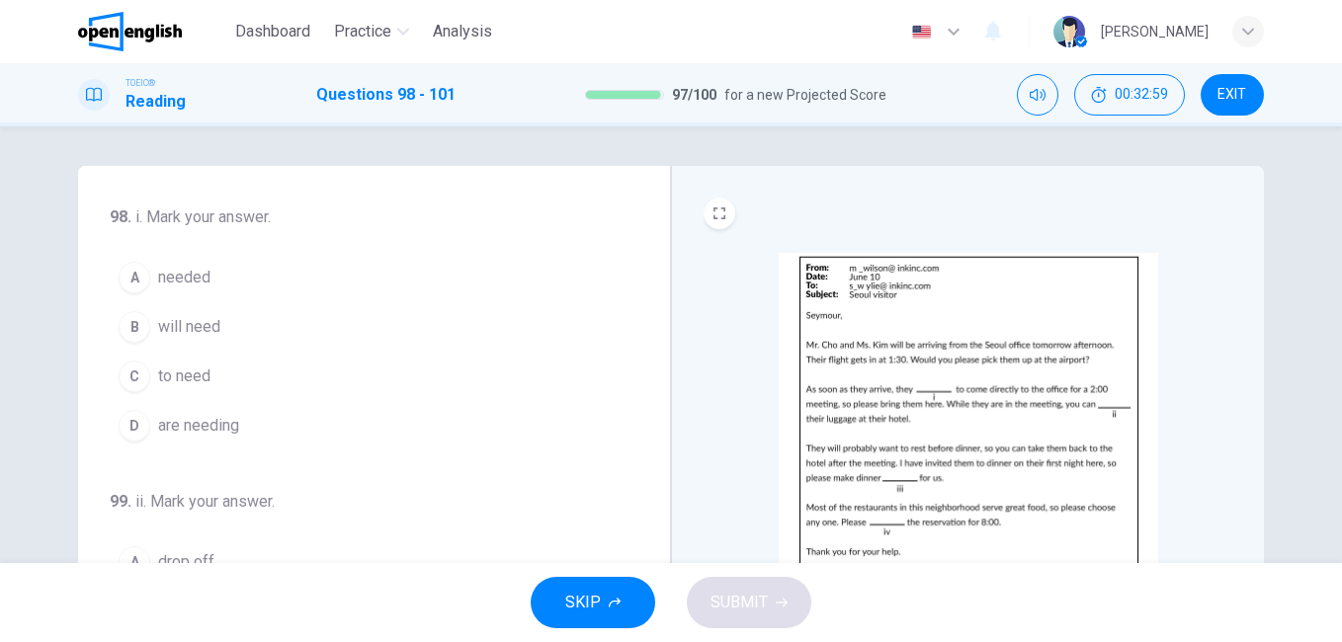
click at [936, 391] on img at bounding box center [968, 425] width 379 height 345
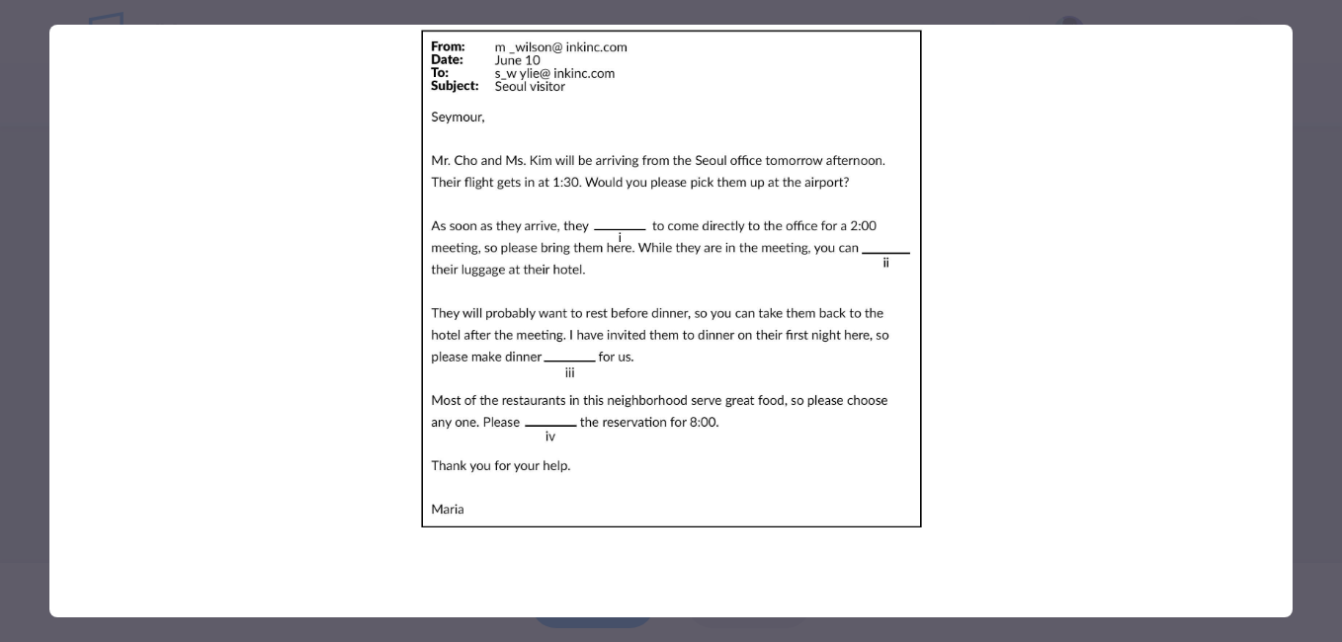
click at [1318, 374] on div at bounding box center [671, 321] width 1342 height 642
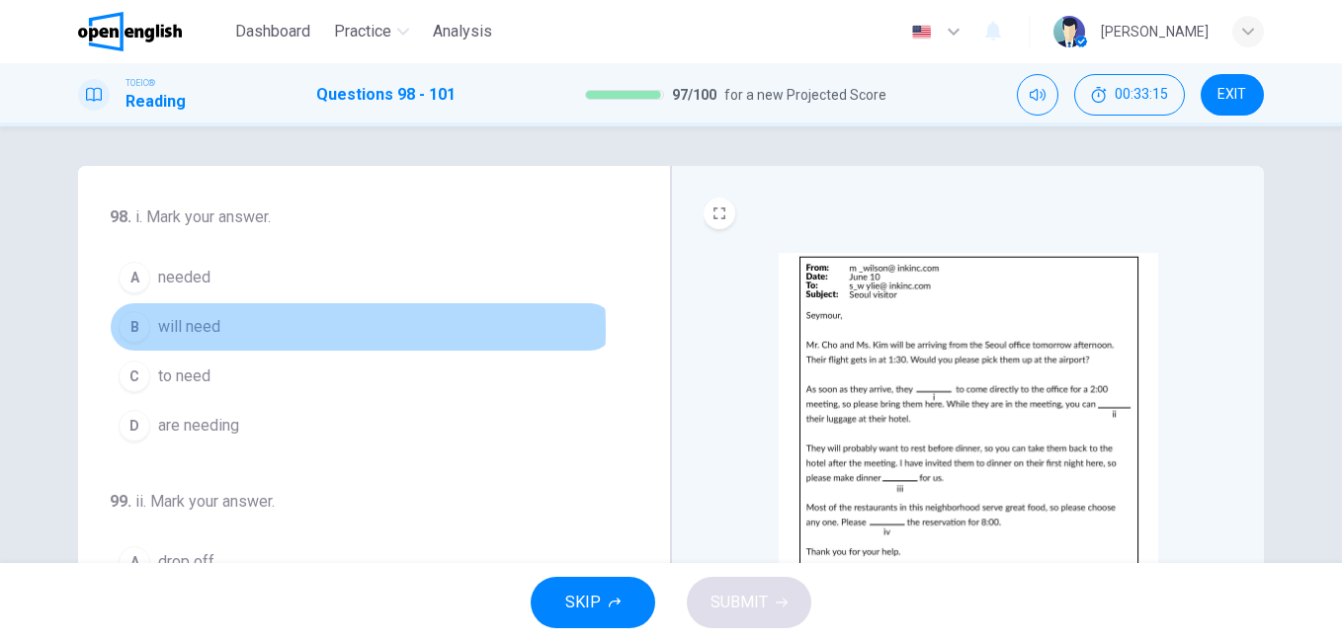
click at [205, 329] on span "will need" at bounding box center [189, 327] width 62 height 24
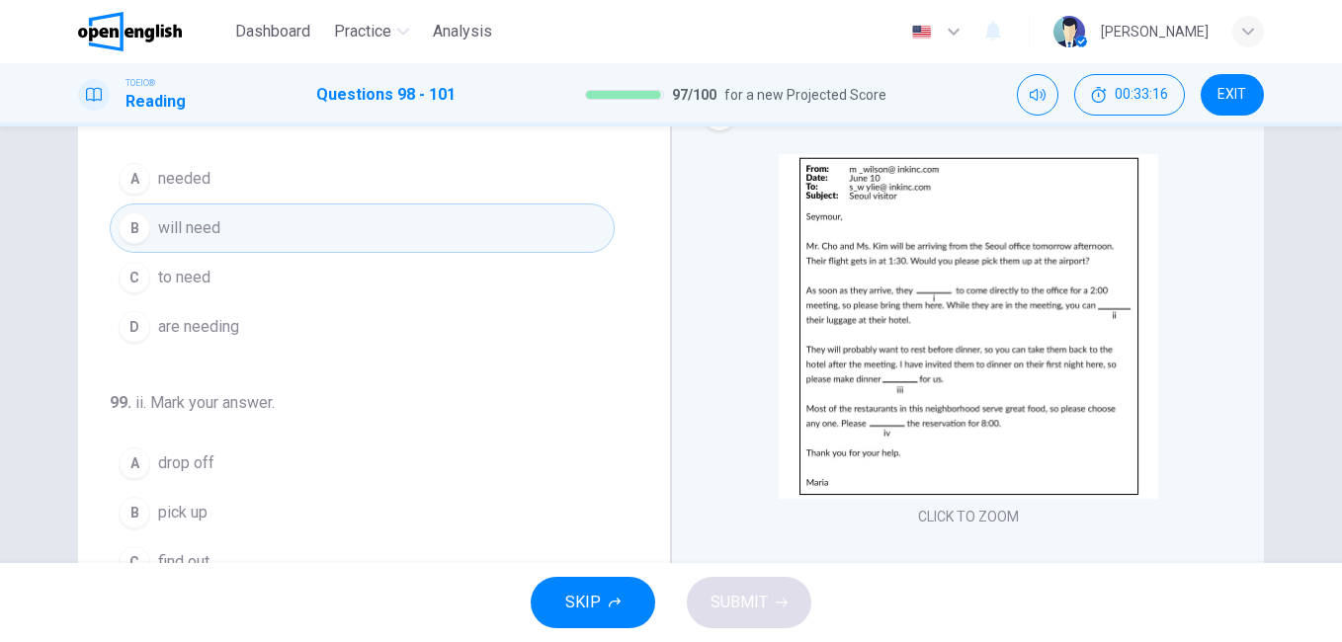
scroll to position [198, 0]
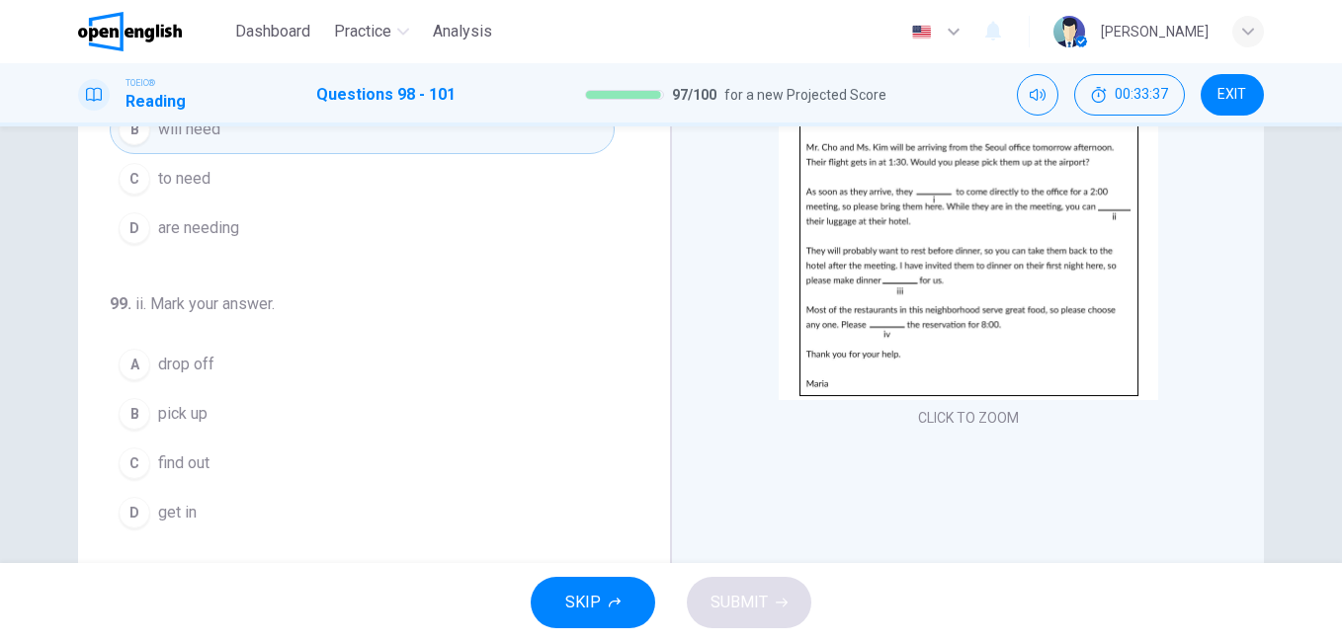
click at [189, 417] on span "pick up" at bounding box center [182, 414] width 49 height 24
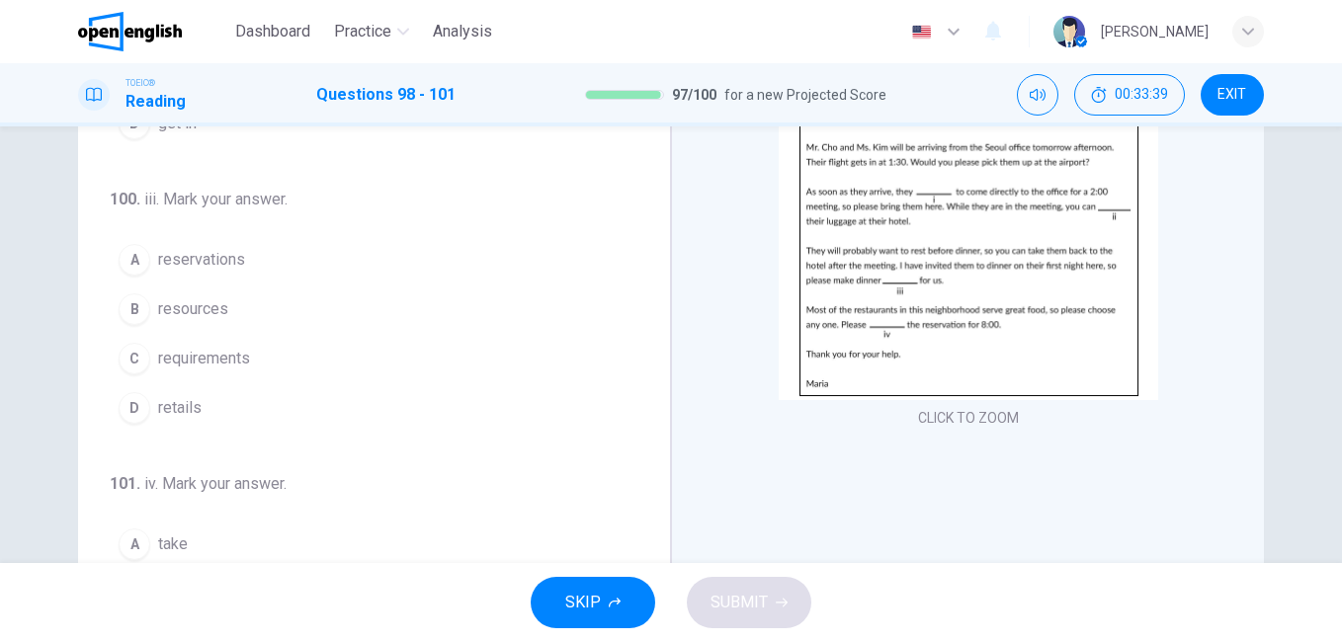
scroll to position [395, 0]
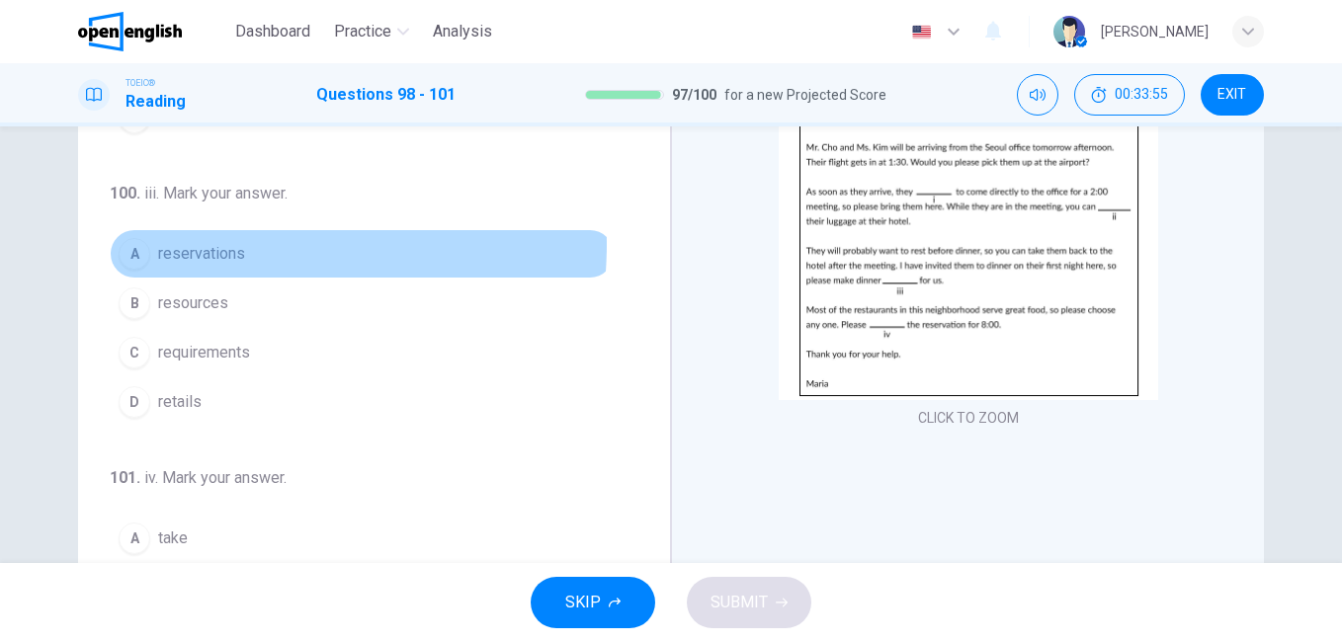
click at [215, 244] on span "reservations" at bounding box center [201, 254] width 87 height 24
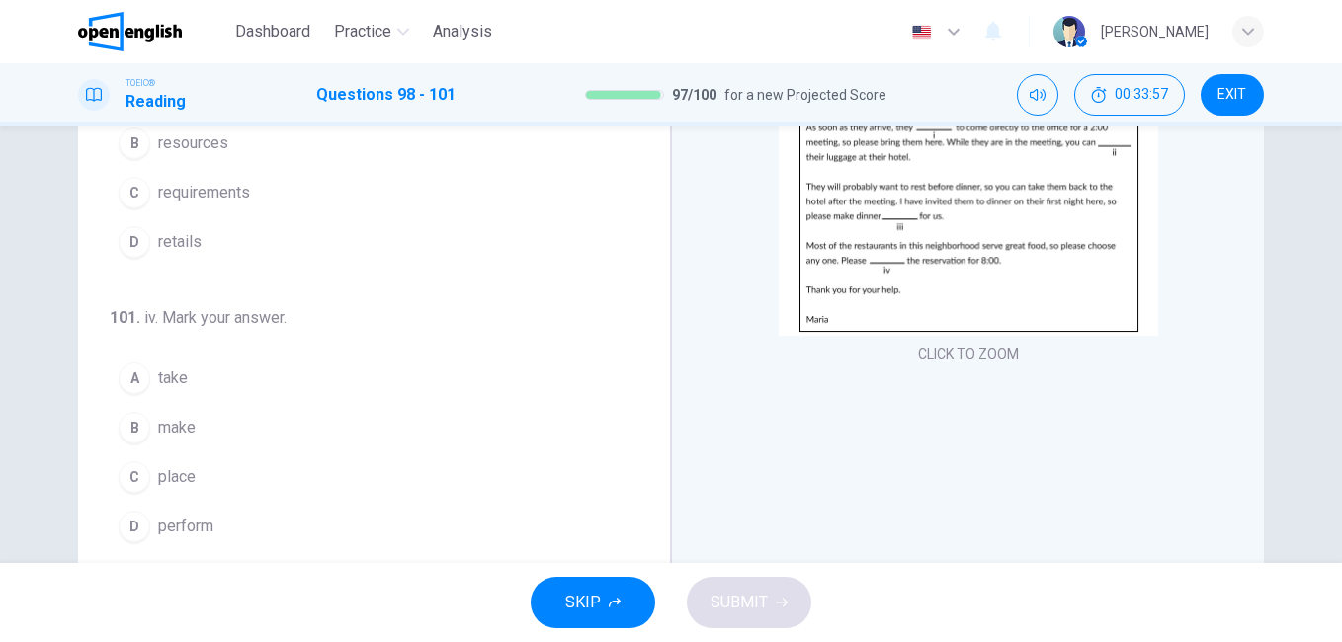
scroll to position [296, 0]
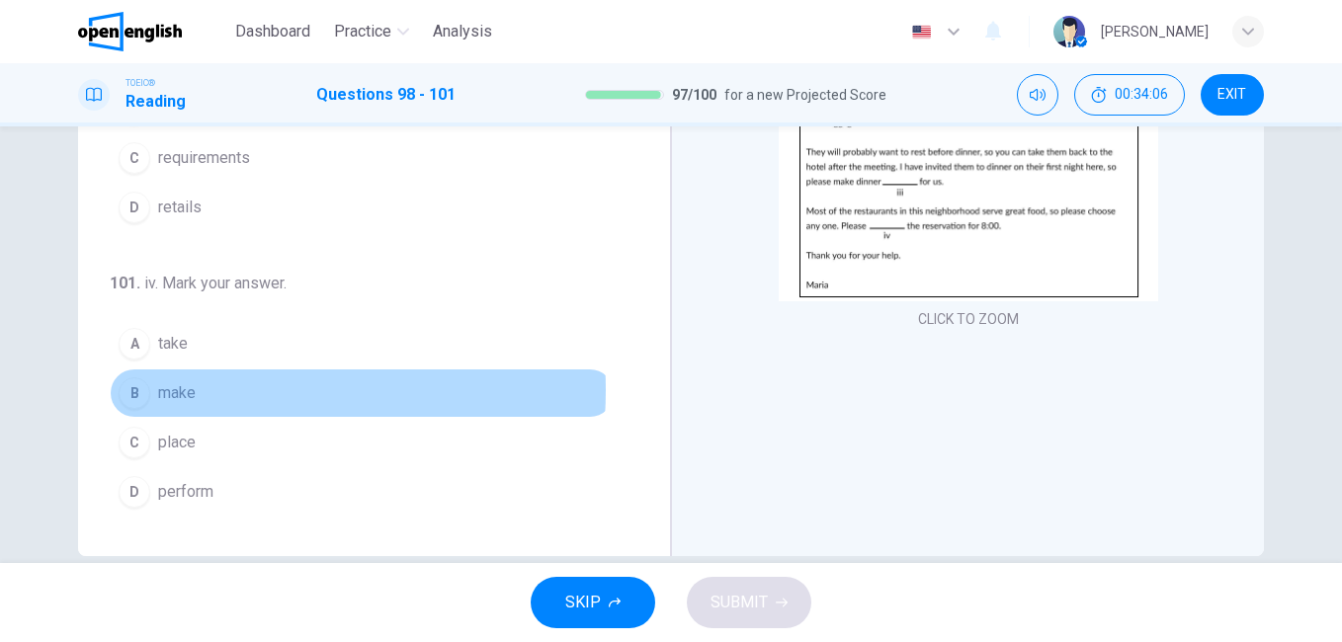
click at [187, 390] on span "make" at bounding box center [177, 393] width 38 height 24
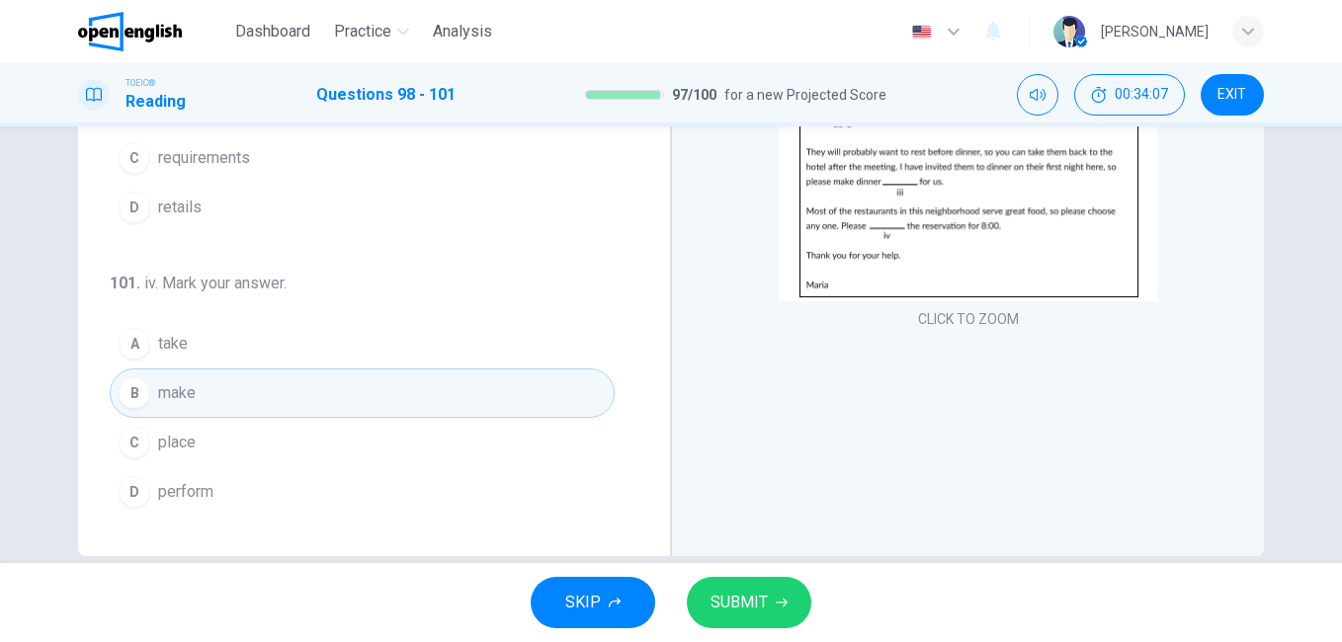
click at [769, 604] on button "SUBMIT" at bounding box center [749, 602] width 125 height 51
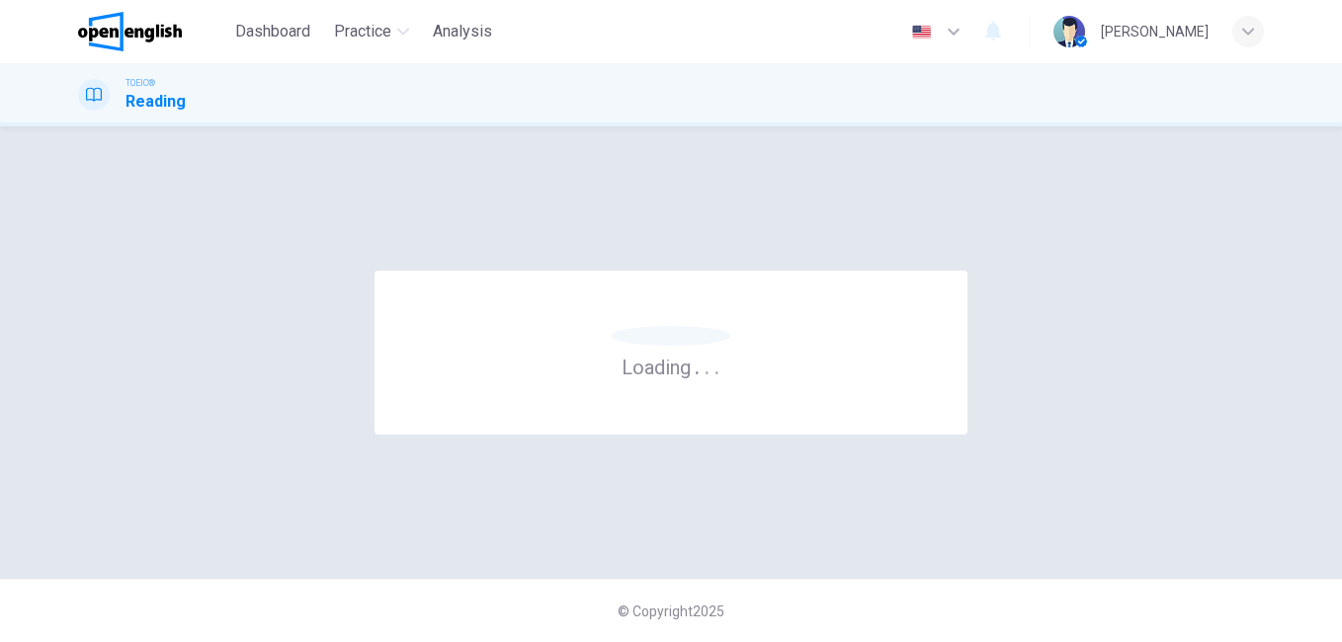
scroll to position [0, 0]
